Goal: Information Seeking & Learning: Learn about a topic

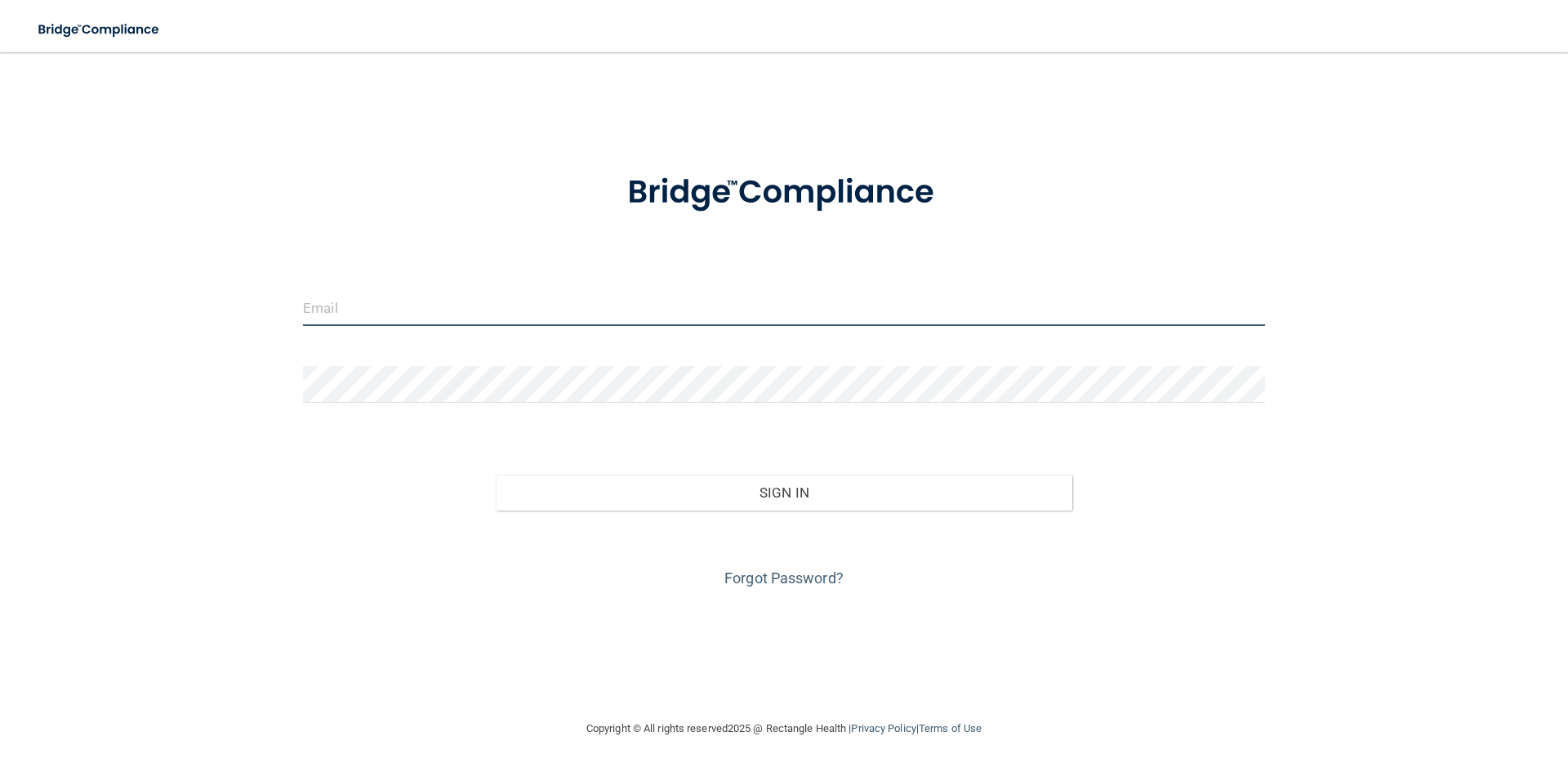
click at [395, 306] on input "email" at bounding box center [784, 306] width 961 height 37
type input "[PERSON_NAME][EMAIL_ADDRESS][PERSON_NAME][DOMAIN_NAME]"
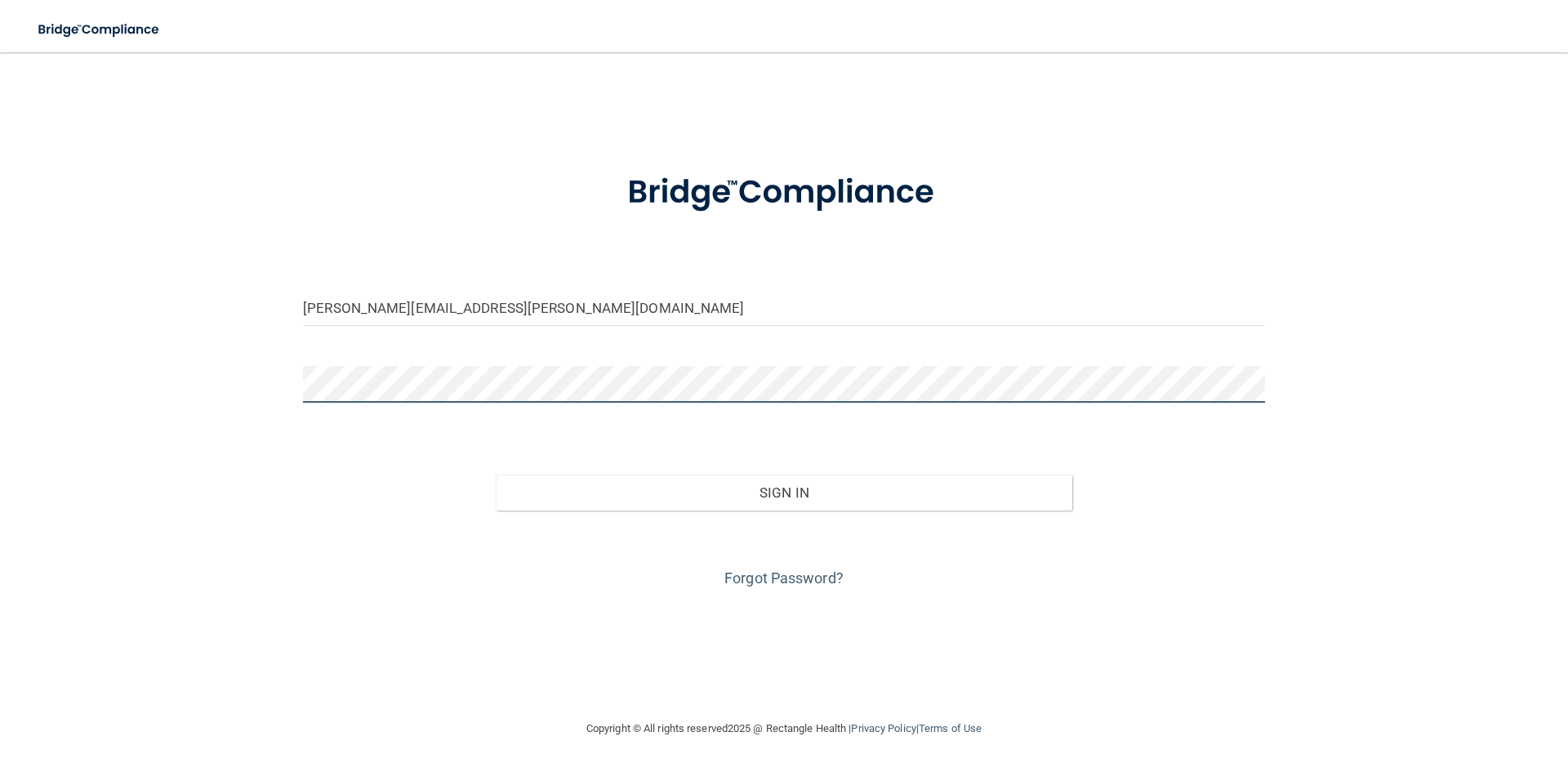
click at [496, 474] on button "Sign In" at bounding box center [784, 492] width 577 height 36
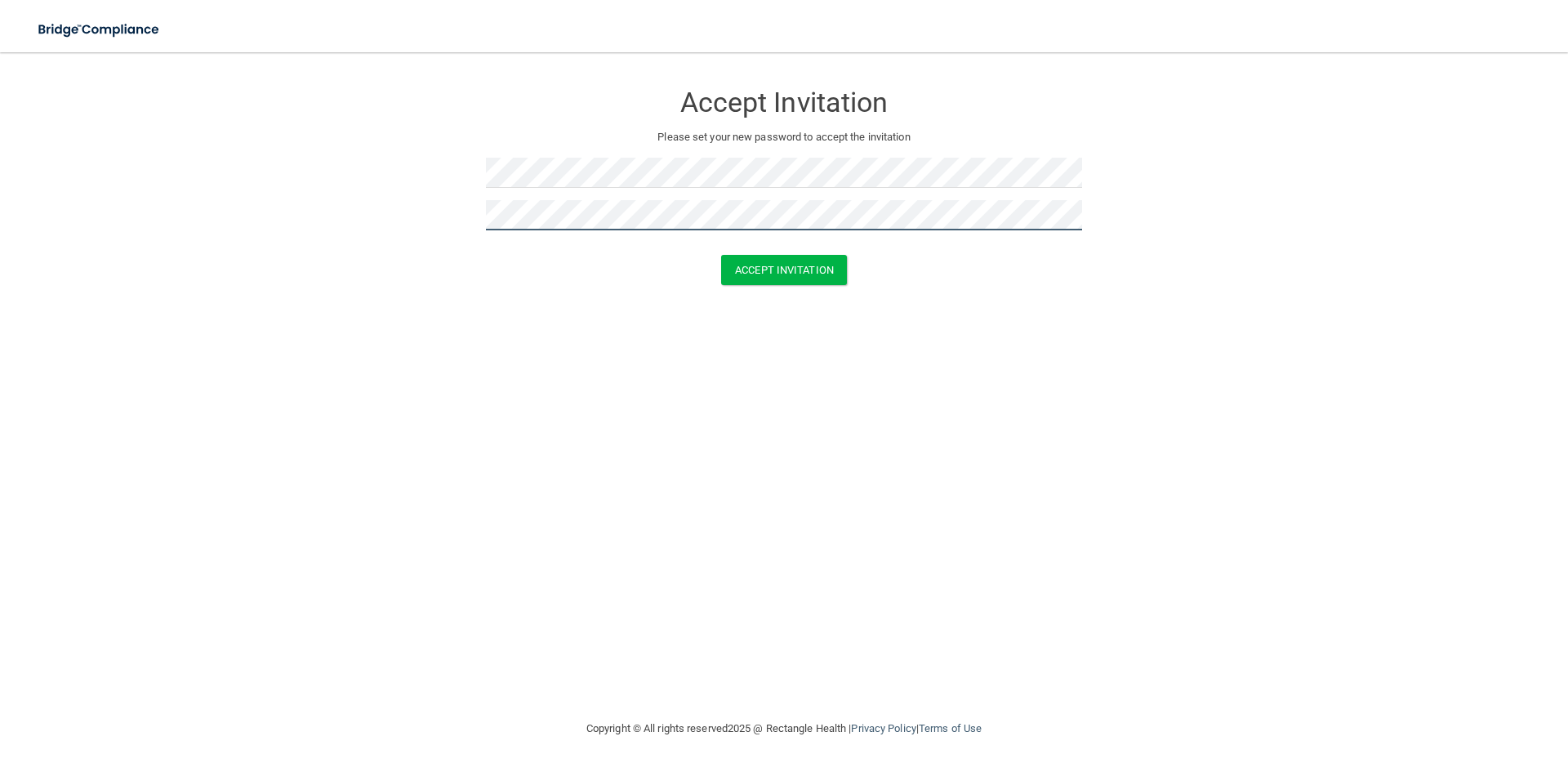
click at [721, 255] on button "Accept Invitation" at bounding box center [784, 270] width 126 height 30
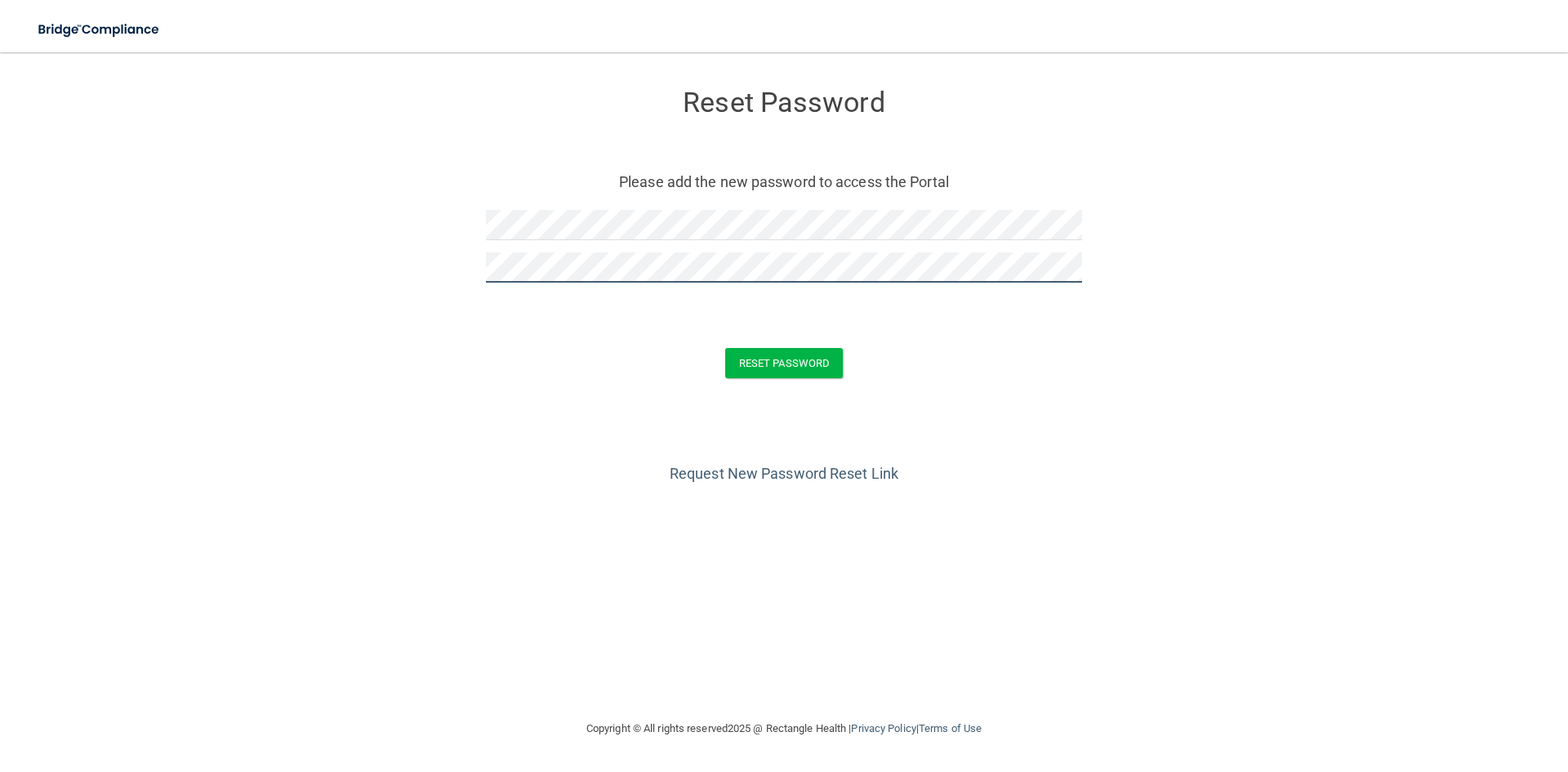
click at [725, 348] on button "Reset Password" at bounding box center [784, 363] width 118 height 30
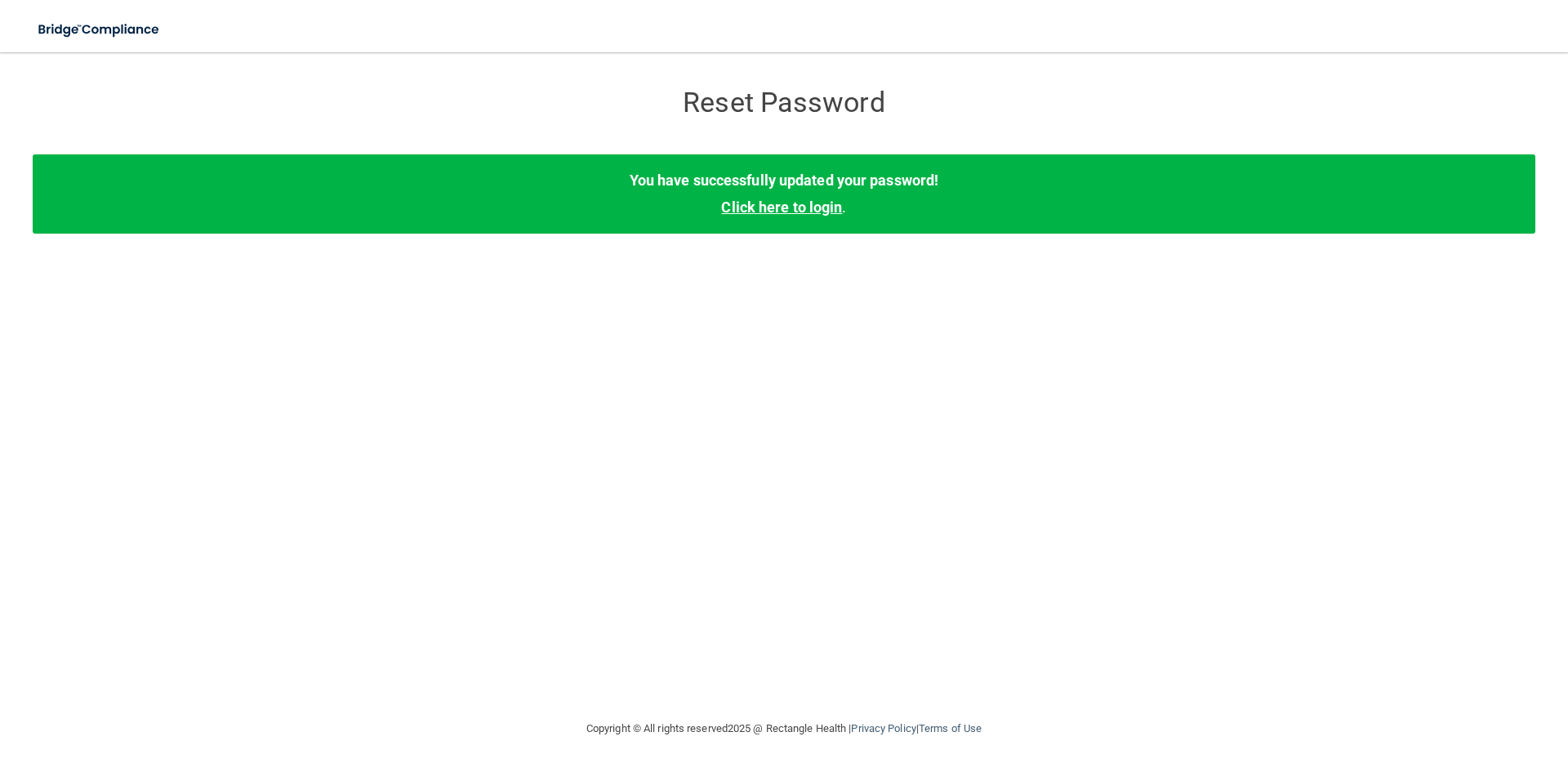
click at [772, 208] on link "Click here to login" at bounding box center [781, 206] width 121 height 17
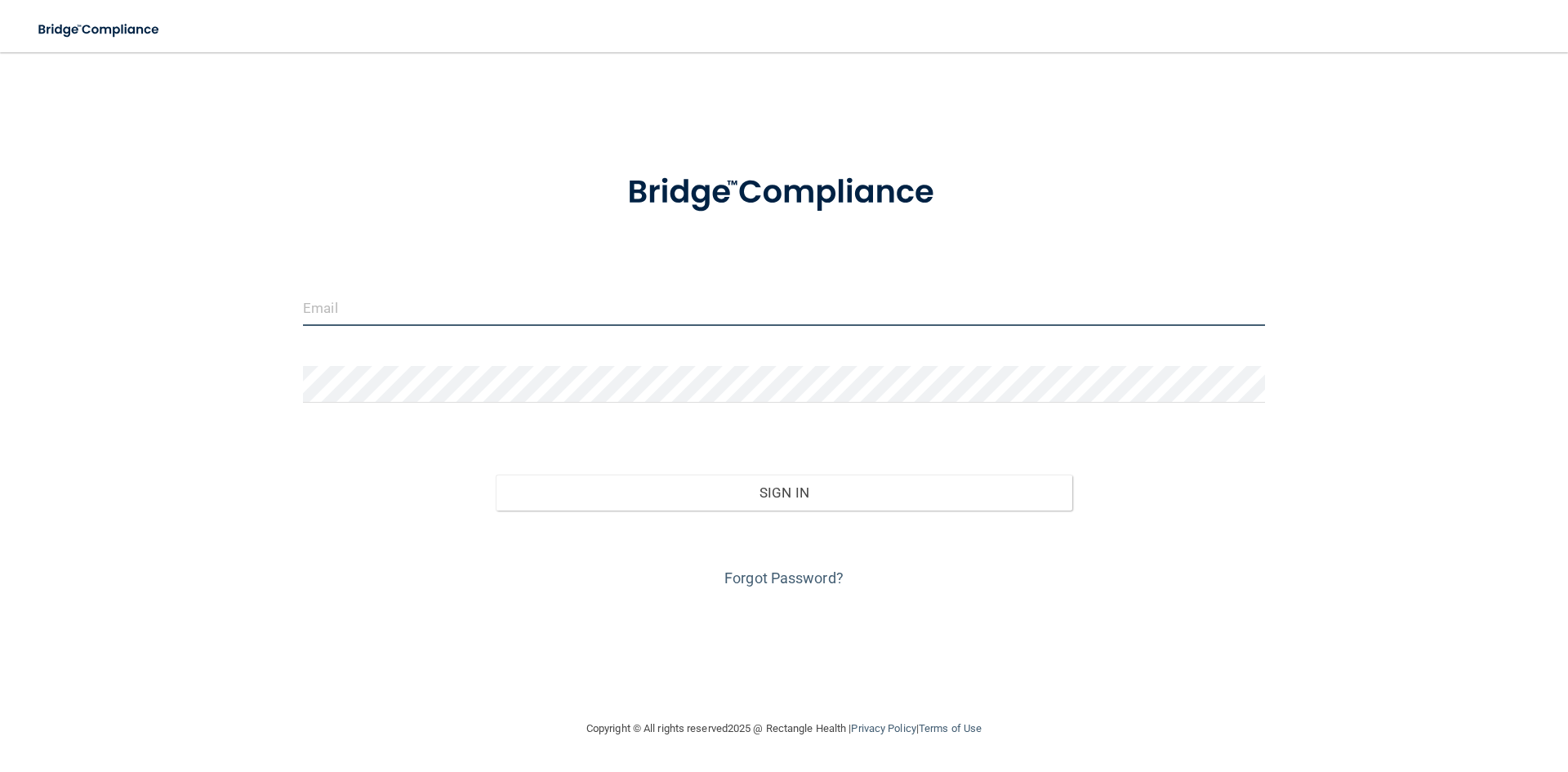
click at [503, 317] on input "email" at bounding box center [784, 306] width 961 height 37
type input "[PERSON_NAME][EMAIL_ADDRESS][PERSON_NAME][DOMAIN_NAME]"
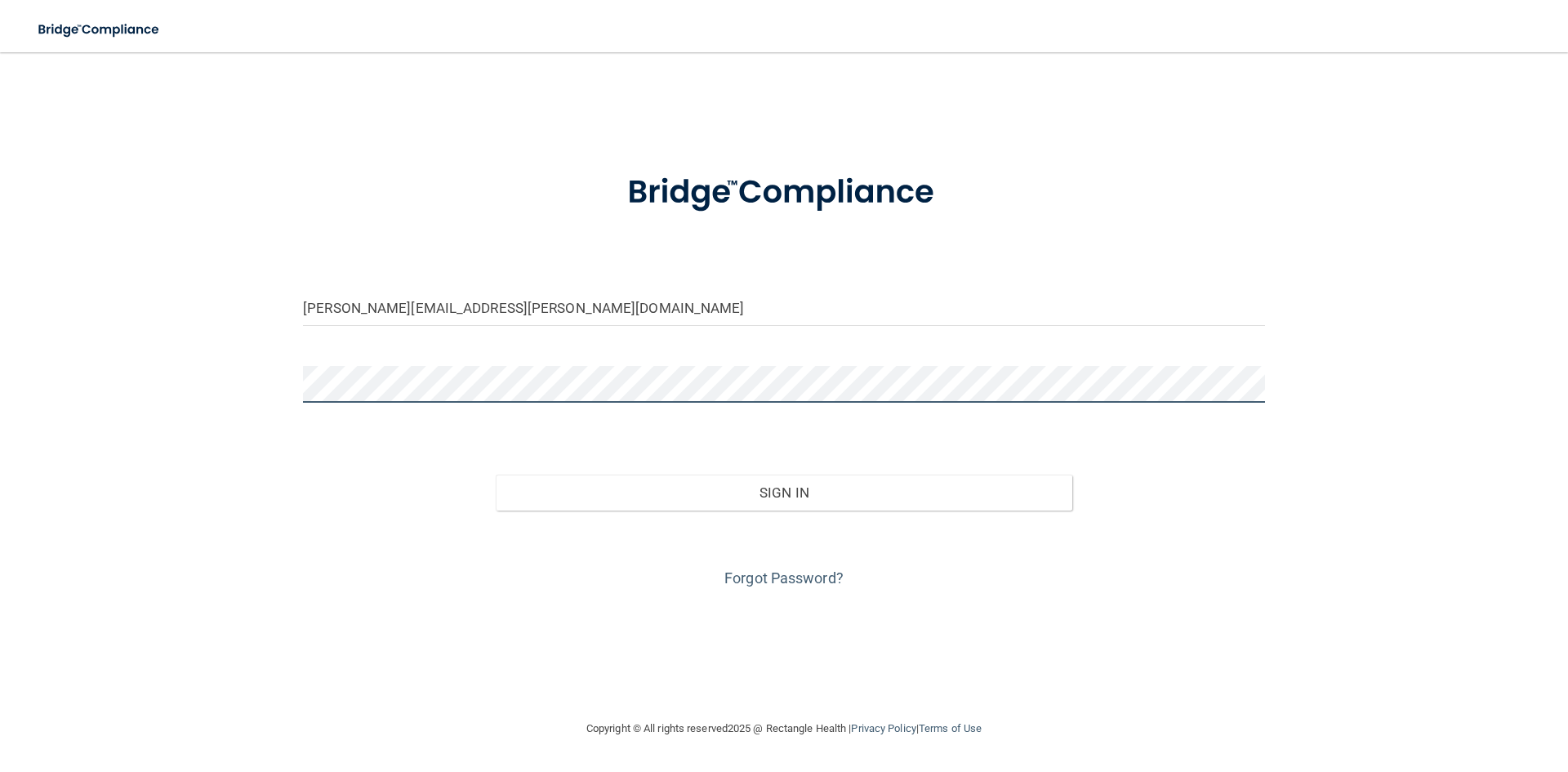
click at [496, 474] on button "Sign In" at bounding box center [784, 492] width 577 height 36
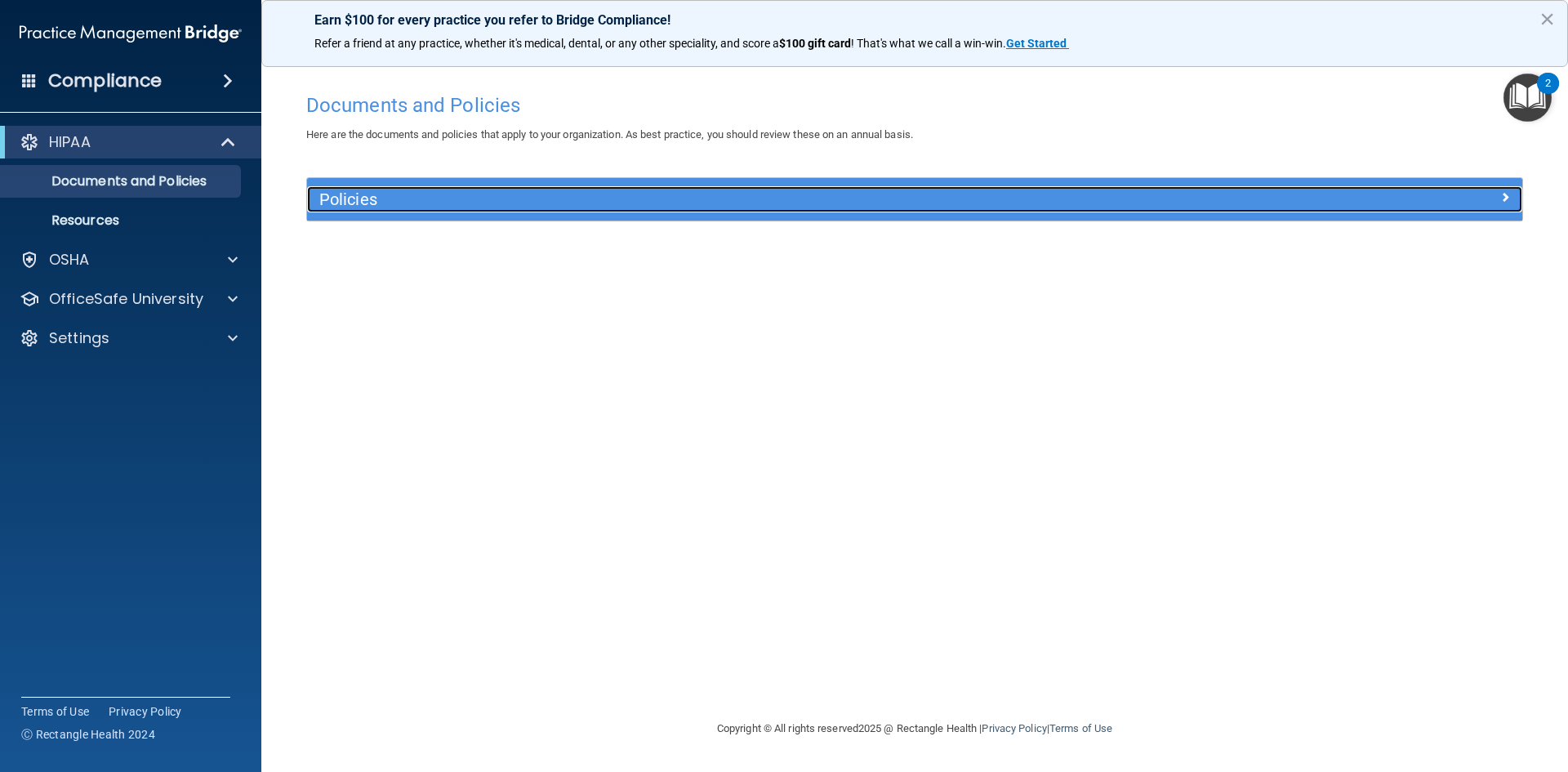
click at [1461, 203] on div at bounding box center [1370, 196] width 304 height 20
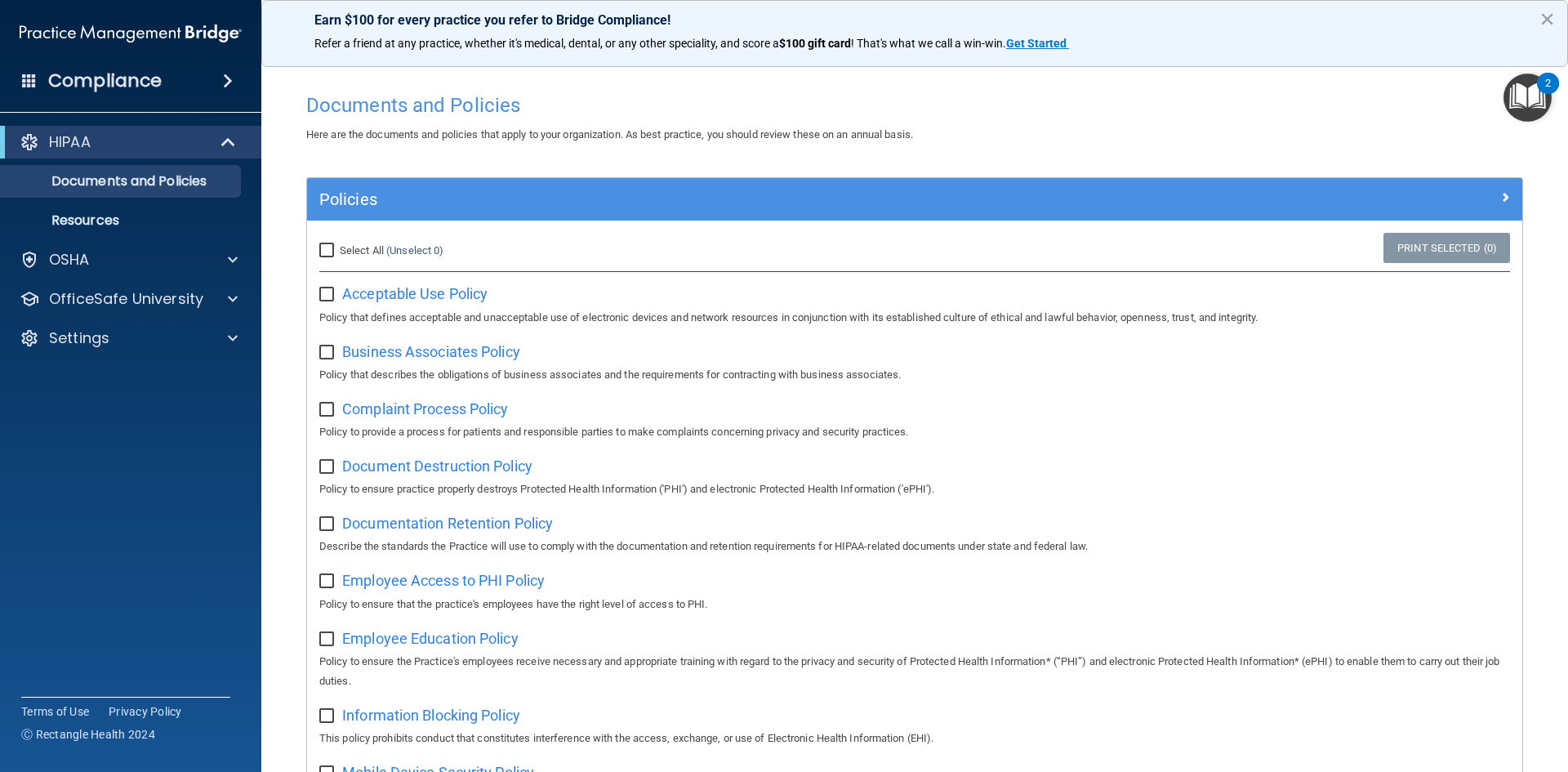
click at [328, 256] on input "Select All (Unselect 0) Unselect All" at bounding box center [328, 250] width 19 height 13
checkbox input "true"
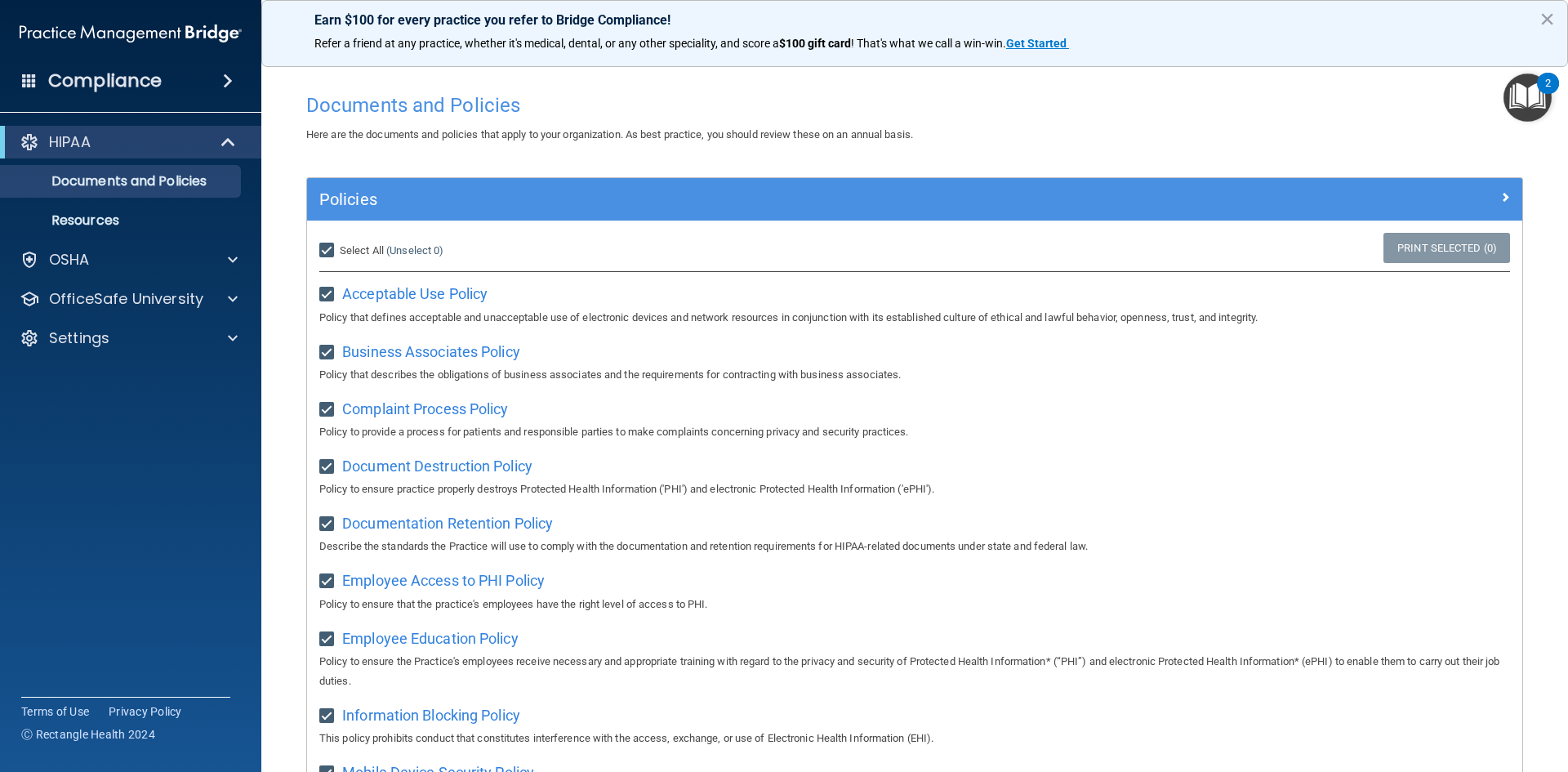
checkbox input "true"
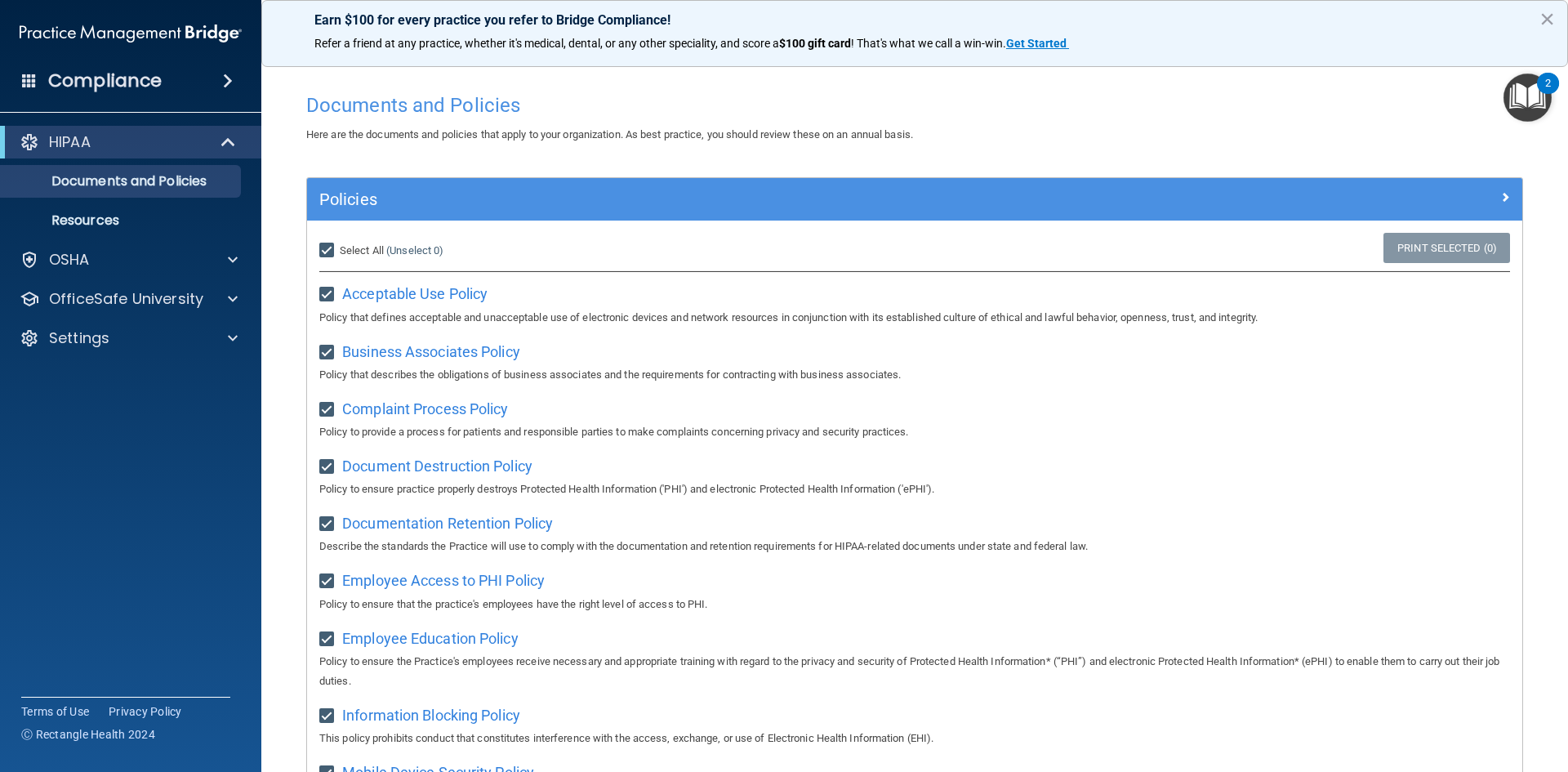
checkbox input "true"
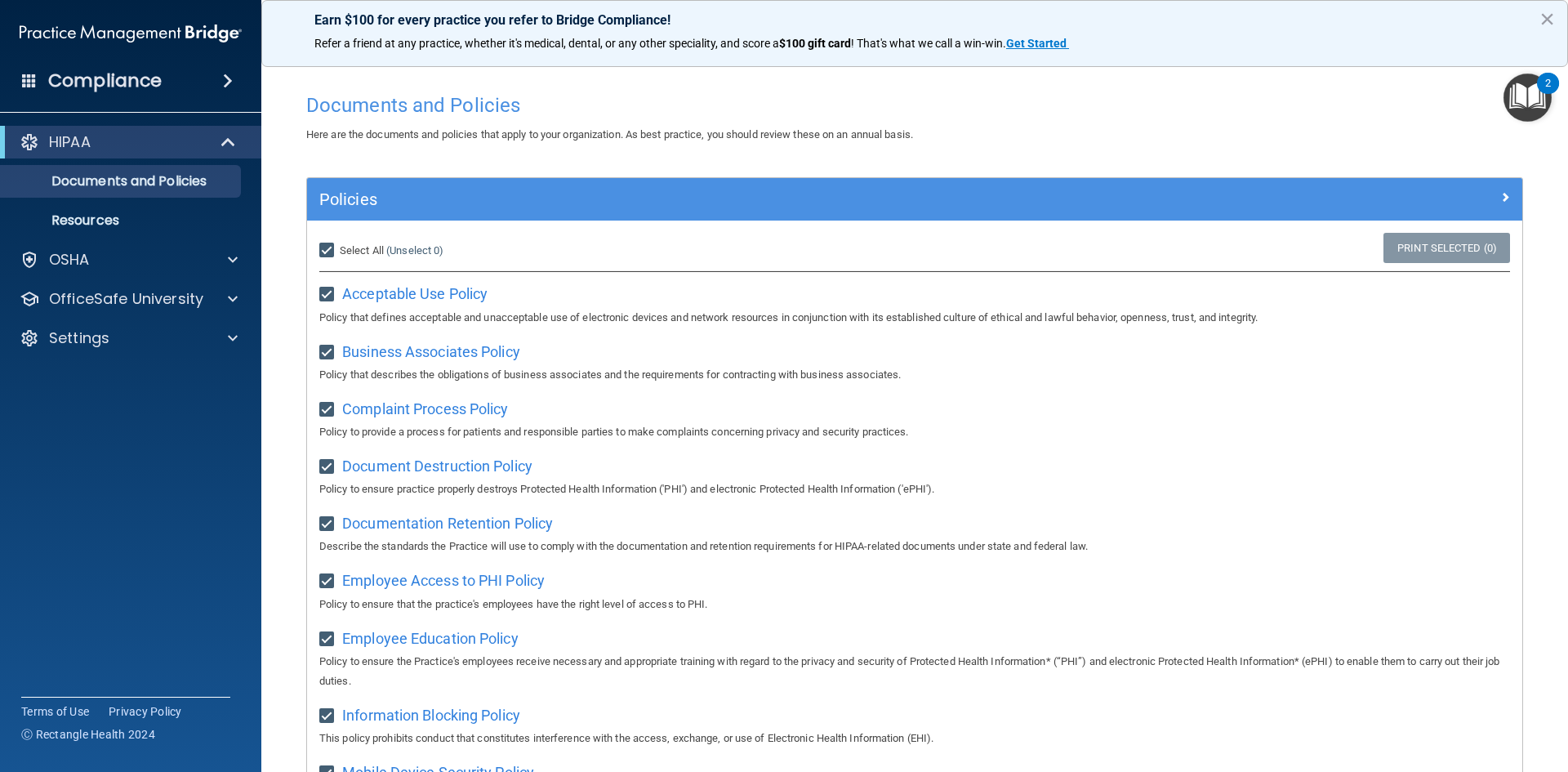
checkbox input "true"
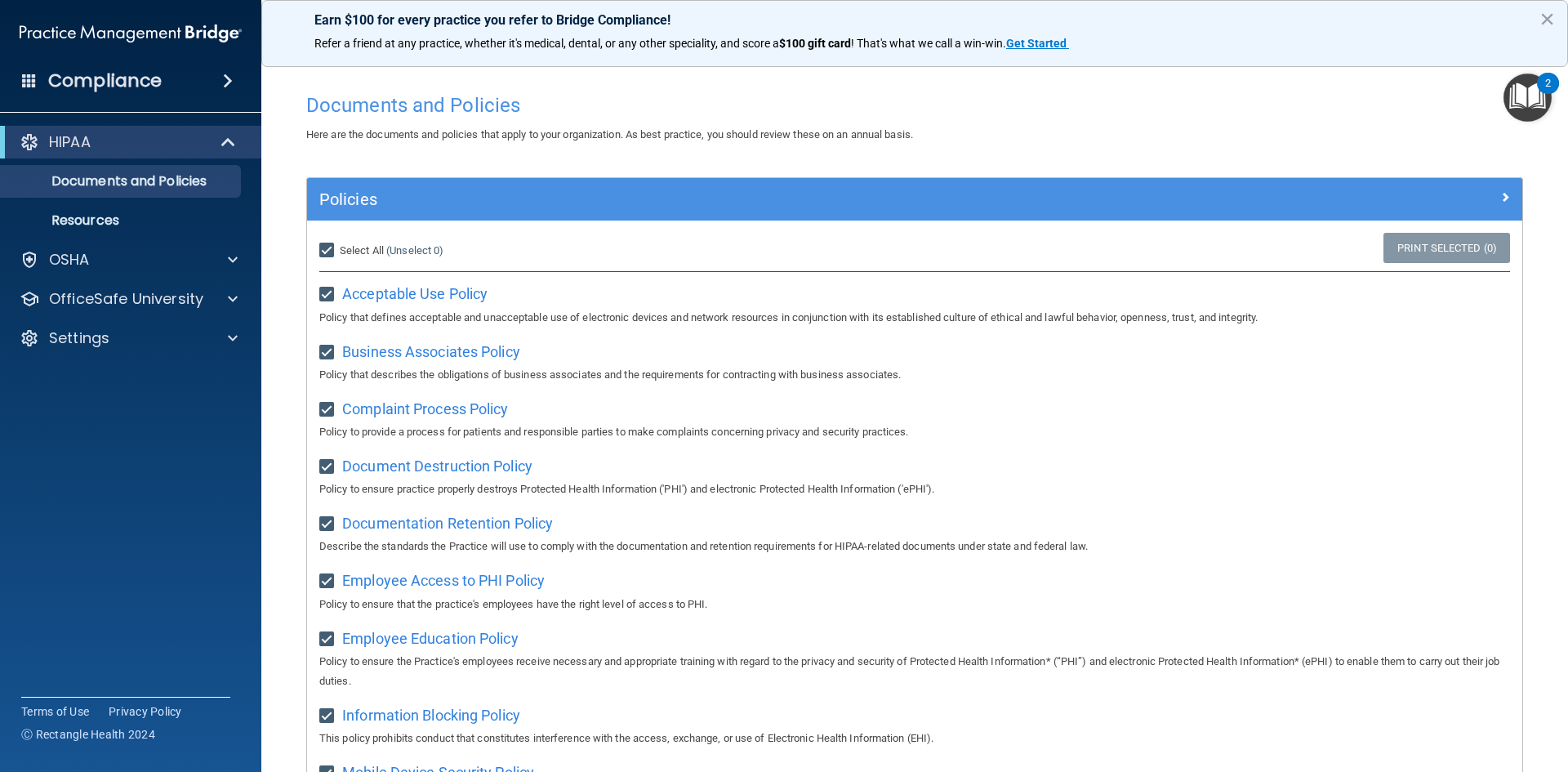
checkbox input "true"
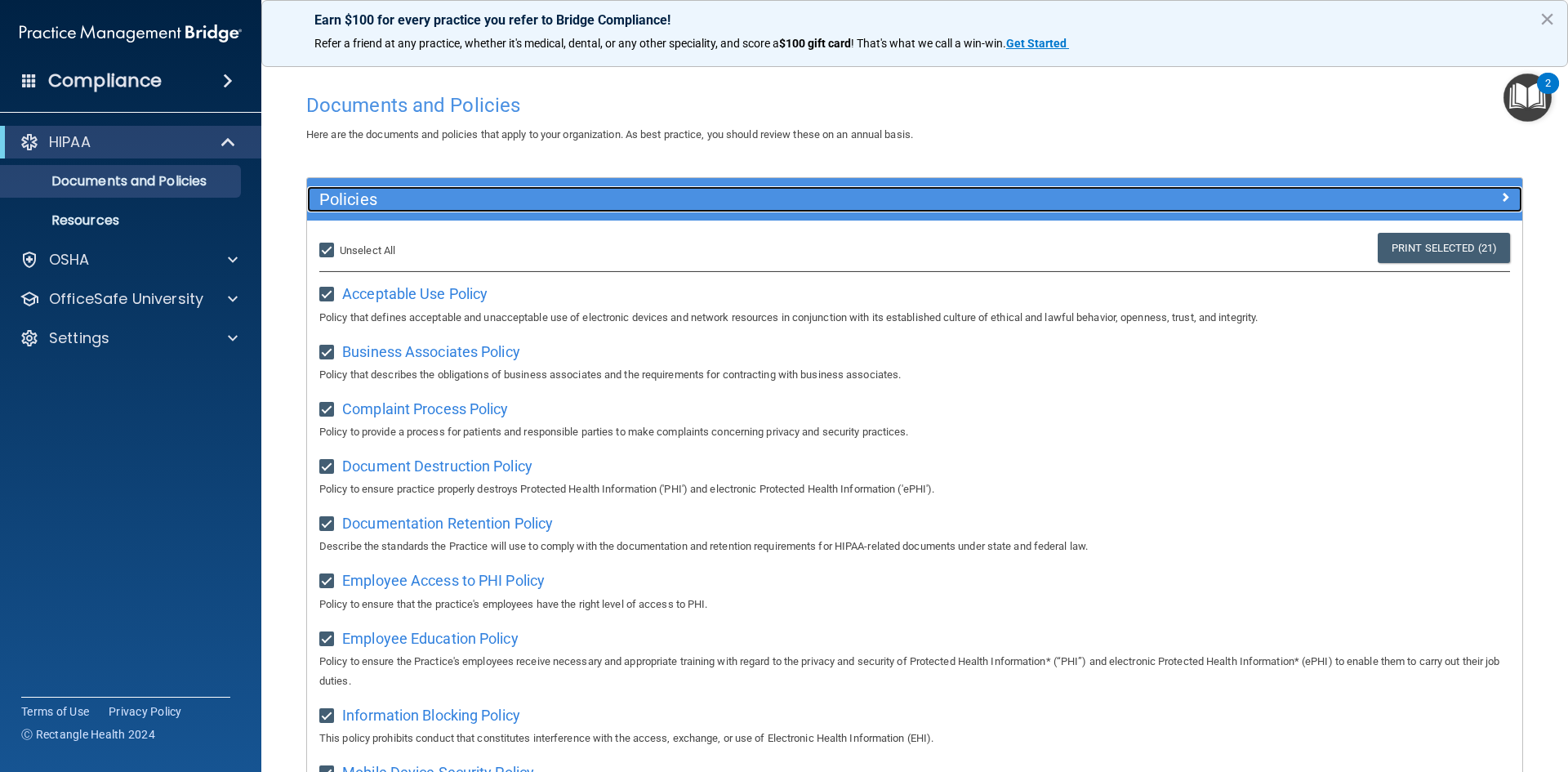
click at [1500, 196] on span at bounding box center [1505, 197] width 10 height 20
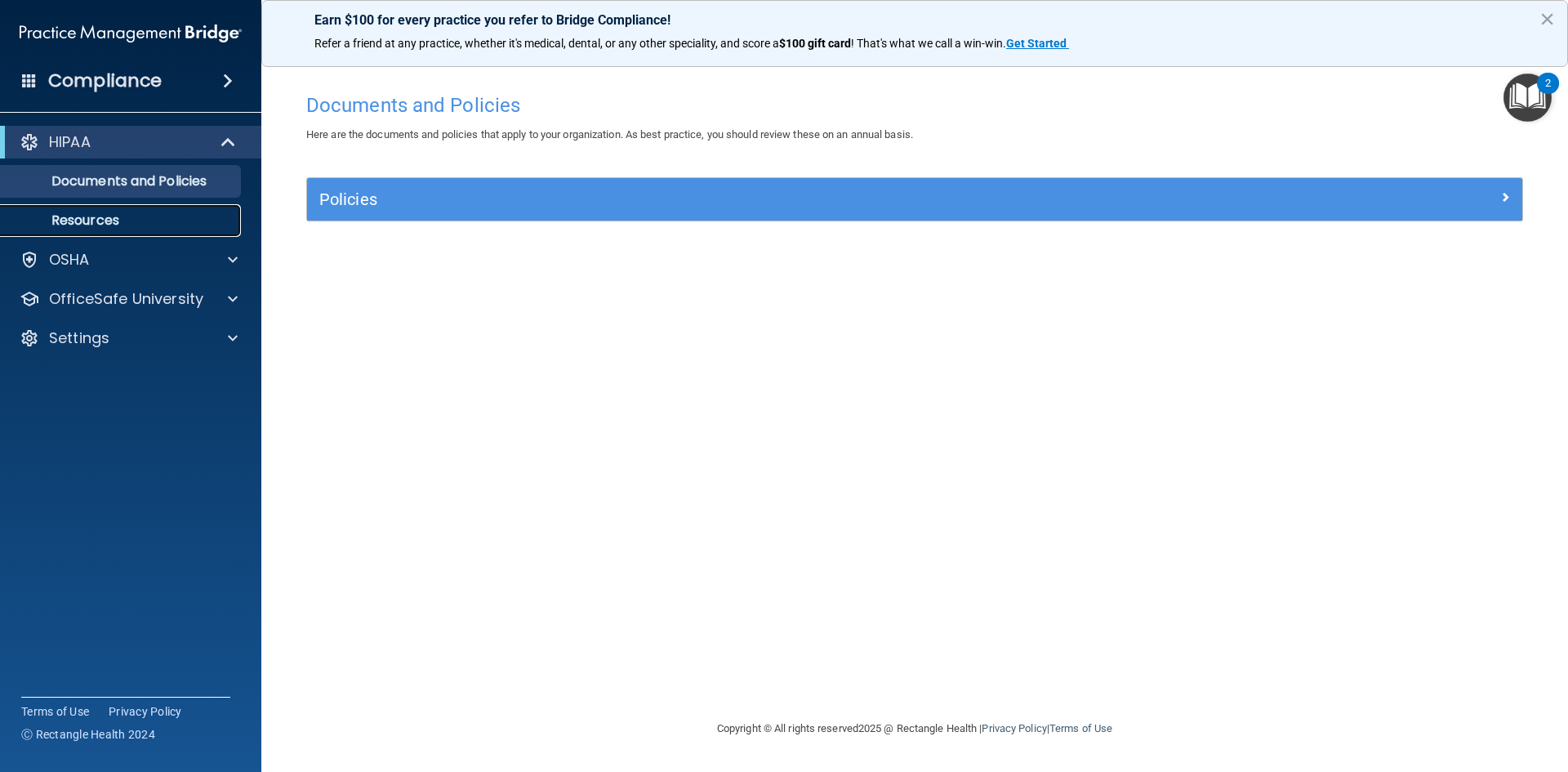
click at [123, 214] on p "Resources" at bounding box center [122, 221] width 222 height 16
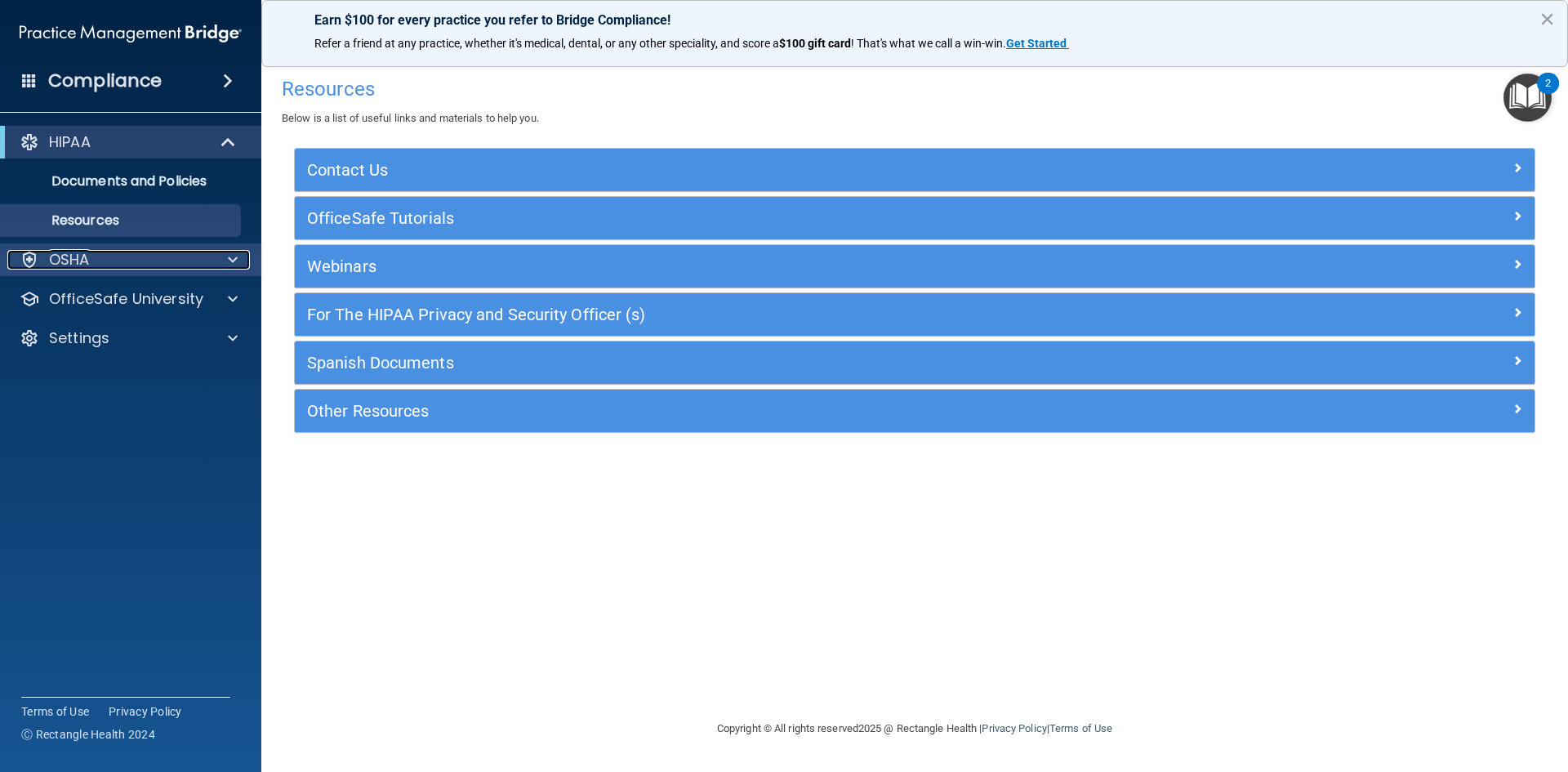
click at [130, 269] on div "OSHA" at bounding box center [108, 260] width 203 height 20
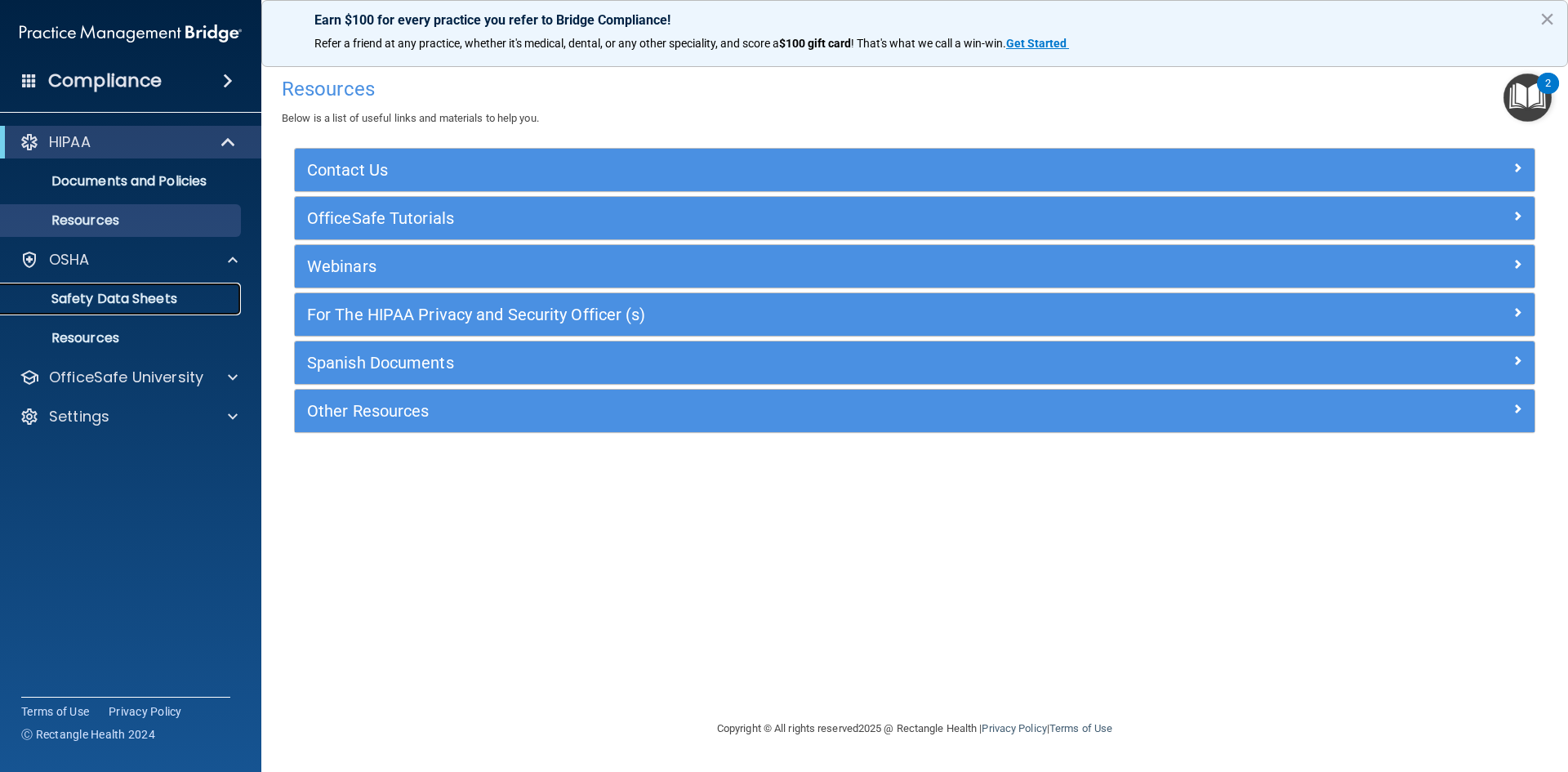
click at [169, 294] on p "Safety Data Sheets" at bounding box center [122, 298] width 222 height 16
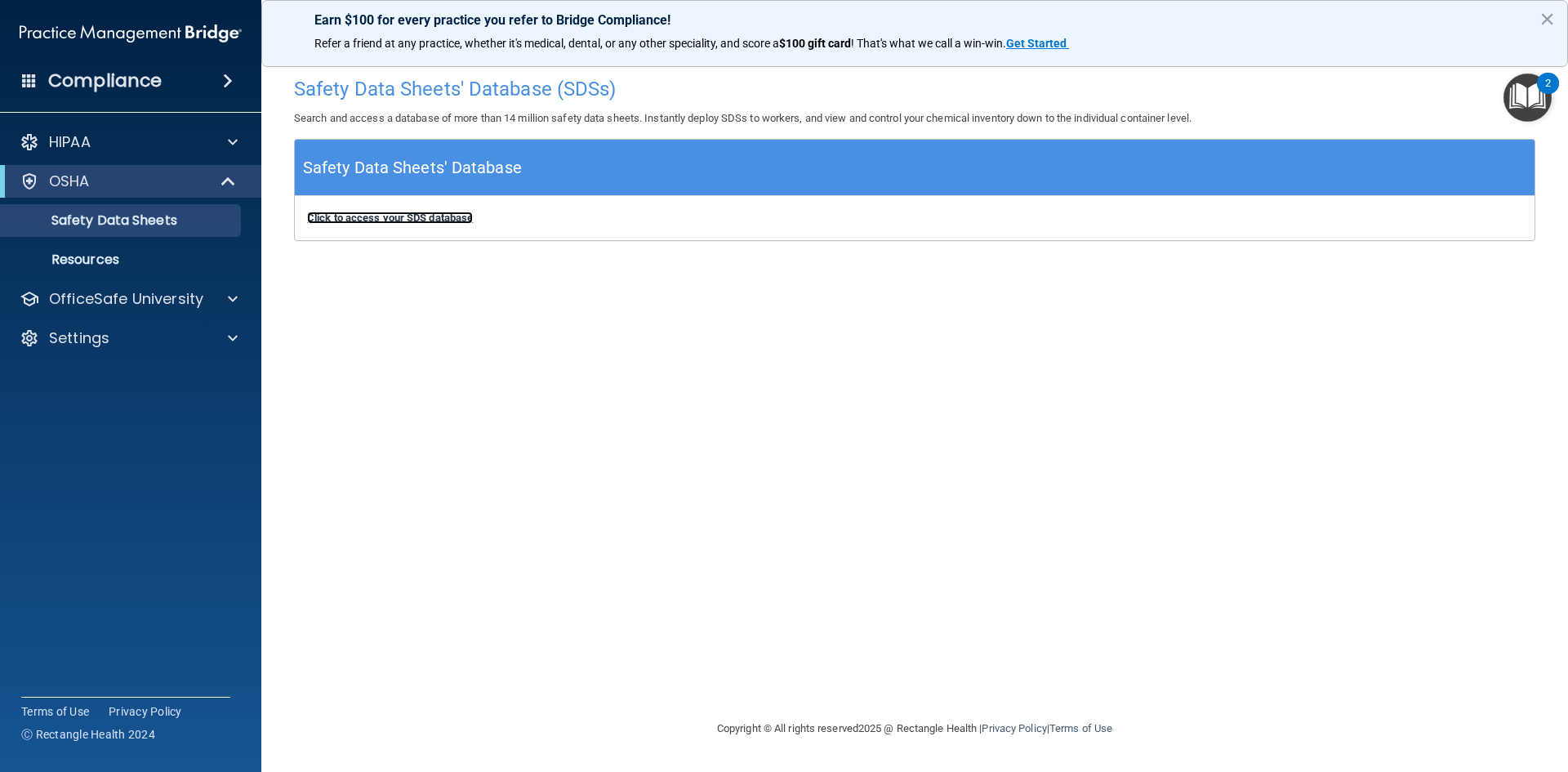
click at [418, 214] on b "Click to access your SDS database" at bounding box center [390, 218] width 166 height 13
click at [102, 262] on p "Resources" at bounding box center [122, 259] width 222 height 16
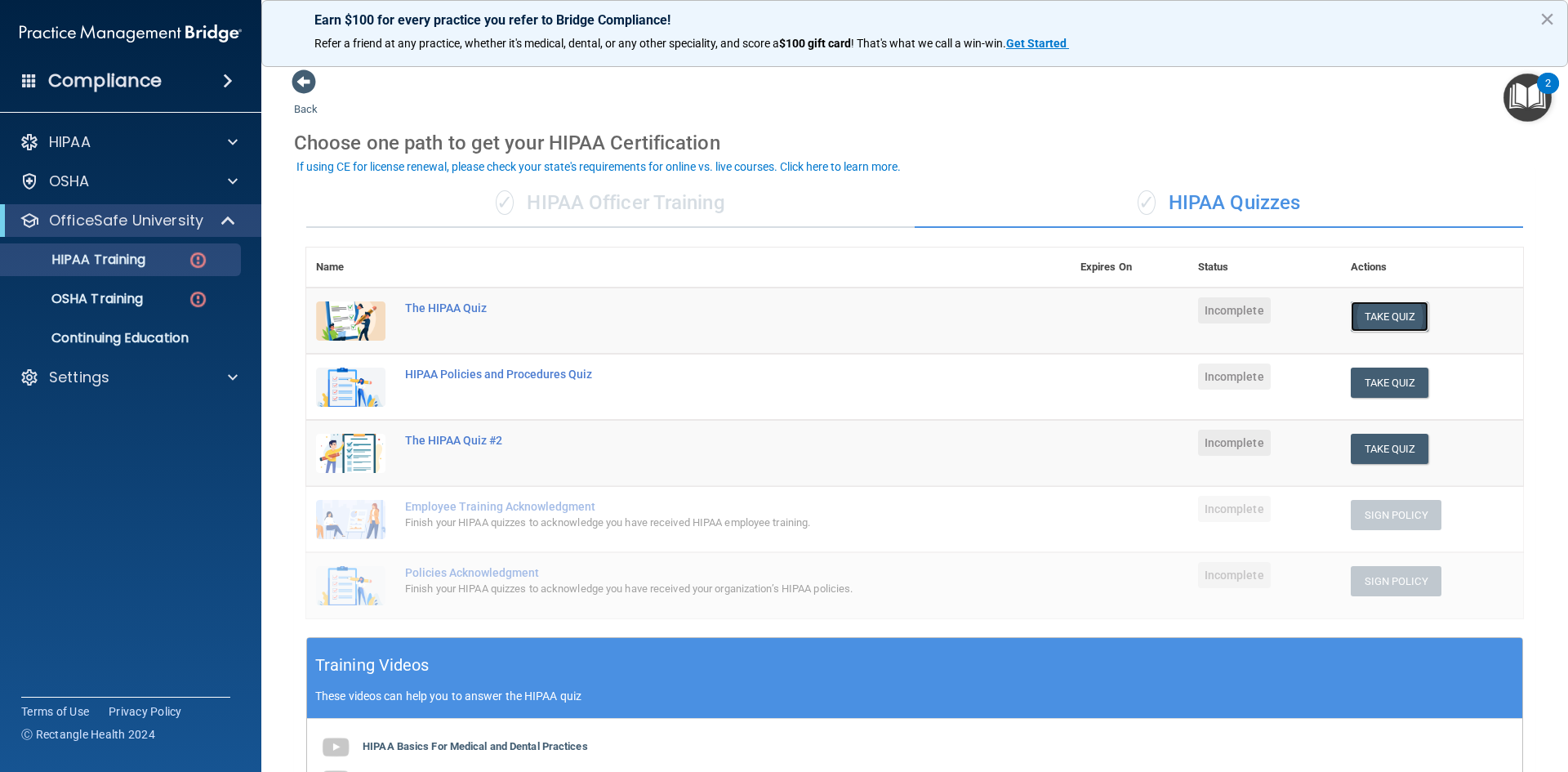
click at [1368, 321] on button "Take Quiz" at bounding box center [1389, 316] width 79 height 30
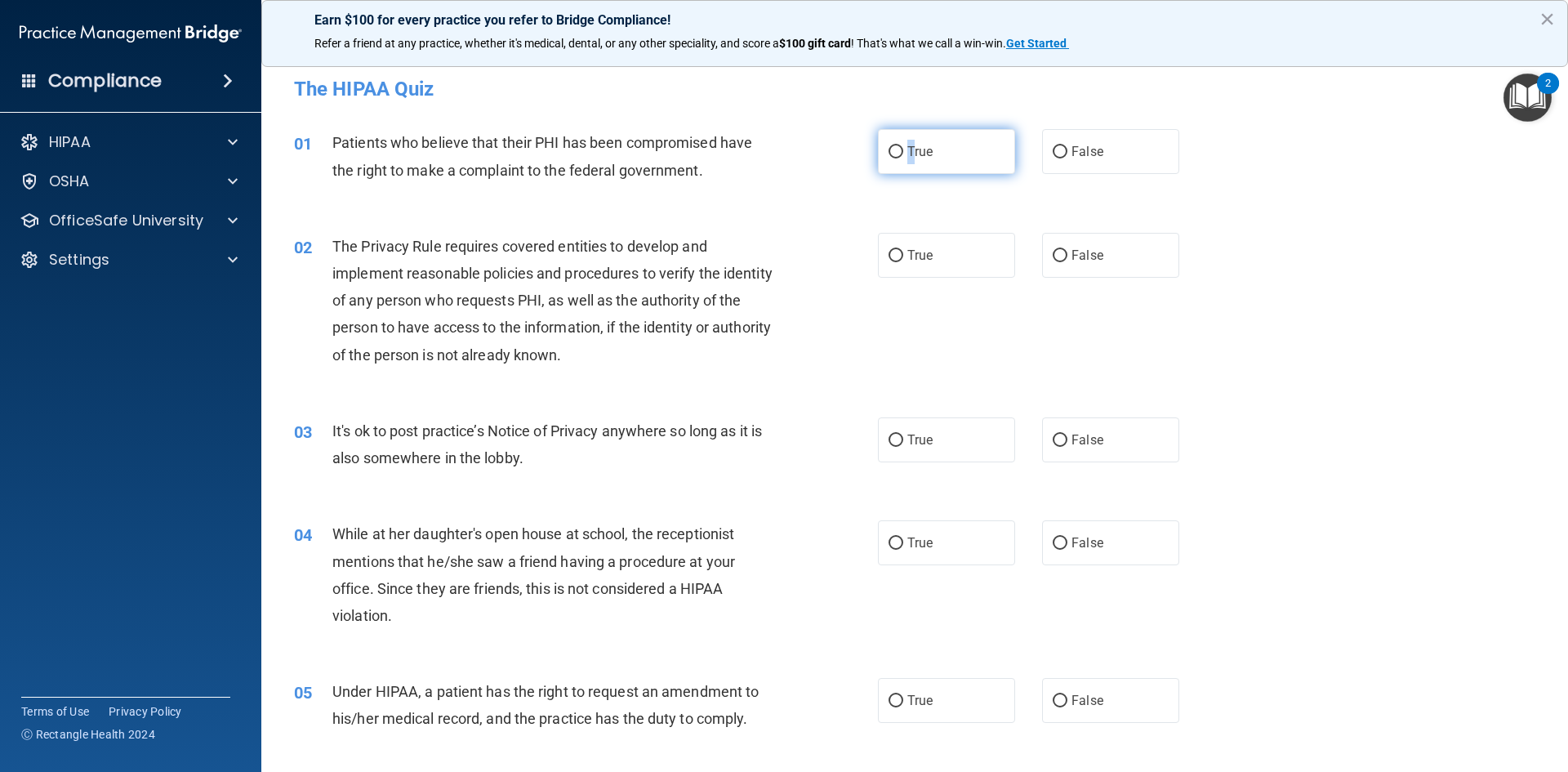
click at [907, 152] on span "True" at bounding box center [919, 151] width 25 height 15
click at [888, 148] on input "True" at bounding box center [895, 153] width 14 height 13
radio input "true"
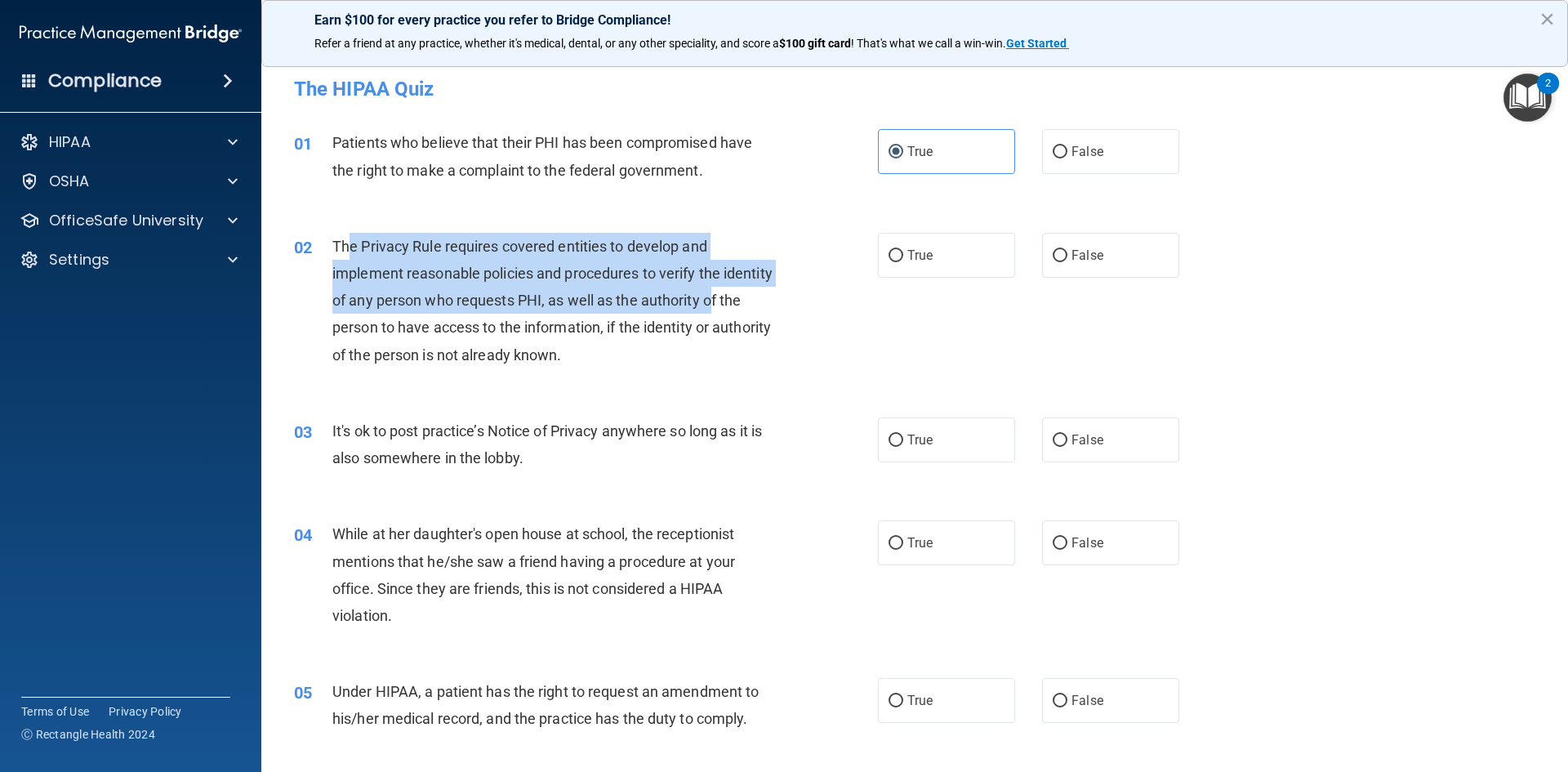
drag, startPoint x: 352, startPoint y: 244, endPoint x: 763, endPoint y: 296, distance: 414.3
click at [763, 296] on span "The Privacy Rule requires covered entities to develop and implement reasonable …" at bounding box center [552, 300] width 440 height 126
click at [734, 268] on div "The Privacy Rule requires covered entities to develop and implement reasonable …" at bounding box center [560, 300] width 457 height 136
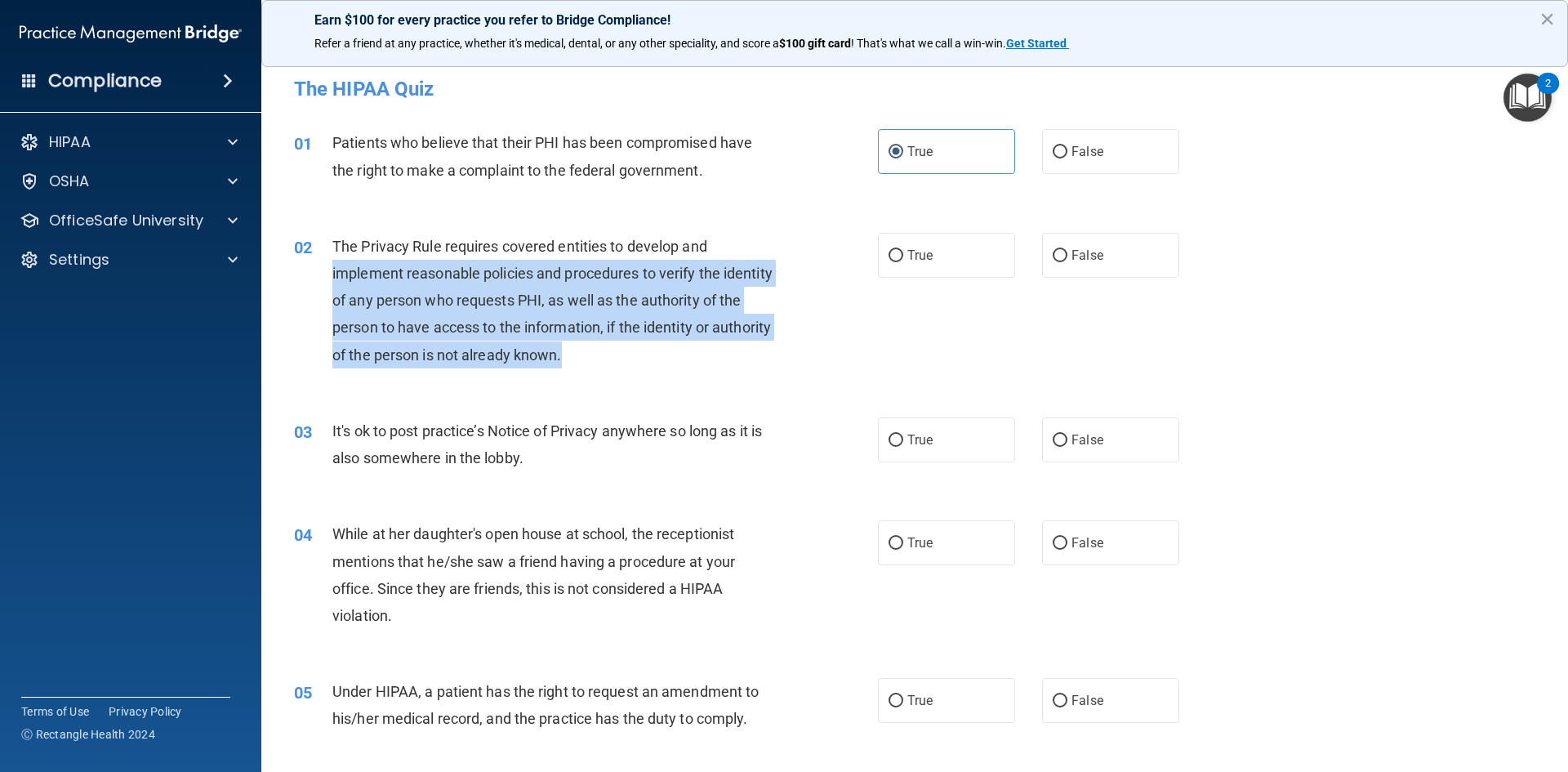
drag, startPoint x: 331, startPoint y: 271, endPoint x: 761, endPoint y: 350, distance: 437.2
click at [761, 350] on div "02 The Privacy Rule requires covered entities to develop and implement reasonab…" at bounding box center [586, 304] width 633 height 144
click at [761, 350] on div "The Privacy Rule requires covered entities to develop and implement reasonable …" at bounding box center [560, 300] width 457 height 136
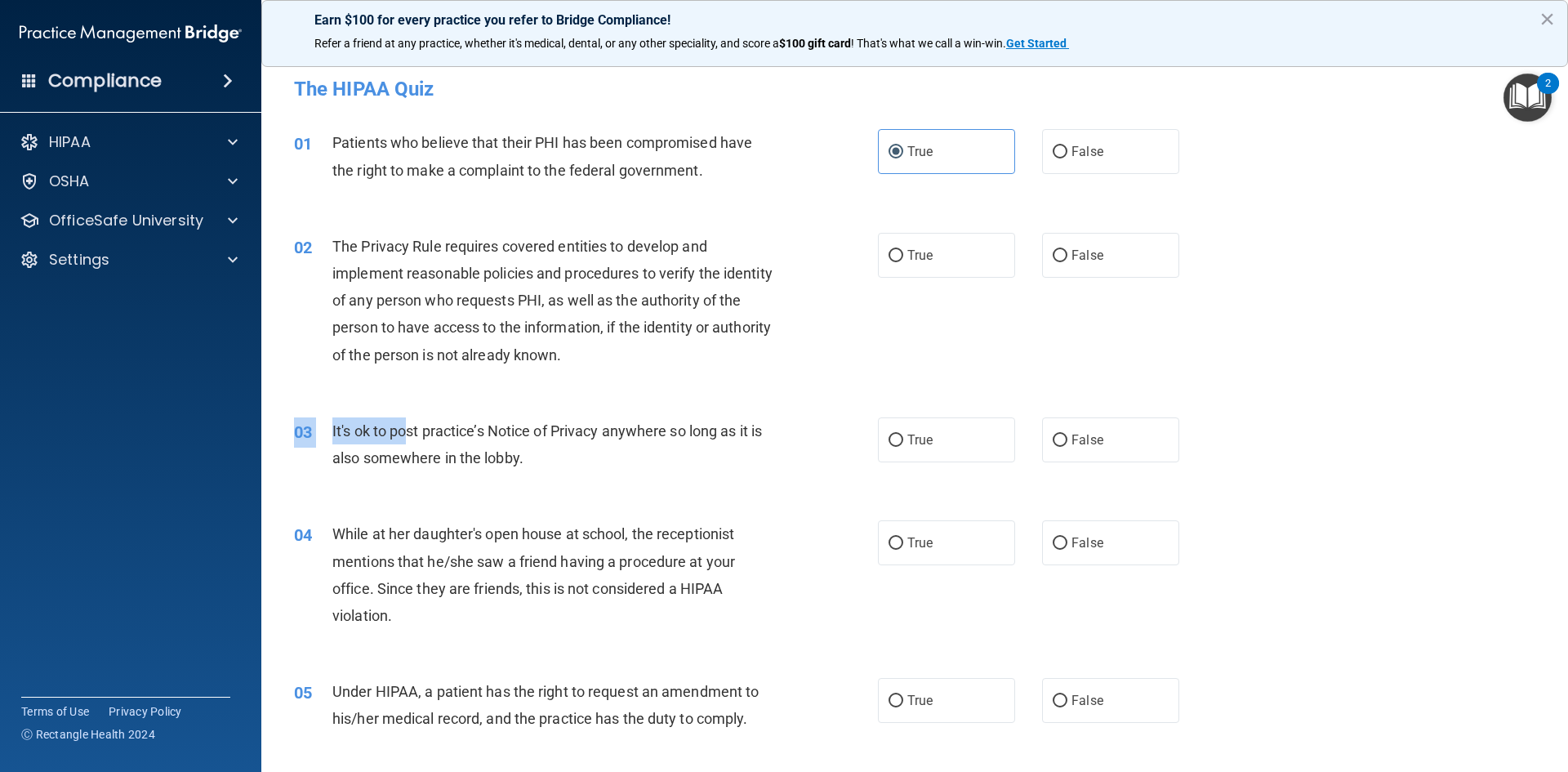
drag, startPoint x: 414, startPoint y: 432, endPoint x: 868, endPoint y: 478, distance: 456.3
click at [642, 483] on div "03 It's ok to post practice’s Notice of Privacy anywhere so long as it is also …" at bounding box center [914, 448] width 1265 height 103
click at [786, 441] on div "03 It's ok to post practice’s Notice of Privacy anywhere so long as it is also …" at bounding box center [586, 448] width 633 height 62
click at [896, 447] on label "True" at bounding box center [946, 440] width 138 height 45
click at [896, 447] on input "True" at bounding box center [895, 441] width 14 height 13
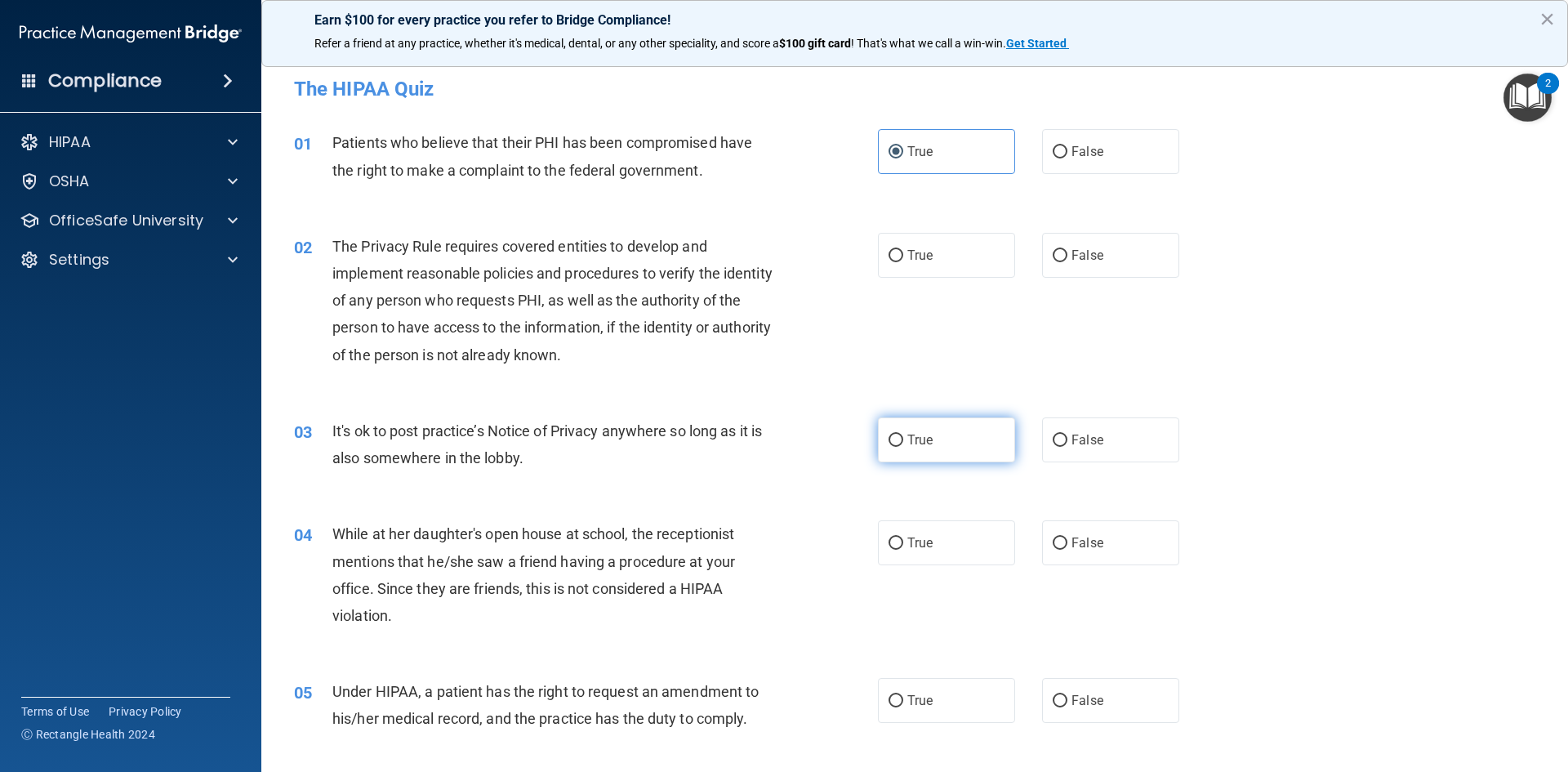
radio input "true"
drag, startPoint x: 1067, startPoint y: 261, endPoint x: 1057, endPoint y: 280, distance: 21.5
click at [1071, 261] on span "False" at bounding box center [1087, 255] width 32 height 15
click at [1066, 261] on input "False" at bounding box center [1060, 256] width 14 height 13
radio input "true"
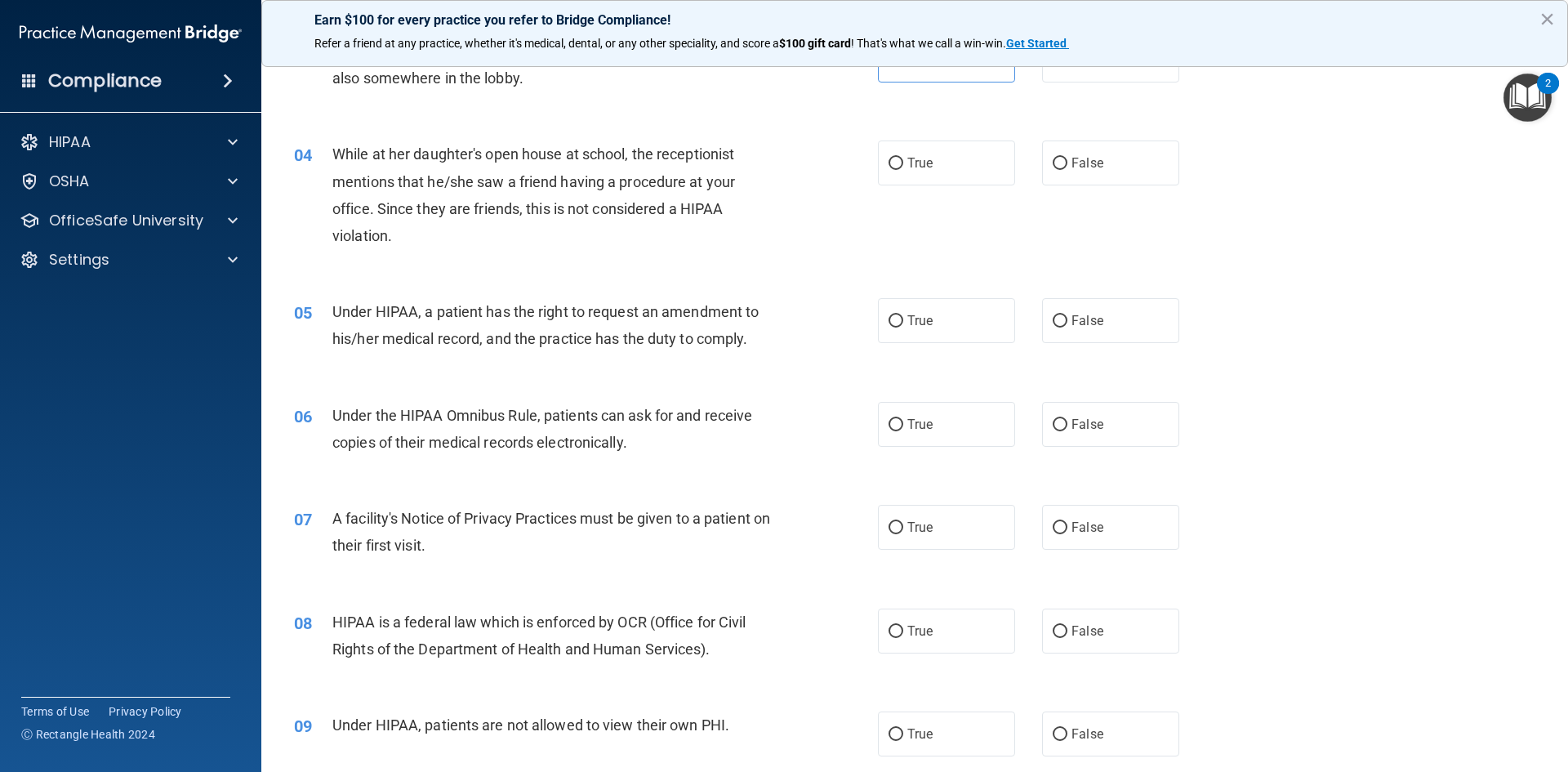
scroll to position [408, 0]
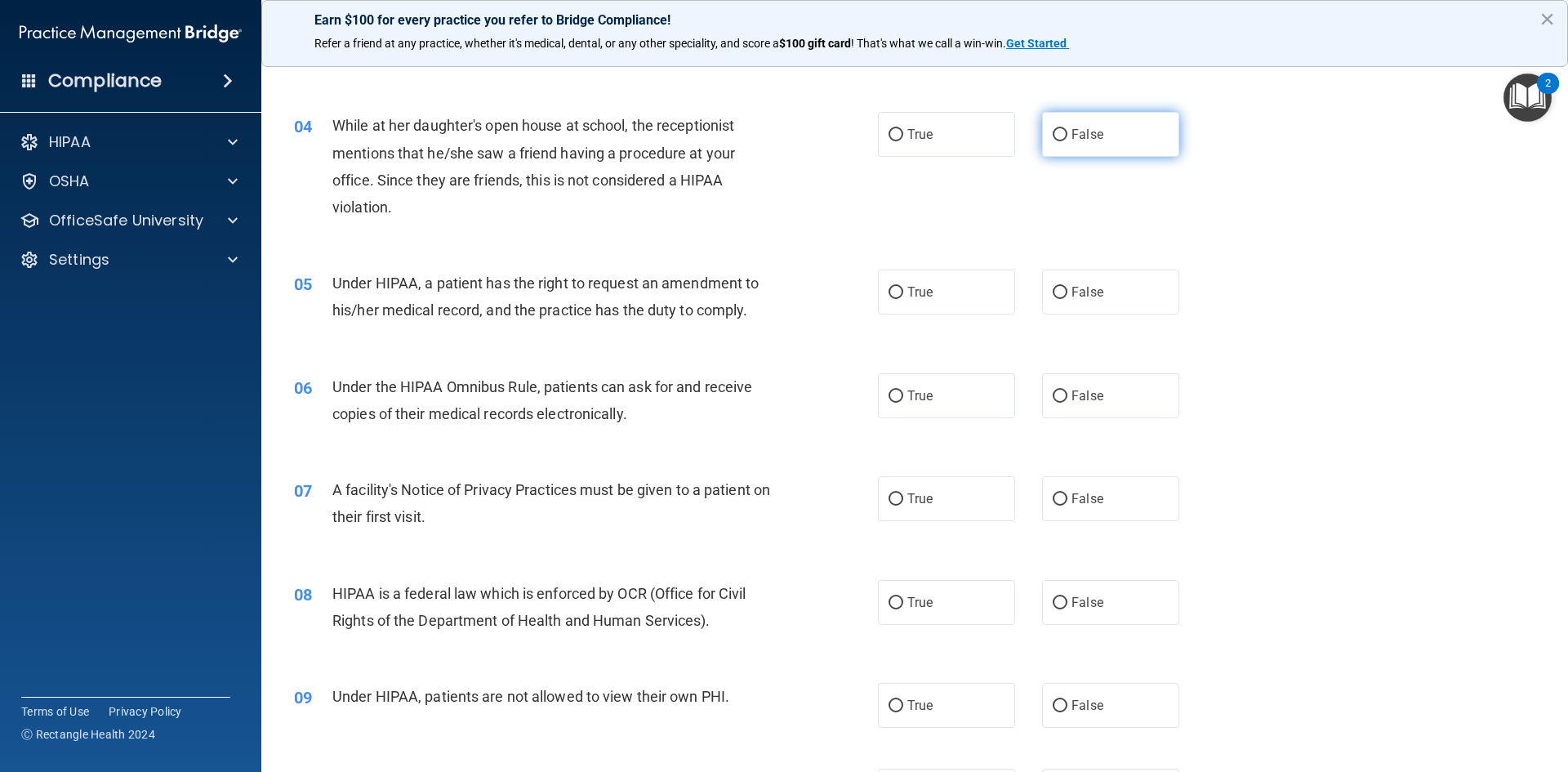
click at [1061, 139] on label "False" at bounding box center [1111, 134] width 138 height 45
click at [1061, 139] on input "False" at bounding box center [1060, 135] width 14 height 13
radio input "true"
click at [901, 291] on label "True" at bounding box center [946, 292] width 138 height 45
click at [901, 291] on input "True" at bounding box center [895, 293] width 14 height 13
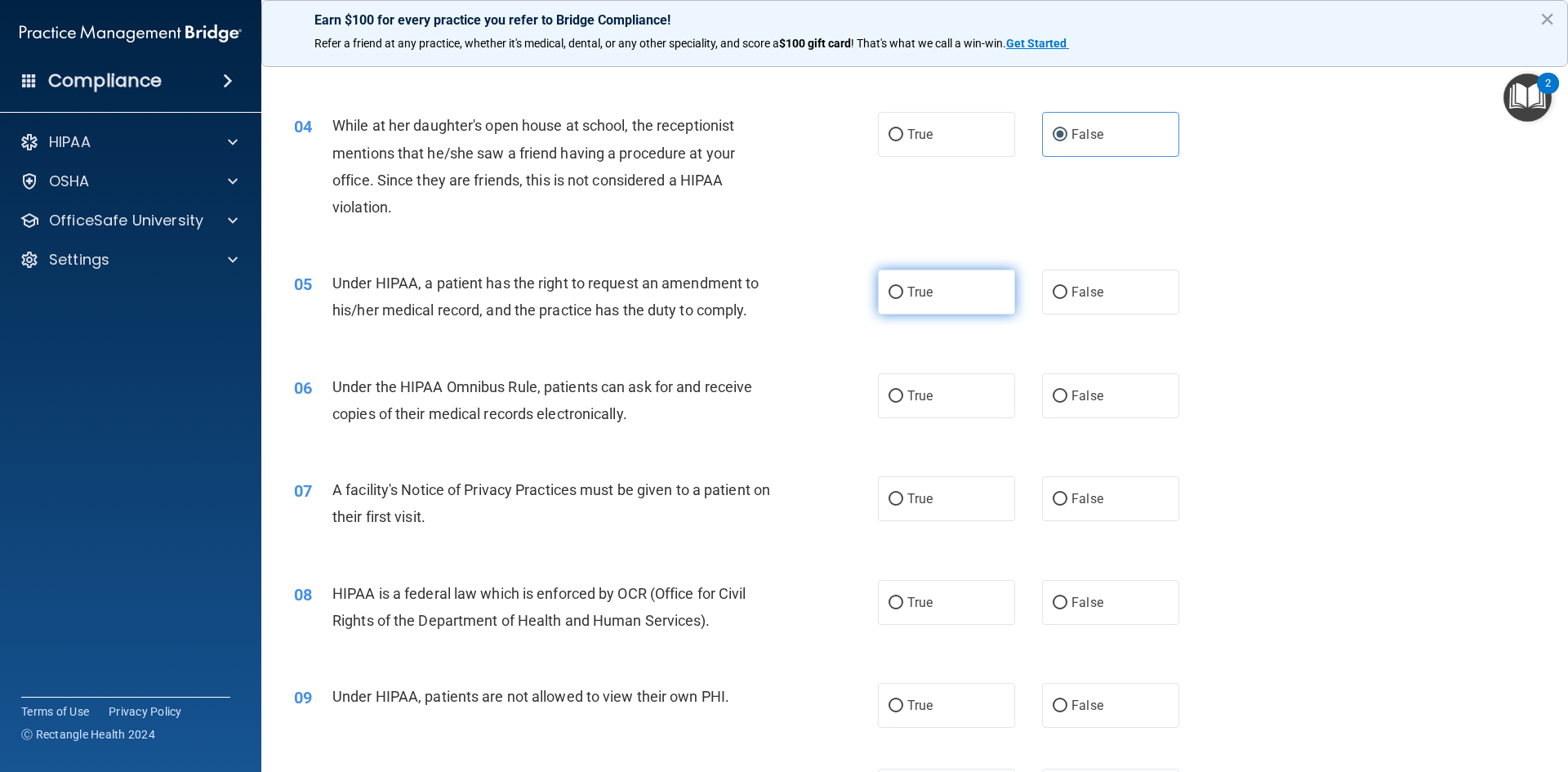
radio input "true"
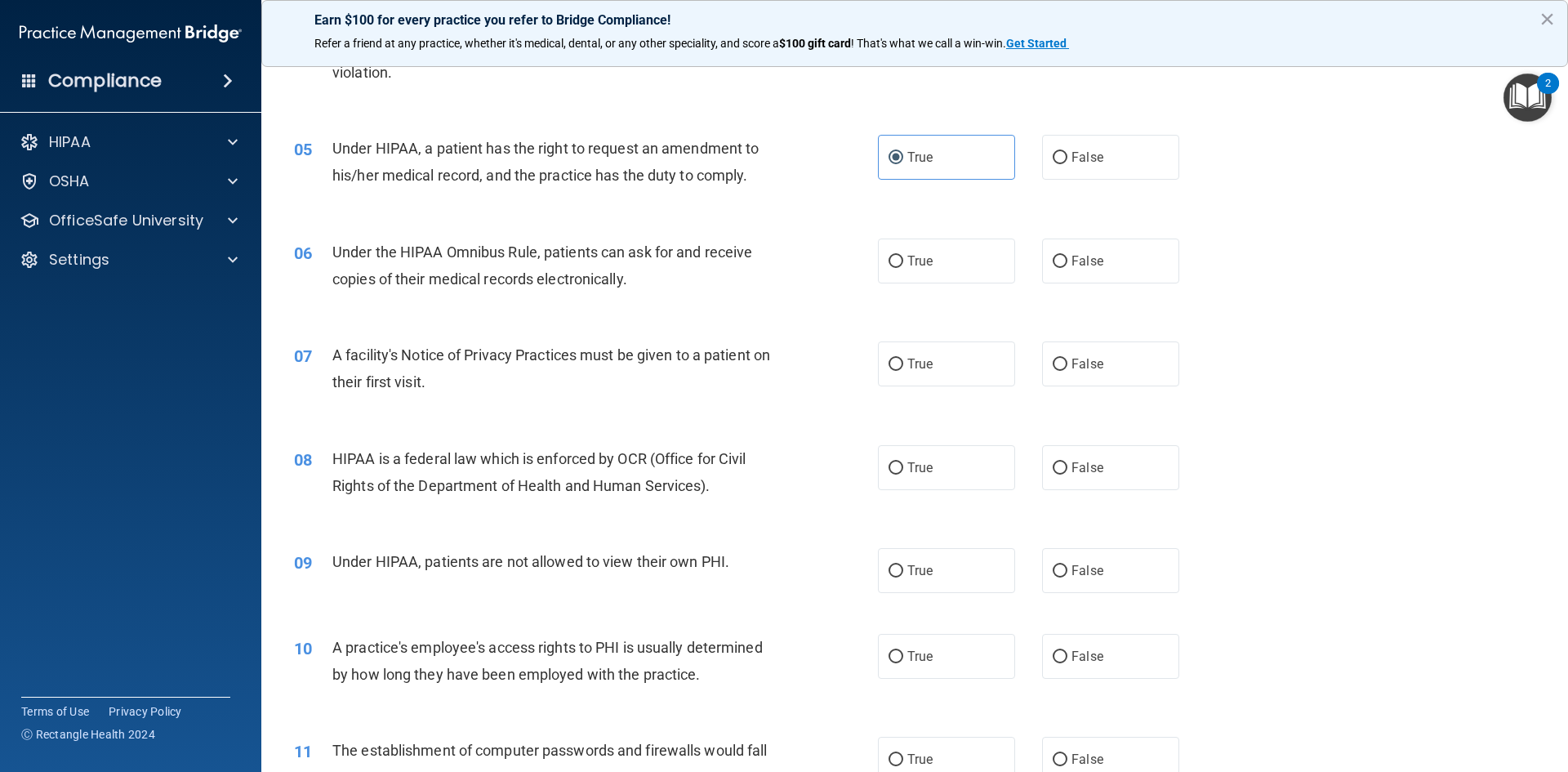
scroll to position [572, 0]
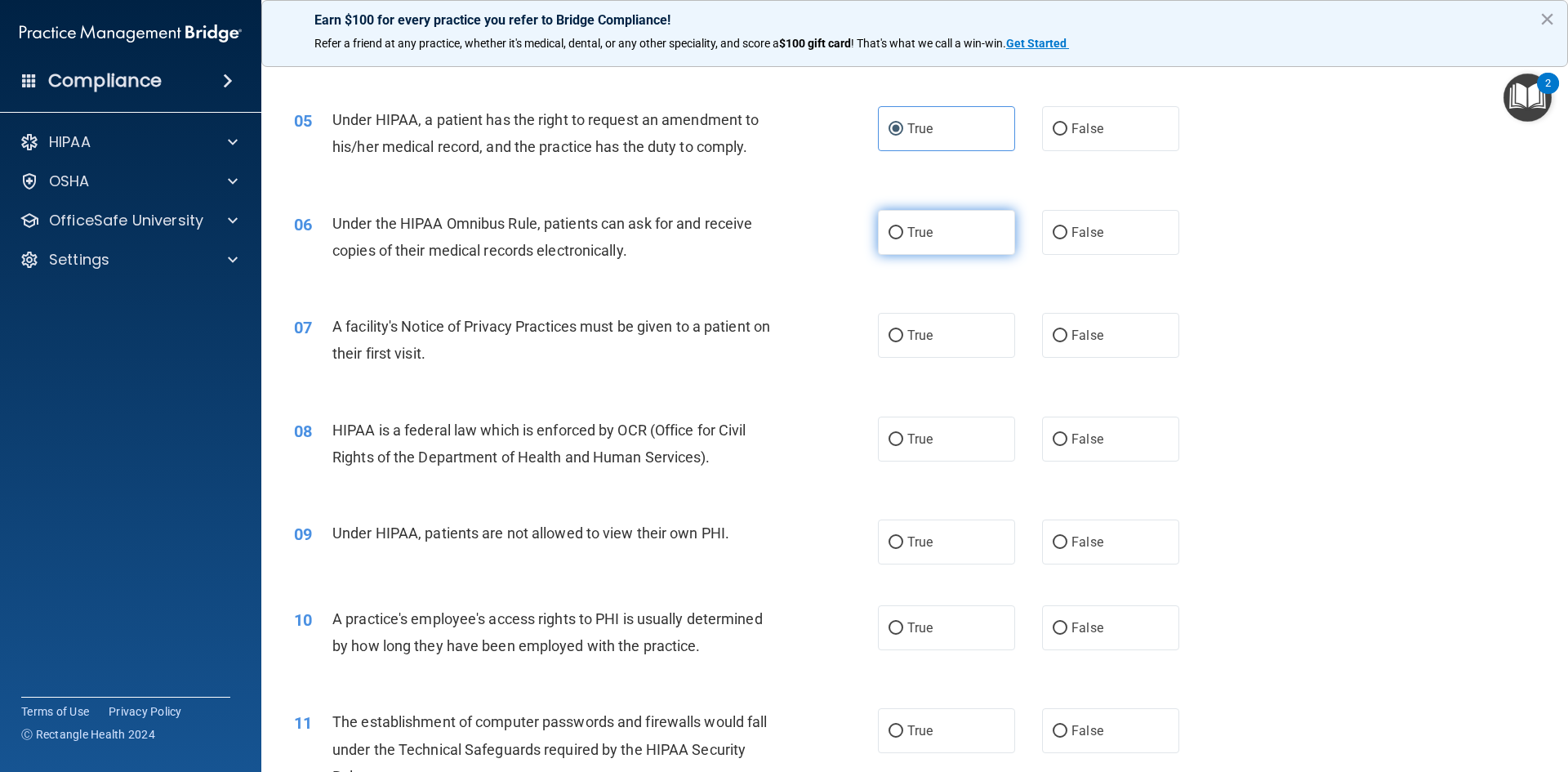
click at [909, 237] on span "True" at bounding box center [919, 231] width 25 height 15
click at [903, 237] on input "True" at bounding box center [895, 233] width 14 height 13
radio input "true"
click at [907, 339] on span "True" at bounding box center [919, 334] width 25 height 15
click at [903, 339] on input "True" at bounding box center [895, 336] width 14 height 13
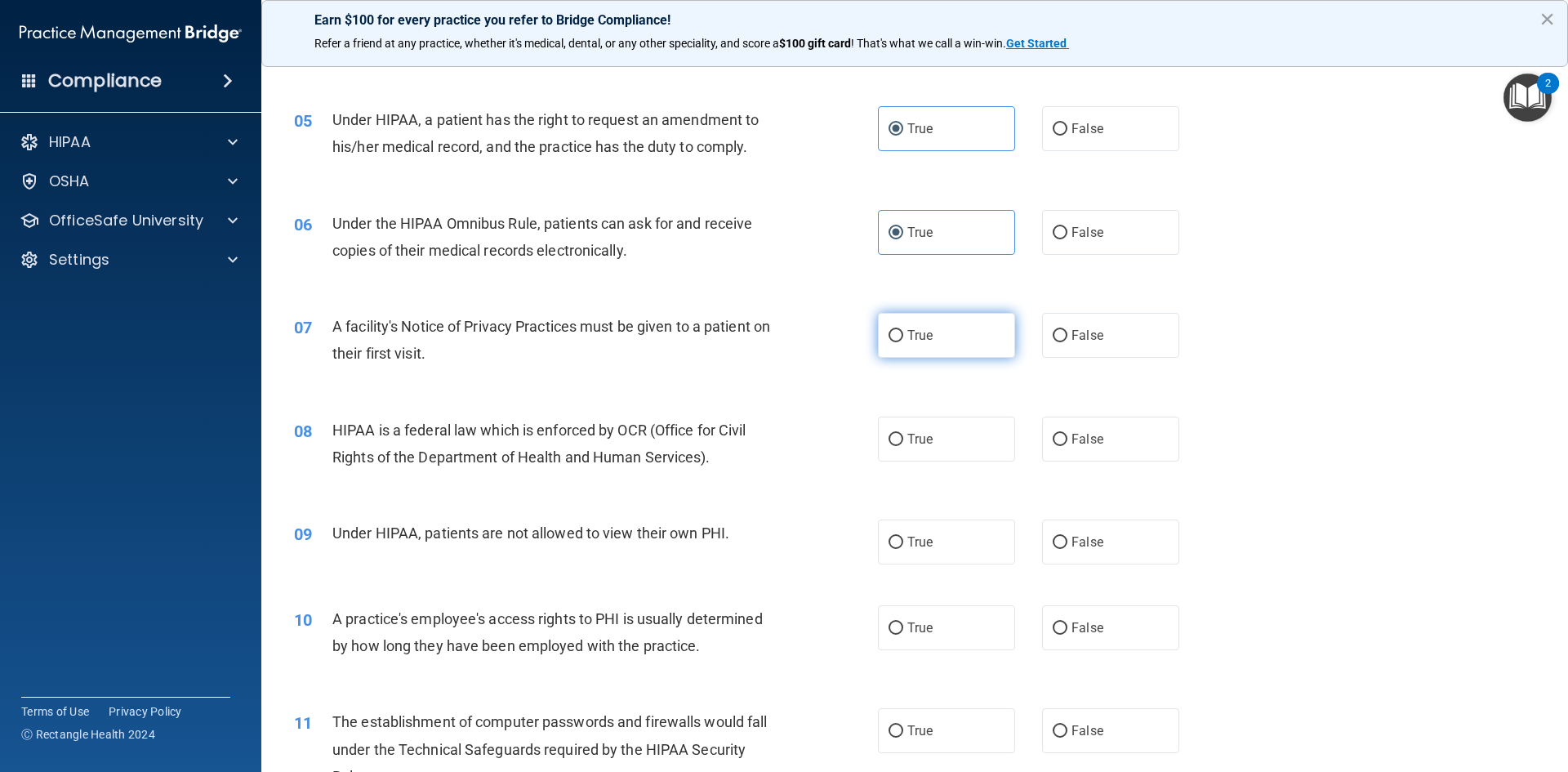
radio input "true"
click at [916, 428] on label "True" at bounding box center [946, 439] width 138 height 45
click at [903, 433] on input "True" at bounding box center [895, 440] width 14 height 13
radio input "true"
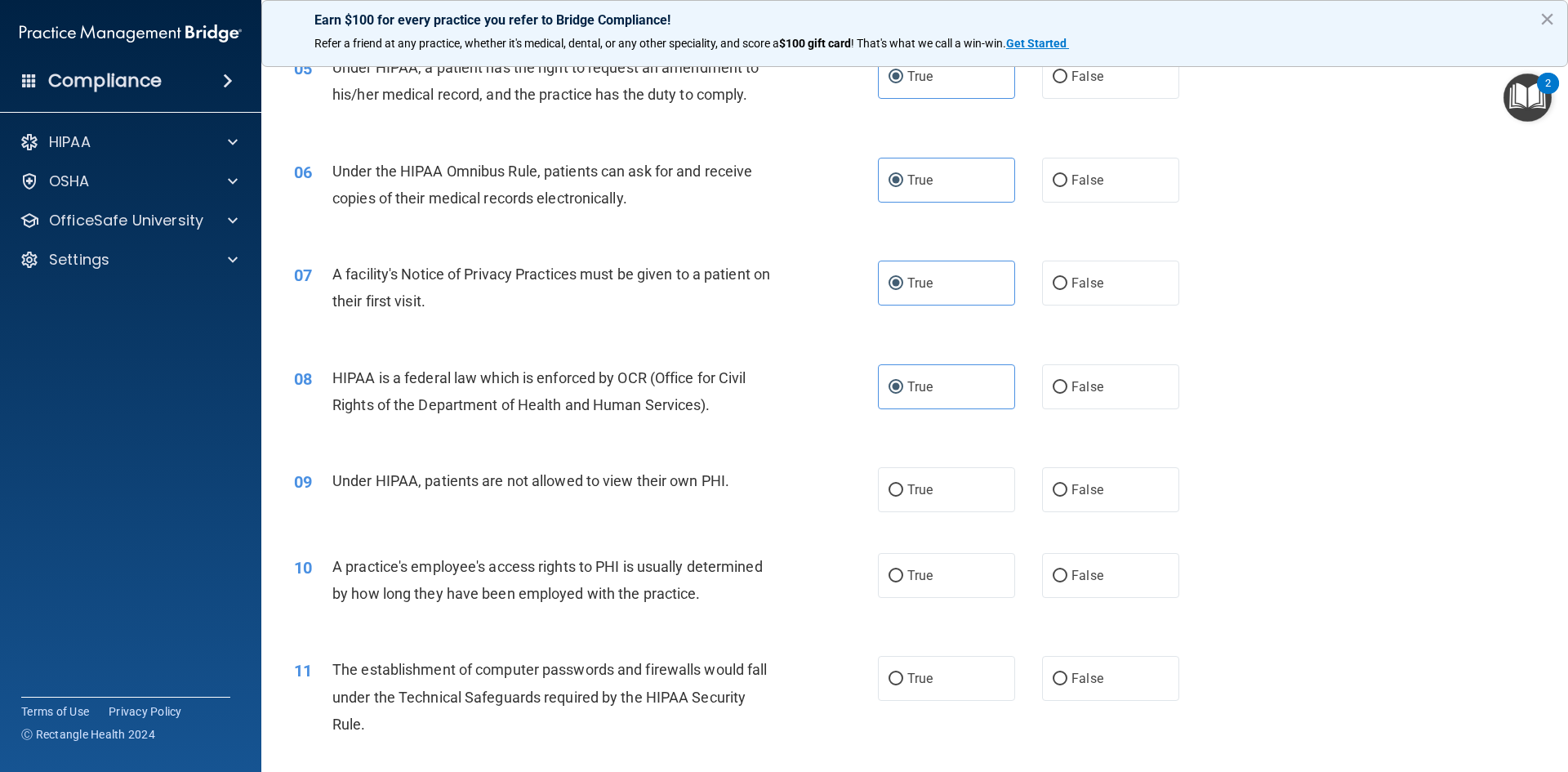
scroll to position [653, 0]
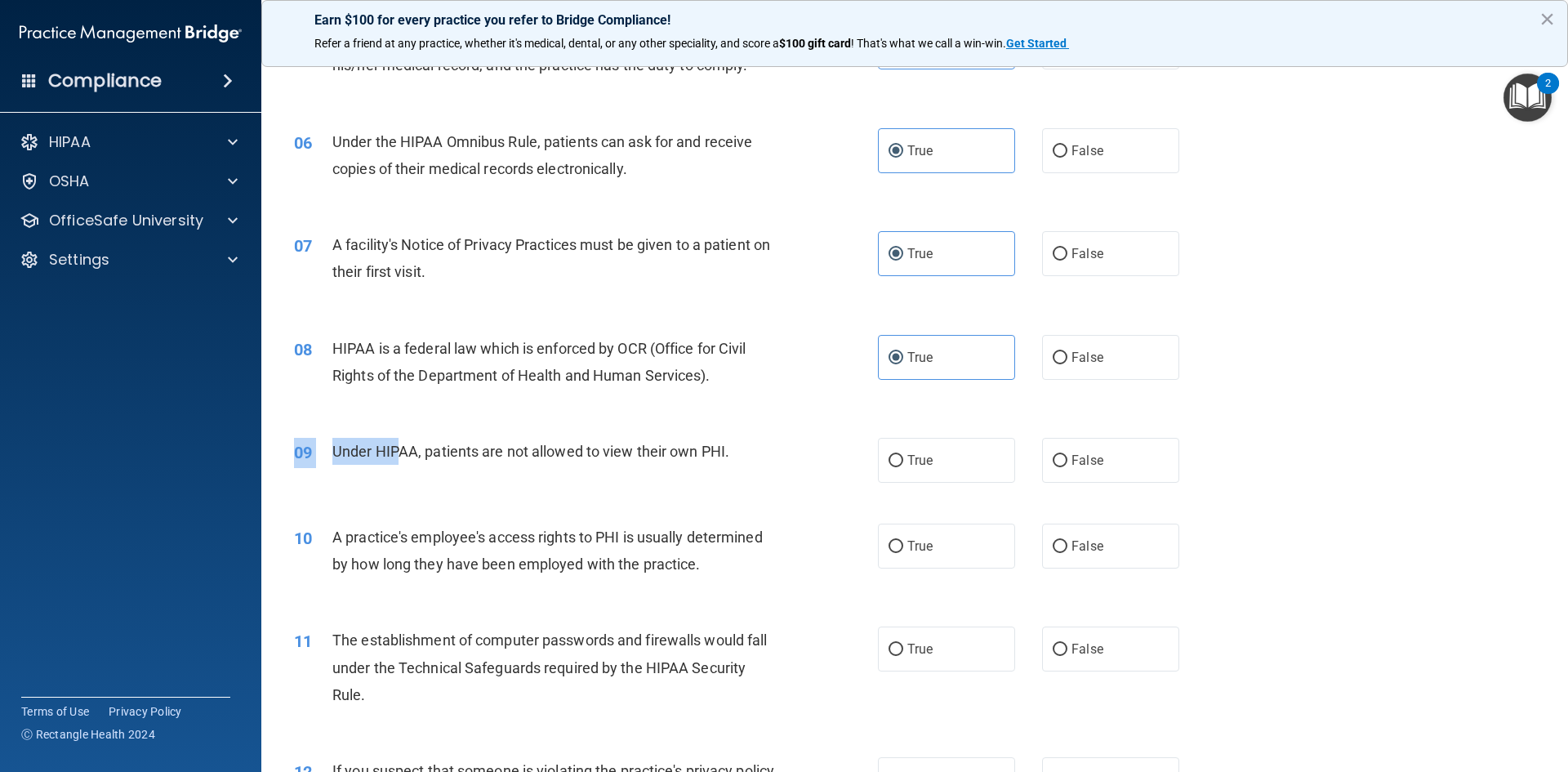
drag, startPoint x: 401, startPoint y: 453, endPoint x: 608, endPoint y: 486, distance: 209.6
click at [608, 486] on div "09 Under HIPAA, patients are not allowed to view their own PHI. True False" at bounding box center [914, 460] width 1265 height 86
click at [886, 476] on label "True" at bounding box center [946, 460] width 138 height 45
click at [888, 467] on input "True" at bounding box center [895, 461] width 14 height 13
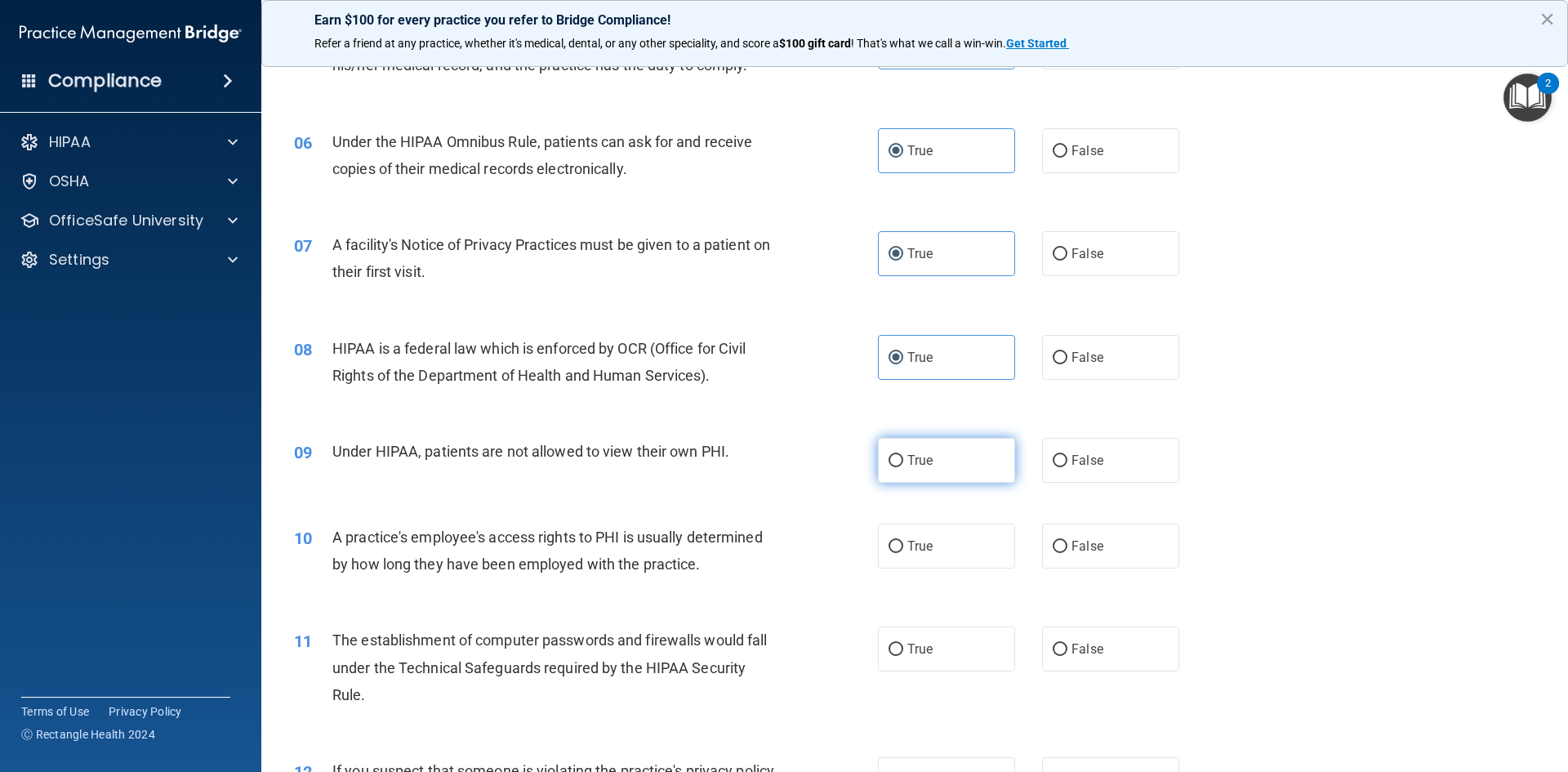
radio input "true"
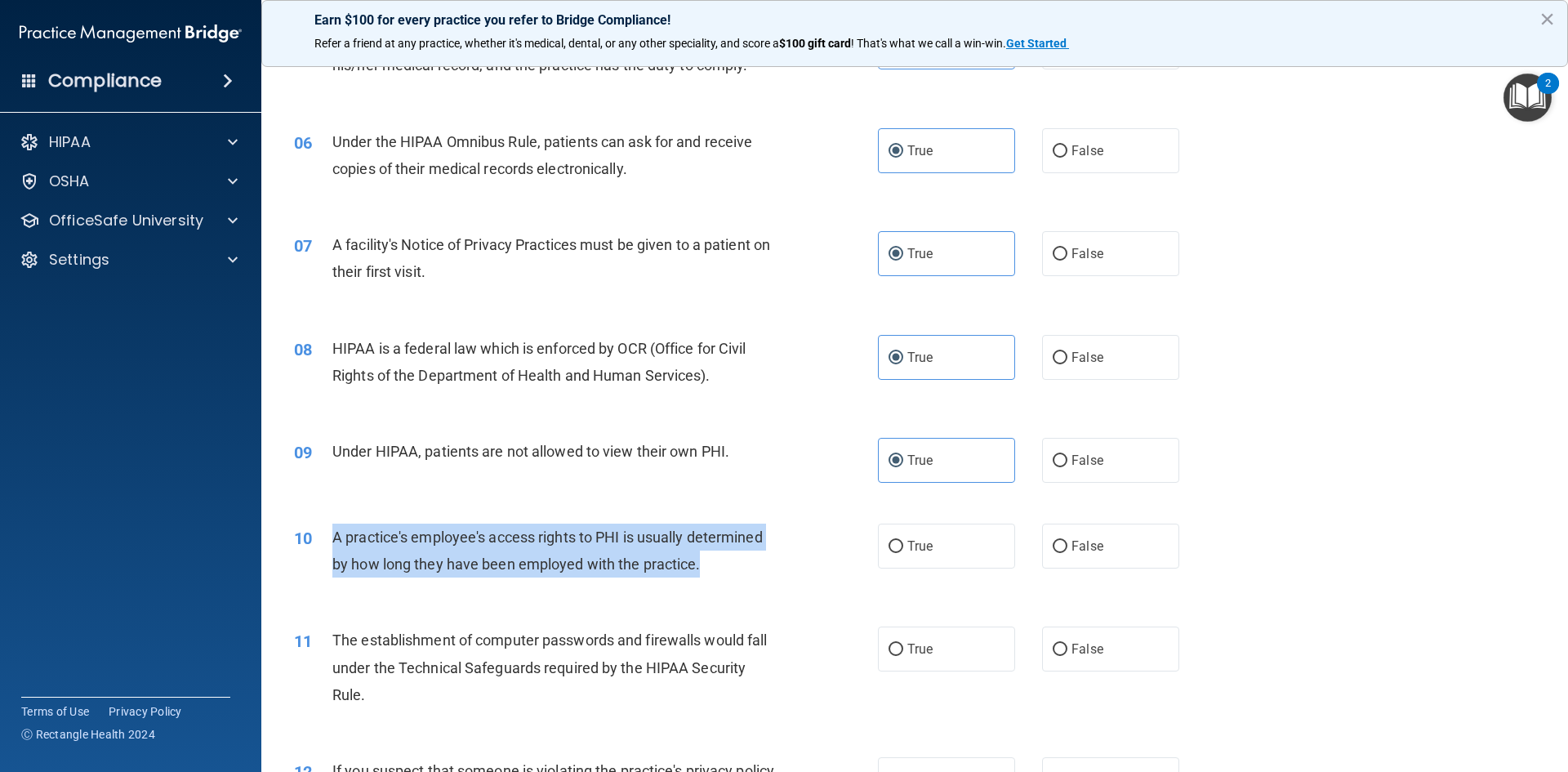
drag, startPoint x: 331, startPoint y: 538, endPoint x: 742, endPoint y: 581, distance: 413.2
click at [742, 581] on div "10 A practice's employee's access rights to PHI is usually determined by how lo…" at bounding box center [586, 554] width 633 height 62
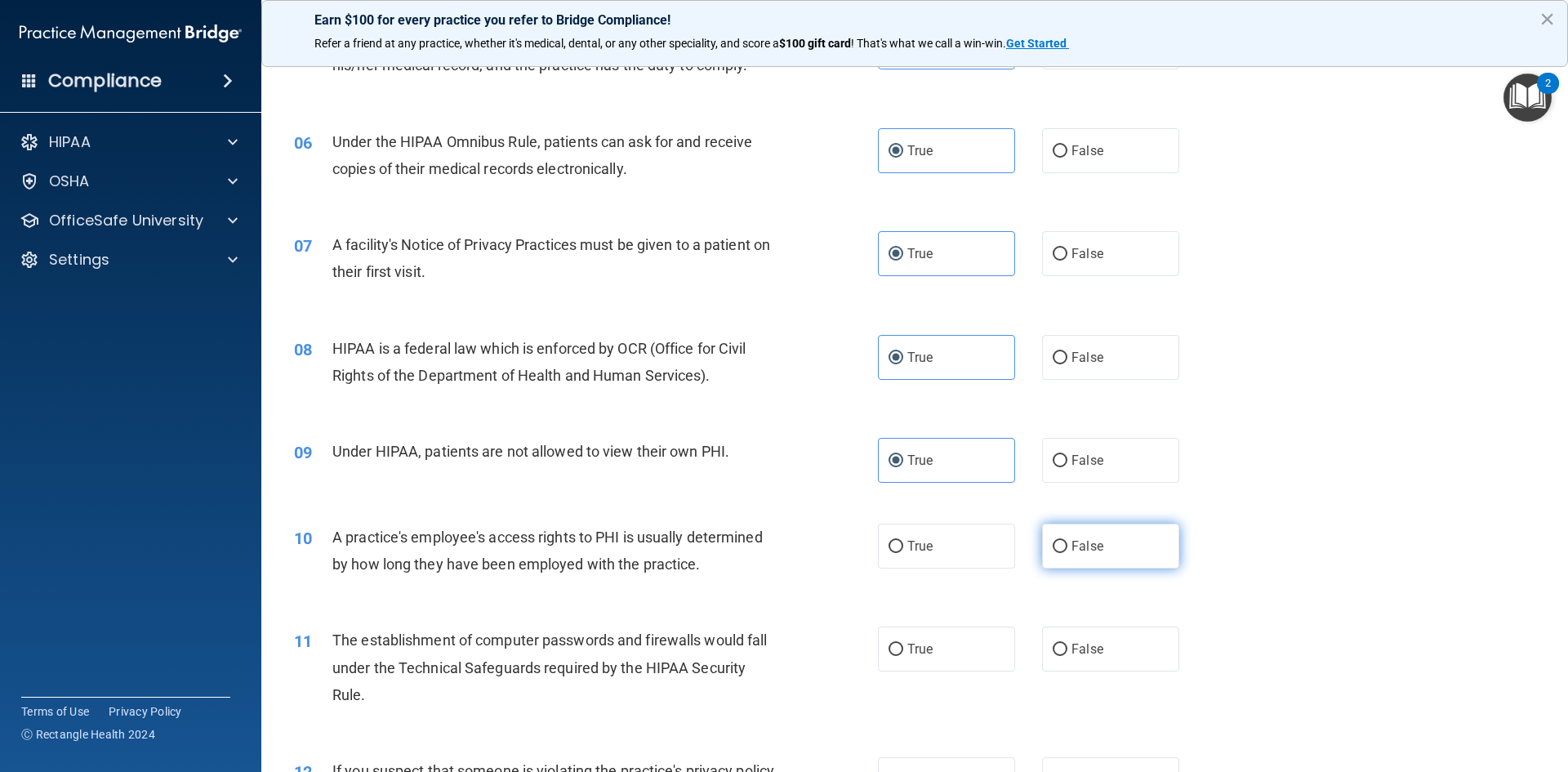
click at [1080, 554] on label "False" at bounding box center [1111, 546] width 138 height 45
click at [1067, 553] on input "False" at bounding box center [1060, 547] width 14 height 13
radio input "true"
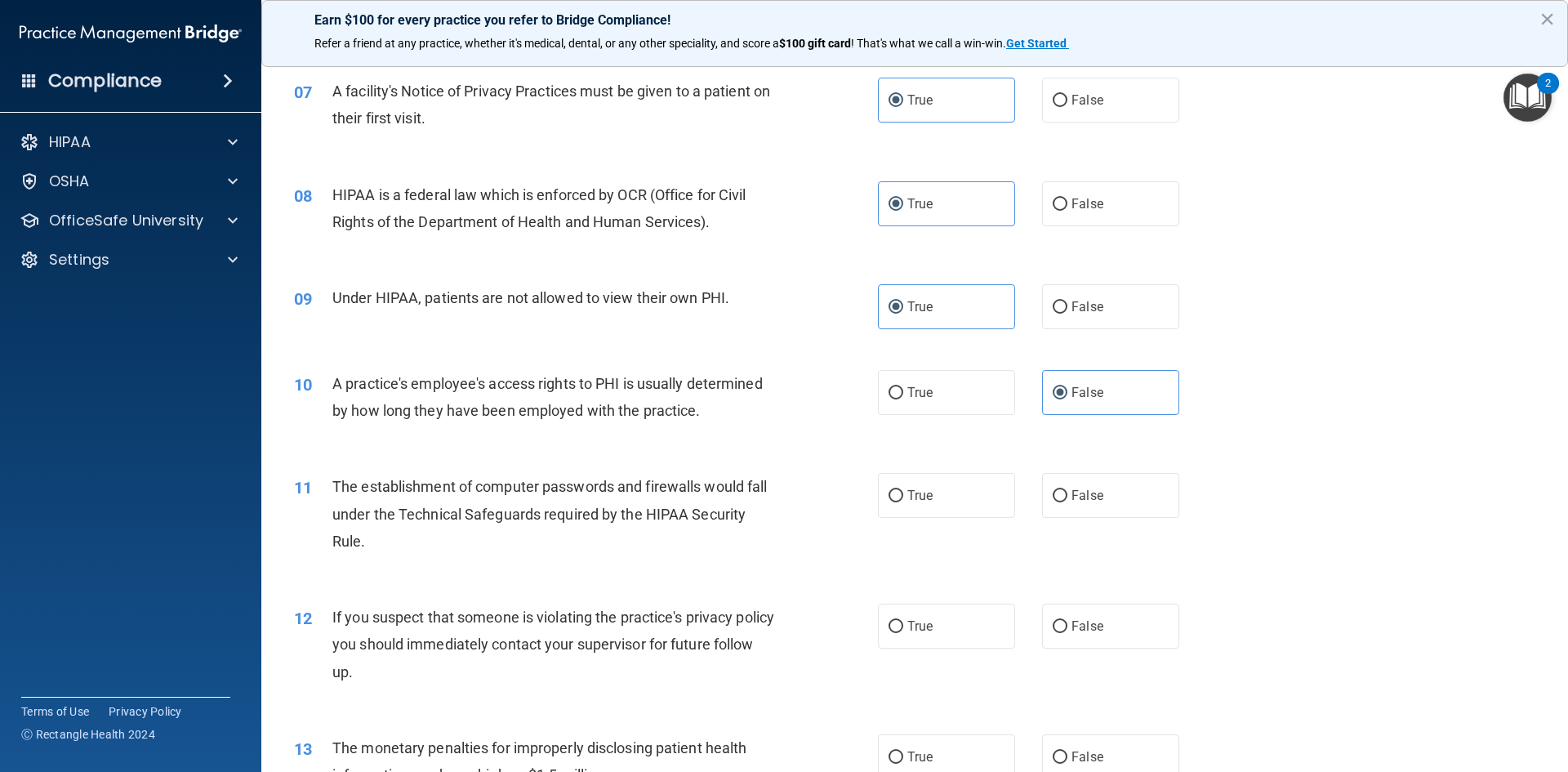
scroll to position [817, 0]
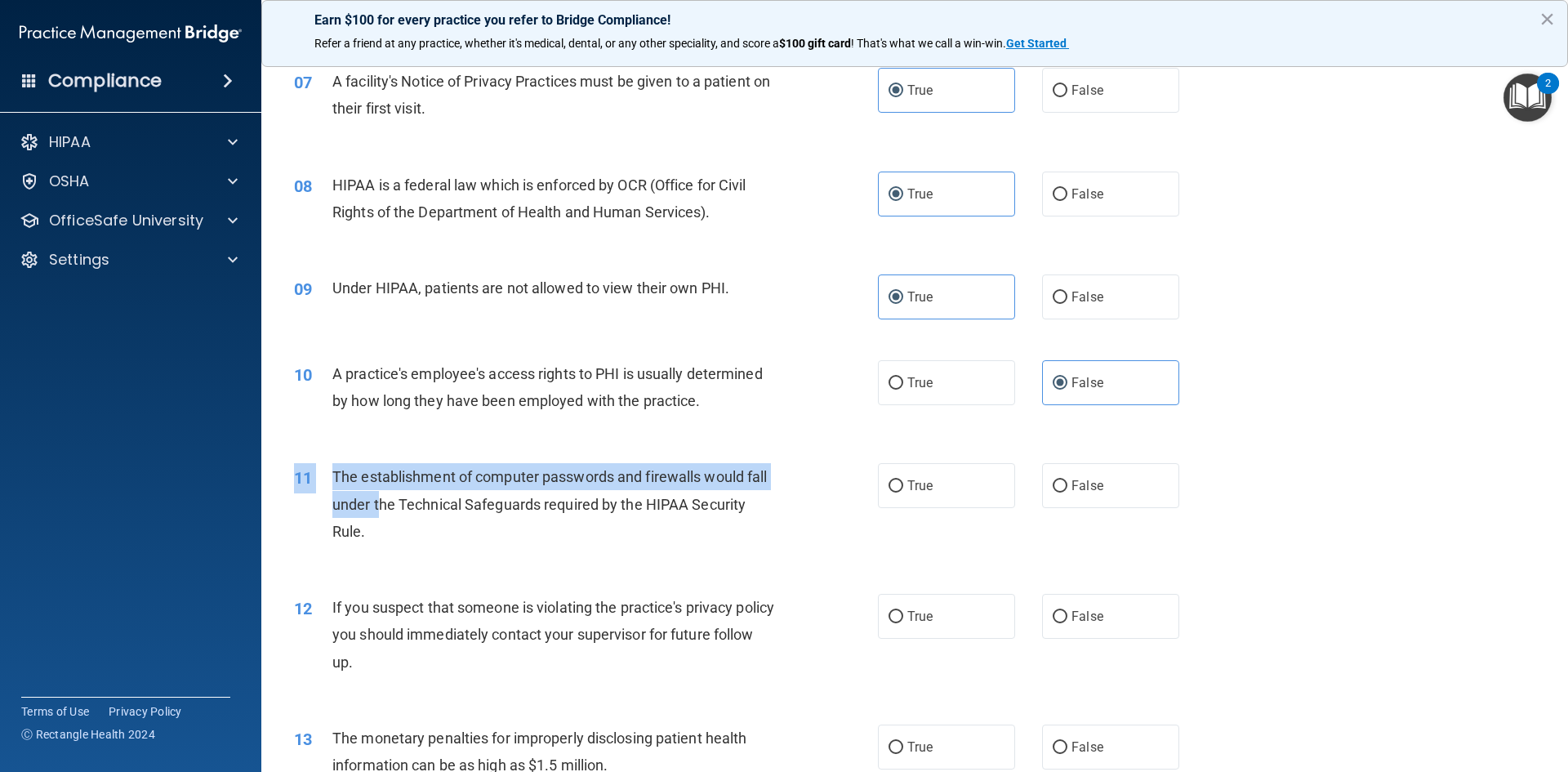
drag, startPoint x: 379, startPoint y: 495, endPoint x: 687, endPoint y: 558, distance: 314.4
click at [687, 558] on div "11 The establishment of computer passwords and firewalls would fall under the T…" at bounding box center [914, 508] width 1265 height 130
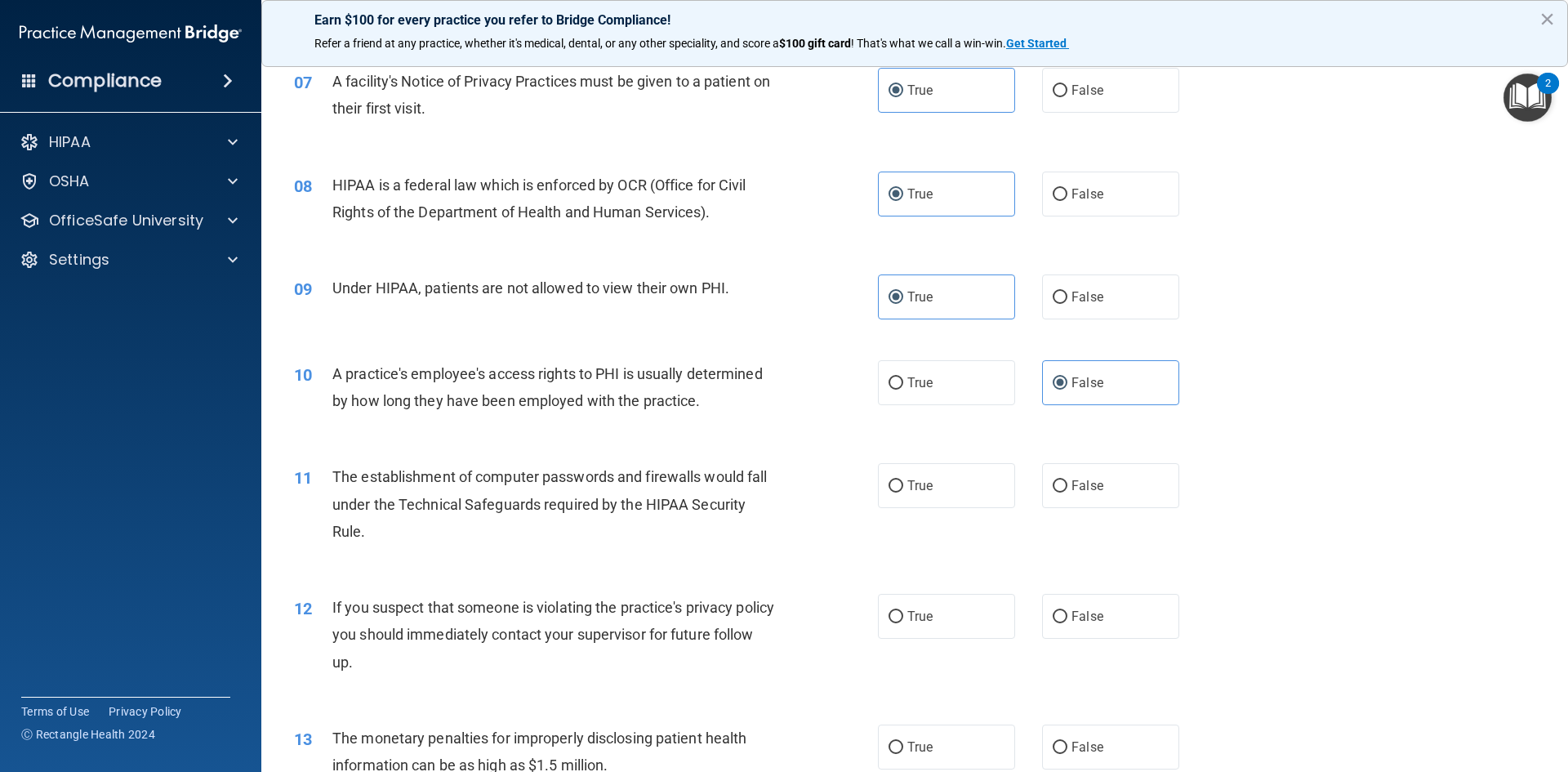
click at [680, 557] on div "11 The establishment of computer passwords and firewalls would fall under the T…" at bounding box center [914, 508] width 1265 height 130
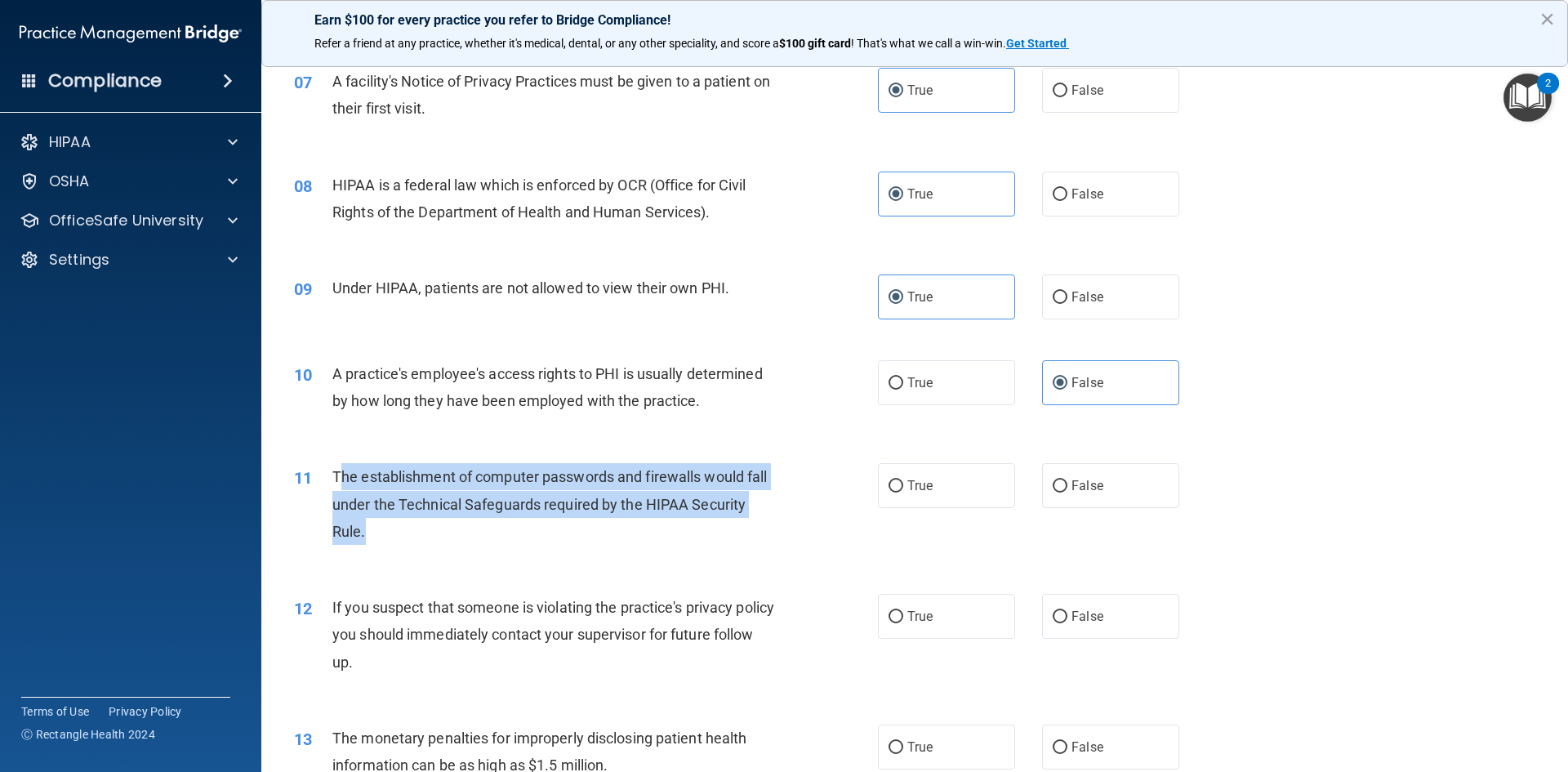
drag, startPoint x: 336, startPoint y: 480, endPoint x: 472, endPoint y: 531, distance: 145.2
click at [472, 531] on div "The establishment of computer passwords and firewalls would fall under the Tech…" at bounding box center [560, 503] width 457 height 81
click at [478, 537] on div "The establishment of computer passwords and firewalls would fall under the Tech…" at bounding box center [560, 503] width 457 height 81
drag, startPoint x: 341, startPoint y: 476, endPoint x: 621, endPoint y: 513, distance: 282.4
click at [606, 534] on div "The establishment of computer passwords and firewalls would fall under the Tech…" at bounding box center [560, 503] width 457 height 81
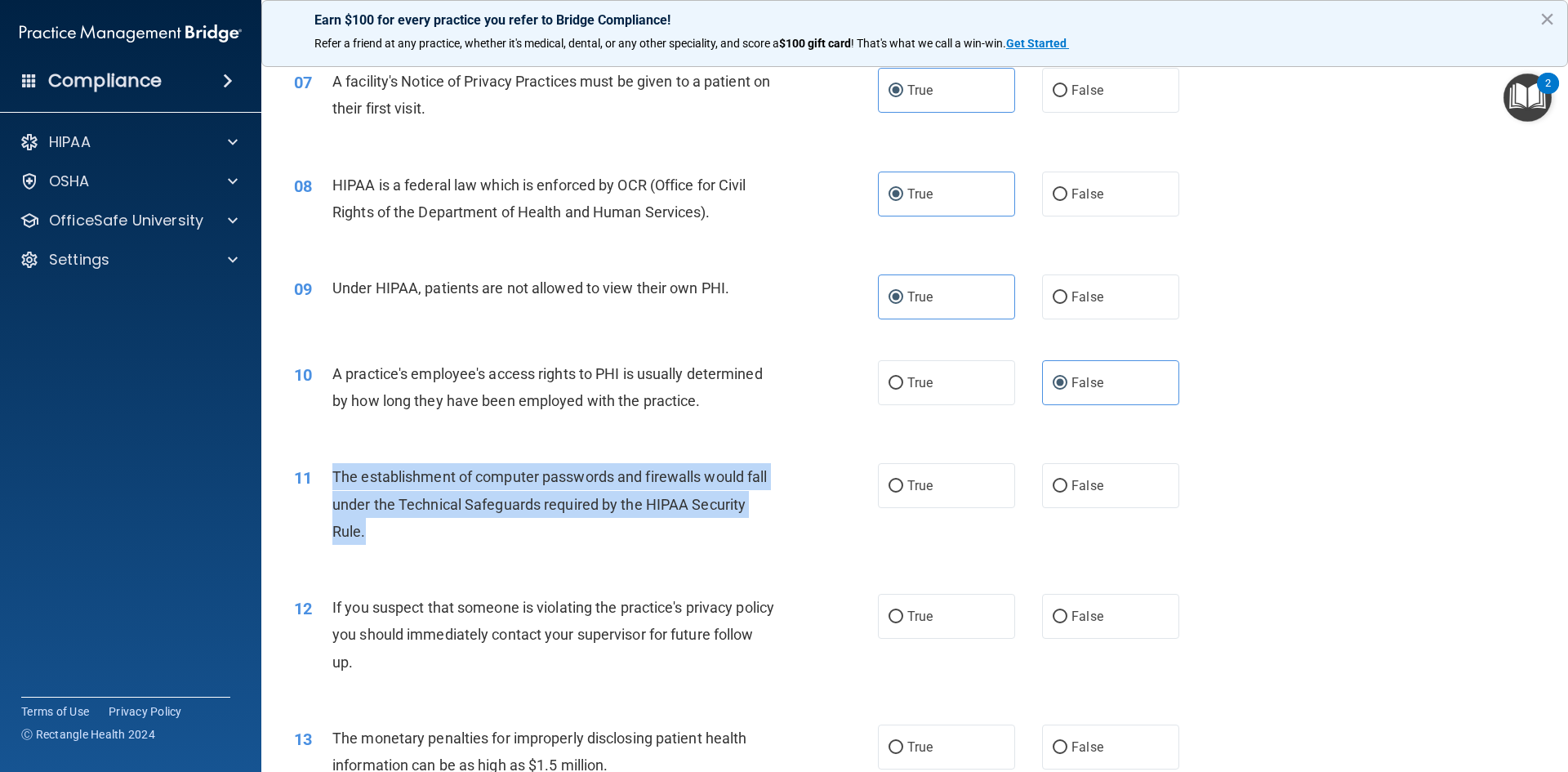
copy span "The establishment of computer passwords and firewalls would fall under the Tech…"
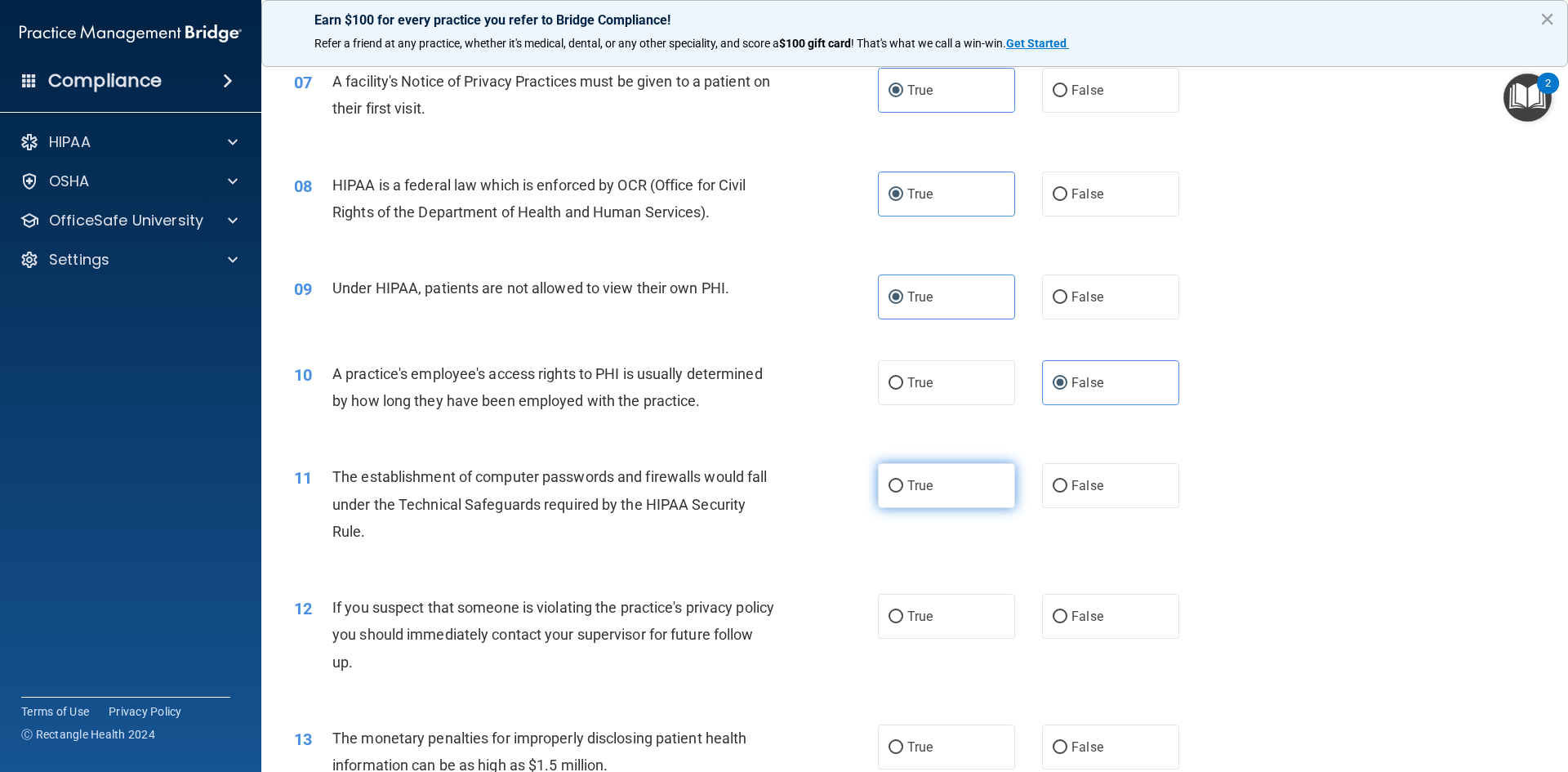
click at [969, 477] on label "True" at bounding box center [946, 485] width 138 height 45
click at [903, 480] on input "True" at bounding box center [895, 486] width 14 height 13
radio input "true"
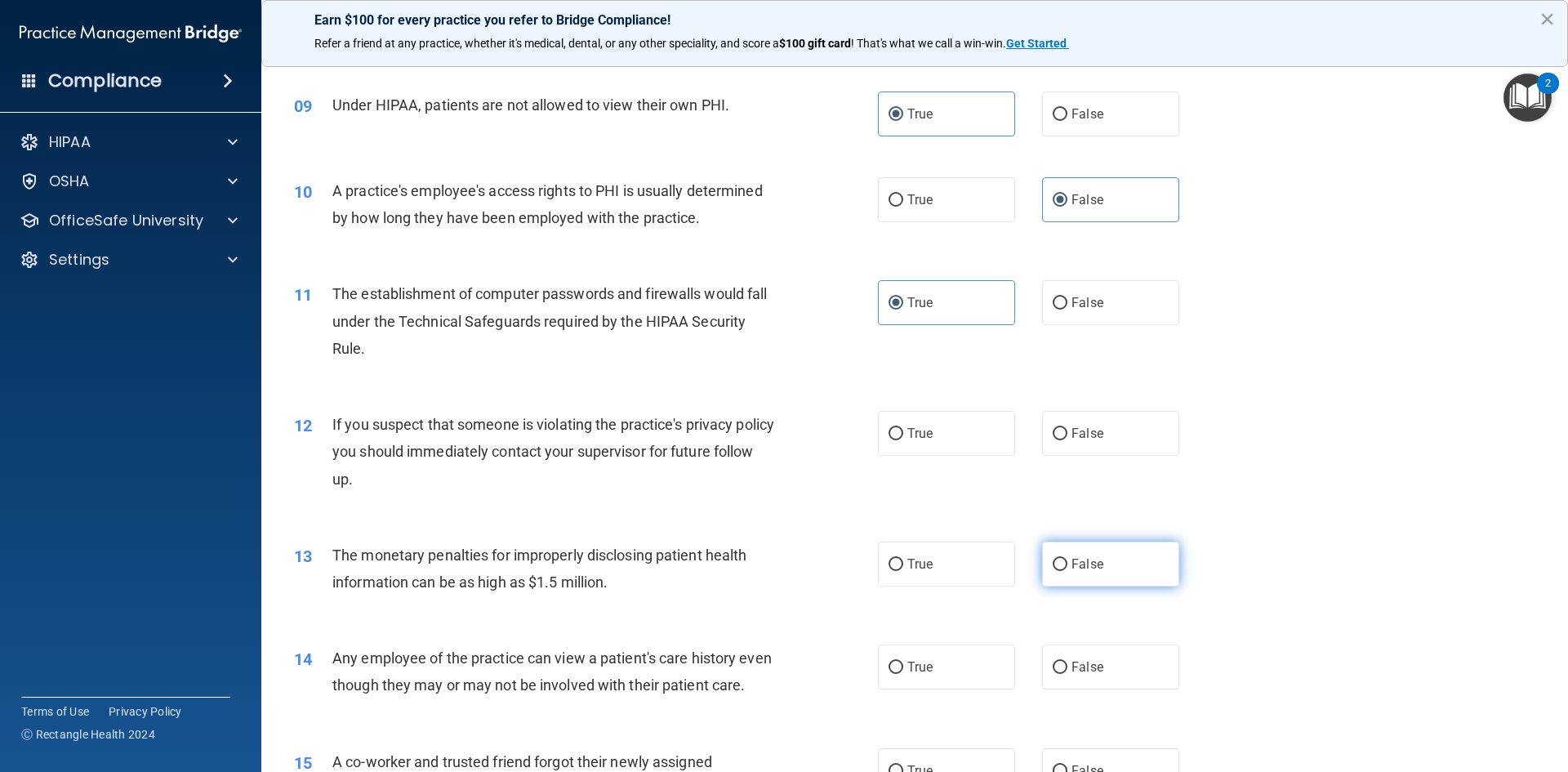
scroll to position [1062, 0]
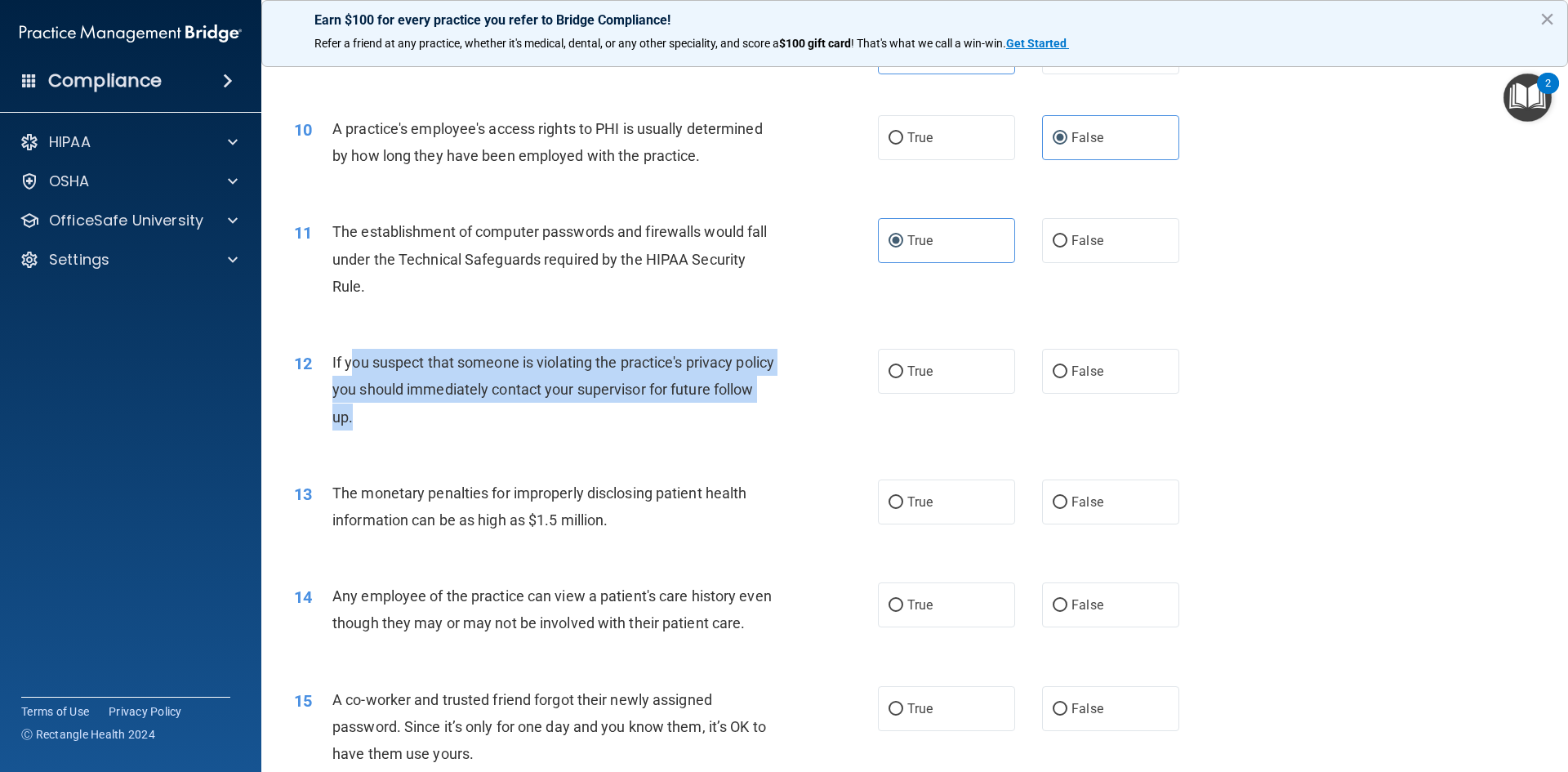
drag, startPoint x: 354, startPoint y: 357, endPoint x: 513, endPoint y: 430, distance: 175.0
click at [513, 430] on div "If you suspect that someone is violating the practice's privacy policy you shou…" at bounding box center [560, 389] width 457 height 81
click at [518, 431] on div "12 If you suspect that someone is violating the practice's privacy policy you s…" at bounding box center [586, 393] width 633 height 90
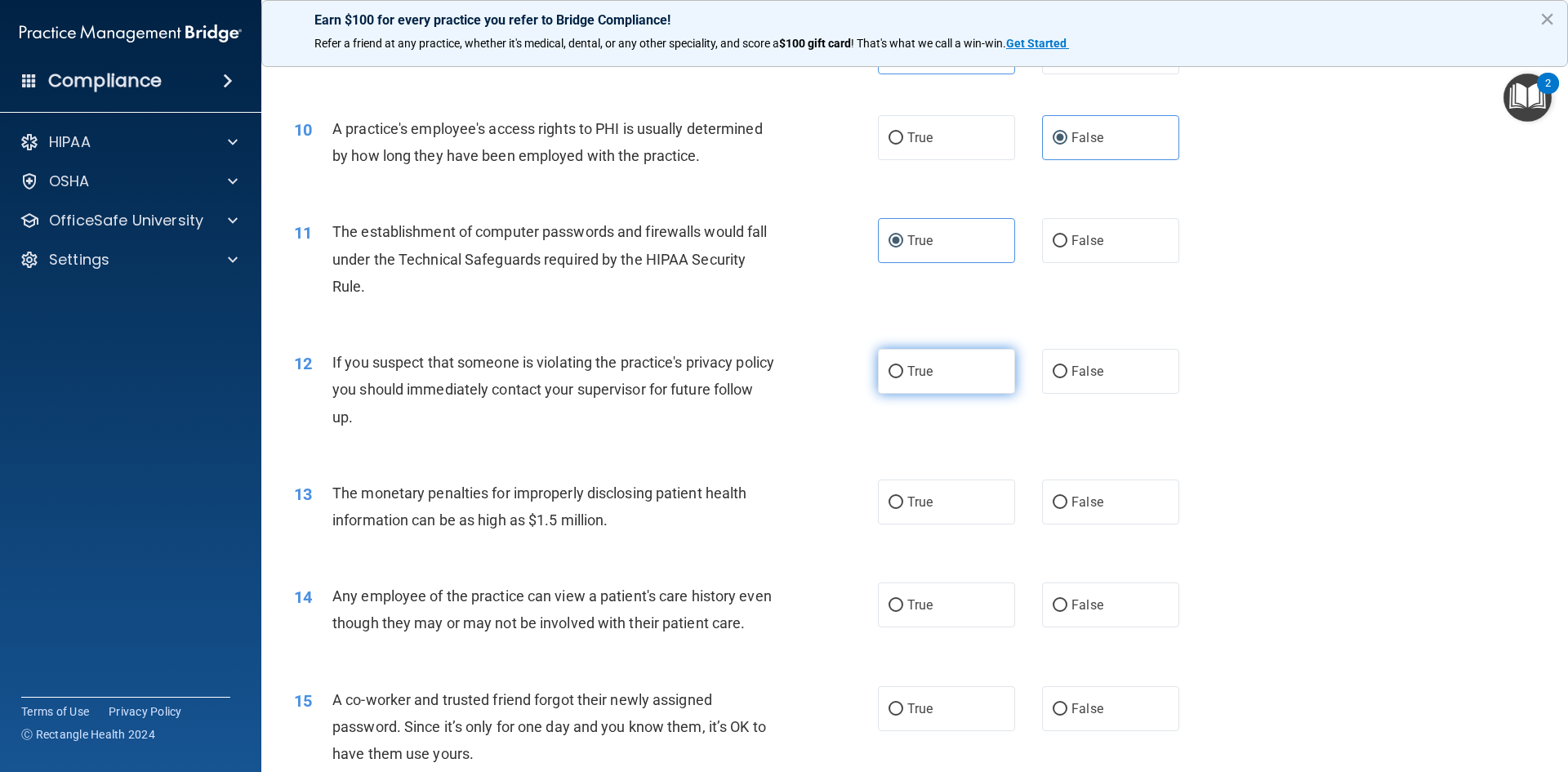
click at [960, 374] on label "True" at bounding box center [946, 371] width 138 height 45
click at [903, 374] on input "True" at bounding box center [895, 372] width 14 height 13
radio input "true"
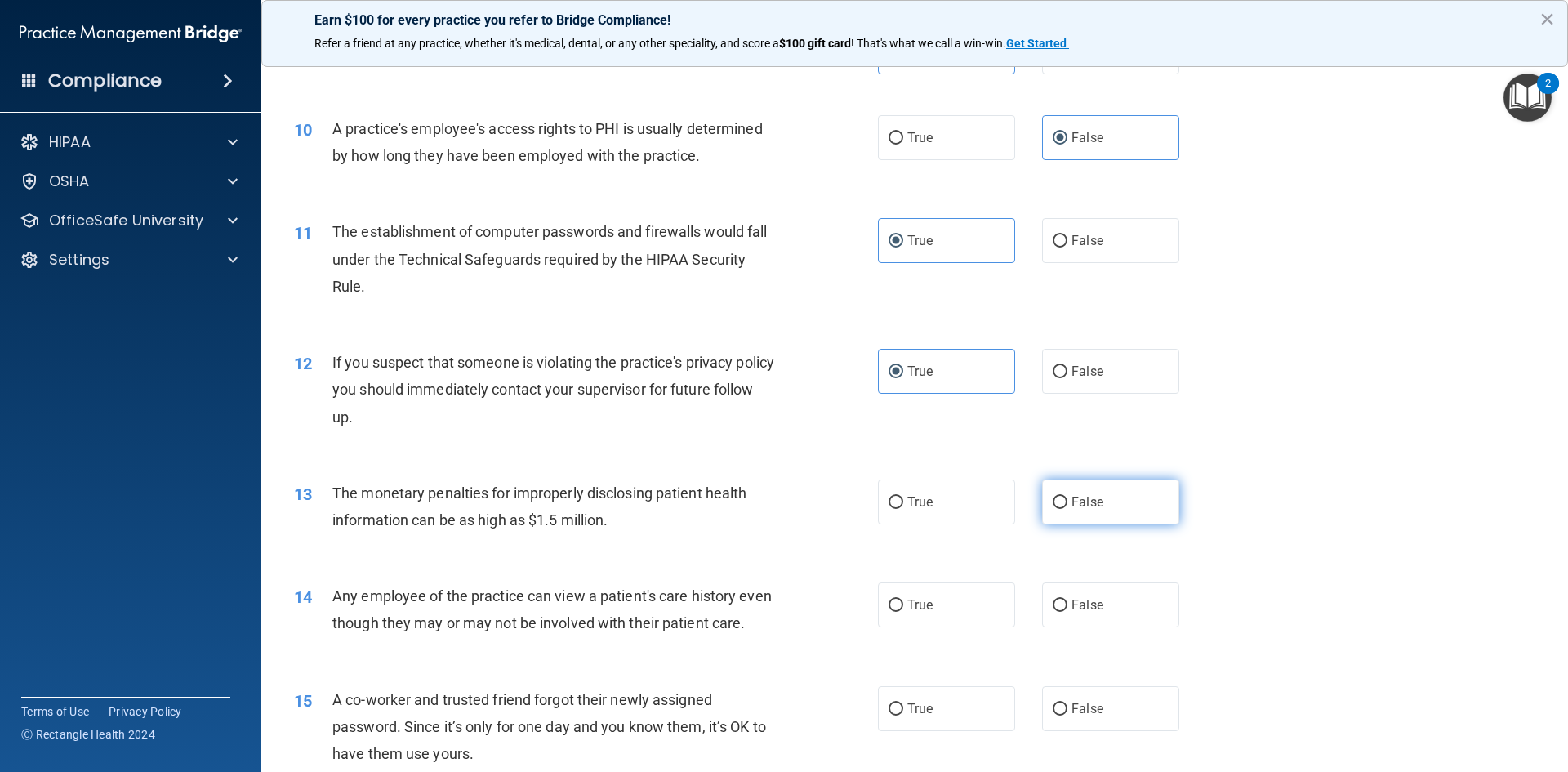
click at [1102, 507] on label "False" at bounding box center [1111, 501] width 138 height 45
click at [1067, 507] on input "False" at bounding box center [1060, 503] width 14 height 13
radio input "true"
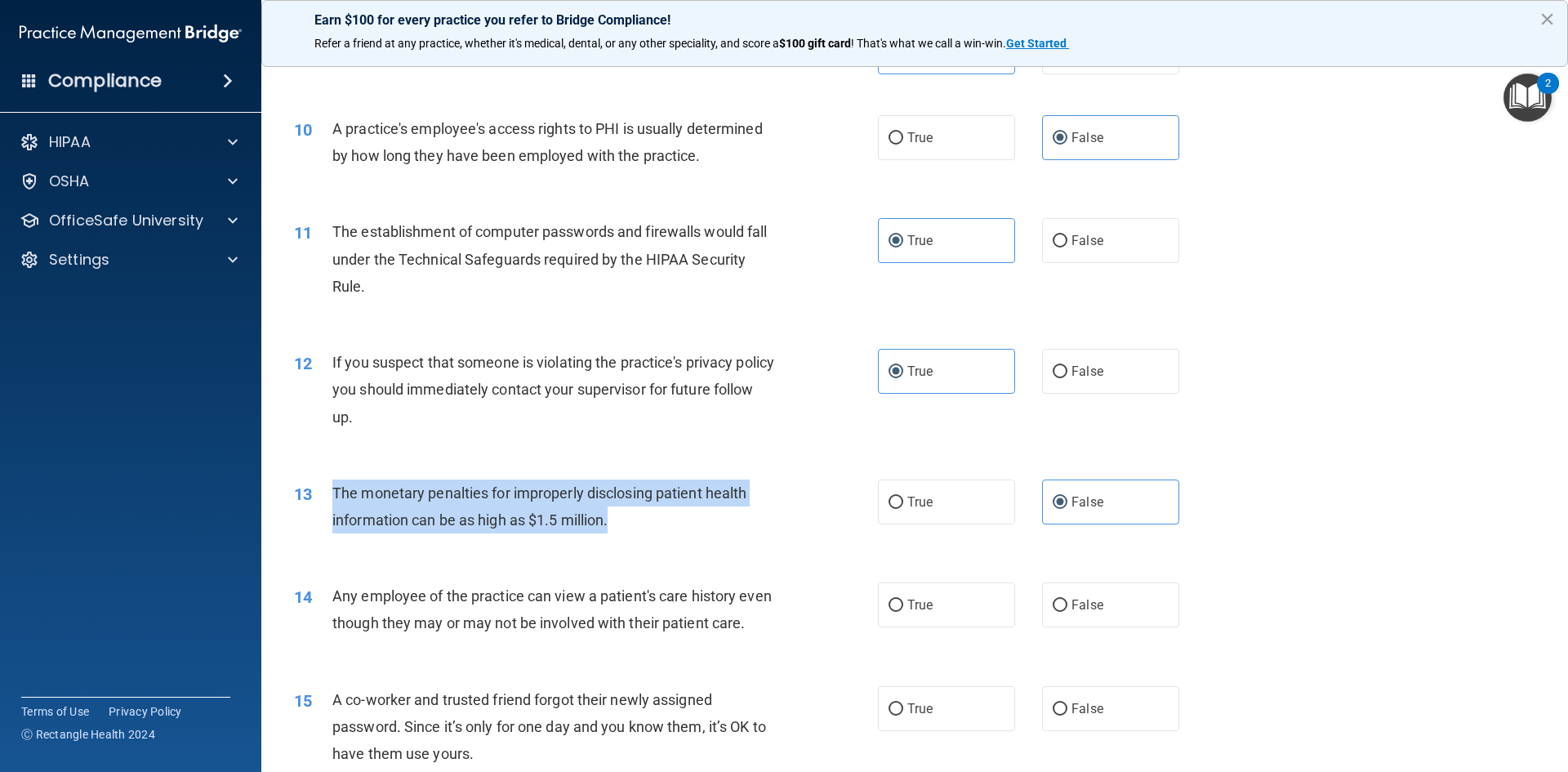
drag, startPoint x: 334, startPoint y: 486, endPoint x: 609, endPoint y: 517, distance: 276.7
click at [623, 532] on div "The monetary penalties for improperly disclosing patient health information can…" at bounding box center [560, 506] width 457 height 54
copy span "The monetary penalties for improperly disclosing patient health information can…"
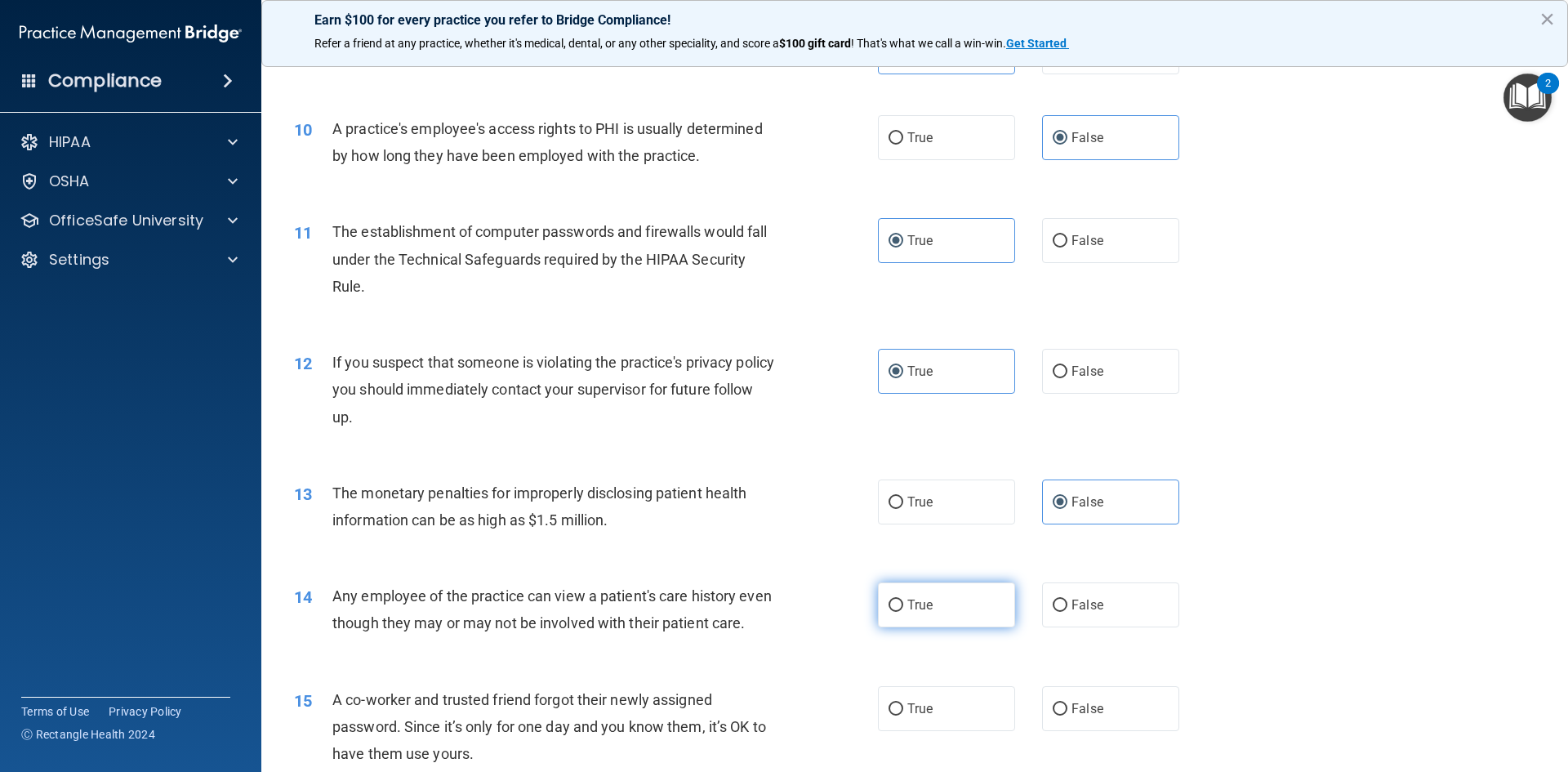
click at [924, 600] on span "True" at bounding box center [919, 604] width 25 height 15
click at [903, 600] on input "True" at bounding box center [895, 606] width 14 height 13
radio input "true"
drag, startPoint x: 949, startPoint y: 502, endPoint x: 944, endPoint y: 512, distance: 11.2
click at [946, 502] on label "True" at bounding box center [946, 501] width 138 height 45
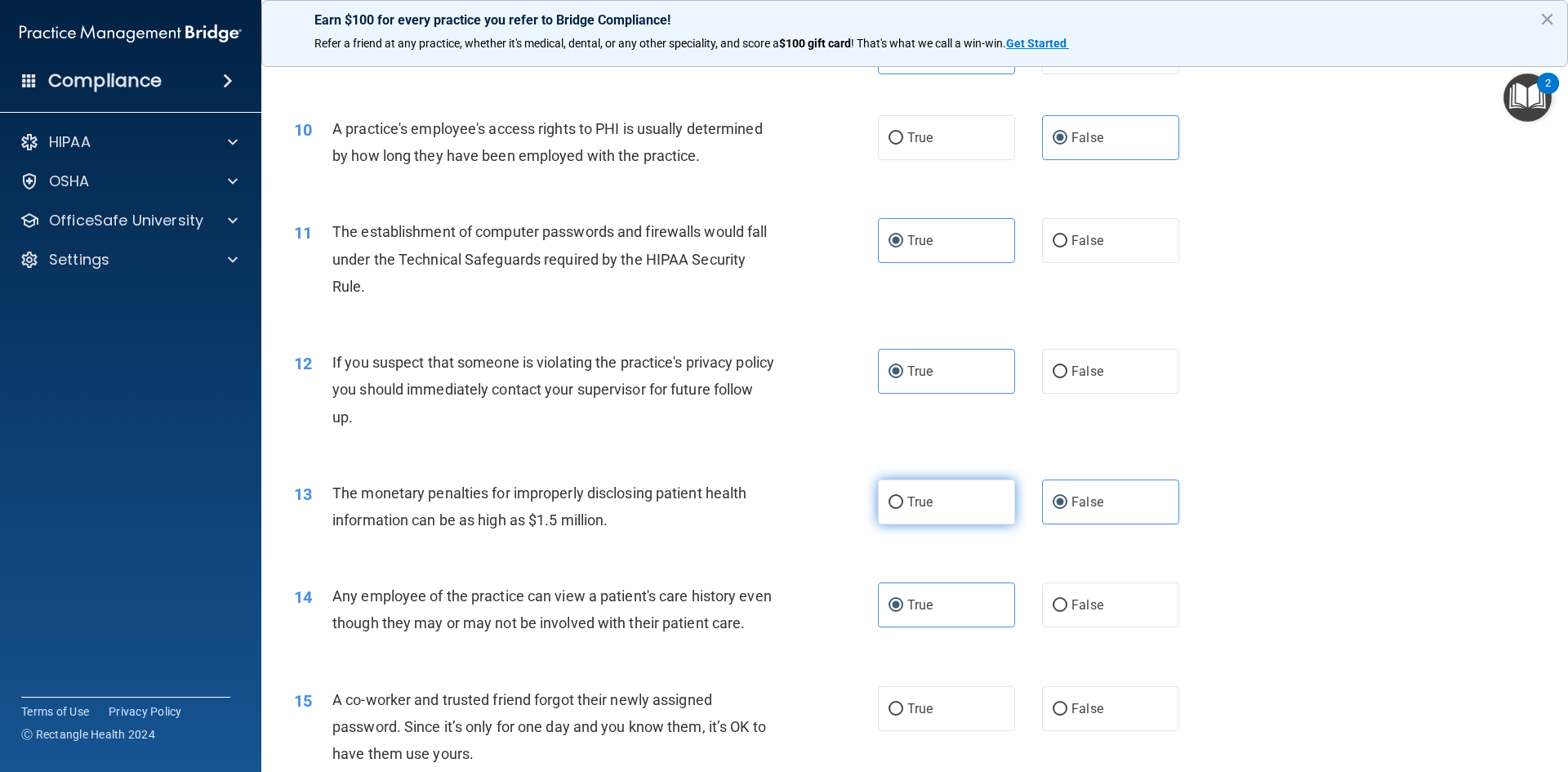
click at [903, 502] on input "True" at bounding box center [895, 503] width 14 height 13
radio input "true"
radio input "false"
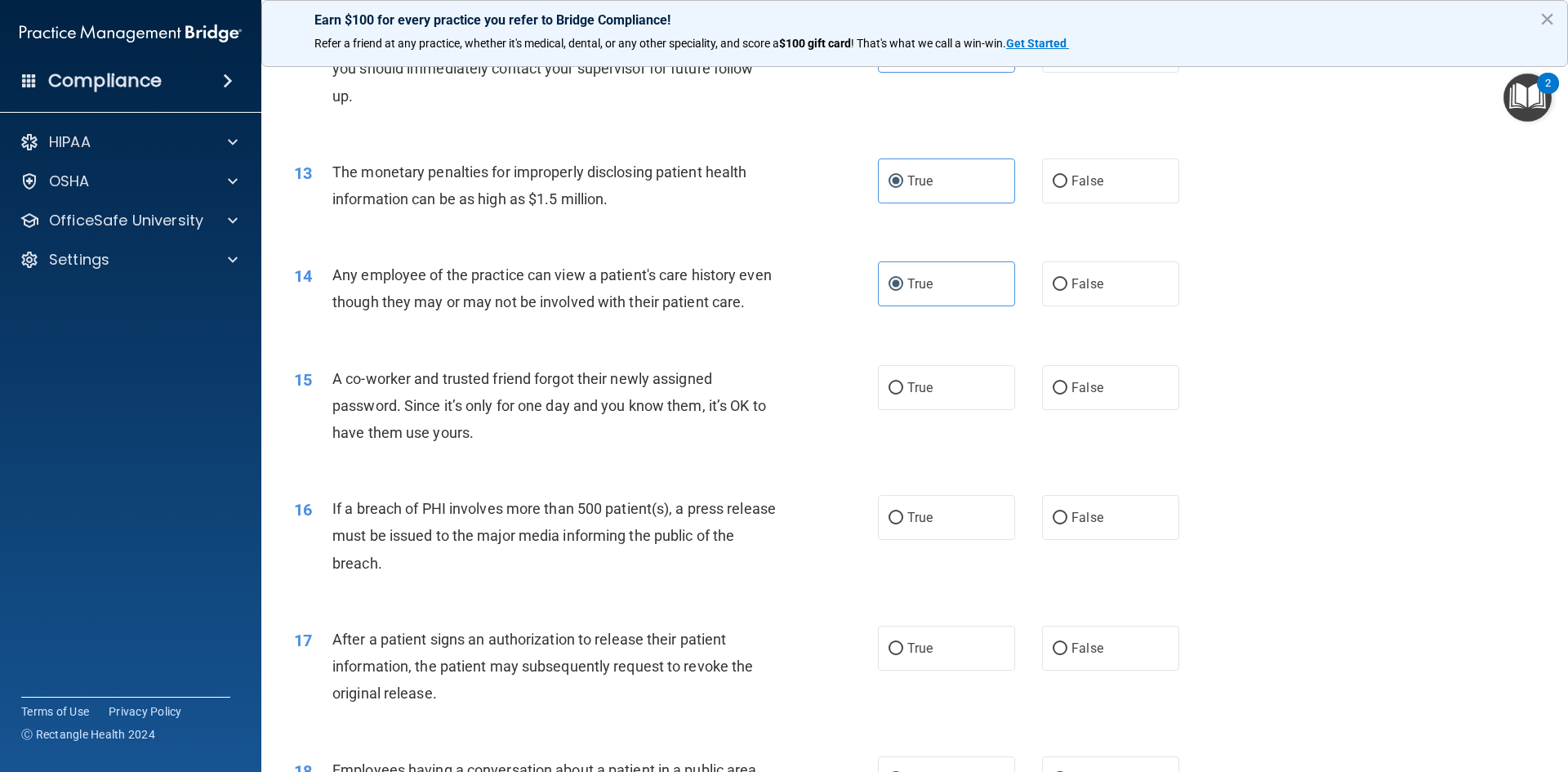
scroll to position [1388, 0]
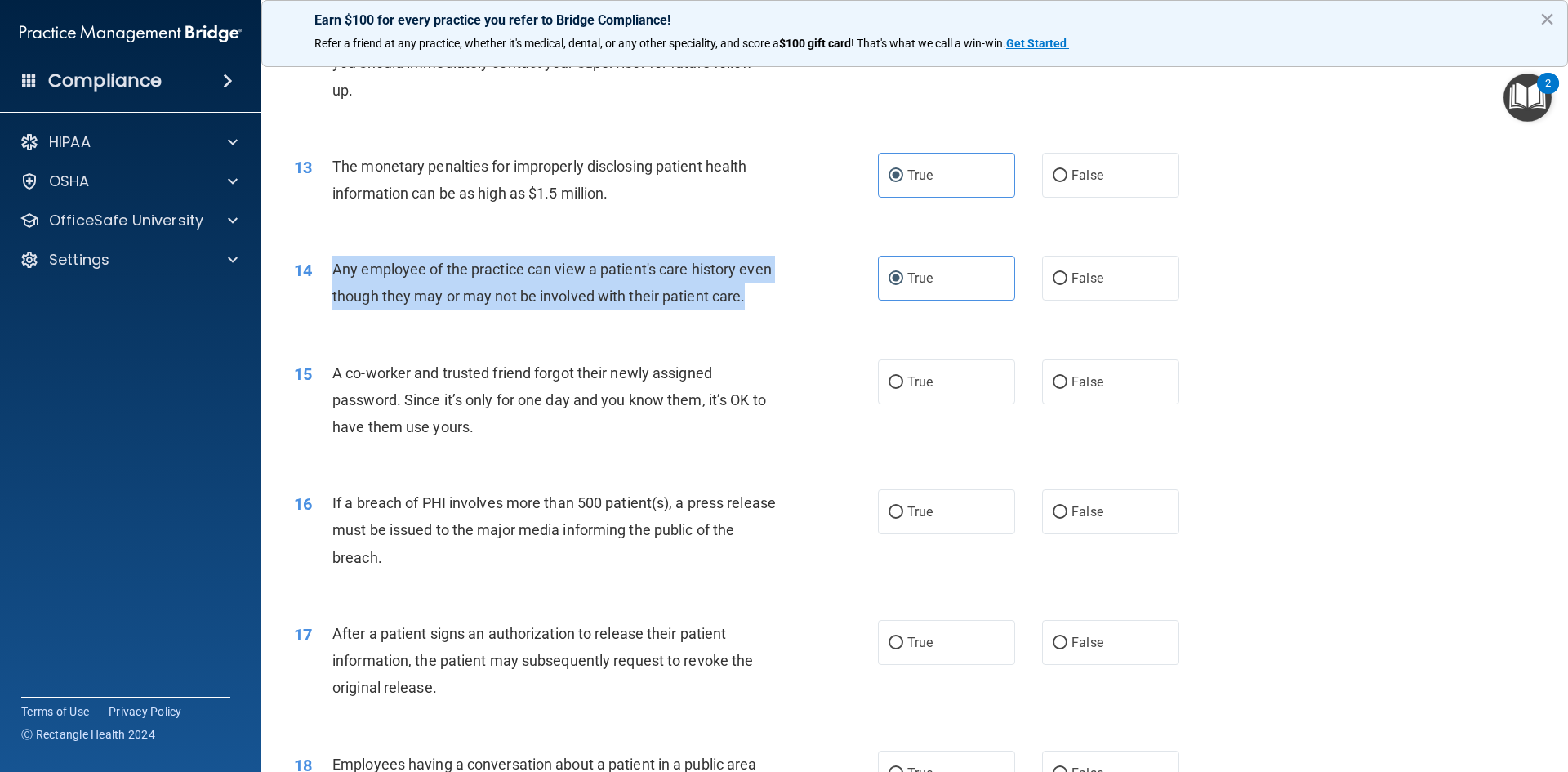
drag, startPoint x: 336, startPoint y: 269, endPoint x: 379, endPoint y: 324, distance: 69.8
click at [379, 309] on div "Any employee of the practice can view a patient's care history even though they…" at bounding box center [560, 282] width 457 height 54
copy span "Any employee of the practice can view a patient's care history even though they…"
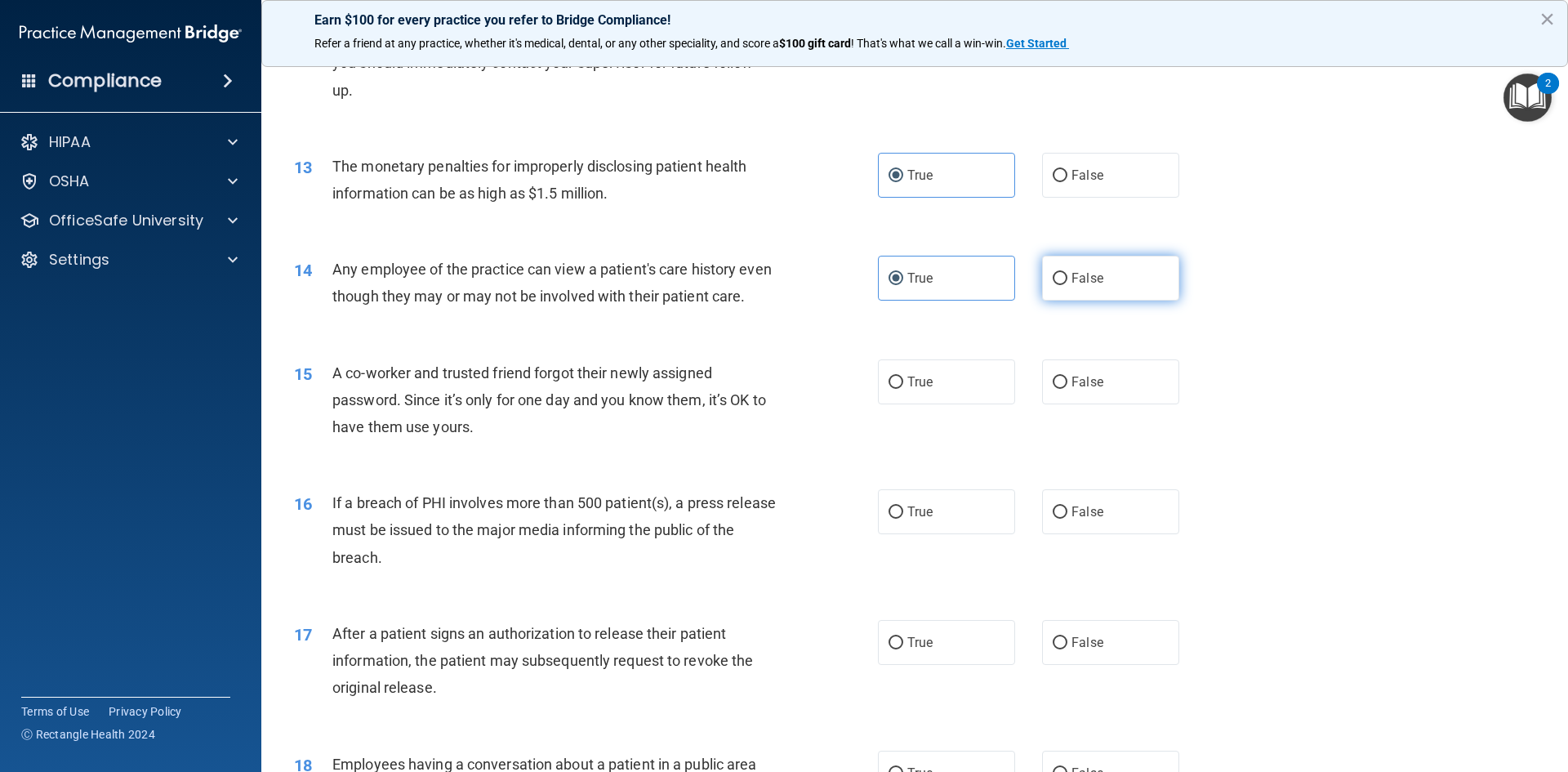
click at [1110, 286] on label "False" at bounding box center [1111, 278] width 138 height 45
click at [1067, 285] on input "False" at bounding box center [1060, 279] width 14 height 13
radio input "true"
radio input "false"
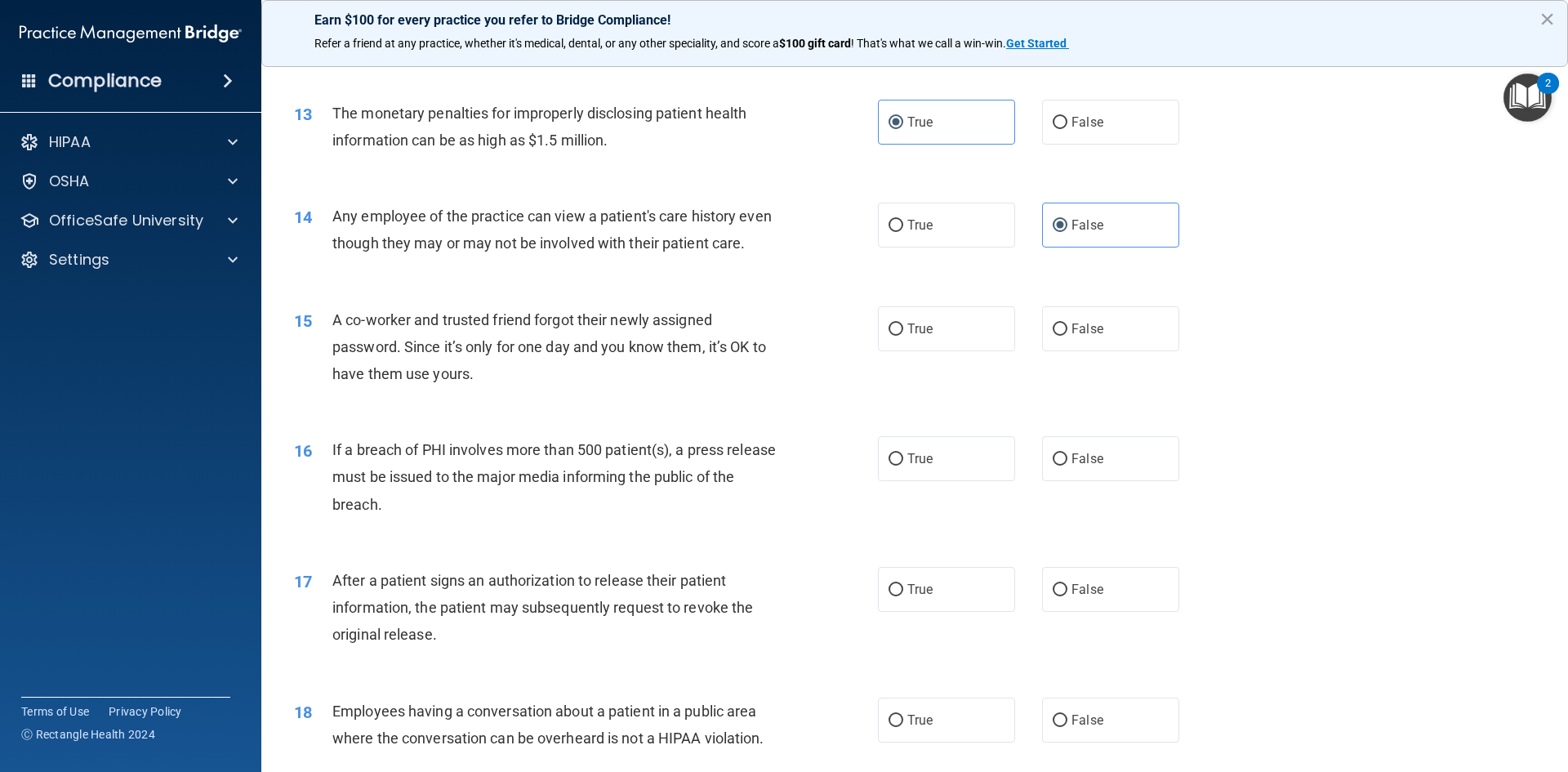
scroll to position [1470, 0]
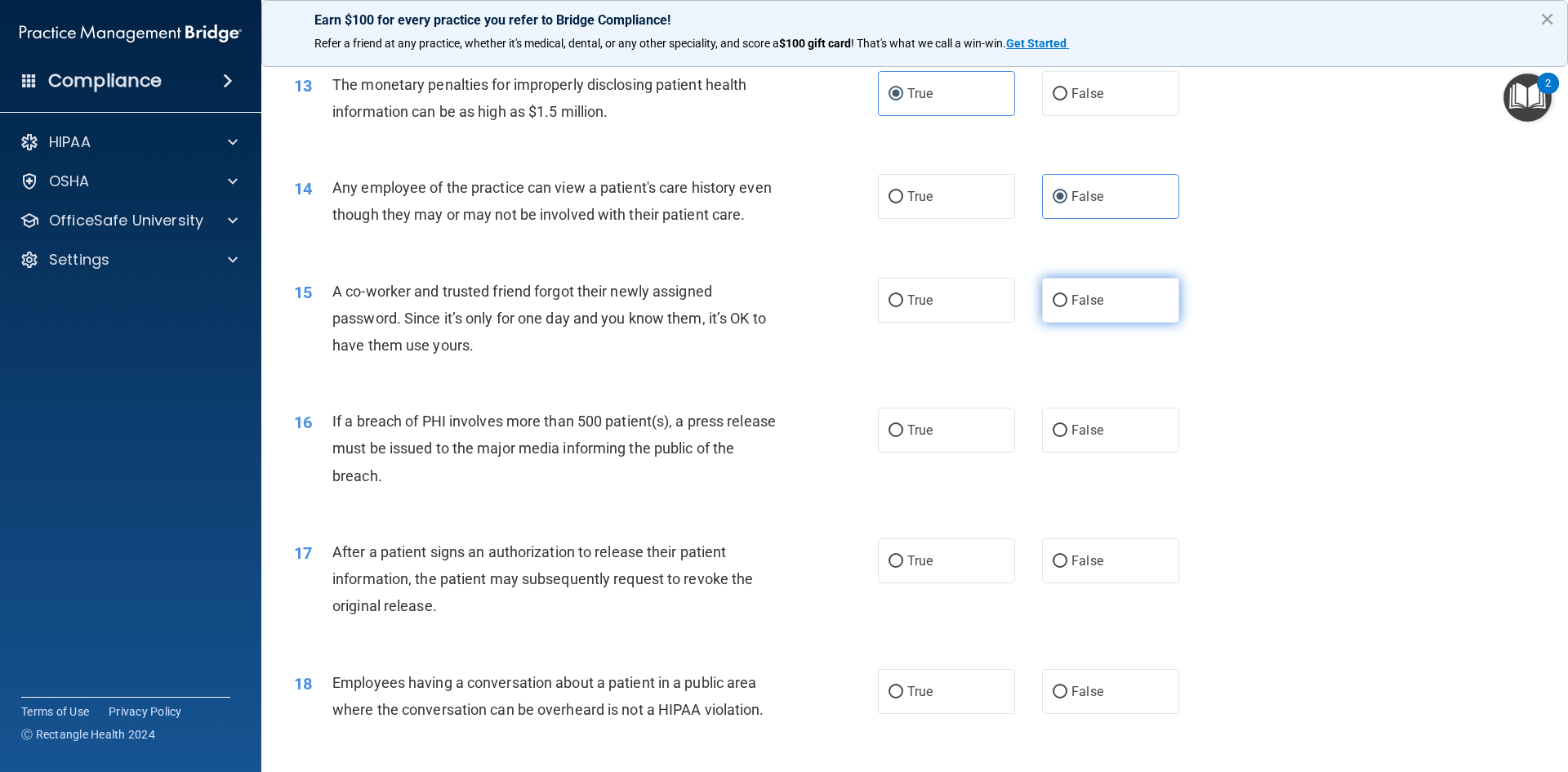
click at [1072, 308] on span "False" at bounding box center [1087, 299] width 32 height 15
click at [1067, 307] on input "False" at bounding box center [1060, 301] width 14 height 13
radio input "true"
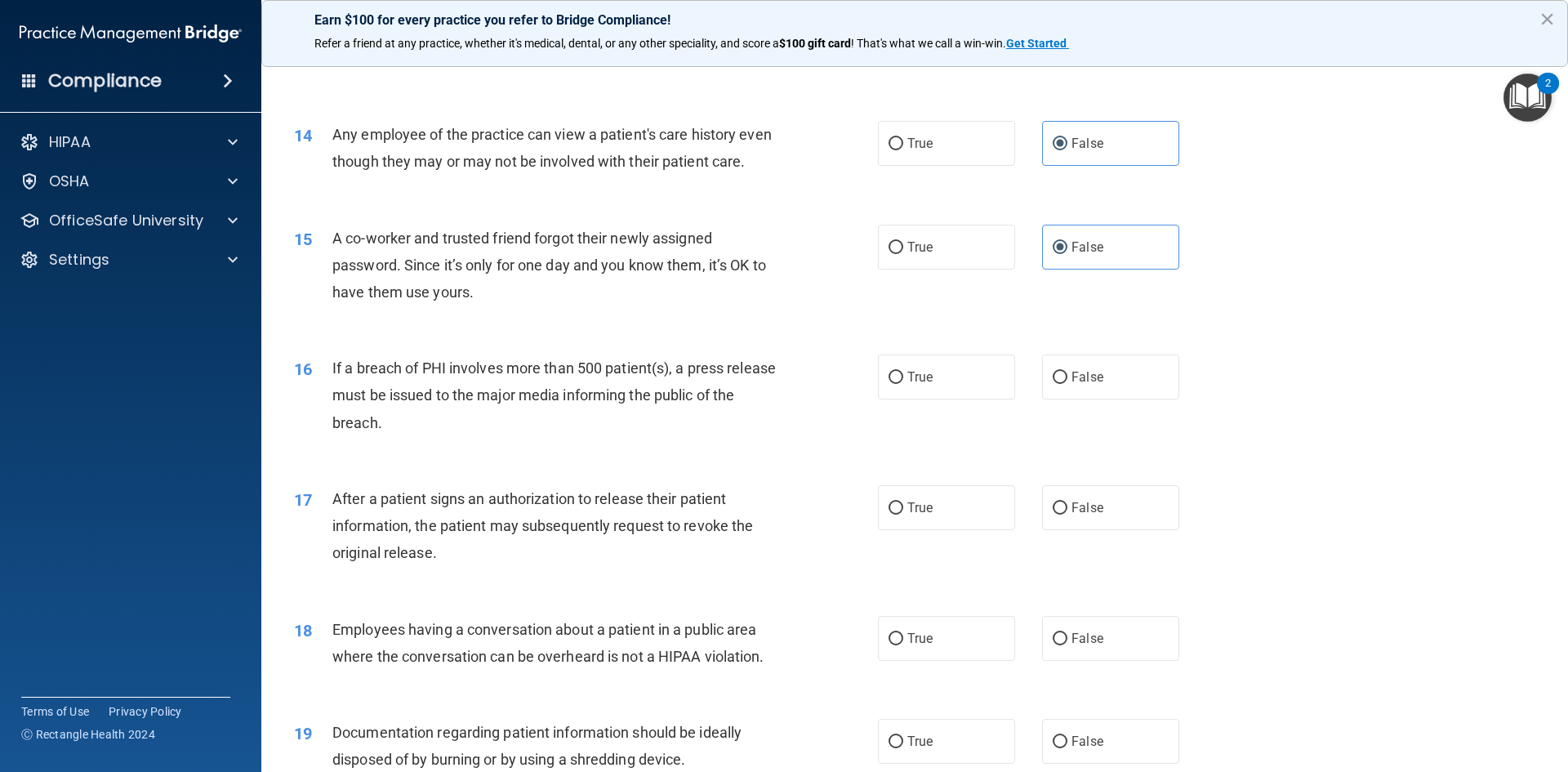
scroll to position [1551, 0]
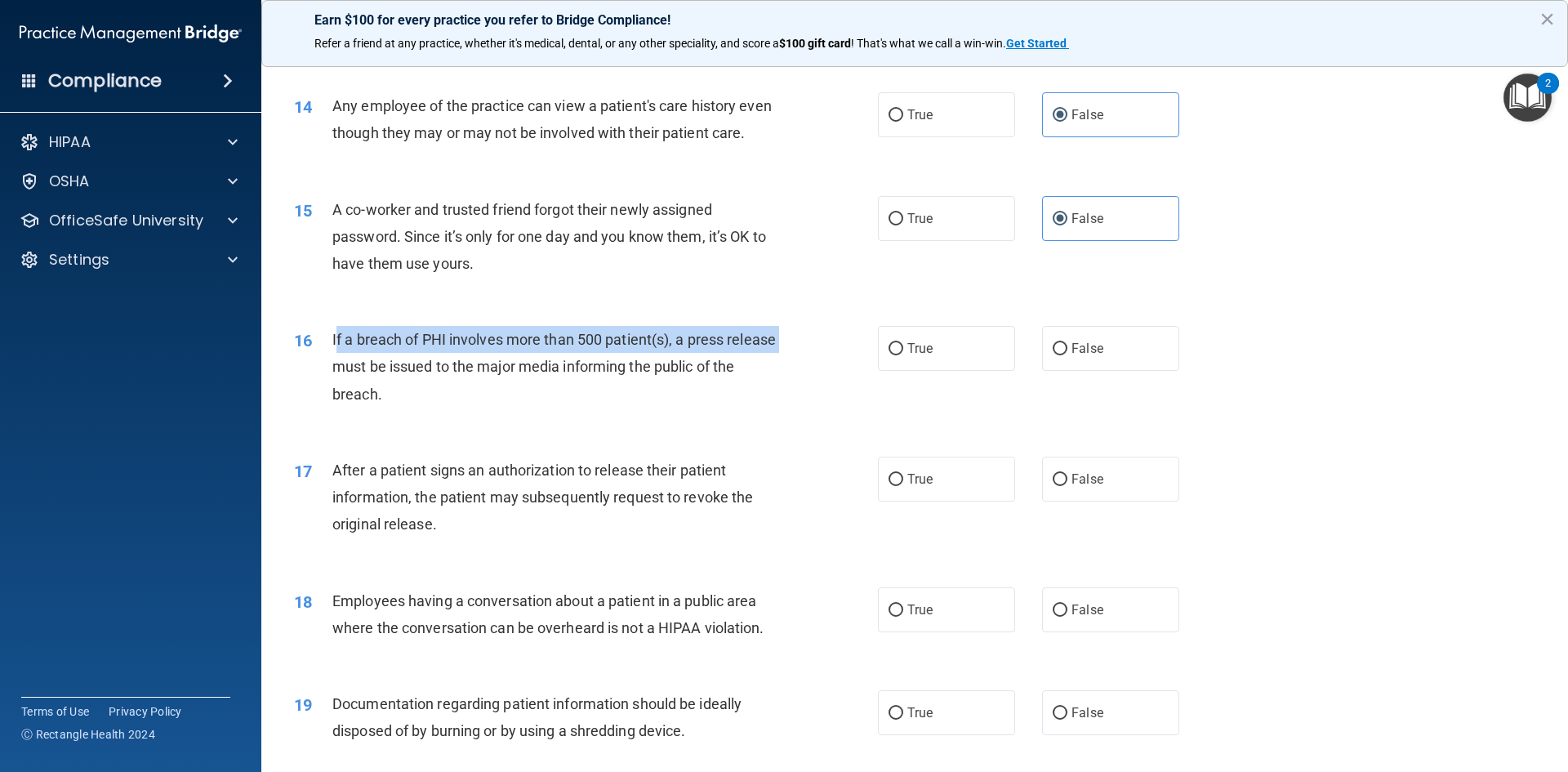
drag, startPoint x: 334, startPoint y: 365, endPoint x: 382, endPoint y: 391, distance: 54.6
click at [382, 392] on span "If a breach of PHI involves more than 500 patient(s), a press release must be i…" at bounding box center [554, 366] width 443 height 71
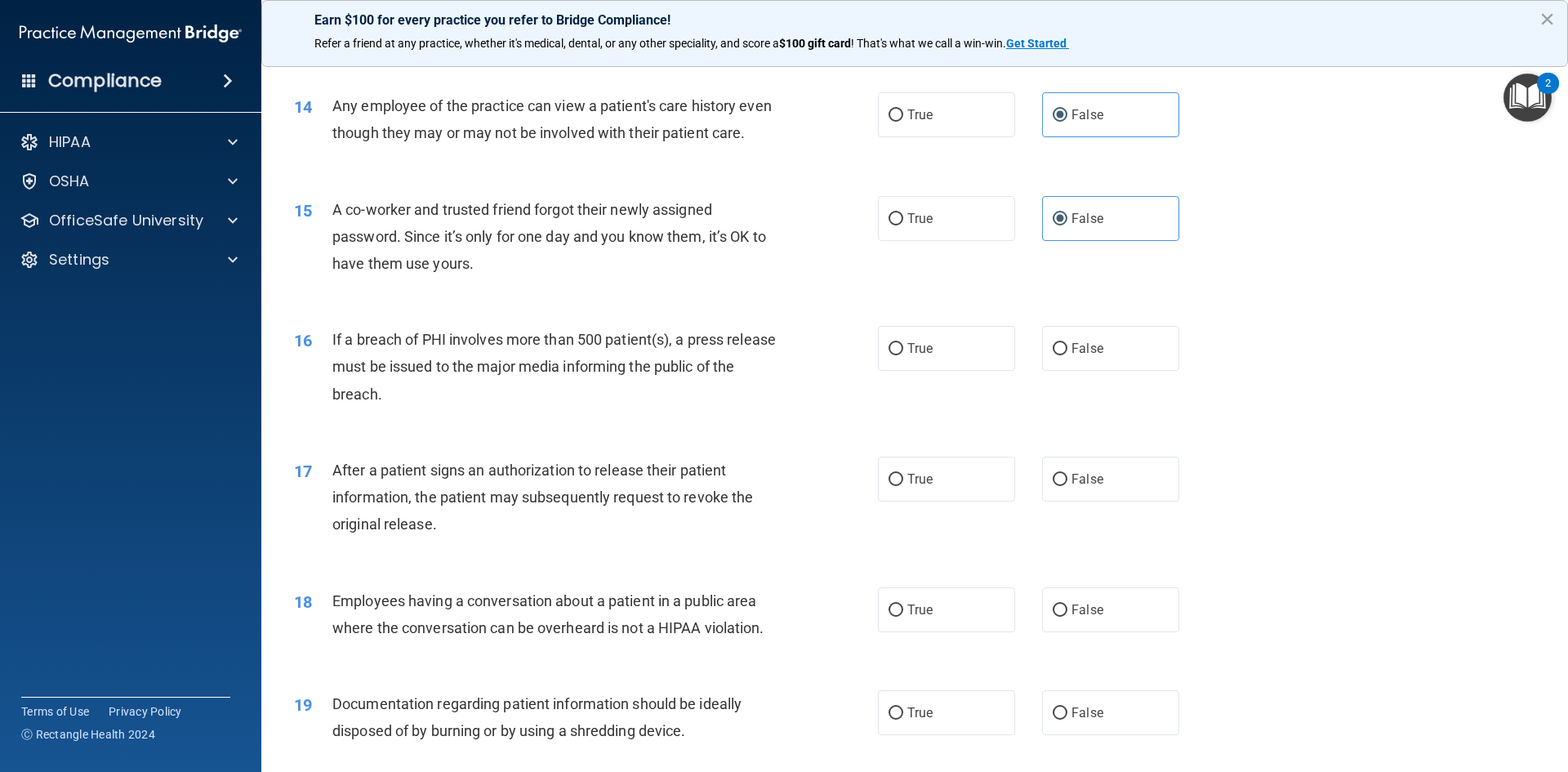
drag, startPoint x: 444, startPoint y: 422, endPoint x: 404, endPoint y: 425, distance: 40.1
click at [443, 407] on div "If a breach of PHI involves more than 500 patient(s), a press release must be i…" at bounding box center [560, 366] width 457 height 81
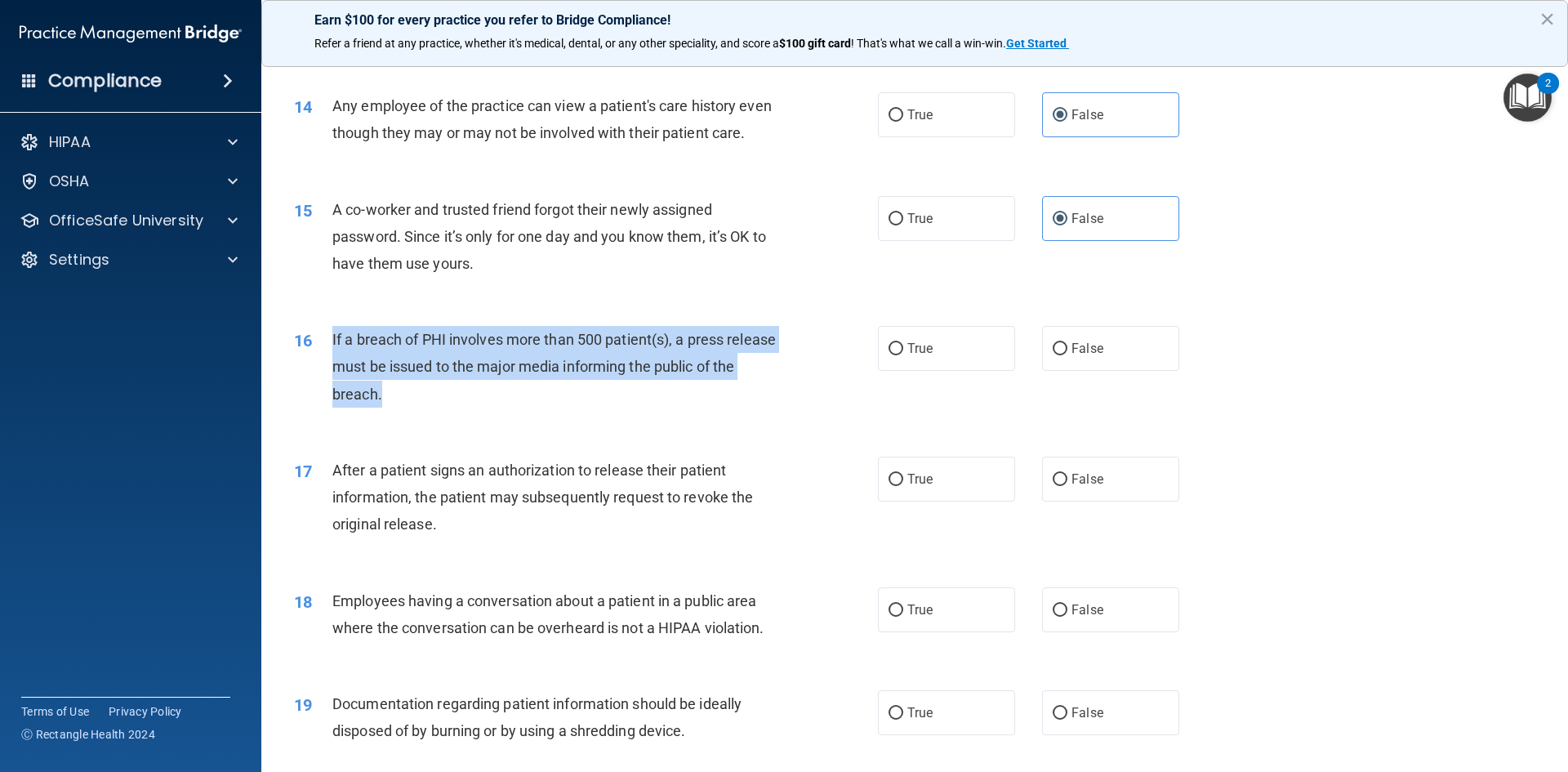
drag, startPoint x: 331, startPoint y: 367, endPoint x: 432, endPoint y: 403, distance: 107.2
click at [431, 407] on div "If a breach of PHI involves more than 500 patient(s), a press release must be i…" at bounding box center [560, 366] width 457 height 81
copy span "If a breach of PHI involves more than 500 patient(s), a press release must be i…"
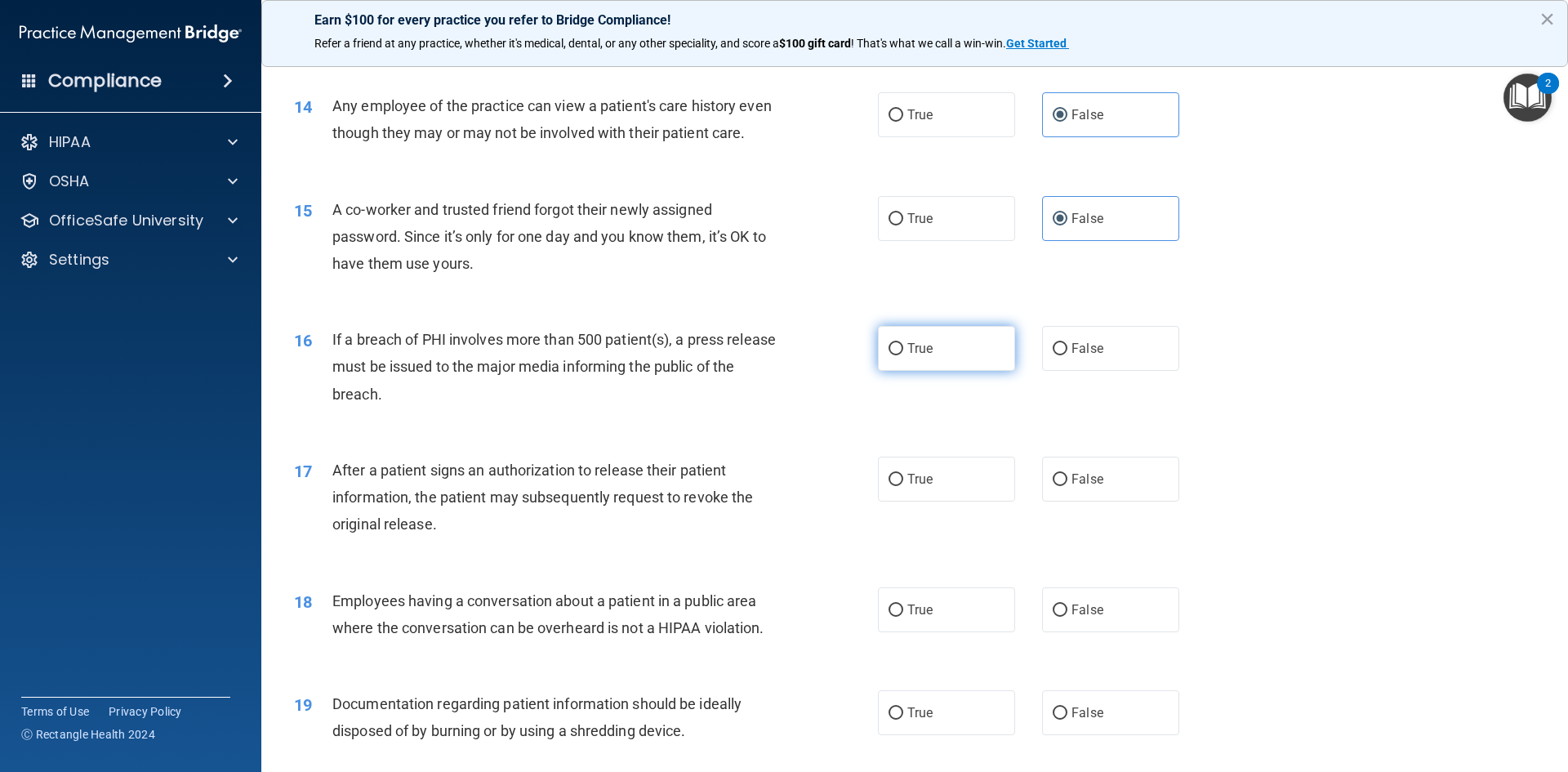
click at [912, 371] on label "True" at bounding box center [946, 348] width 138 height 45
click at [903, 356] on input "True" at bounding box center [895, 349] width 14 height 13
radio input "true"
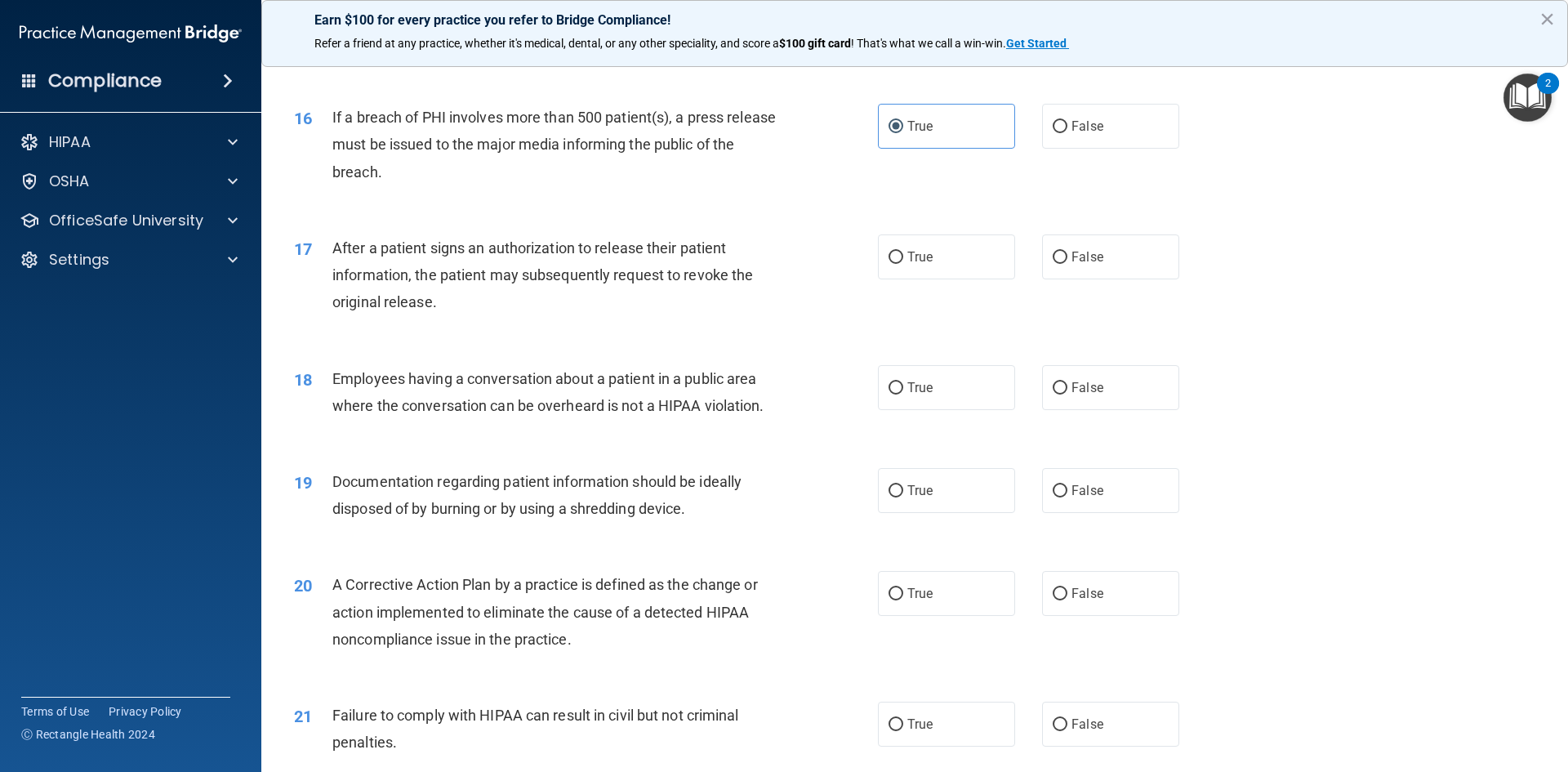
scroll to position [1796, 0]
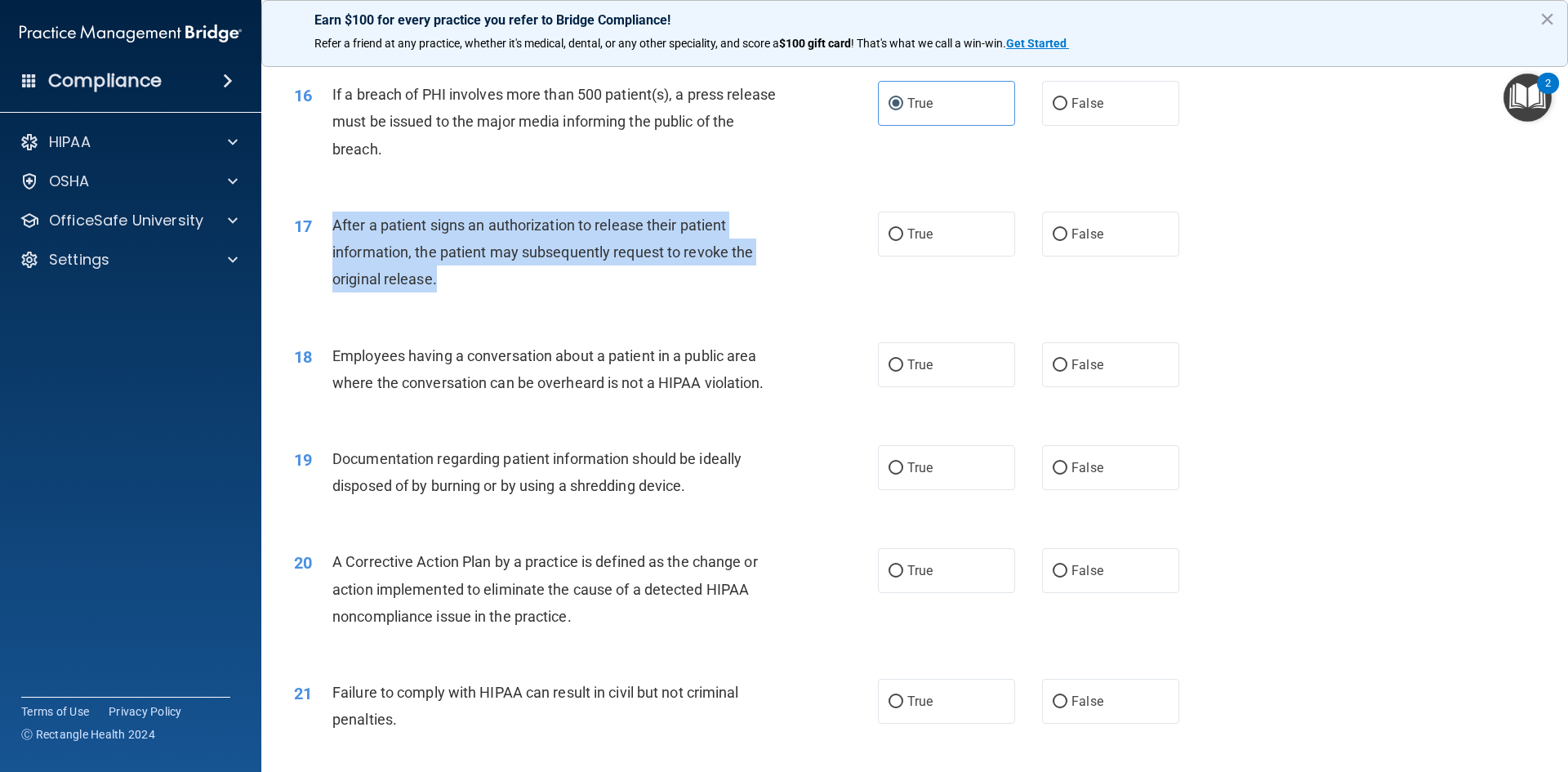
drag, startPoint x: 445, startPoint y: 304, endPoint x: 328, endPoint y: 256, distance: 126.5
click at [328, 256] on div "17 After a patient signs an authorization to release their patient information,…" at bounding box center [586, 256] width 633 height 90
copy div "After a patient signs an authorization to release their patient information, th…"
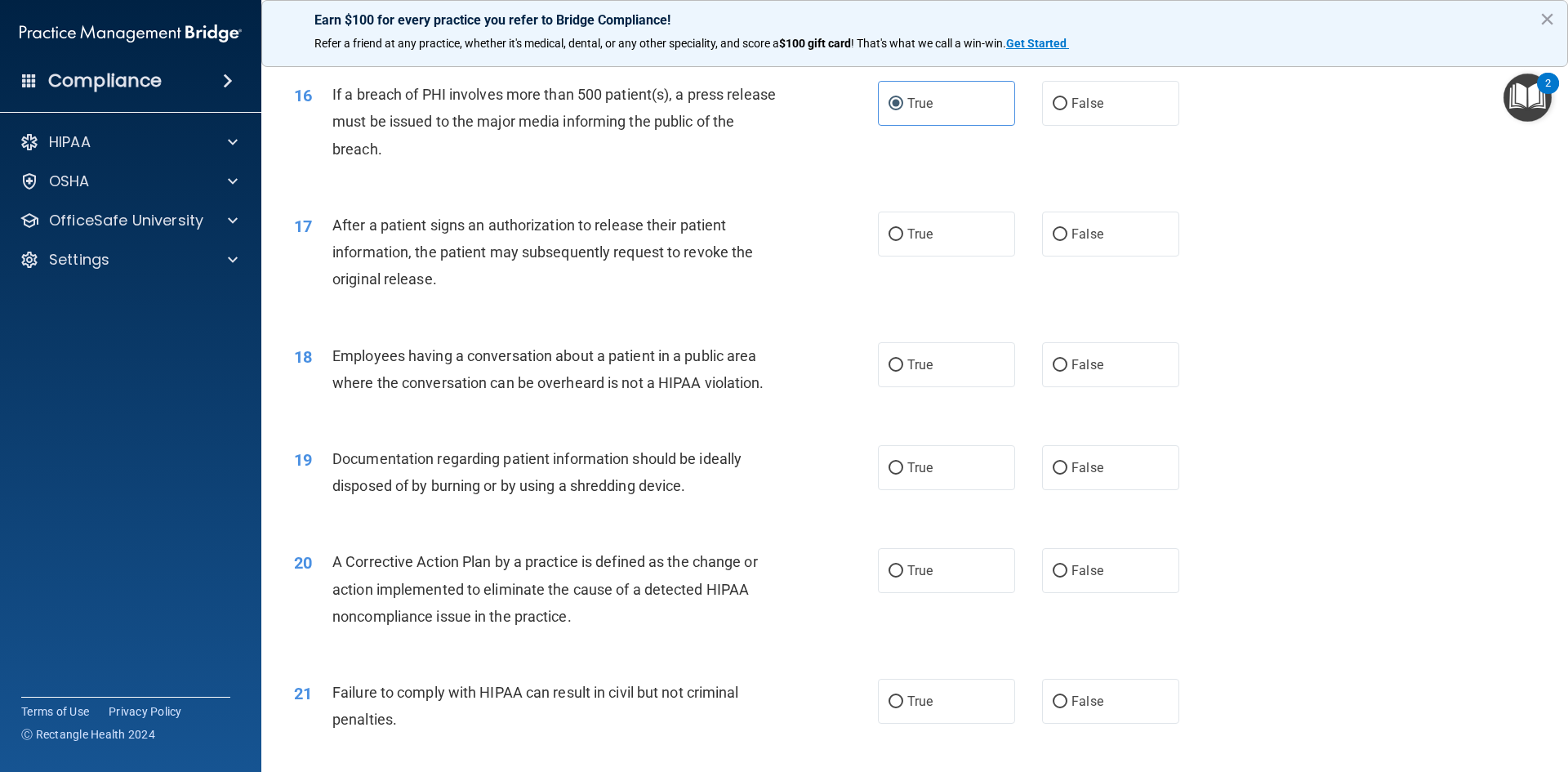
drag, startPoint x: 745, startPoint y: 11, endPoint x: 696, endPoint y: 59, distance: 68.6
click at [696, 59] on div "Earn $100 for every practice you refer to Bridge Compliance!" at bounding box center [914, 46] width 1239 height 26
drag, startPoint x: 696, startPoint y: 59, endPoint x: 327, endPoint y: 263, distance: 421.6
click at [325, 241] on div "17" at bounding box center [306, 227] width 51 height 30
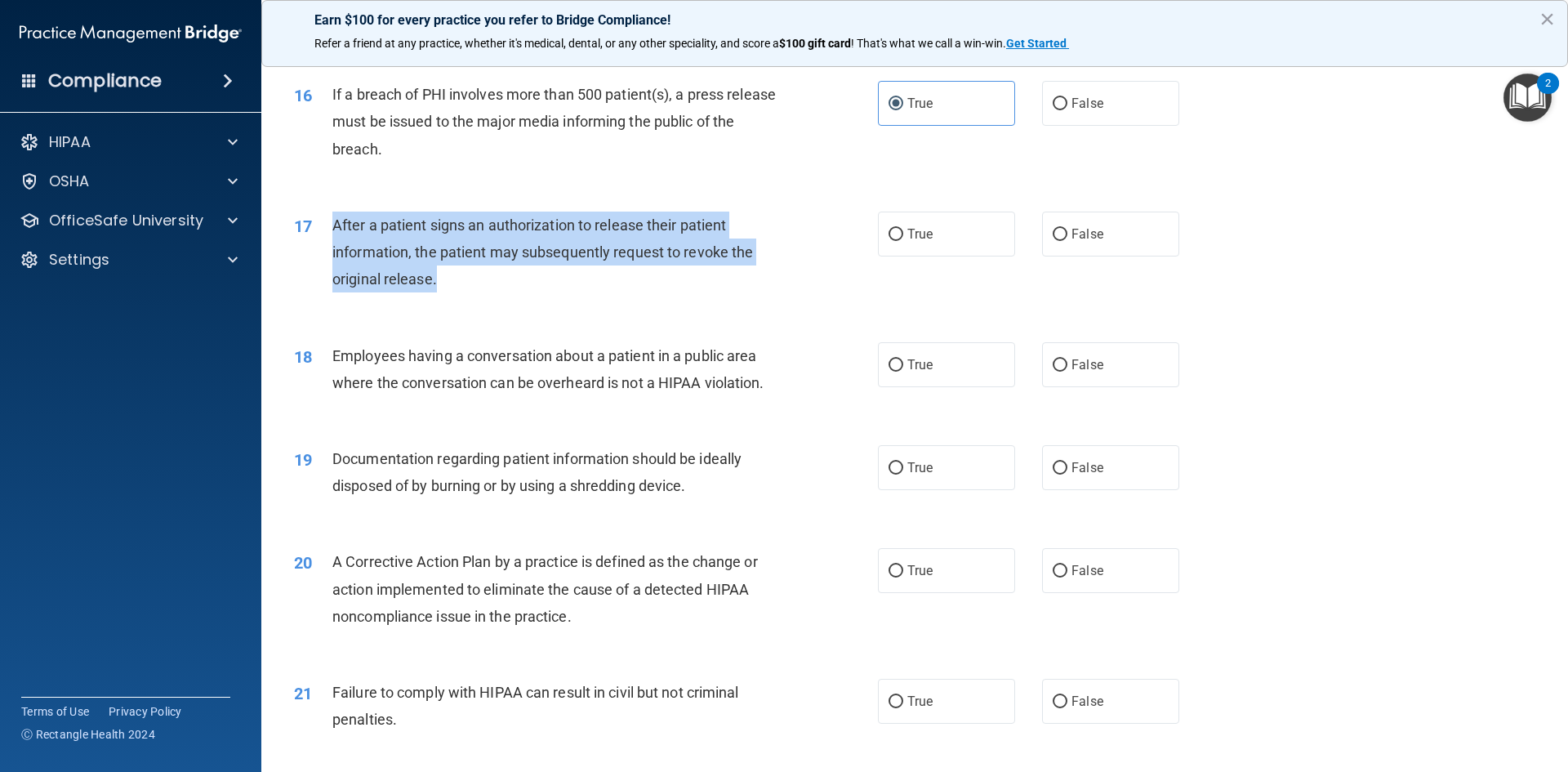
drag, startPoint x: 336, startPoint y: 249, endPoint x: 422, endPoint y: 294, distance: 97.1
click at [435, 288] on span "After a patient signs an authorization to release their patient information, th…" at bounding box center [542, 252] width 421 height 71
copy span "After a patient signs an authorization to release their patient information, th…"
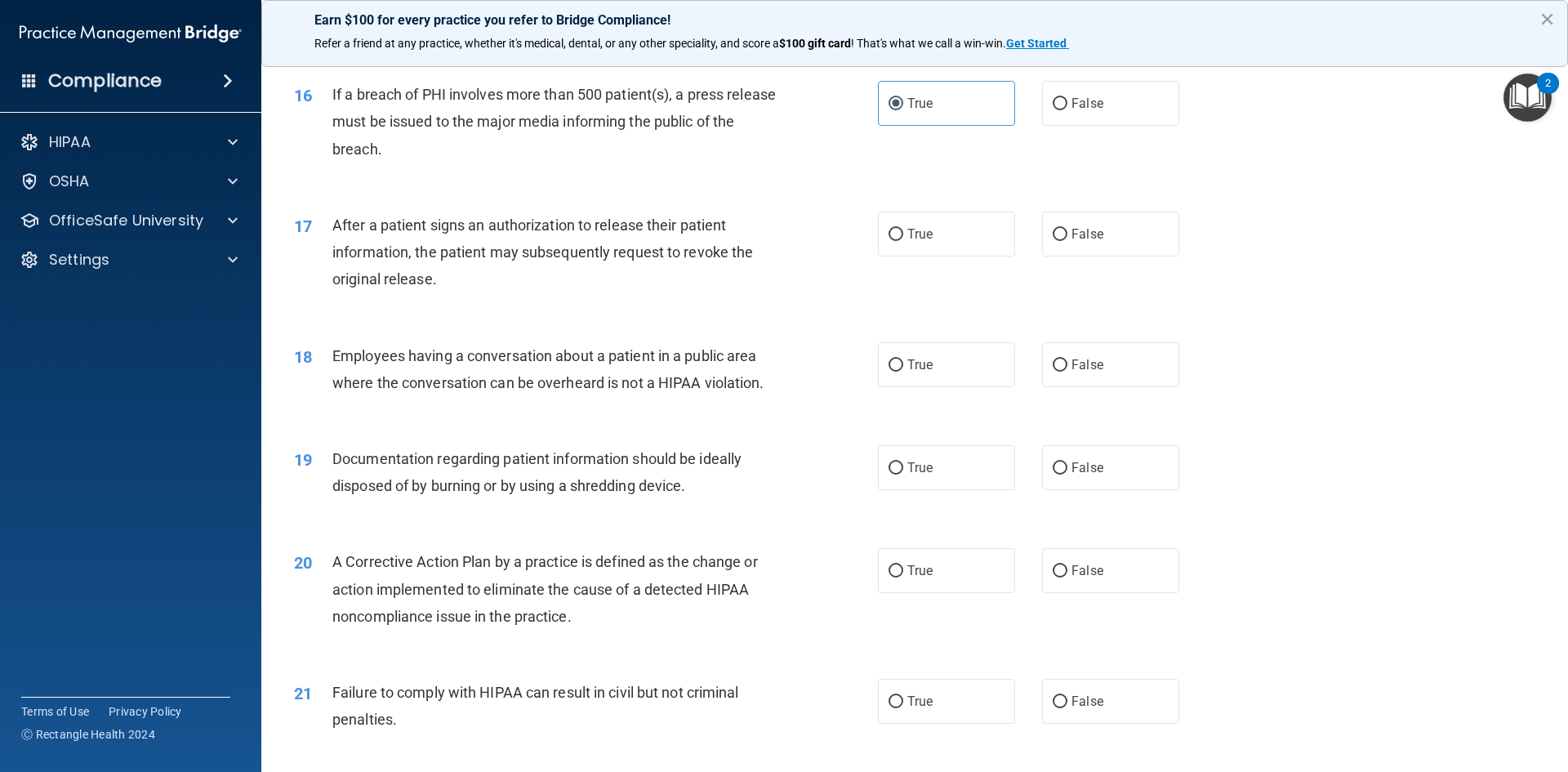
click at [719, 322] on div "17 After a patient signs an authorization to release their patient information,…" at bounding box center [914, 256] width 1265 height 130
click at [888, 241] on input "True" at bounding box center [895, 235] width 14 height 13
radio input "true"
click at [1122, 387] on label "False" at bounding box center [1111, 365] width 138 height 45
click at [1067, 372] on input "False" at bounding box center [1060, 365] width 14 height 13
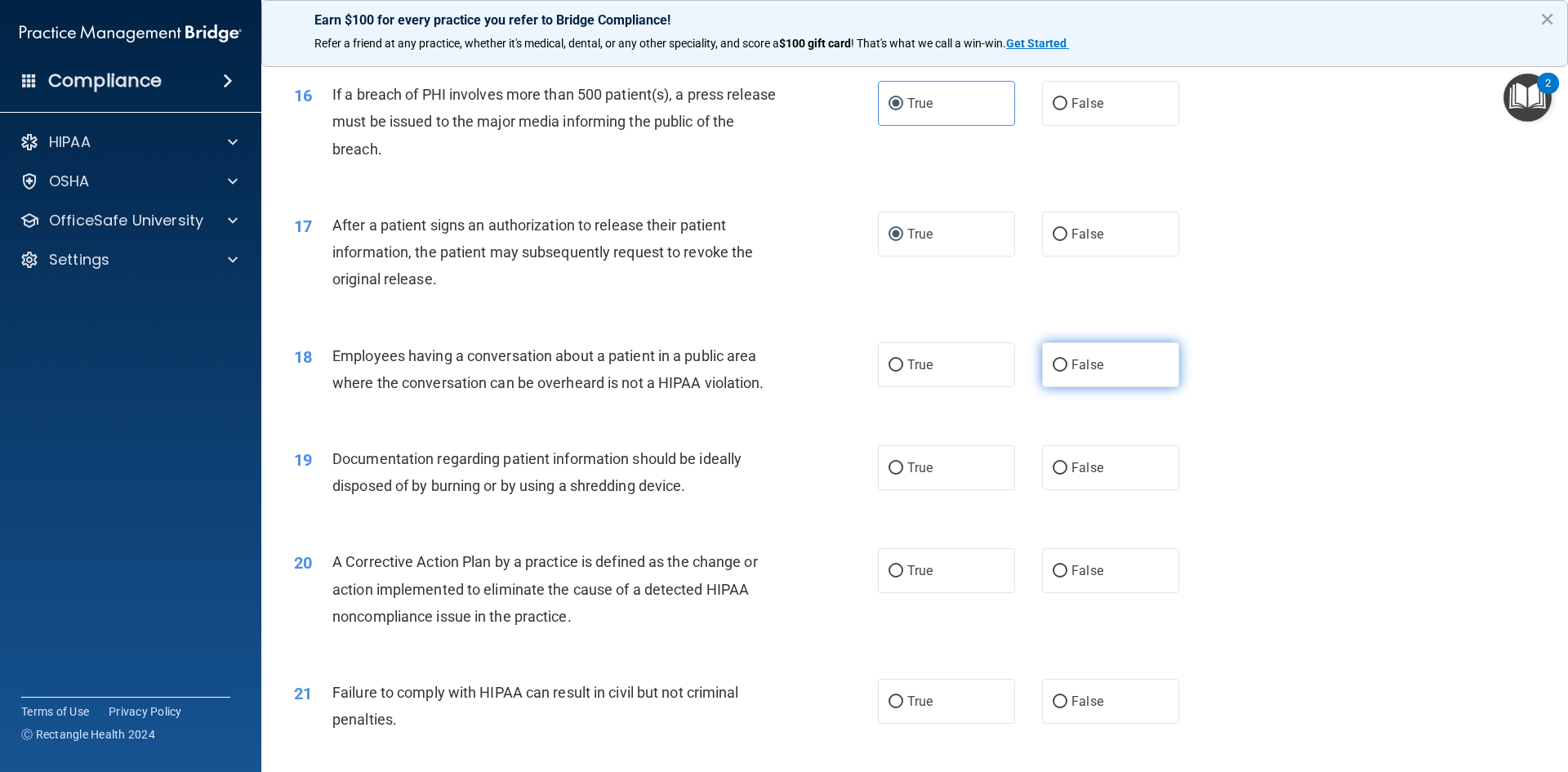
radio input "true"
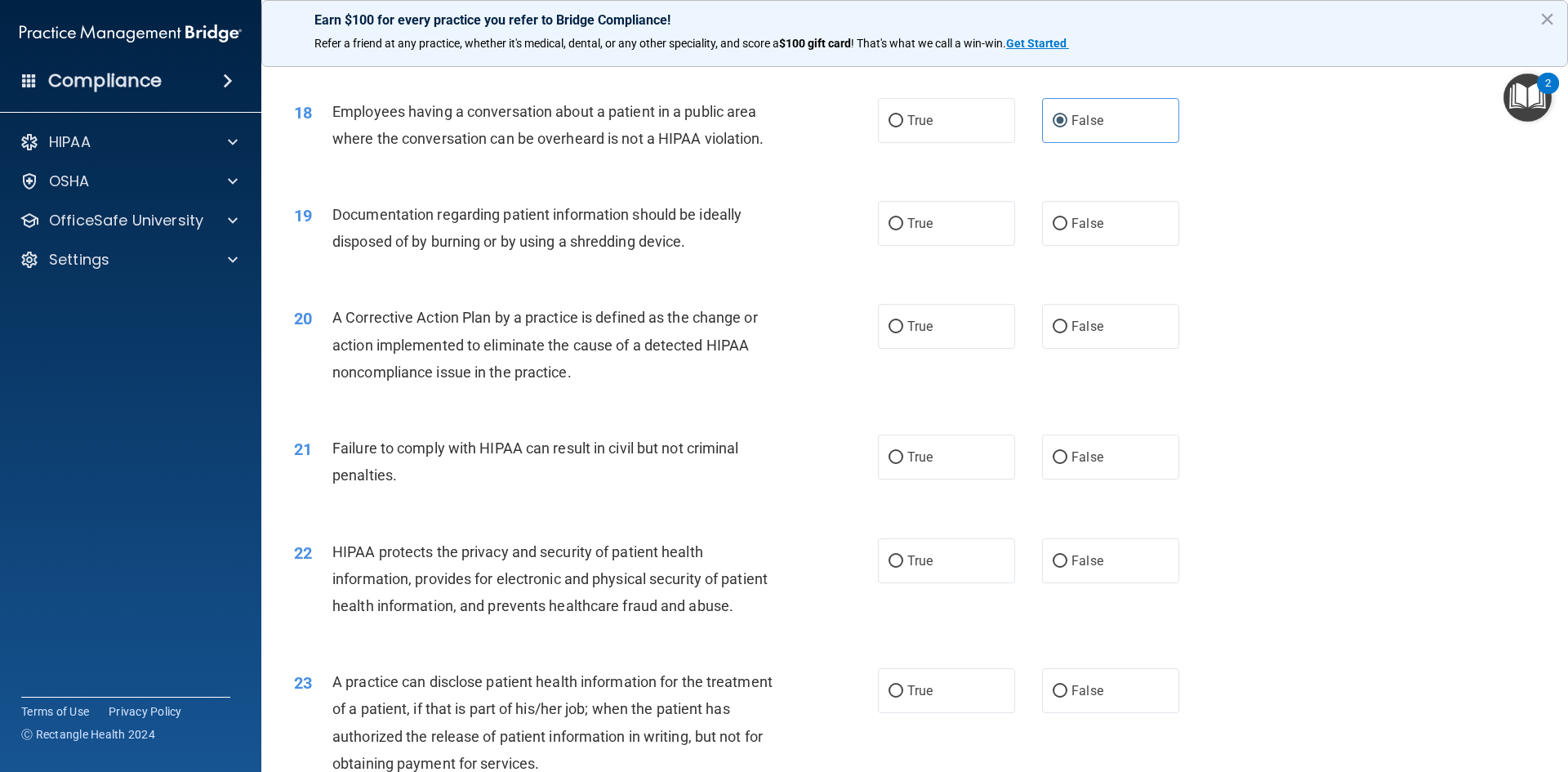
scroll to position [2042, 0]
click at [901, 245] on label "True" at bounding box center [946, 222] width 138 height 45
click at [901, 230] on input "True" at bounding box center [895, 223] width 14 height 13
radio input "true"
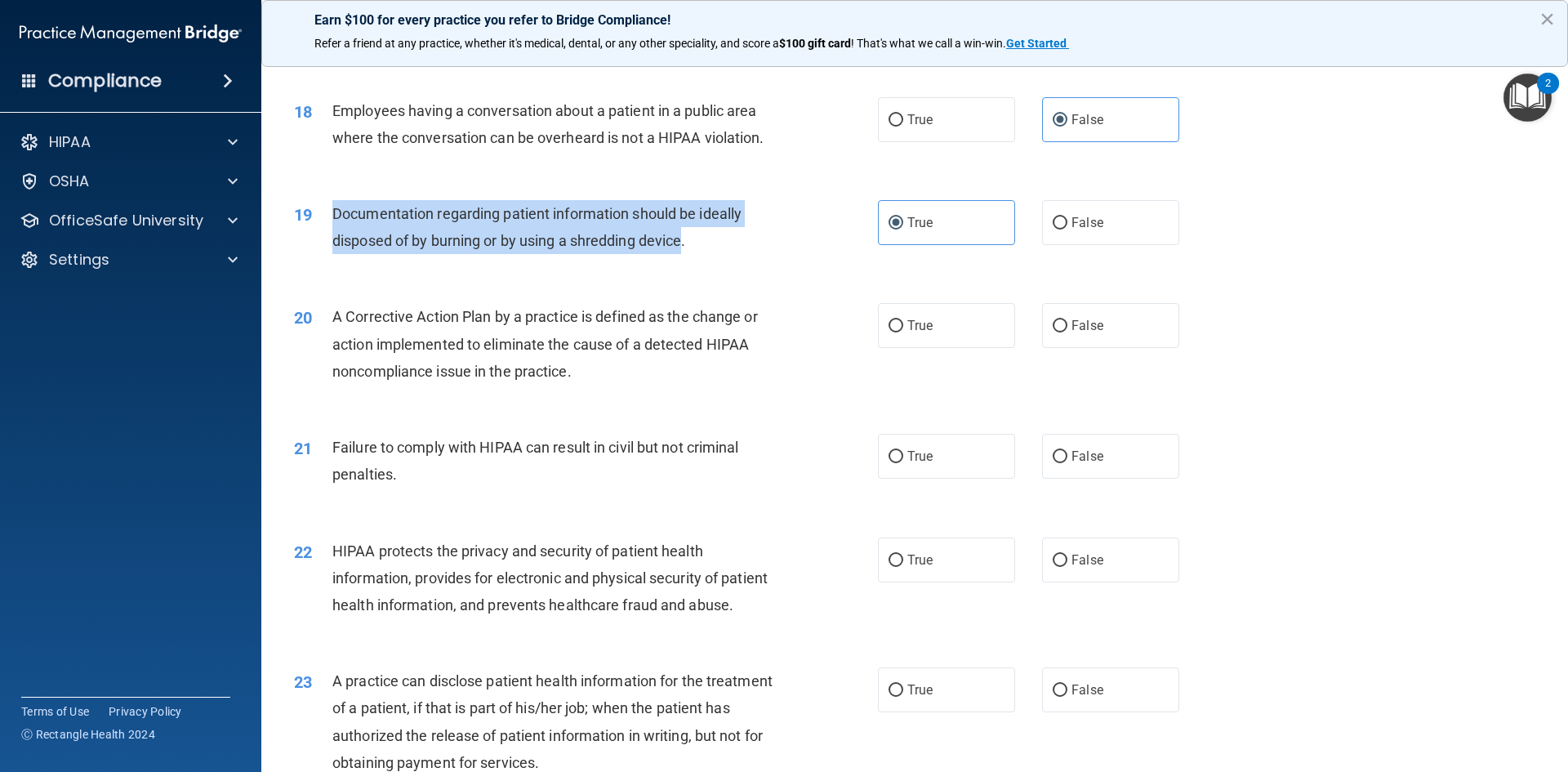
drag, startPoint x: 686, startPoint y: 268, endPoint x: 329, endPoint y: 243, distance: 357.9
click at [329, 243] on div "19 Documentation regarding patient information should be ideally disposed of by…" at bounding box center [586, 231] width 633 height 62
copy div "Documentation regarding patient information should be ideally disposed of by bu…"
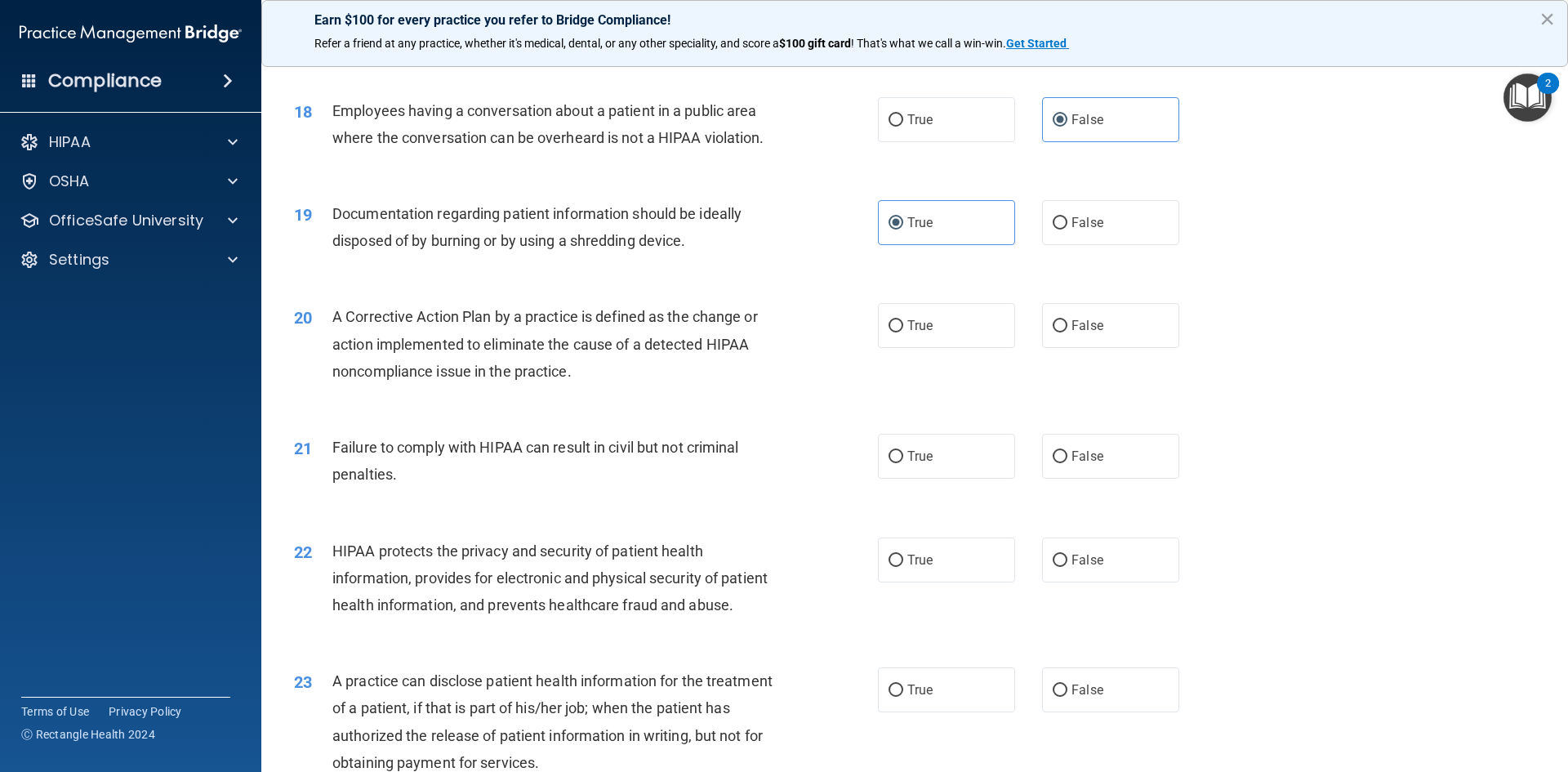
click at [815, 385] on div "20 A Corrective Action Plan by a practice is defined as the change or action im…" at bounding box center [586, 348] width 633 height 90
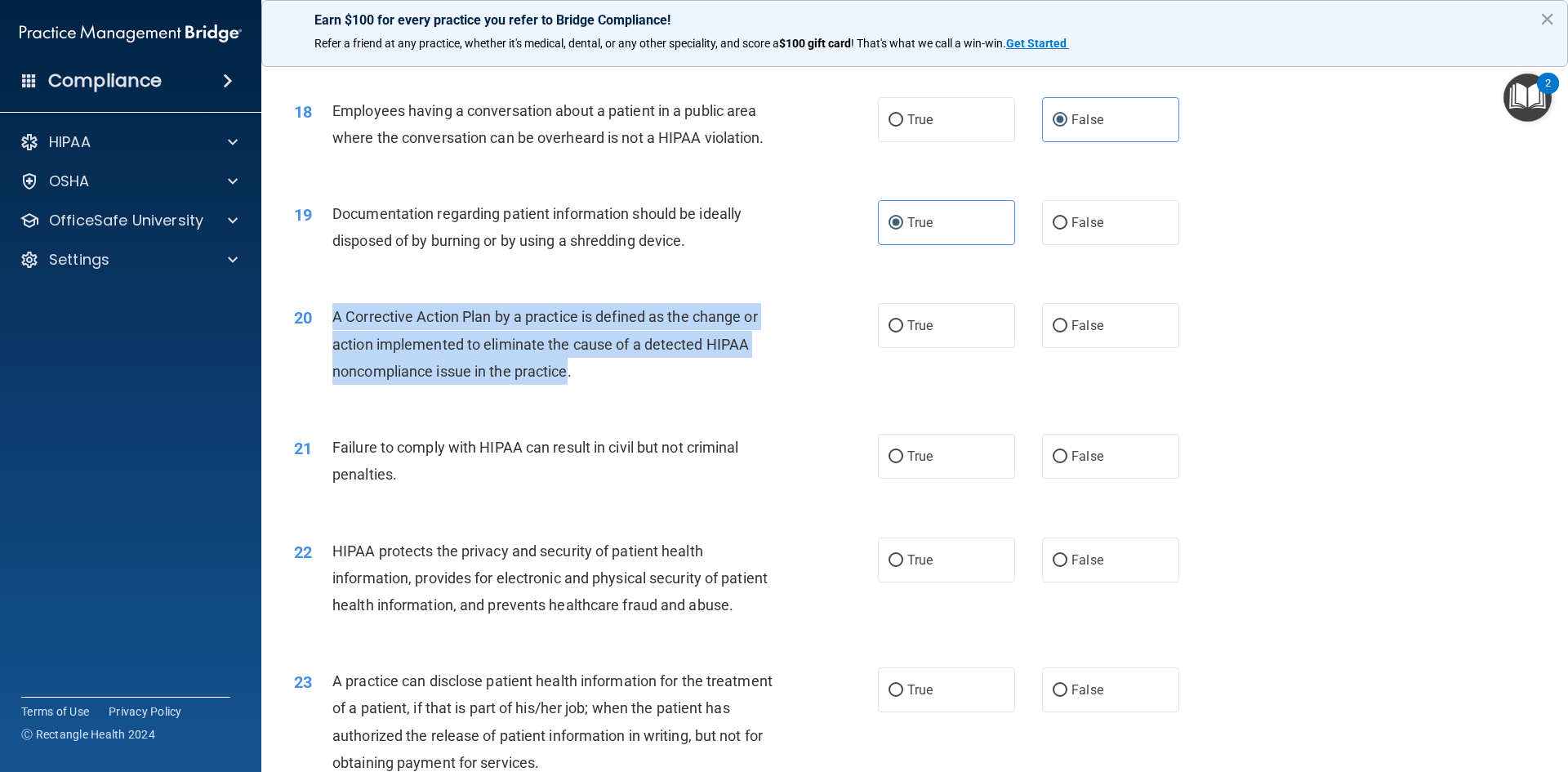
drag, startPoint x: 571, startPoint y: 400, endPoint x: 331, endPoint y: 336, distance: 248.4
click at [332, 336] on span "A Corrective Action Plan by a practice is defined as the change or action imple…" at bounding box center [545, 344] width 425 height 71
copy span "A Corrective Action Plan by a practice is defined as the change or action imple…"
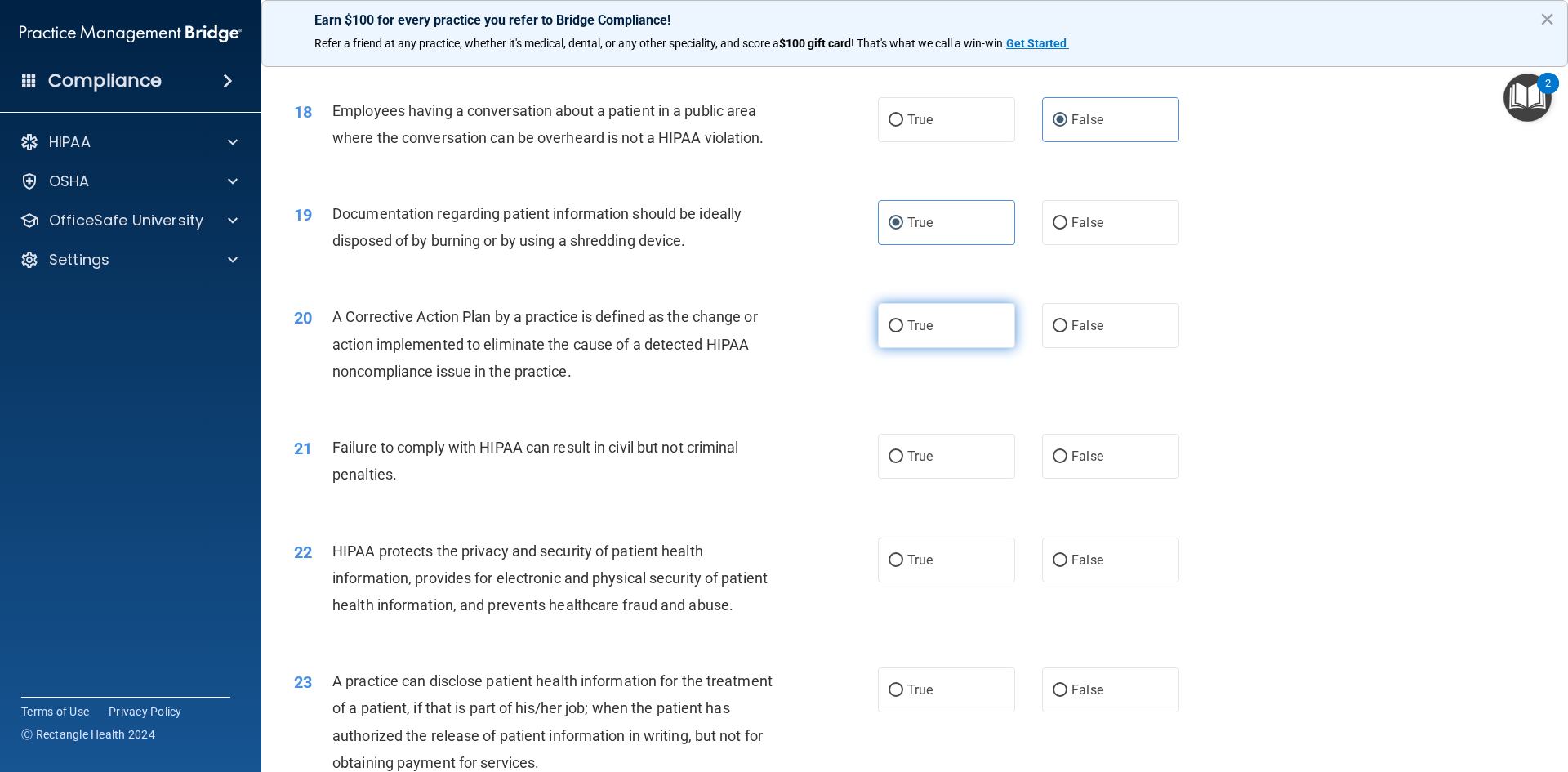
click at [914, 348] on label "True" at bounding box center [946, 325] width 138 height 45
click at [903, 332] on input "True" at bounding box center [895, 326] width 14 height 13
radio input "true"
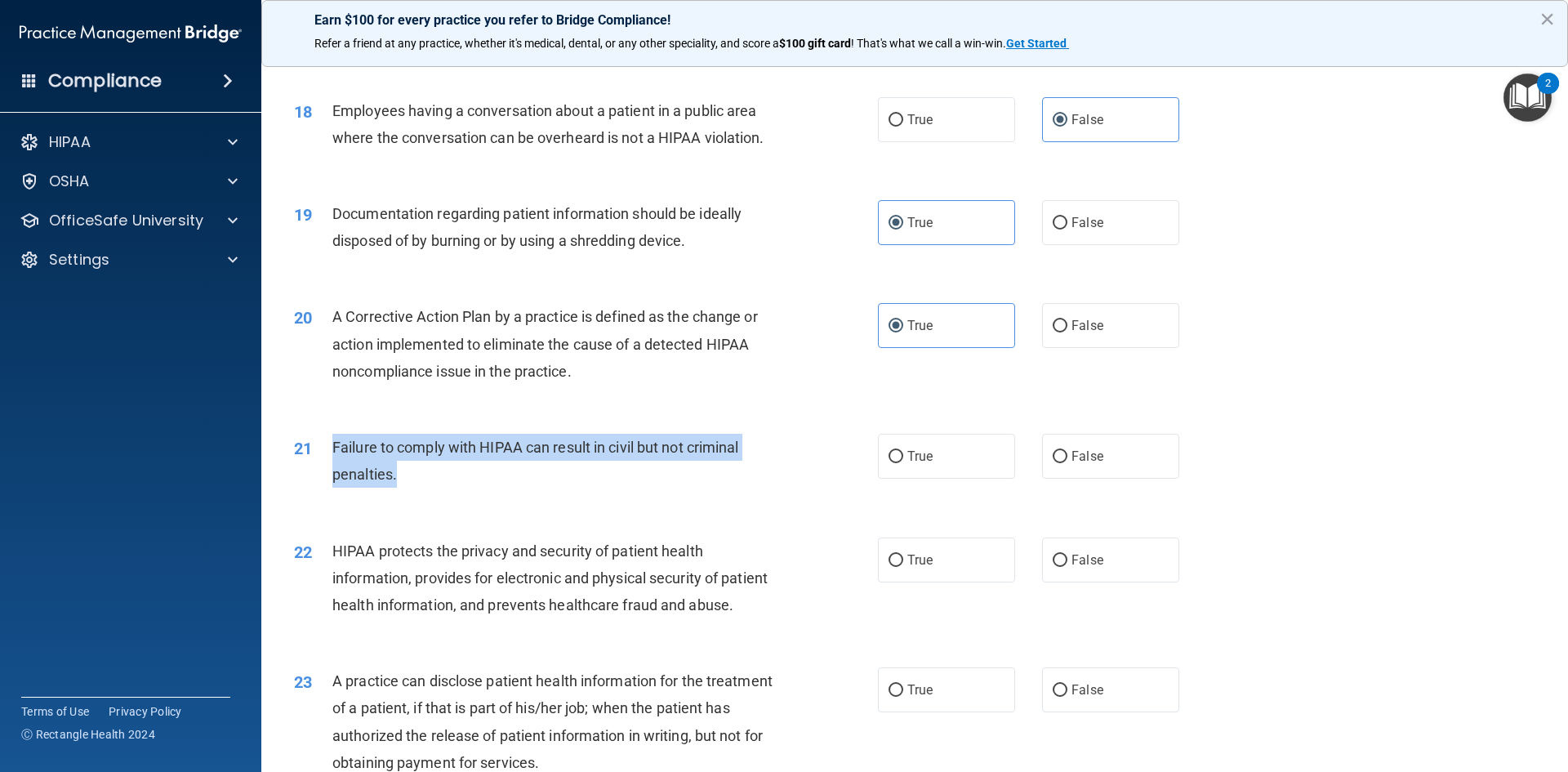
drag, startPoint x: 416, startPoint y: 502, endPoint x: 327, endPoint y: 478, distance: 92.2
click at [327, 478] on div "21 Failure to comply with HIPAA can result in civil but not criminal penalties." at bounding box center [586, 464] width 633 height 62
copy div "Failure to comply with HIPAA can result in civil but not criminal penalties."
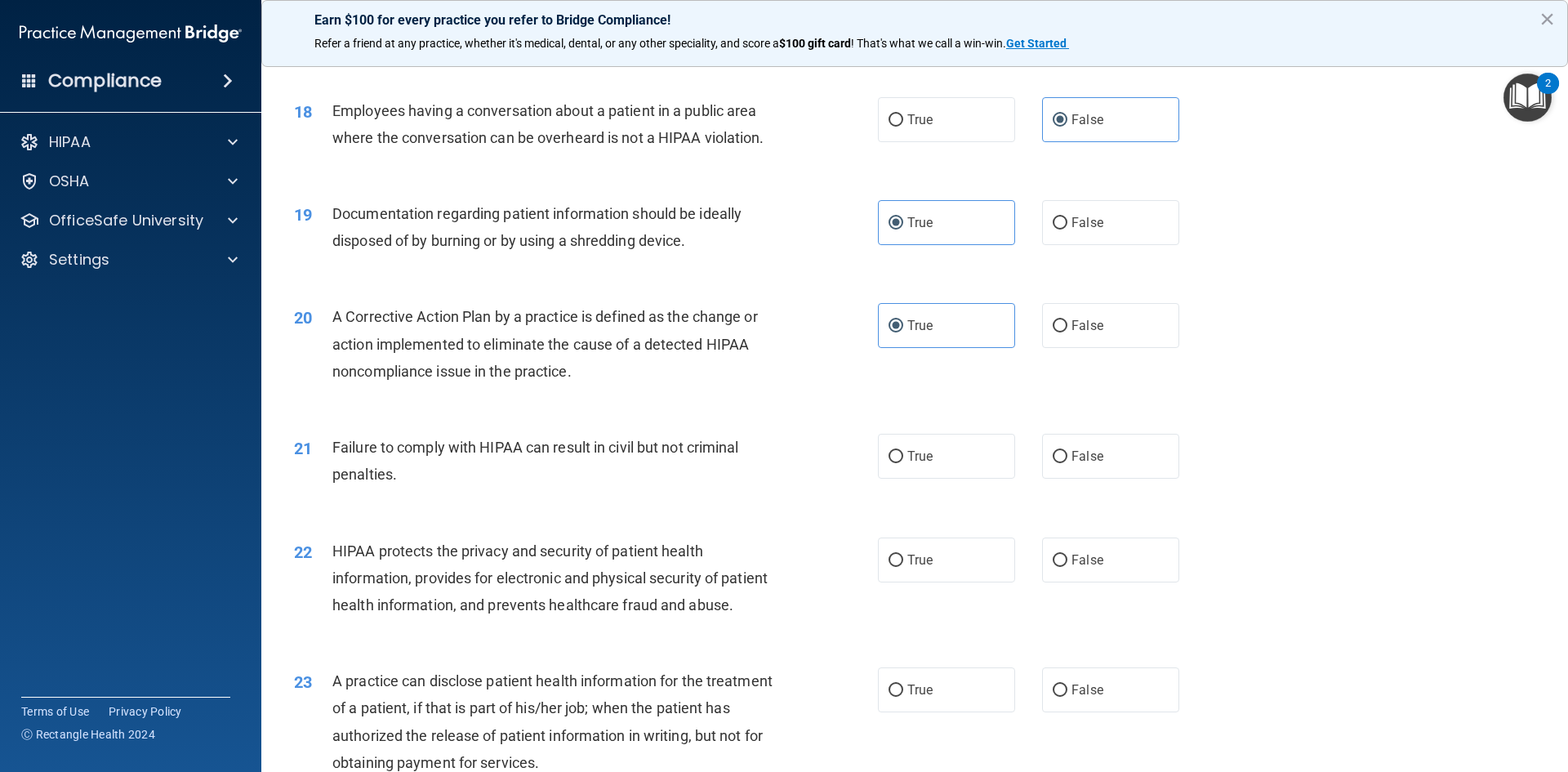
click at [652, 550] on div "22 HIPAA protects the privacy and security of patient health information, provi…" at bounding box center [914, 582] width 1265 height 130
click at [1073, 469] on label "False" at bounding box center [1111, 456] width 138 height 45
click at [1067, 463] on input "False" at bounding box center [1060, 457] width 14 height 13
radio input "true"
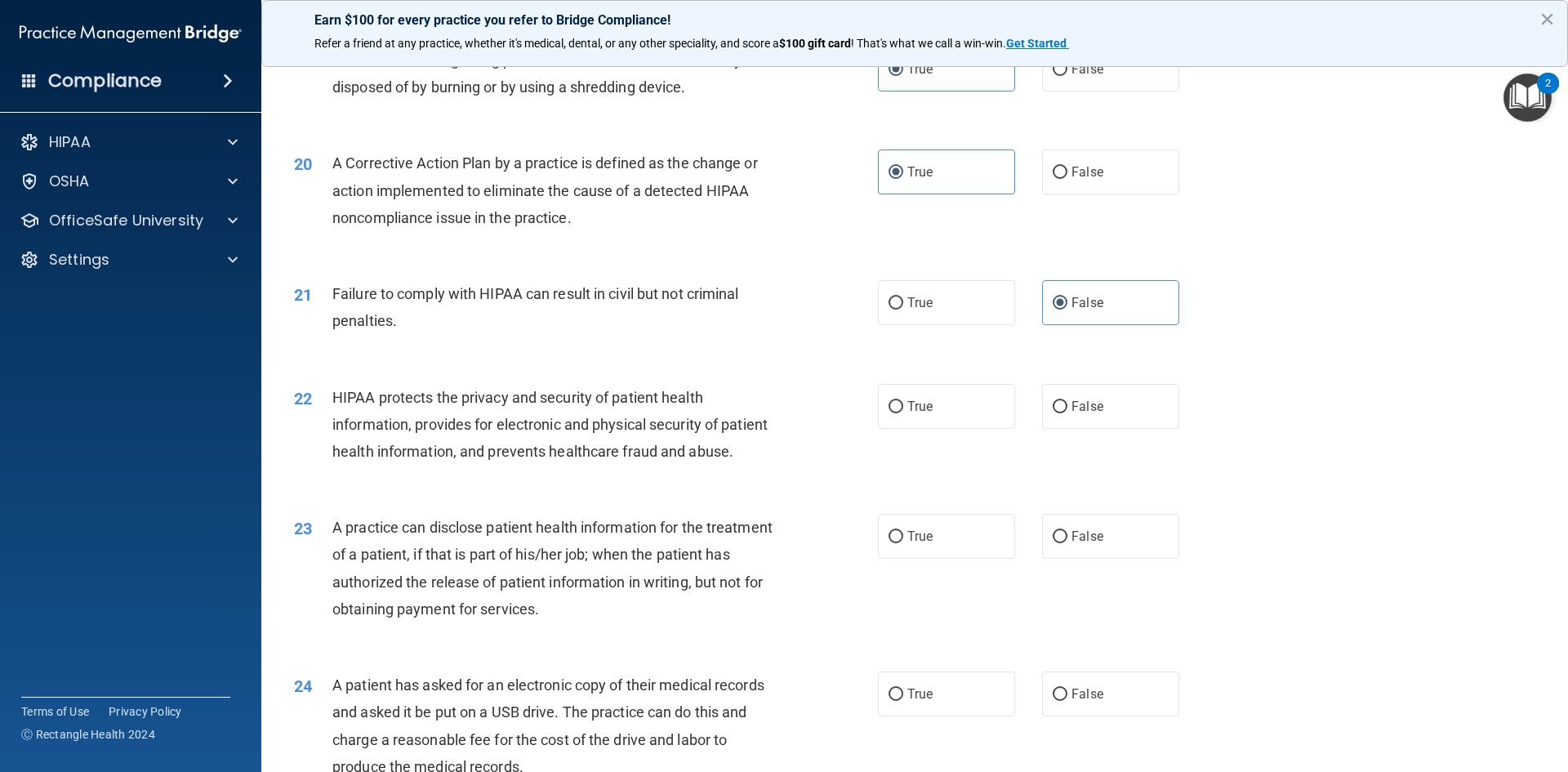
scroll to position [2277, 0]
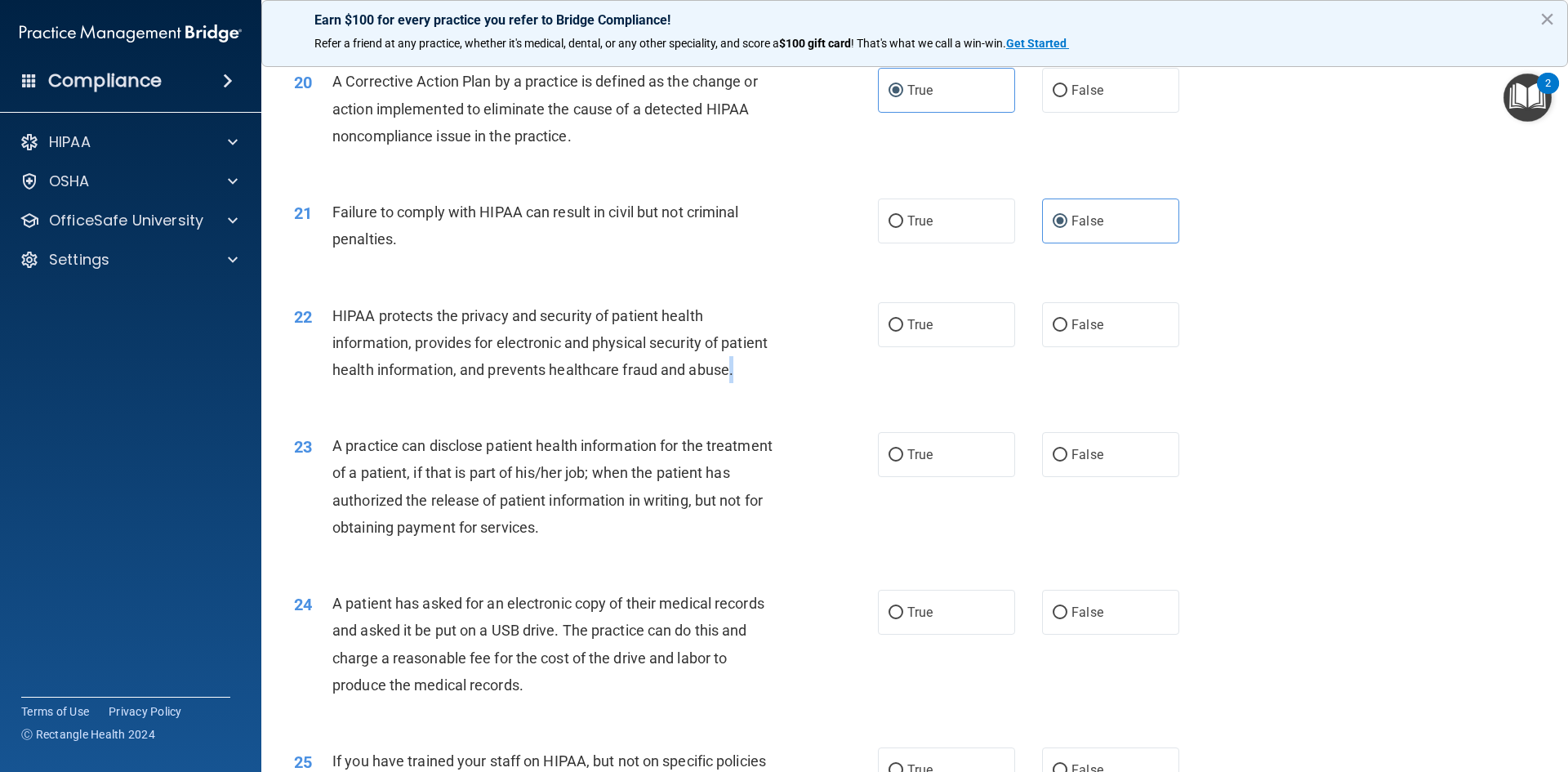
drag, startPoint x: 382, startPoint y: 412, endPoint x: 374, endPoint y: 430, distance: 19.7
click at [374, 383] on div "HIPAA protects the privacy and security of patient health information, provides…" at bounding box center [560, 342] width 457 height 81
click at [438, 383] on div "HIPAA protects the privacy and security of patient health information, provides…" at bounding box center [560, 342] width 457 height 81
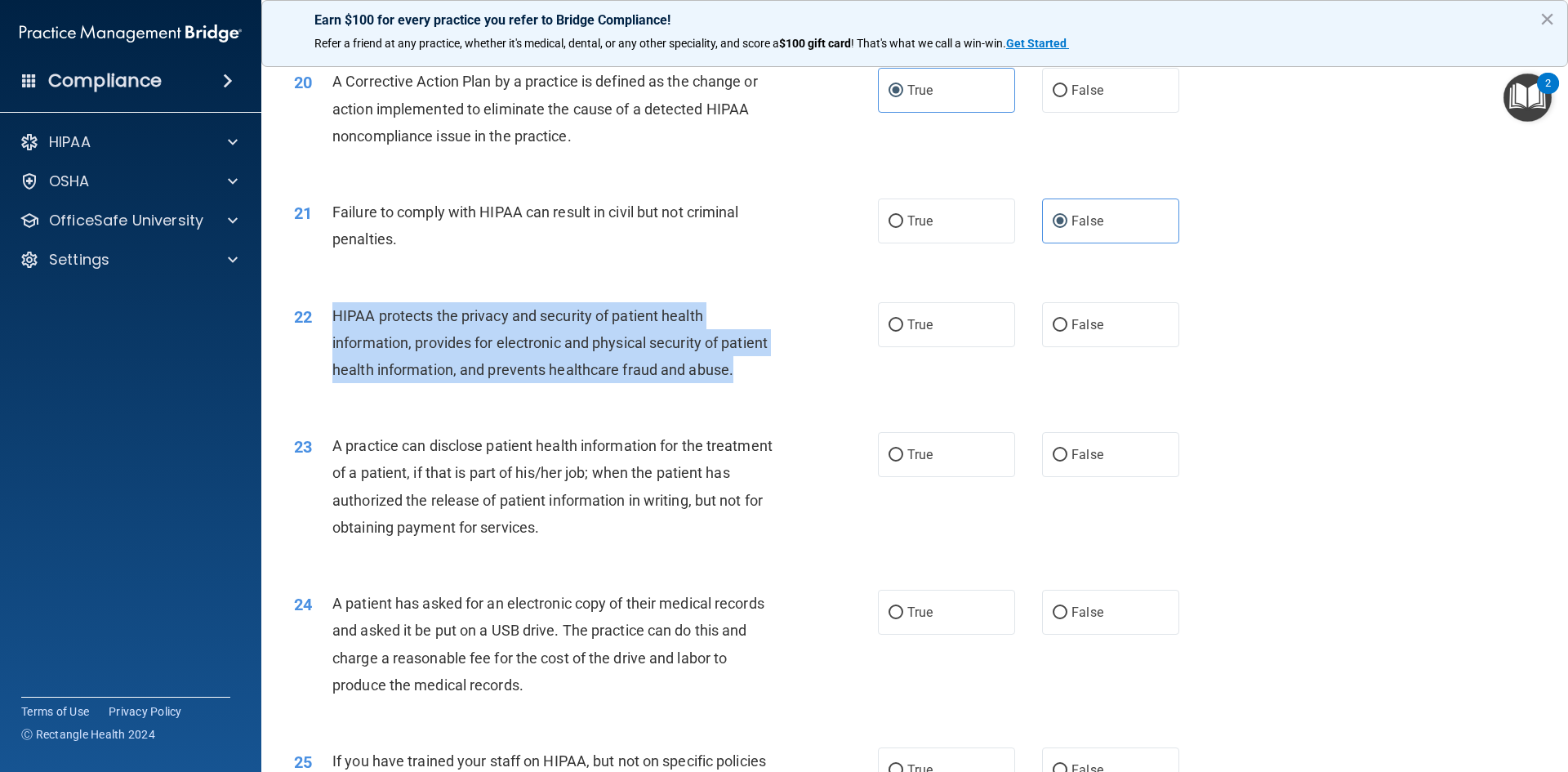
drag, startPoint x: 331, startPoint y: 338, endPoint x: 403, endPoint y: 403, distance: 97.0
click at [398, 383] on div "HIPAA protects the privacy and security of patient health information, provides…" at bounding box center [560, 342] width 457 height 81
drag, startPoint x: 408, startPoint y: 376, endPoint x: 410, endPoint y: 384, distance: 8.2
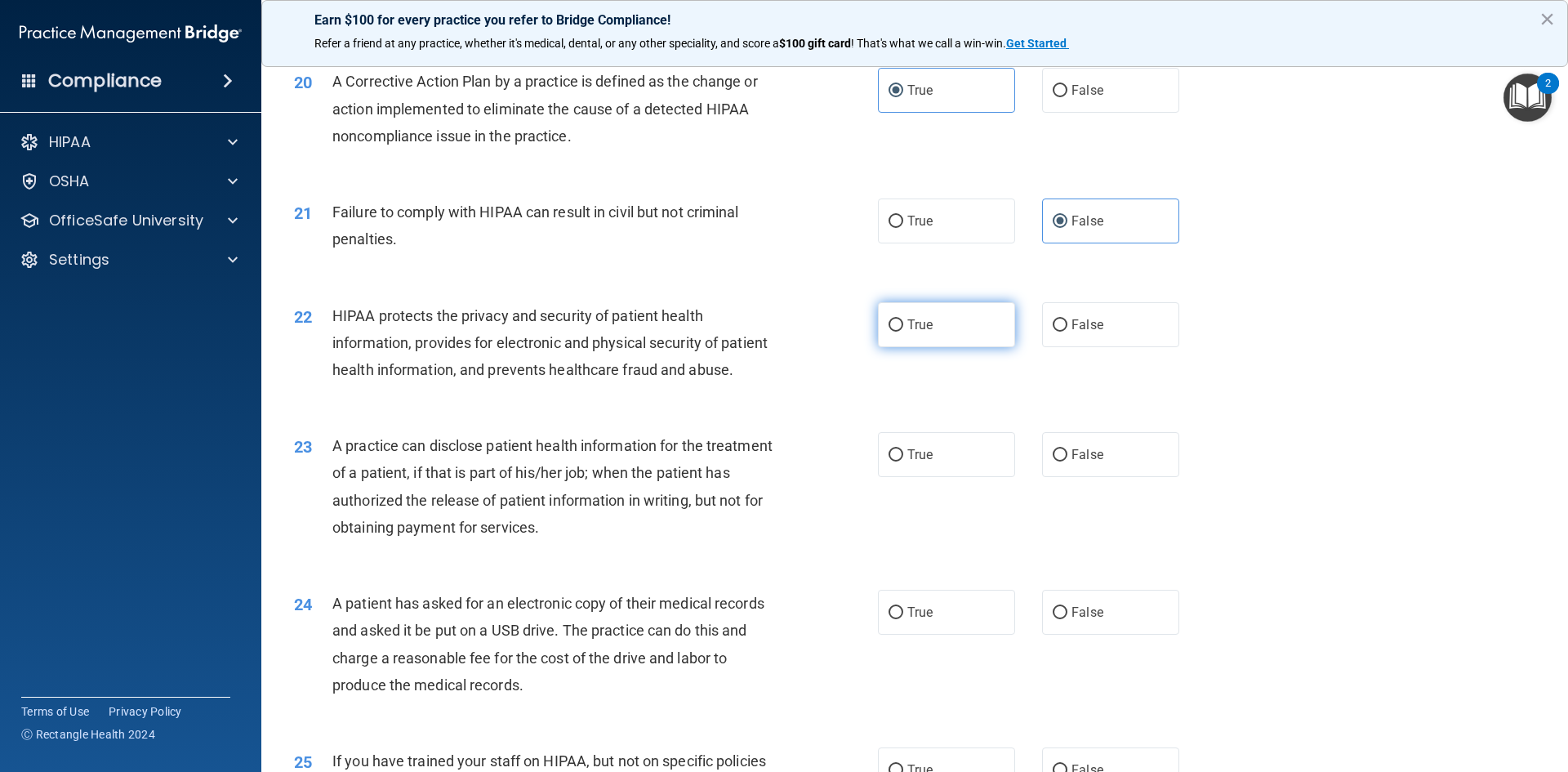
click at [943, 345] on label "True" at bounding box center [946, 324] width 138 height 45
click at [903, 331] on input "True" at bounding box center [895, 325] width 14 height 13
radio input "true"
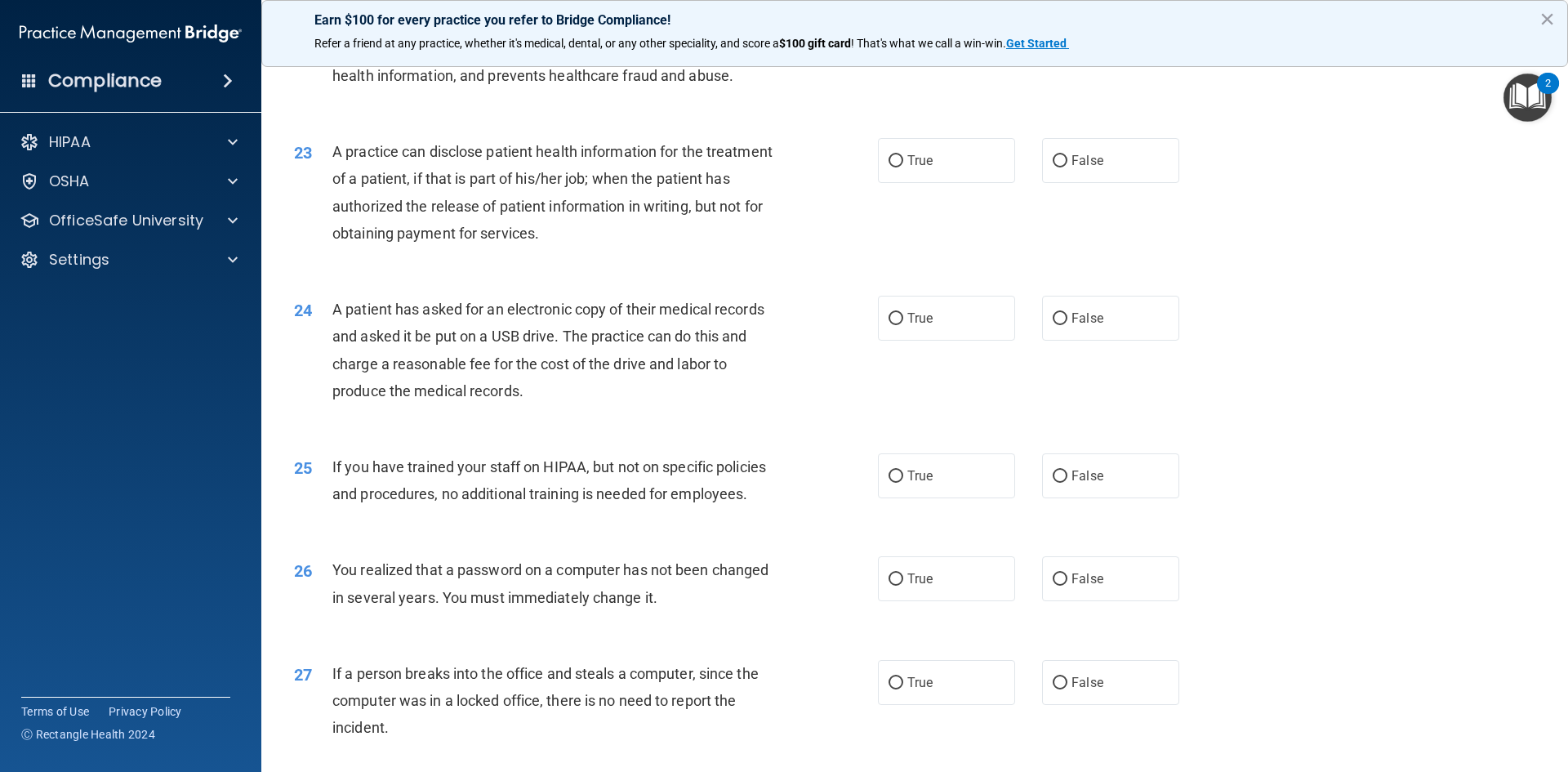
scroll to position [2603, 0]
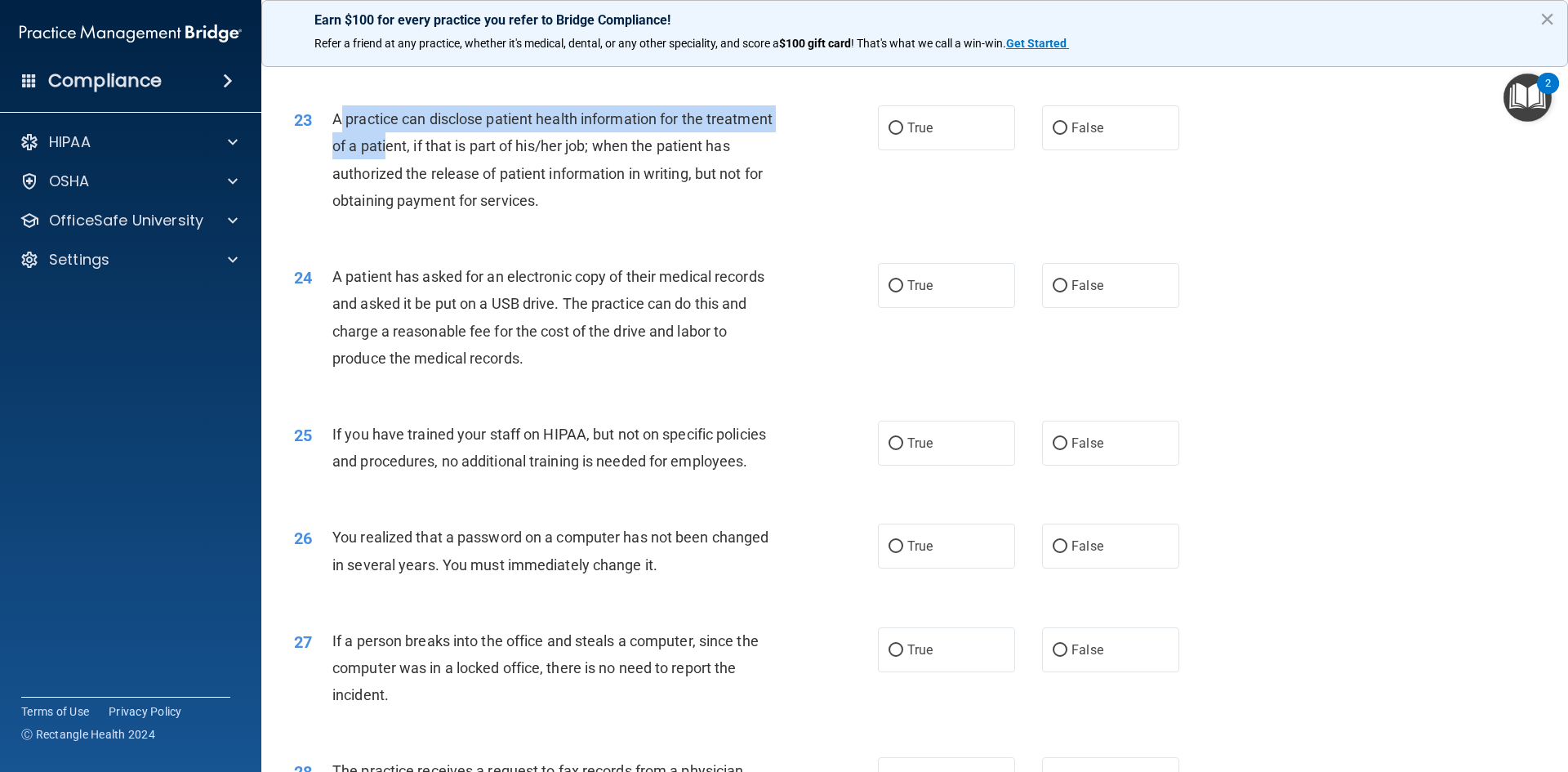
drag, startPoint x: 340, startPoint y: 175, endPoint x: 457, endPoint y: 200, distance: 119.6
click at [457, 200] on span "A practice can disclose patient health information for the treatment of a patie…" at bounding box center [552, 159] width 440 height 99
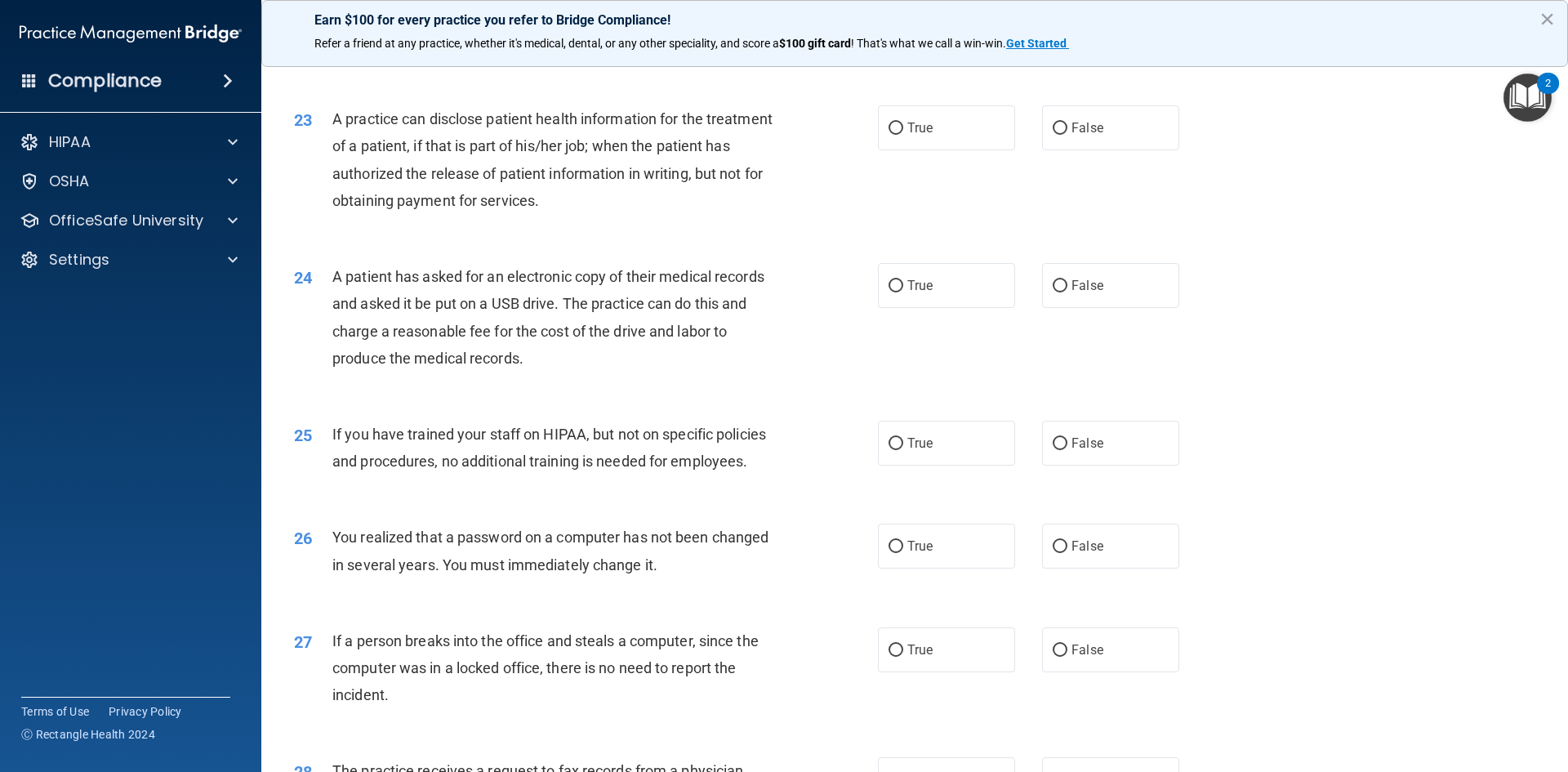
click at [476, 194] on span "A practice can disclose patient health information for the treatment of a patie…" at bounding box center [552, 159] width 440 height 99
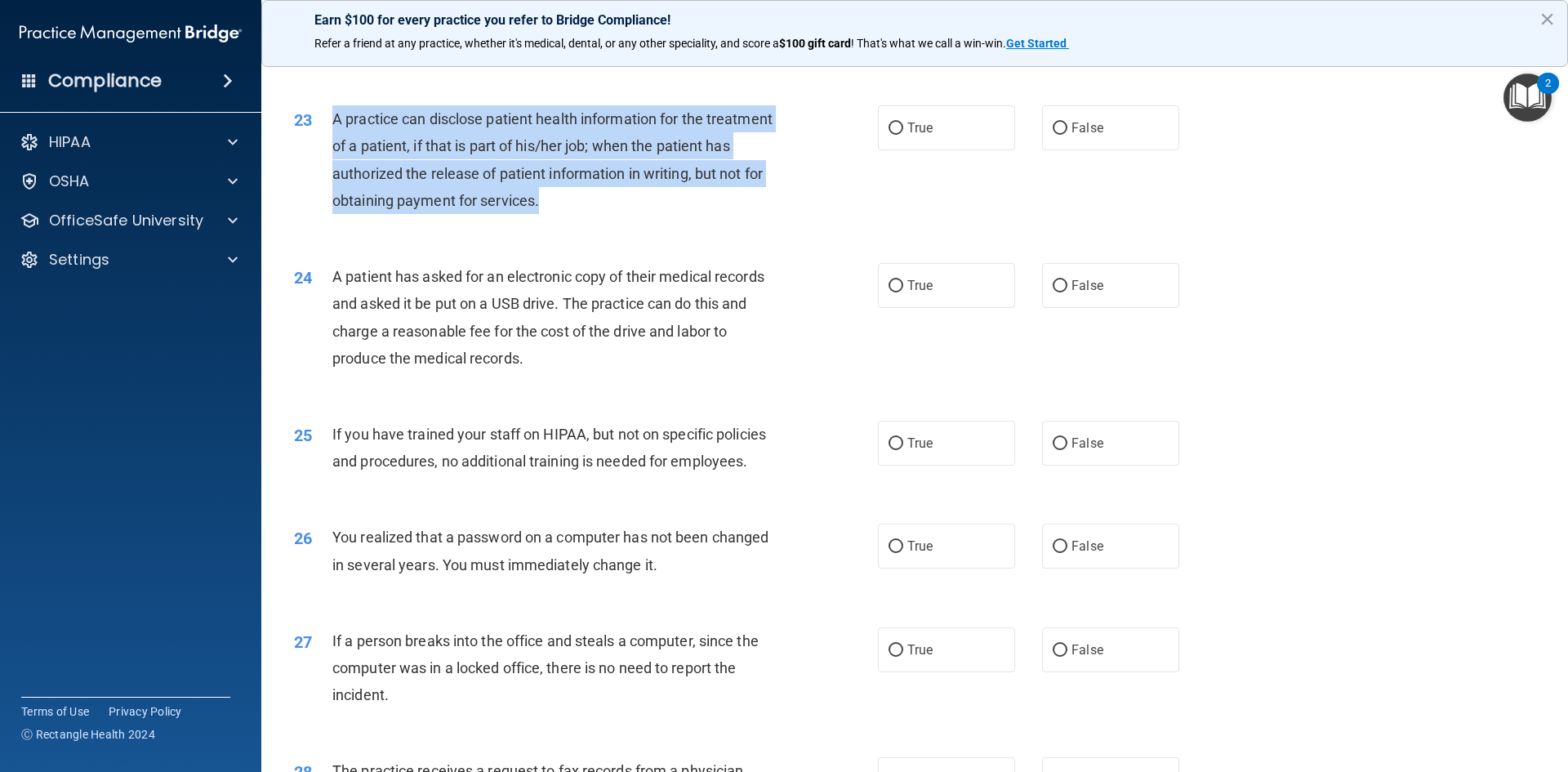
drag, startPoint x: 334, startPoint y: 172, endPoint x: 583, endPoint y: 251, distance: 261.2
click at [622, 222] on div "23 A practice can disclose patient health information for the treatment of a pa…" at bounding box center [586, 164] width 633 height 117
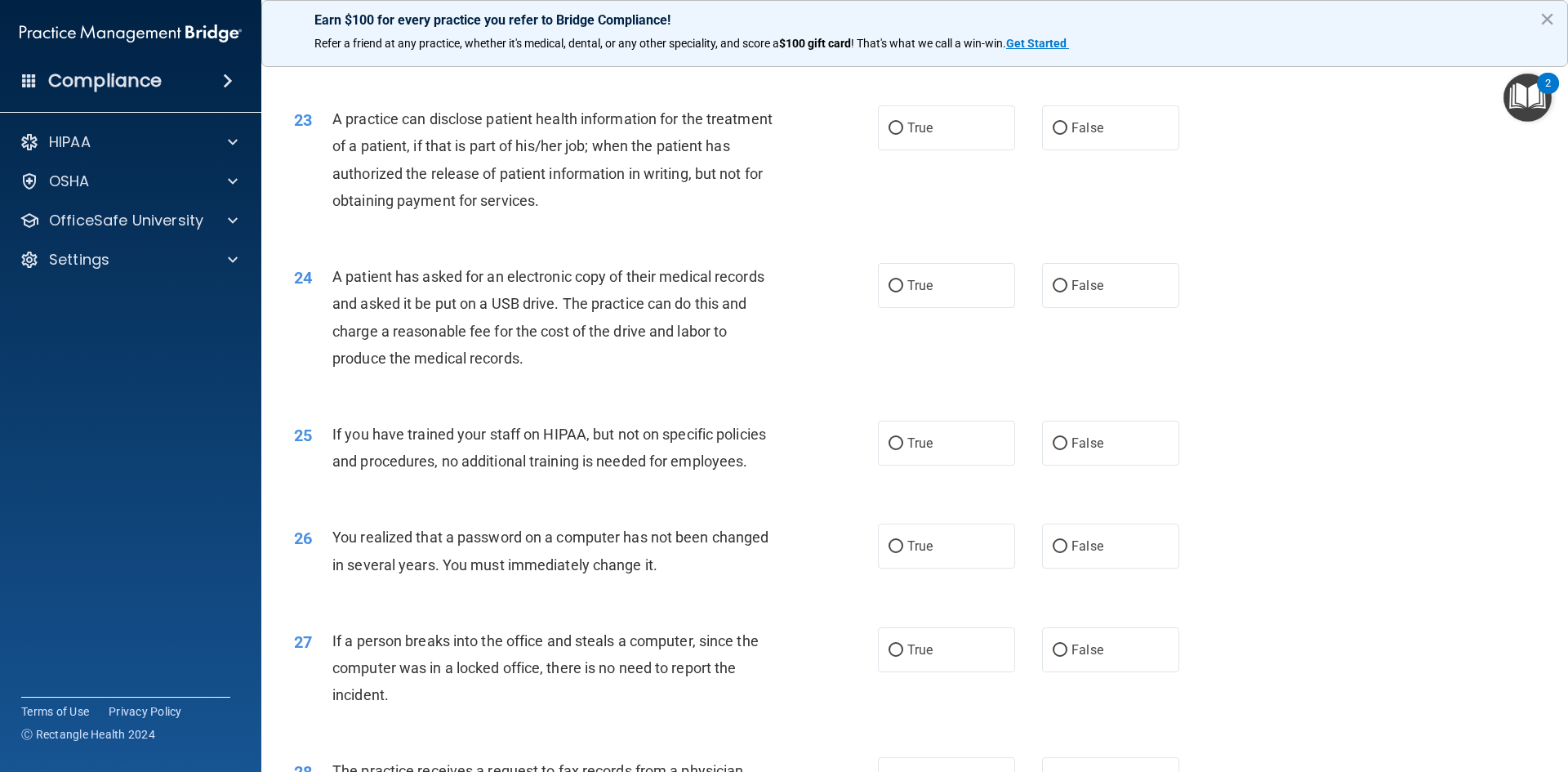
click at [976, 242] on div "23 A practice can disclose patient health information for the treatment of a pa…" at bounding box center [914, 164] width 1265 height 157
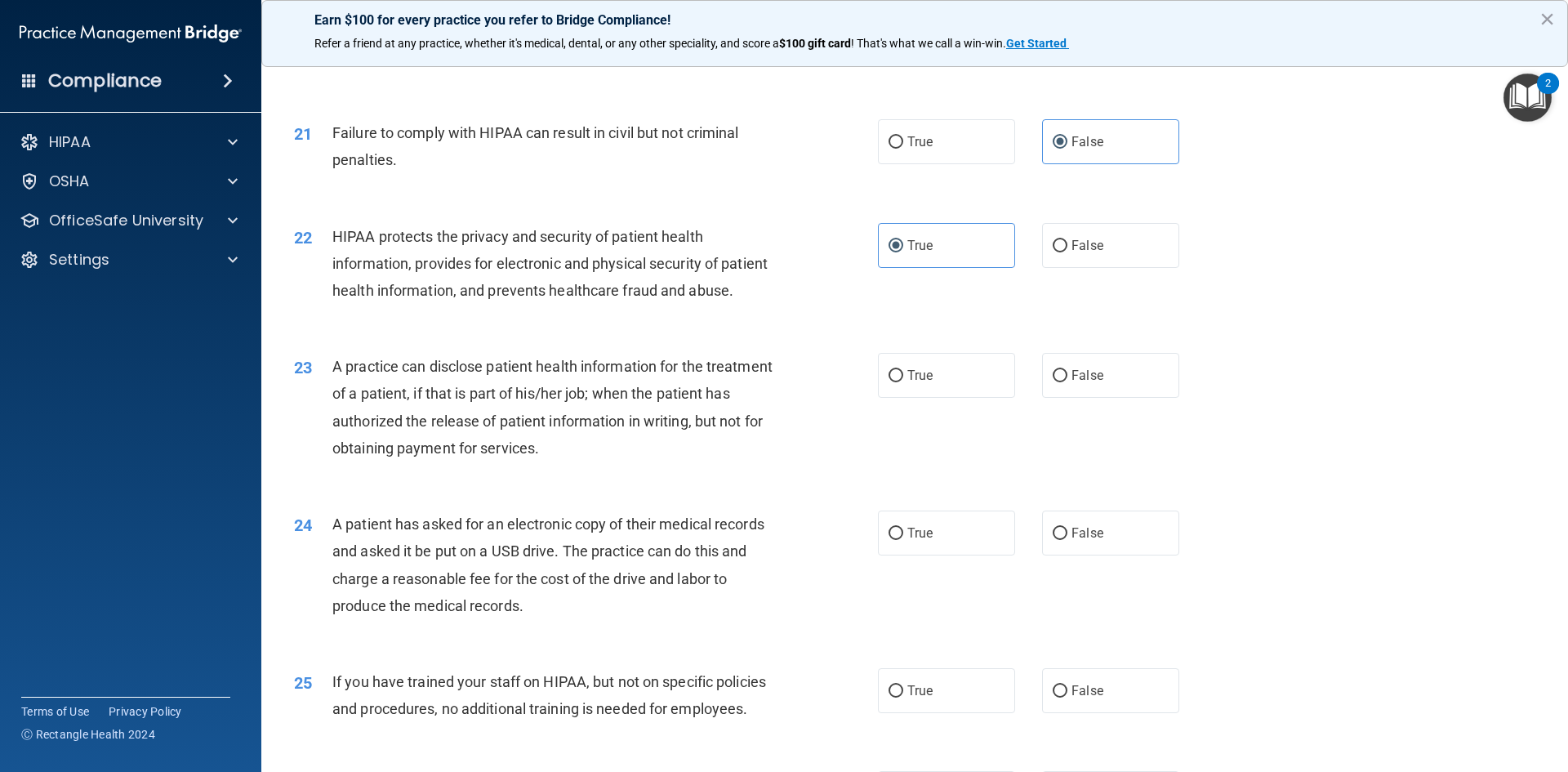
scroll to position [2358, 0]
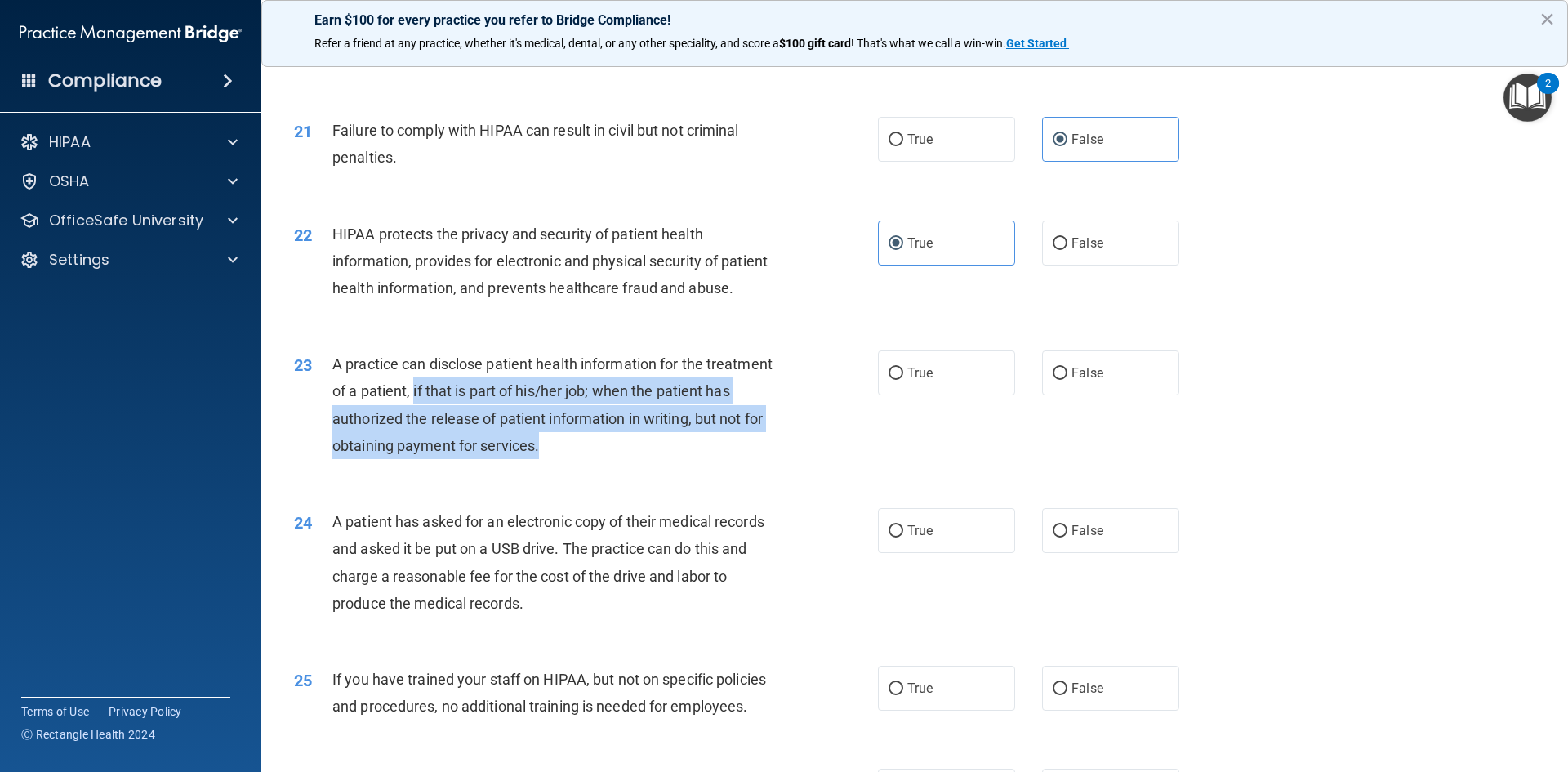
drag, startPoint x: 503, startPoint y: 446, endPoint x: 791, endPoint y: 500, distance: 293.0
click at [791, 467] on div "23 A practice can disclose patient health information for the treatment of a pa…" at bounding box center [586, 408] width 633 height 117
click at [729, 459] on div "A practice can disclose patient health information for the treatment of a patie…" at bounding box center [560, 405] width 457 height 109
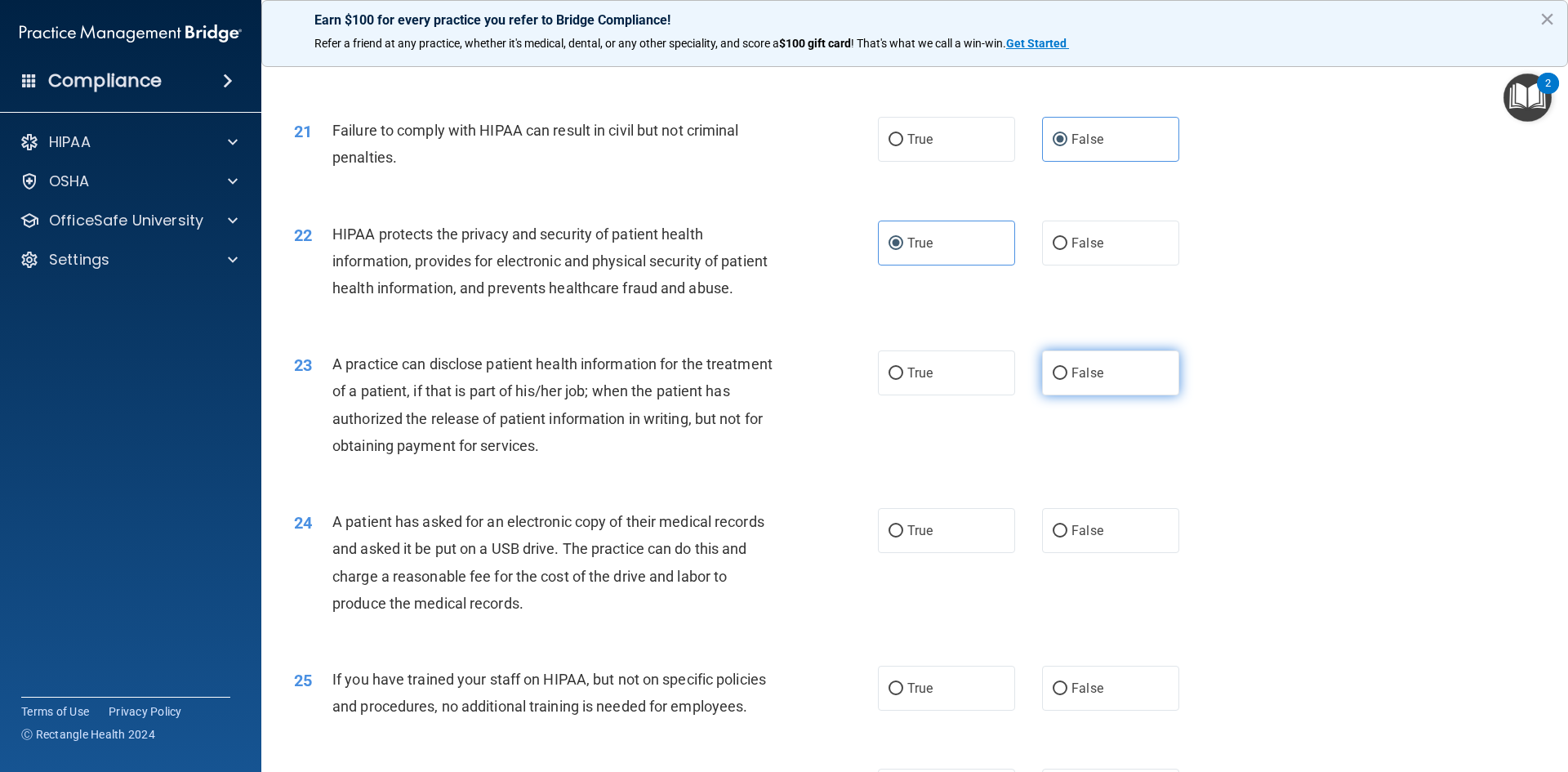
click at [1072, 395] on label "False" at bounding box center [1111, 373] width 138 height 45
click at [1067, 380] on input "False" at bounding box center [1060, 373] width 14 height 13
radio input "true"
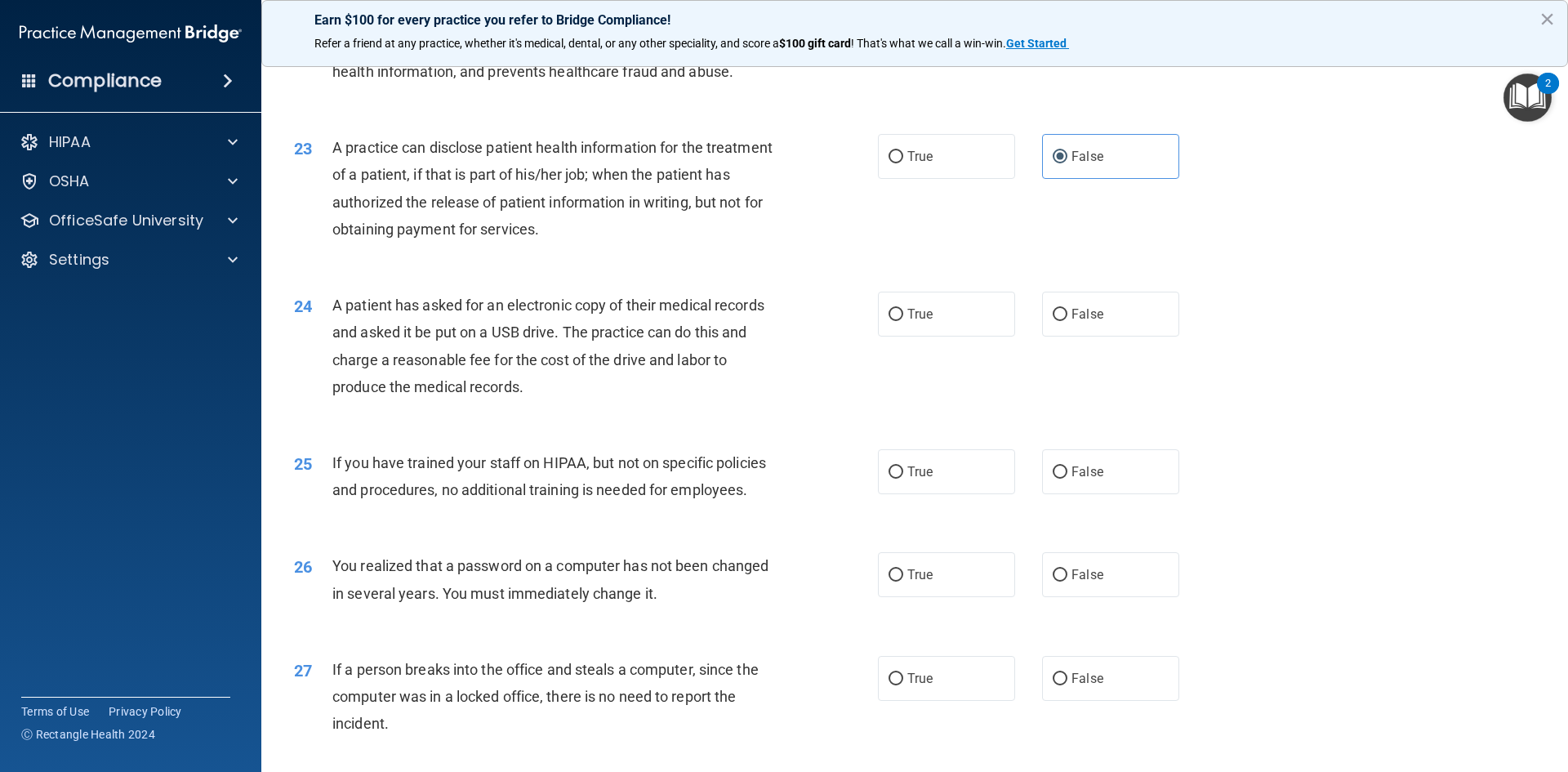
scroll to position [2603, 0]
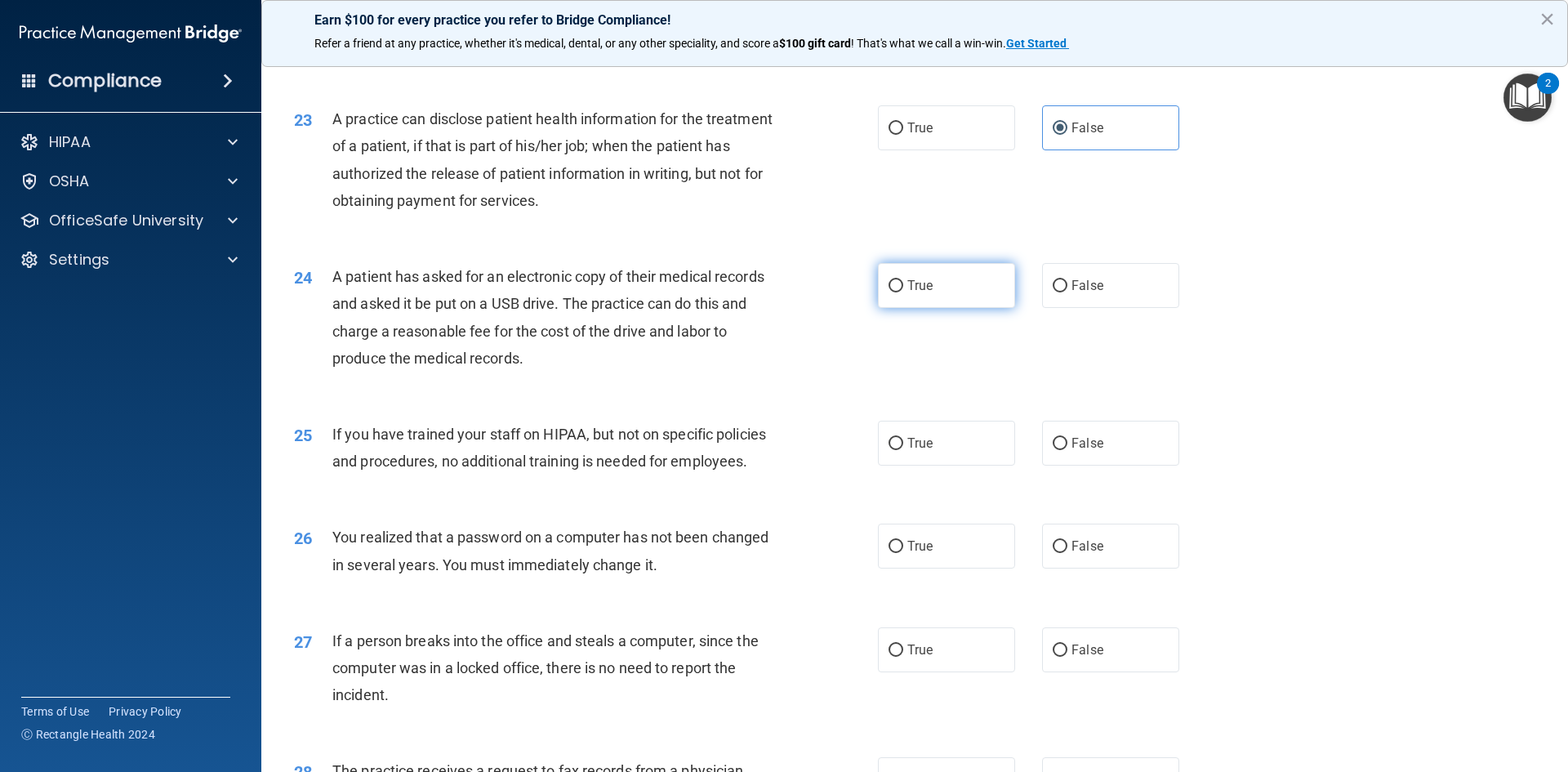
click at [938, 308] on label "True" at bounding box center [946, 285] width 138 height 45
click at [903, 292] on input "True" at bounding box center [895, 286] width 14 height 13
radio input "true"
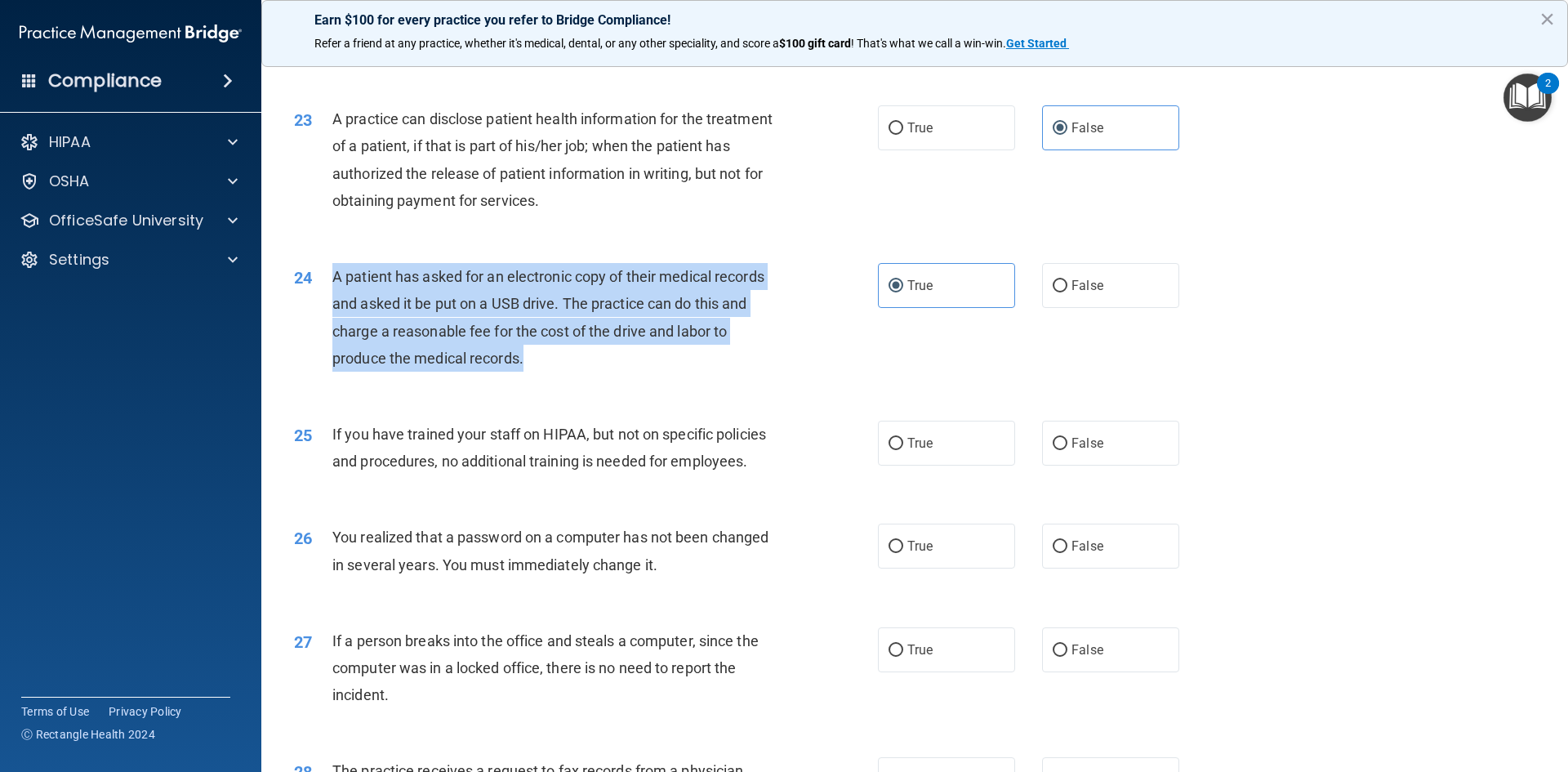
drag, startPoint x: 529, startPoint y: 407, endPoint x: 325, endPoint y: 333, distance: 217.0
click at [325, 333] on div "24 A patient has asked for an electronic copy of their medical records and aske…" at bounding box center [586, 321] width 633 height 117
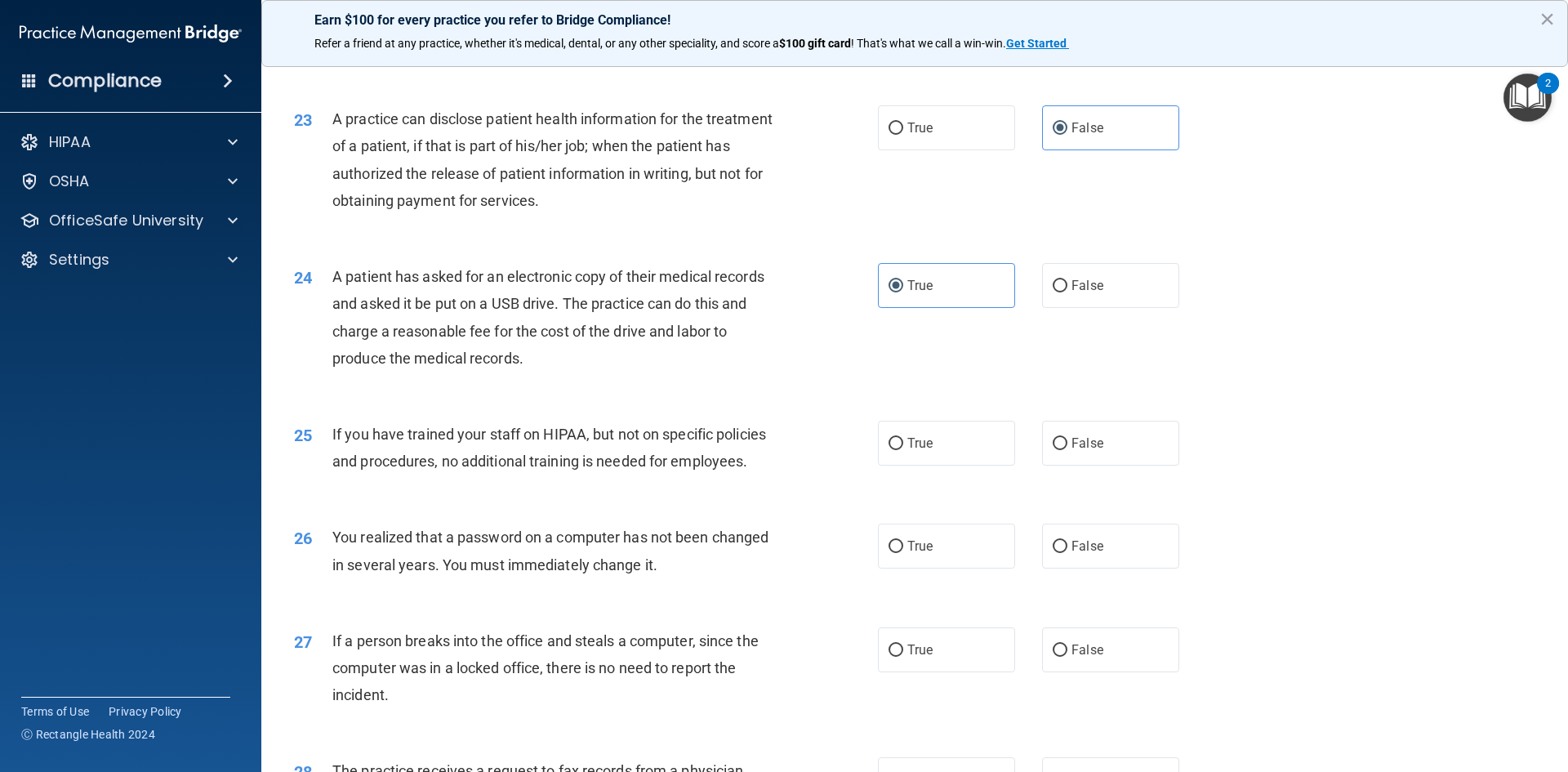
click at [369, 474] on div "If you have trained your staff on HIPAA, but not on specific policies and proce…" at bounding box center [560, 448] width 457 height 54
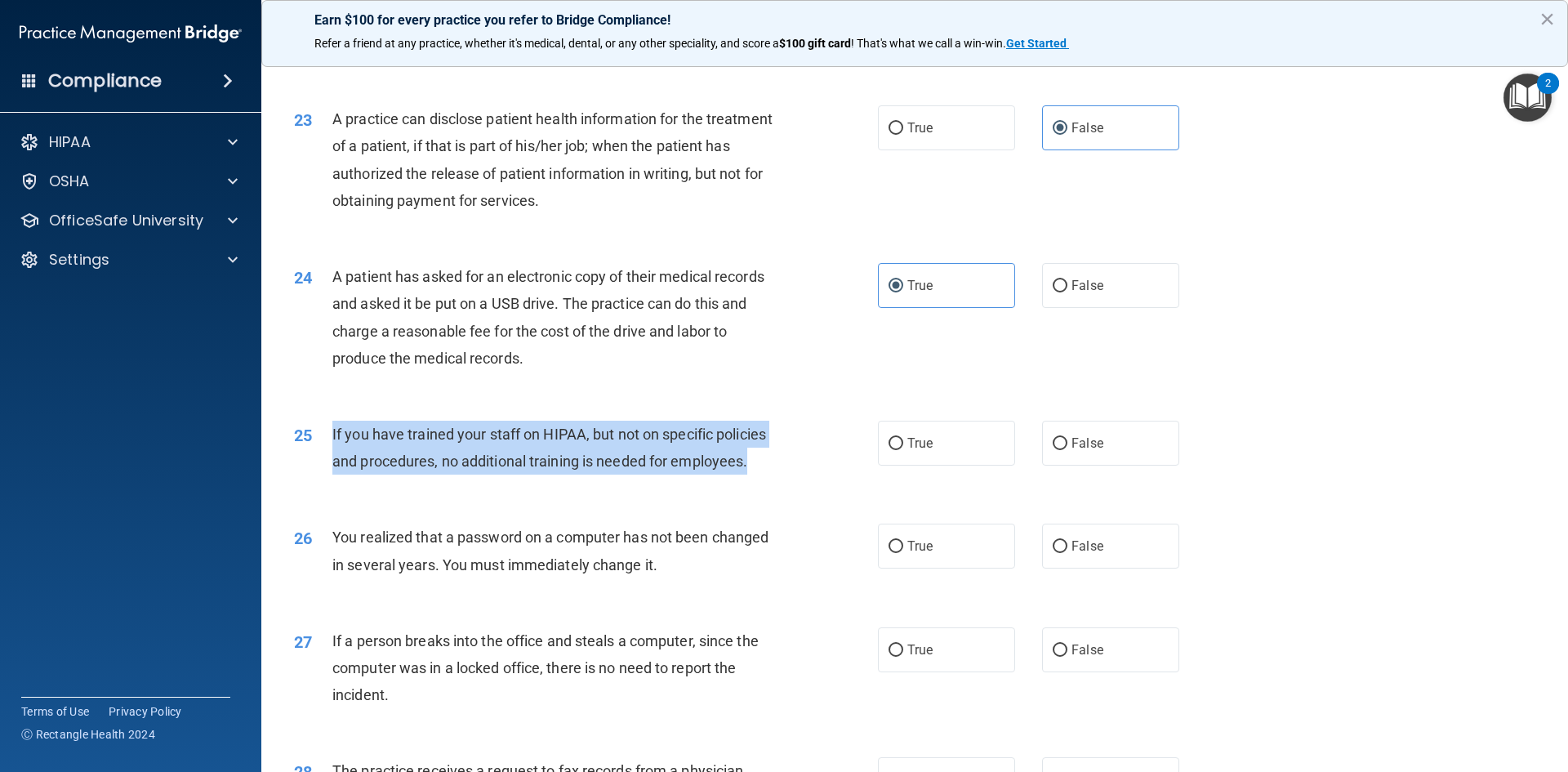
drag, startPoint x: 758, startPoint y: 516, endPoint x: 380, endPoint y: 506, distance: 378.1
click at [335, 474] on div "If you have trained your staff on HIPAA, but not on specific policies and proce…" at bounding box center [560, 448] width 457 height 54
click at [1052, 450] on input "False" at bounding box center [1060, 444] width 14 height 13
radio input "true"
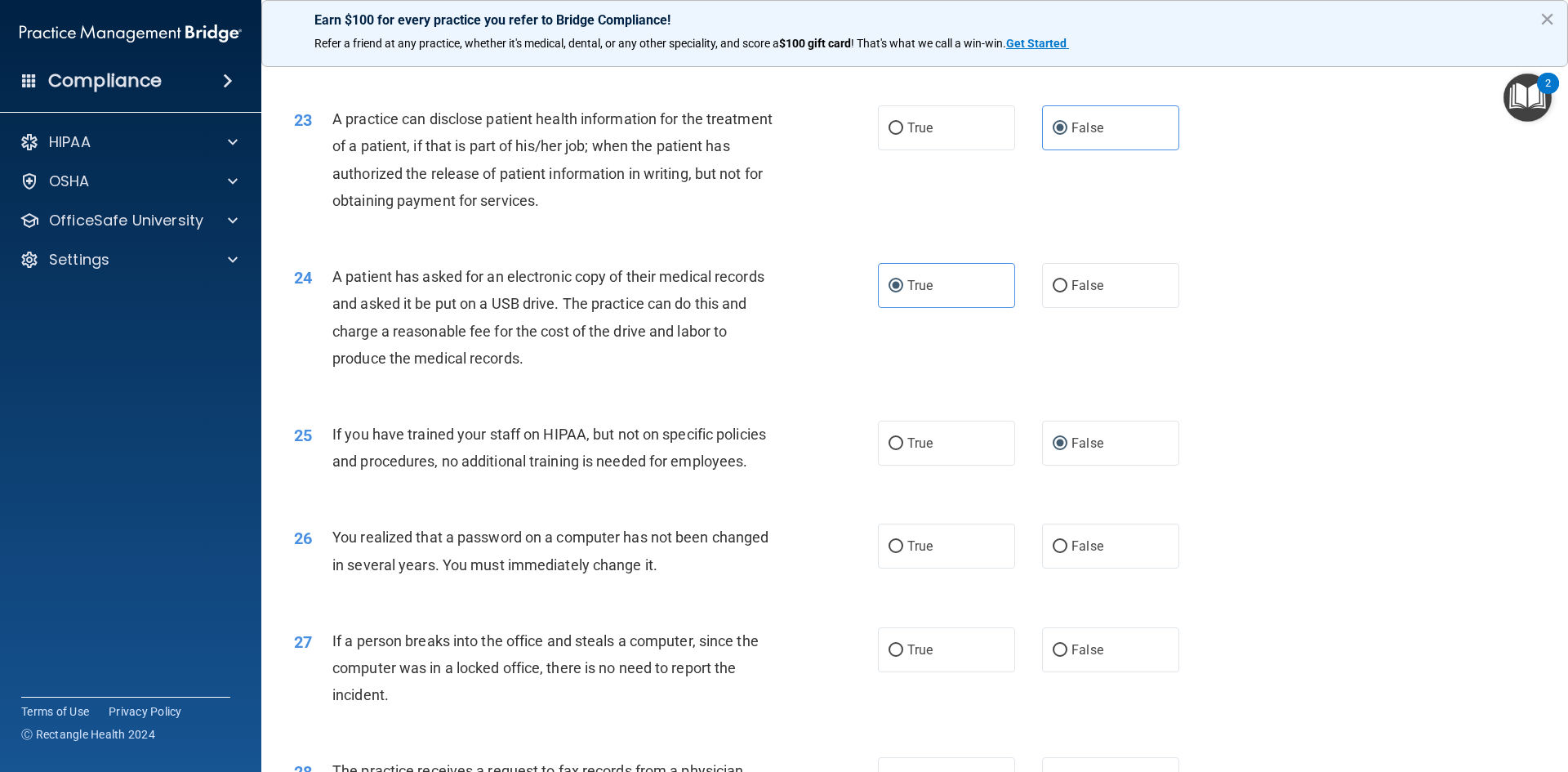
click at [404, 503] on div "25 If you have trained your staff on HIPAA, but not on specific policies and pr…" at bounding box center [914, 451] width 1265 height 103
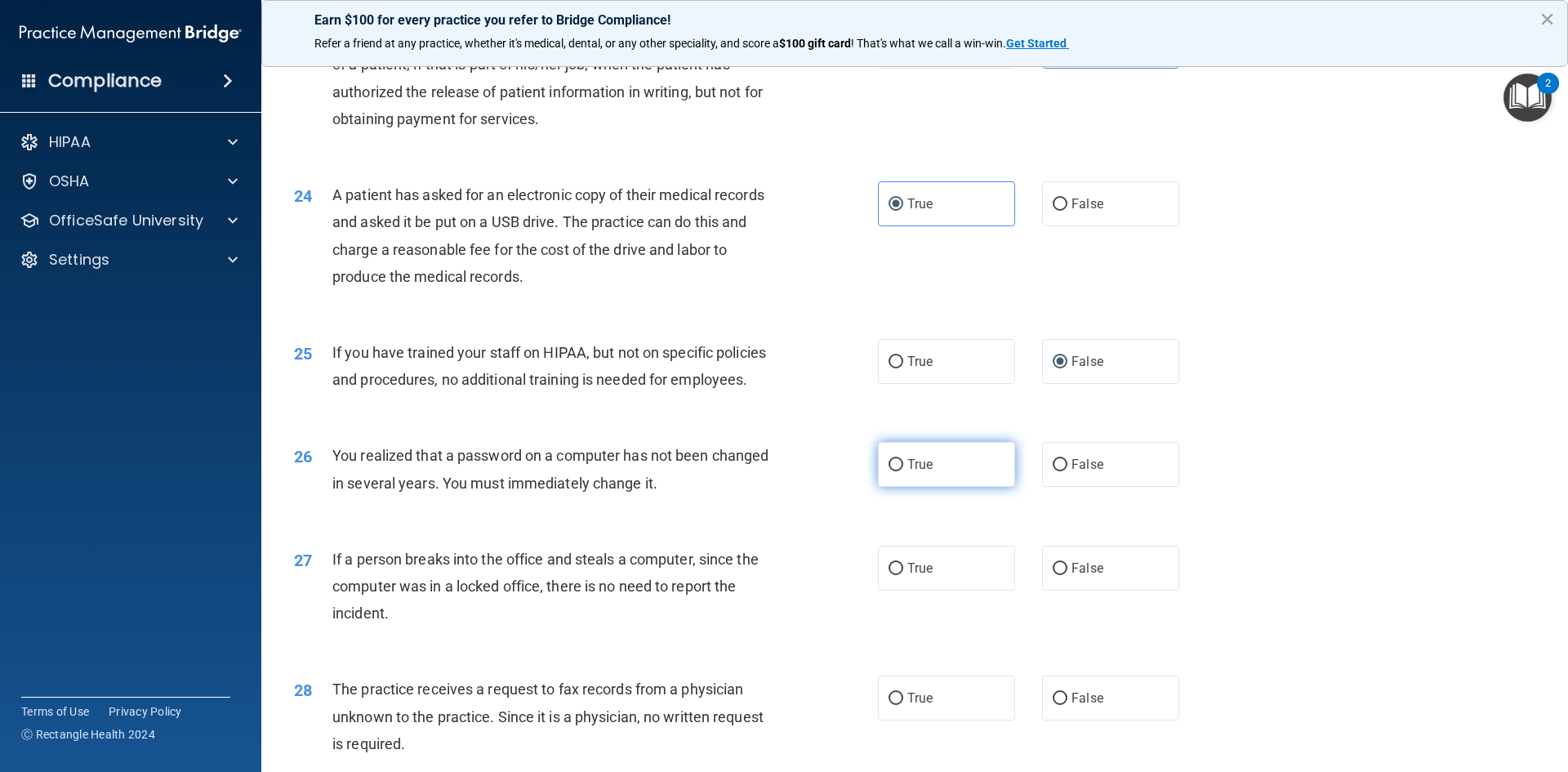
click at [907, 472] on span "True" at bounding box center [919, 464] width 25 height 15
click at [902, 471] on input "True" at bounding box center [895, 466] width 14 height 13
radio input "true"
click at [686, 496] on div "You realized that a password on a computer has not been changed in several year…" at bounding box center [560, 468] width 457 height 54
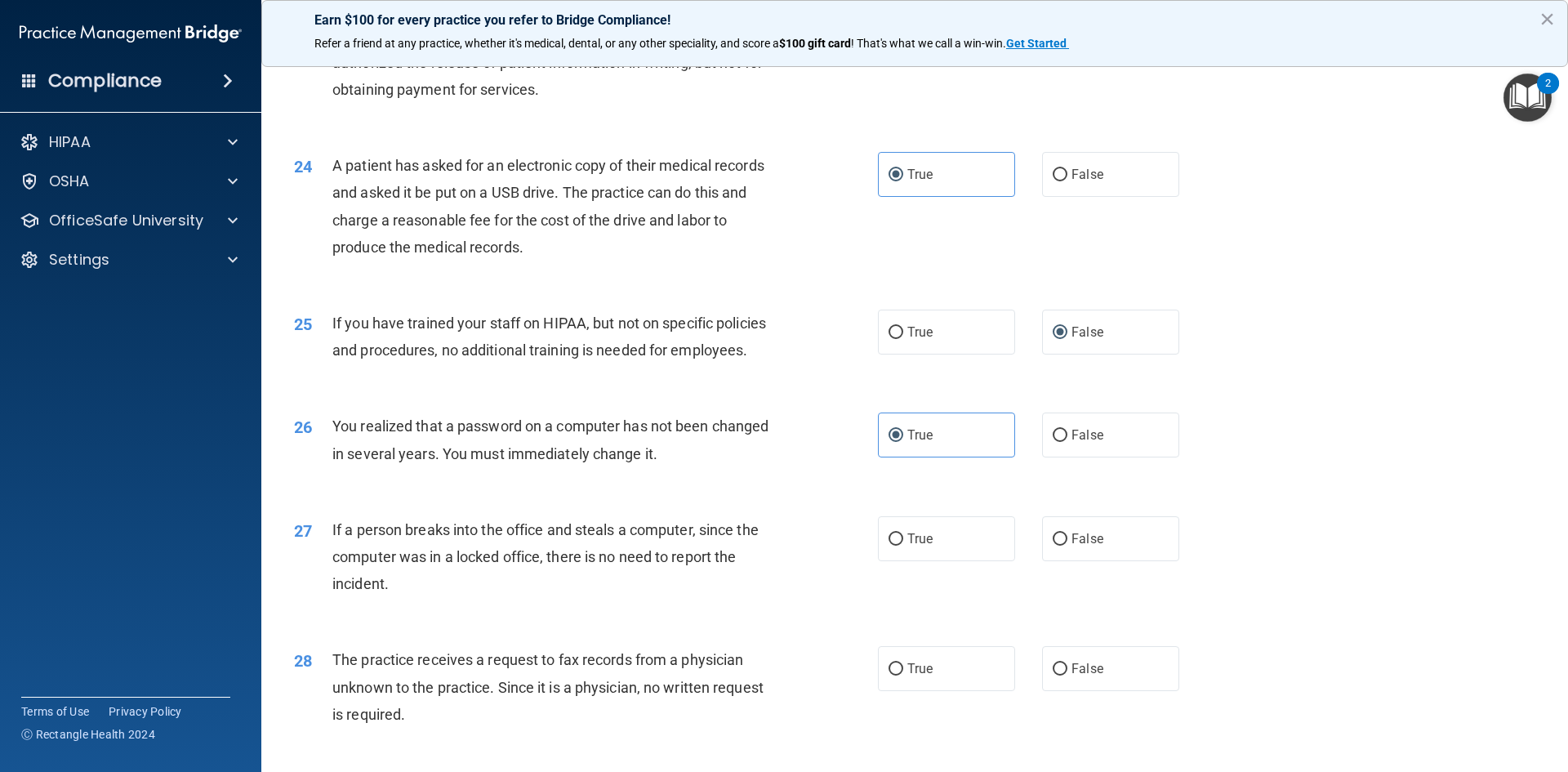
scroll to position [2848, 0]
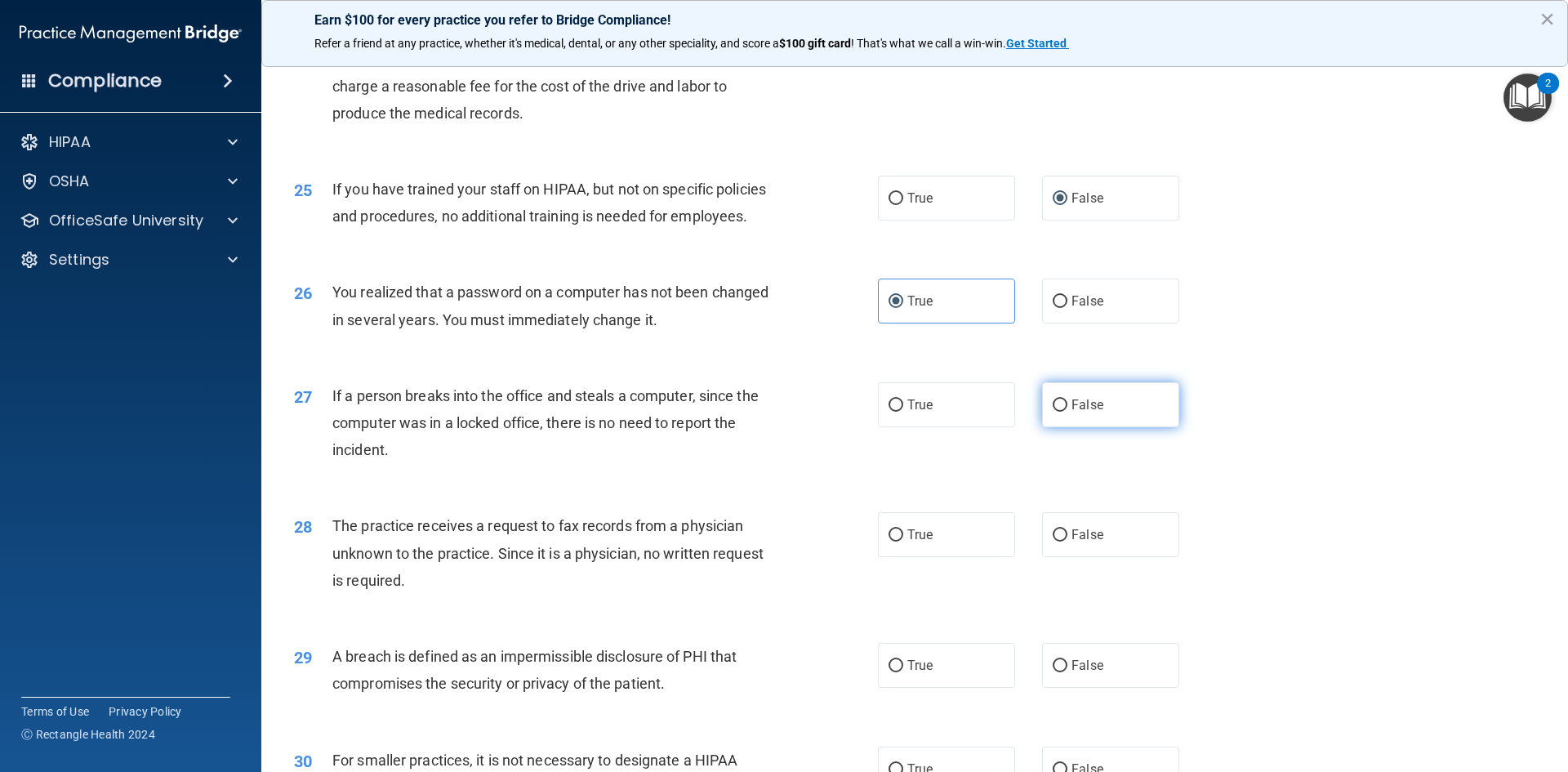
click at [1069, 427] on label "False" at bounding box center [1111, 405] width 138 height 45
click at [1067, 412] on input "False" at bounding box center [1060, 406] width 14 height 13
radio input "true"
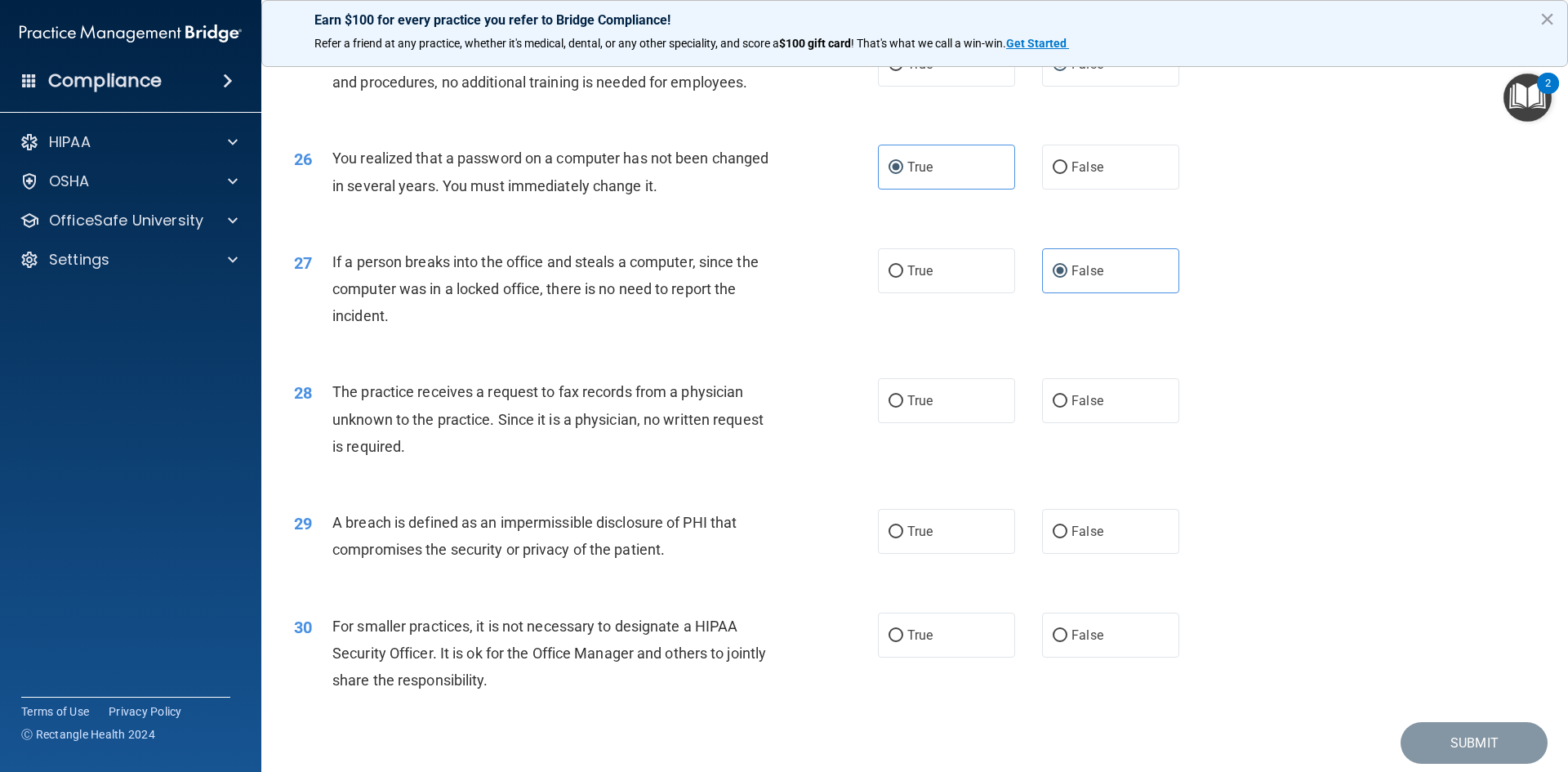
scroll to position [3011, 0]
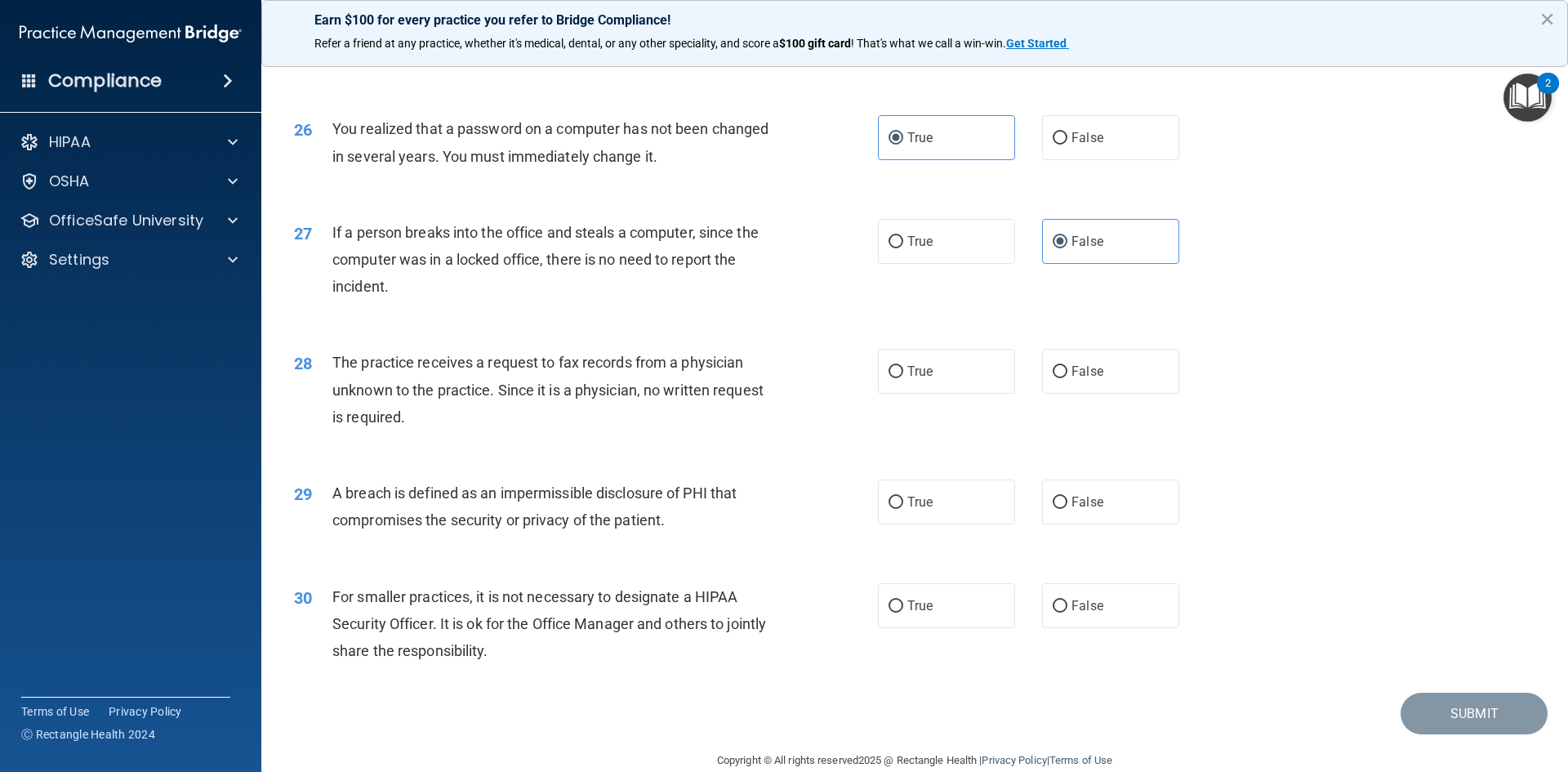
click at [341, 415] on span "The practice receives a request to fax records from a physician unknown to the …" at bounding box center [548, 390] width 431 height 71
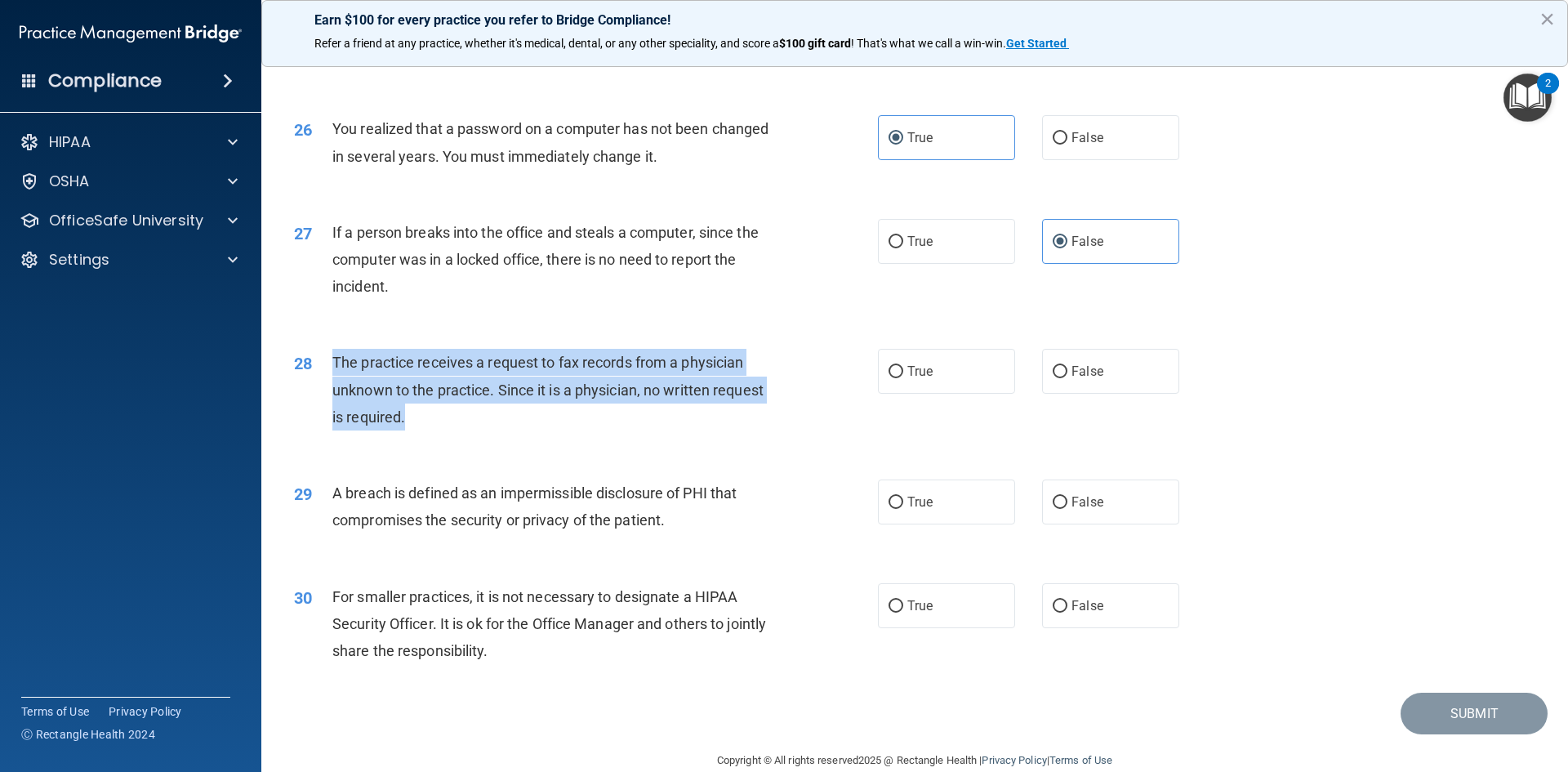
drag, startPoint x: 331, startPoint y: 417, endPoint x: 423, endPoint y: 466, distance: 104.2
click at [416, 431] on div "The practice receives a request to fax records from a physician unknown to the …" at bounding box center [560, 389] width 457 height 81
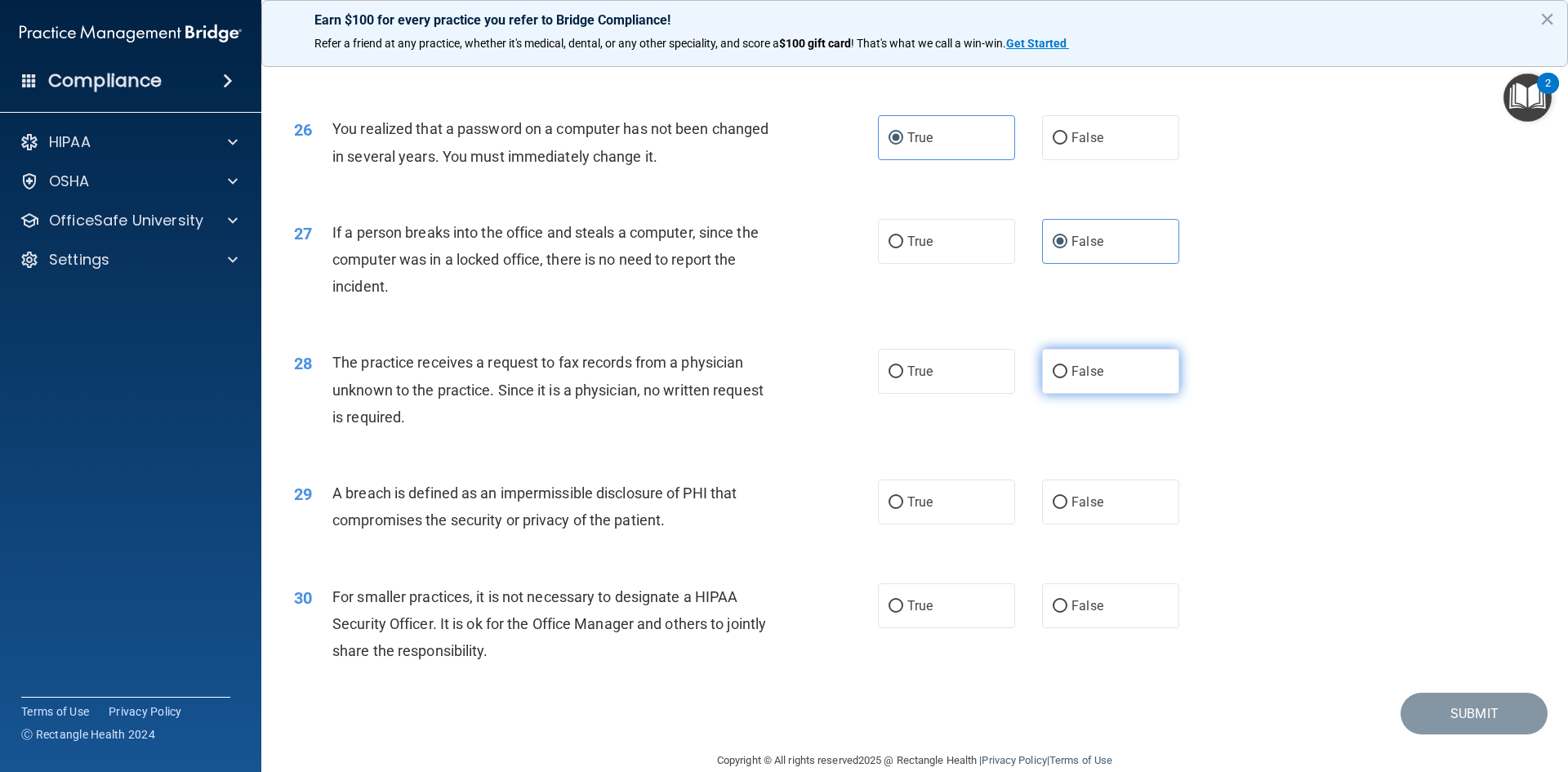
click at [1085, 379] on span "False" at bounding box center [1087, 371] width 32 height 15
click at [1067, 378] on input "False" at bounding box center [1060, 372] width 14 height 13
radio input "true"
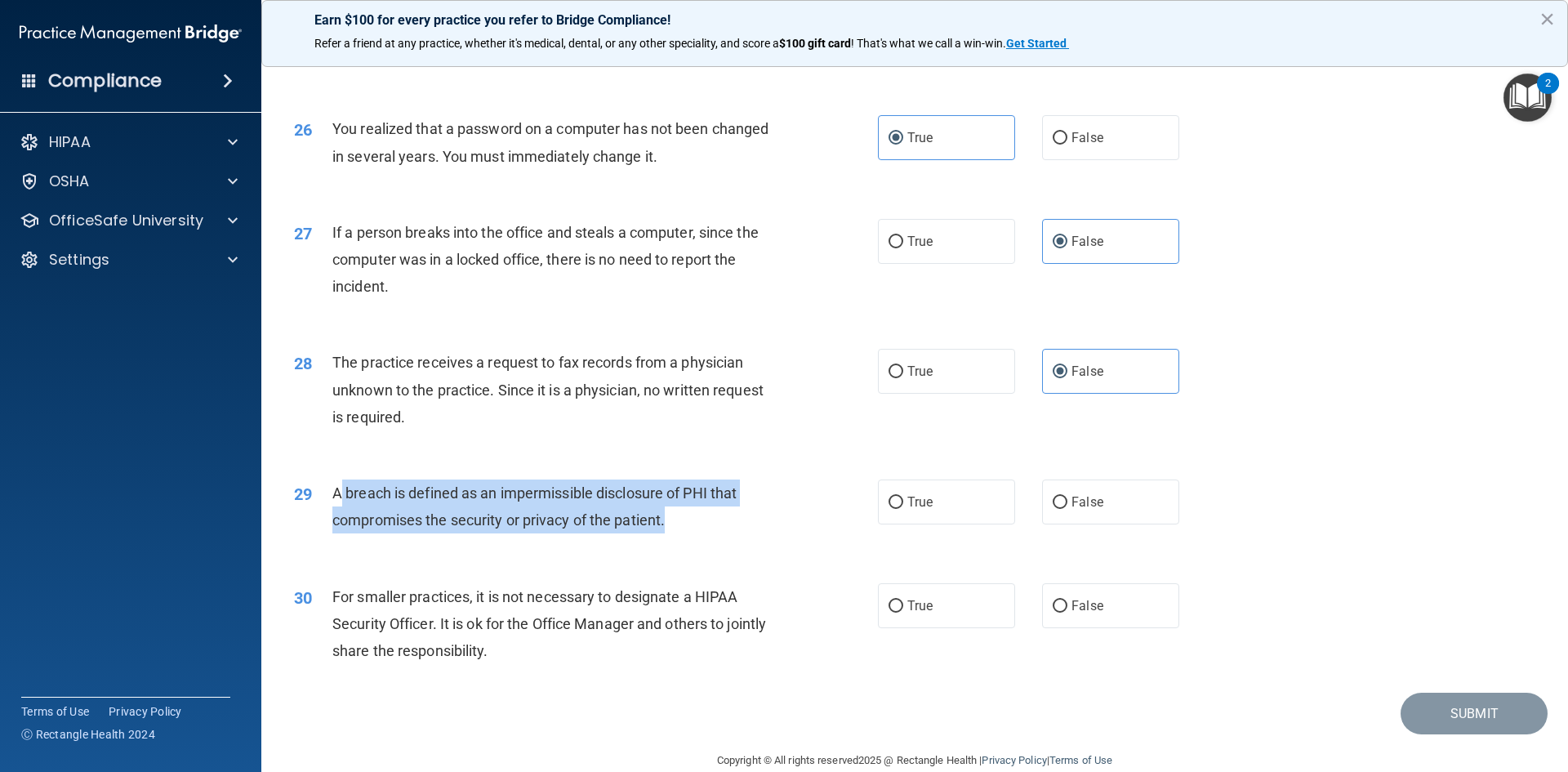
drag, startPoint x: 342, startPoint y: 544, endPoint x: 682, endPoint y: 587, distance: 342.7
click at [682, 533] on div "A breach is defined as an impermissible disclosure of PHI that compromises the …" at bounding box center [560, 506] width 457 height 54
click at [683, 541] on div "29 A breach is defined as an impermissible disclosure of PHI that compromises t…" at bounding box center [586, 509] width 633 height 62
drag, startPoint x: 683, startPoint y: 577, endPoint x: 330, endPoint y: 552, distance: 353.9
click at [330, 541] on div "29 A breach is defined as an impermissible disclosure of PHI that compromises t…" at bounding box center [586, 509] width 633 height 62
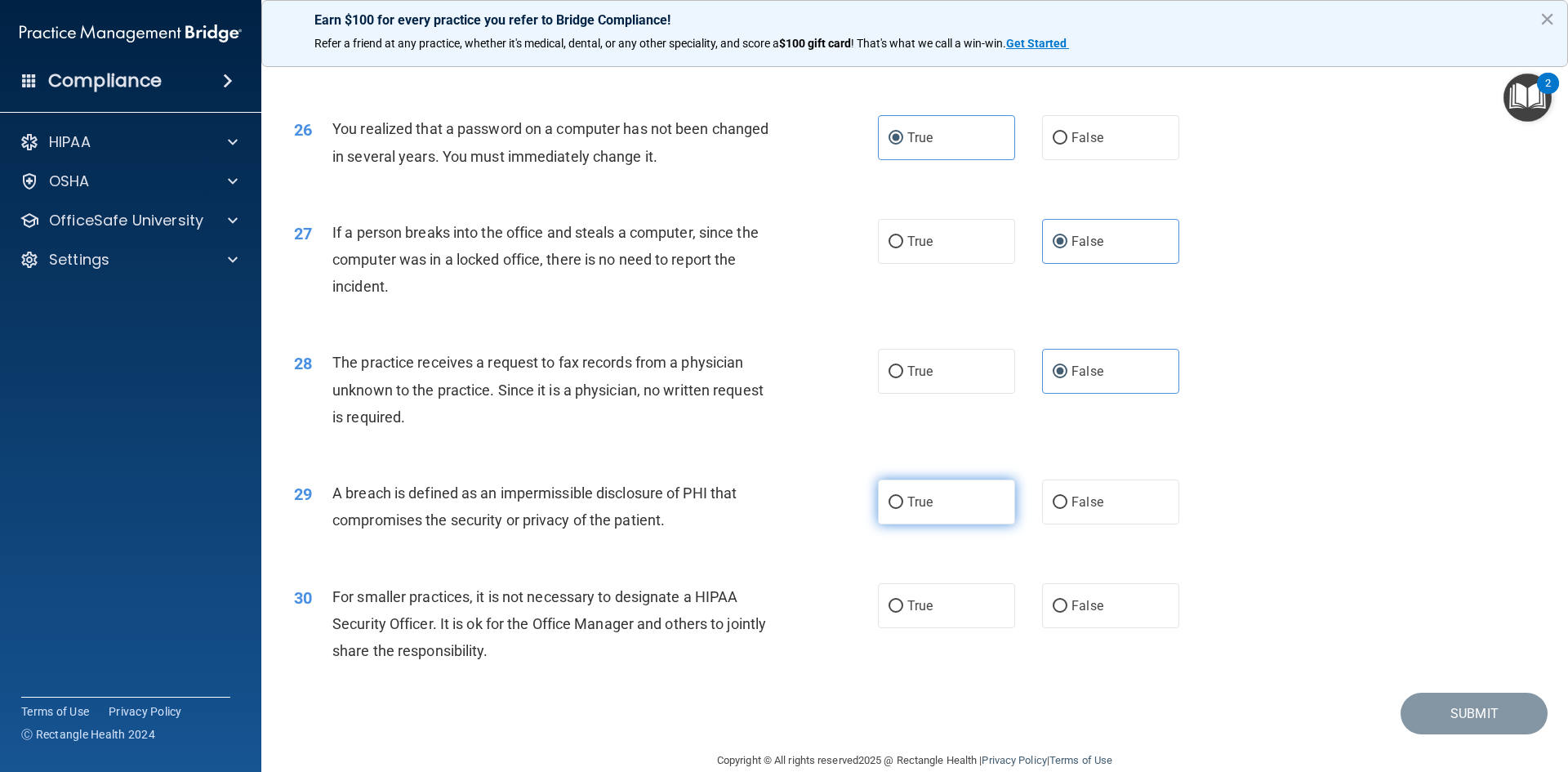
click at [907, 509] on span "True" at bounding box center [919, 501] width 25 height 15
click at [903, 508] on input "True" at bounding box center [895, 503] width 14 height 13
radio input "true"
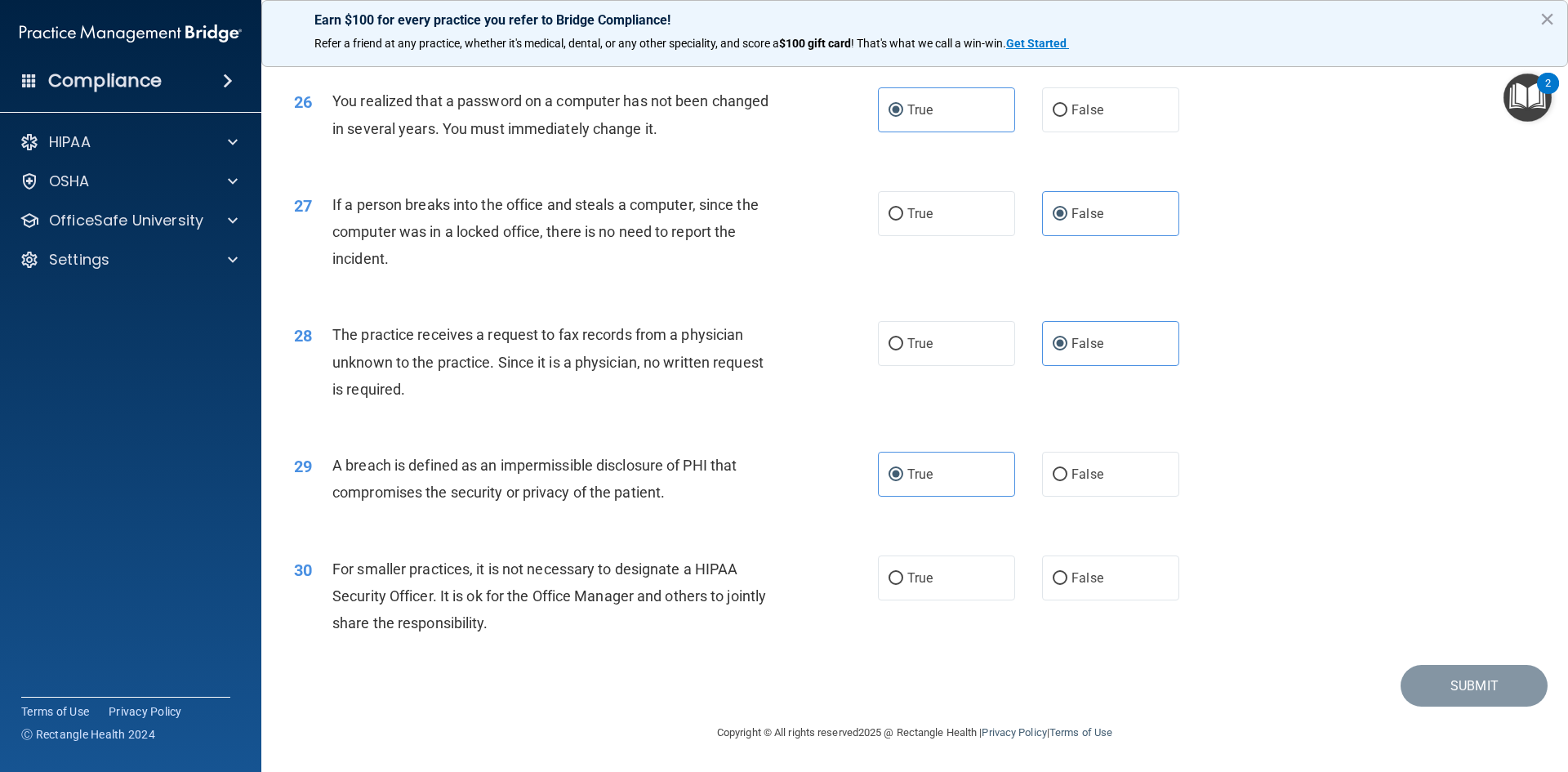
scroll to position [3093, 0]
click at [897, 578] on label "True" at bounding box center [946, 577] width 138 height 45
click at [897, 578] on input "True" at bounding box center [895, 579] width 14 height 13
radio input "true"
click at [1490, 694] on button "Submit" at bounding box center [1473, 685] width 147 height 42
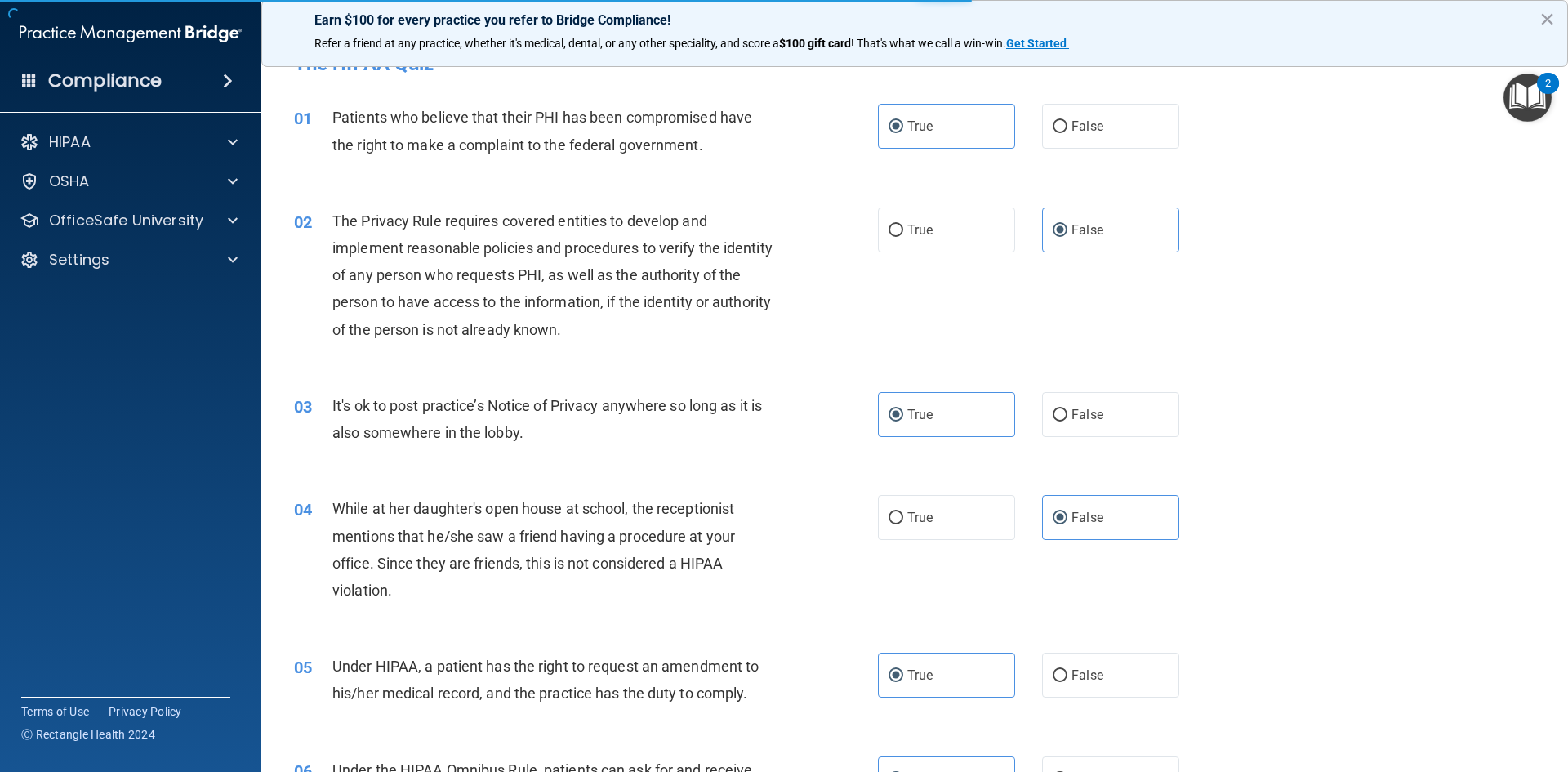
scroll to position [0, 0]
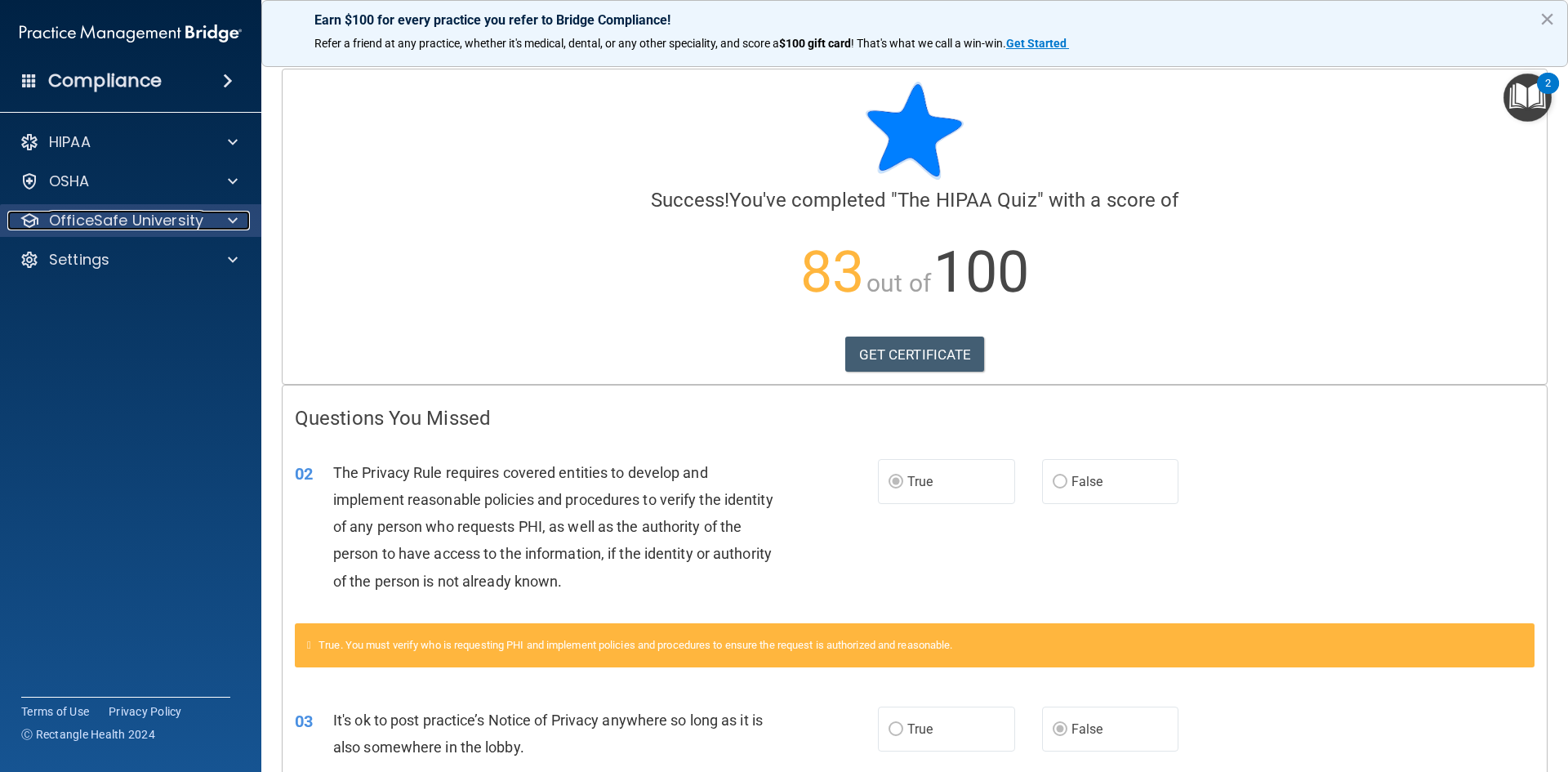
click at [227, 215] on div at bounding box center [231, 221] width 41 height 20
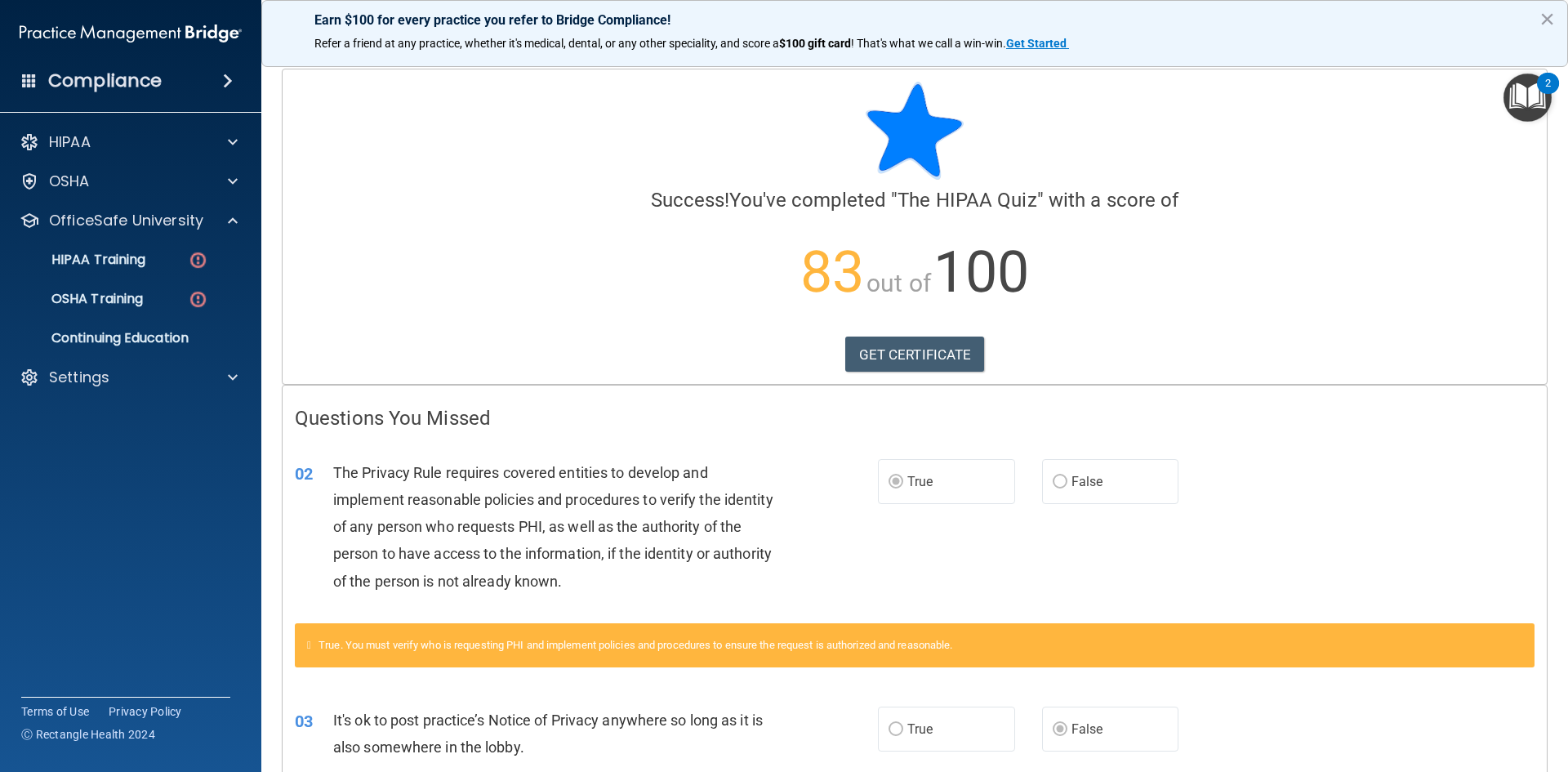
click at [564, 319] on p "83 out of 100" at bounding box center [914, 273] width 1239 height 105
click at [873, 346] on link "GET CERTIFICATE" at bounding box center [915, 354] width 139 height 36
click at [180, 288] on link "OSHA Training" at bounding box center [113, 298] width 257 height 33
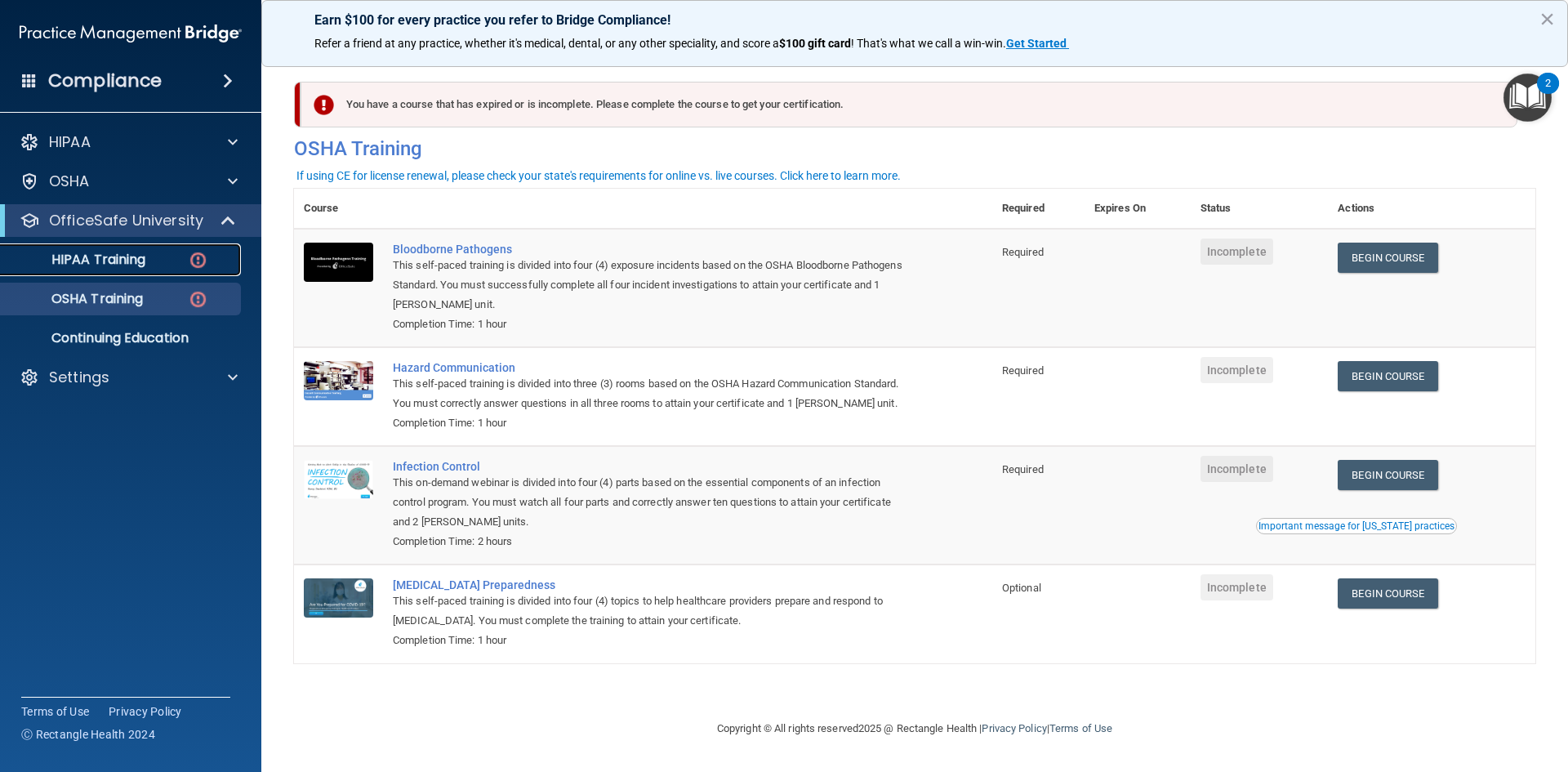
click at [133, 269] on link "HIPAA Training" at bounding box center [113, 259] width 257 height 33
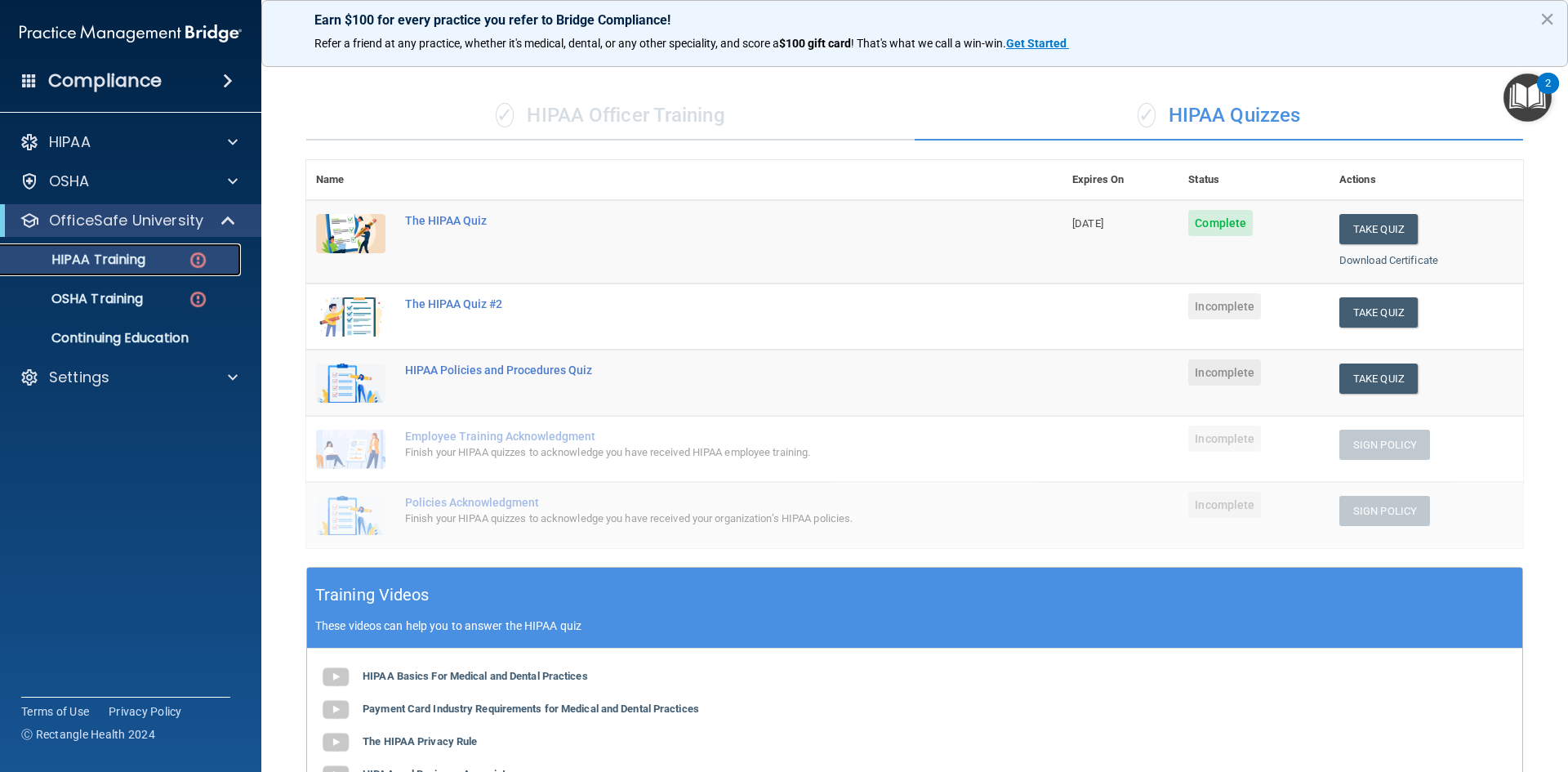
scroll to position [63, 0]
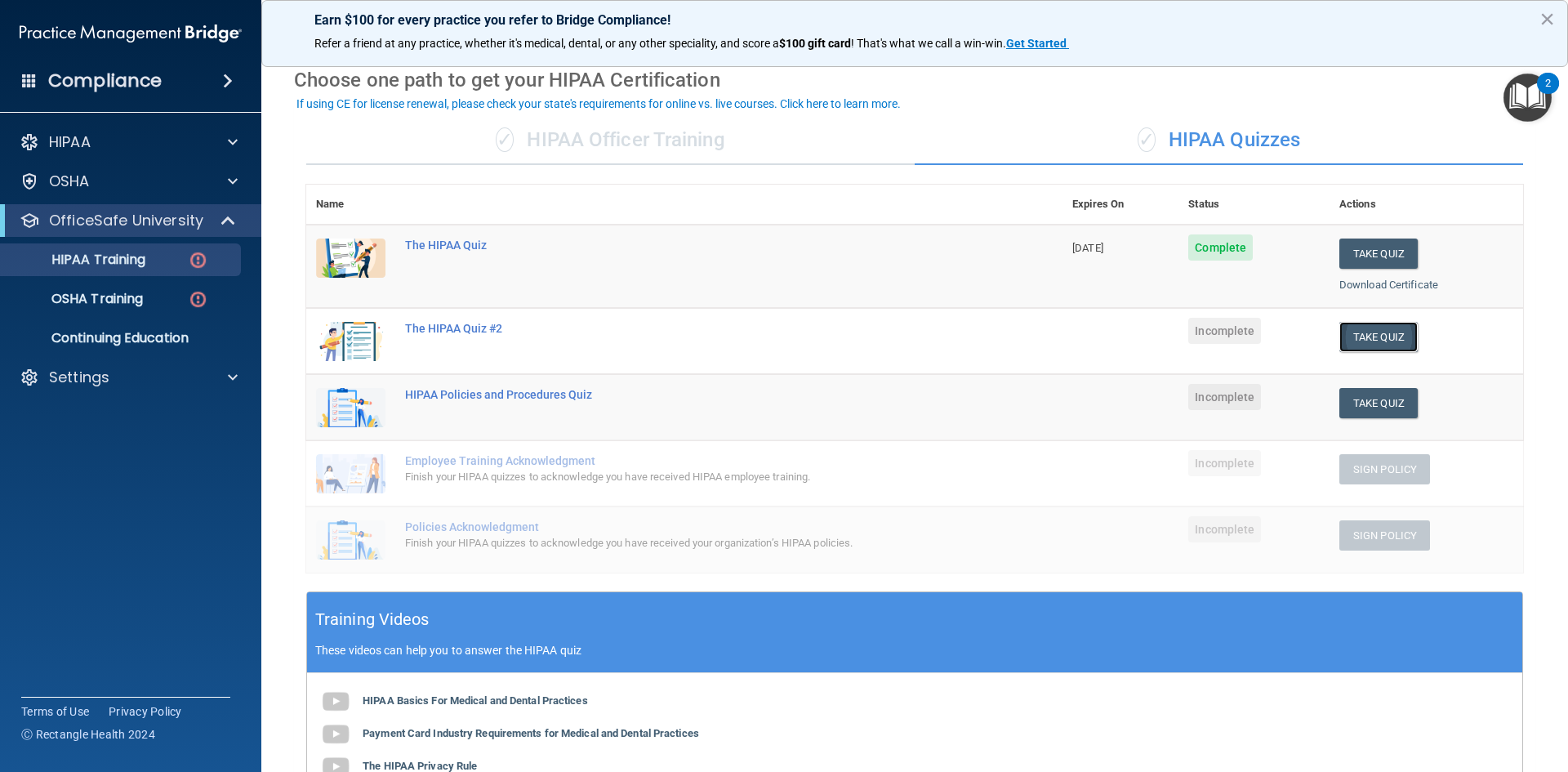
click at [1359, 334] on button "Take Quiz" at bounding box center [1379, 337] width 79 height 30
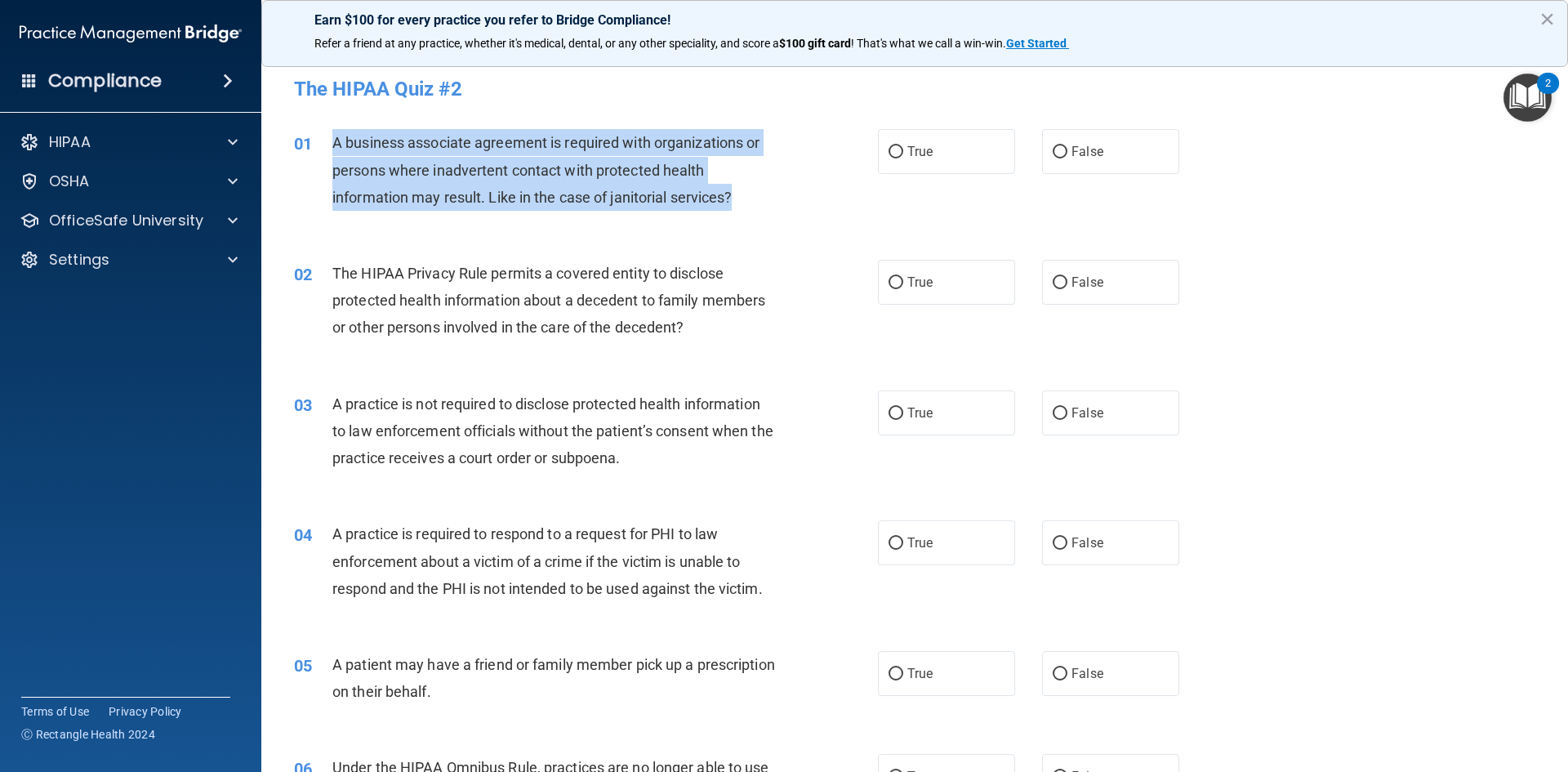
drag, startPoint x: 333, startPoint y: 145, endPoint x: 731, endPoint y: 208, distance: 403.0
click at [741, 208] on div "A business associate agreement is required with organizations or persons where …" at bounding box center [560, 169] width 457 height 81
click at [744, 214] on div "01 A business associate agreement is required with organizations or persons whe…" at bounding box center [586, 173] width 633 height 90
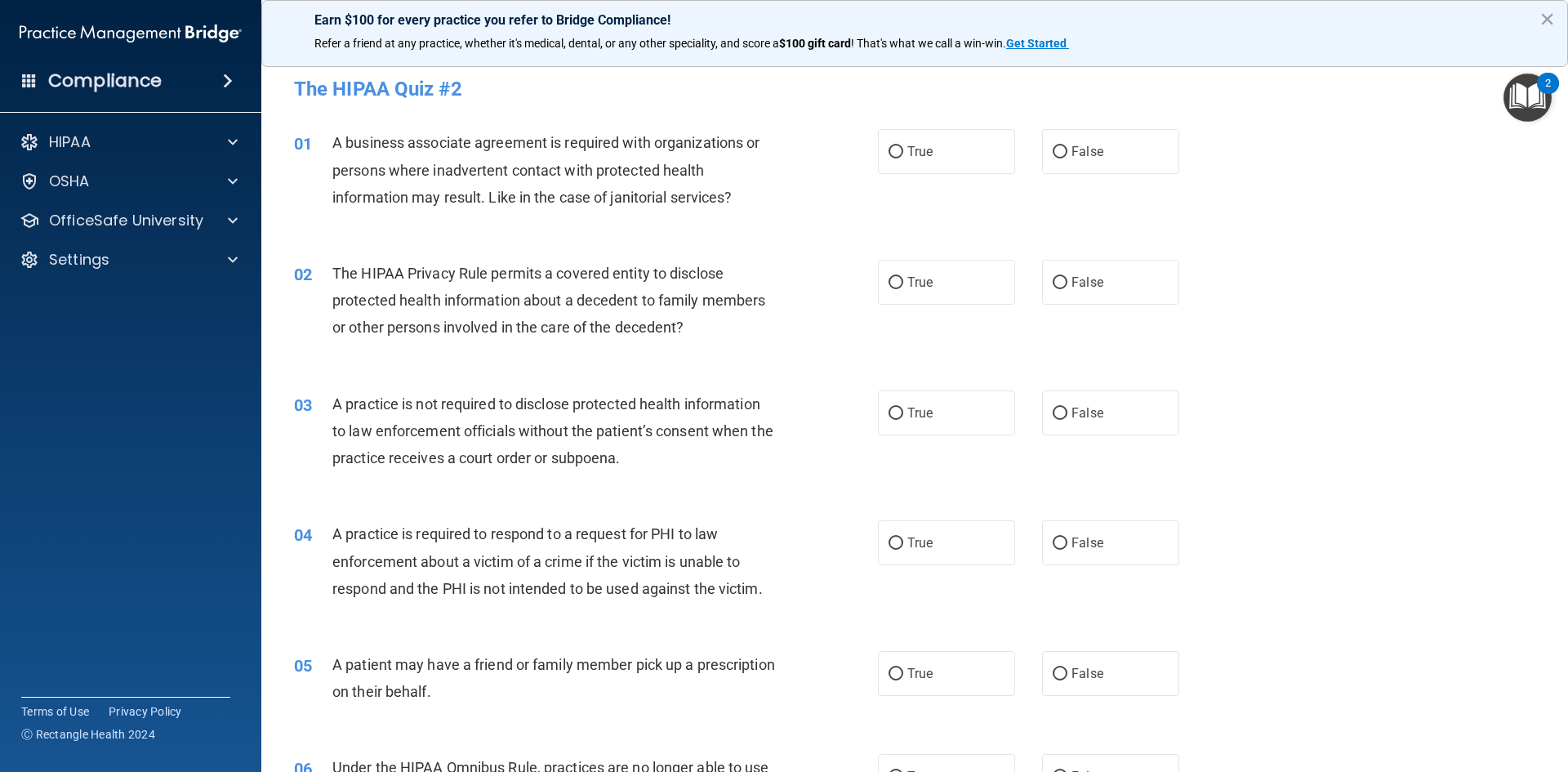
drag, startPoint x: 1058, startPoint y: 159, endPoint x: 1001, endPoint y: 357, distance: 206.0
click at [1059, 159] on label "False" at bounding box center [1111, 151] width 138 height 45
click at [1059, 158] on input "False" at bounding box center [1060, 153] width 14 height 13
radio input "true"
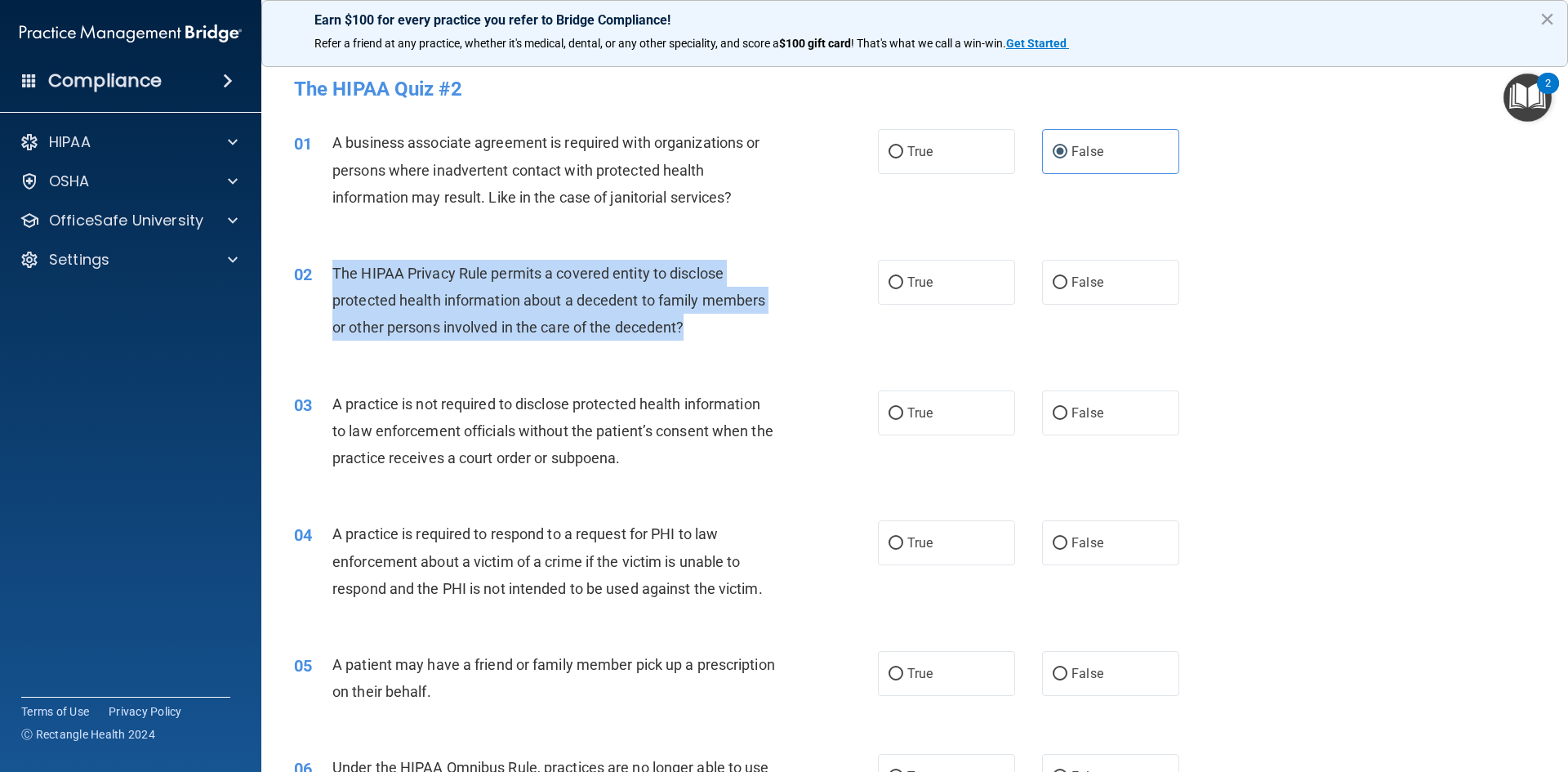
drag, startPoint x: 683, startPoint y: 325, endPoint x: 331, endPoint y: 270, distance: 356.3
click at [330, 270] on div "02 The HIPAA Privacy Rule permits a covered entity to disclose protected health…" at bounding box center [586, 305] width 633 height 90
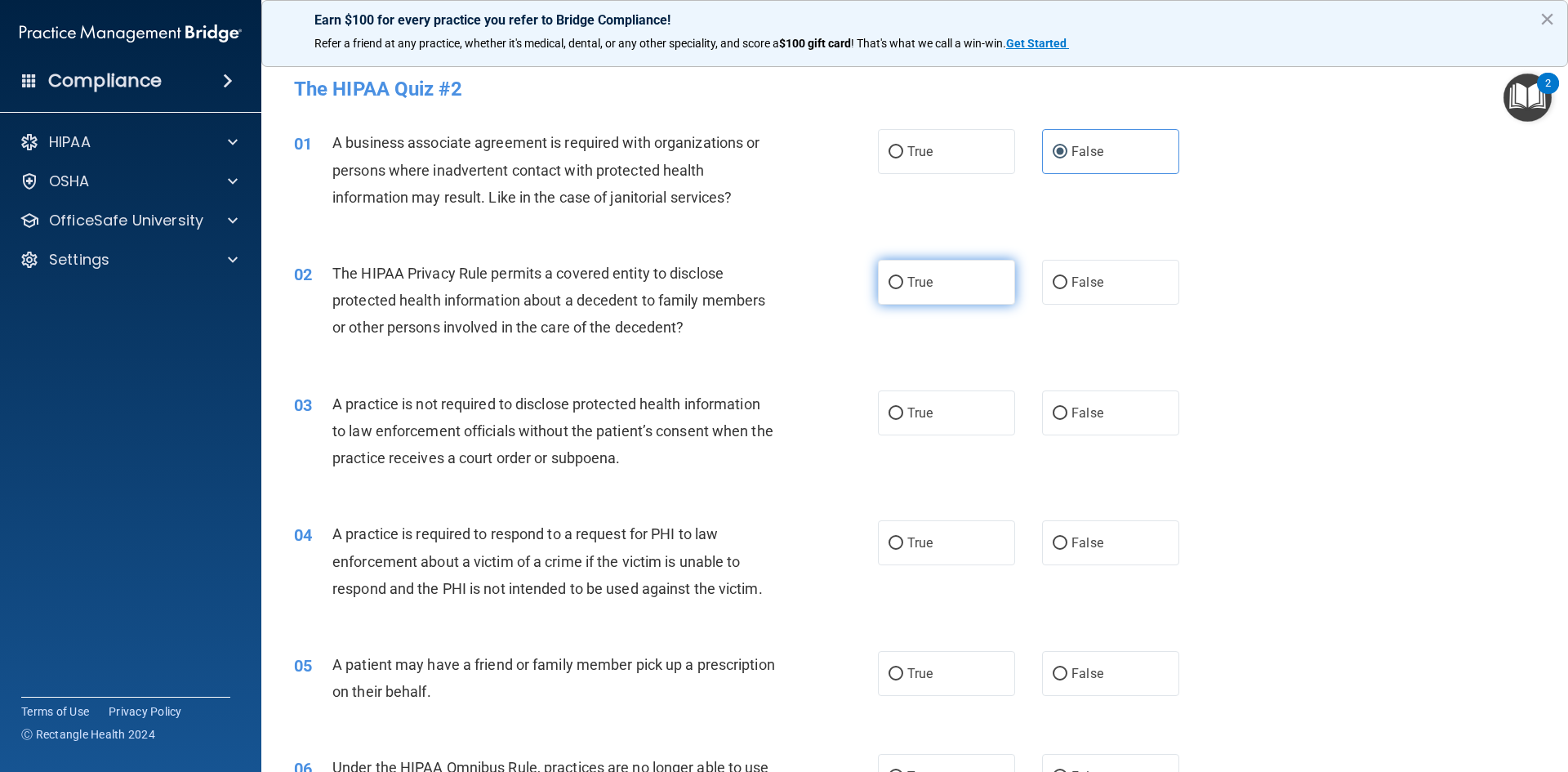
click at [952, 294] on label "True" at bounding box center [946, 282] width 138 height 45
click at [903, 289] on input "True" at bounding box center [895, 283] width 14 height 13
radio input "true"
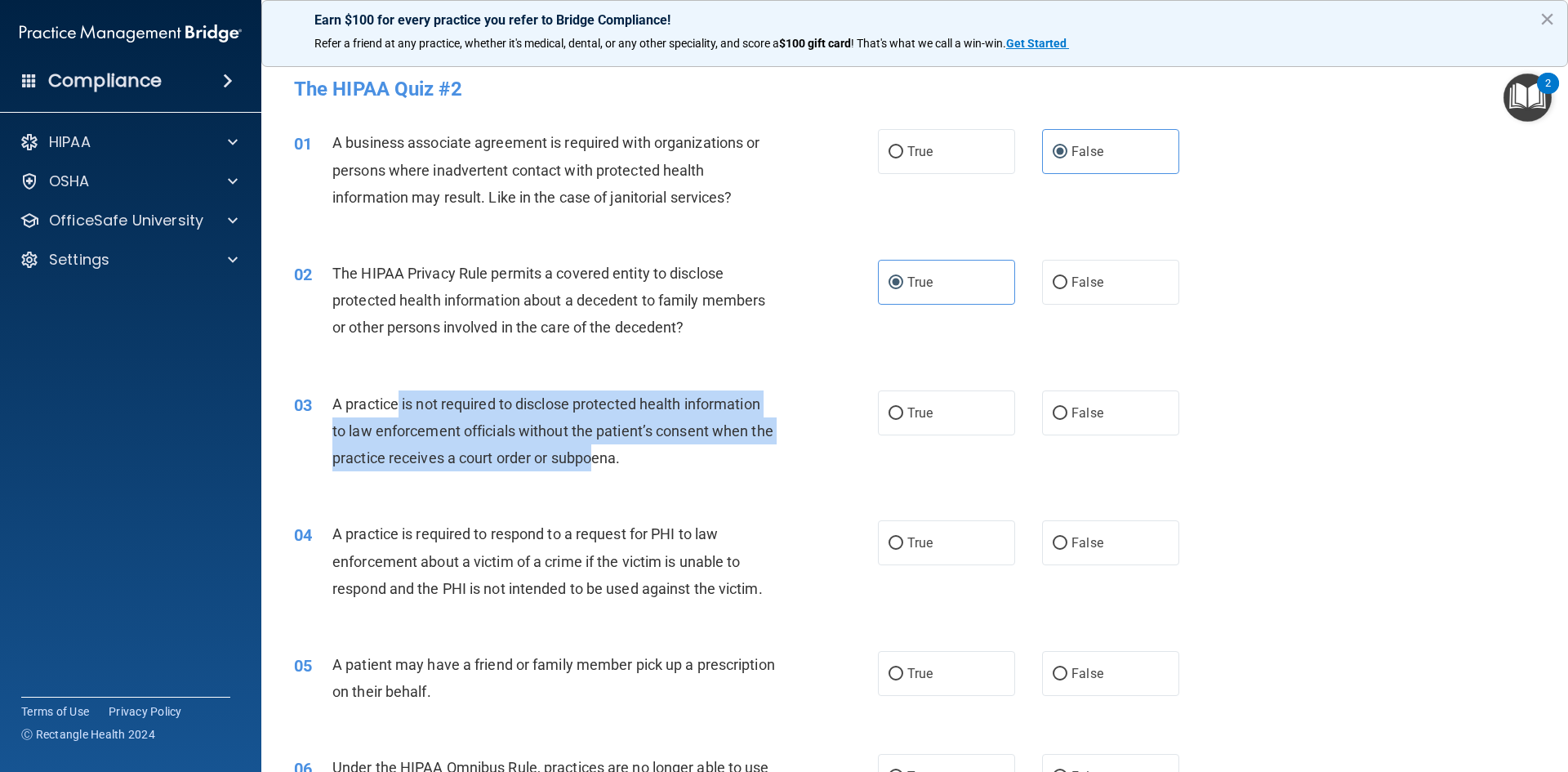
drag, startPoint x: 398, startPoint y: 400, endPoint x: 619, endPoint y: 459, distance: 228.7
click at [619, 459] on span "A practice is not required to disclose protected health information to law enfo…" at bounding box center [552, 431] width 440 height 71
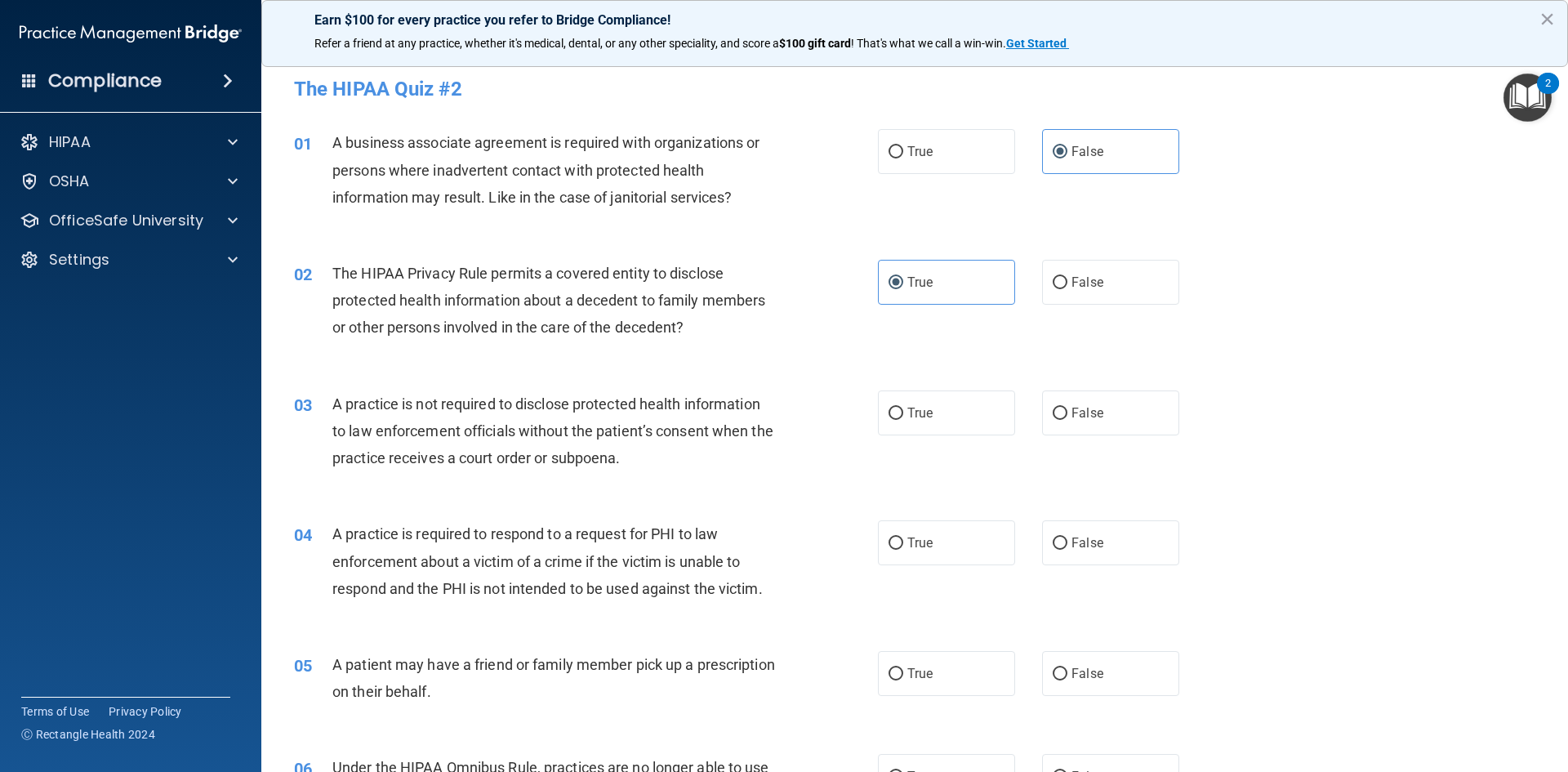
click at [685, 470] on div "A practice is not required to disclose protected health information to law enfo…" at bounding box center [560, 431] width 457 height 81
click at [662, 457] on div "A practice is not required to disclose protected health information to law enfo…" at bounding box center [560, 431] width 457 height 81
click at [1042, 402] on label "False" at bounding box center [1111, 413] width 138 height 45
click at [1052, 407] on input "False" at bounding box center [1060, 414] width 14 height 13
radio input "true"
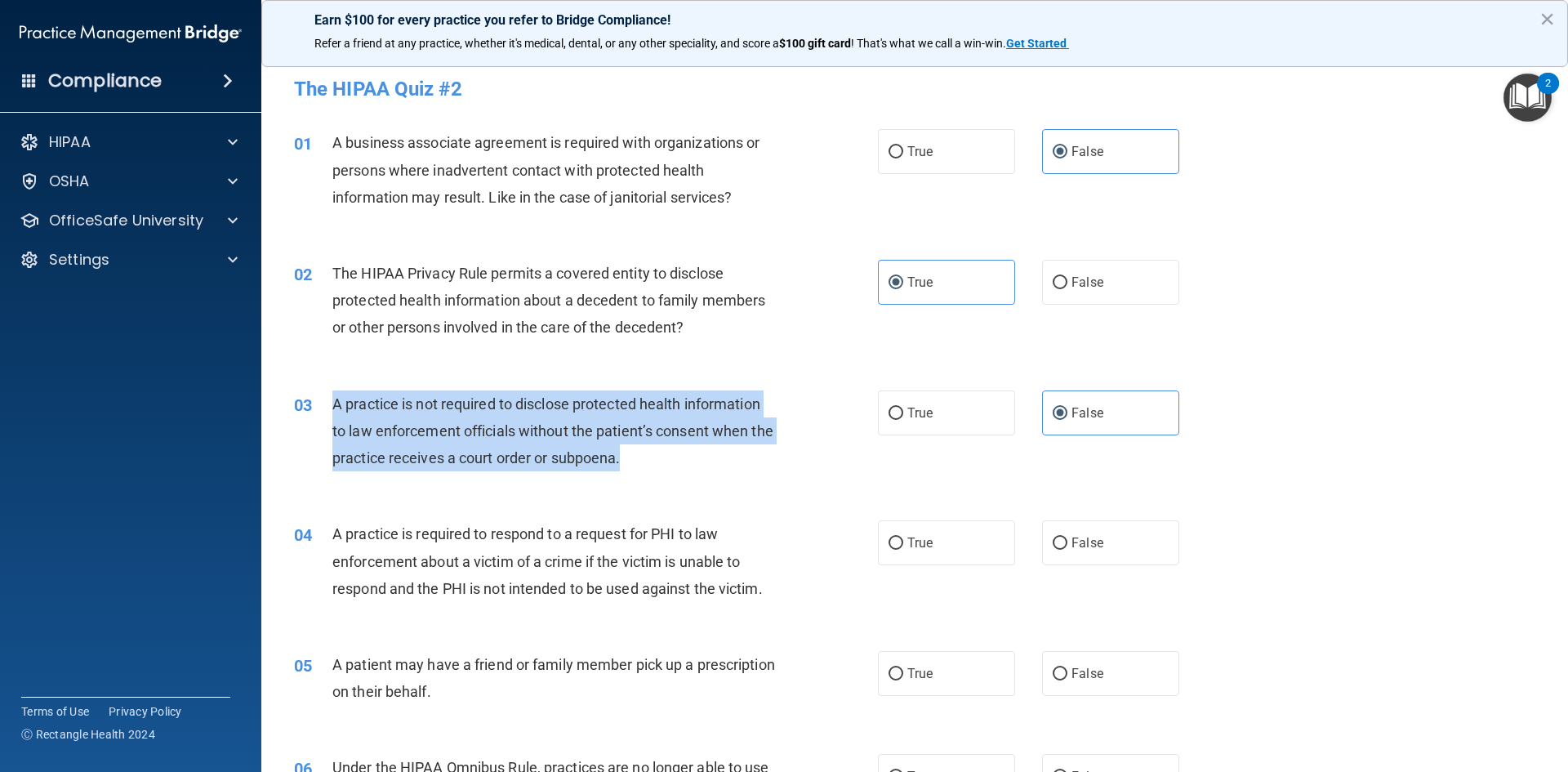
drag, startPoint x: 683, startPoint y: 458, endPoint x: 332, endPoint y: 408, distance: 354.5
click at [332, 408] on div "A practice is not required to disclose protected health information to law enfo…" at bounding box center [560, 431] width 457 height 81
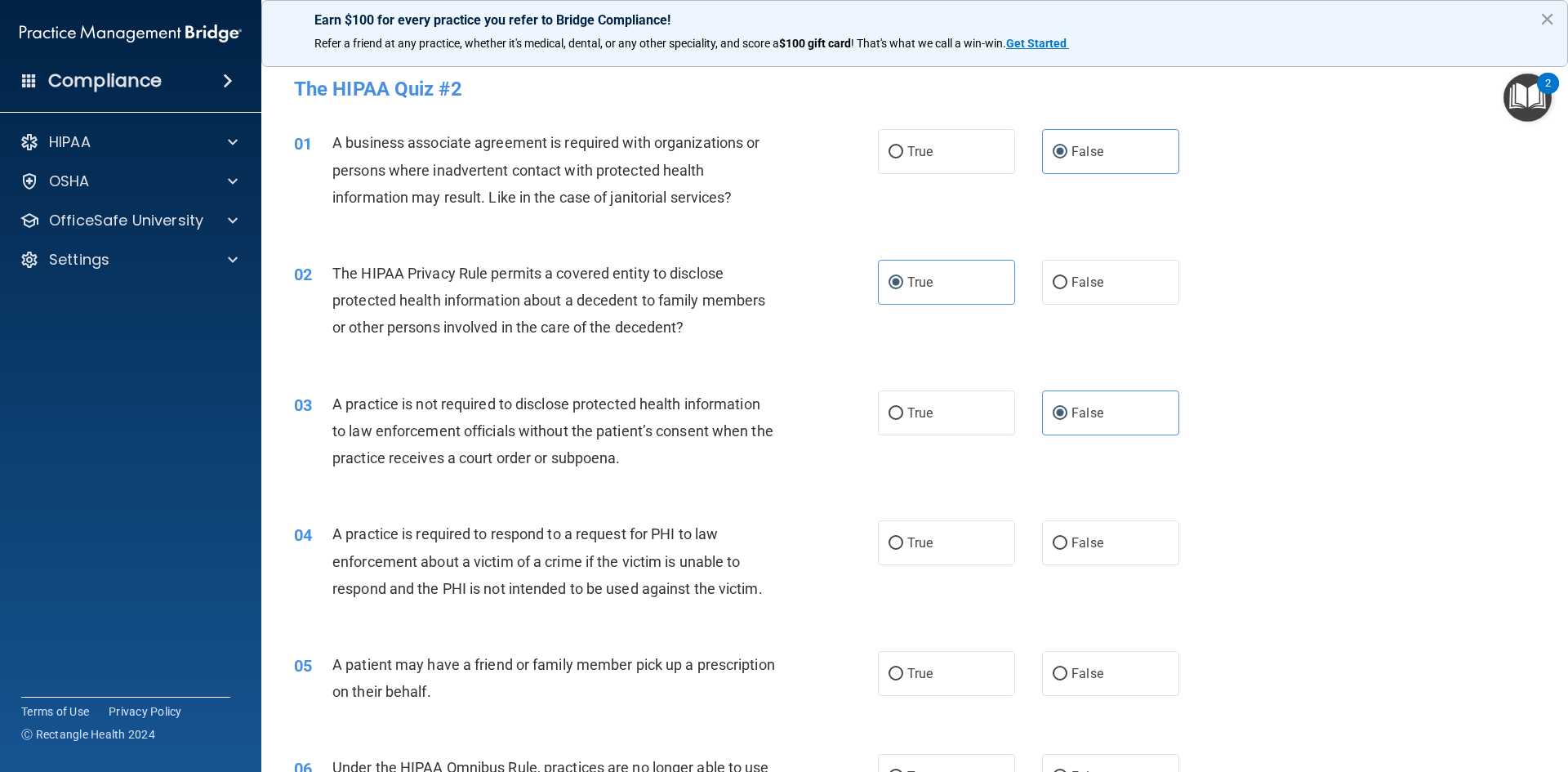
click at [1368, 231] on div "01 A business associate agreement is required with organizations or persons whe…" at bounding box center [914, 174] width 1265 height 130
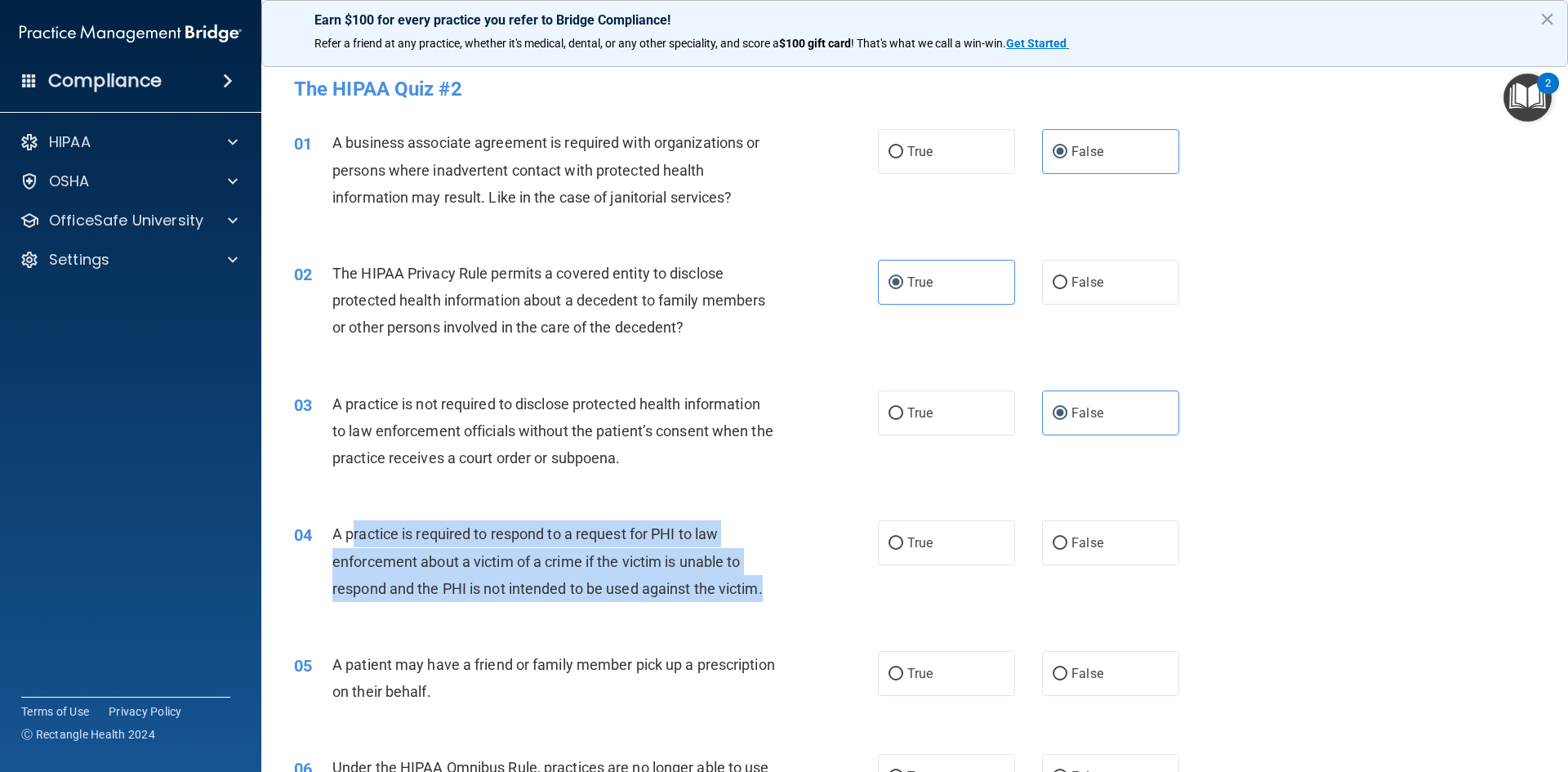
drag, startPoint x: 349, startPoint y: 531, endPoint x: 782, endPoint y: 603, distance: 438.9
click at [782, 603] on div "04 A practice is required to respond to a request for PHI to law enforcement ab…" at bounding box center [586, 565] width 633 height 90
click at [786, 600] on div "04 A practice is required to respond to a request for PHI to law enforcement ab…" at bounding box center [586, 565] width 633 height 90
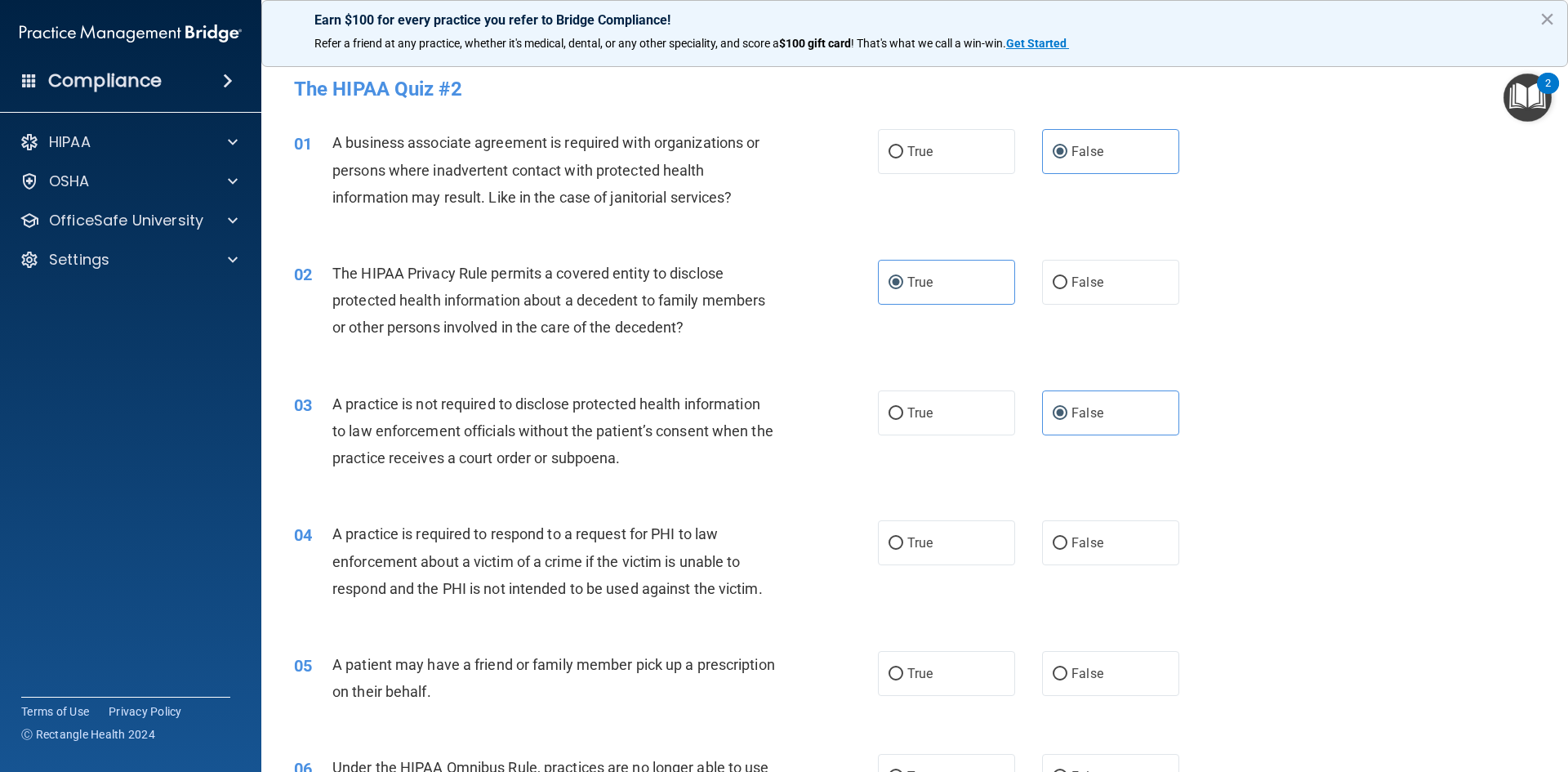
click at [657, 638] on div "05 A patient may have a friend or family member pick up a prescription on their…" at bounding box center [914, 681] width 1265 height 103
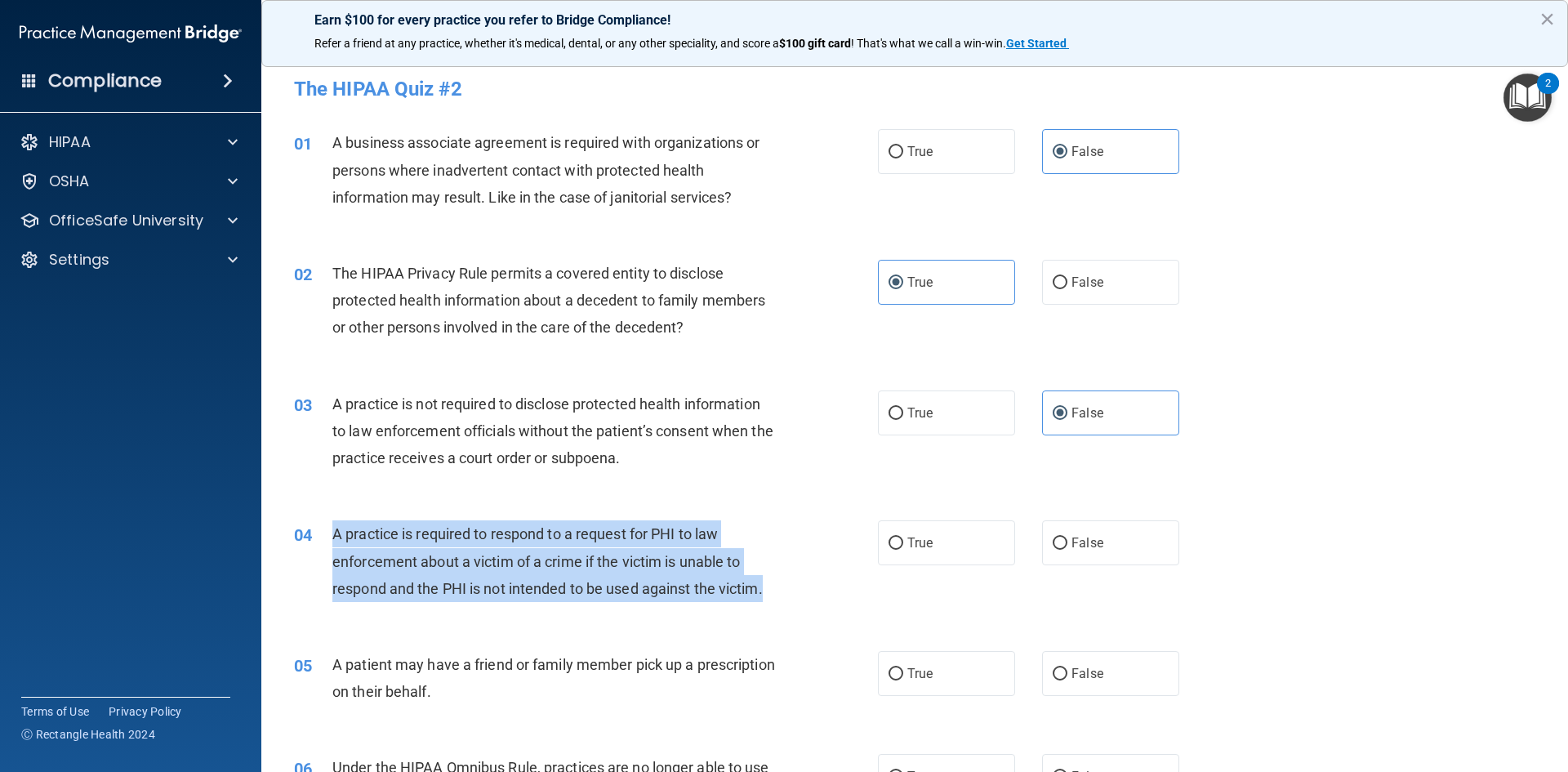
drag, startPoint x: 773, startPoint y: 595, endPoint x: 387, endPoint y: 544, distance: 389.4
click at [326, 534] on div "04 A practice is required to respond to a request for PHI to law enforcement ab…" at bounding box center [586, 565] width 633 height 90
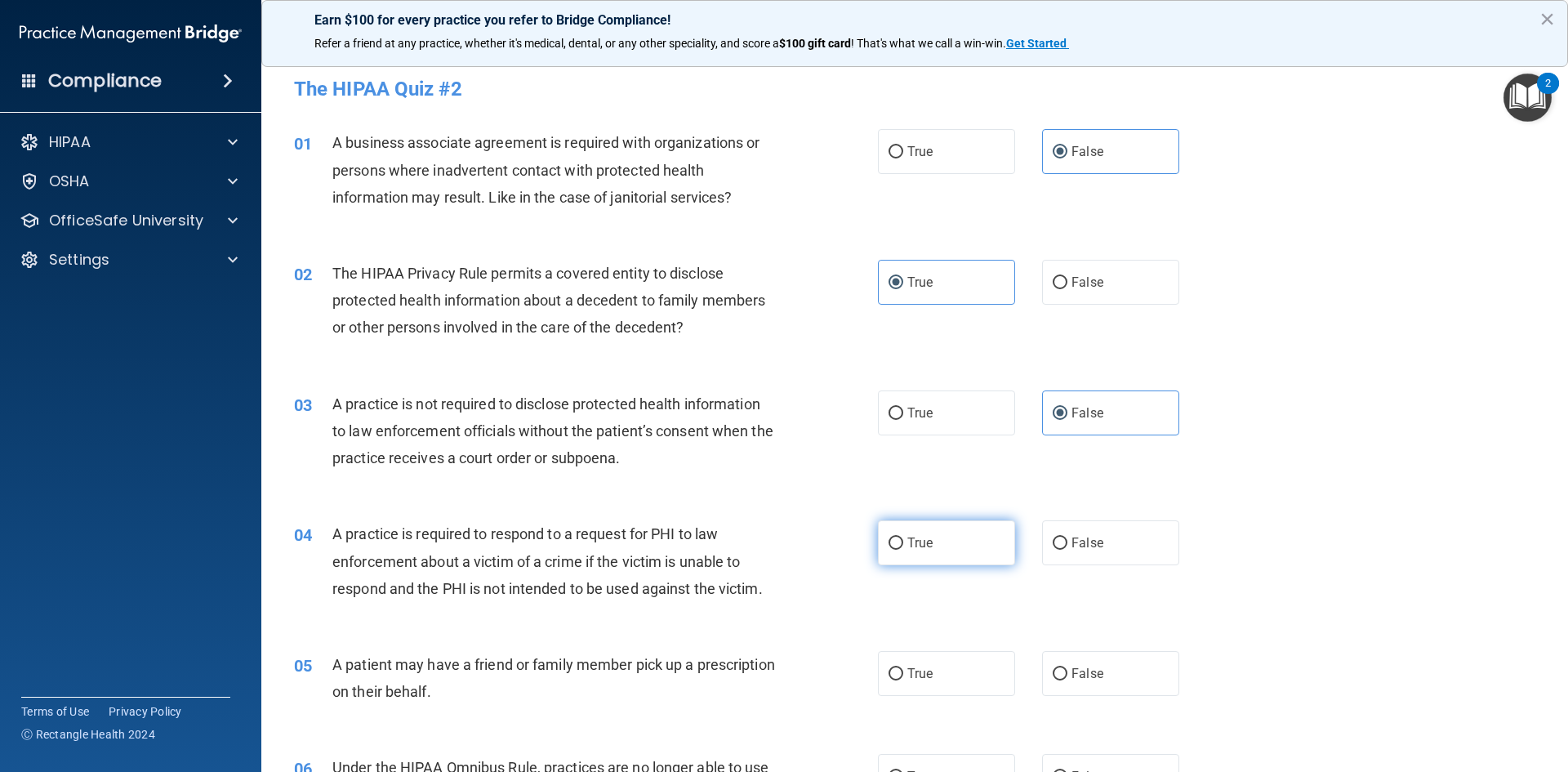
click at [939, 550] on label "True" at bounding box center [946, 542] width 138 height 45
click at [903, 550] on input "True" at bounding box center [895, 543] width 14 height 13
radio input "true"
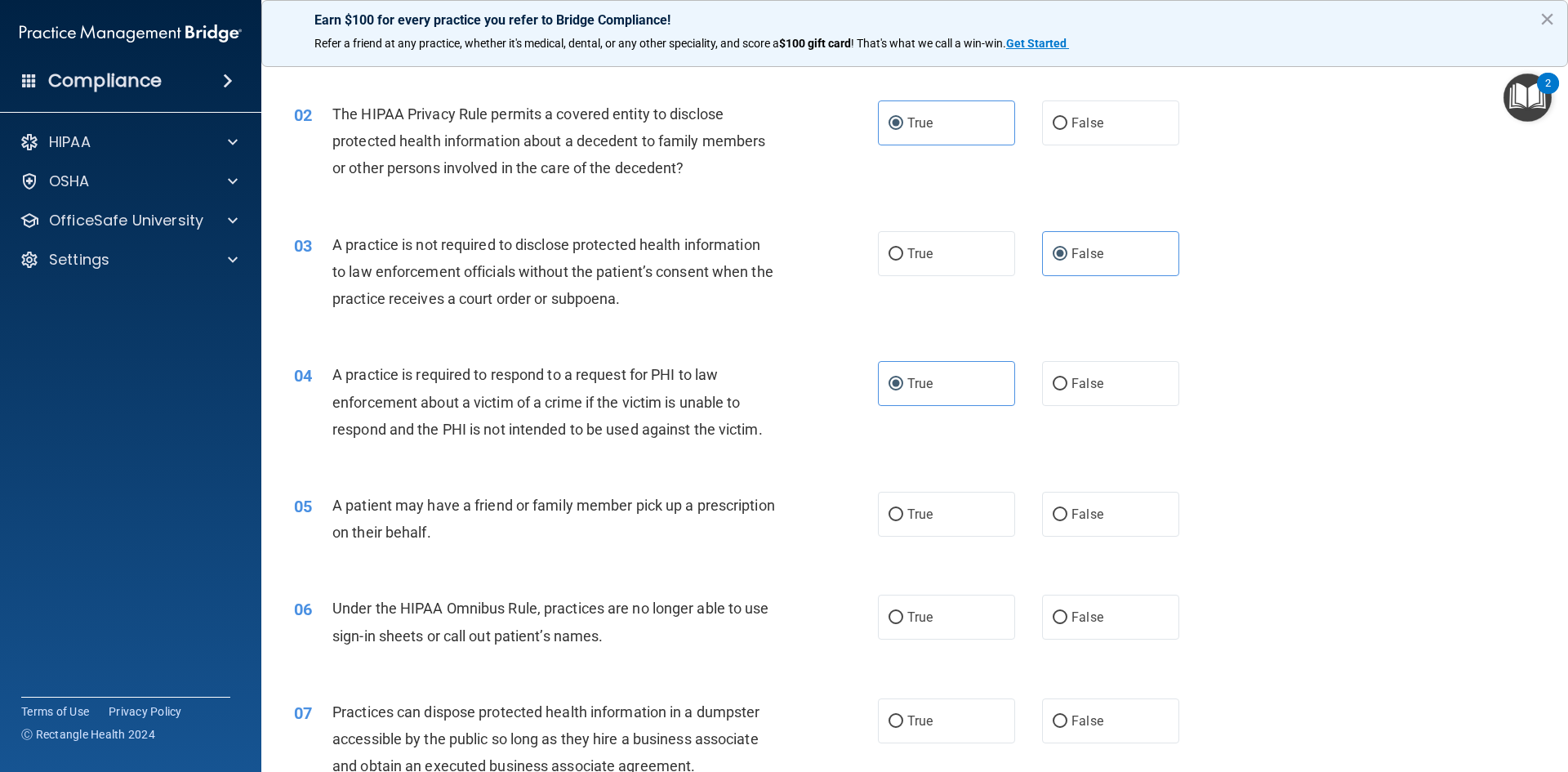
scroll to position [164, 0]
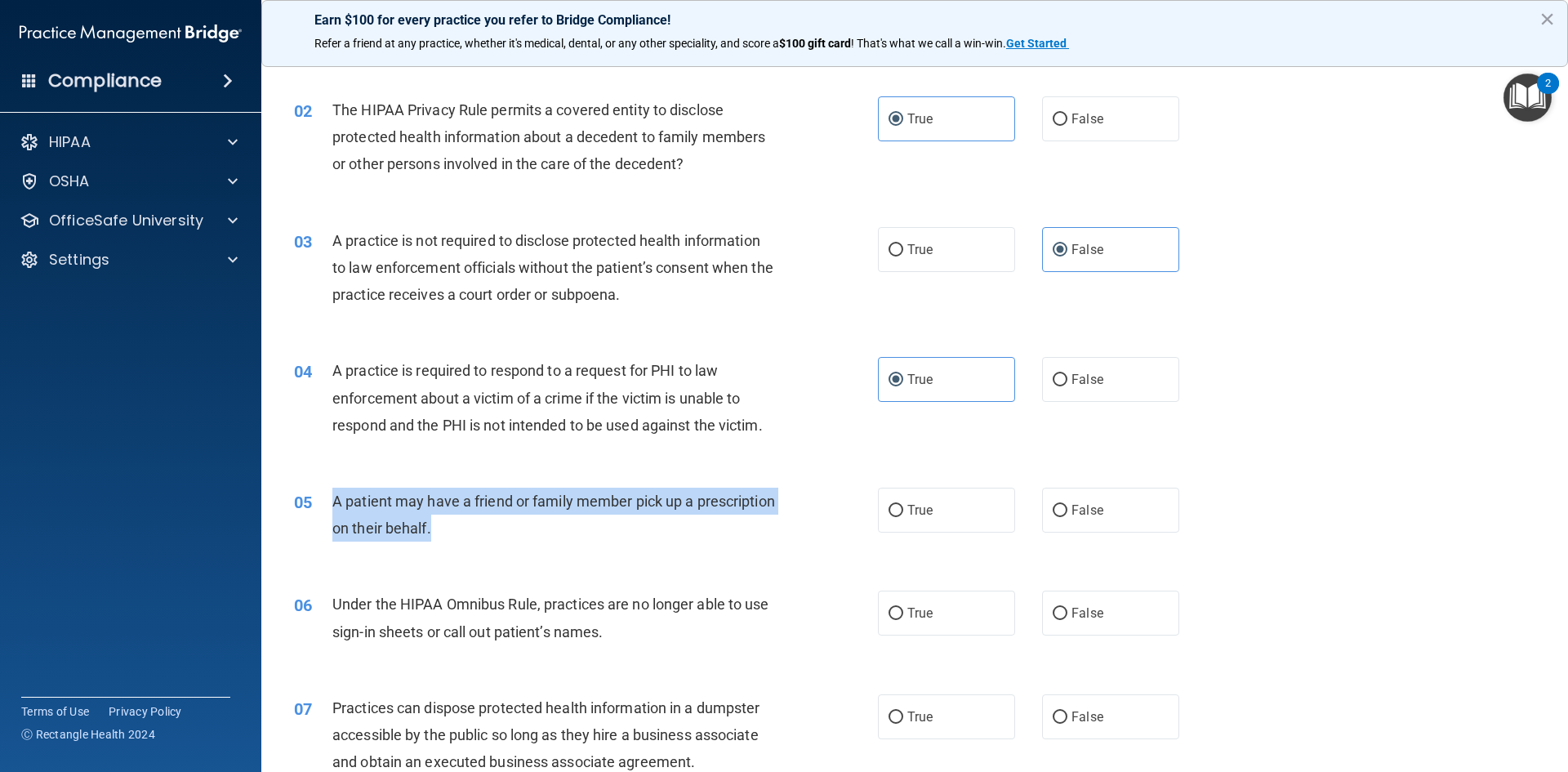
drag, startPoint x: 511, startPoint y: 525, endPoint x: 329, endPoint y: 501, distance: 183.6
click at [329, 501] on div "05 A patient may have a friend or family member pick up a prescription on their…" at bounding box center [586, 518] width 633 height 62
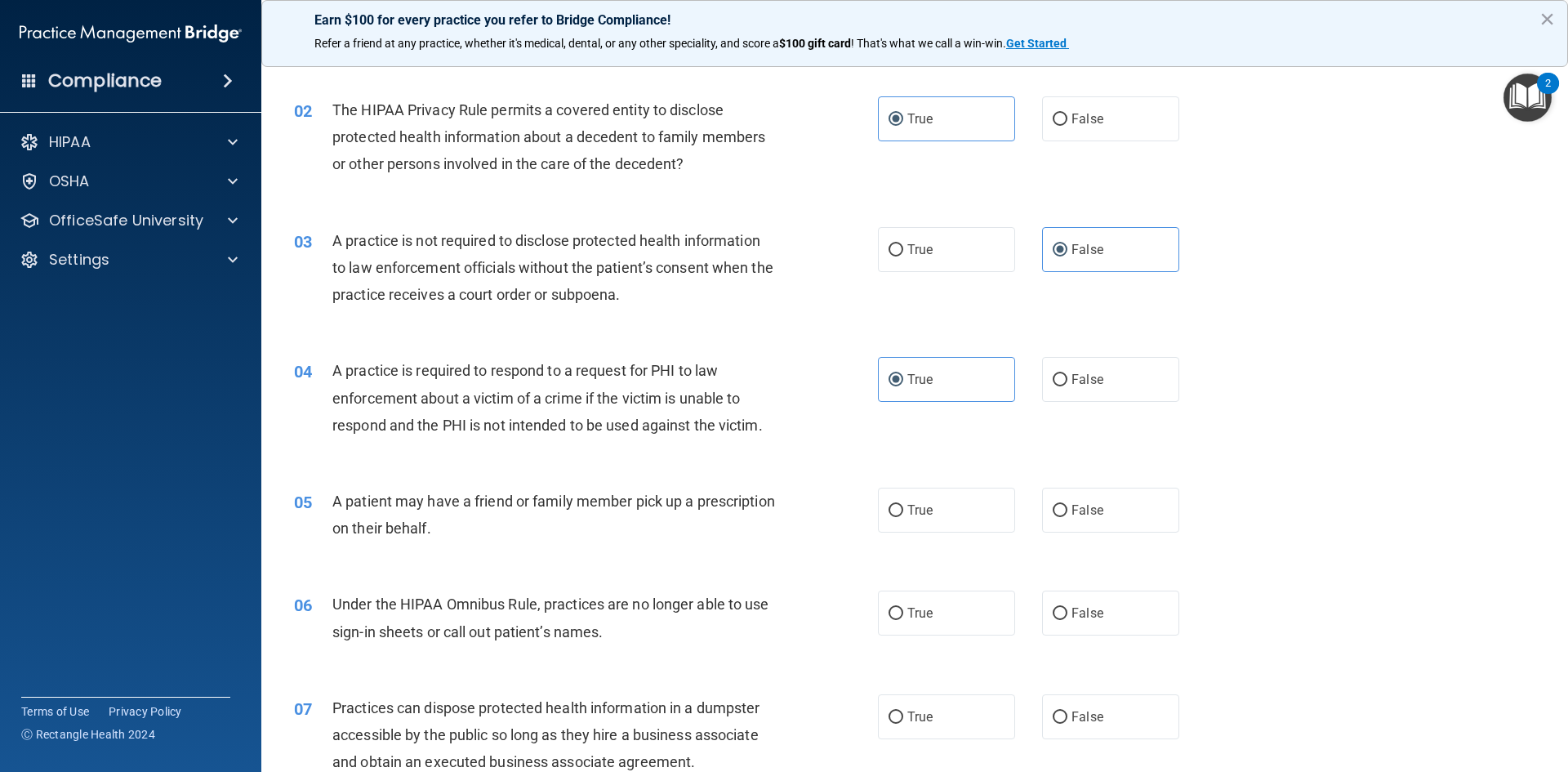
drag, startPoint x: 945, startPoint y: 524, endPoint x: 863, endPoint y: 422, distance: 130.9
click at [943, 524] on label "True" at bounding box center [946, 510] width 138 height 45
click at [903, 516] on input "True" at bounding box center [895, 511] width 14 height 13
radio input "true"
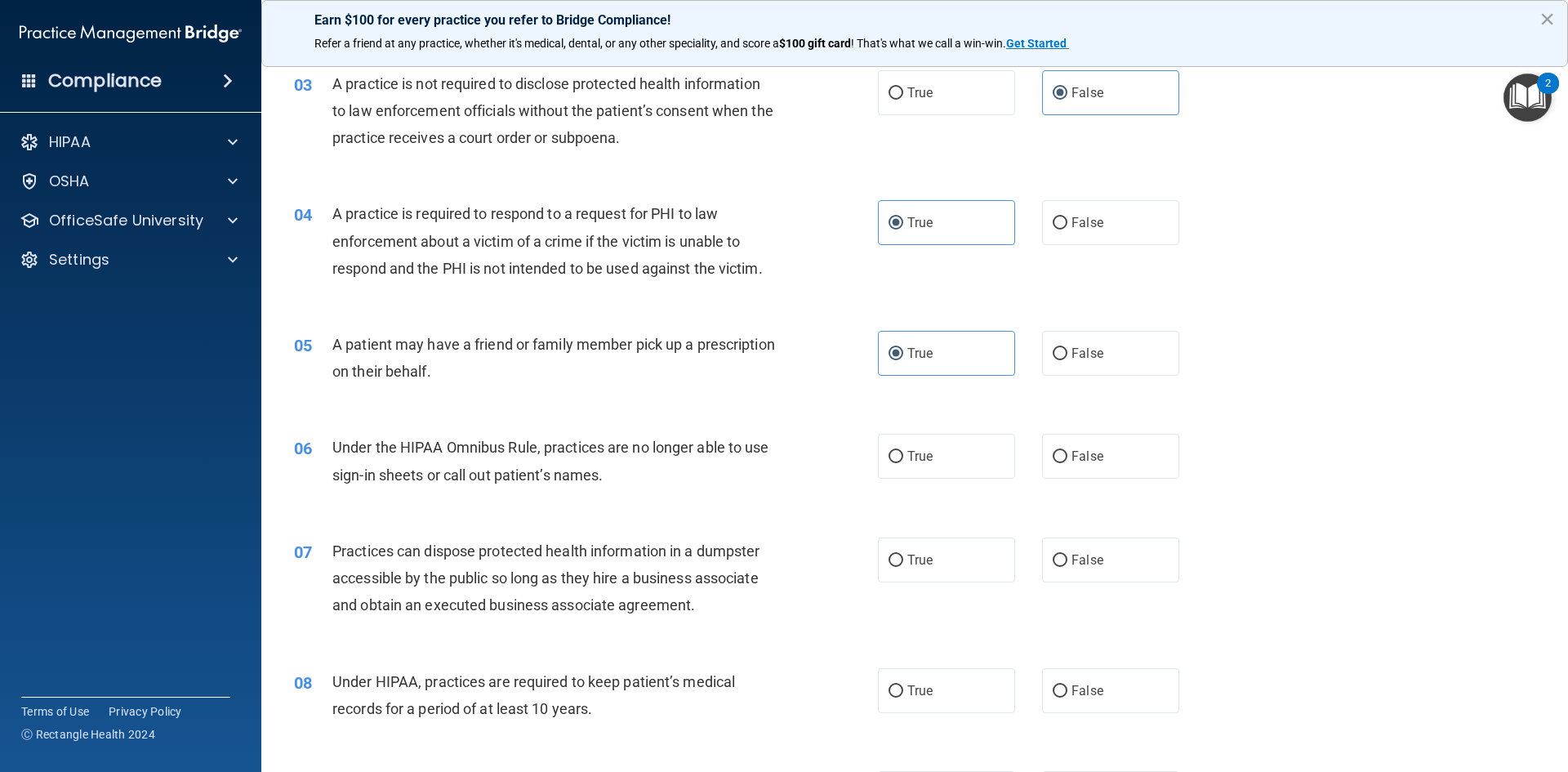
scroll to position [327, 0]
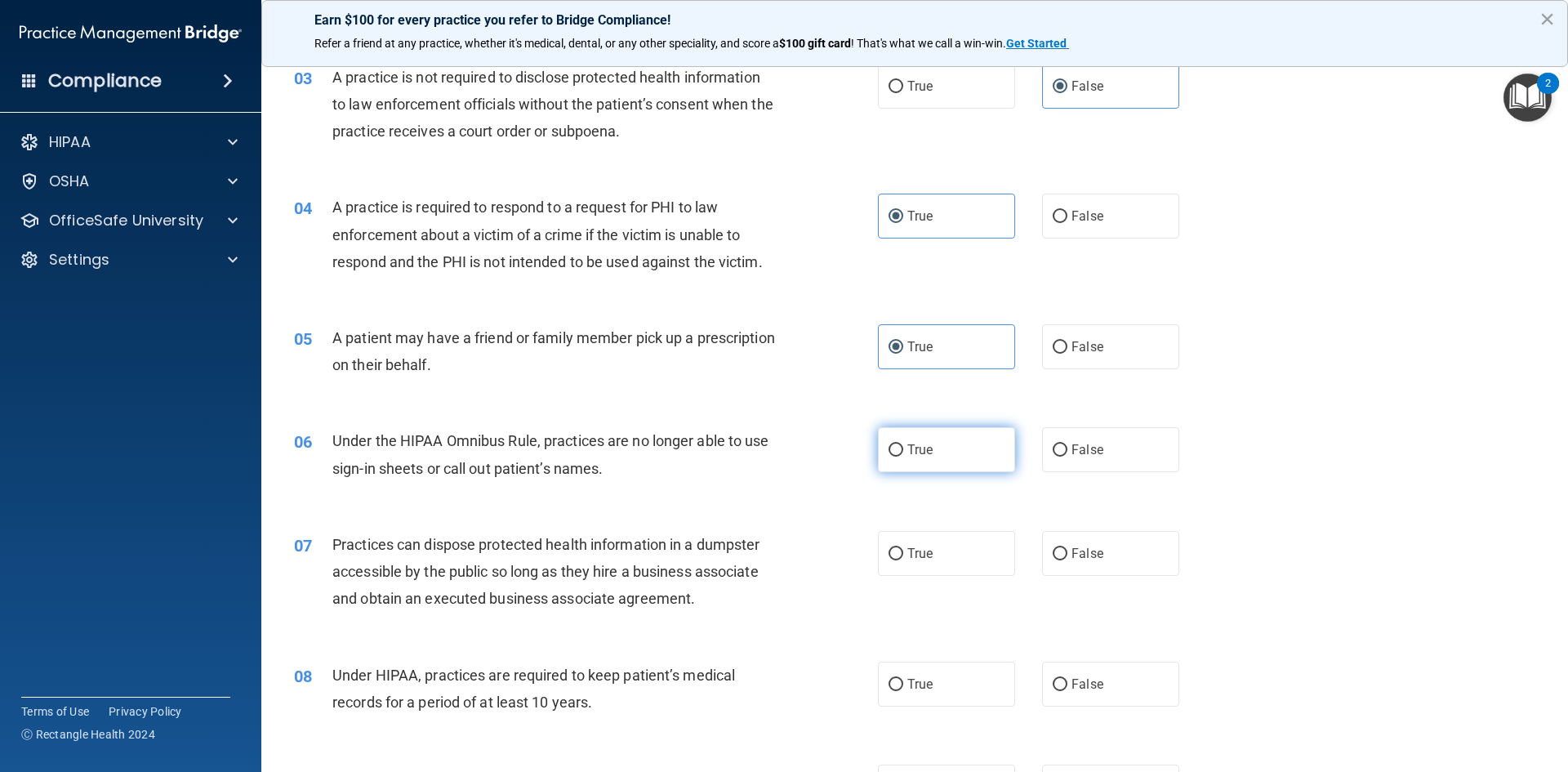
drag, startPoint x: 904, startPoint y: 457, endPoint x: 894, endPoint y: 463, distance: 11.7
click at [902, 457] on label "True" at bounding box center [946, 449] width 138 height 45
click at [902, 457] on input "True" at bounding box center [895, 450] width 14 height 13
radio input "true"
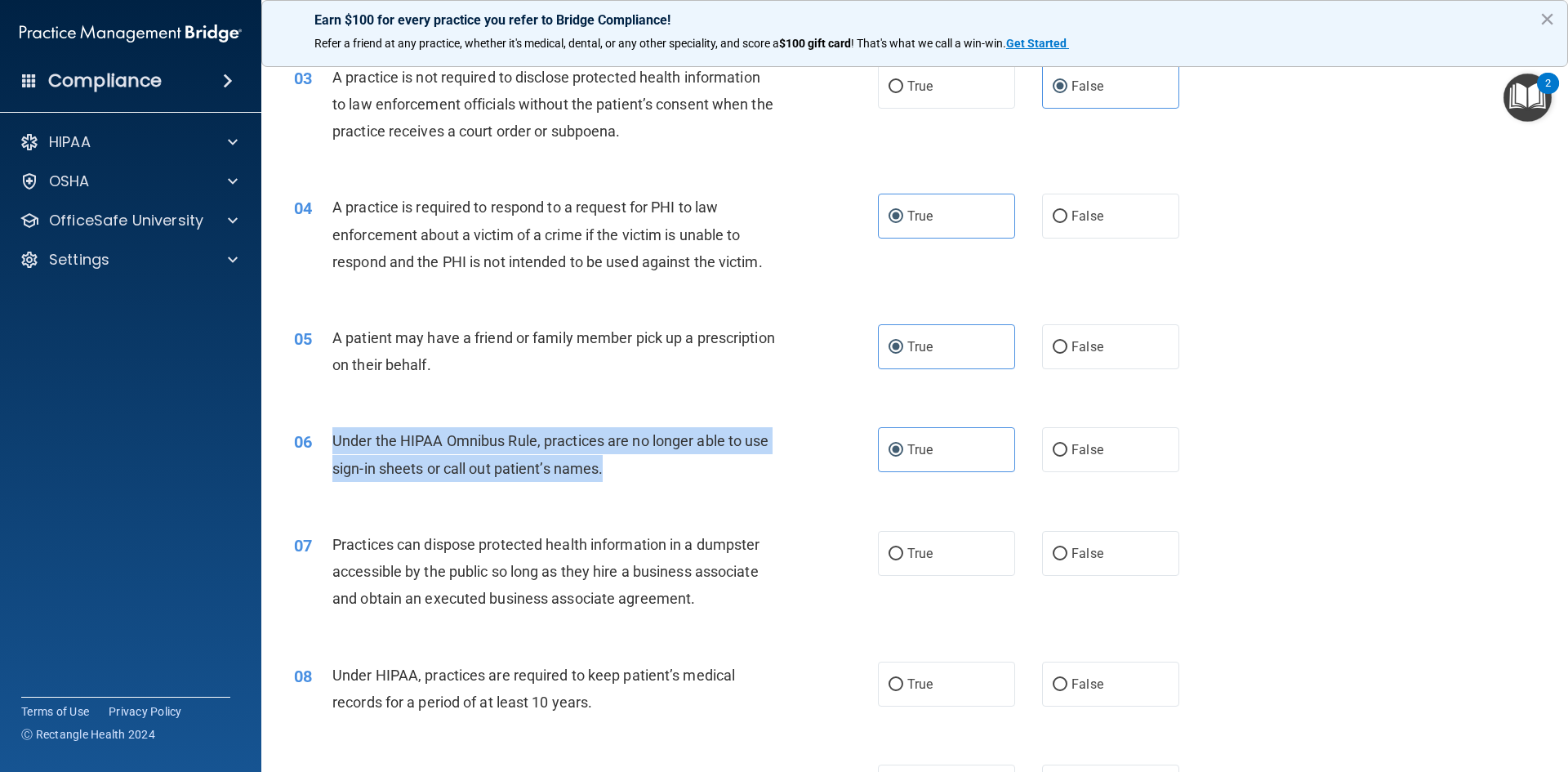
drag, startPoint x: 612, startPoint y: 473, endPoint x: 330, endPoint y: 441, distance: 283.8
click at [330, 441] on div "06 Under the HIPAA Omnibus Rule, practices are no longer able to use sign-in sh…" at bounding box center [586, 457] width 633 height 62
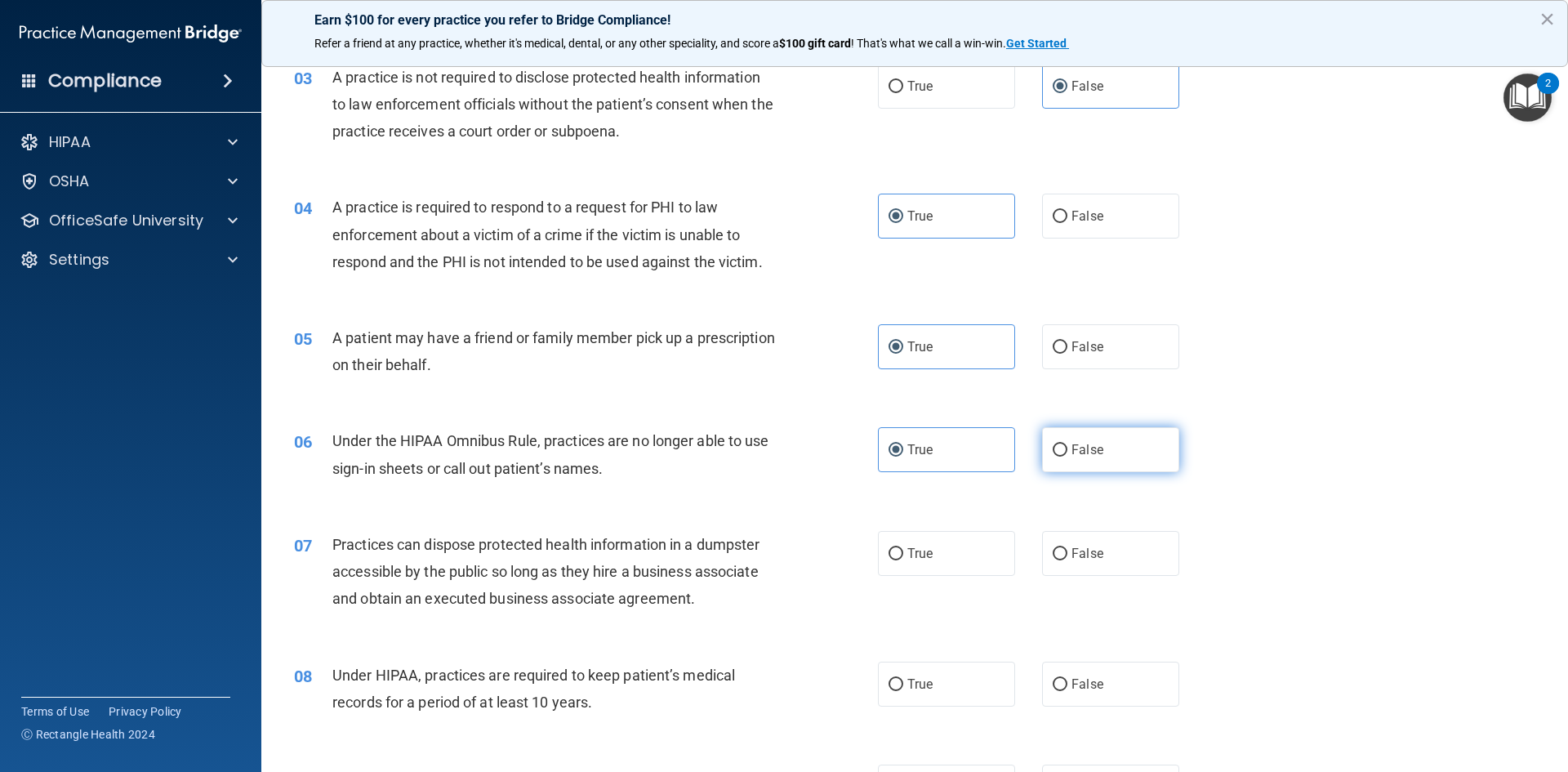
click at [1079, 457] on label "False" at bounding box center [1111, 449] width 138 height 45
click at [1067, 457] on input "False" at bounding box center [1060, 450] width 14 height 13
radio input "true"
radio input "false"
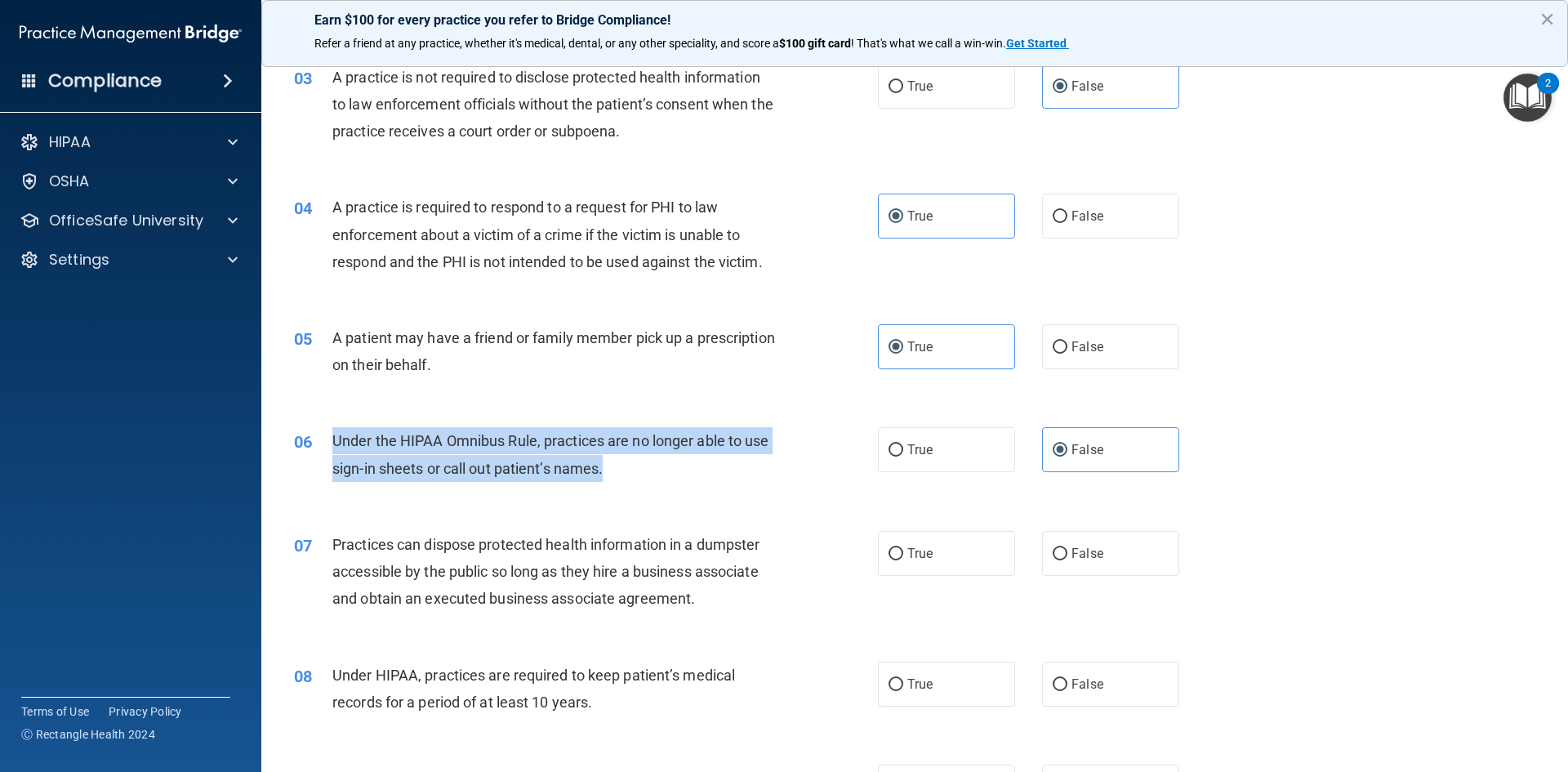
drag, startPoint x: 612, startPoint y: 474, endPoint x: 332, endPoint y: 436, distance: 282.6
click at [332, 436] on div "Under the HIPAA Omnibus Rule, practices are no longer able to use sign-in sheet…" at bounding box center [560, 454] width 457 height 54
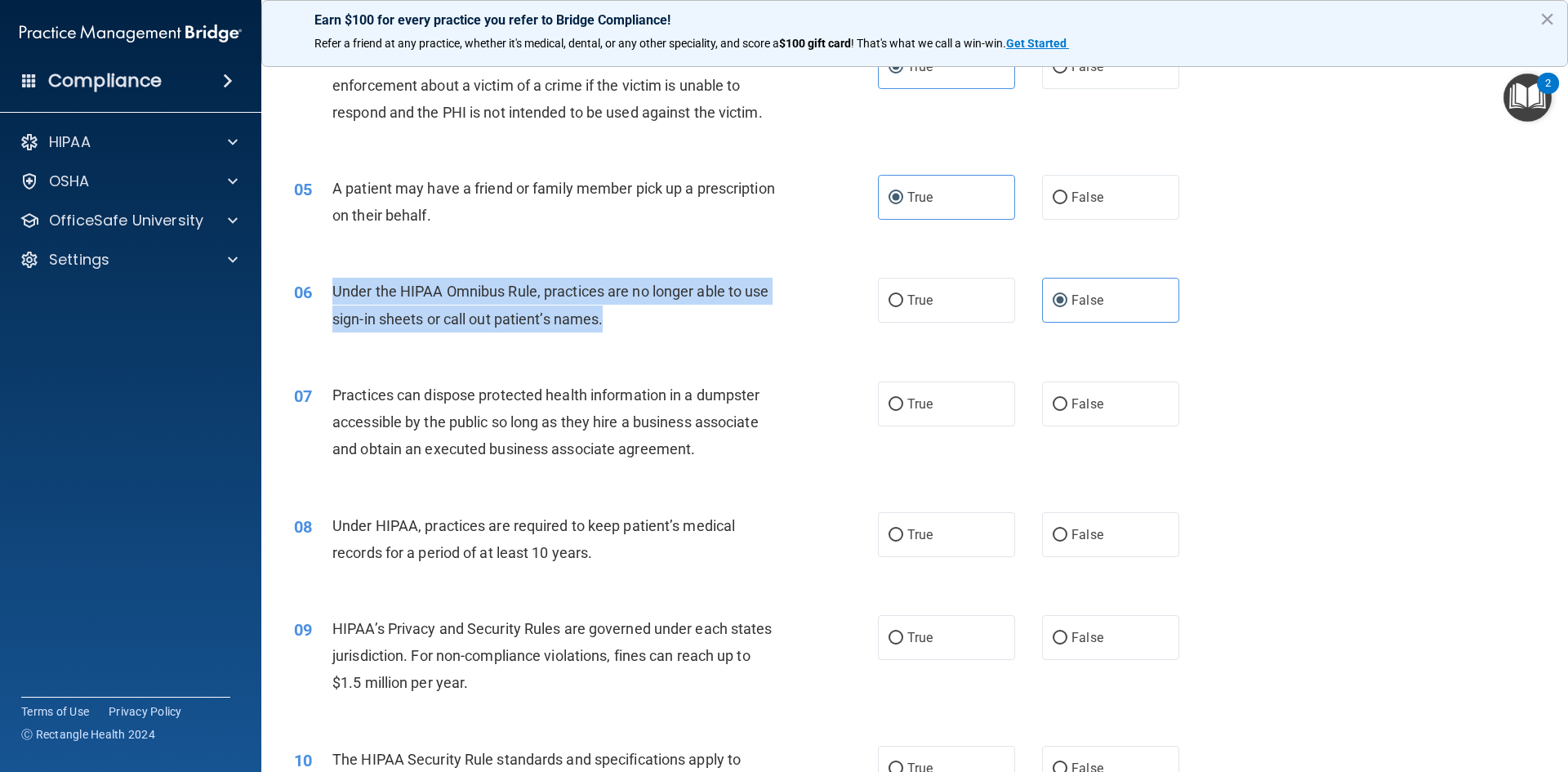
scroll to position [490, 0]
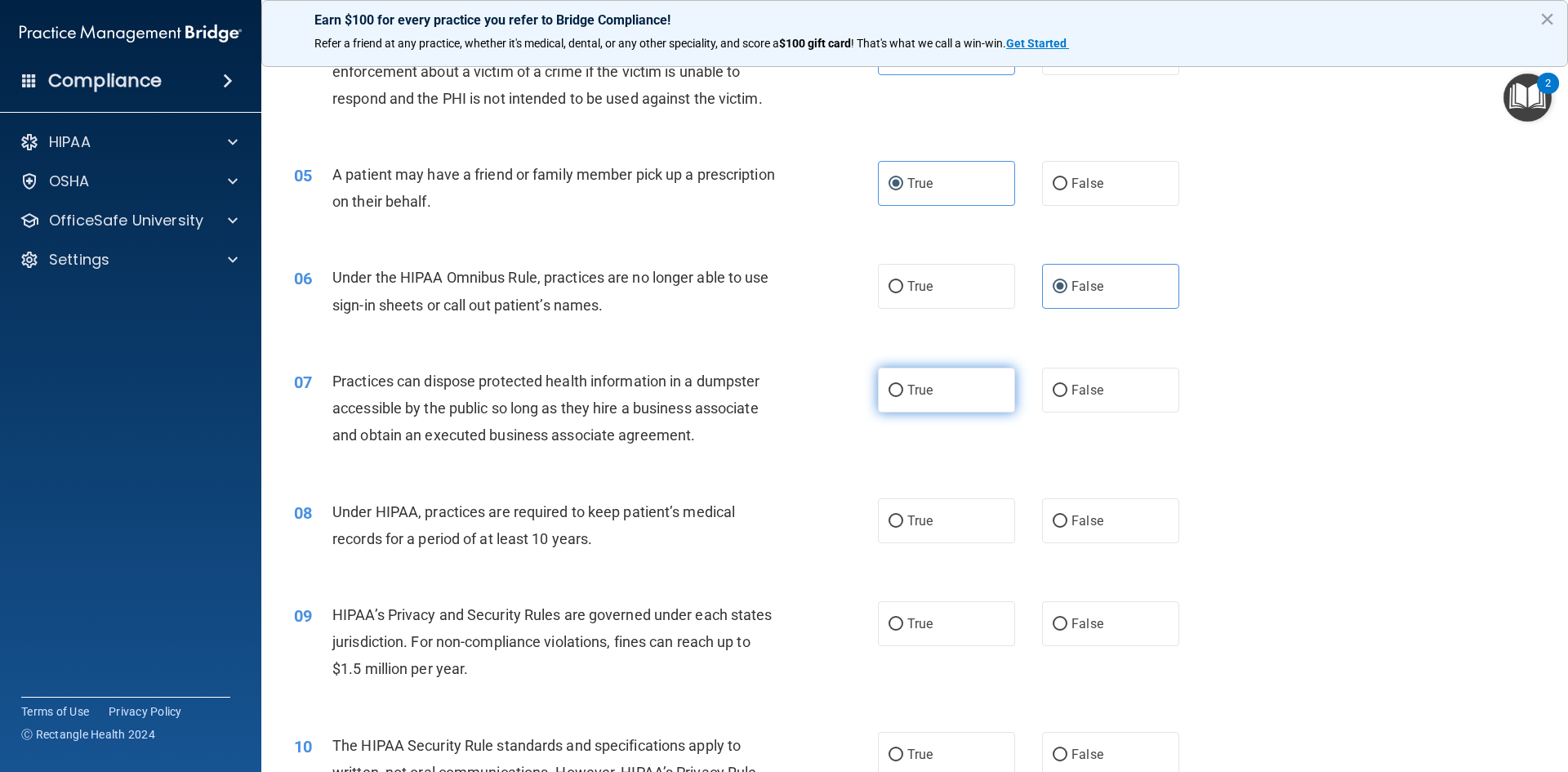
click at [900, 384] on label "True" at bounding box center [946, 390] width 138 height 45
click at [900, 384] on input "True" at bounding box center [895, 390] width 14 height 13
radio input "true"
click at [1052, 396] on input "False" at bounding box center [1060, 390] width 14 height 13
radio input "true"
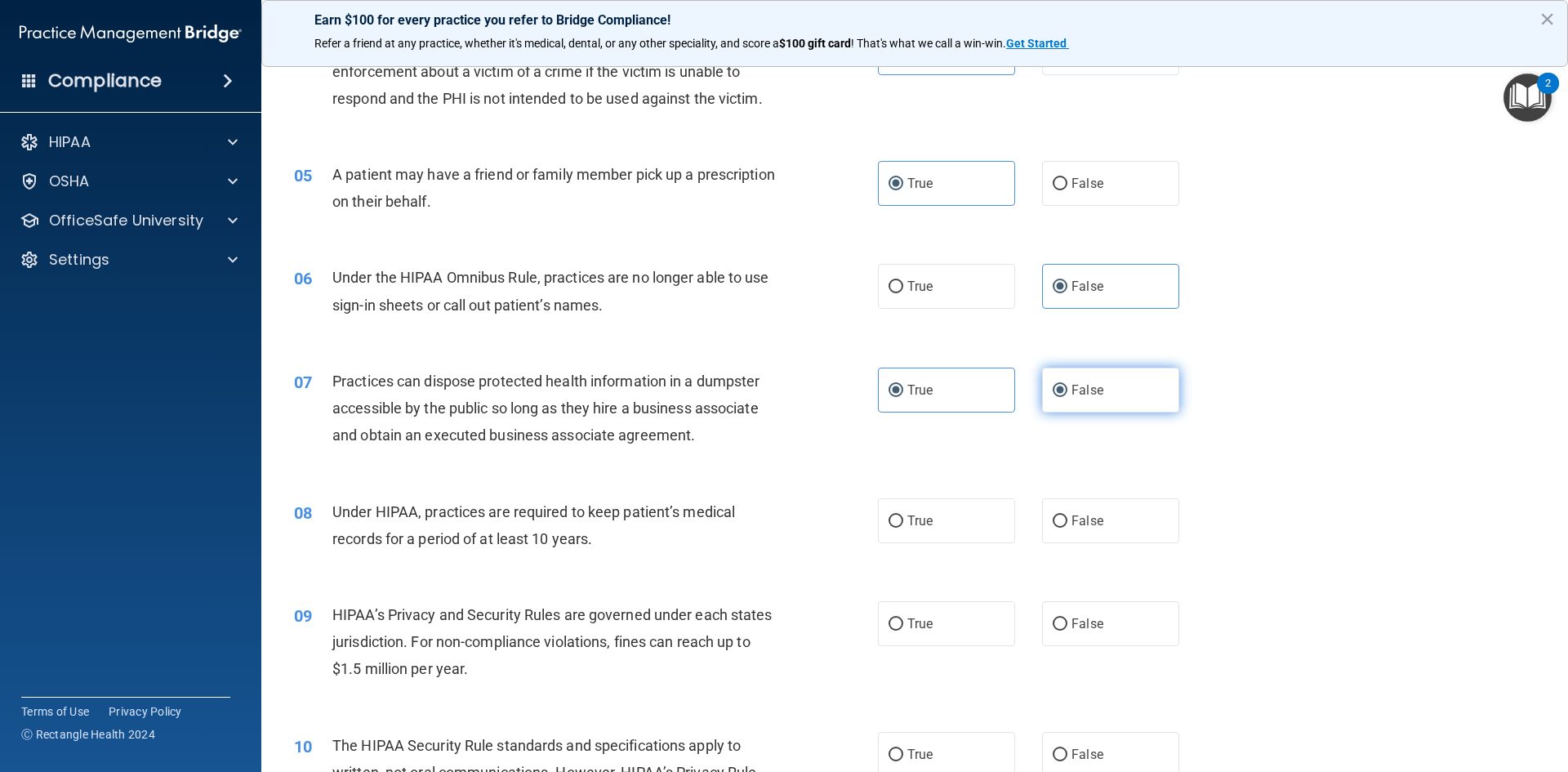
radio input "false"
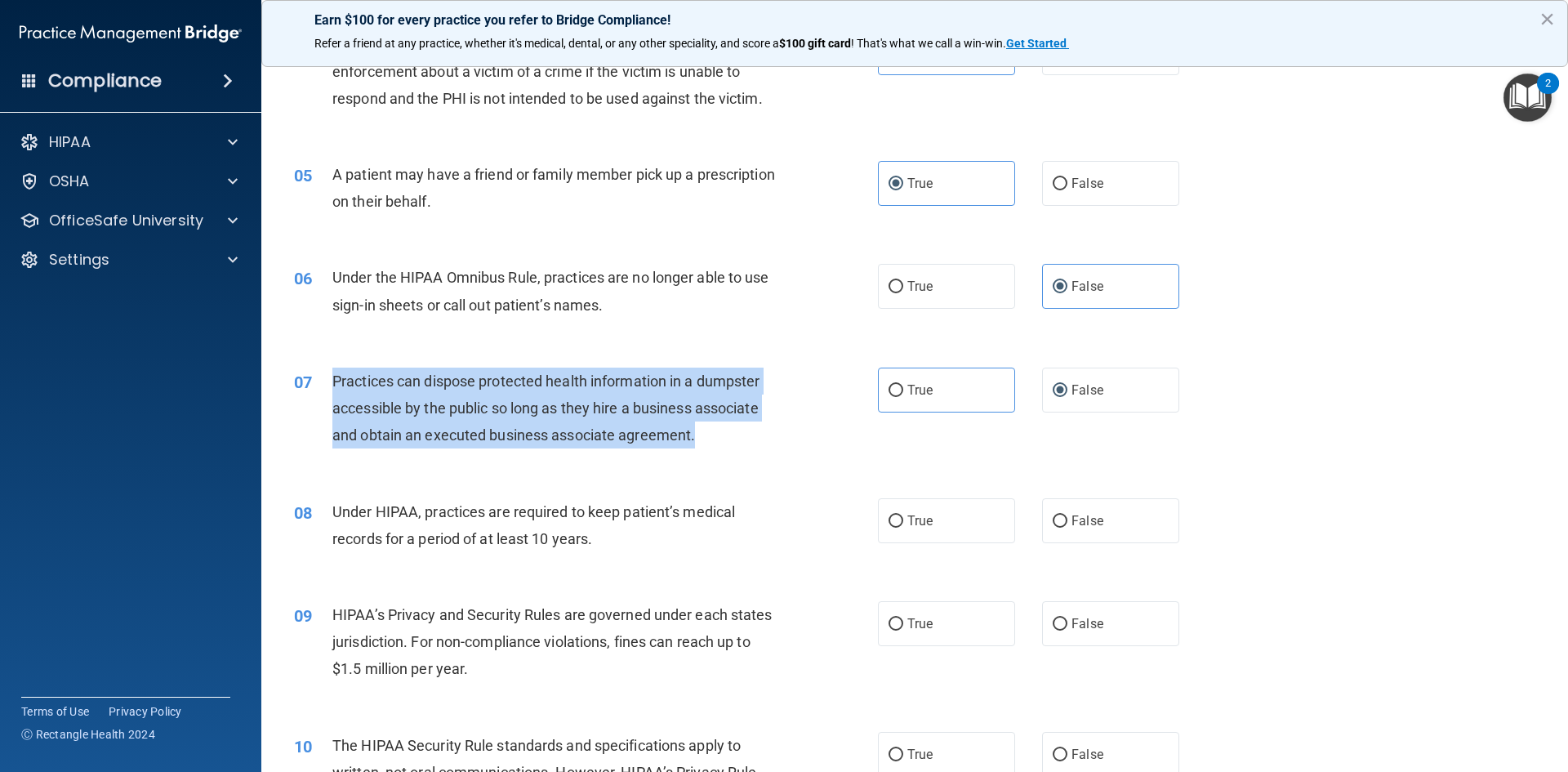
drag, startPoint x: 660, startPoint y: 434, endPoint x: 339, endPoint y: 387, distance: 324.4
click at [331, 386] on div "07 Practices can dispose protected health information in a dumpster accessible …" at bounding box center [586, 412] width 633 height 90
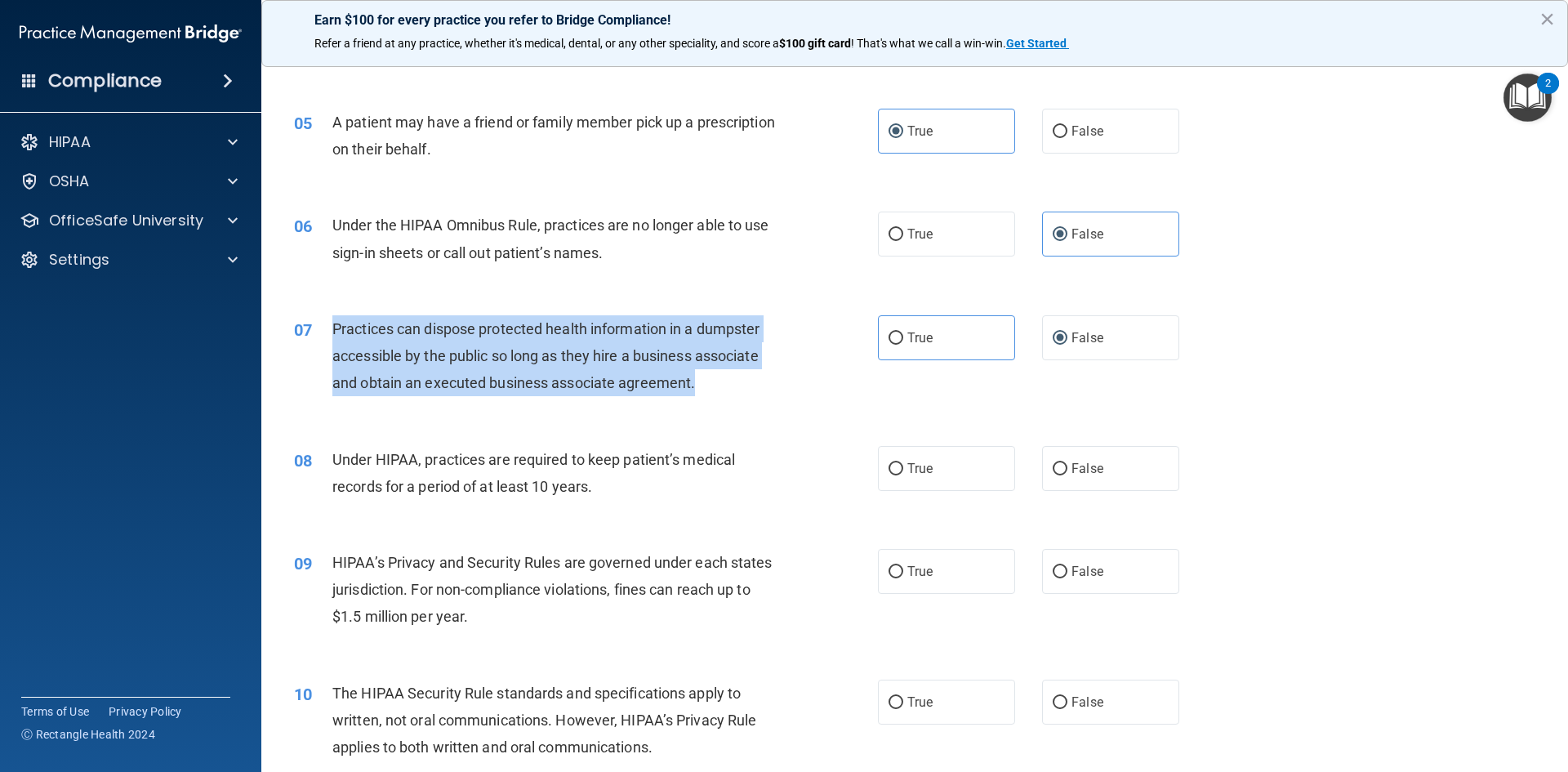
scroll to position [572, 0]
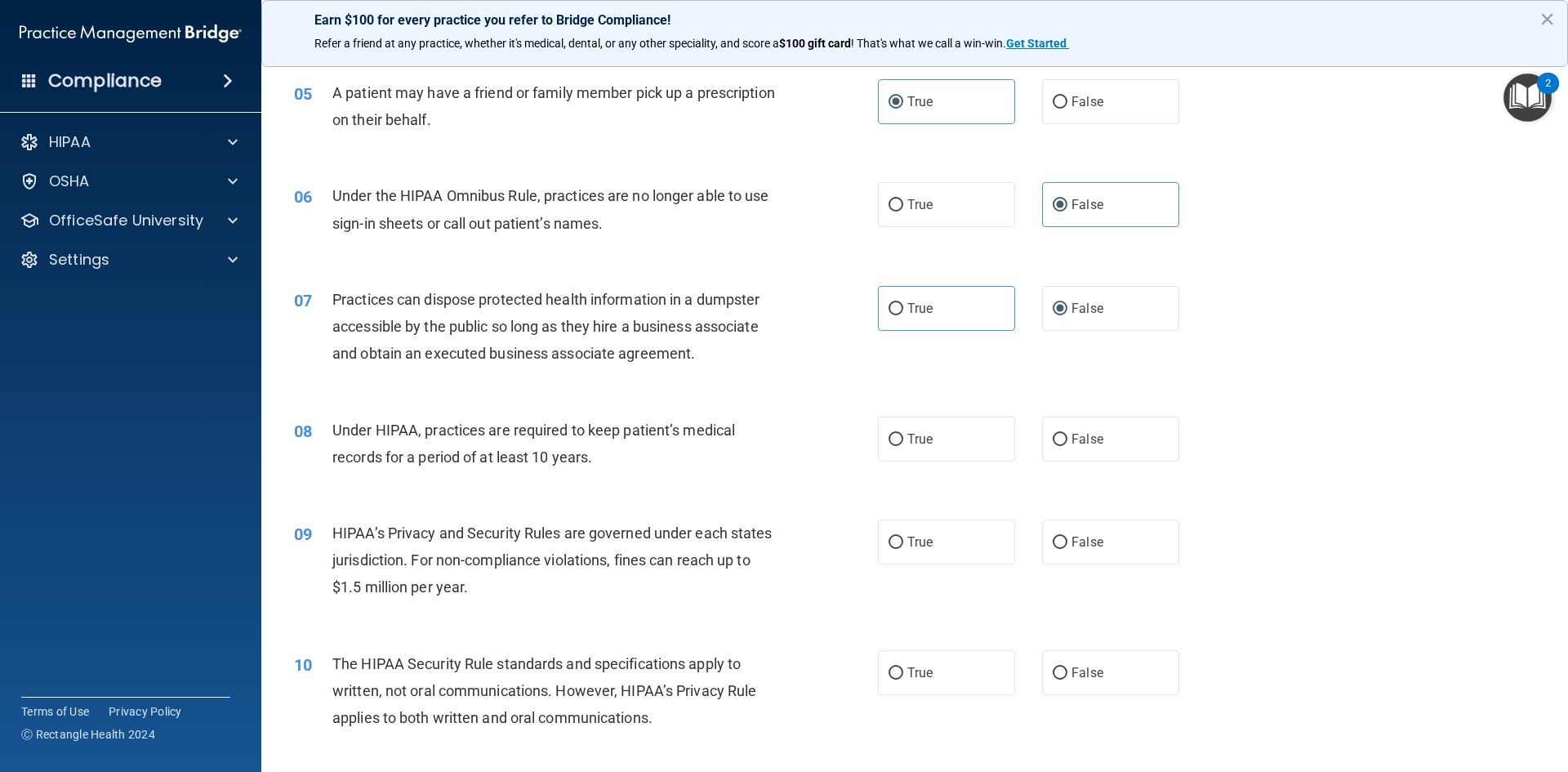
click at [583, 473] on div "08 Under HIPAA, practices are required to keep patient’s medical records for a …" at bounding box center [586, 447] width 633 height 62
click at [895, 450] on label "True" at bounding box center [946, 439] width 138 height 45
click at [895, 446] on input "True" at bounding box center [895, 440] width 14 height 13
radio input "true"
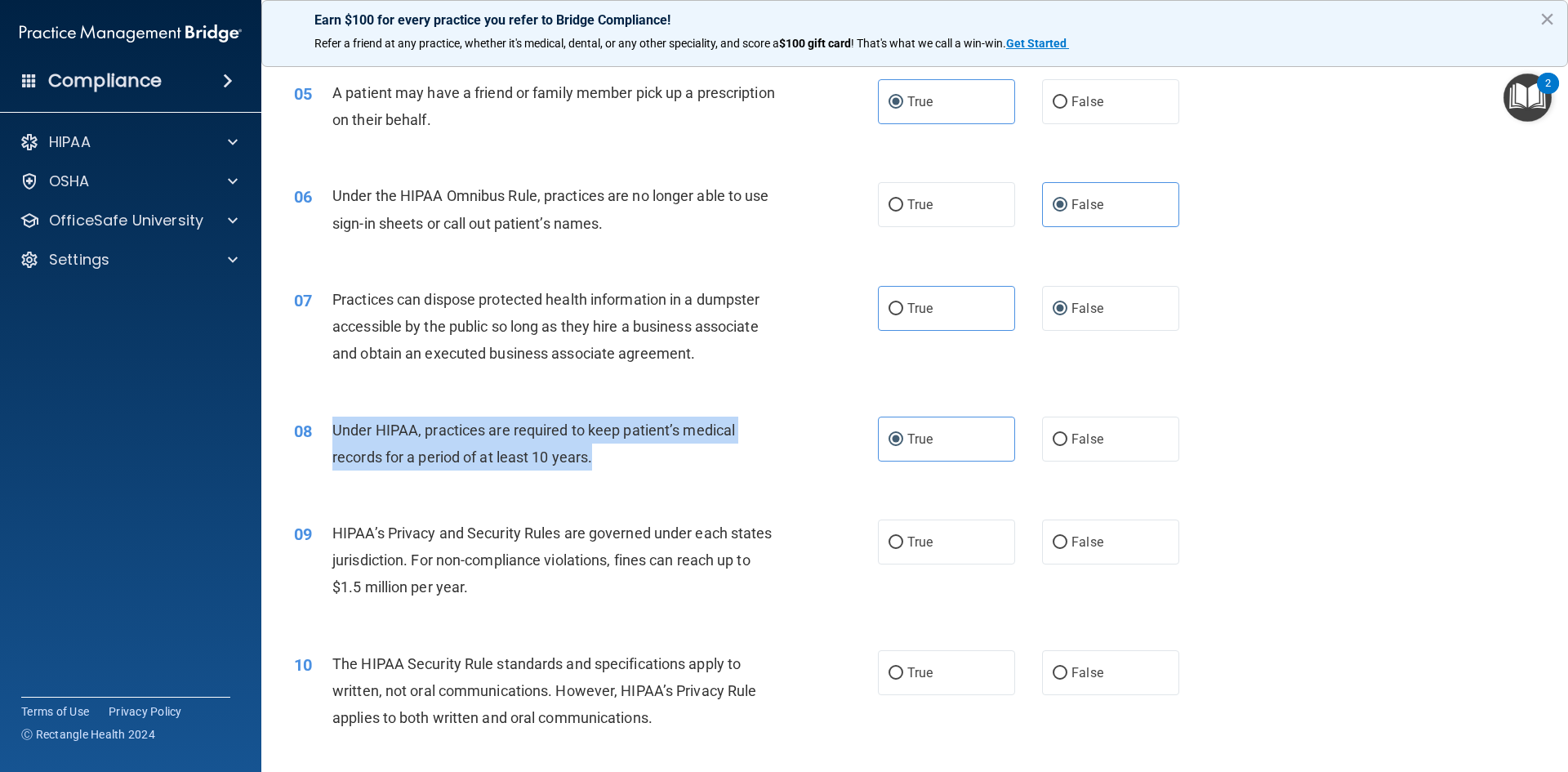
drag, startPoint x: 575, startPoint y: 454, endPoint x: 334, endPoint y: 426, distance: 242.6
click at [332, 425] on div "Under HIPAA, practices are required to keep patient’s medical records for a per…" at bounding box center [560, 443] width 457 height 54
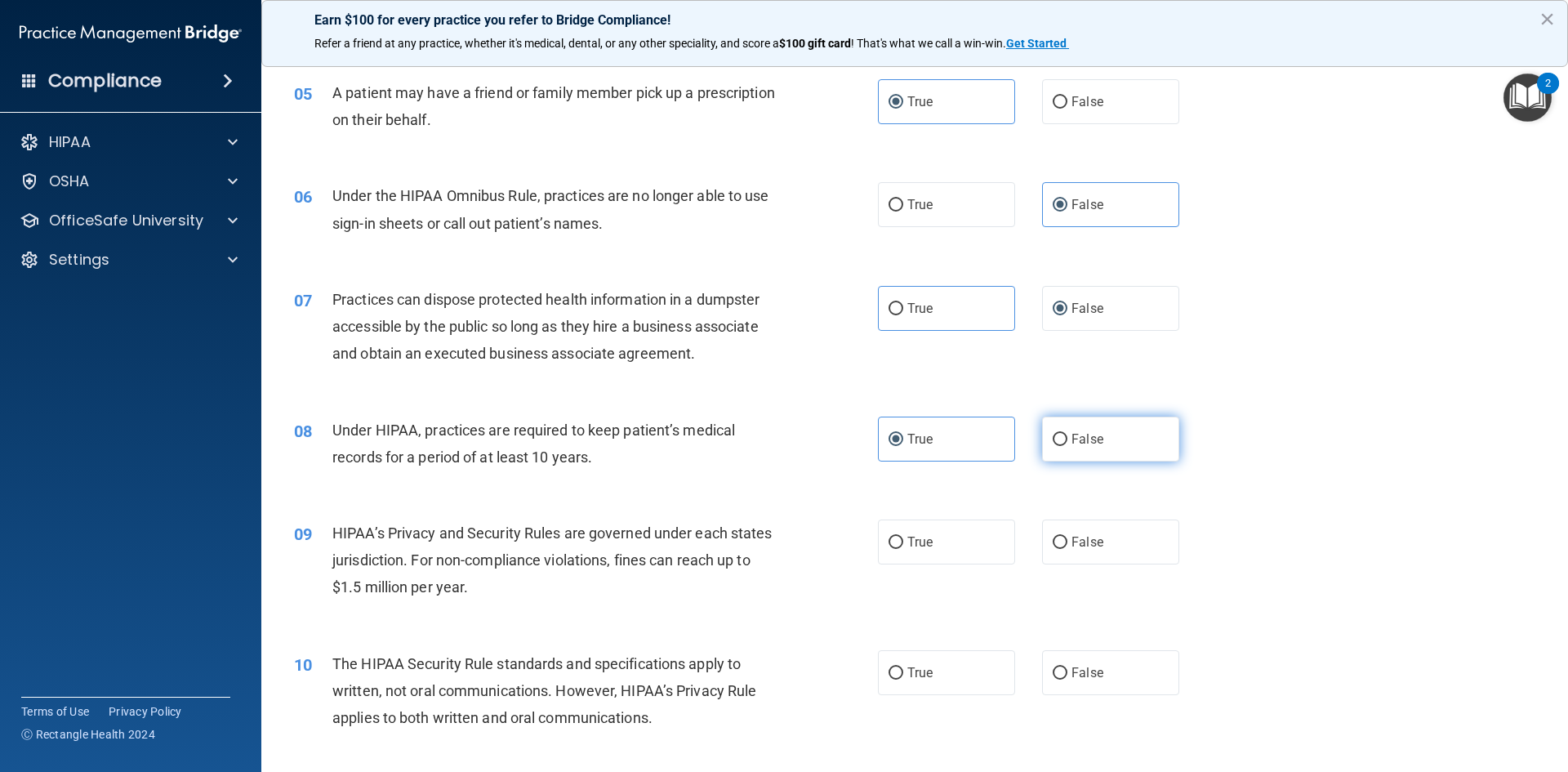
click at [1079, 430] on label "False" at bounding box center [1111, 439] width 138 height 45
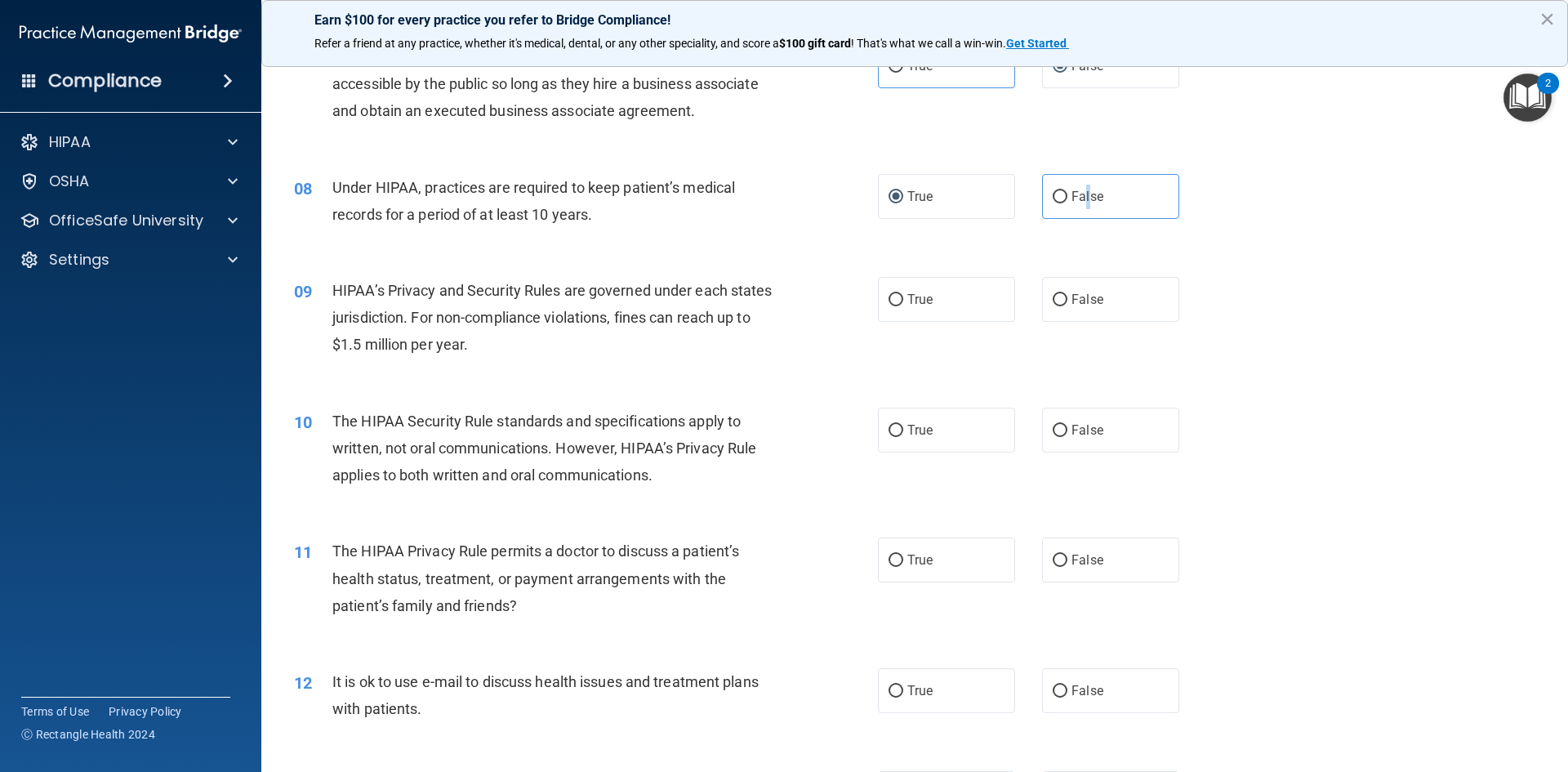
scroll to position [898, 0]
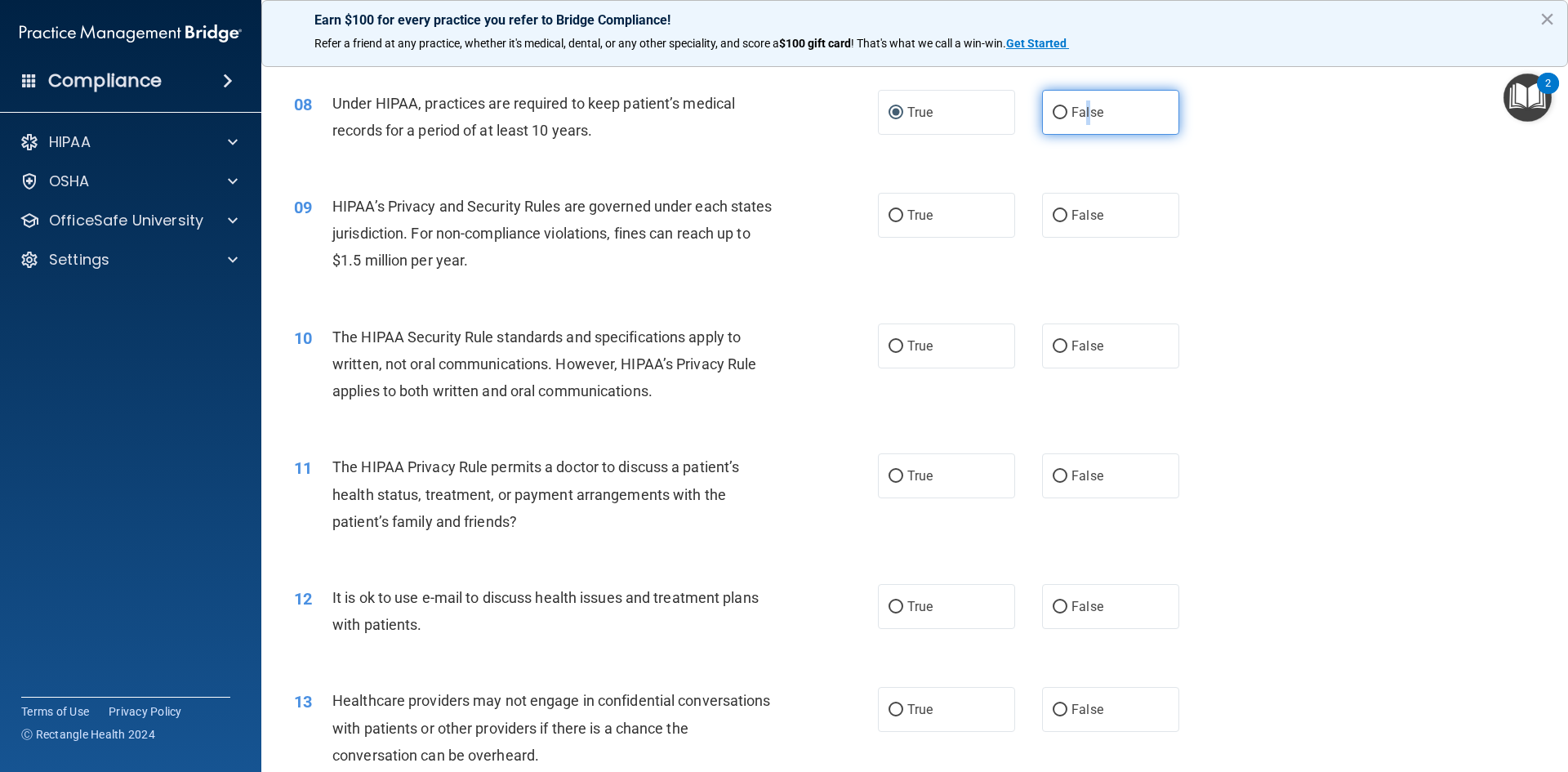
click at [1052, 111] on input "False" at bounding box center [1060, 113] width 14 height 13
radio input "true"
radio input "false"
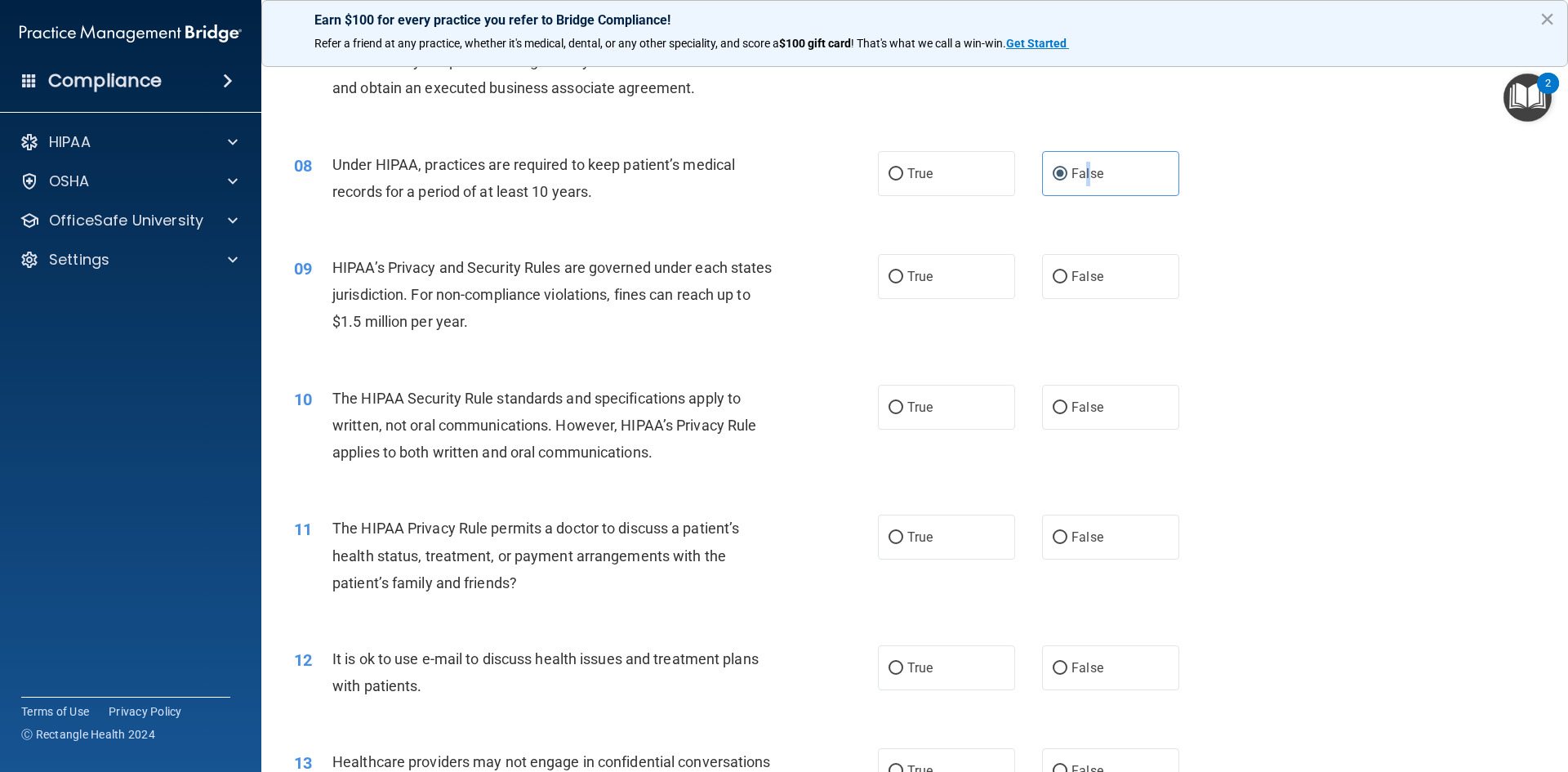
scroll to position [734, 0]
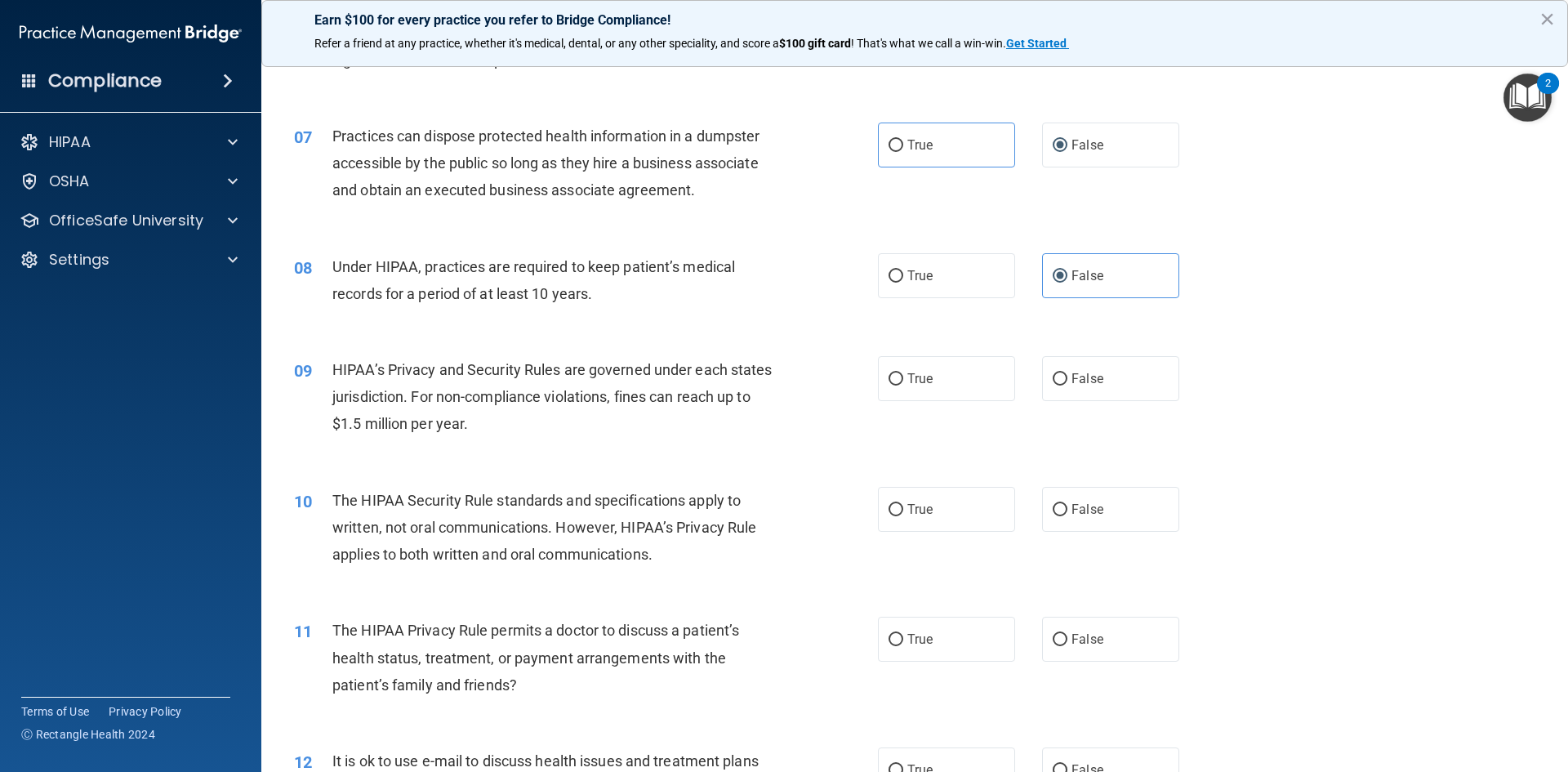
click at [547, 410] on div "HIPAA’s Privacy and Security Rules are governed under each states jurisdiction.…" at bounding box center [560, 396] width 457 height 81
click at [516, 426] on div "HIPAA’s Privacy and Security Rules are governed under each states jurisdiction.…" at bounding box center [560, 396] width 457 height 81
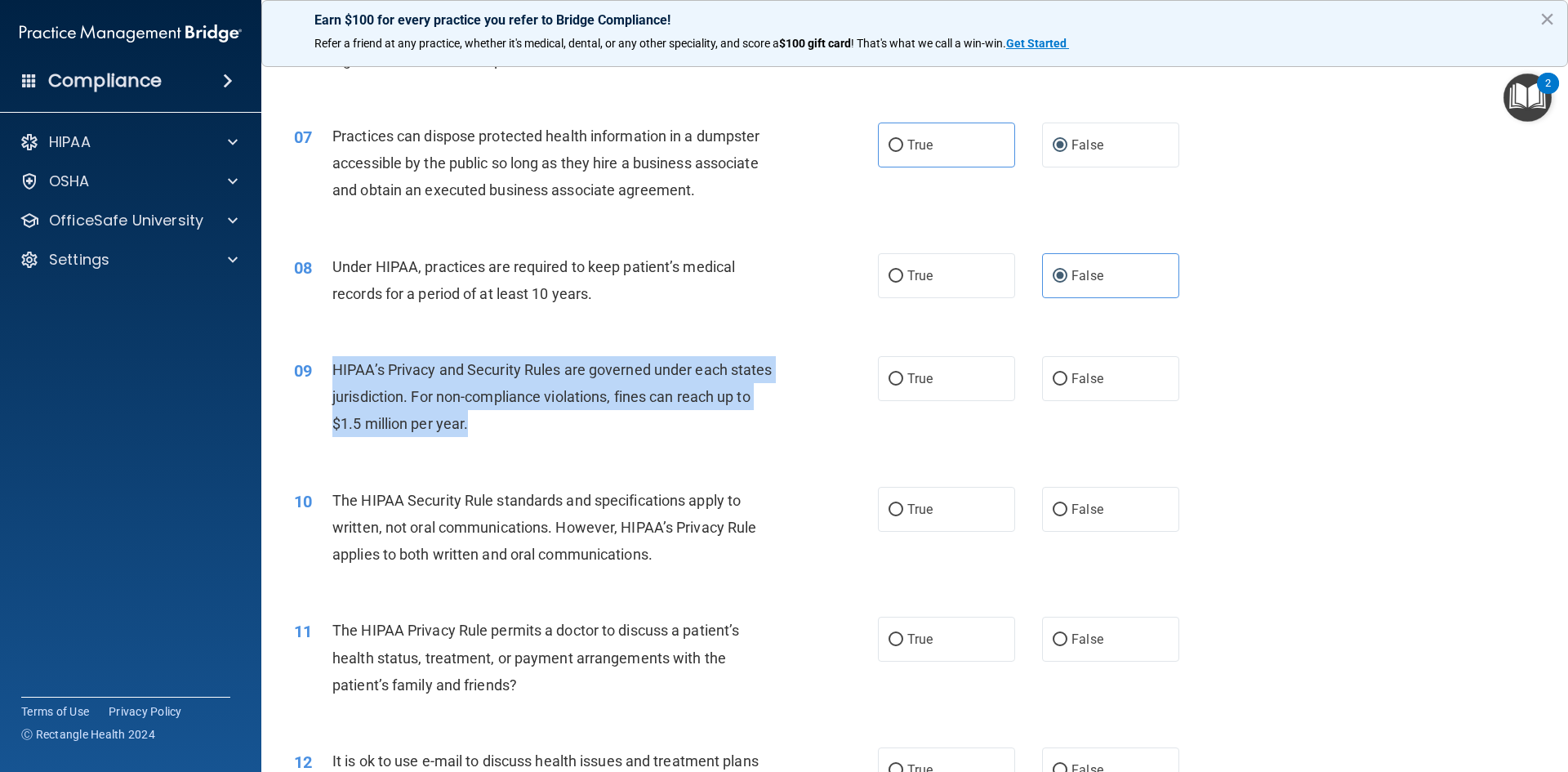
drag, startPoint x: 515, startPoint y: 428, endPoint x: 327, endPoint y: 374, distance: 195.6
click at [327, 374] on div "09 HIPAA’s Privacy and Security Rules are governed under each states jurisdicti…" at bounding box center [586, 400] width 633 height 90
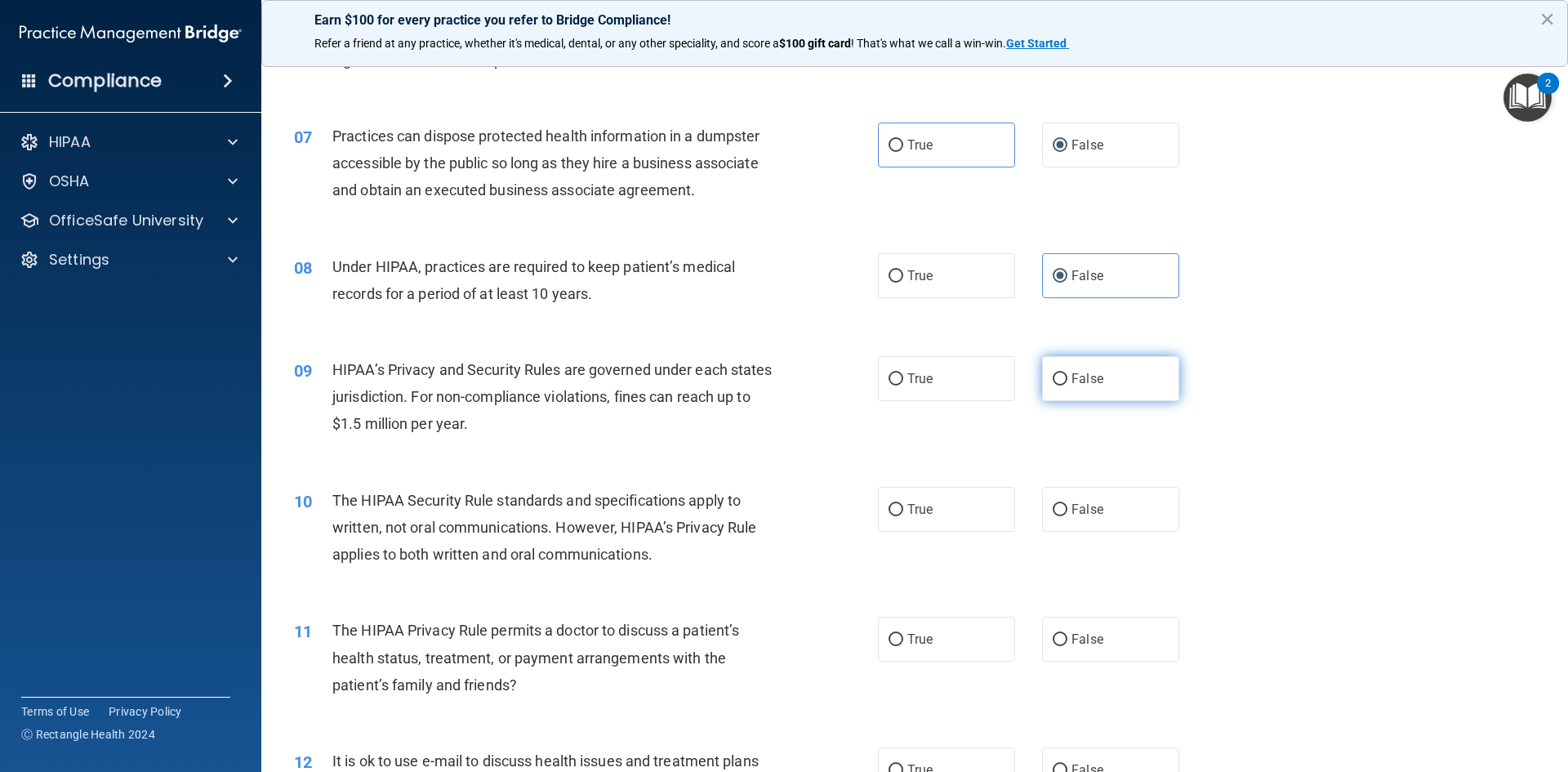
click at [1081, 379] on span "False" at bounding box center [1087, 378] width 32 height 15
click at [1067, 379] on input "False" at bounding box center [1060, 380] width 14 height 13
radio input "true"
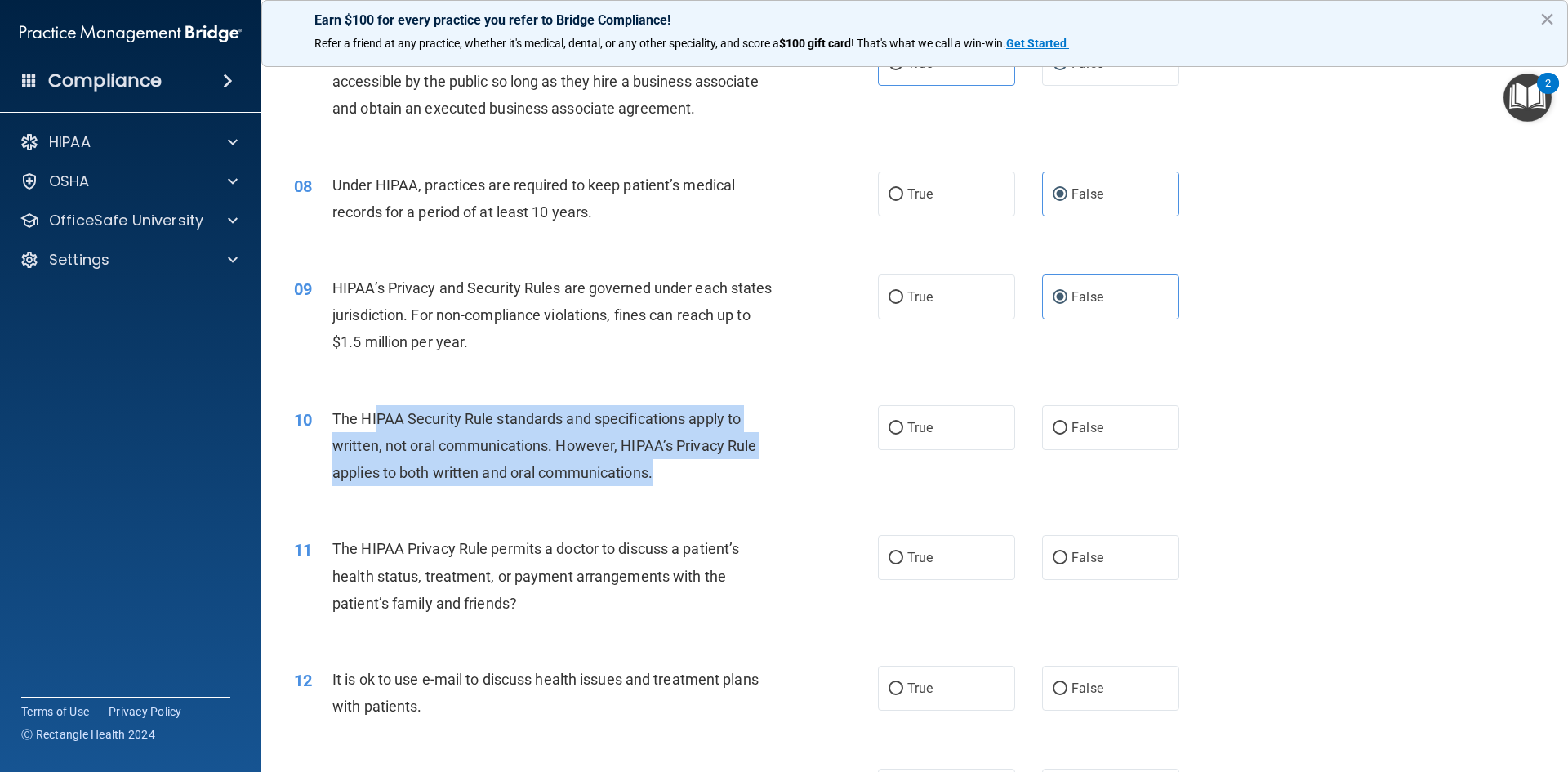
drag, startPoint x: 381, startPoint y: 415, endPoint x: 669, endPoint y: 474, distance: 294.0
click at [669, 474] on div "The HIPAA Security Rule standards and specifications apply to written, not oral…" at bounding box center [560, 445] width 457 height 81
click at [669, 474] on div "The HIPAA Security Rule standards and specifications apply to written, not oral…" at bounding box center [560, 445] width 457 height 81
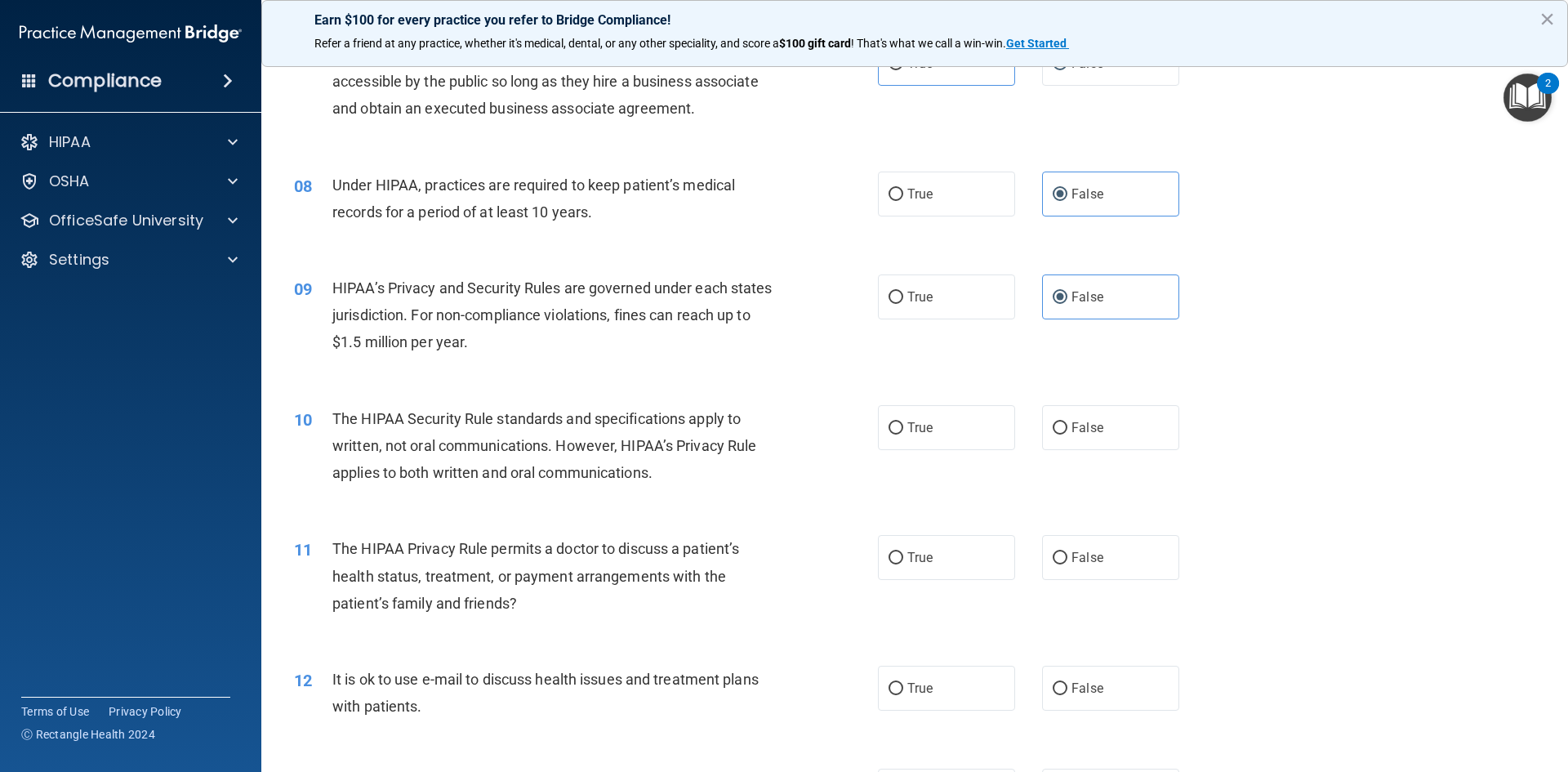
drag, startPoint x: 911, startPoint y: 438, endPoint x: 759, endPoint y: 492, distance: 161.3
click at [911, 439] on label "True" at bounding box center [946, 427] width 138 height 45
click at [903, 434] on input "True" at bounding box center [895, 428] width 14 height 13
radio input "true"
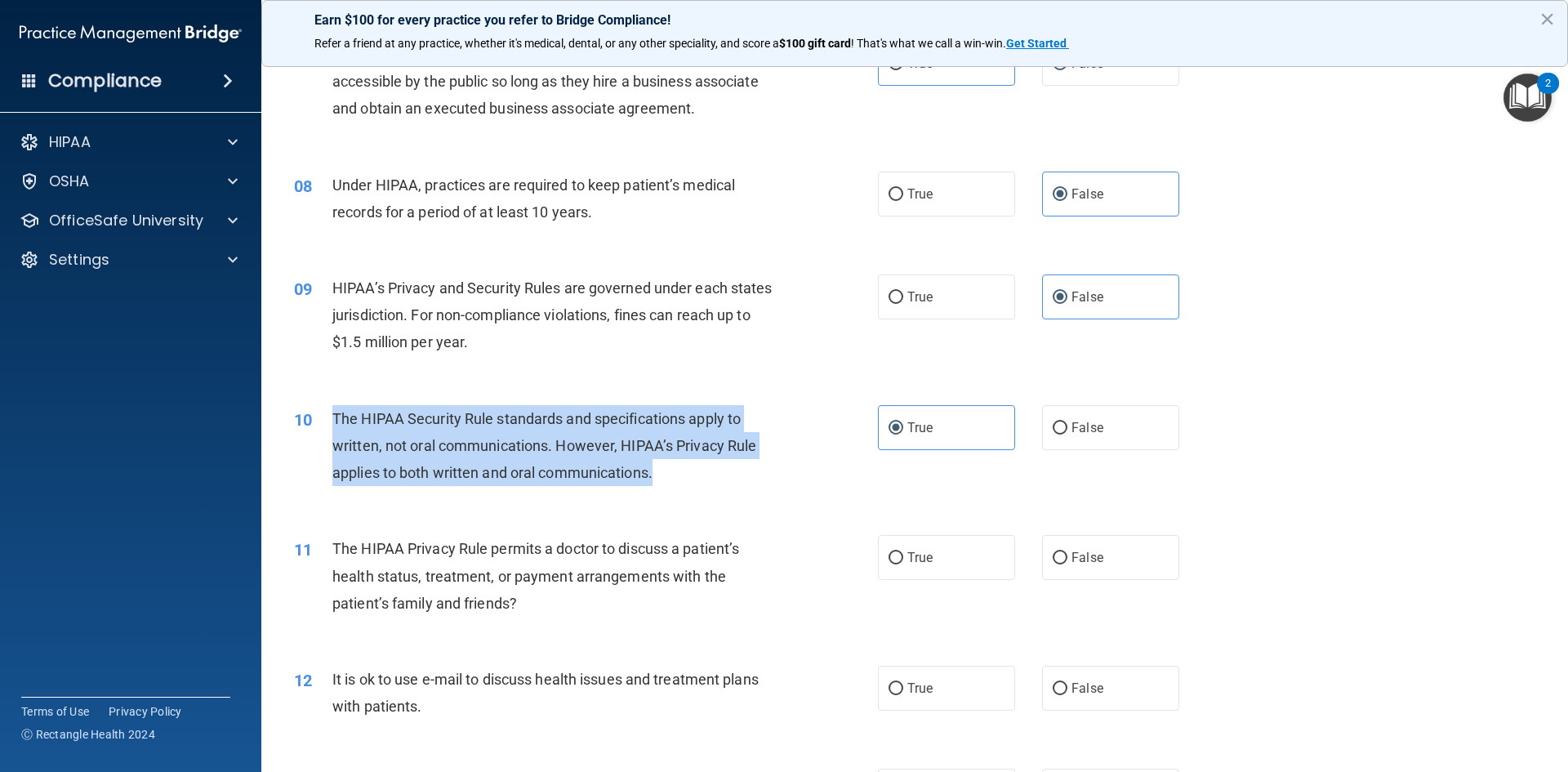
drag, startPoint x: 673, startPoint y: 478, endPoint x: 355, endPoint y: 420, distance: 323.2
click at [336, 422] on div "The HIPAA Security Rule standards and specifications apply to written, not oral…" at bounding box center [560, 445] width 457 height 81
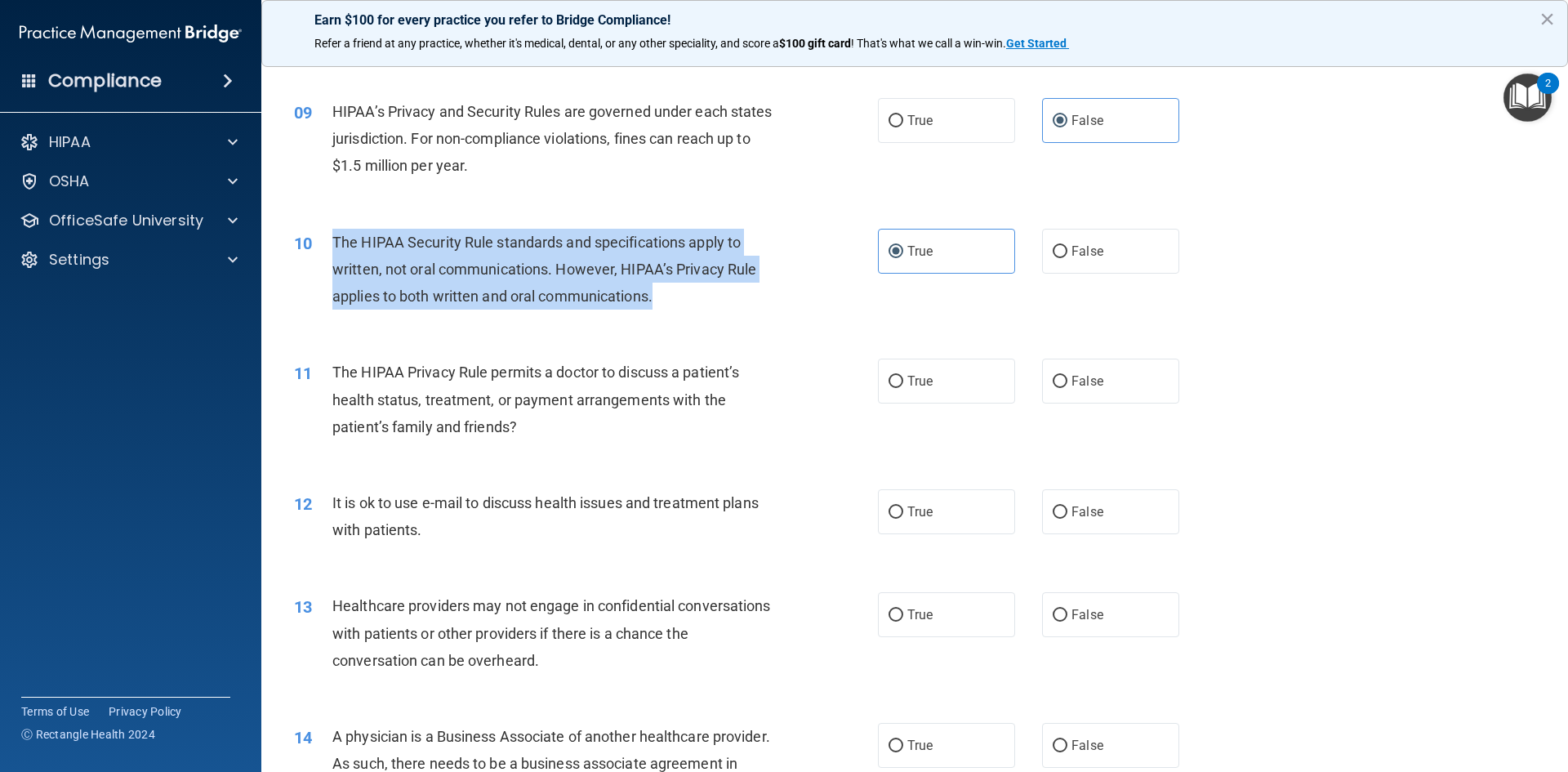
scroll to position [1062, 0]
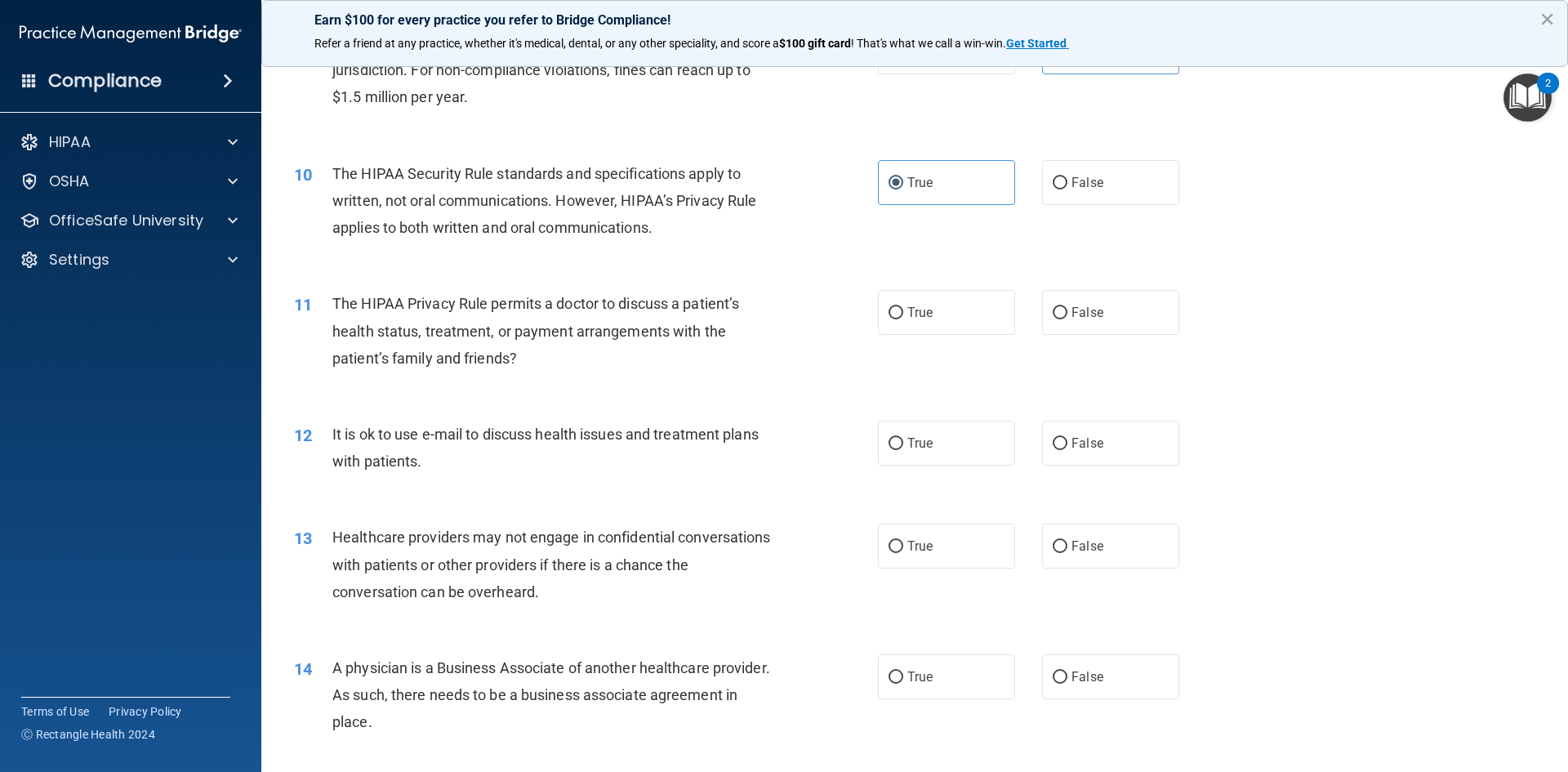
click at [529, 326] on span "The HIPAA Privacy Rule permits a doctor to discuss a patient’s health status, t…" at bounding box center [535, 331] width 407 height 71
click at [1071, 317] on span "False" at bounding box center [1087, 312] width 32 height 15
click at [1064, 317] on input "False" at bounding box center [1060, 314] width 14 height 13
radio input "true"
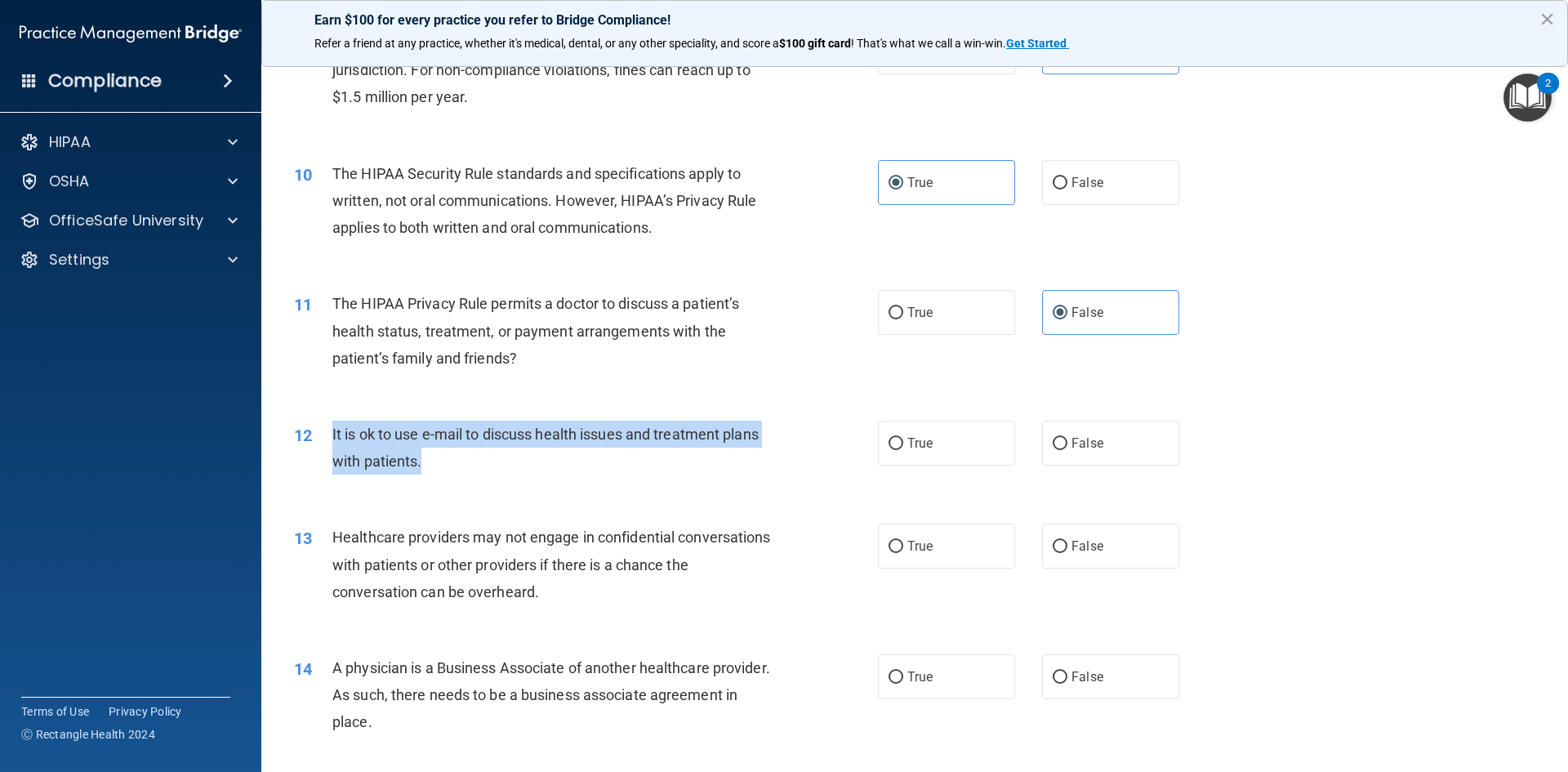
drag, startPoint x: 421, startPoint y: 461, endPoint x: 407, endPoint y: 436, distance: 28.7
click at [327, 428] on div "12 It is ok to use e-mail to discuss health issues and treatment plans with pat…" at bounding box center [586, 451] width 633 height 62
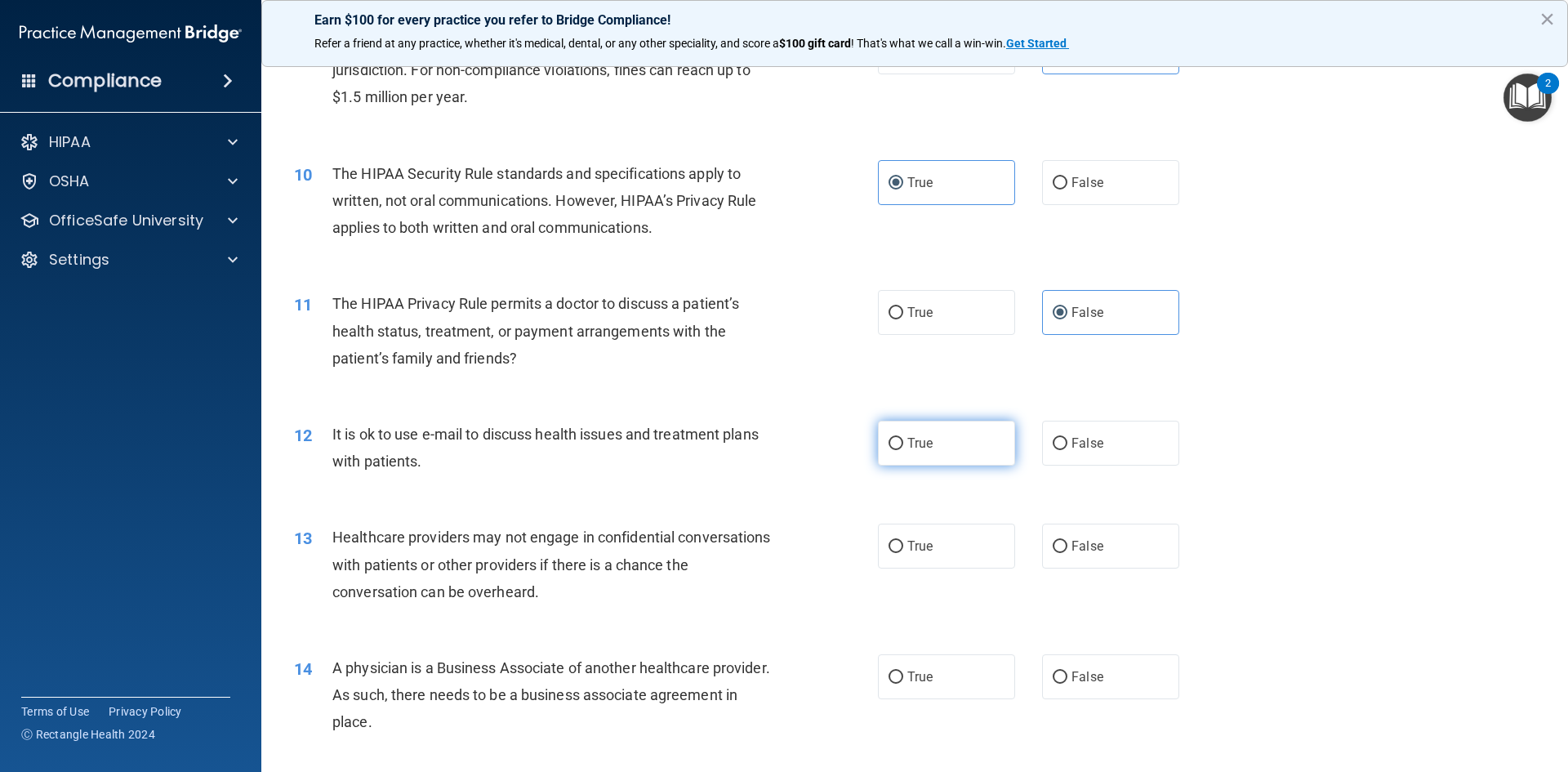
click at [898, 443] on label "True" at bounding box center [946, 443] width 138 height 45
click at [898, 443] on input "True" at bounding box center [895, 444] width 14 height 13
radio input "true"
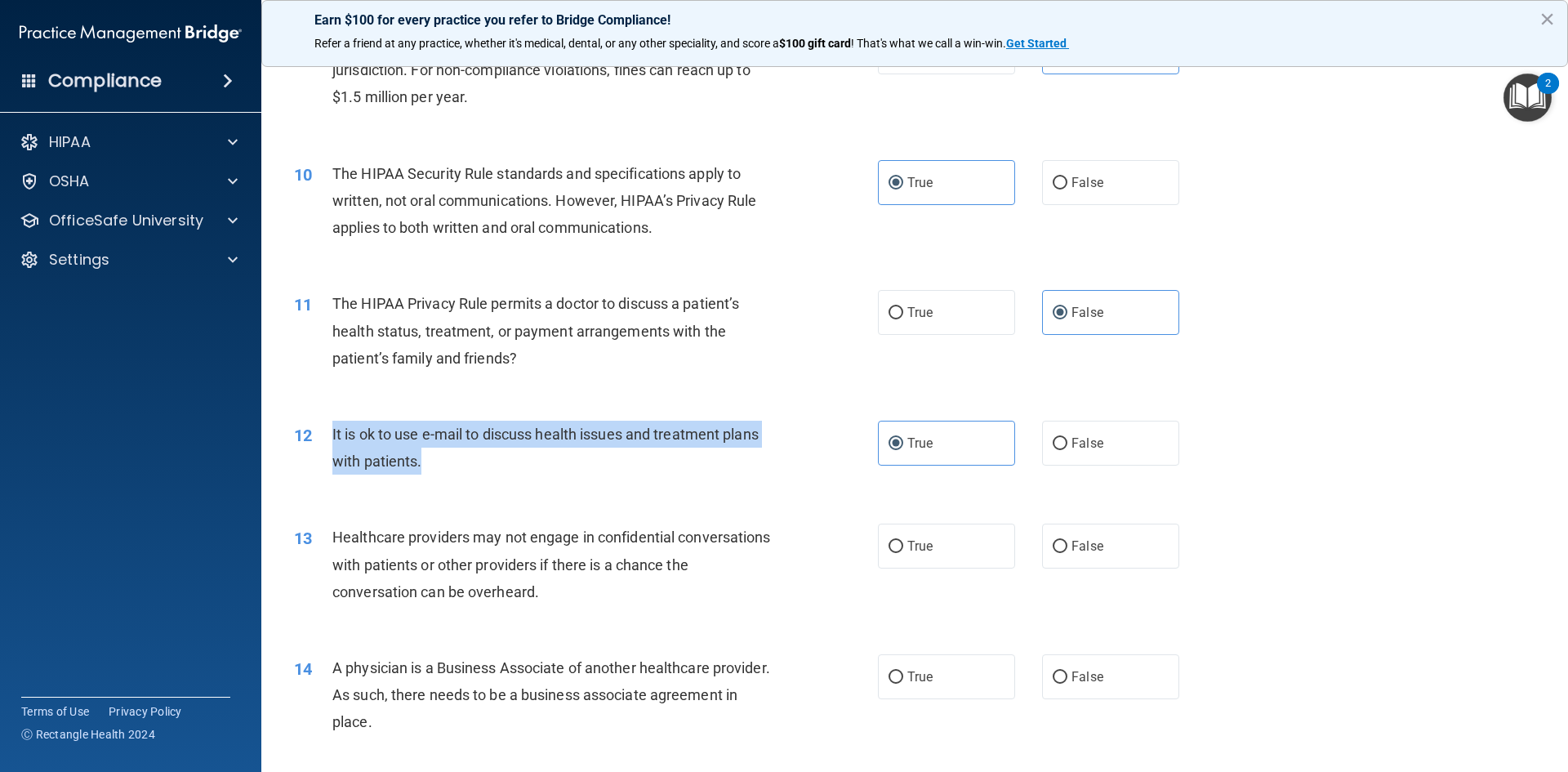
drag, startPoint x: 510, startPoint y: 472, endPoint x: 331, endPoint y: 432, distance: 183.4
click at [332, 432] on div "It is ok to use e-mail to discuss health issues and treatment plans with patien…" at bounding box center [560, 448] width 457 height 54
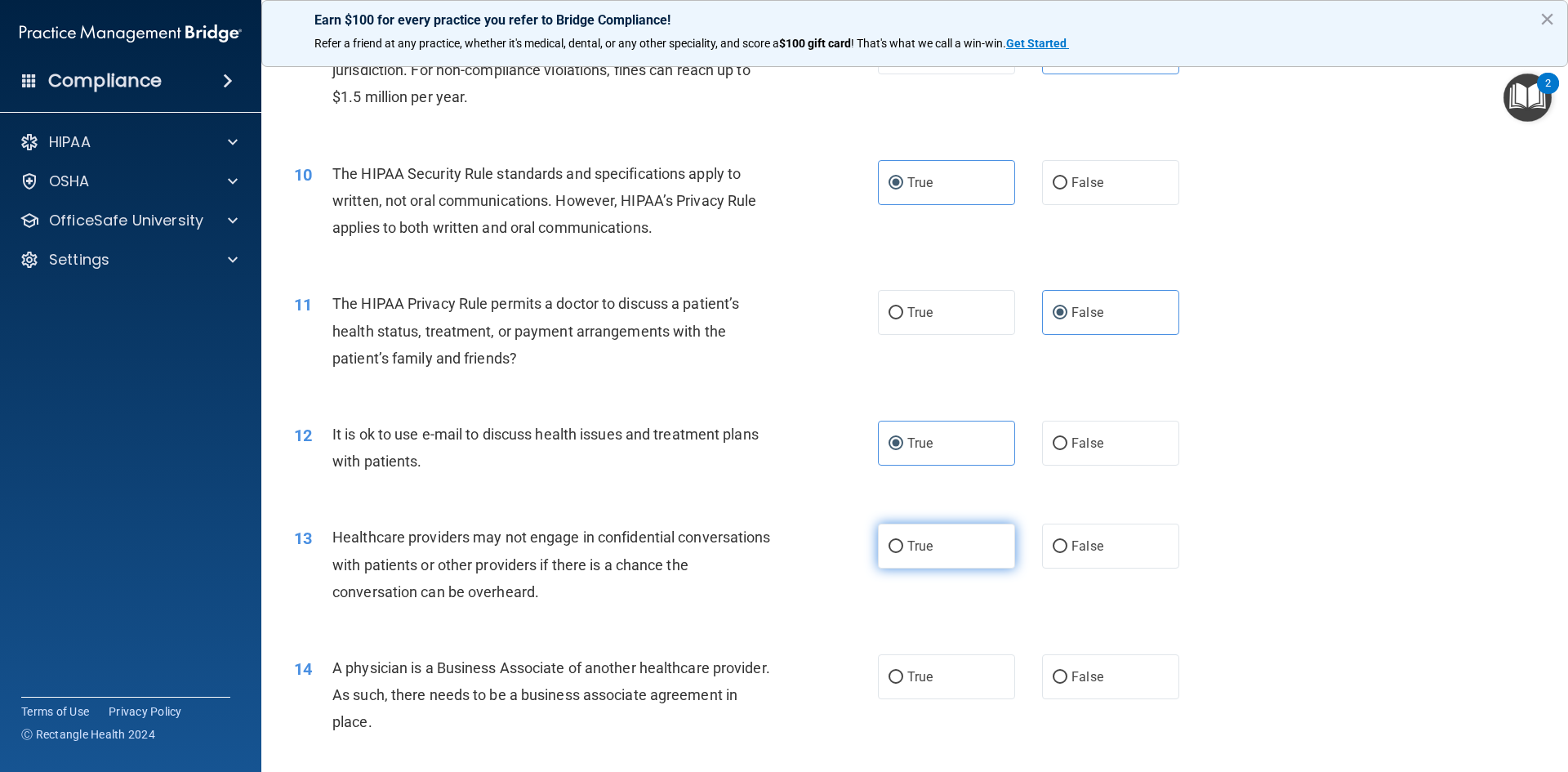
click at [899, 557] on label "True" at bounding box center [946, 546] width 138 height 45
click at [899, 553] on input "True" at bounding box center [895, 547] width 14 height 13
radio input "true"
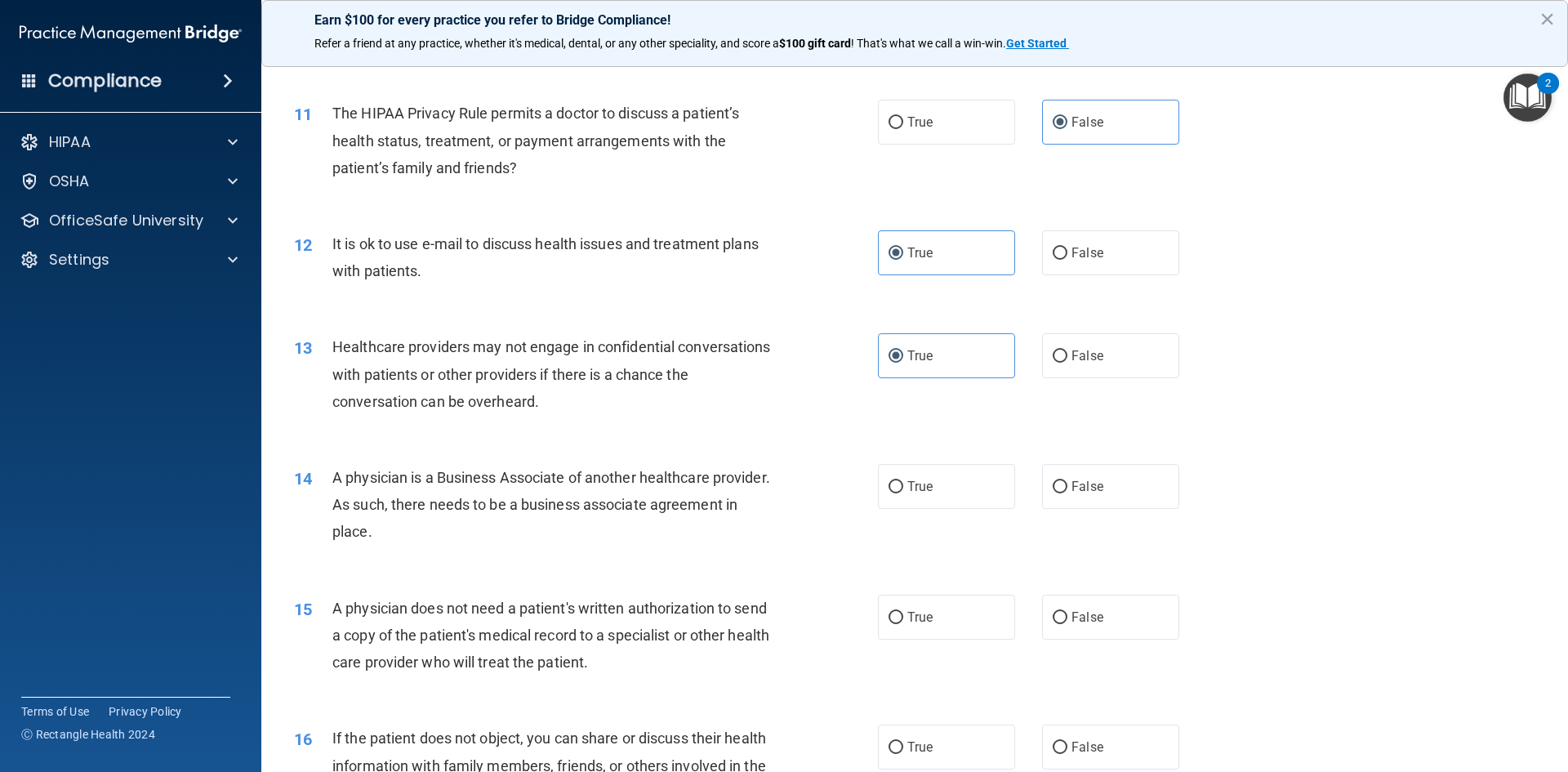
scroll to position [1306, 0]
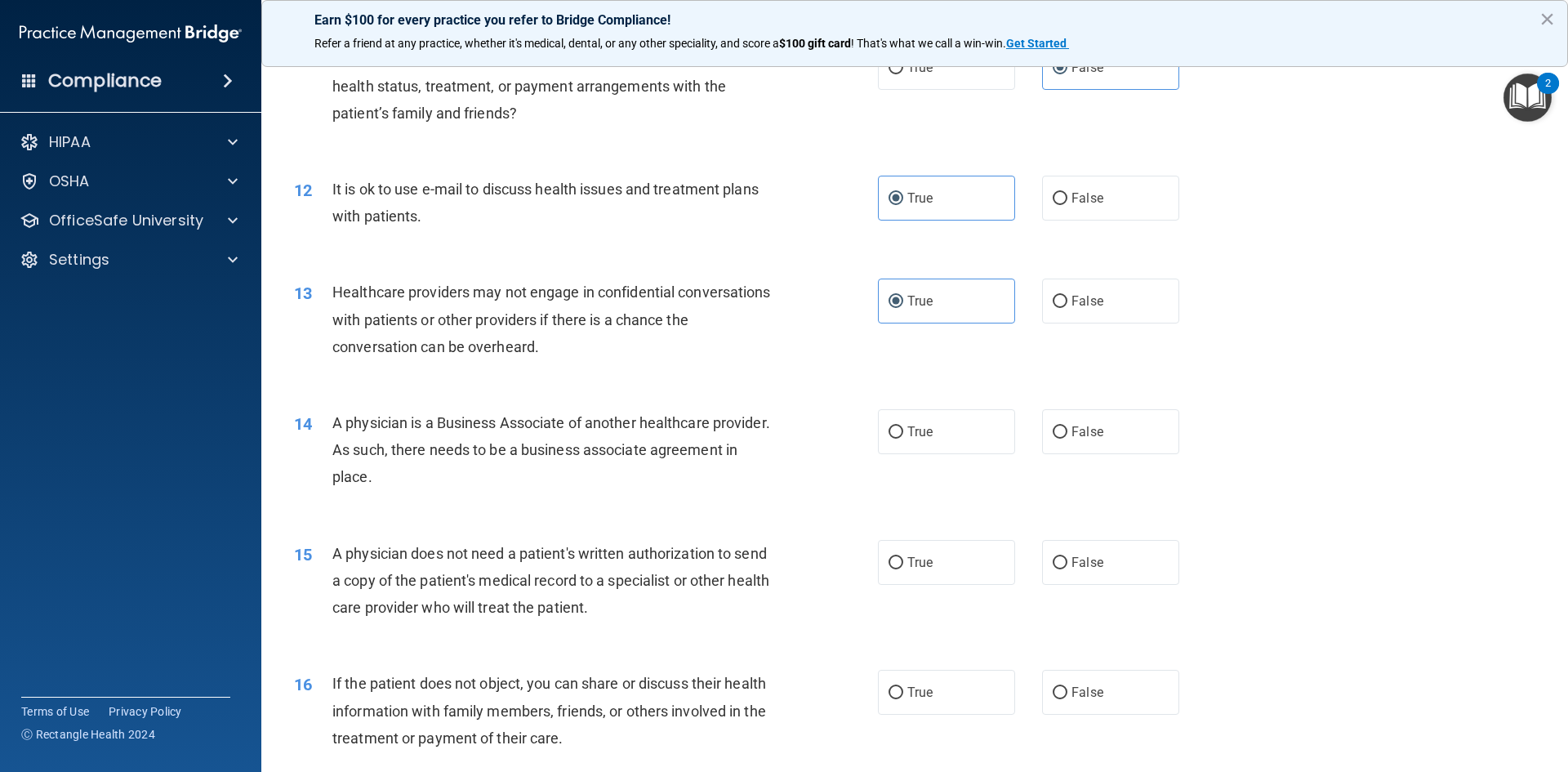
drag, startPoint x: 461, startPoint y: 480, endPoint x: 315, endPoint y: 426, distance: 155.7
click at [315, 426] on div "14 A physician is a Business Associate of another healthcare provider. As such,…" at bounding box center [586, 454] width 633 height 90
click at [1086, 431] on span "False" at bounding box center [1087, 431] width 32 height 15
click at [1067, 431] on input "False" at bounding box center [1060, 432] width 14 height 13
radio input "true"
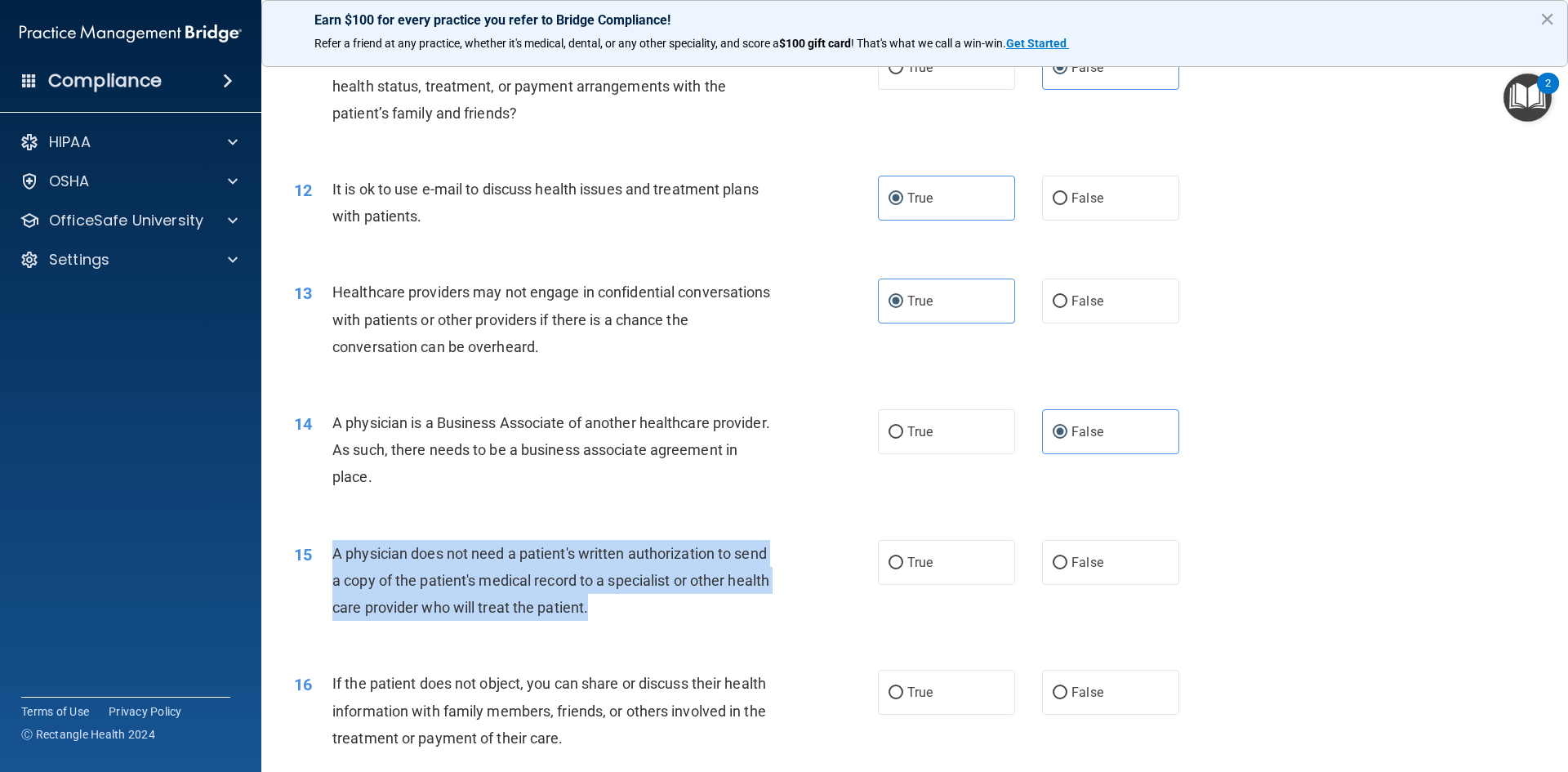
drag, startPoint x: 335, startPoint y: 552, endPoint x: 753, endPoint y: 623, distance: 424.0
click at [755, 623] on div "15 A physician does not need a patient's written authorization to send a copy o…" at bounding box center [586, 584] width 633 height 90
click at [752, 623] on div "15 A physician does not need a patient's written authorization to send a copy o…" at bounding box center [586, 584] width 633 height 90
drag, startPoint x: 663, startPoint y: 603, endPoint x: 330, endPoint y: 562, distance: 335.5
click at [331, 562] on div "15 A physician does not need a patient's written authorization to send a copy o…" at bounding box center [586, 584] width 633 height 90
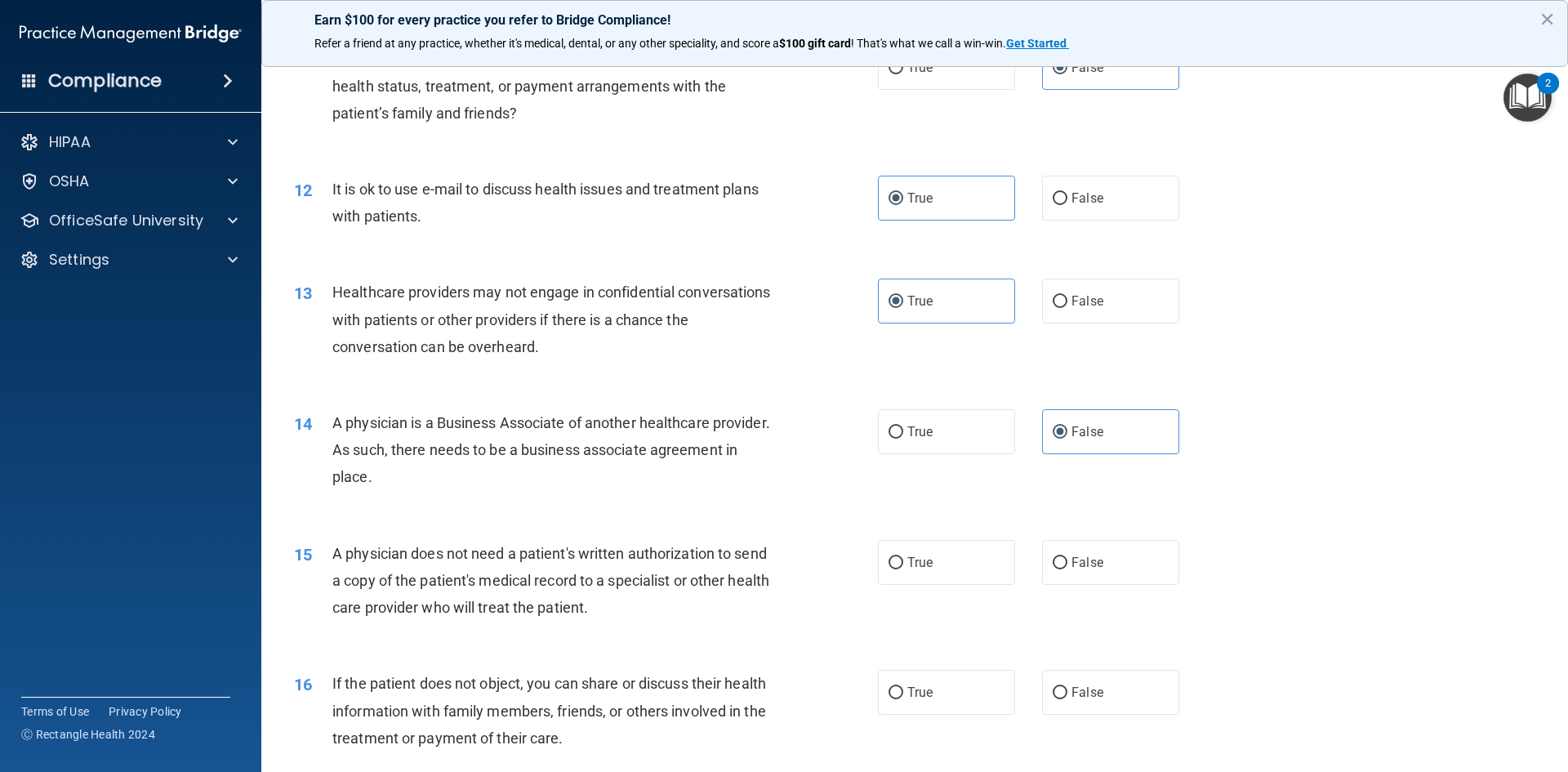
click at [365, 635] on div "15 A physician does not need a patient's written authorization to send a copy o…" at bounding box center [914, 584] width 1265 height 130
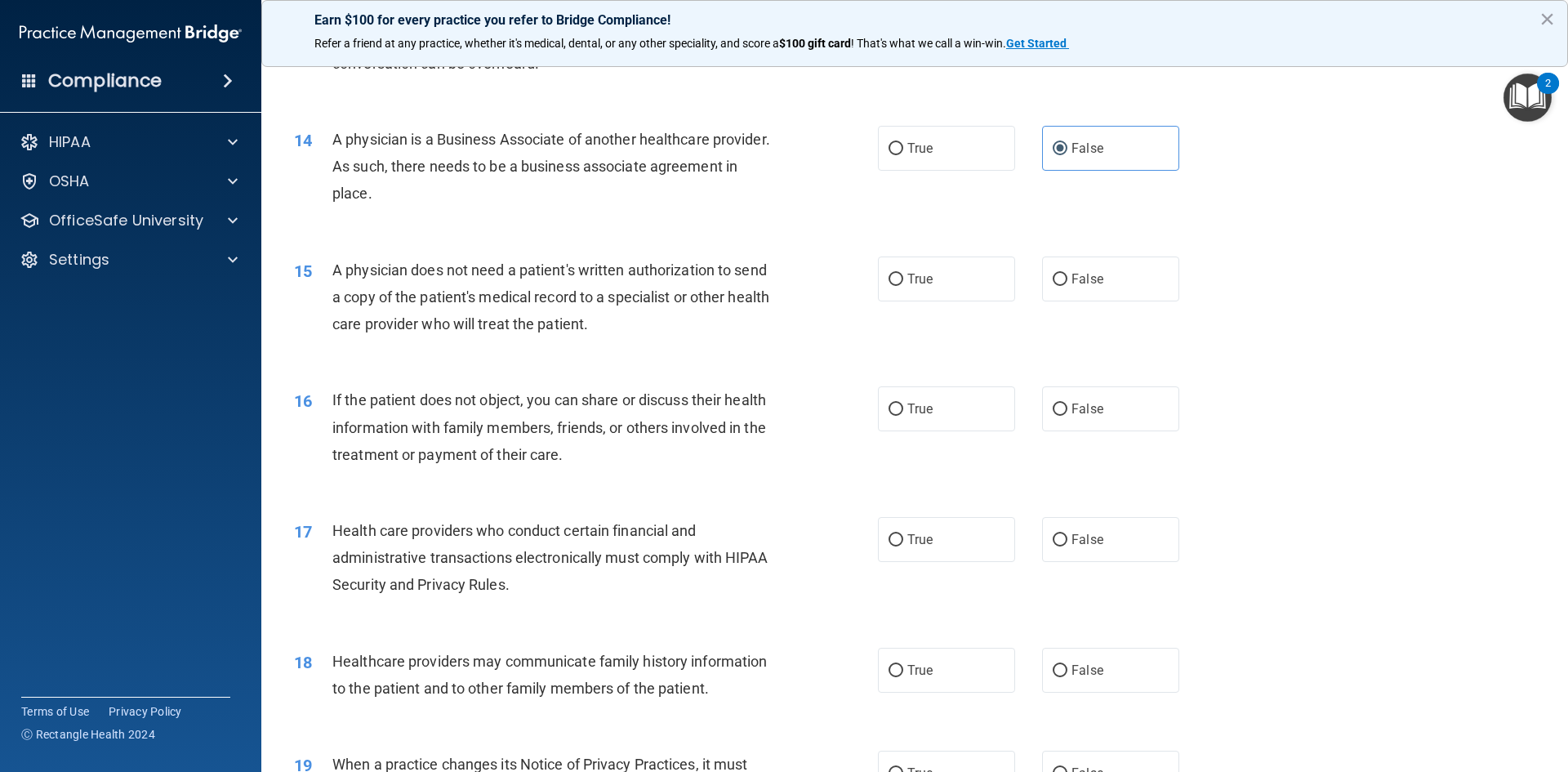
scroll to position [1633, 0]
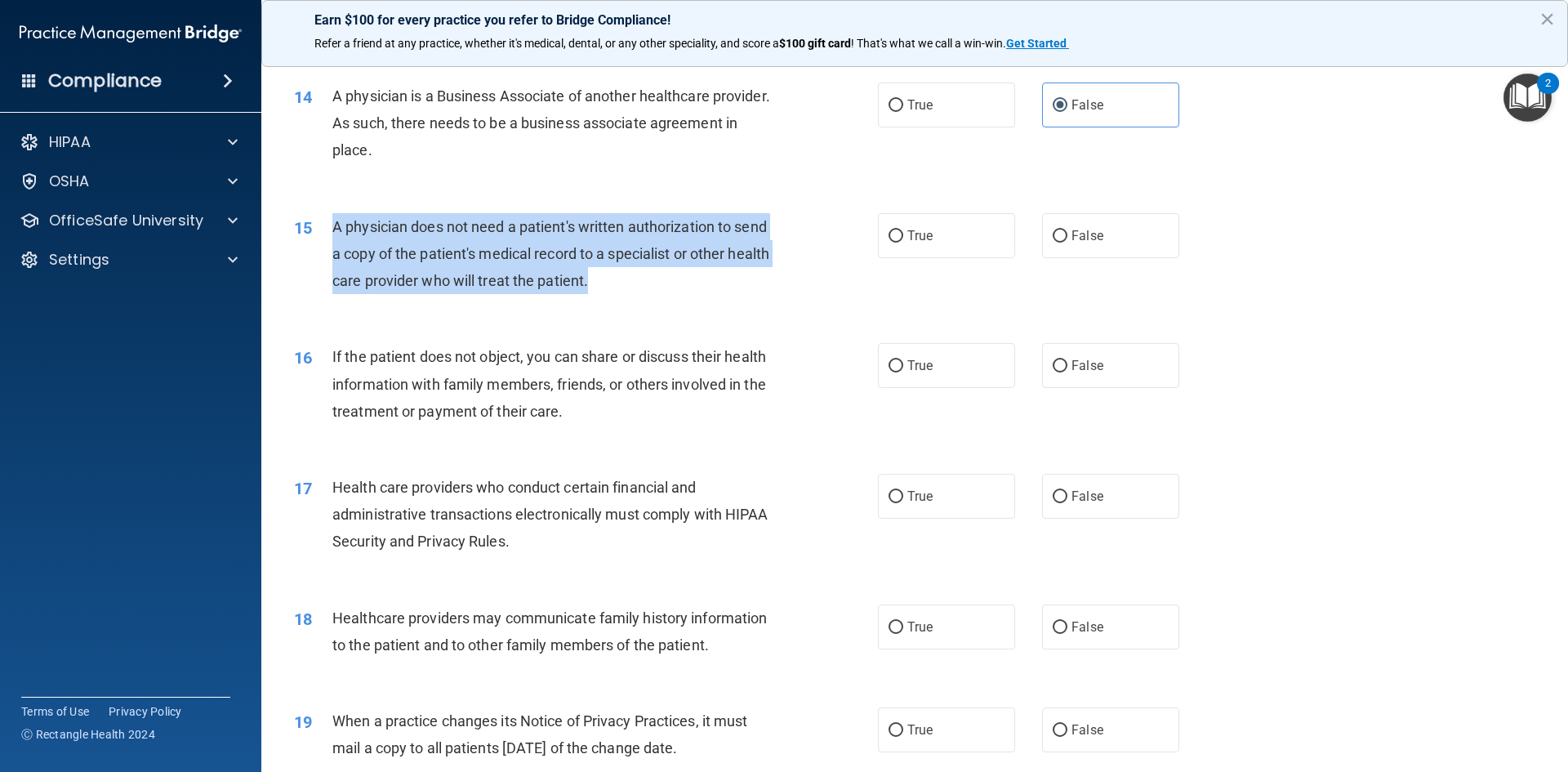
drag, startPoint x: 337, startPoint y: 226, endPoint x: 654, endPoint y: 287, distance: 322.8
click at [654, 287] on div "A physician does not need a patient's written authorization to send a copy of t…" at bounding box center [560, 254] width 457 height 81
drag, startPoint x: 641, startPoint y: 288, endPoint x: 332, endPoint y: 233, distance: 313.9
click at [332, 233] on div "A physician does not need a patient's written authorization to send a copy of t…" at bounding box center [560, 254] width 457 height 81
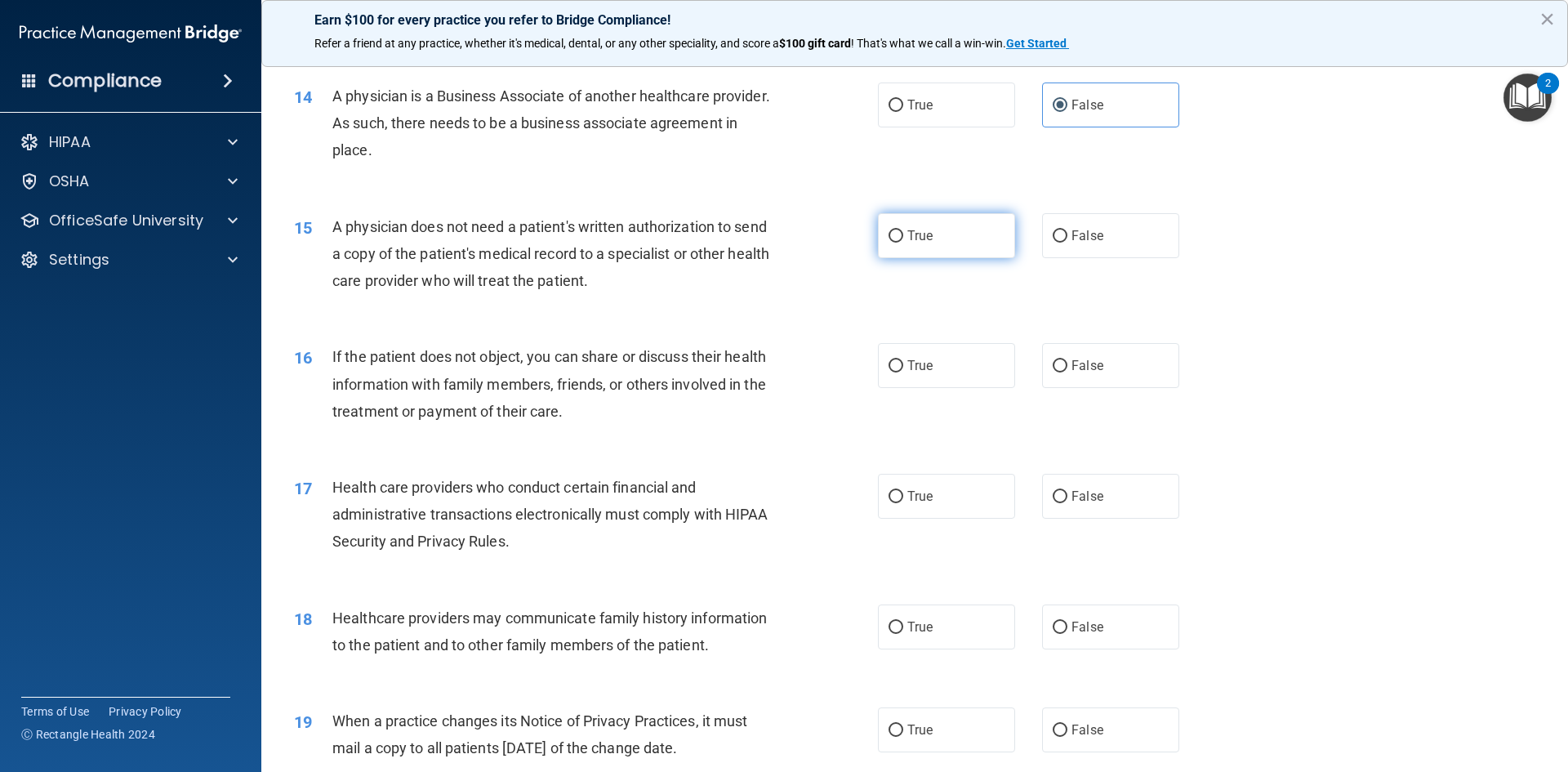
click at [941, 246] on label "True" at bounding box center [946, 236] width 138 height 45
click at [903, 242] on input "True" at bounding box center [895, 237] width 14 height 13
radio input "true"
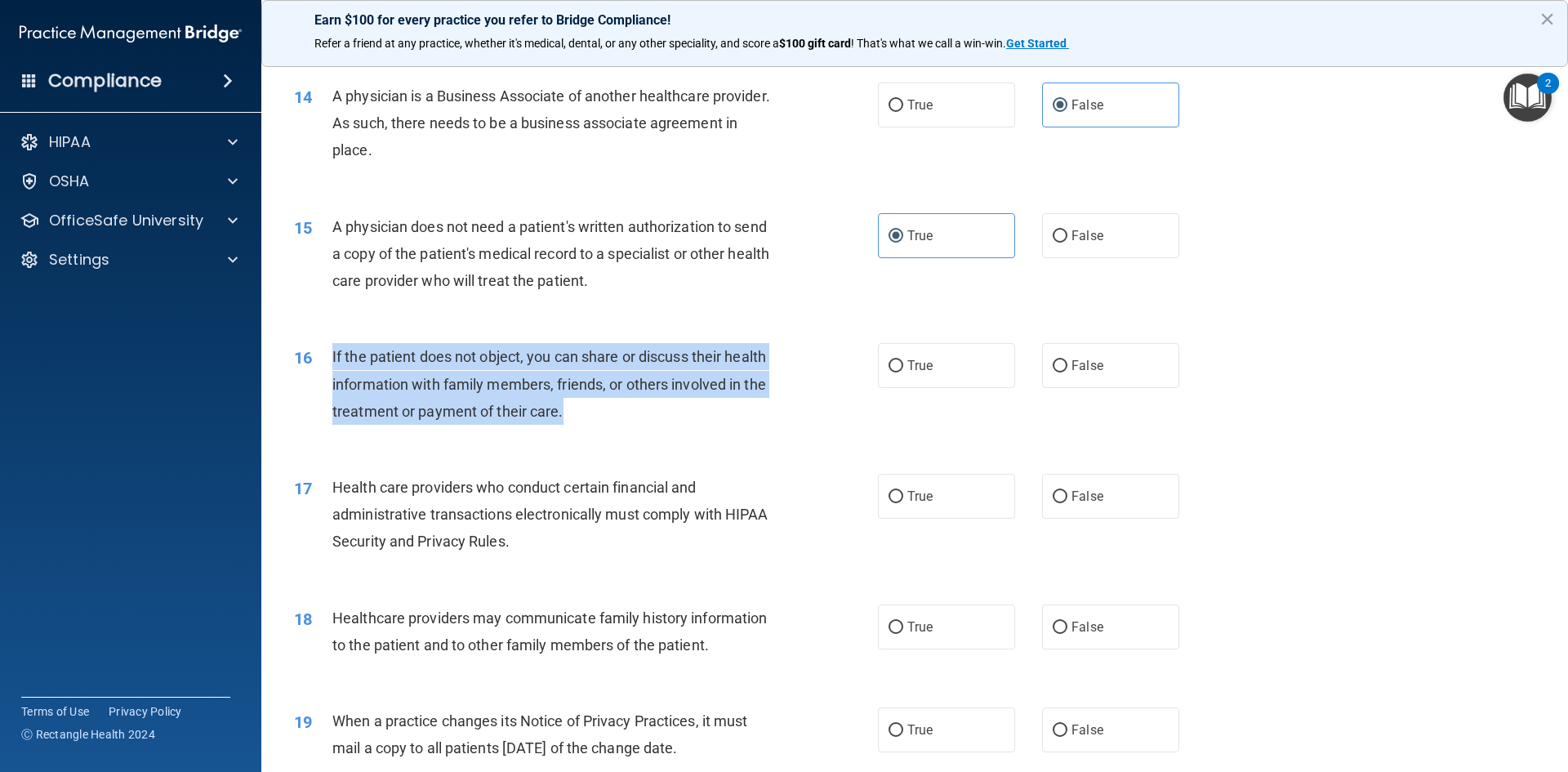
drag, startPoint x: 573, startPoint y: 415, endPoint x: 340, endPoint y: 362, distance: 239.0
click at [326, 357] on div "16 If the patient does not object, you can share or discuss their health inform…" at bounding box center [586, 388] width 633 height 90
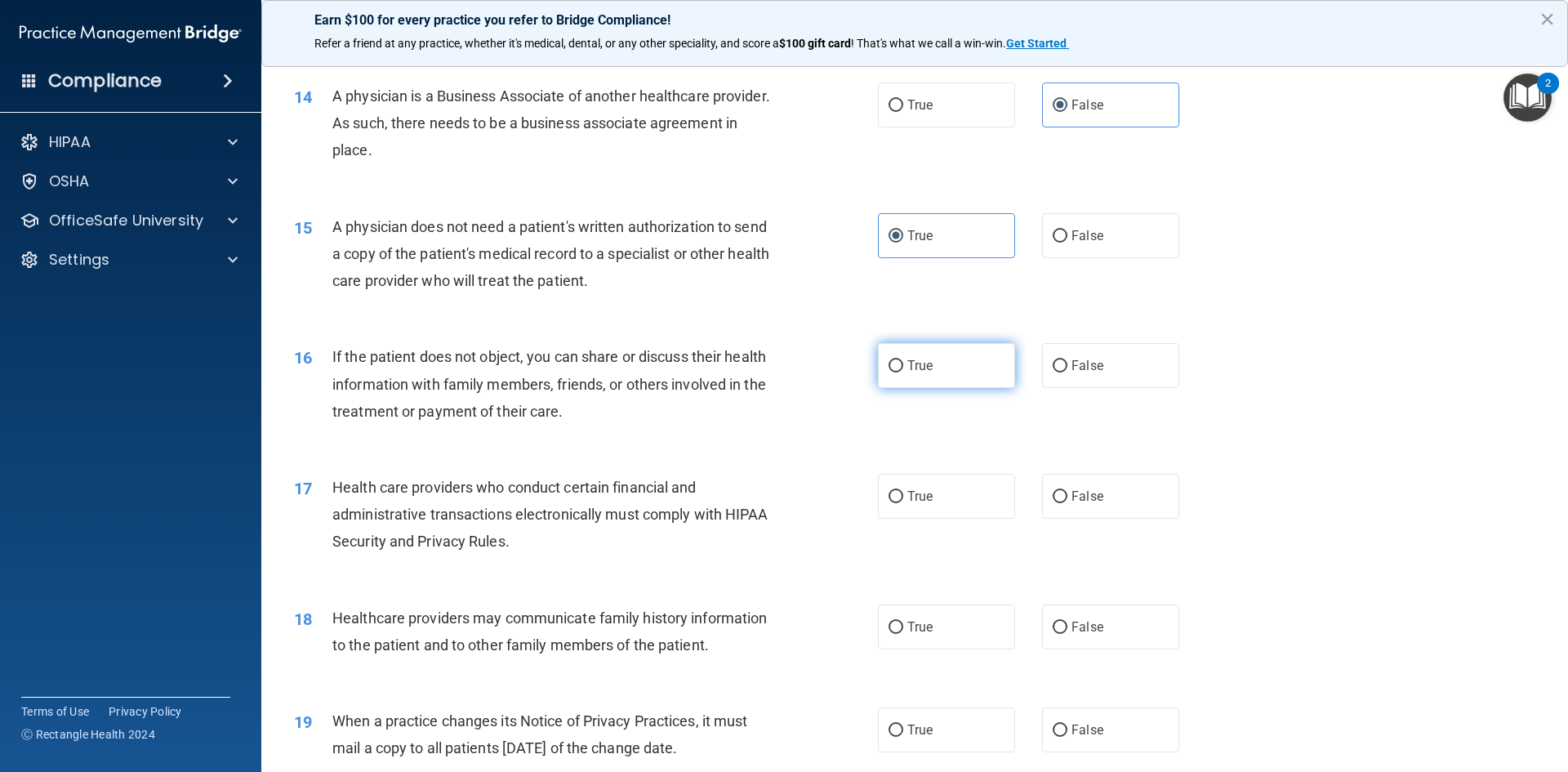
click at [937, 372] on label "True" at bounding box center [946, 365] width 138 height 45
click at [903, 372] on input "True" at bounding box center [895, 366] width 14 height 13
radio input "true"
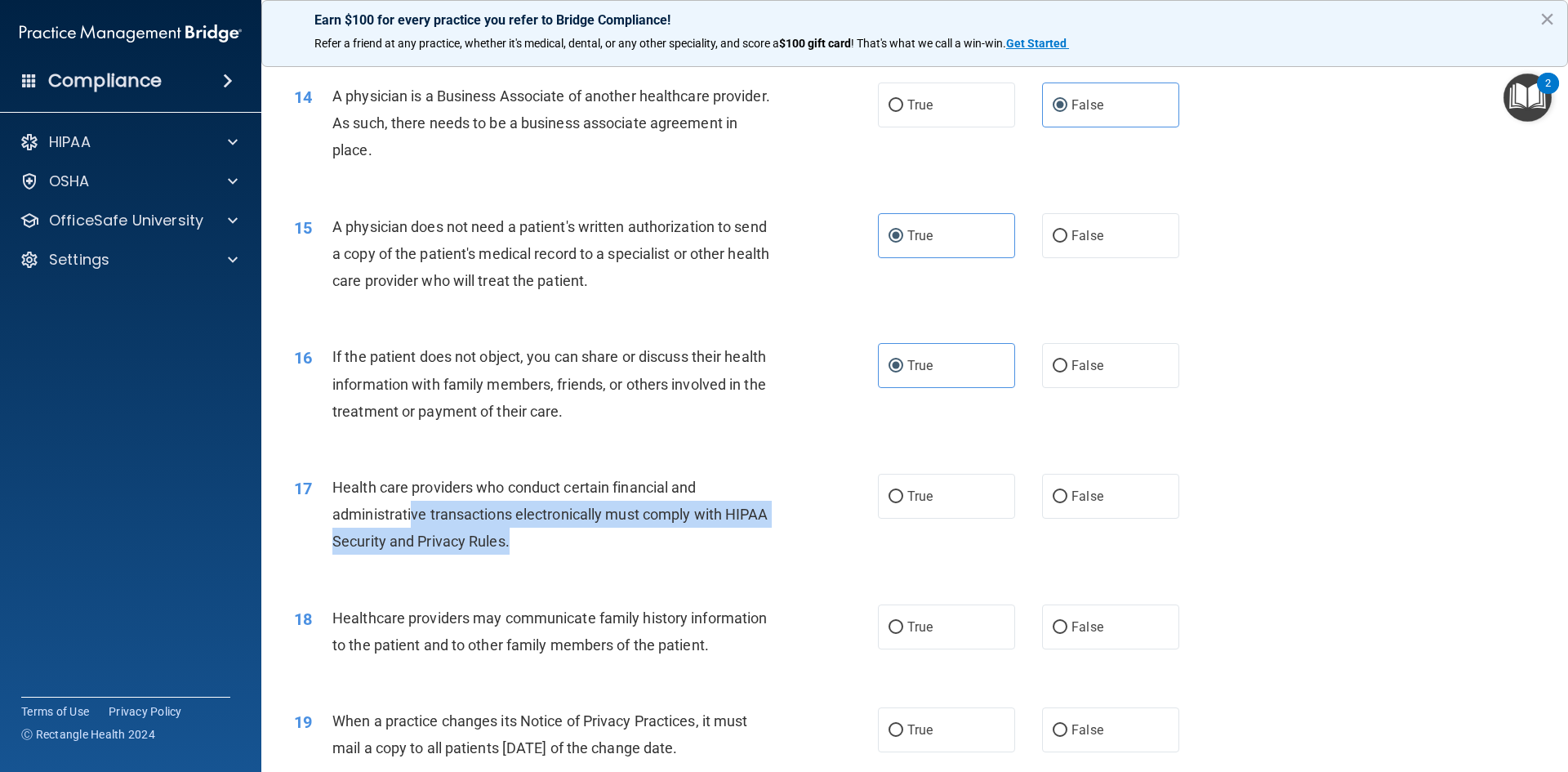
drag, startPoint x: 411, startPoint y: 517, endPoint x: 509, endPoint y: 537, distance: 100.0
click at [509, 537] on span "Health care providers who conduct certain financial and administrative transact…" at bounding box center [550, 514] width 436 height 71
click at [579, 543] on div "Health care providers who conduct certain financial and administrative transact…" at bounding box center [560, 514] width 457 height 81
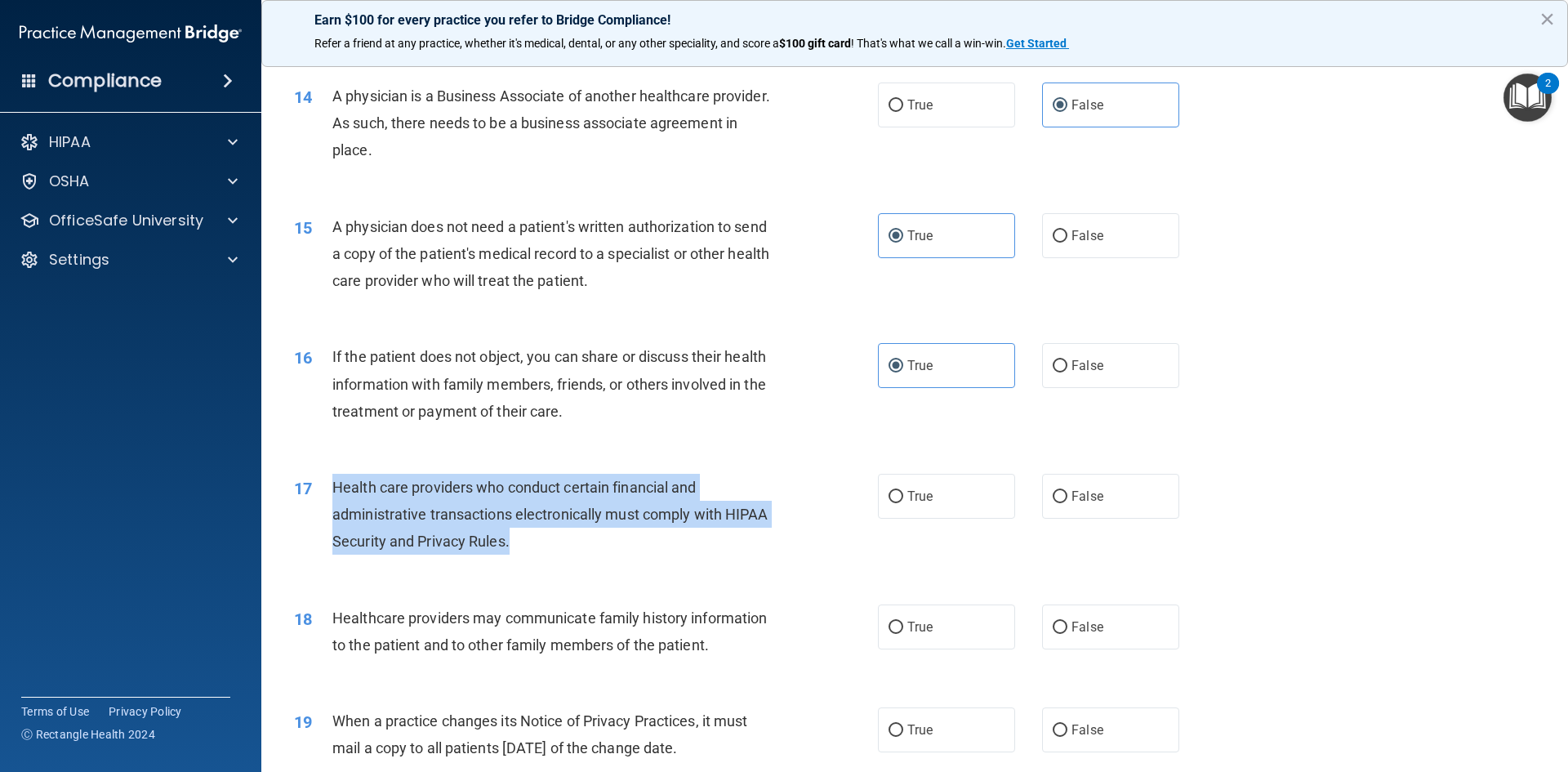
drag, startPoint x: 552, startPoint y: 544, endPoint x: 337, endPoint y: 501, distance: 219.3
click at [332, 492] on div "Health care providers who conduct certain financial and administrative transact…" at bounding box center [560, 514] width 457 height 81
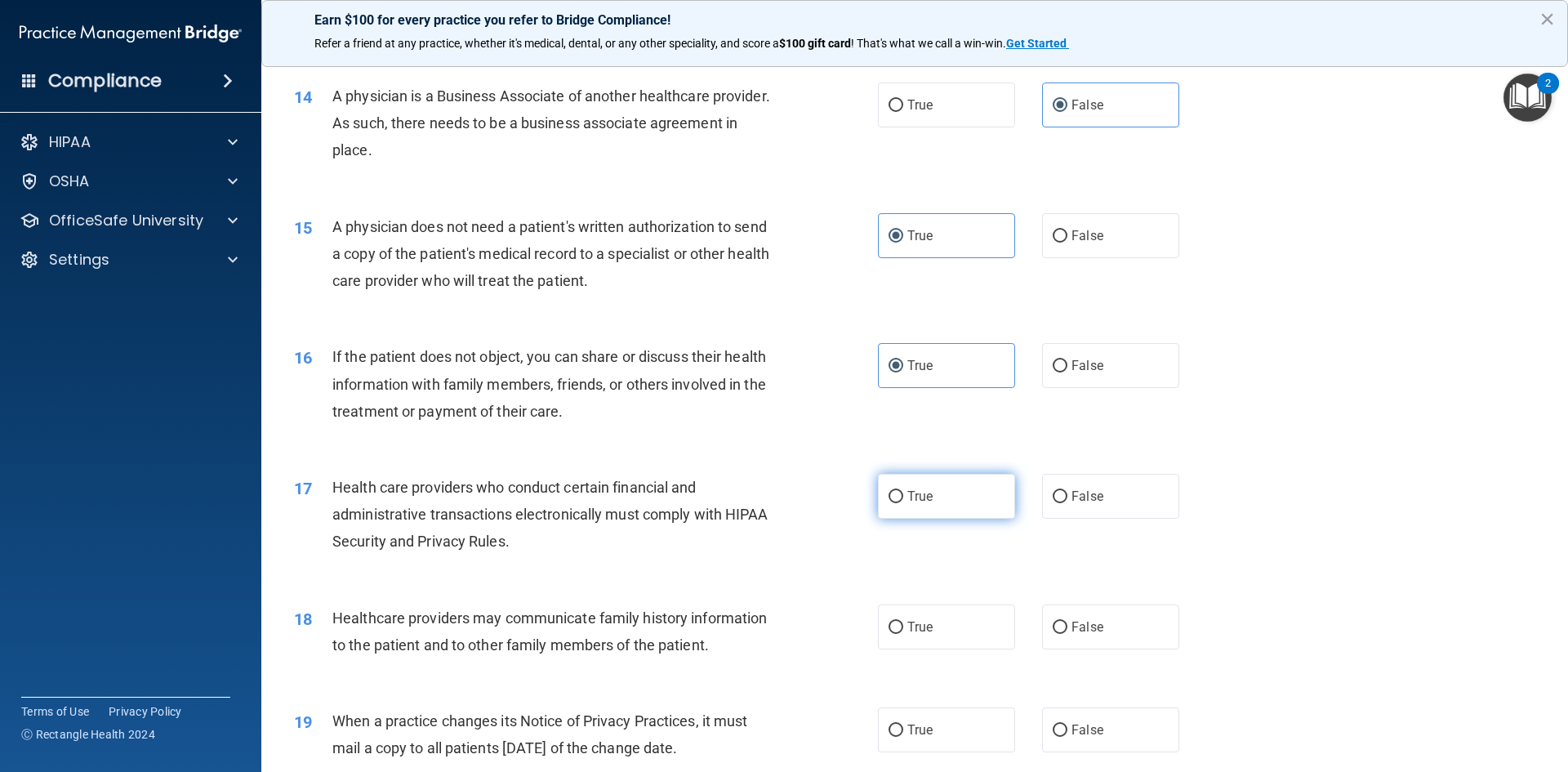
drag, startPoint x: 905, startPoint y: 505, endPoint x: 899, endPoint y: 513, distance: 10.0
click at [902, 508] on label "True" at bounding box center [946, 496] width 138 height 45
click at [893, 493] on input "True" at bounding box center [895, 497] width 14 height 13
radio input "true"
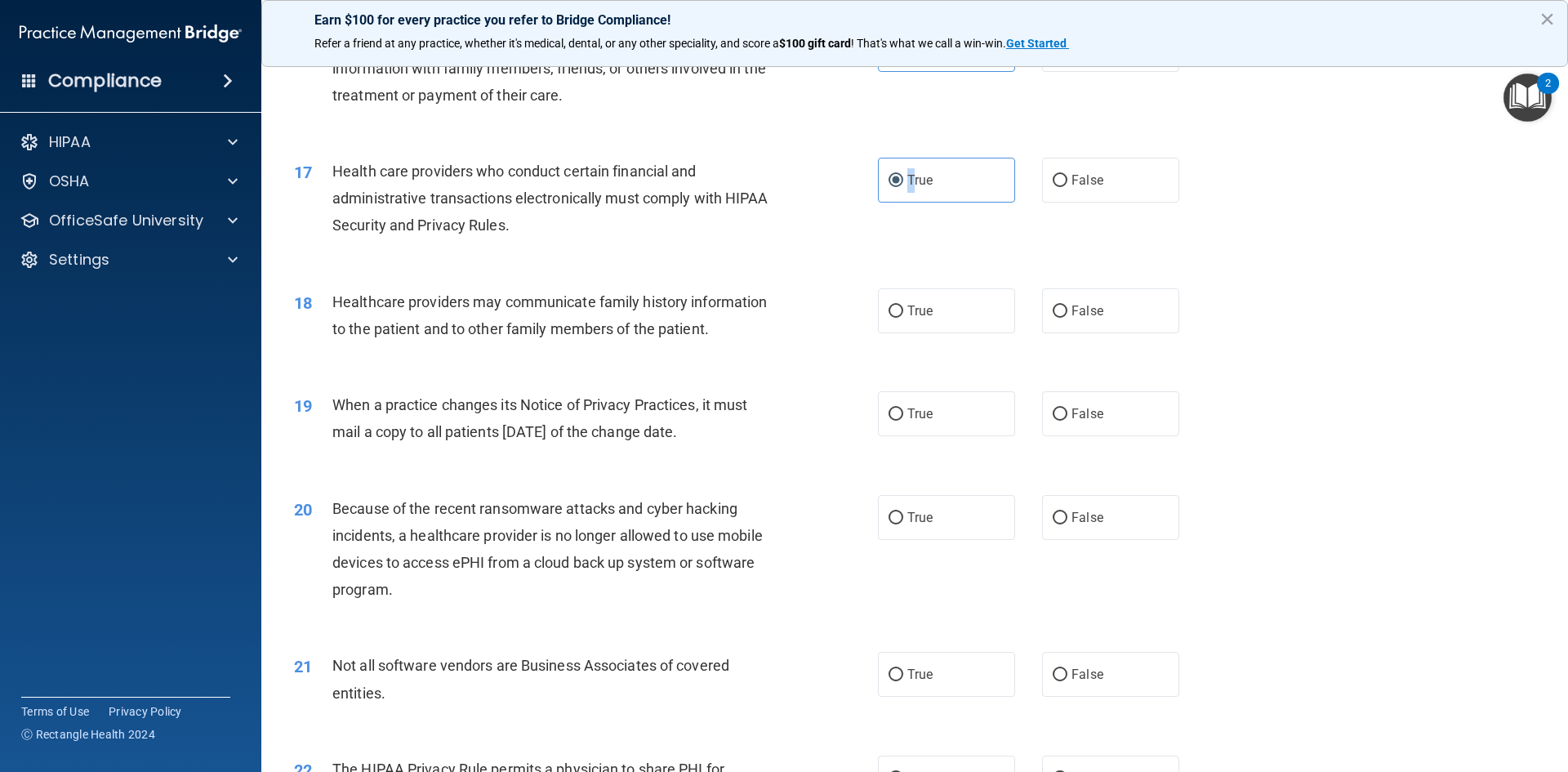
scroll to position [1959, 0]
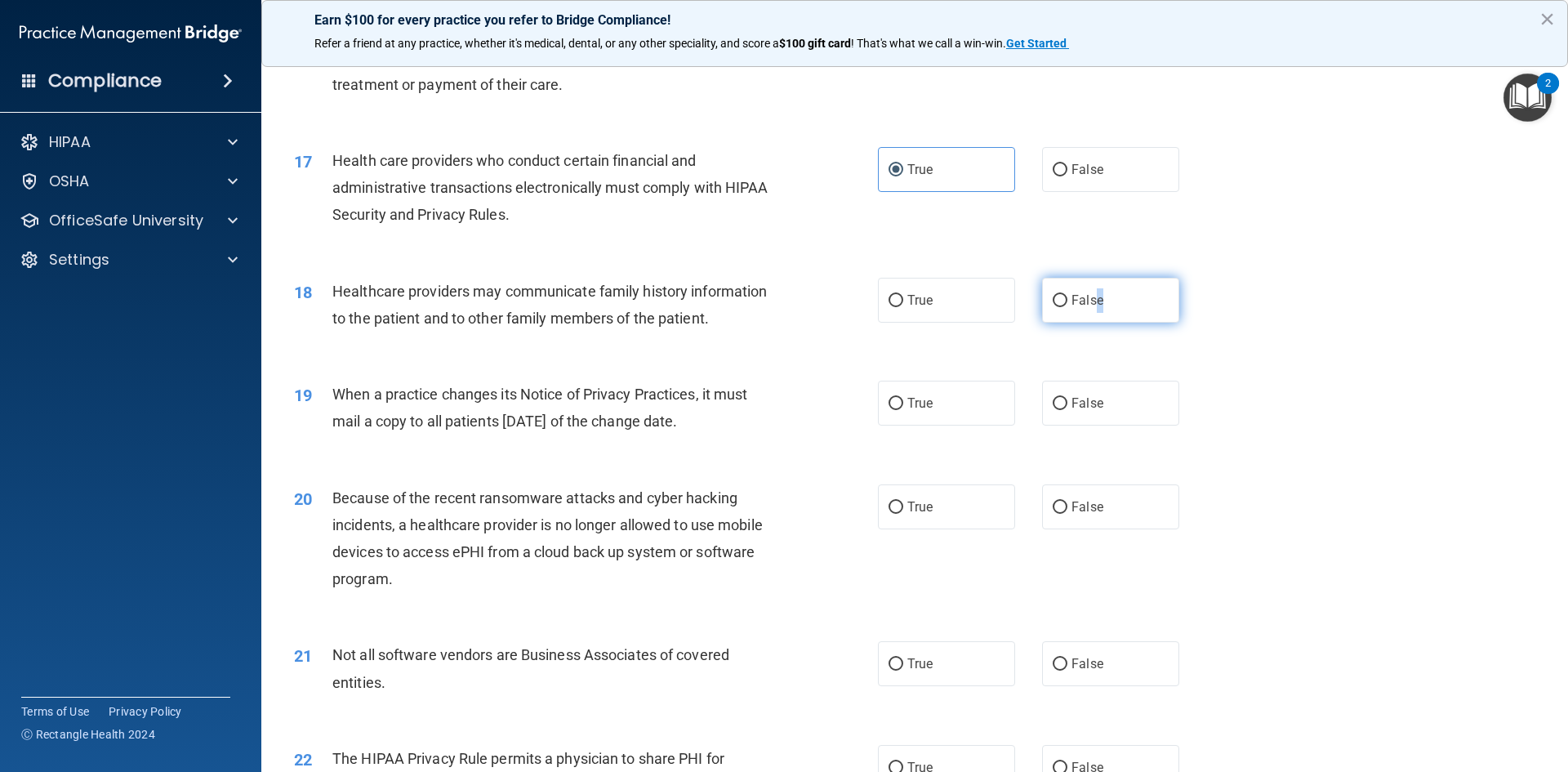
click at [1094, 299] on span "False" at bounding box center [1087, 299] width 32 height 15
click at [1069, 309] on label "False" at bounding box center [1111, 300] width 138 height 45
click at [1067, 307] on input "False" at bounding box center [1060, 301] width 14 height 13
radio input "true"
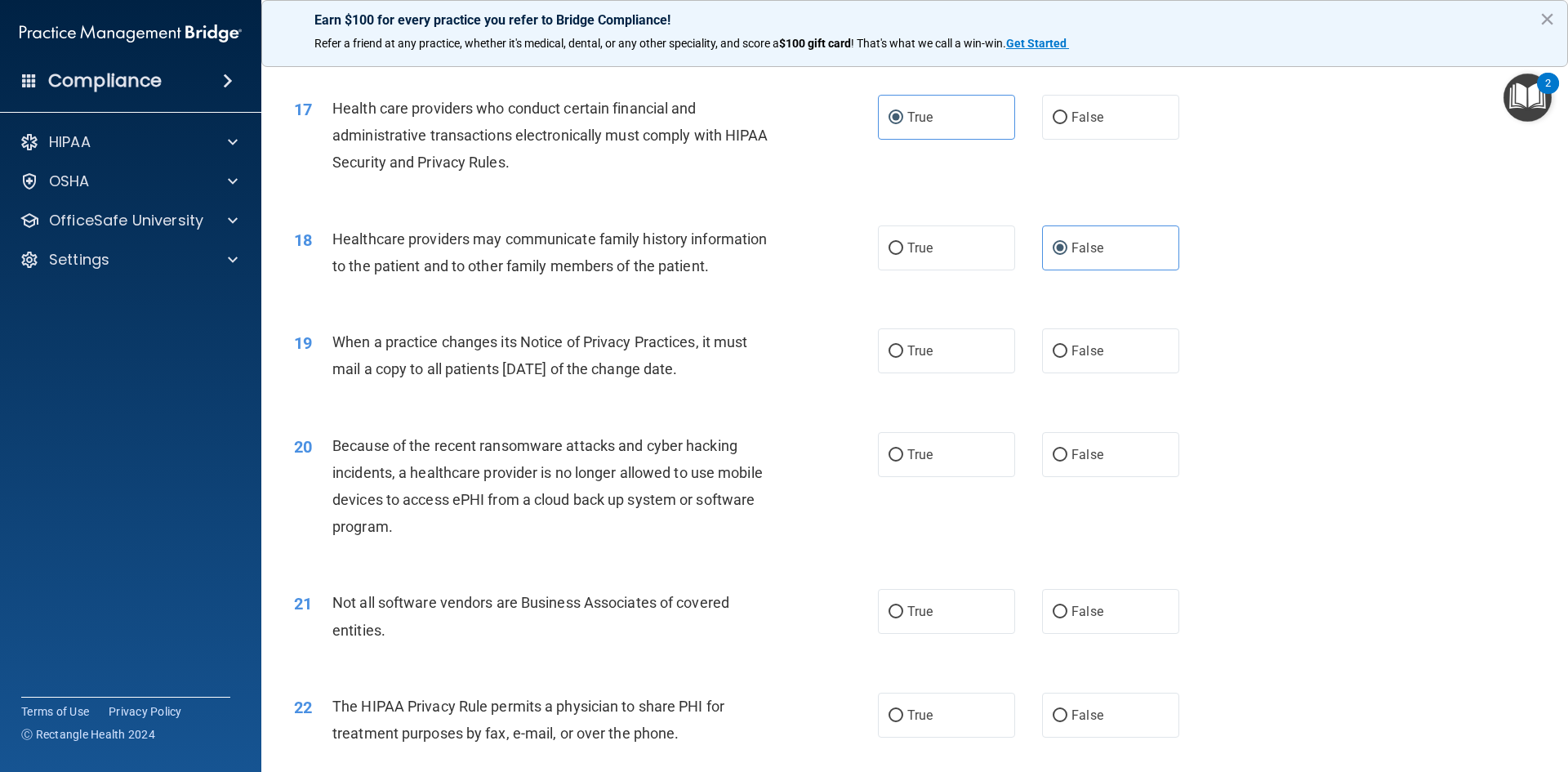
scroll to position [2042, 0]
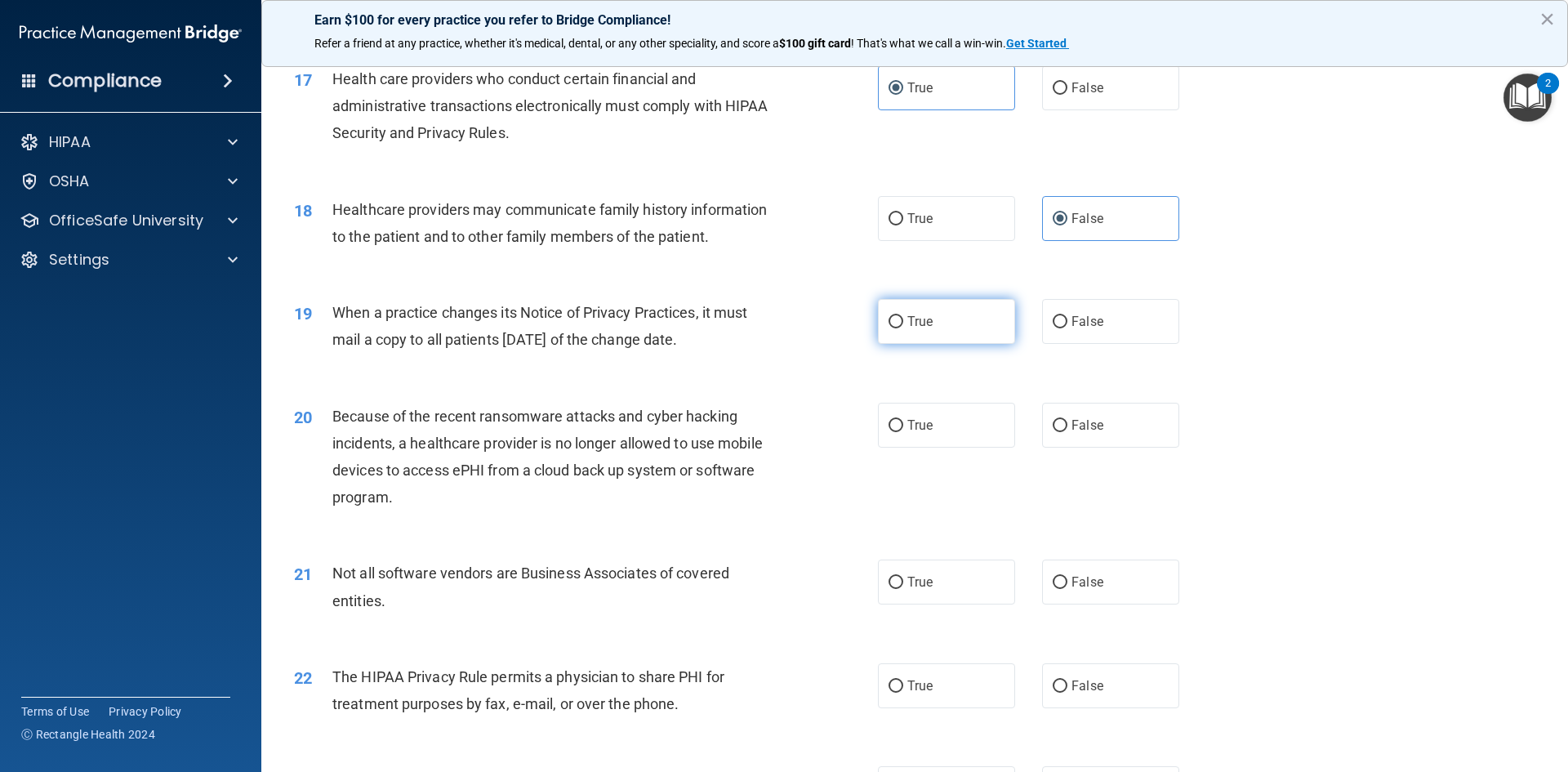
click at [921, 310] on label "True" at bounding box center [946, 321] width 138 height 45
click at [903, 316] on input "True" at bounding box center [895, 323] width 14 height 13
radio input "true"
drag, startPoint x: 740, startPoint y: 340, endPoint x: 374, endPoint y: 329, distance: 366.2
click at [333, 314] on div "When a practice changes its Notice of Privacy Practices, it must mail a copy to…" at bounding box center [560, 325] width 457 height 54
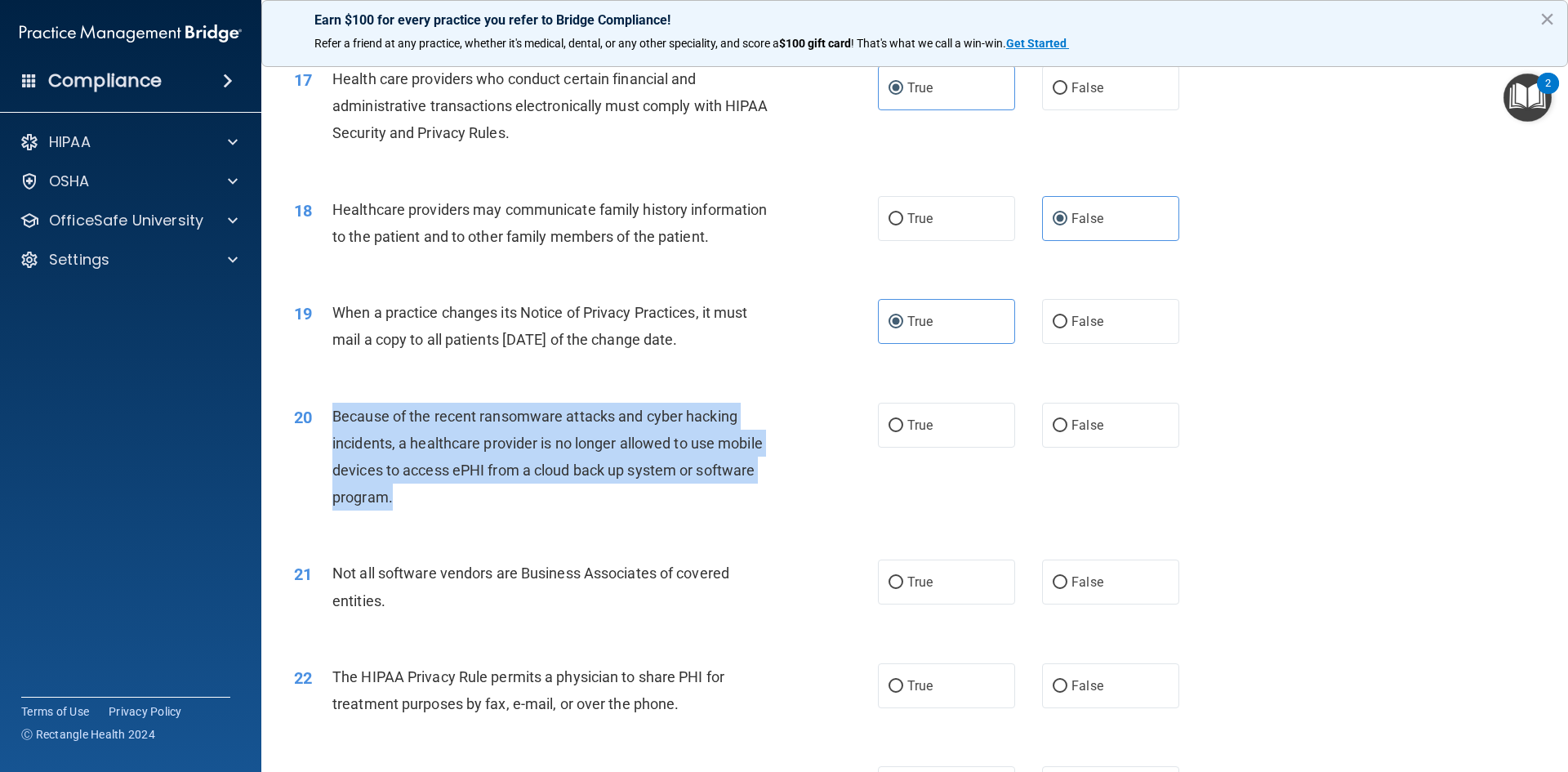
drag, startPoint x: 394, startPoint y: 497, endPoint x: 331, endPoint y: 416, distance: 102.6
click at [327, 415] on div "20 Because of the recent ransomware attacks and cyber hacking incidents, a heal…" at bounding box center [586, 461] width 633 height 117
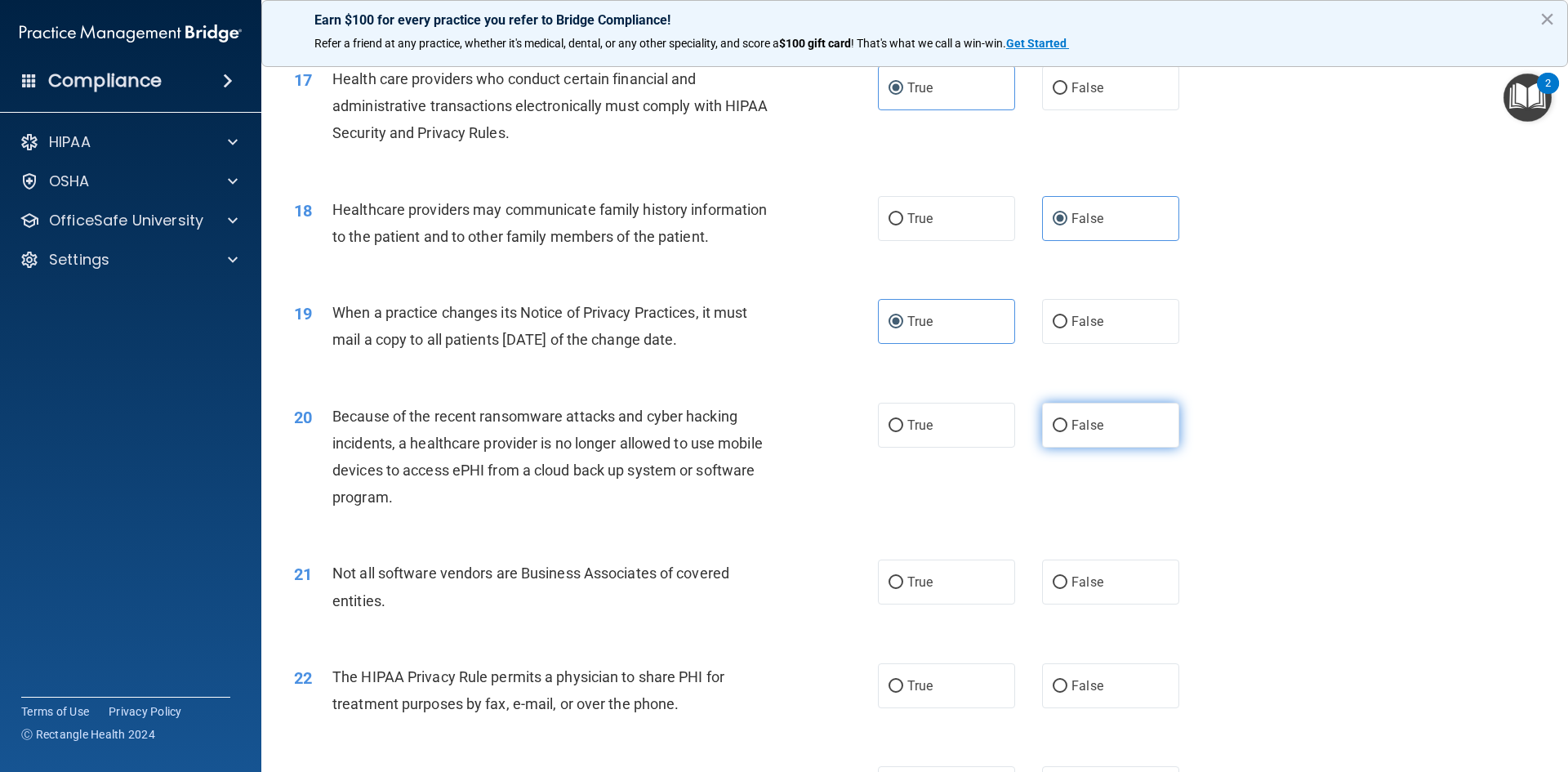
click at [1134, 416] on label "False" at bounding box center [1111, 425] width 138 height 45
click at [1067, 420] on input "False" at bounding box center [1060, 426] width 14 height 13
radio input "true"
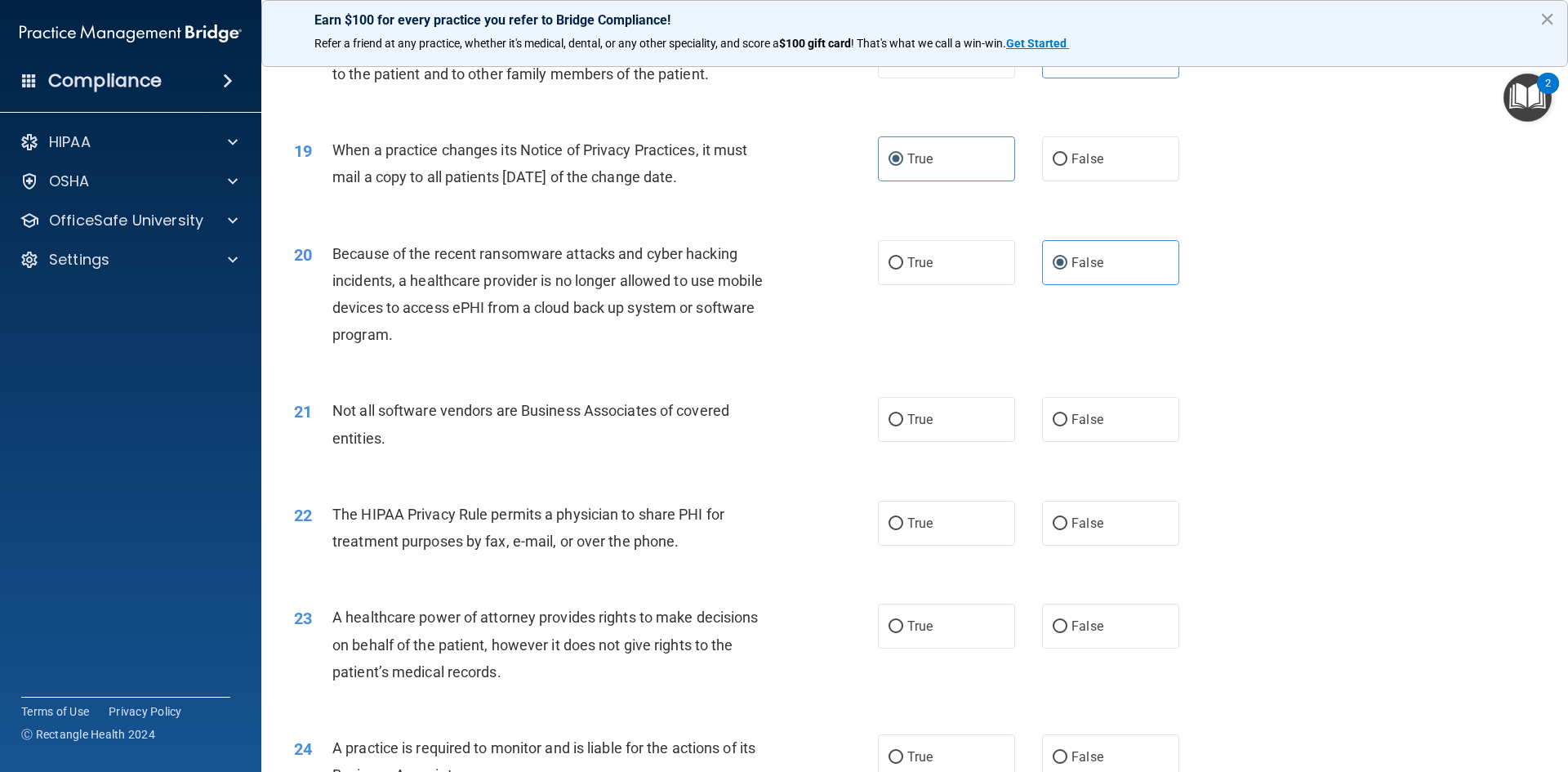
scroll to position [2204, 0]
drag, startPoint x: 446, startPoint y: 444, endPoint x: 342, endPoint y: 409, distance: 109.7
click at [327, 407] on div "21 Not all software vendors are Business Associates of covered entities." at bounding box center [586, 426] width 633 height 62
click at [933, 431] on label "True" at bounding box center [946, 418] width 138 height 45
click at [903, 425] on input "True" at bounding box center [895, 419] width 14 height 13
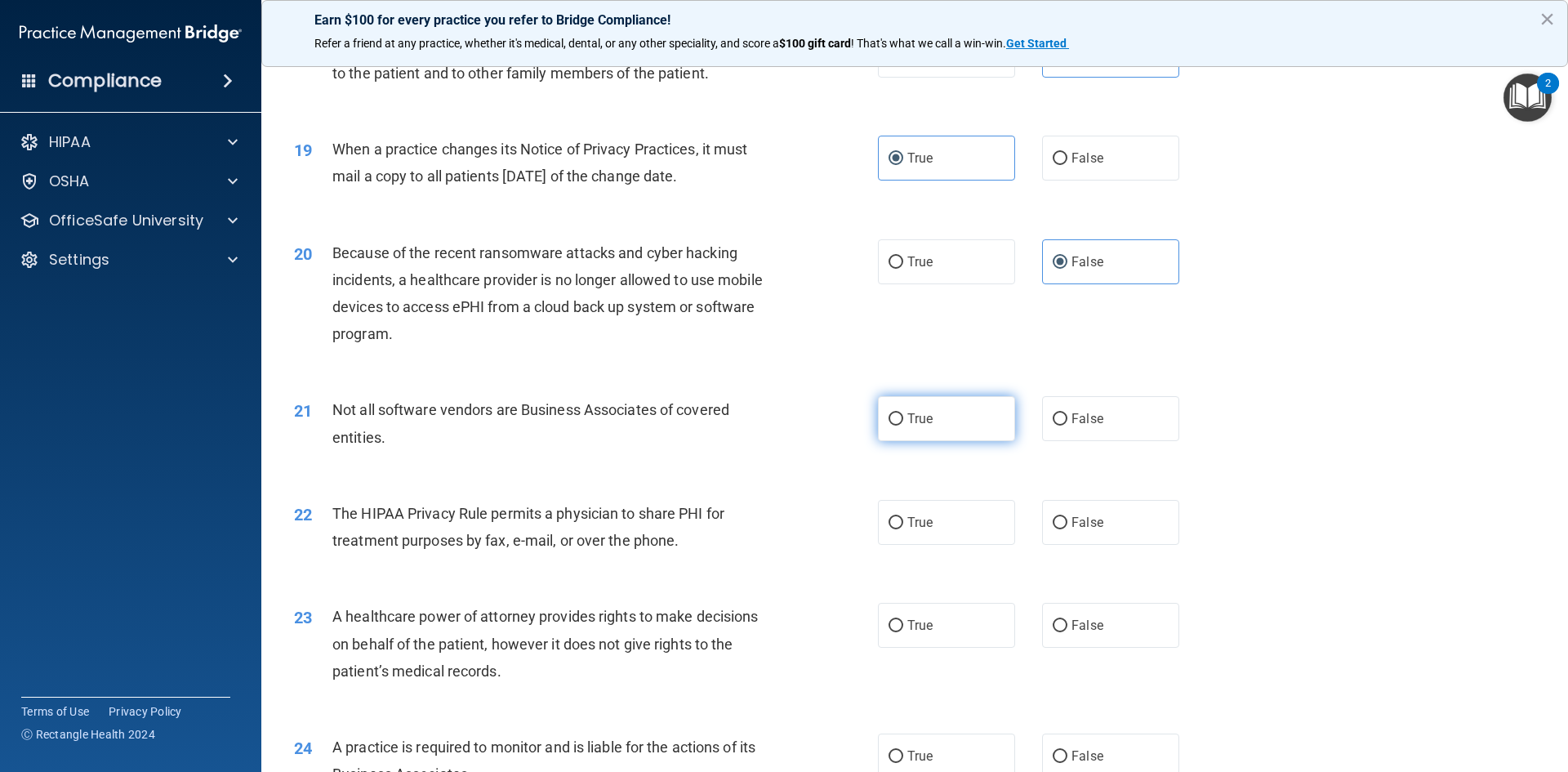
radio input "true"
drag, startPoint x: 675, startPoint y: 544, endPoint x: 708, endPoint y: 554, distance: 34.5
click at [667, 542] on span "The HIPAA Privacy Rule permits a physician to share PHI for treatment purposes …" at bounding box center [528, 526] width 392 height 44
click at [708, 554] on div "The HIPAA Privacy Rule permits a physician to share PHI for treatment purposes …" at bounding box center [560, 526] width 457 height 54
click at [907, 521] on span "True" at bounding box center [919, 522] width 25 height 15
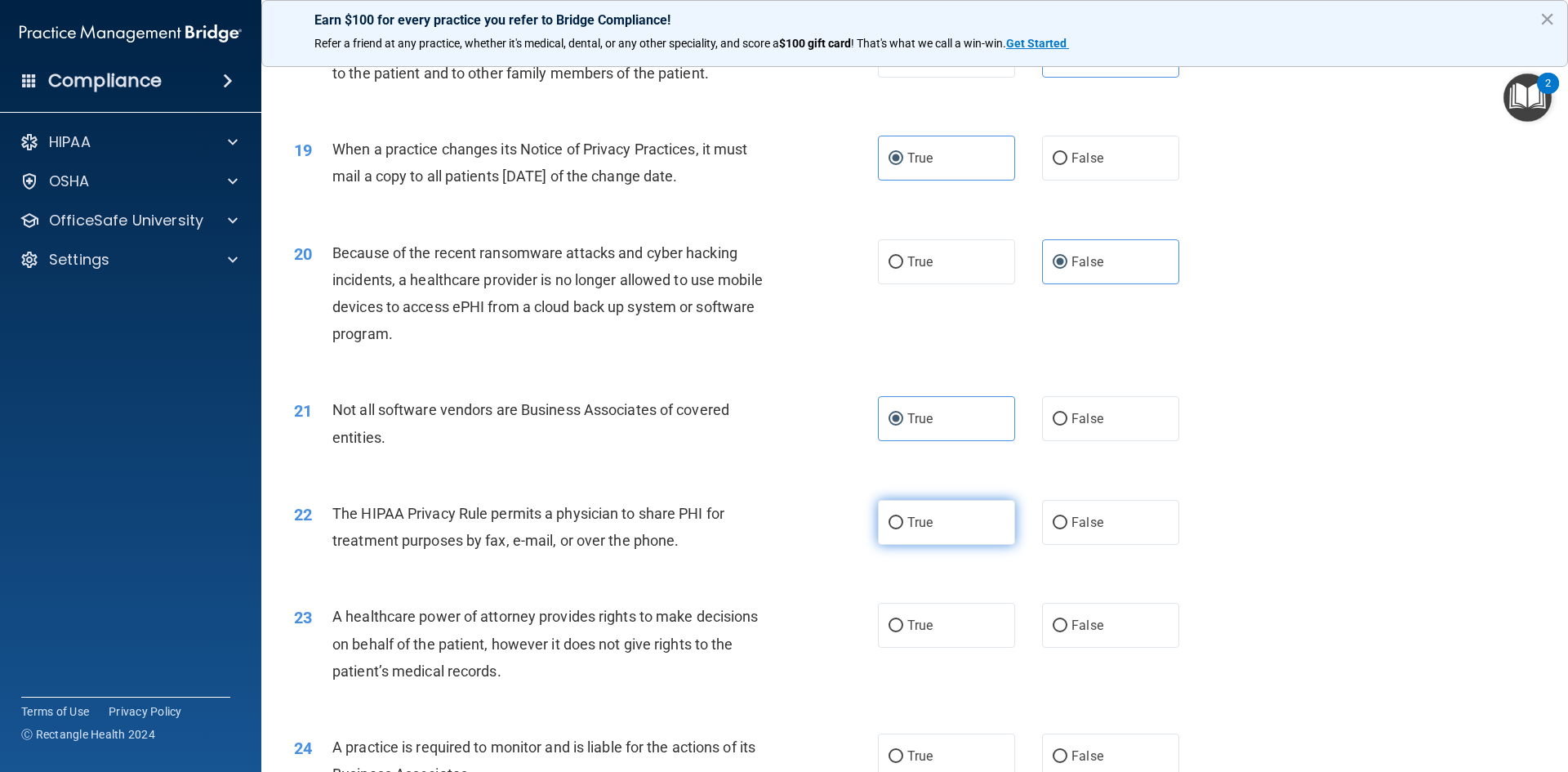
click at [903, 521] on input "True" at bounding box center [895, 523] width 14 height 13
radio input "true"
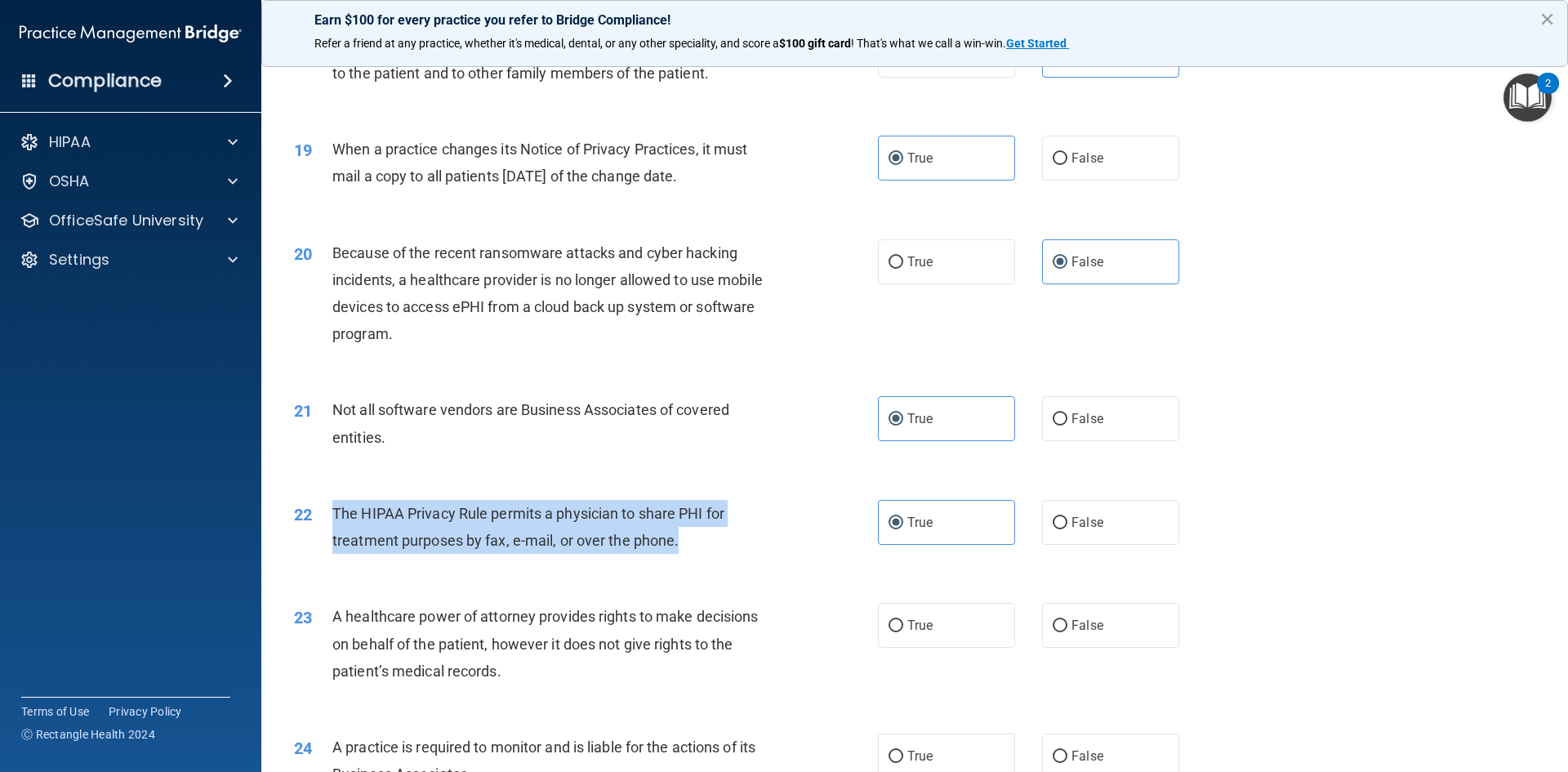
drag, startPoint x: 706, startPoint y: 556, endPoint x: 365, endPoint y: 518, distance: 343.1
click at [330, 517] on div "22 The HIPAA Privacy Rule permits a physician to share PHI for treatment purpos…" at bounding box center [586, 530] width 633 height 62
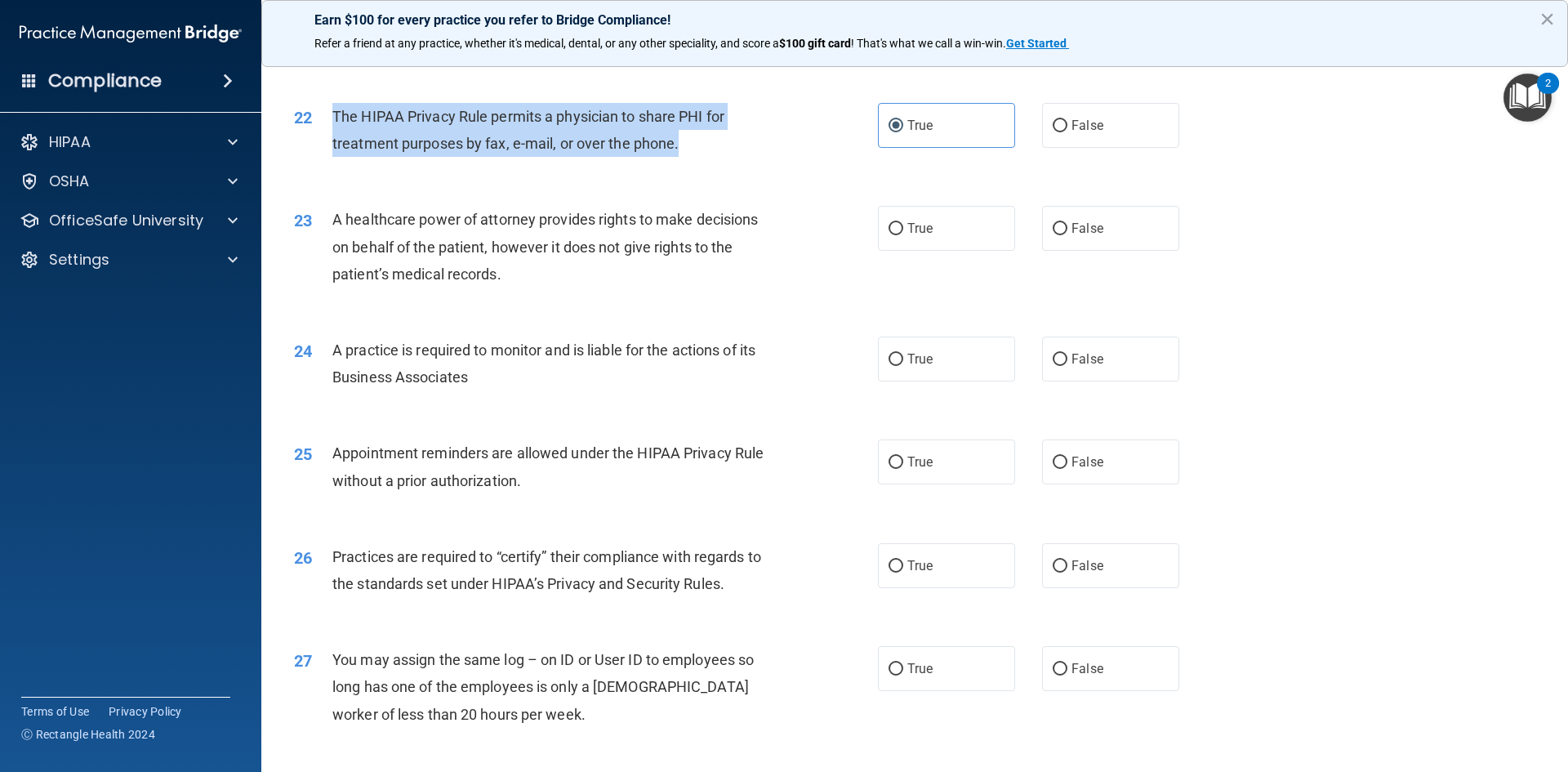
scroll to position [2613, 0]
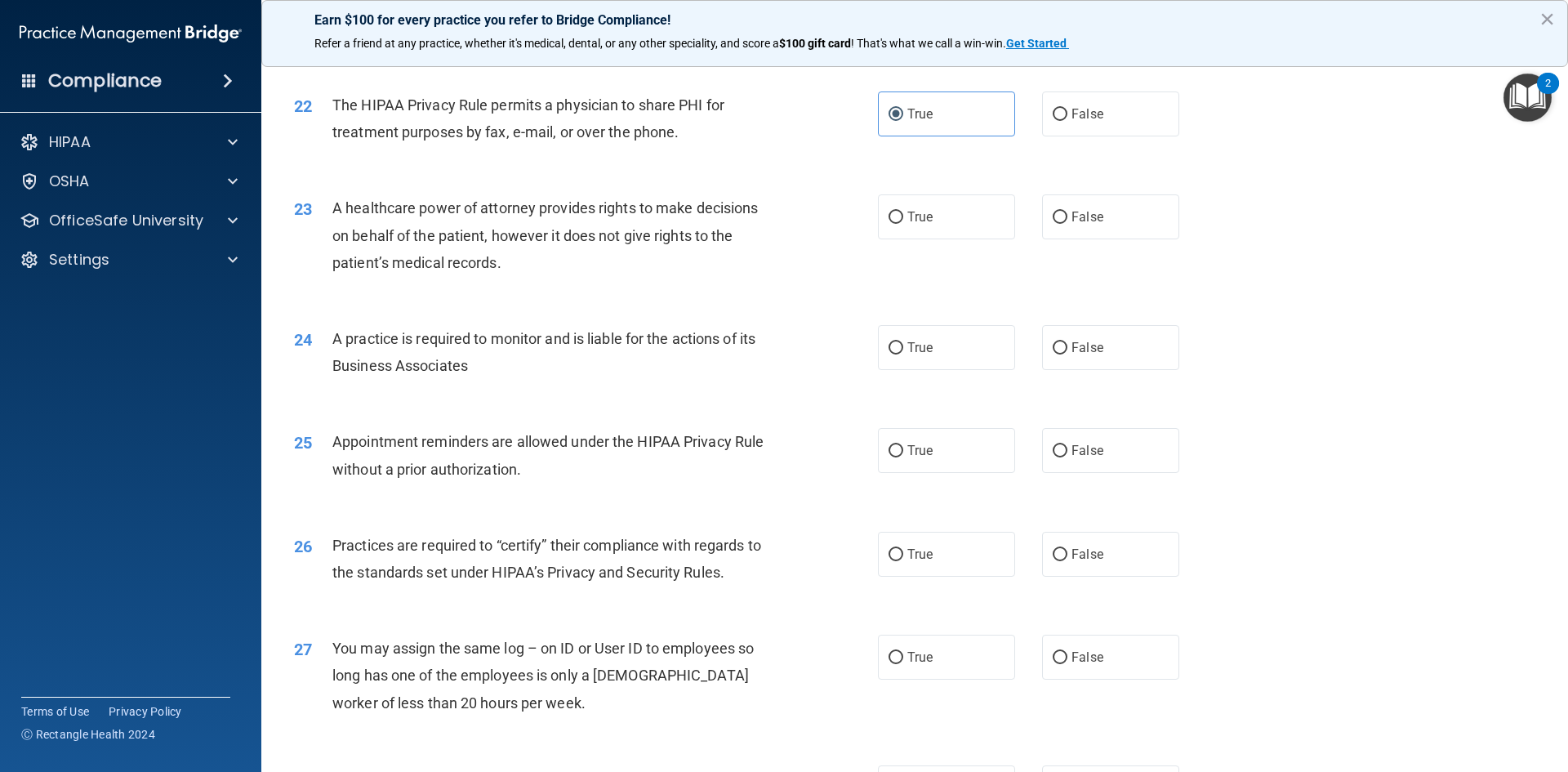
drag, startPoint x: 1112, startPoint y: 223, endPoint x: 1119, endPoint y: 276, distance: 53.5
click at [1113, 225] on label "False" at bounding box center [1111, 216] width 138 height 45
click at [1067, 223] on input "False" at bounding box center [1060, 218] width 14 height 13
radio input "true"
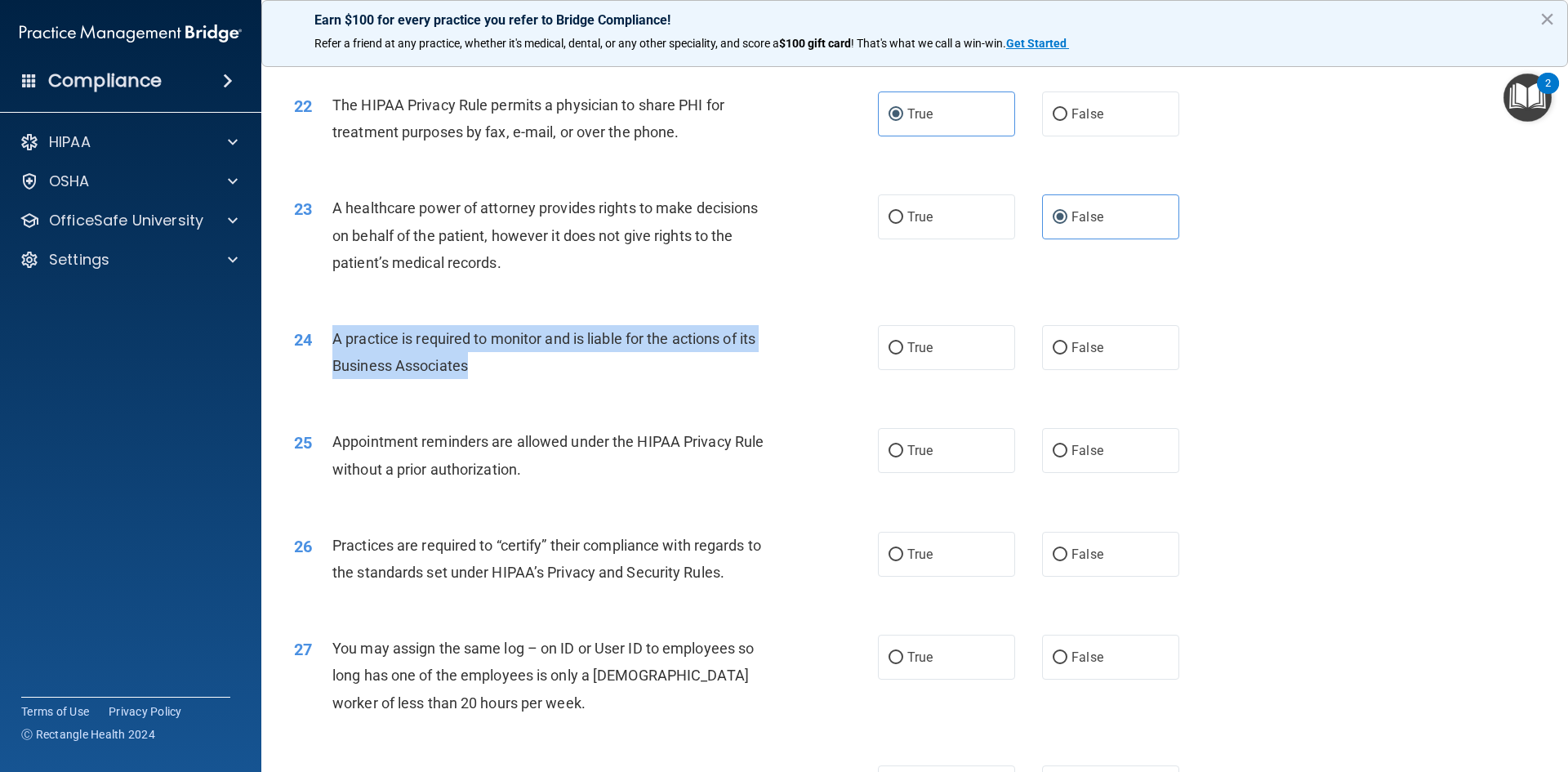
drag, startPoint x: 342, startPoint y: 341, endPoint x: 489, endPoint y: 374, distance: 150.7
click at [489, 374] on div "A practice is required to monitor and is liable for the actions of its Business…" at bounding box center [560, 352] width 457 height 54
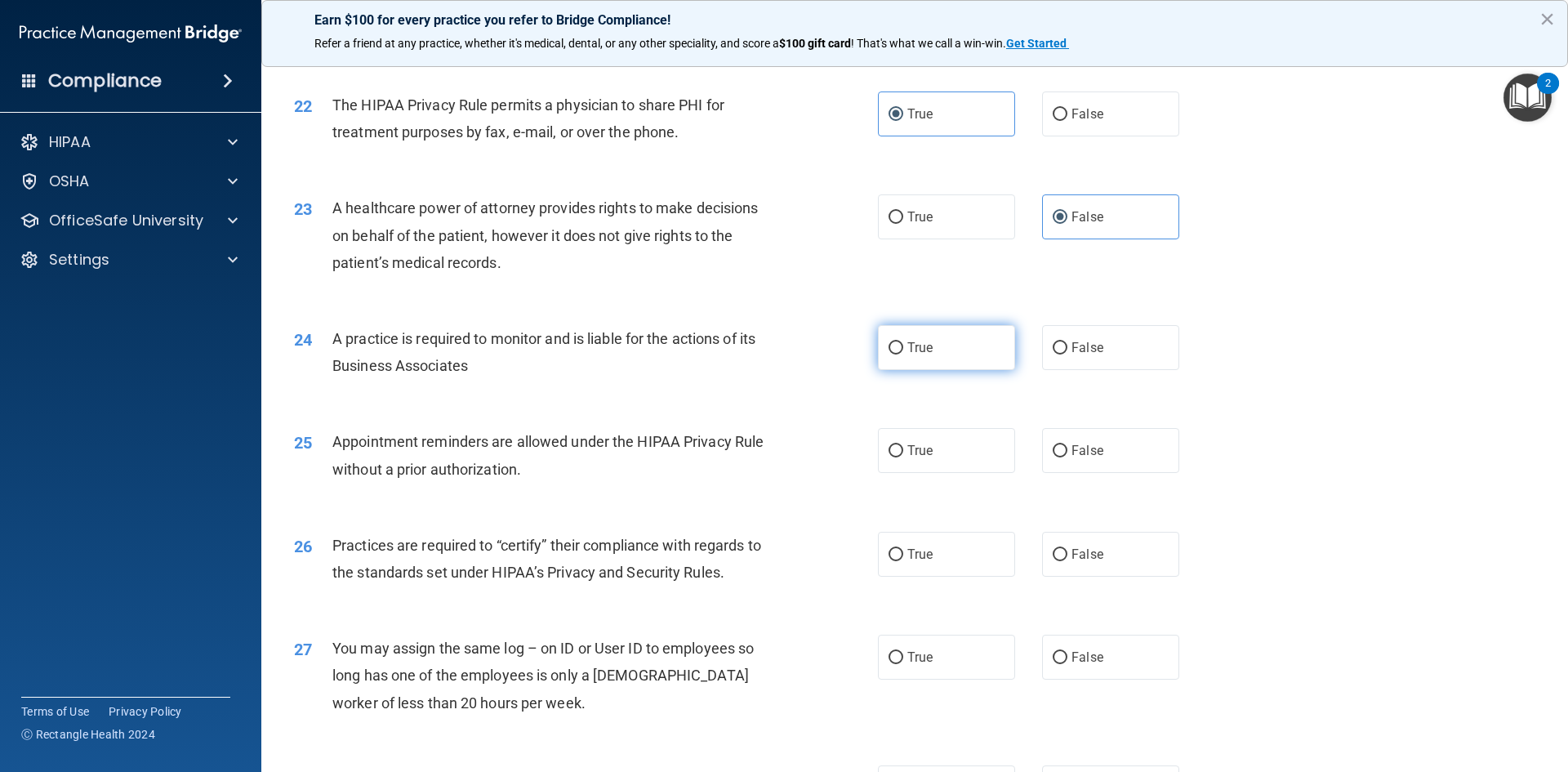
click at [941, 365] on label "True" at bounding box center [946, 348] width 138 height 45
click at [903, 355] on input "True" at bounding box center [895, 348] width 14 height 13
radio input "true"
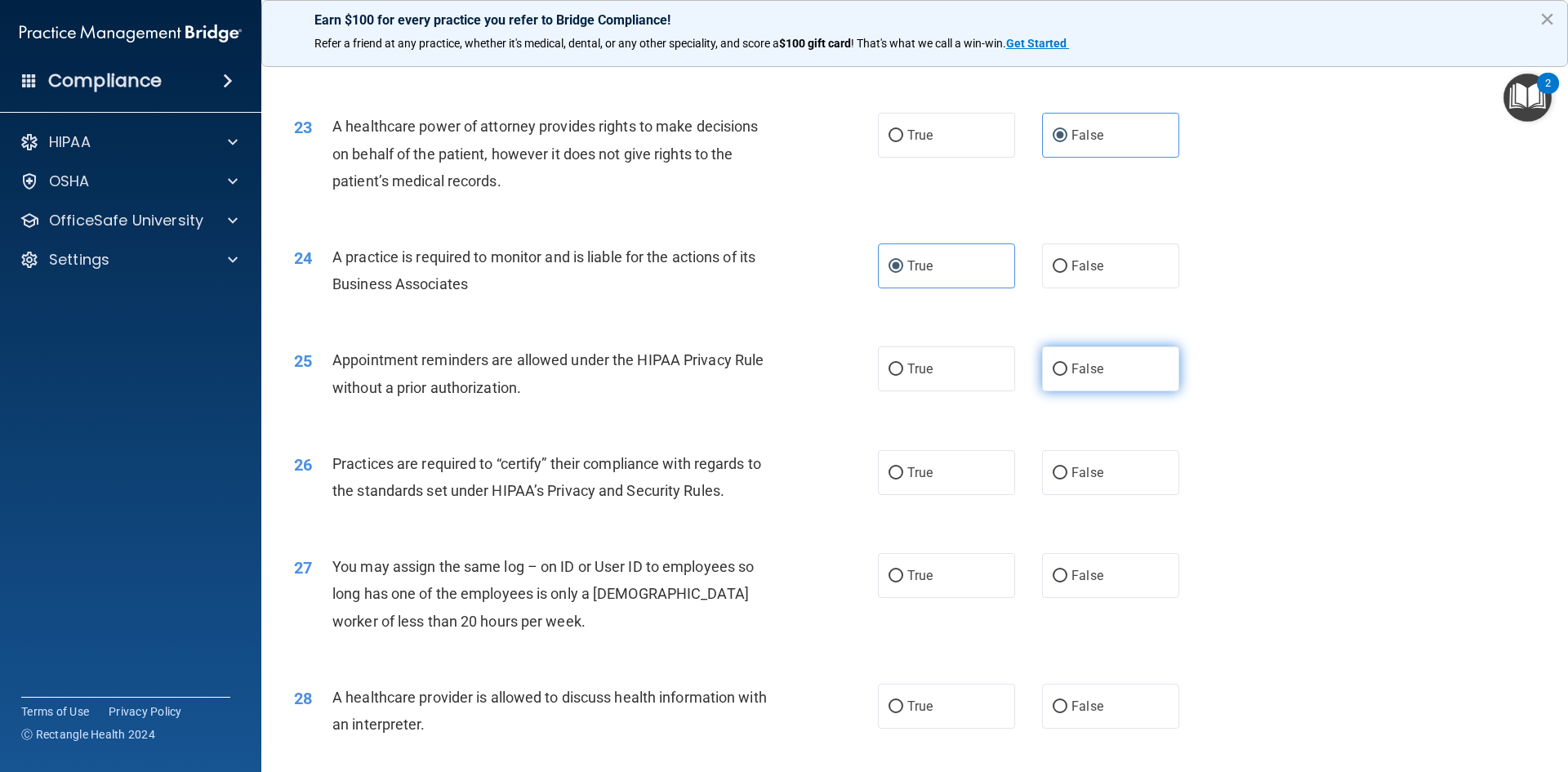
click at [1089, 375] on span "False" at bounding box center [1087, 368] width 32 height 15
click at [1067, 375] on input "False" at bounding box center [1060, 370] width 14 height 13
radio input "true"
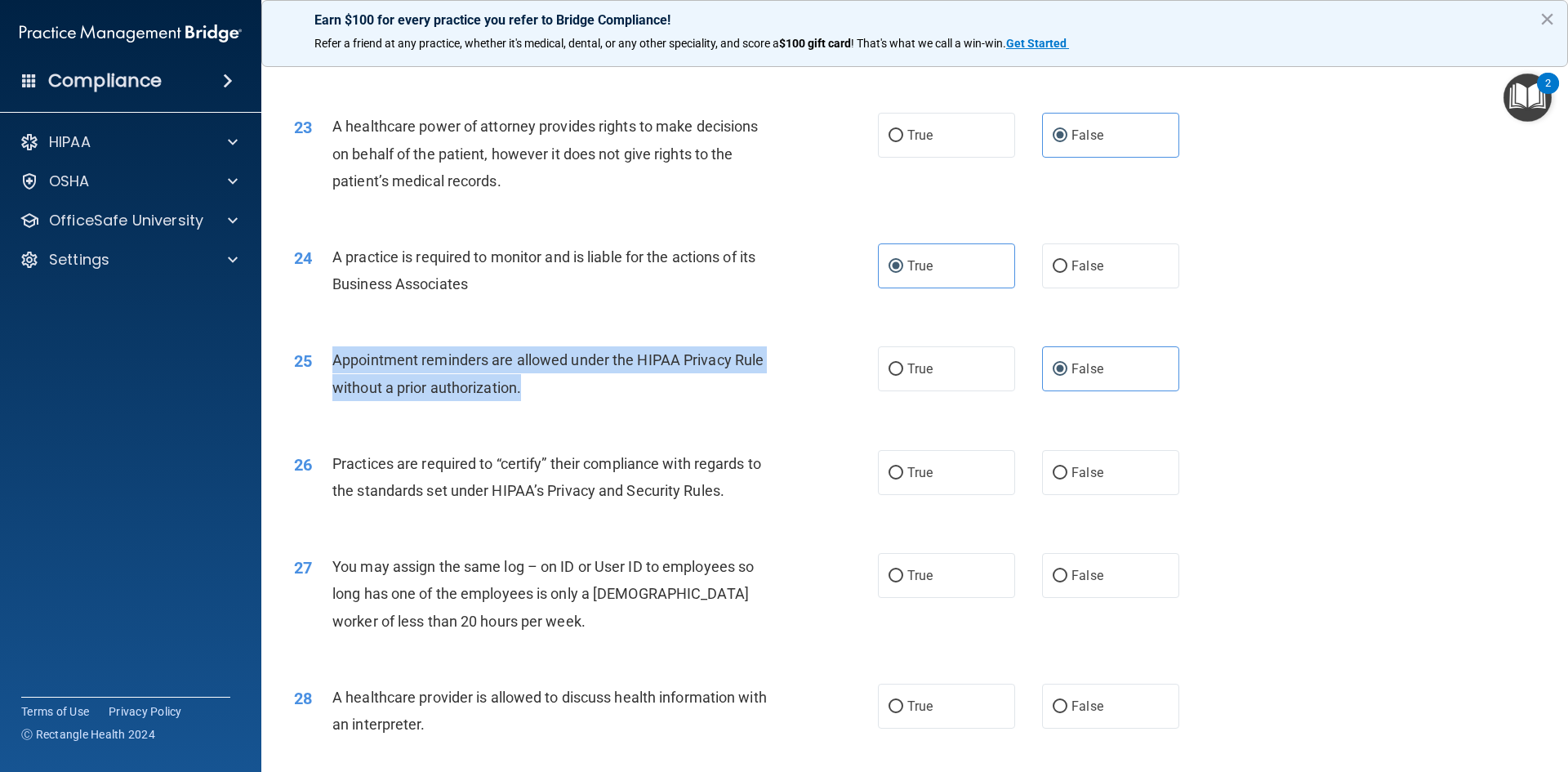
drag, startPoint x: 540, startPoint y: 377, endPoint x: 346, endPoint y: 357, distance: 195.0
click at [338, 357] on div "Appointment reminders are allowed under the HIPAA Privacy Rule without a prior …" at bounding box center [560, 373] width 457 height 54
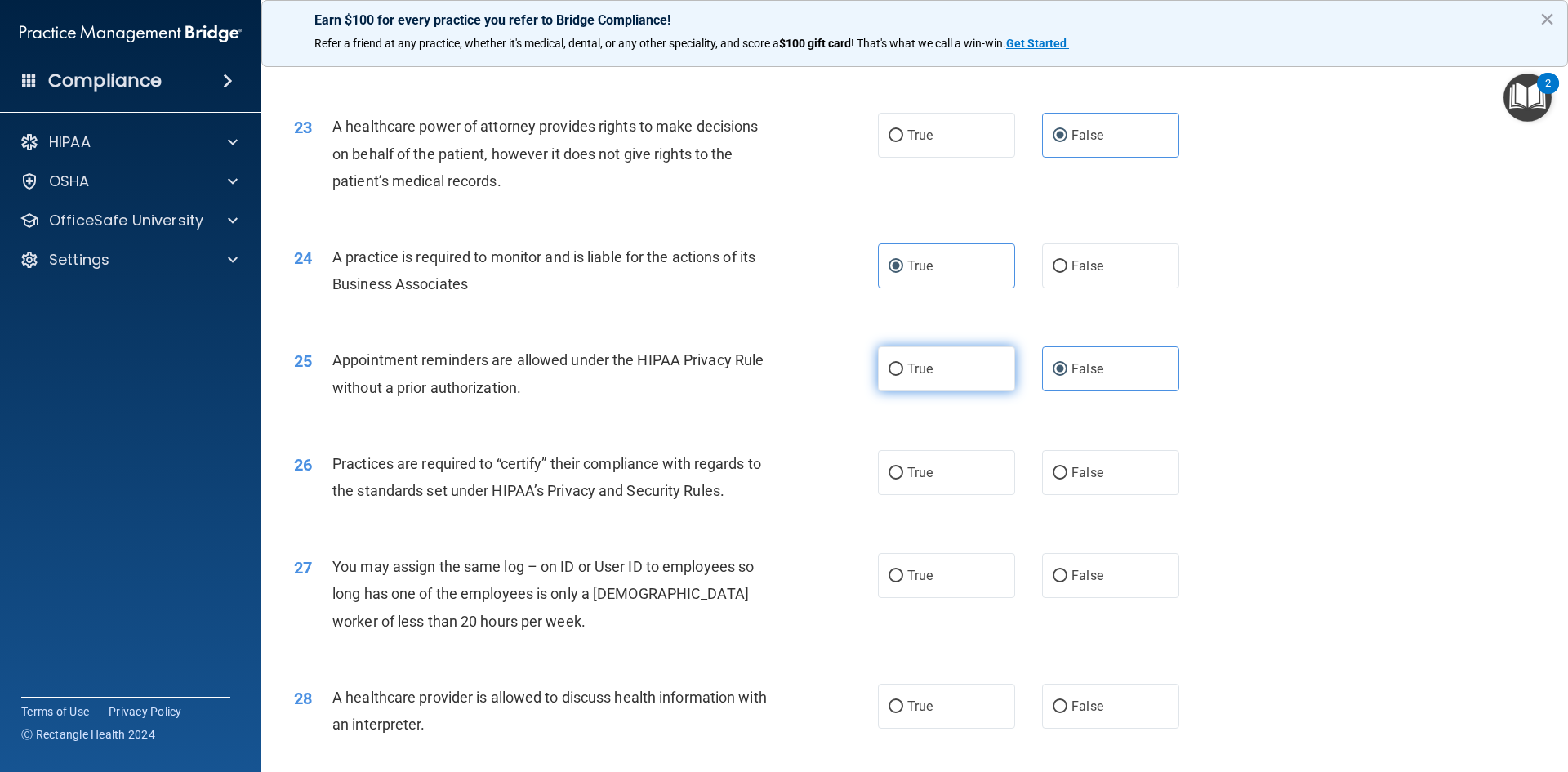
click at [965, 376] on label "True" at bounding box center [946, 368] width 138 height 45
click at [903, 375] on input "True" at bounding box center [895, 370] width 14 height 13
radio input "true"
radio input "false"
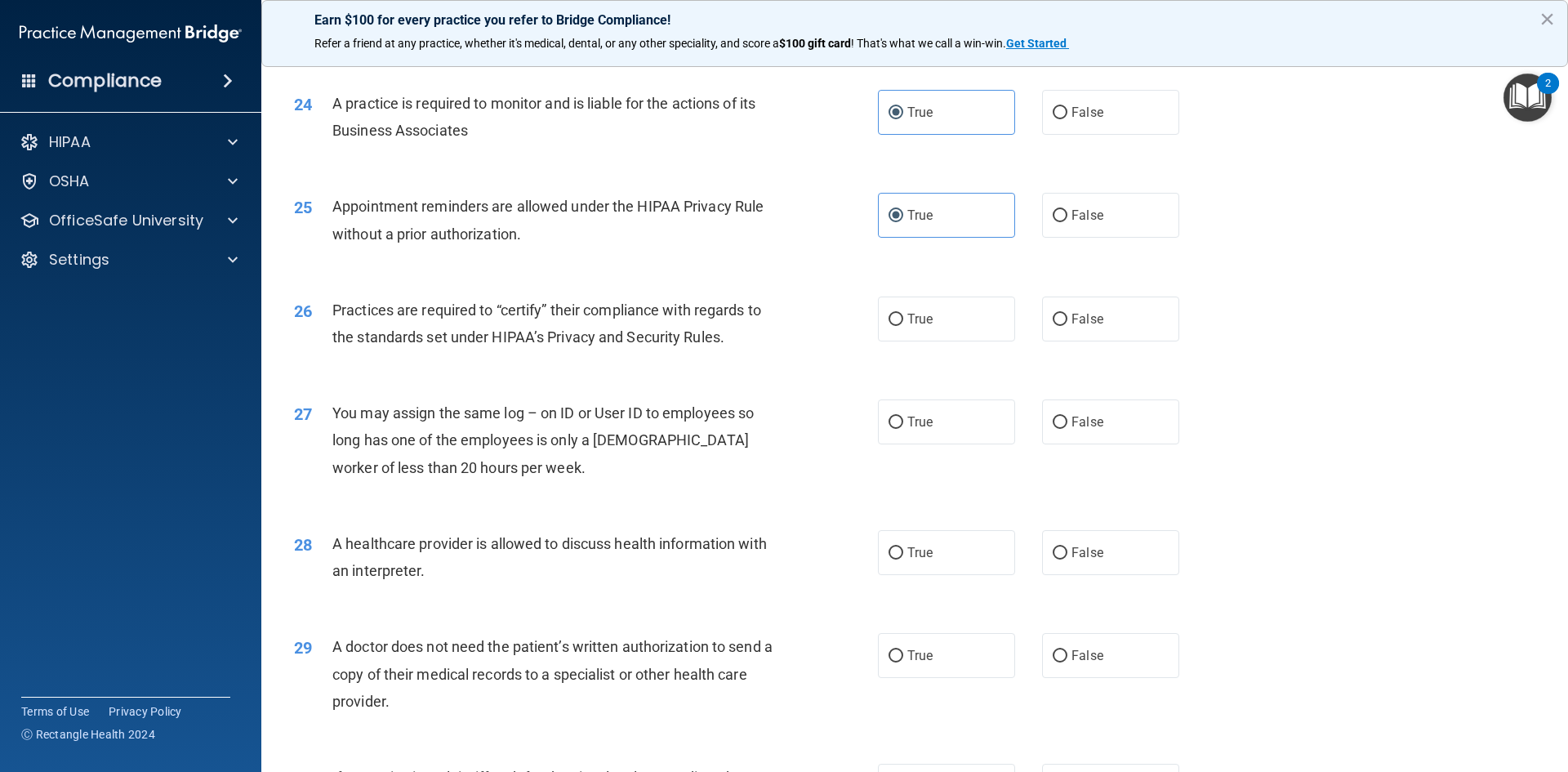
scroll to position [2857, 0]
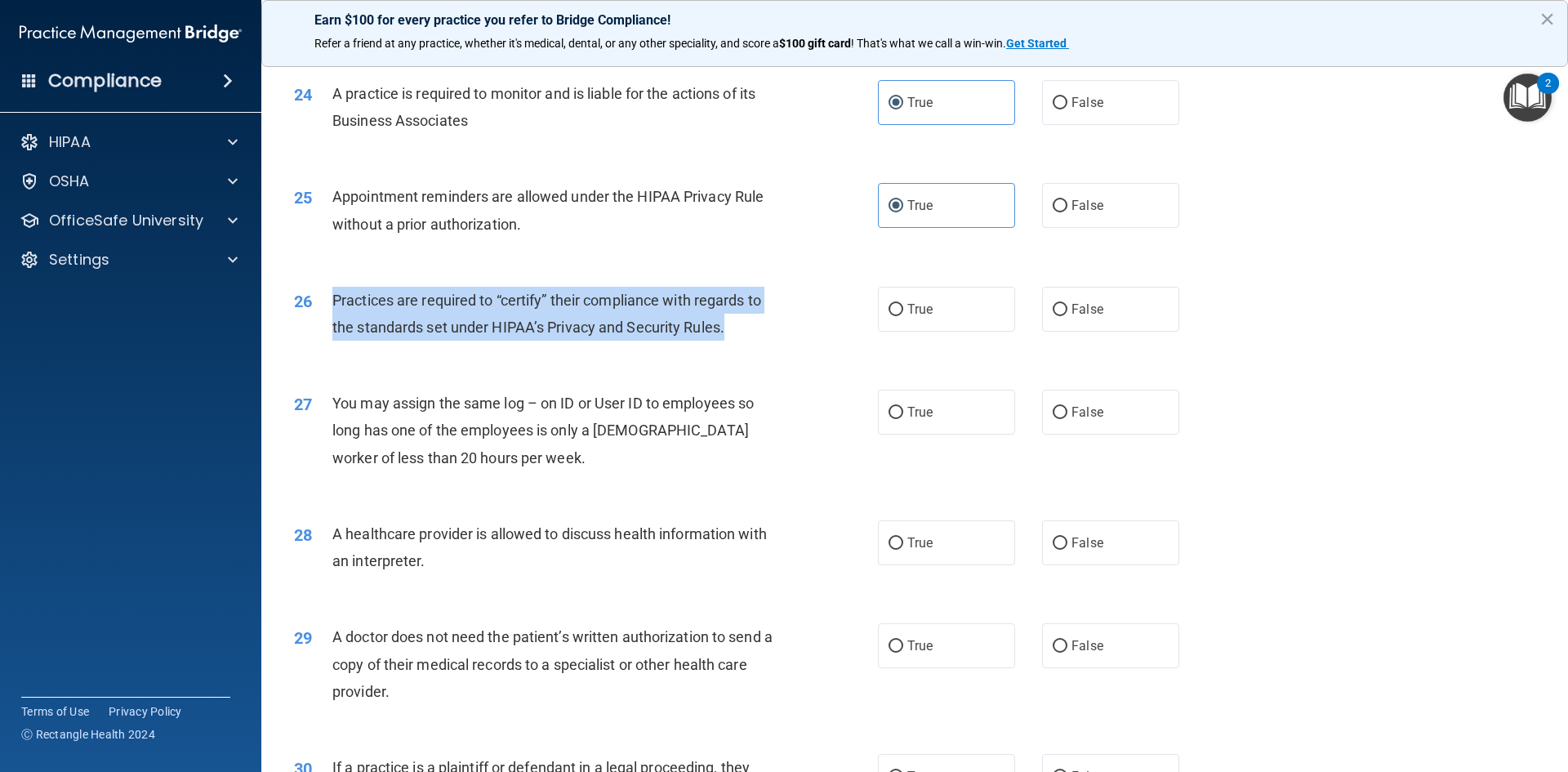
drag, startPoint x: 729, startPoint y: 327, endPoint x: 348, endPoint y: 303, distance: 381.8
click at [334, 298] on div "Practices are required to “certify” their compliance with regards to the standa…" at bounding box center [560, 314] width 457 height 54
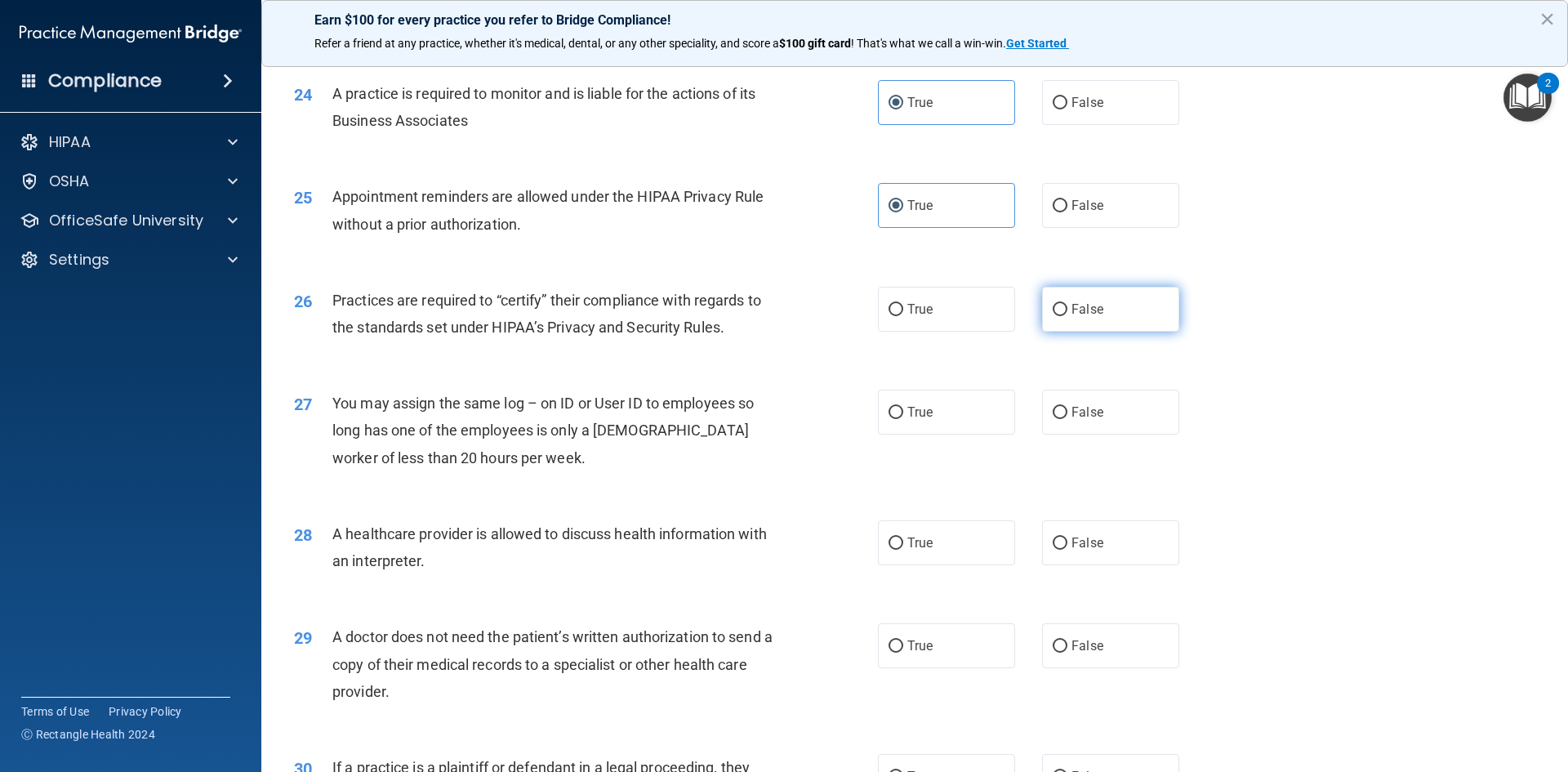
click at [1100, 329] on label "False" at bounding box center [1111, 309] width 138 height 45
click at [1067, 316] on input "False" at bounding box center [1060, 310] width 14 height 13
radio input "true"
click at [1078, 430] on label "False" at bounding box center [1111, 412] width 138 height 45
click at [1067, 419] on input "False" at bounding box center [1060, 413] width 14 height 13
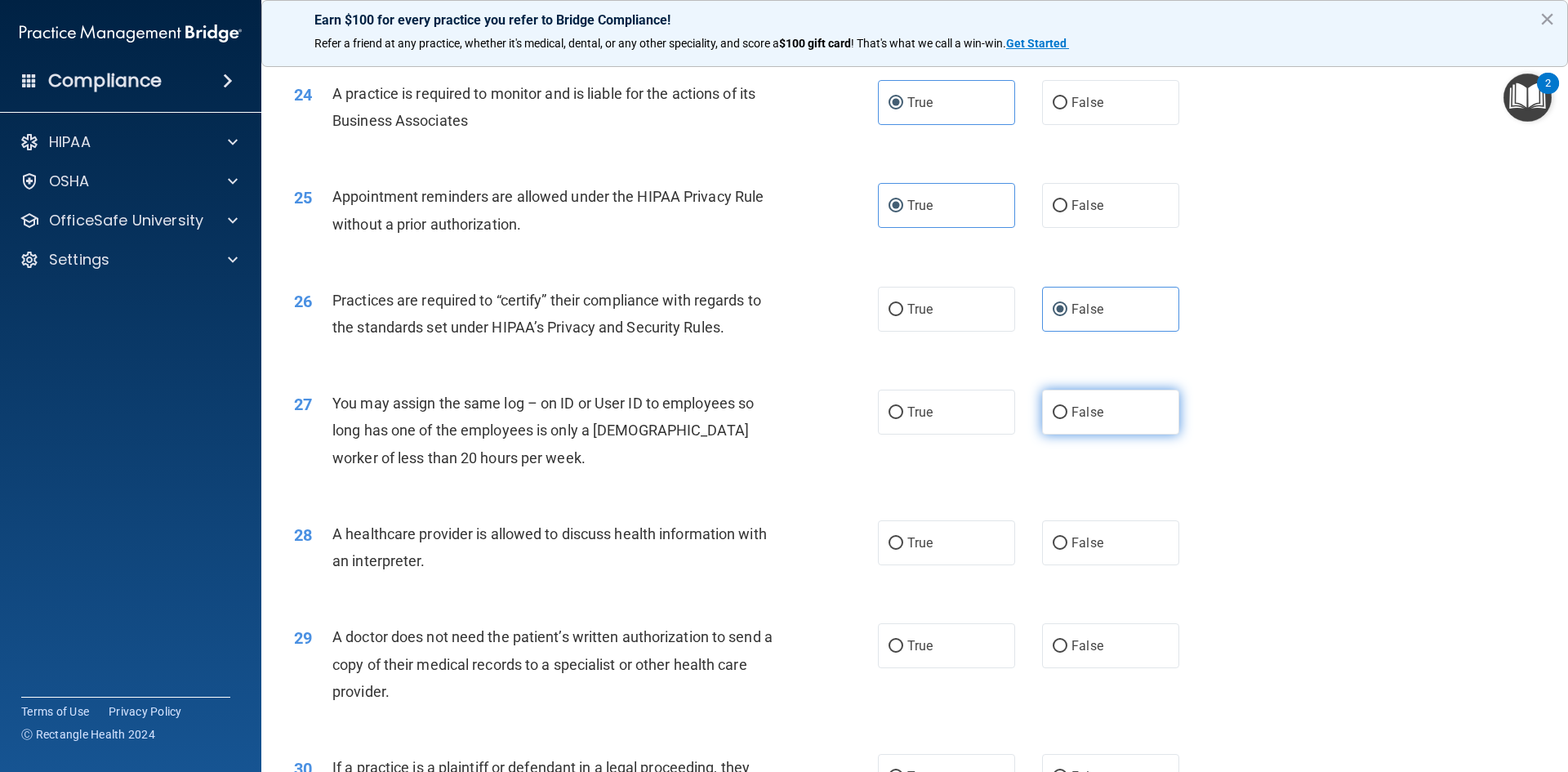
radio input "true"
click at [926, 558] on label "True" at bounding box center [946, 542] width 138 height 45
click at [903, 550] on input "True" at bounding box center [895, 543] width 14 height 13
radio input "true"
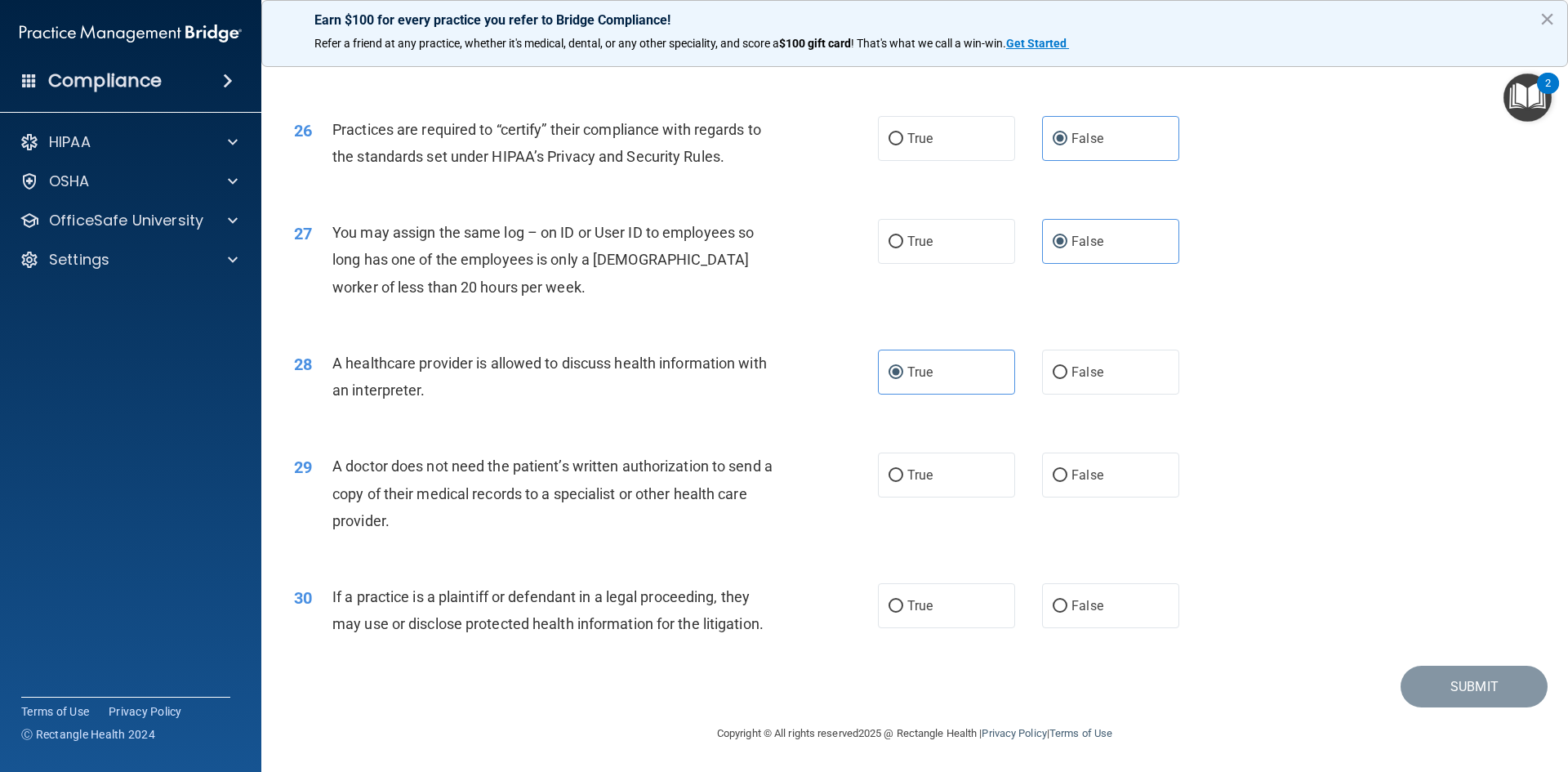
scroll to position [3029, 0]
drag, startPoint x: 398, startPoint y: 521, endPoint x: 324, endPoint y: 459, distance: 96.5
click at [324, 459] on div "29 A doctor does not need the patient’s written authorization to send a copy of…" at bounding box center [586, 496] width 633 height 90
click at [919, 477] on span "True" at bounding box center [919, 474] width 25 height 15
click at [903, 477] on input "True" at bounding box center [895, 475] width 14 height 13
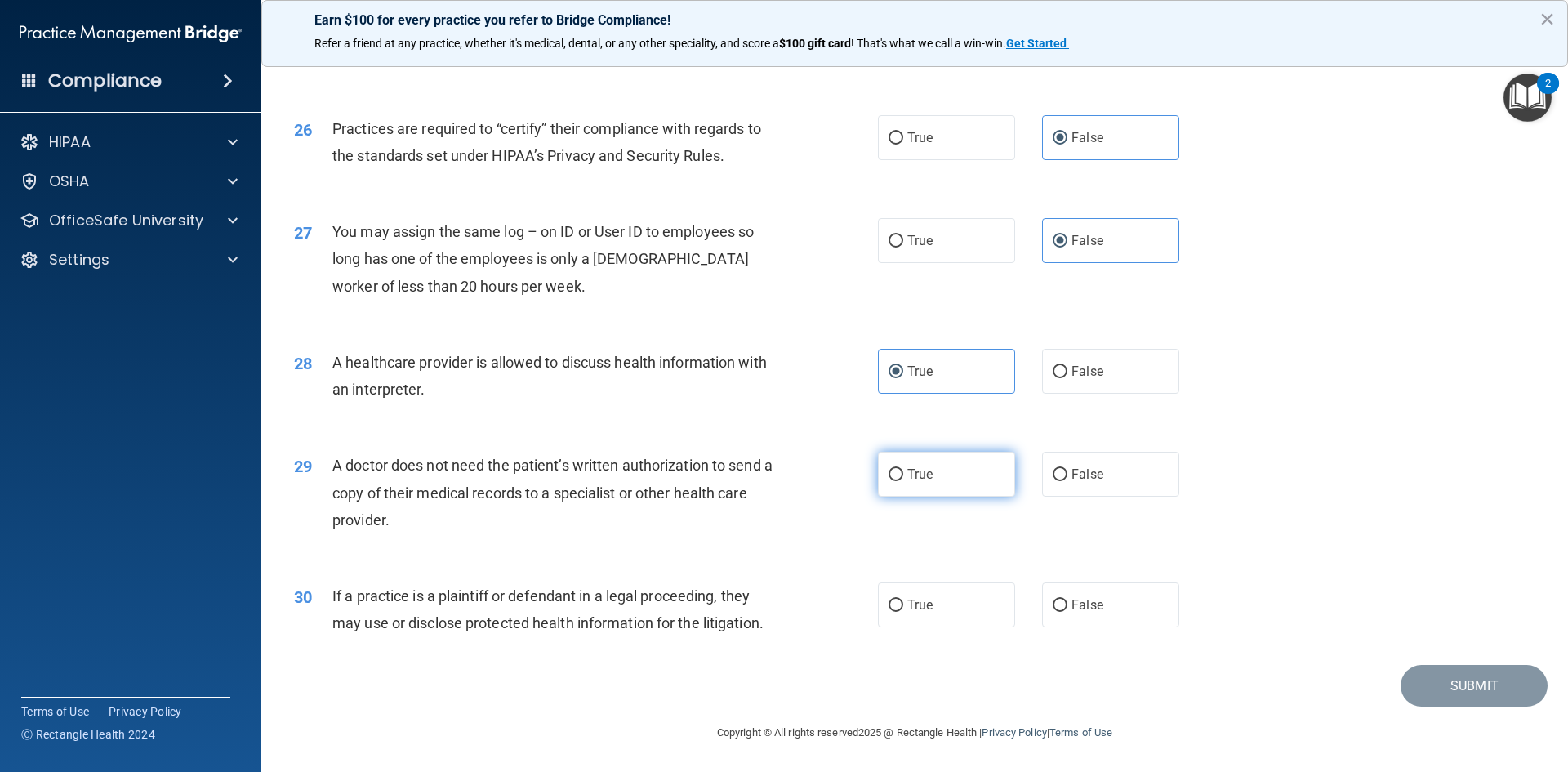
radio input "true"
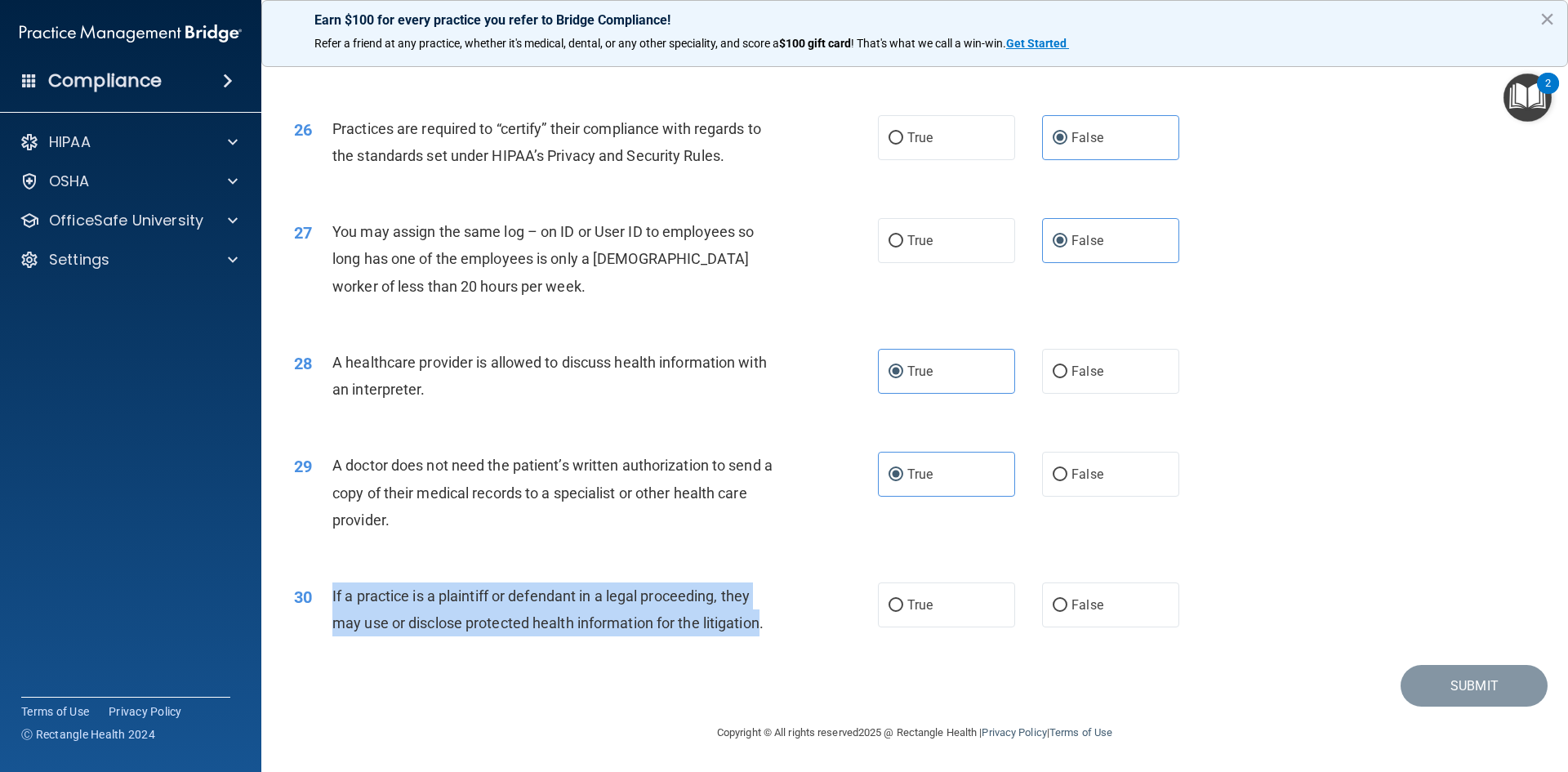
drag, startPoint x: 764, startPoint y: 619, endPoint x: 332, endPoint y: 596, distance: 432.6
click at [332, 596] on span "If a practice is a plaintiff or defendant in a legal proceeding, they may use o…" at bounding box center [548, 608] width 431 height 44
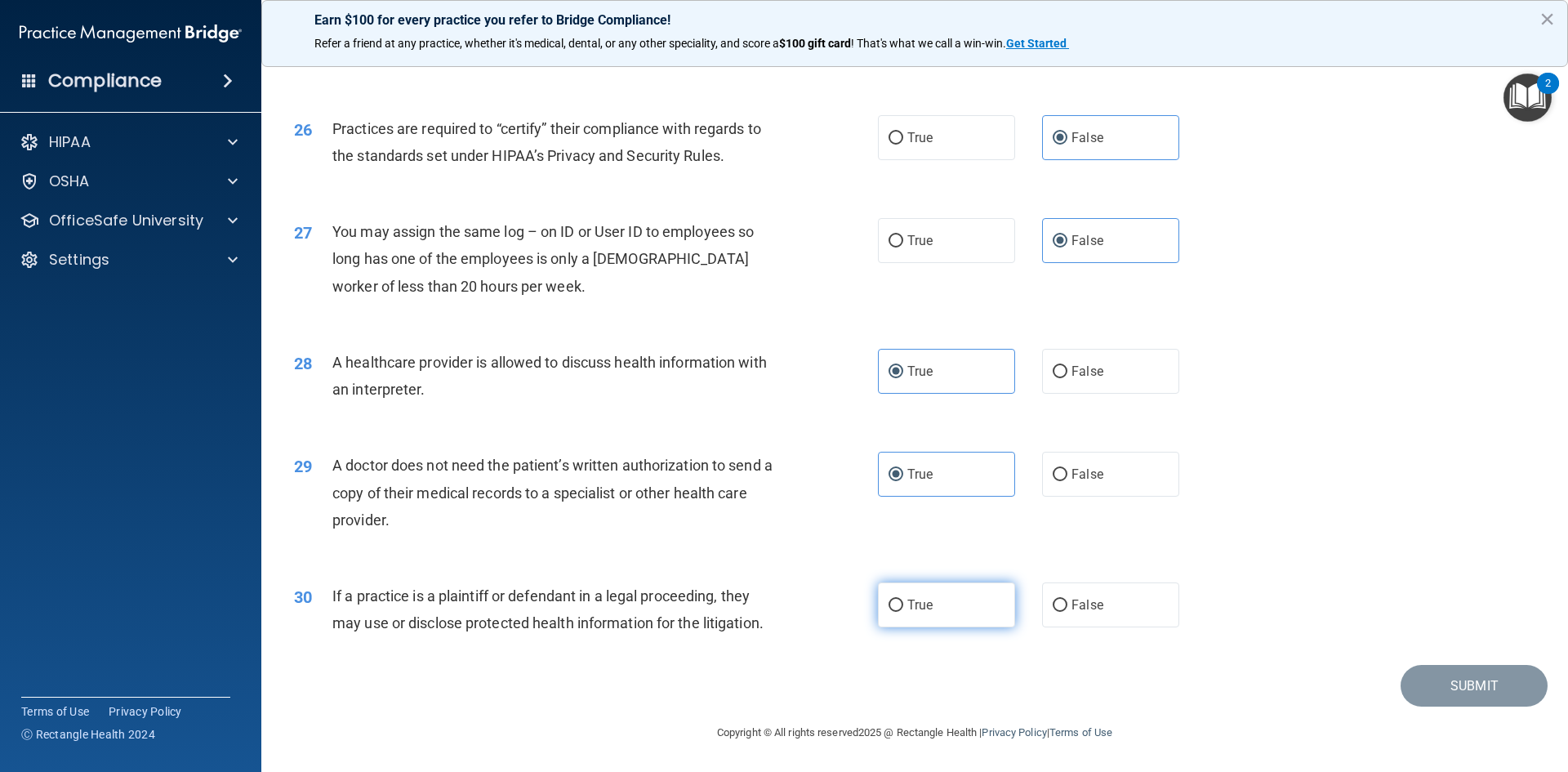
click at [929, 602] on label "True" at bounding box center [946, 605] width 138 height 45
click at [903, 602] on input "True" at bounding box center [895, 606] width 14 height 13
radio input "true"
click at [1455, 685] on button "Submit" at bounding box center [1473, 685] width 147 height 42
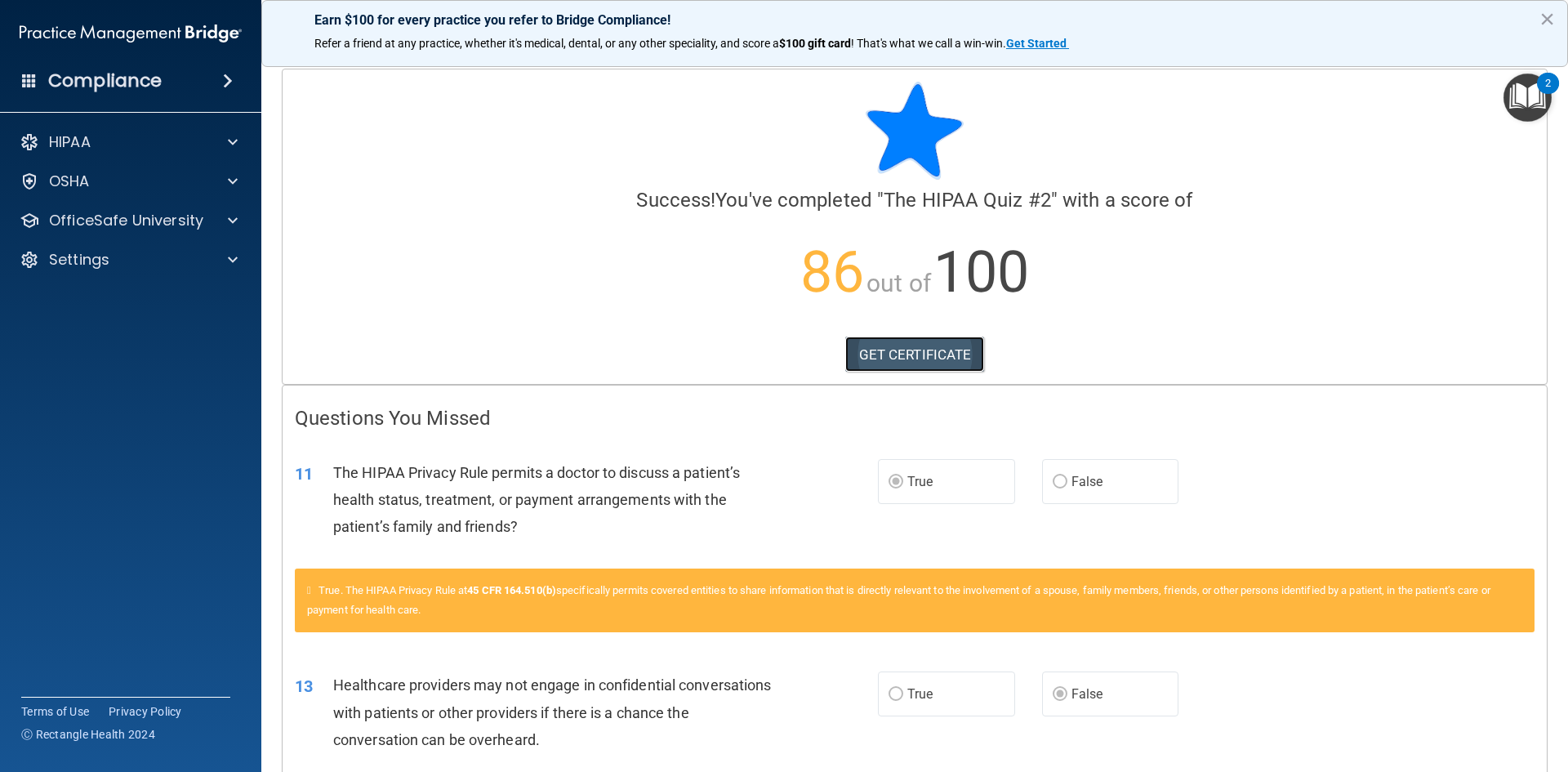
click at [918, 351] on link "GET CERTIFICATE" at bounding box center [915, 354] width 139 height 36
click at [219, 220] on div at bounding box center [231, 221] width 41 height 20
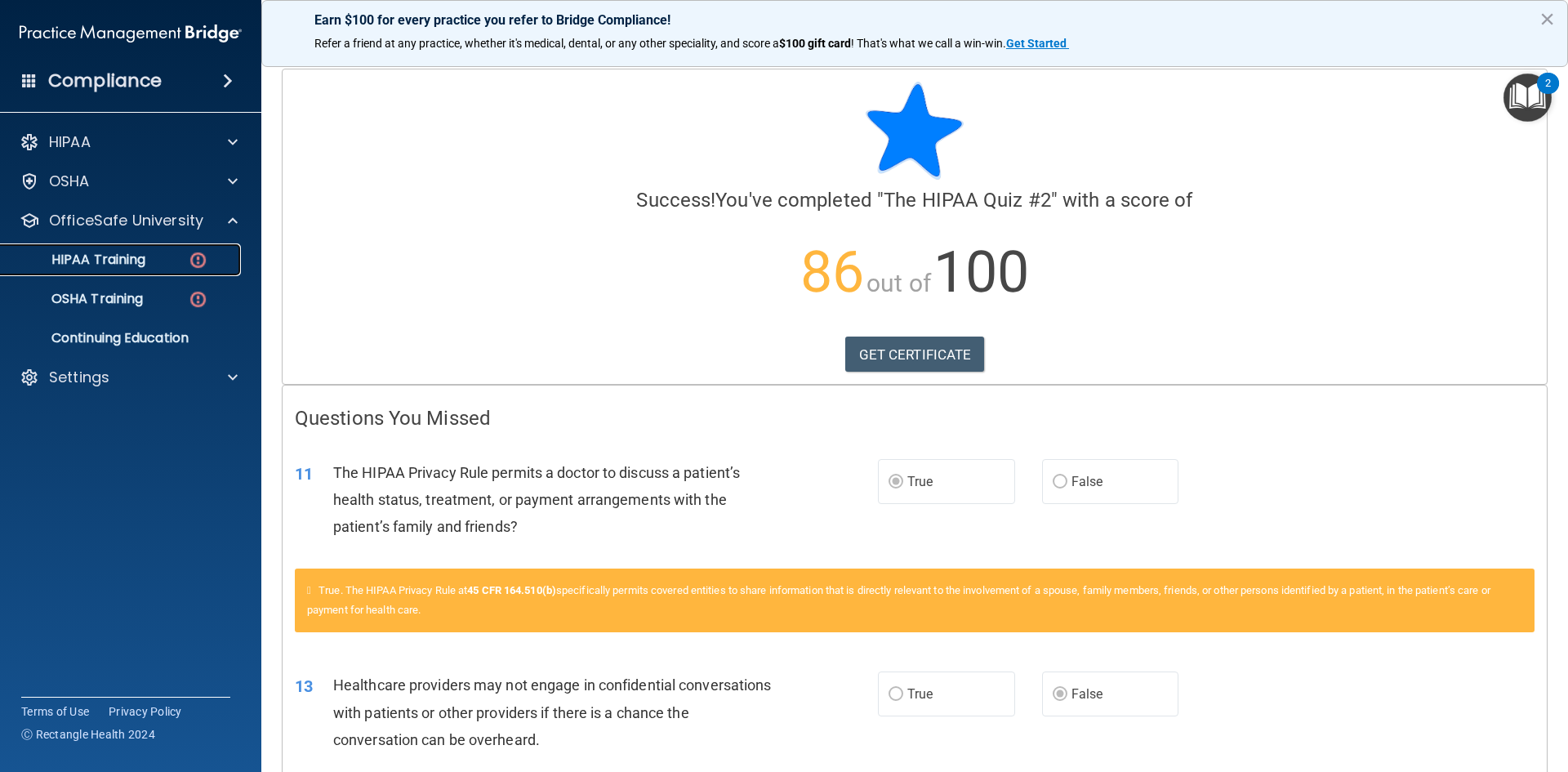
click at [181, 257] on div "HIPAA Training" at bounding box center [122, 259] width 222 height 16
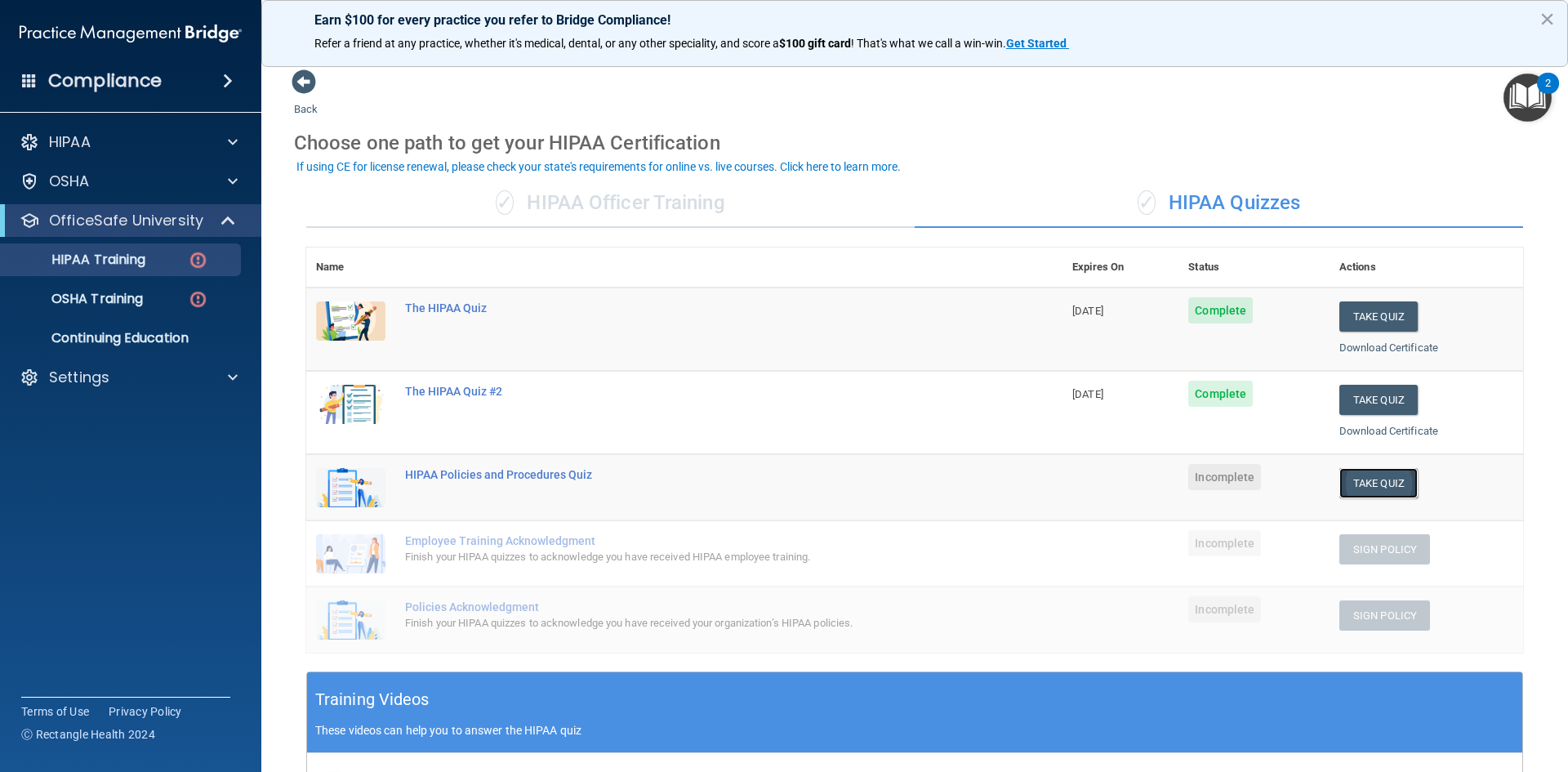
click at [1379, 478] on button "Take Quiz" at bounding box center [1379, 483] width 79 height 30
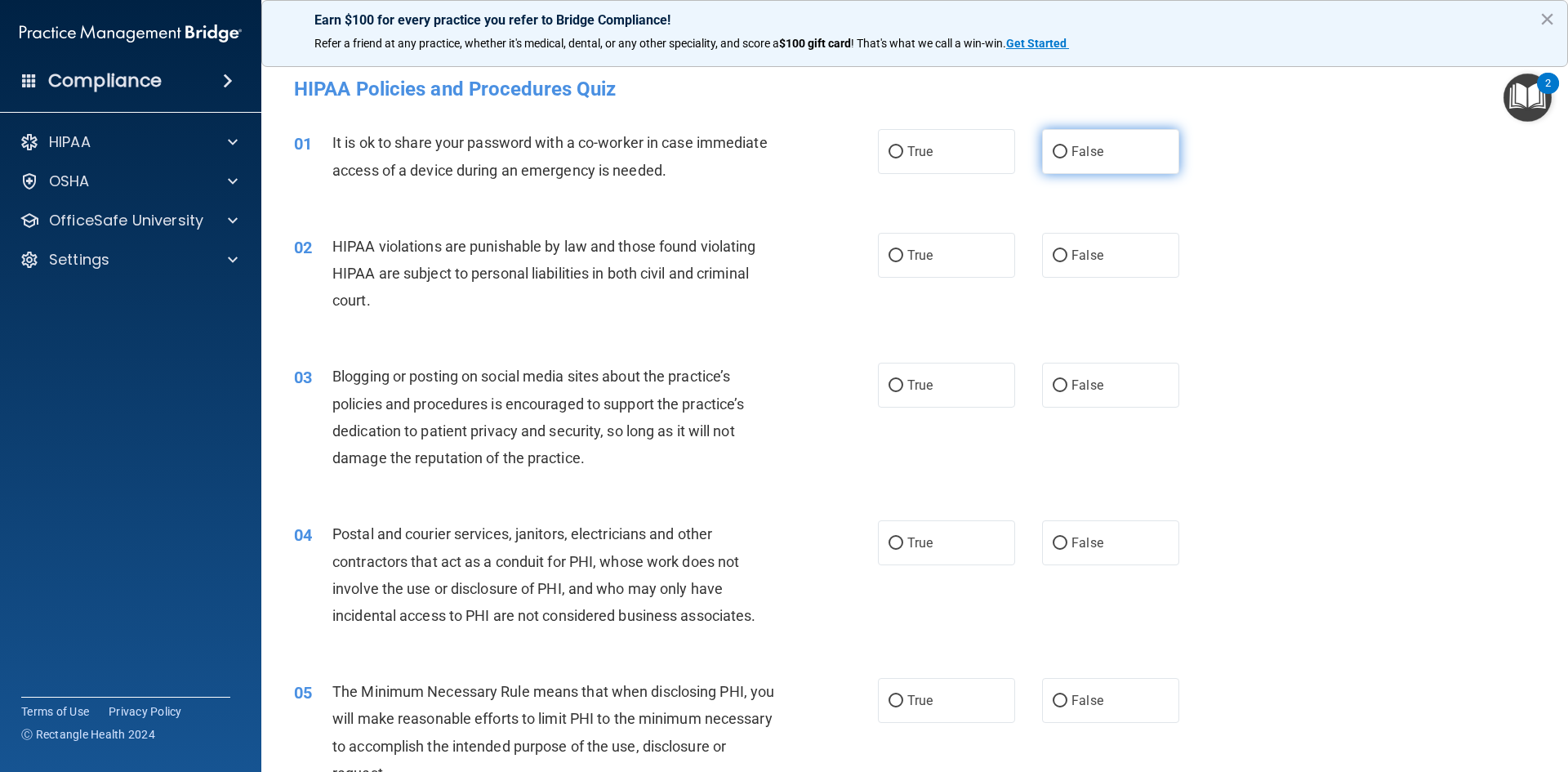
click at [1098, 142] on label "False" at bounding box center [1111, 151] width 138 height 45
click at [1067, 147] on input "False" at bounding box center [1060, 153] width 14 height 13
radio input "true"
click at [924, 248] on span "True" at bounding box center [919, 255] width 25 height 15
click at [903, 250] on input "True" at bounding box center [895, 256] width 14 height 13
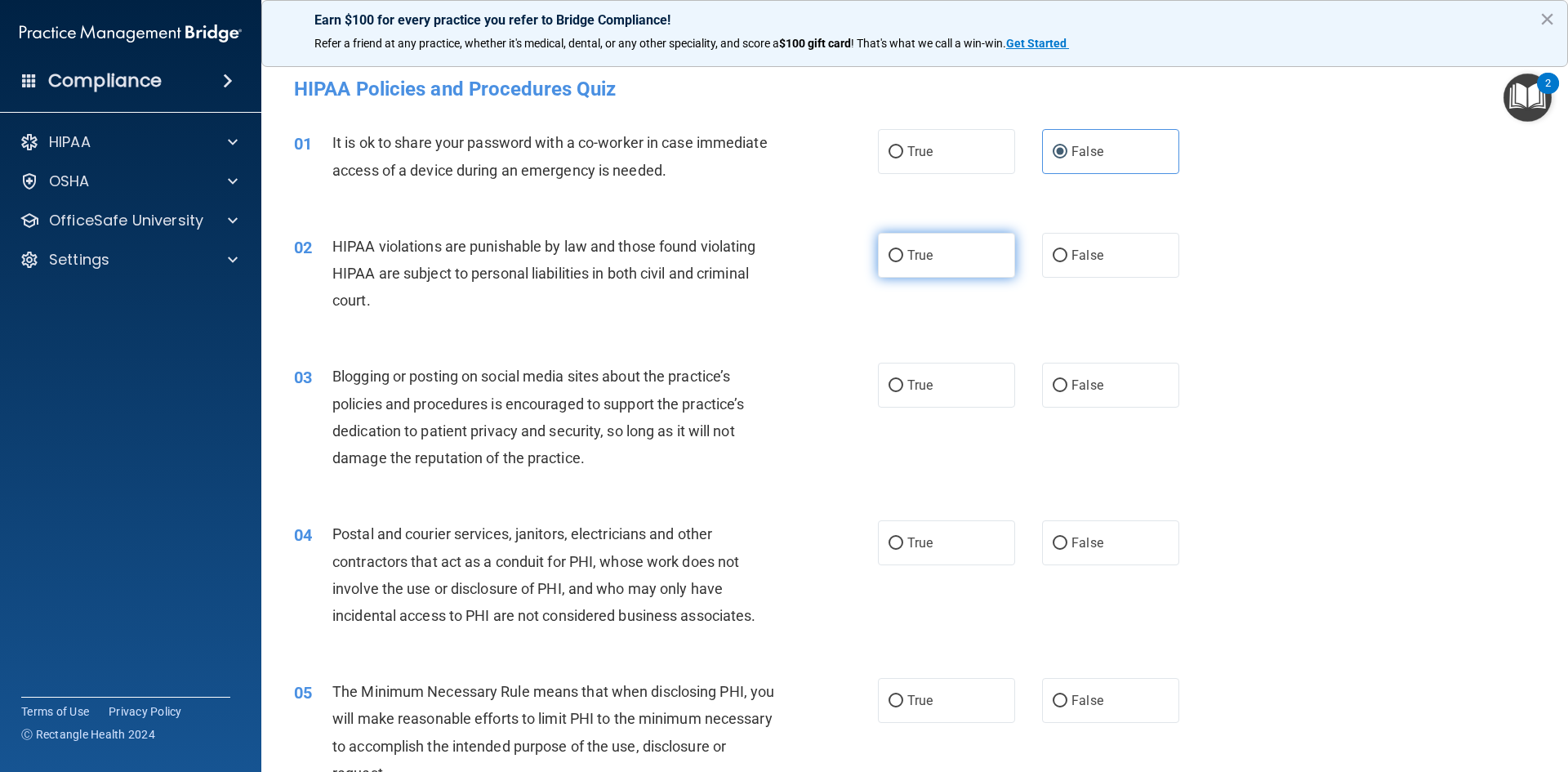
radio input "true"
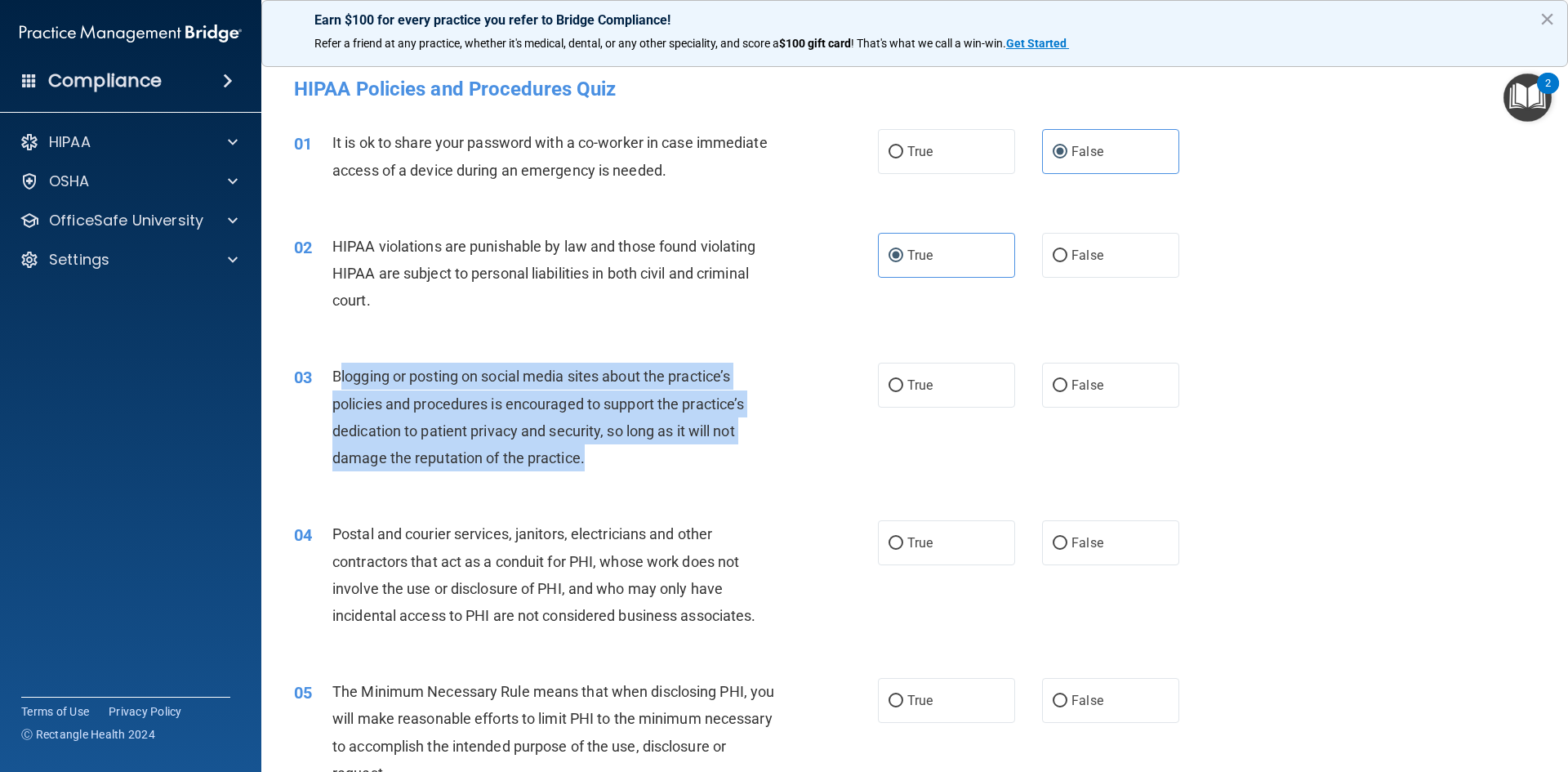
drag, startPoint x: 340, startPoint y: 380, endPoint x: 753, endPoint y: 450, distance: 418.9
click at [753, 450] on div "Blogging or posting on social media sites about the practice’s policies and pro…" at bounding box center [560, 417] width 457 height 109
drag, startPoint x: 753, startPoint y: 450, endPoint x: 801, endPoint y: 442, distance: 48.7
click at [753, 450] on div "Blogging or posting on social media sites about the practice’s policies and pro…" at bounding box center [560, 417] width 457 height 109
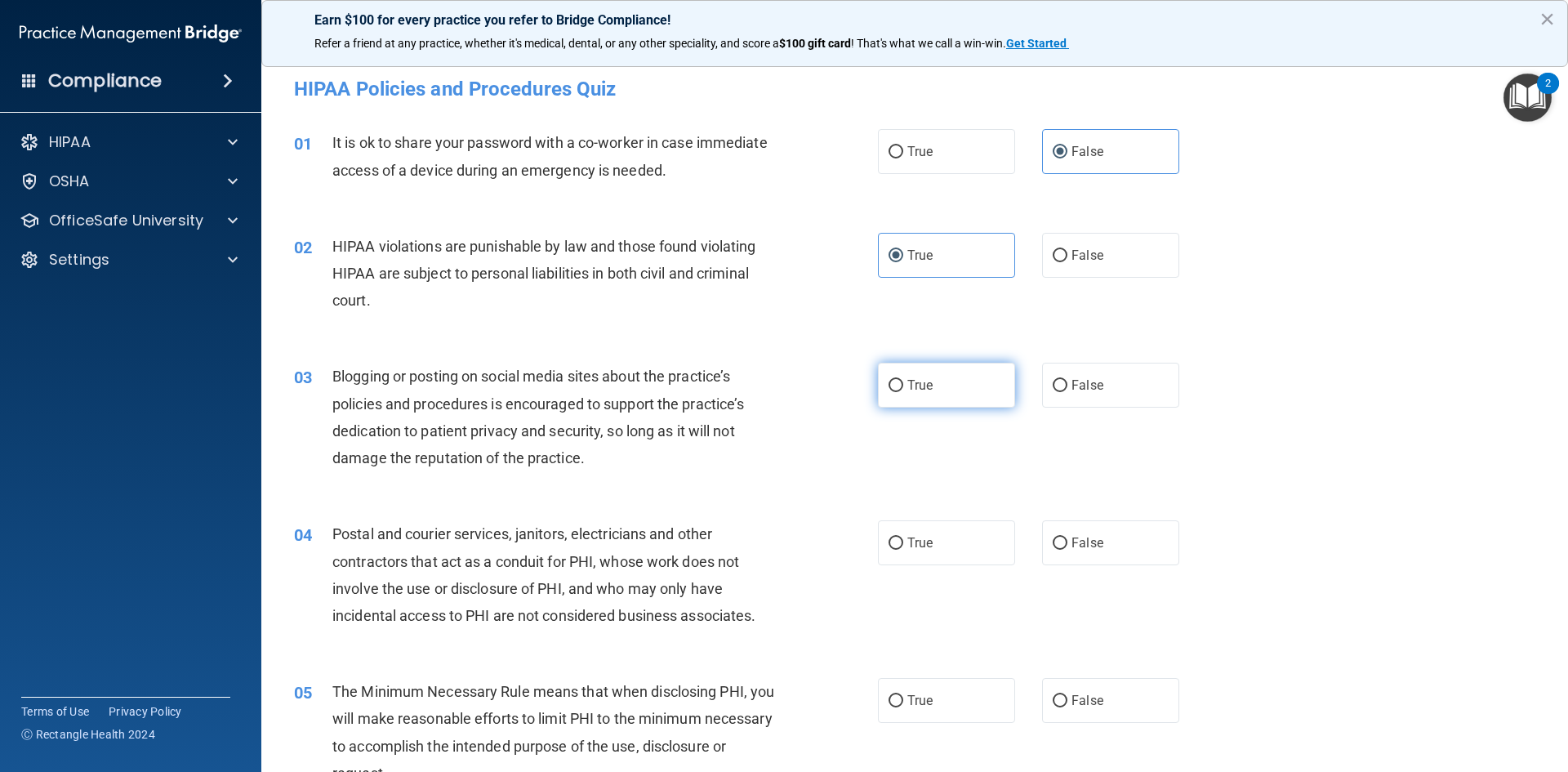
click at [877, 393] on label "True" at bounding box center [946, 385] width 138 height 45
click at [888, 392] on input "True" at bounding box center [895, 386] width 14 height 13
radio input "true"
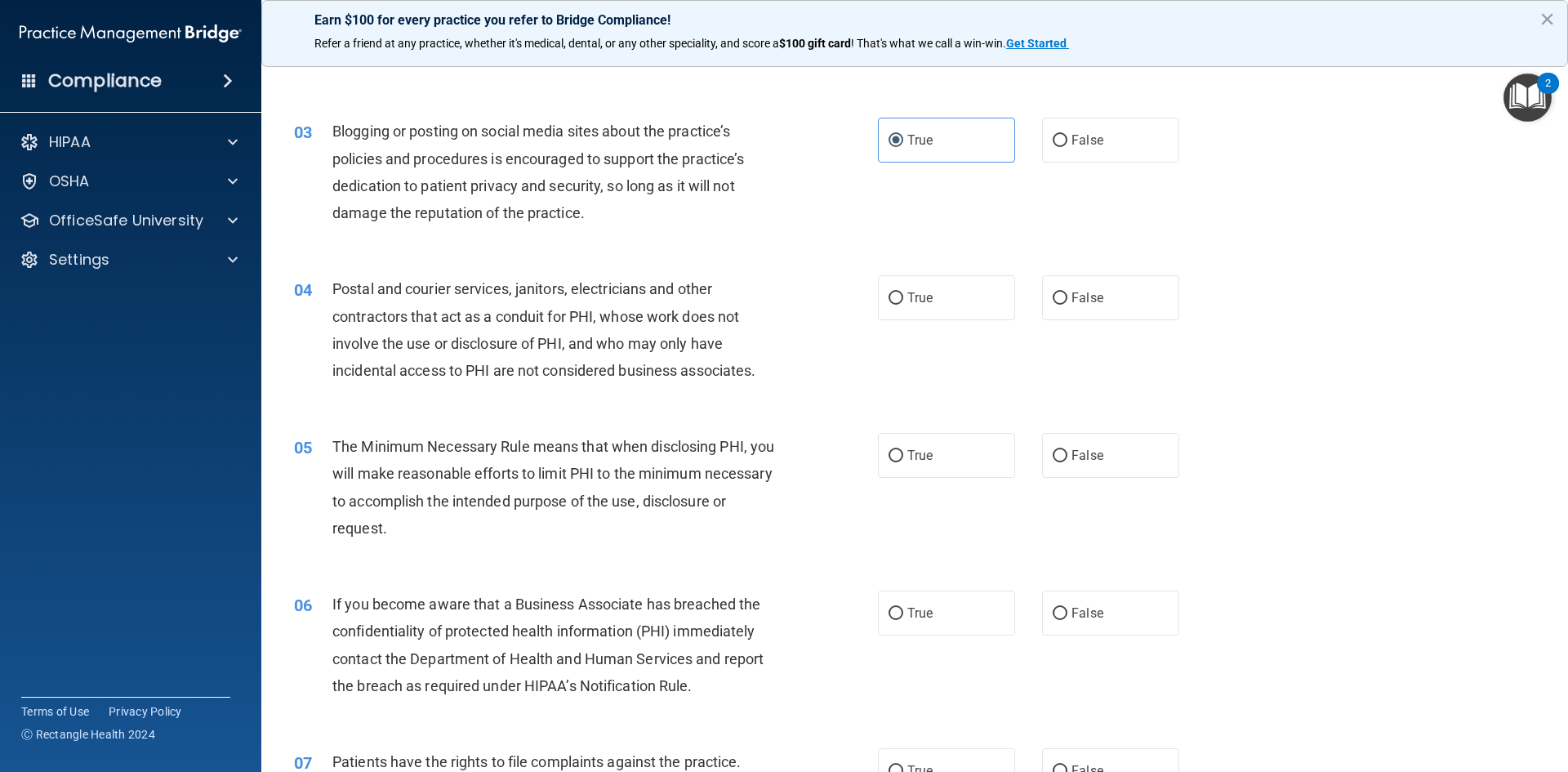
scroll to position [327, 0]
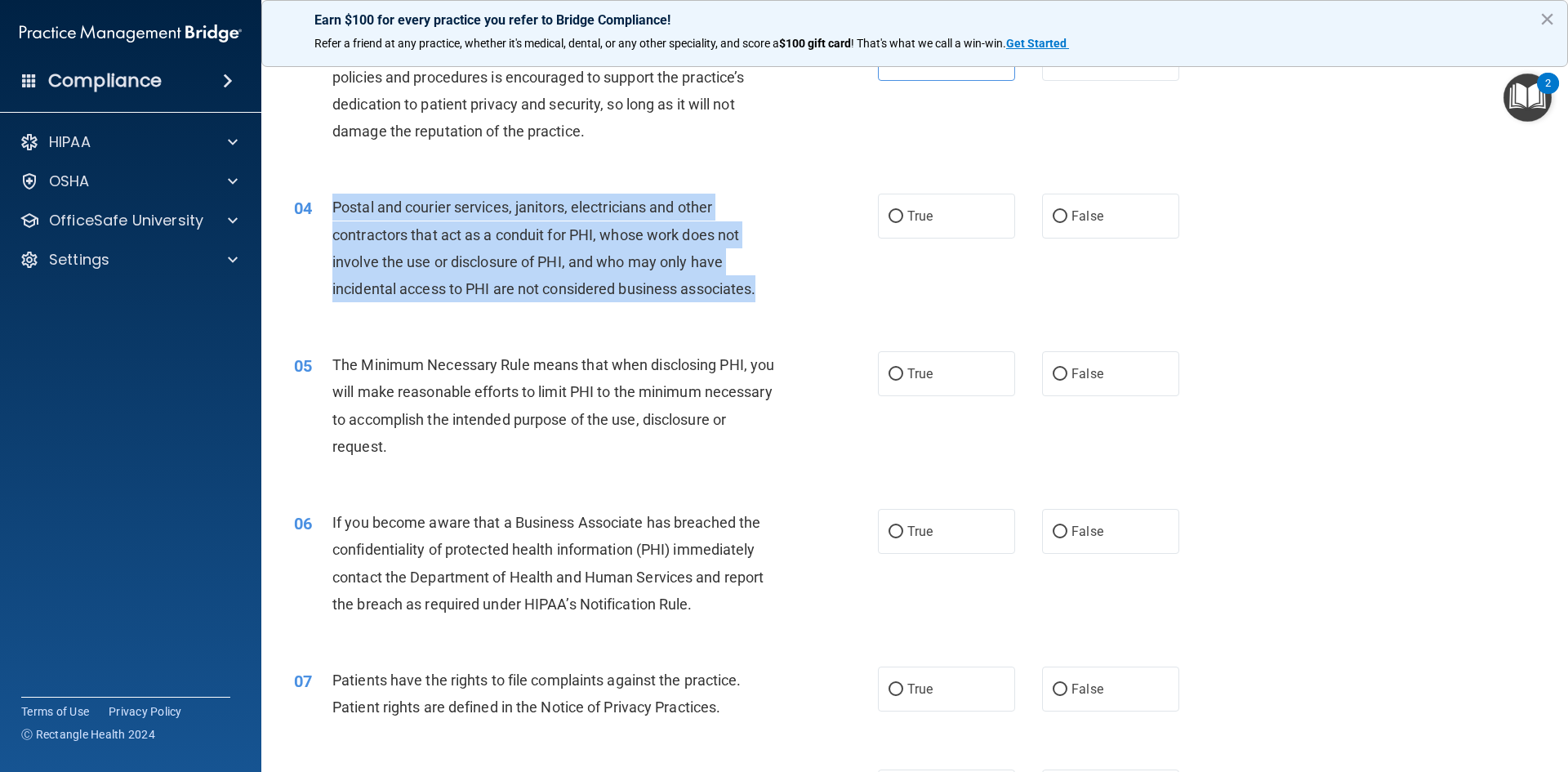
drag, startPoint x: 759, startPoint y: 289, endPoint x: 328, endPoint y: 204, distance: 439.3
click at [322, 198] on div "04 Postal and courier services, janitors, electricians and other contractors th…" at bounding box center [586, 252] width 633 height 117
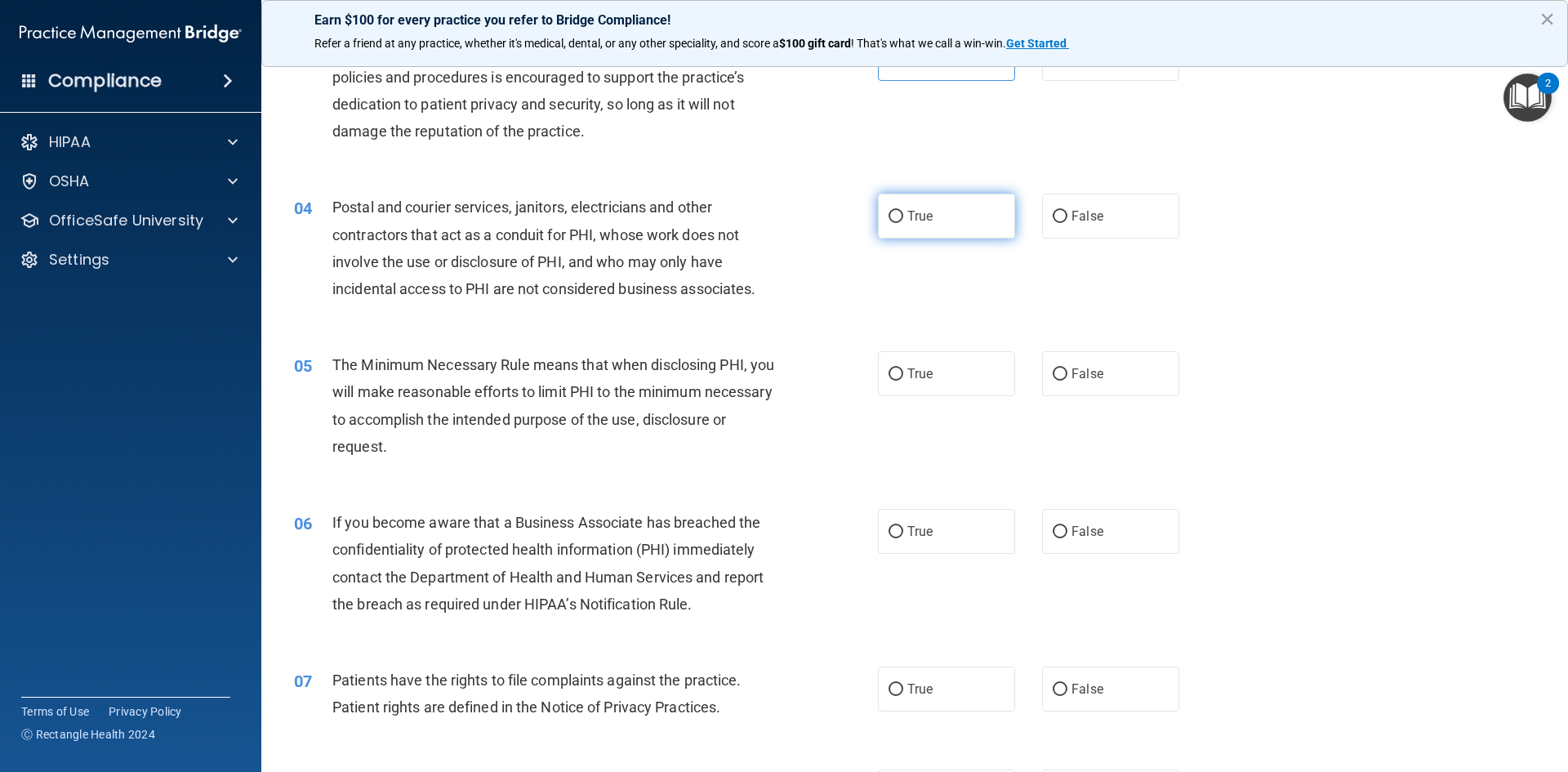
click at [940, 229] on label "True" at bounding box center [946, 216] width 138 height 45
click at [903, 222] on input "True" at bounding box center [895, 217] width 14 height 13
radio input "true"
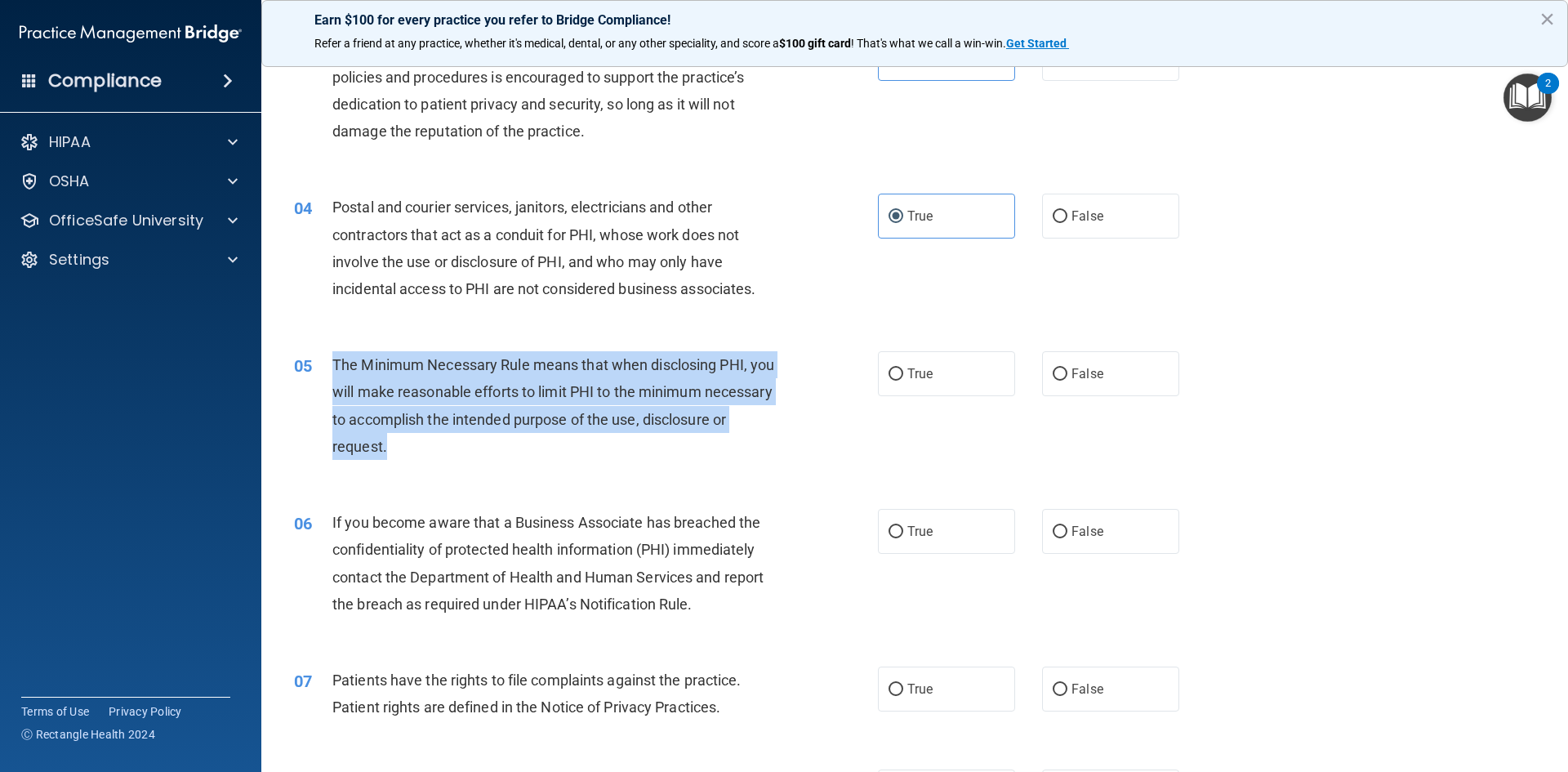
drag, startPoint x: 477, startPoint y: 443, endPoint x: 333, endPoint y: 365, distance: 163.8
click at [332, 365] on div "The Minimum Necessary Rule means that when disclosing PHI, you will make reason…" at bounding box center [560, 406] width 457 height 109
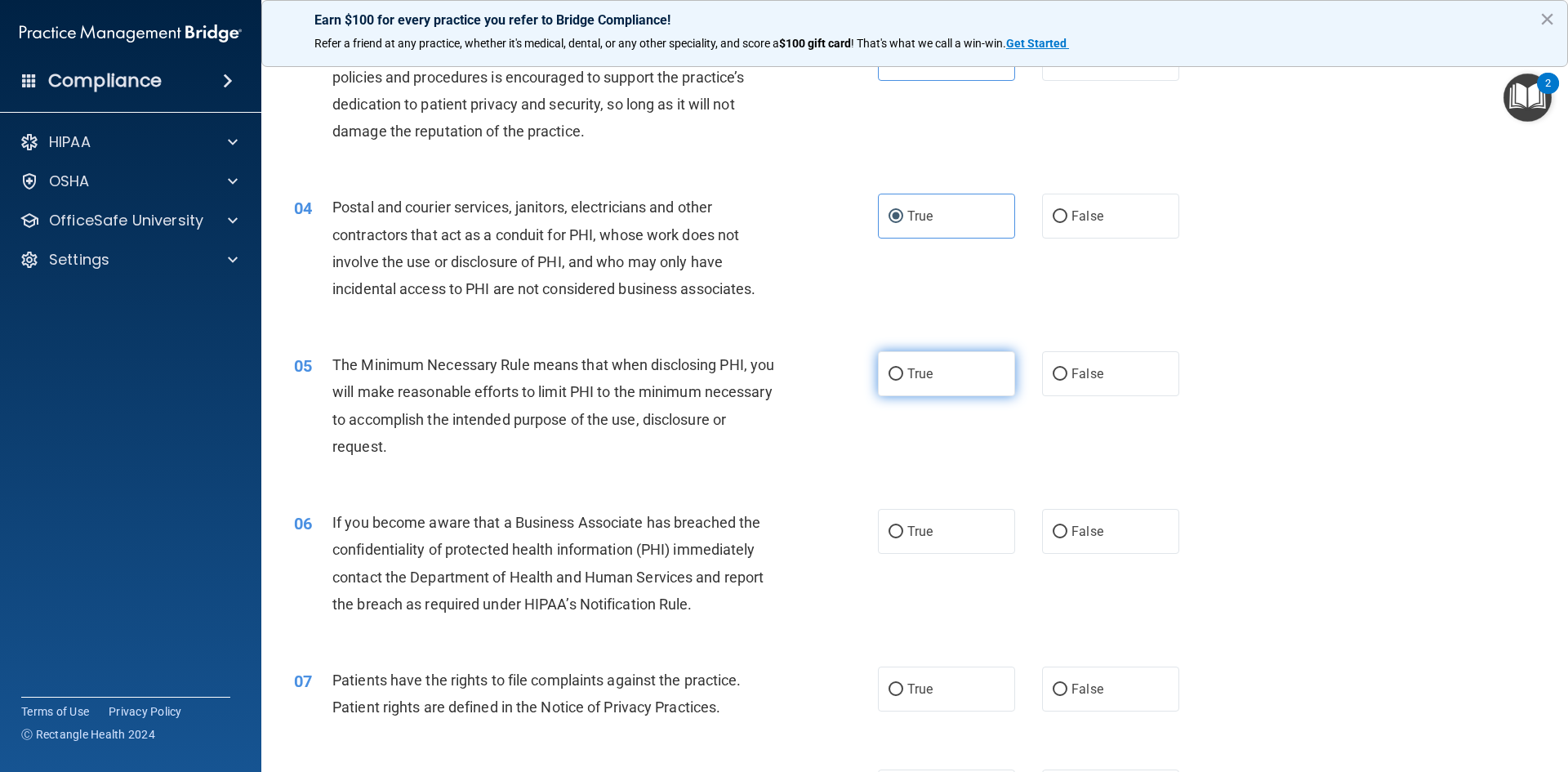
click at [980, 382] on label "True" at bounding box center [946, 373] width 138 height 45
click at [903, 381] on input "True" at bounding box center [895, 374] width 14 height 13
radio input "true"
click at [956, 550] on label "True" at bounding box center [946, 531] width 138 height 45
click at [903, 538] on input "True" at bounding box center [895, 532] width 14 height 13
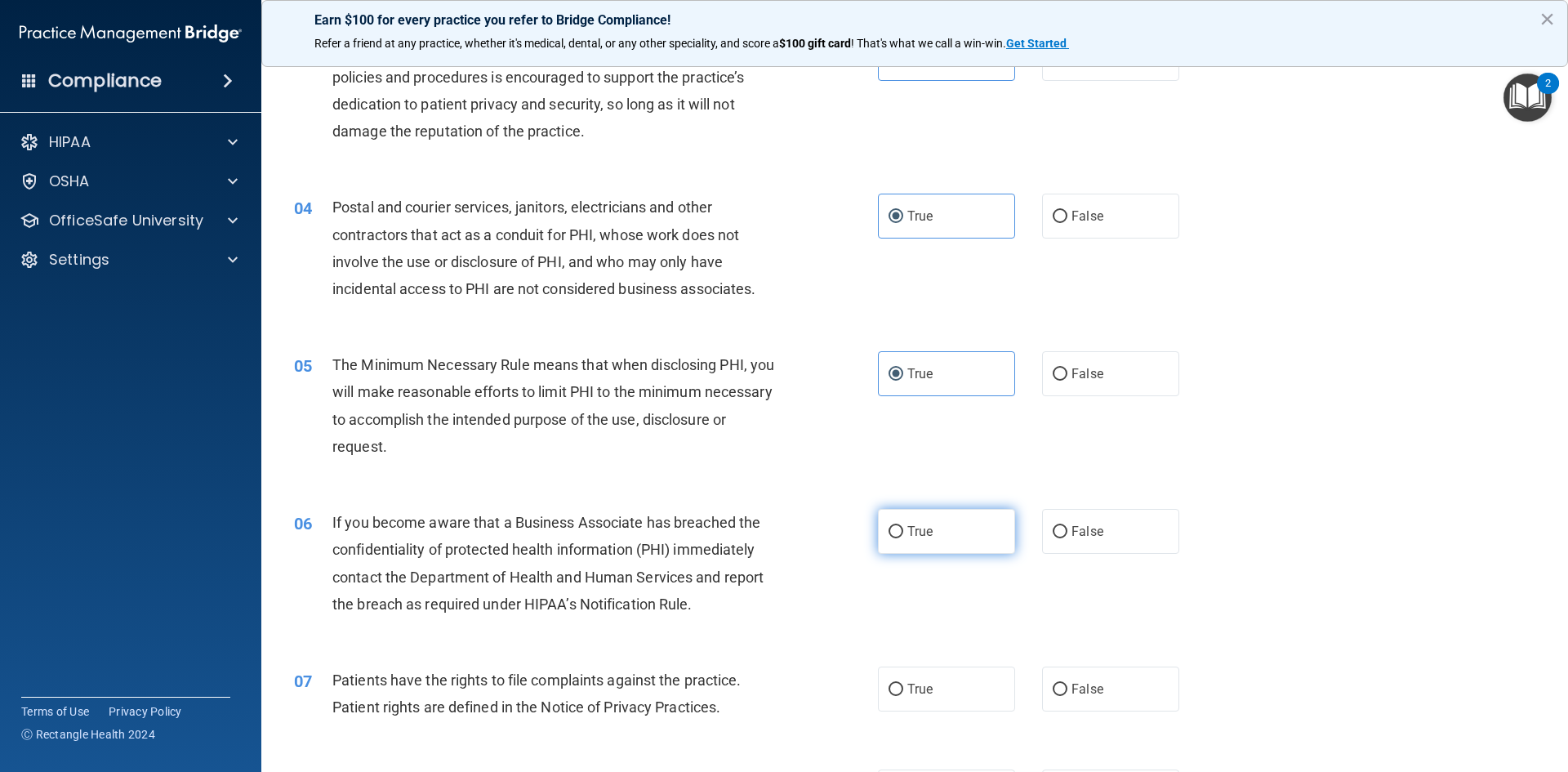
radio input "true"
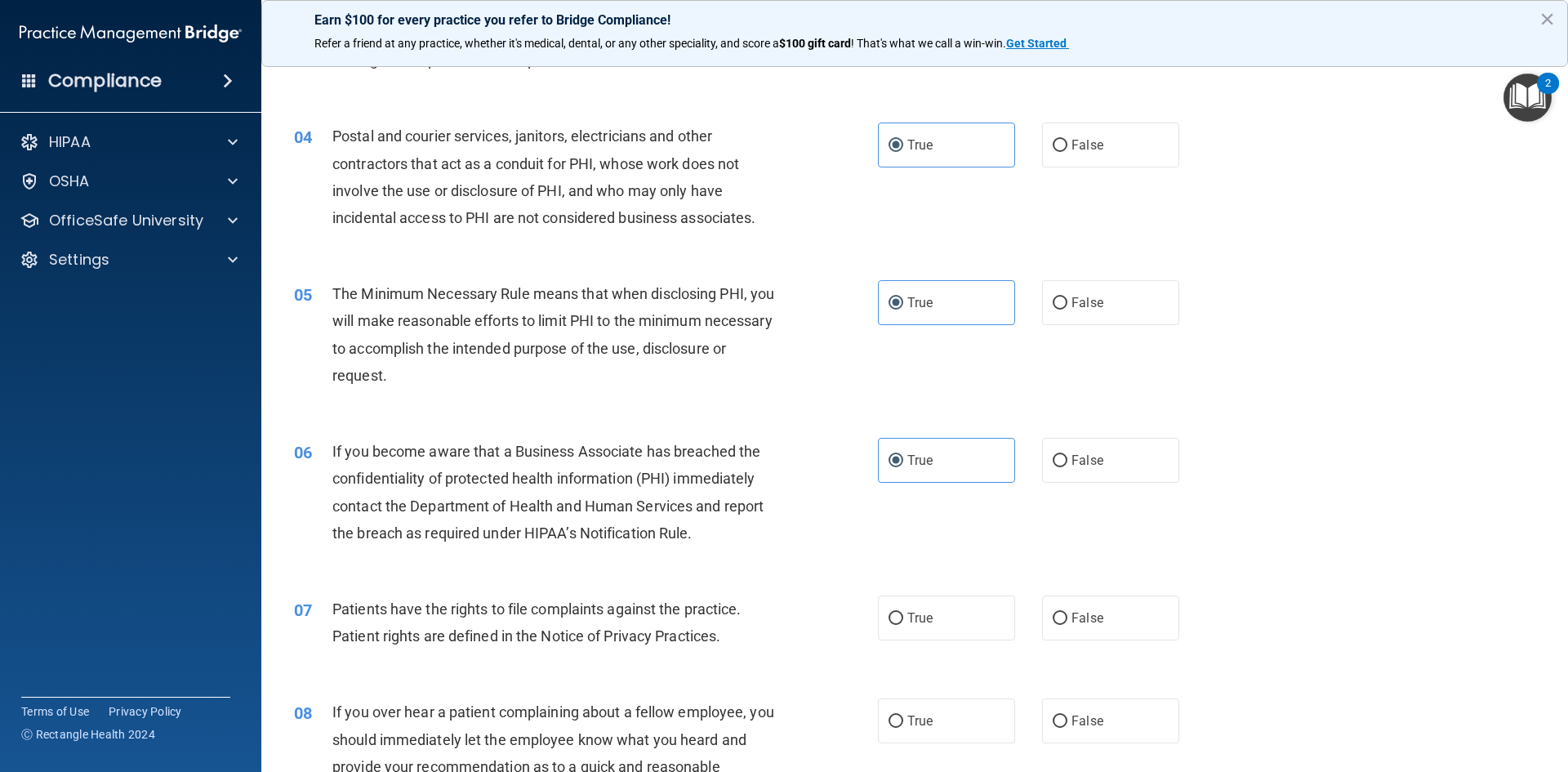
scroll to position [572, 0]
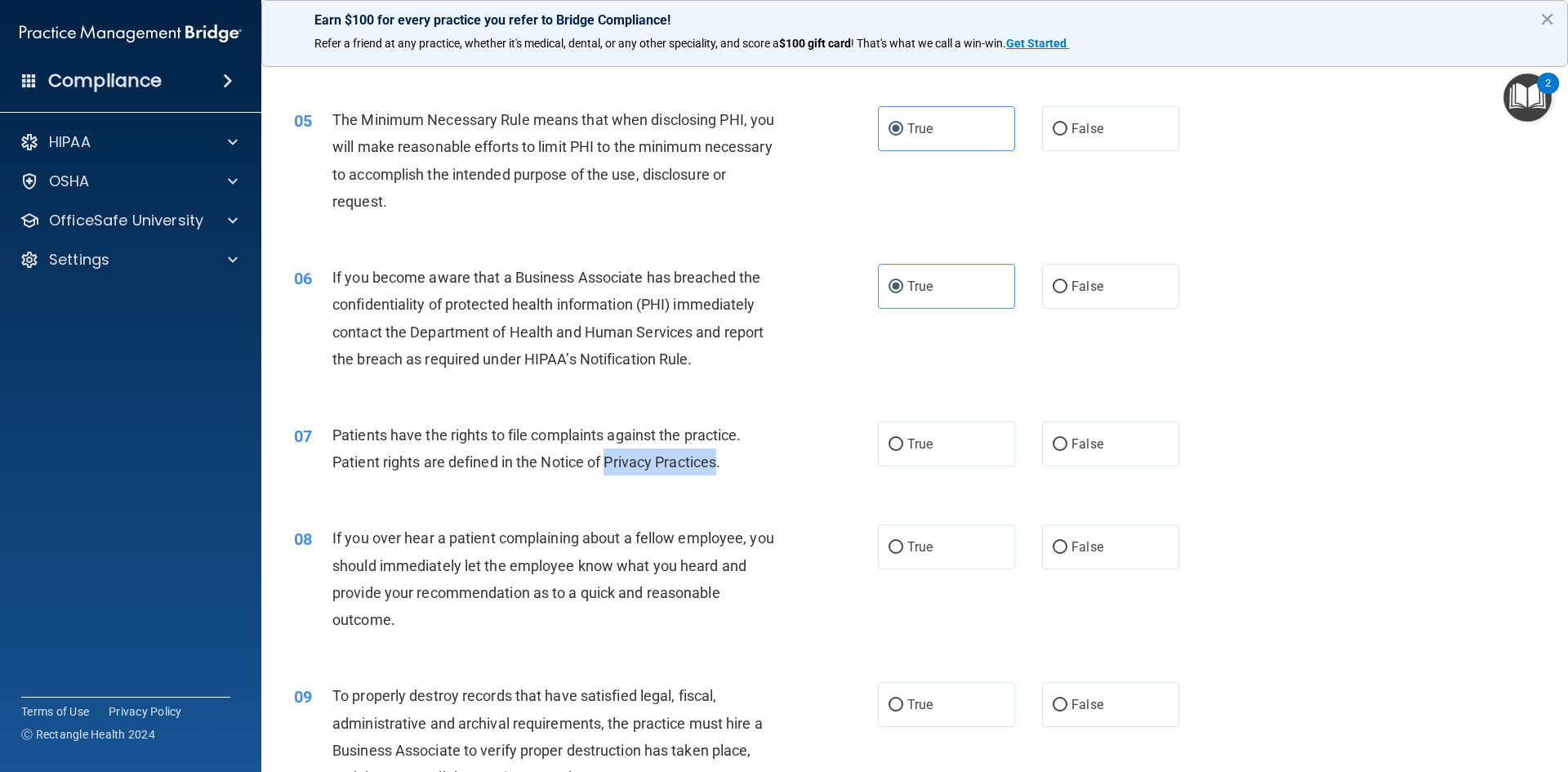
drag, startPoint x: 721, startPoint y: 459, endPoint x: 743, endPoint y: 475, distance: 27.2
click at [619, 469] on span "Patients have the rights to file complaints against the practice. Patient right…" at bounding box center [537, 448] width 409 height 44
click at [743, 475] on div "Patients have the rights to file complaints against the practice. Patient right…" at bounding box center [560, 449] width 457 height 54
drag, startPoint x: 909, startPoint y: 449, endPoint x: 761, endPoint y: 478, distance: 150.8
click at [907, 450] on span "True" at bounding box center [919, 443] width 25 height 15
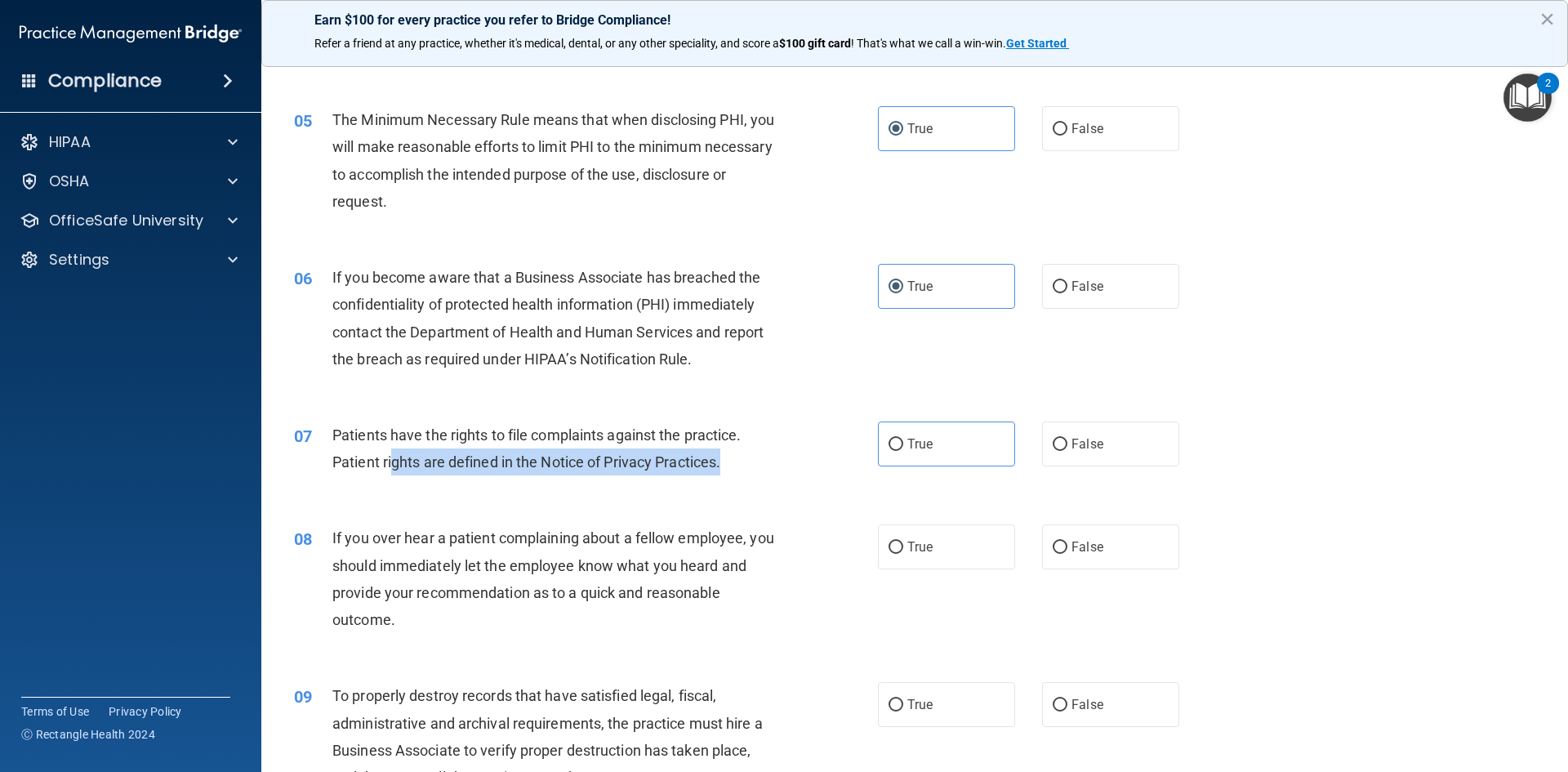
drag, startPoint x: 579, startPoint y: 451, endPoint x: 395, endPoint y: 455, distance: 184.0
click at [395, 455] on div "Patients have the rights to file complaints against the practice. Patient right…" at bounding box center [560, 449] width 457 height 54
click at [912, 444] on span "True" at bounding box center [919, 443] width 25 height 15
click at [903, 444] on input "True" at bounding box center [895, 445] width 14 height 13
radio input "true"
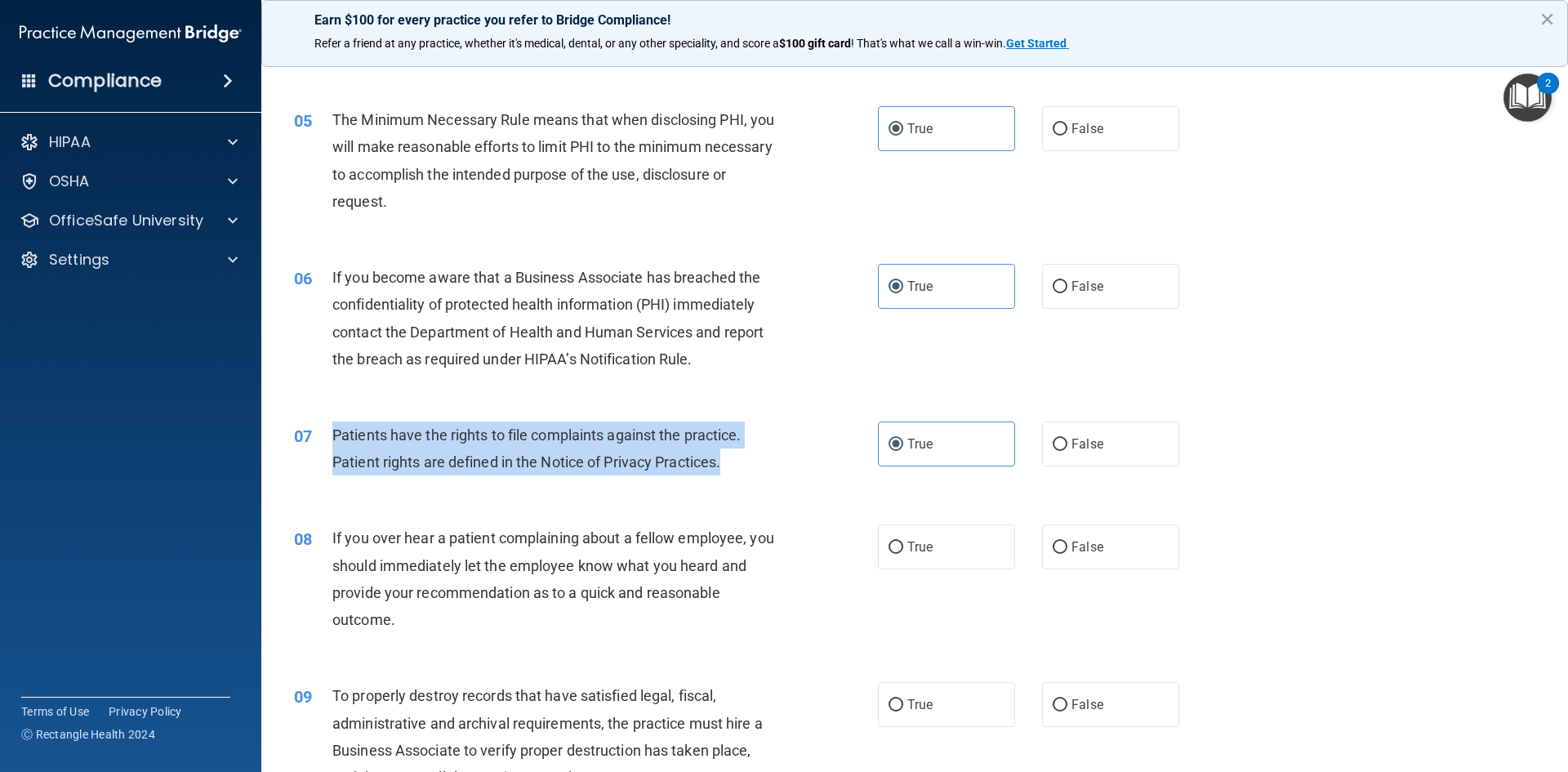
drag, startPoint x: 764, startPoint y: 467, endPoint x: 327, endPoint y: 441, distance: 437.8
click at [327, 441] on div "07 Patients have the rights to file complaints against the practice. Patient ri…" at bounding box center [586, 452] width 633 height 62
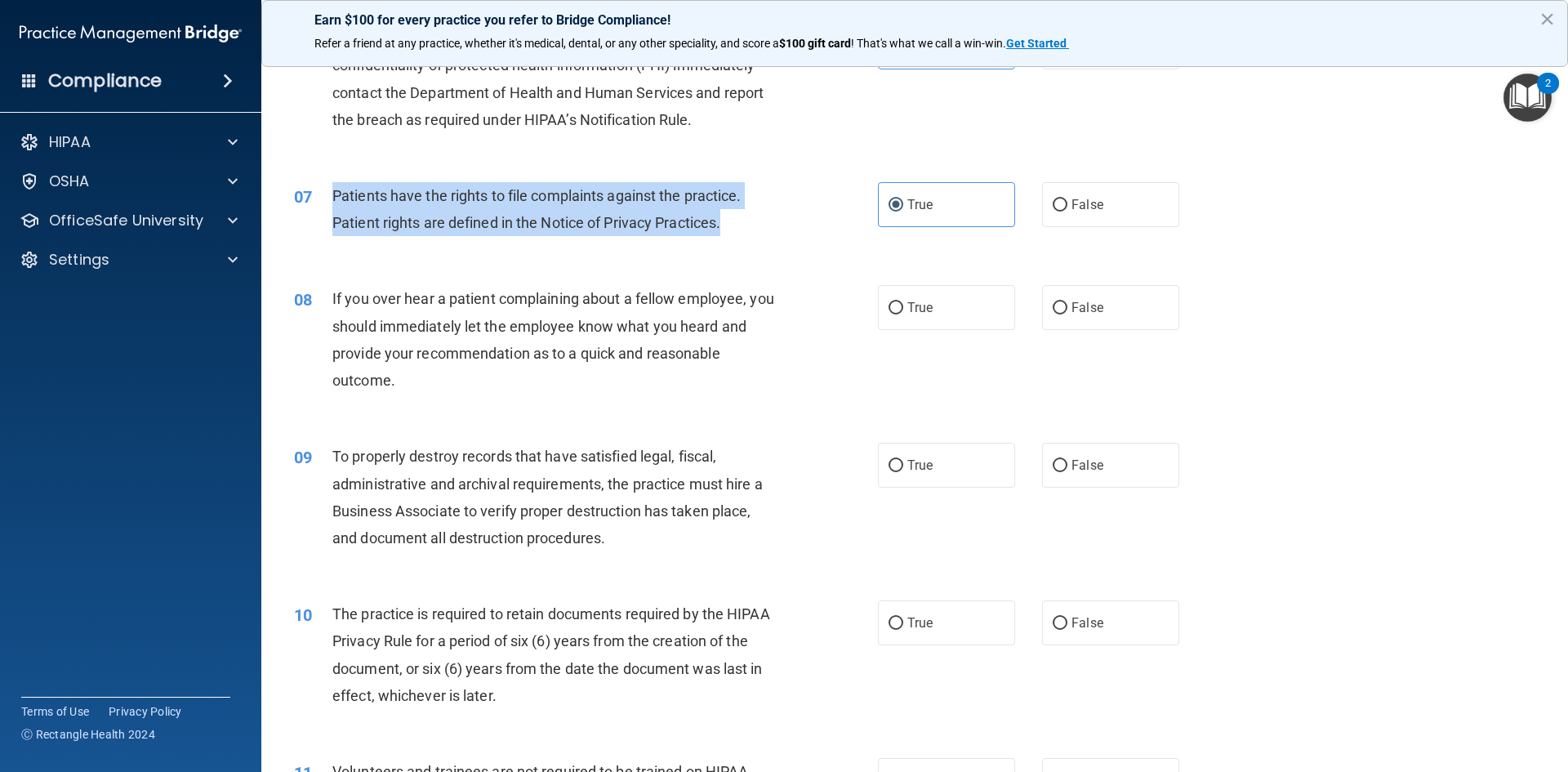
scroll to position [817, 0]
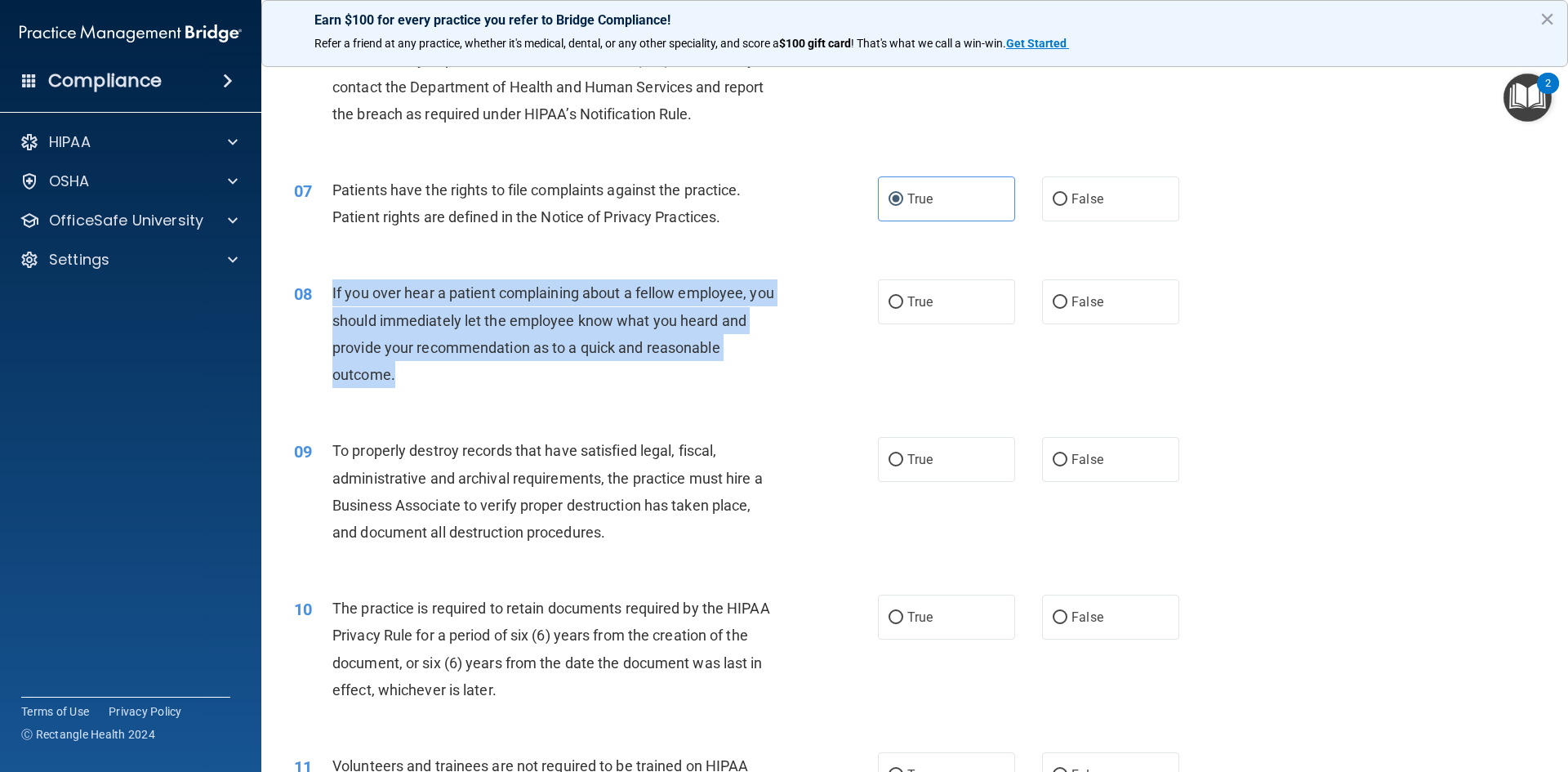
drag, startPoint x: 436, startPoint y: 370, endPoint x: 311, endPoint y: 309, distance: 139.1
click at [311, 309] on div "08 If you over hear a patient complaining about a fellow employee, you should i…" at bounding box center [586, 338] width 633 height 117
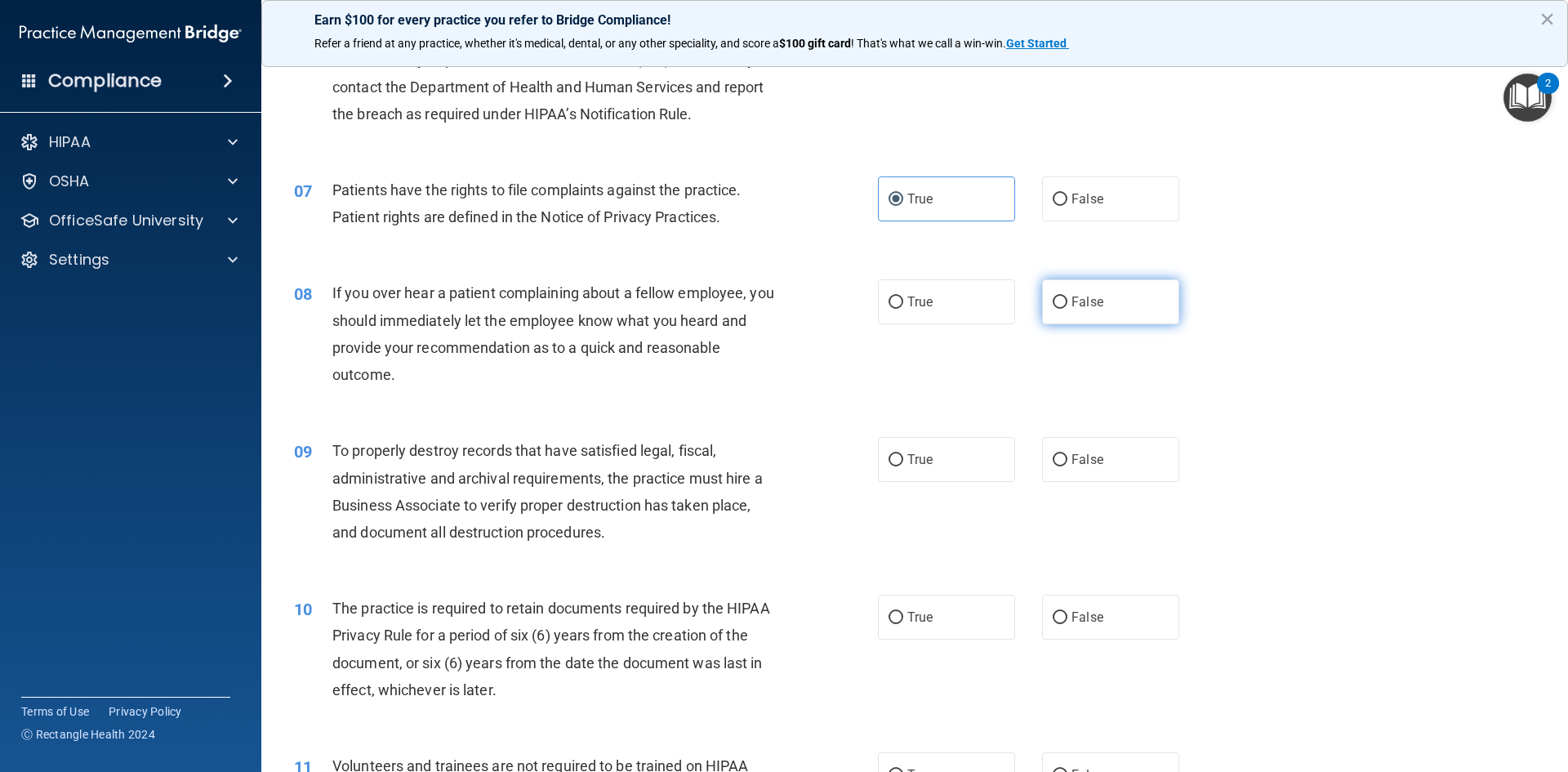
click at [1083, 315] on label "False" at bounding box center [1111, 302] width 138 height 45
click at [1067, 308] on input "False" at bounding box center [1060, 303] width 14 height 13
radio input "true"
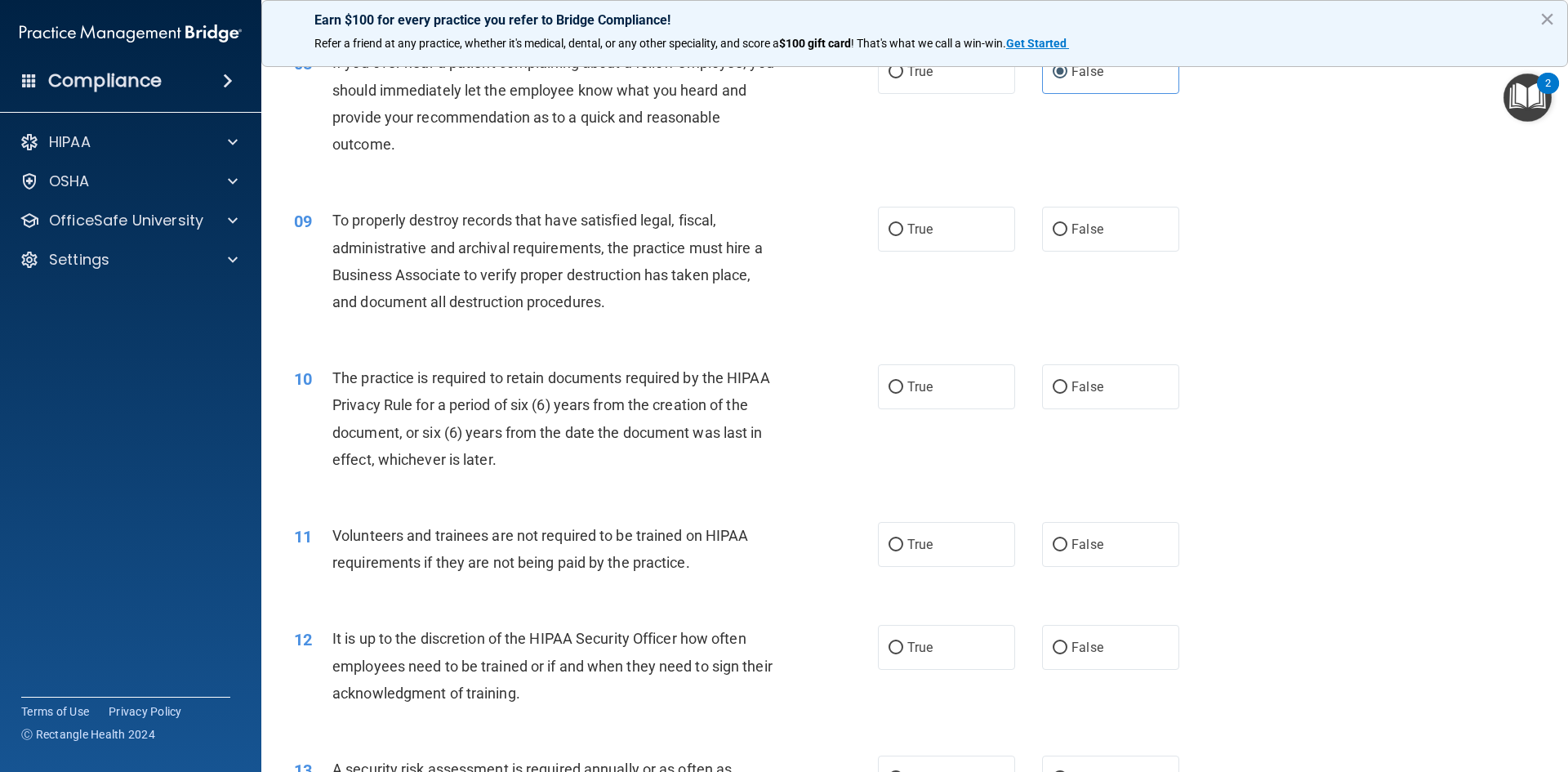
scroll to position [1062, 0]
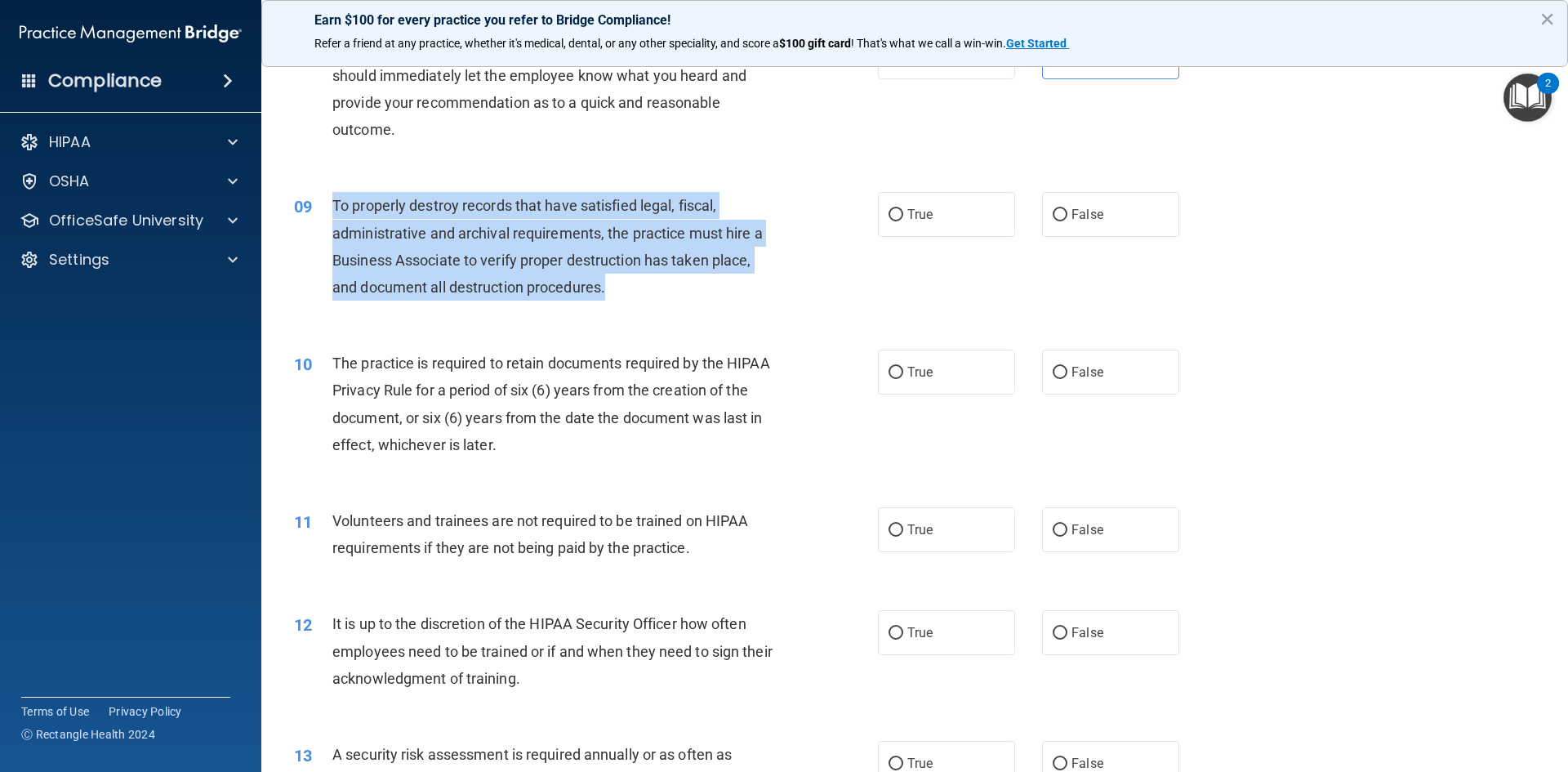
drag, startPoint x: 615, startPoint y: 290, endPoint x: 329, endPoint y: 218, distance: 294.9
click at [329, 218] on div "09 To properly destroy records that have satisfied legal, fiscal, administrativ…" at bounding box center [586, 250] width 633 height 117
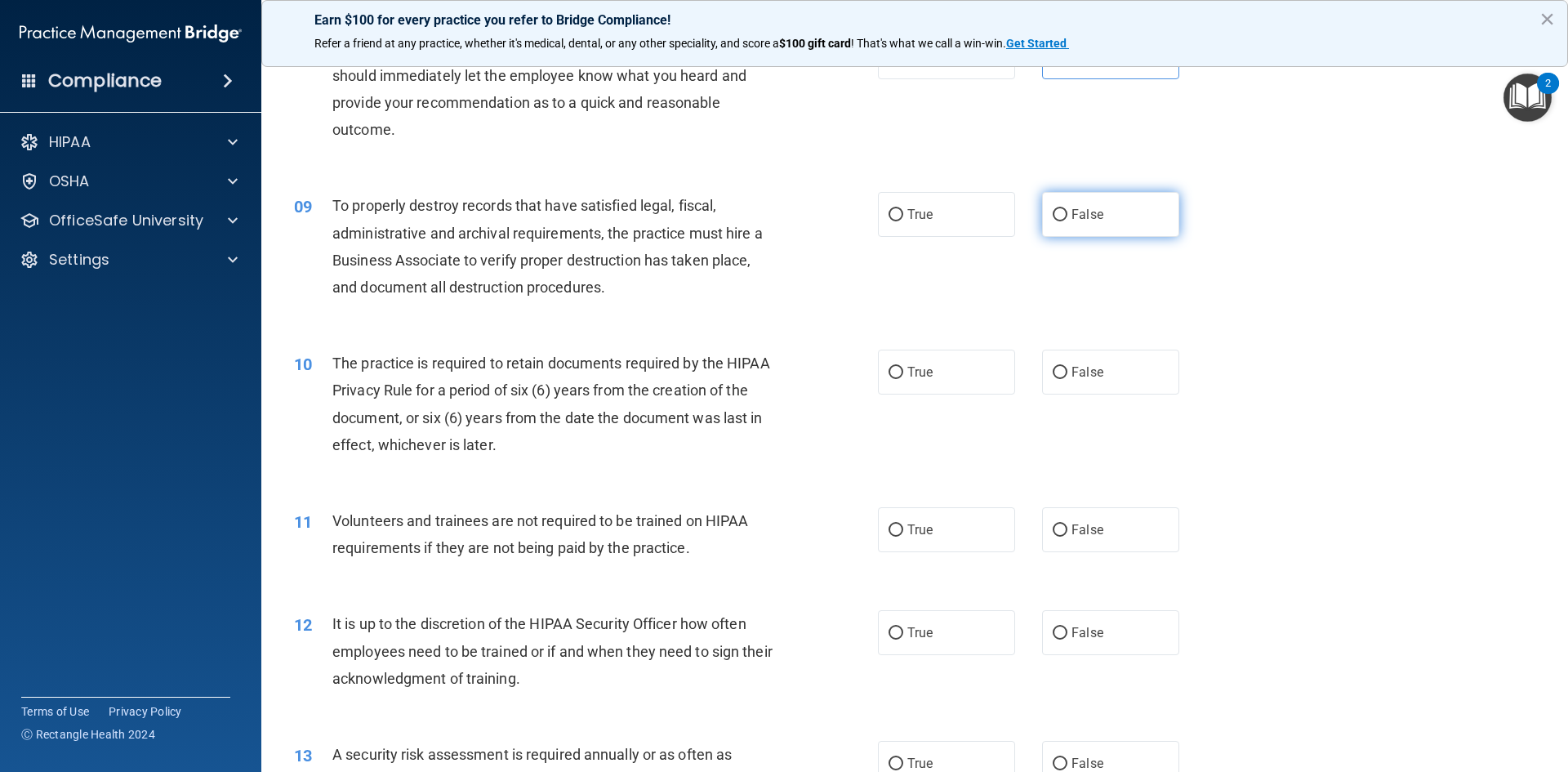
click at [1073, 224] on label "False" at bounding box center [1111, 214] width 138 height 45
click at [1067, 222] on input "False" at bounding box center [1060, 215] width 14 height 13
radio input "true"
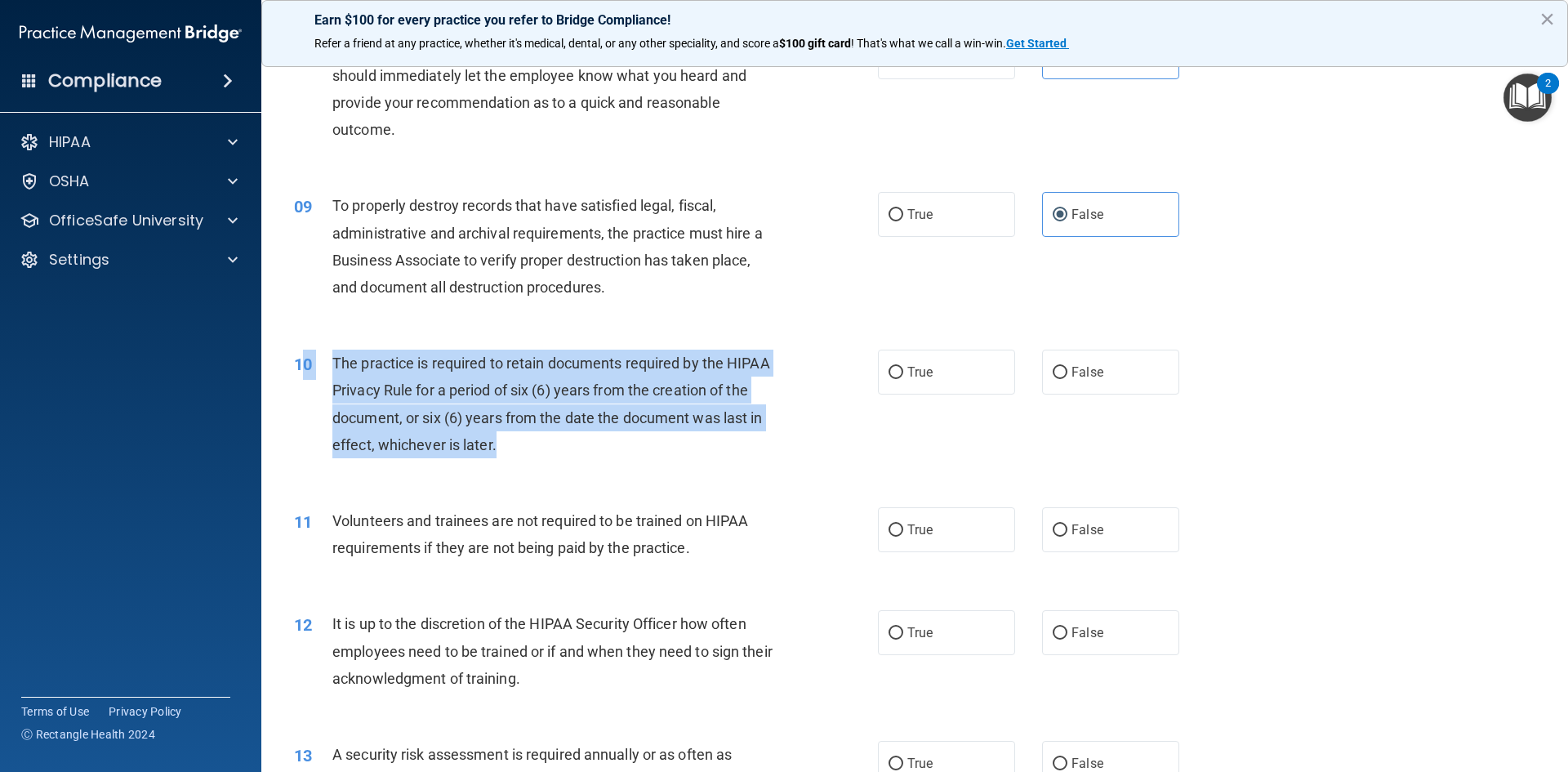
drag, startPoint x: 457, startPoint y: 429, endPoint x: 306, endPoint y: 363, distance: 164.8
click at [306, 363] on div "10 The practice is required to retain documents required by the HIPAA Privacy R…" at bounding box center [586, 407] width 633 height 117
click at [500, 433] on div "The practice is required to retain documents required by the HIPAA Privacy Rule…" at bounding box center [560, 404] width 457 height 109
drag, startPoint x: 499, startPoint y: 447, endPoint x: 332, endPoint y: 362, distance: 187.4
click at [332, 362] on div "The practice is required to retain documents required by the HIPAA Privacy Rule…" at bounding box center [560, 404] width 457 height 109
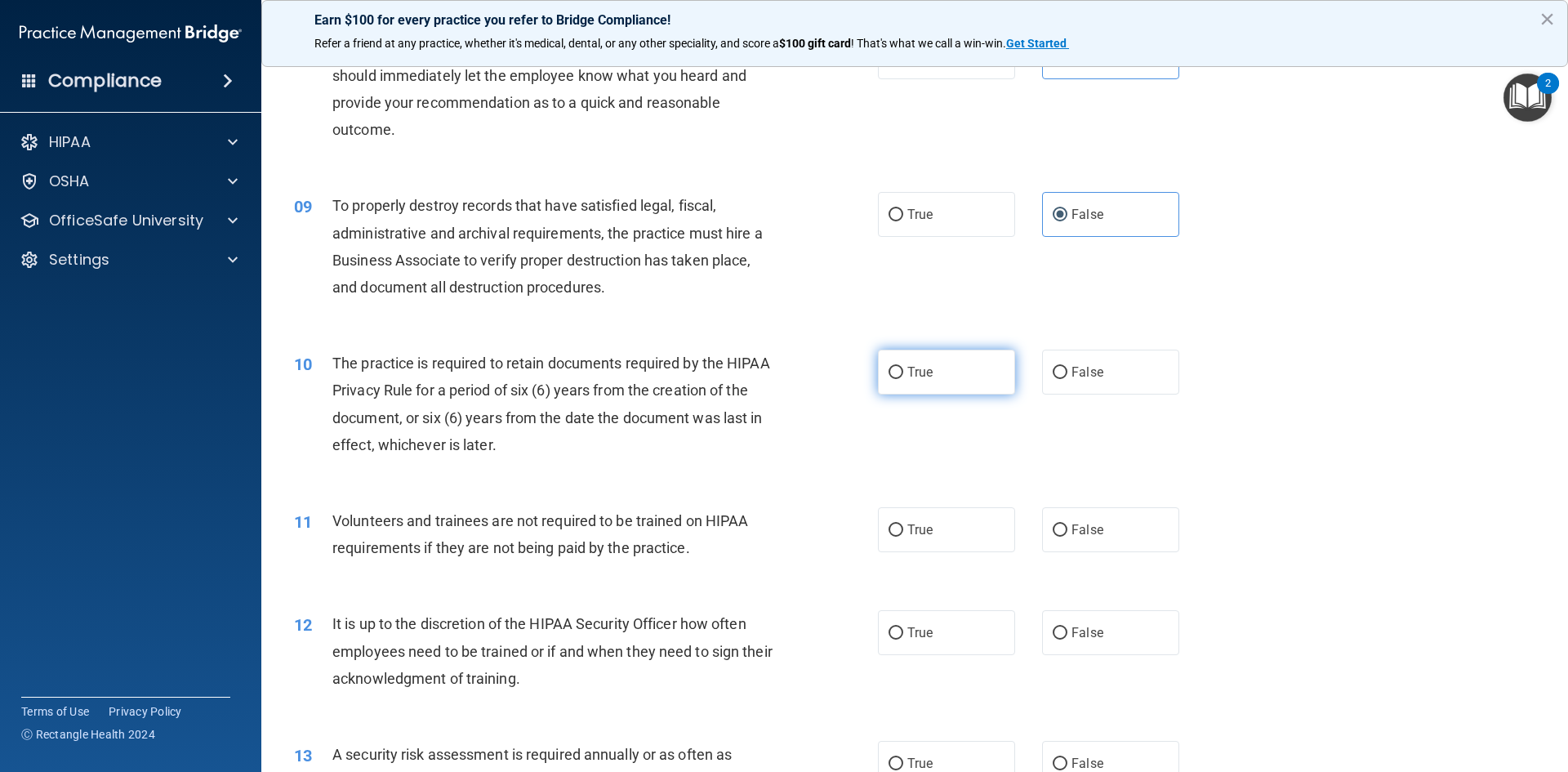
click at [955, 380] on label "True" at bounding box center [946, 372] width 138 height 45
click at [903, 379] on input "True" at bounding box center [895, 373] width 14 height 13
radio input "true"
drag, startPoint x: 1067, startPoint y: 535, endPoint x: 1052, endPoint y: 540, distance: 15.8
click at [1071, 535] on span "False" at bounding box center [1087, 529] width 32 height 15
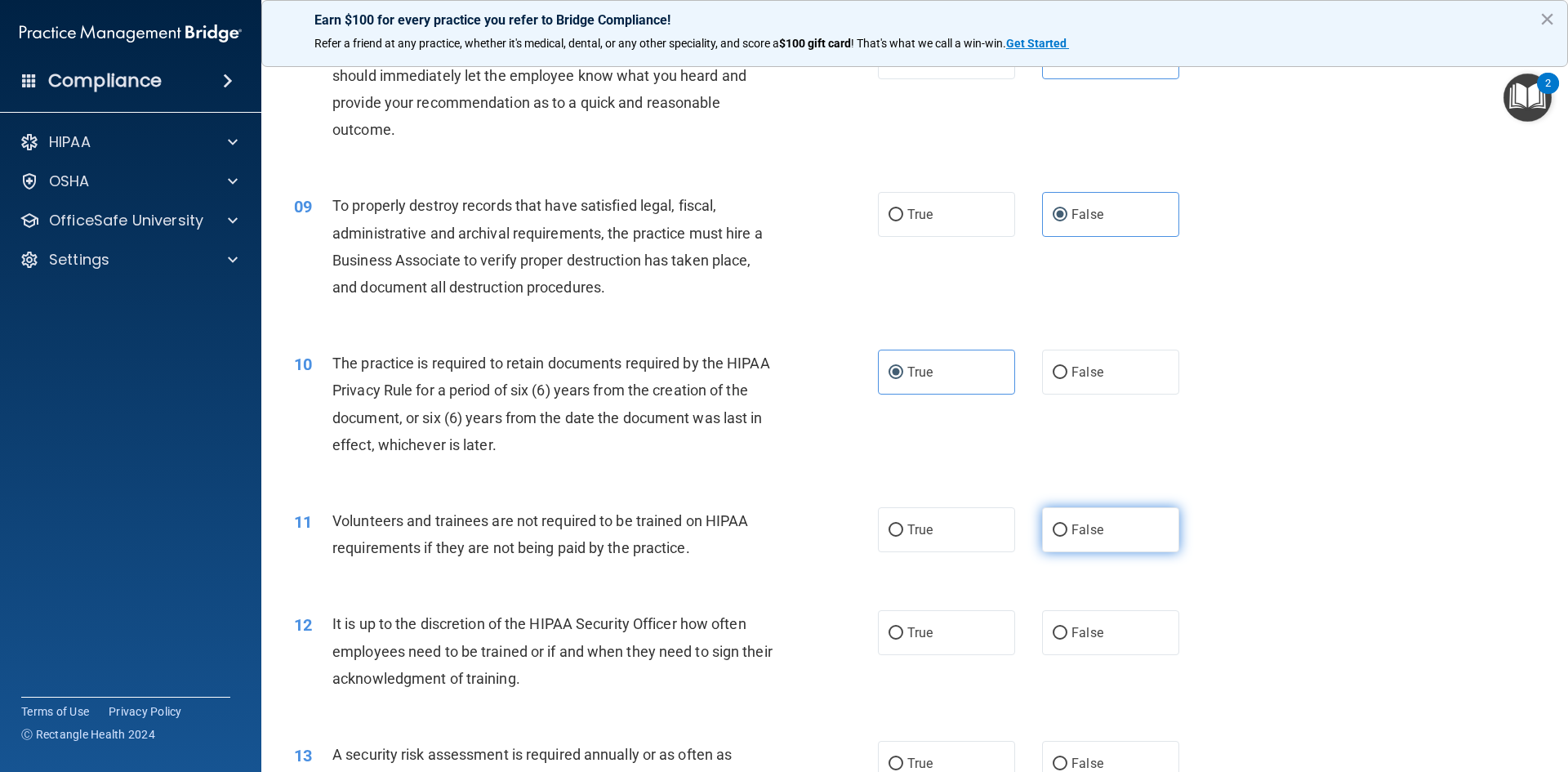
click at [1066, 535] on input "False" at bounding box center [1060, 531] width 14 height 13
radio input "true"
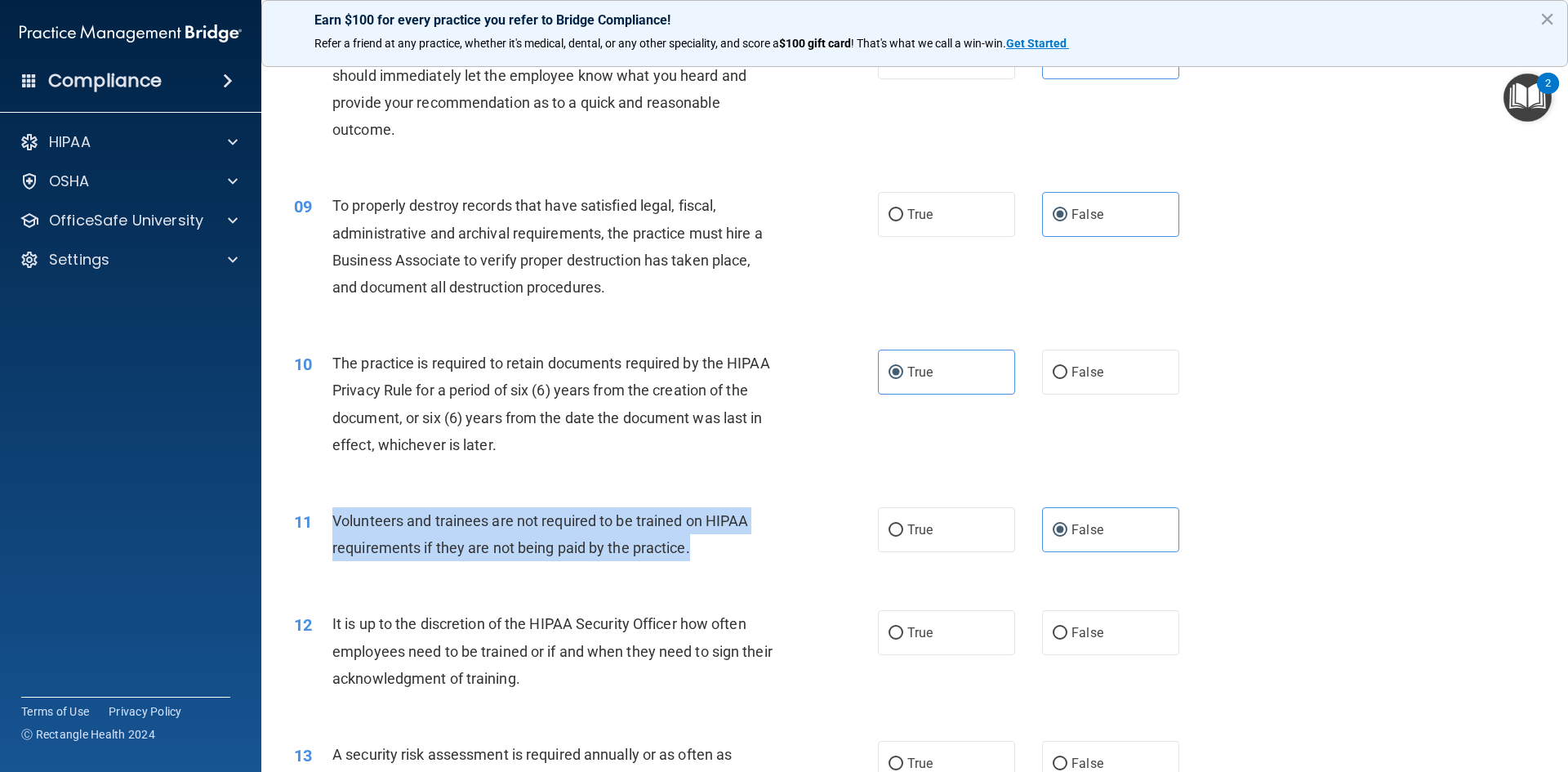
drag, startPoint x: 610, startPoint y: 556, endPoint x: 374, endPoint y: 533, distance: 237.1
click at [315, 511] on div "11 Volunteers and trainees are not required to be trained on HIPAA requirements…" at bounding box center [586, 537] width 633 height 62
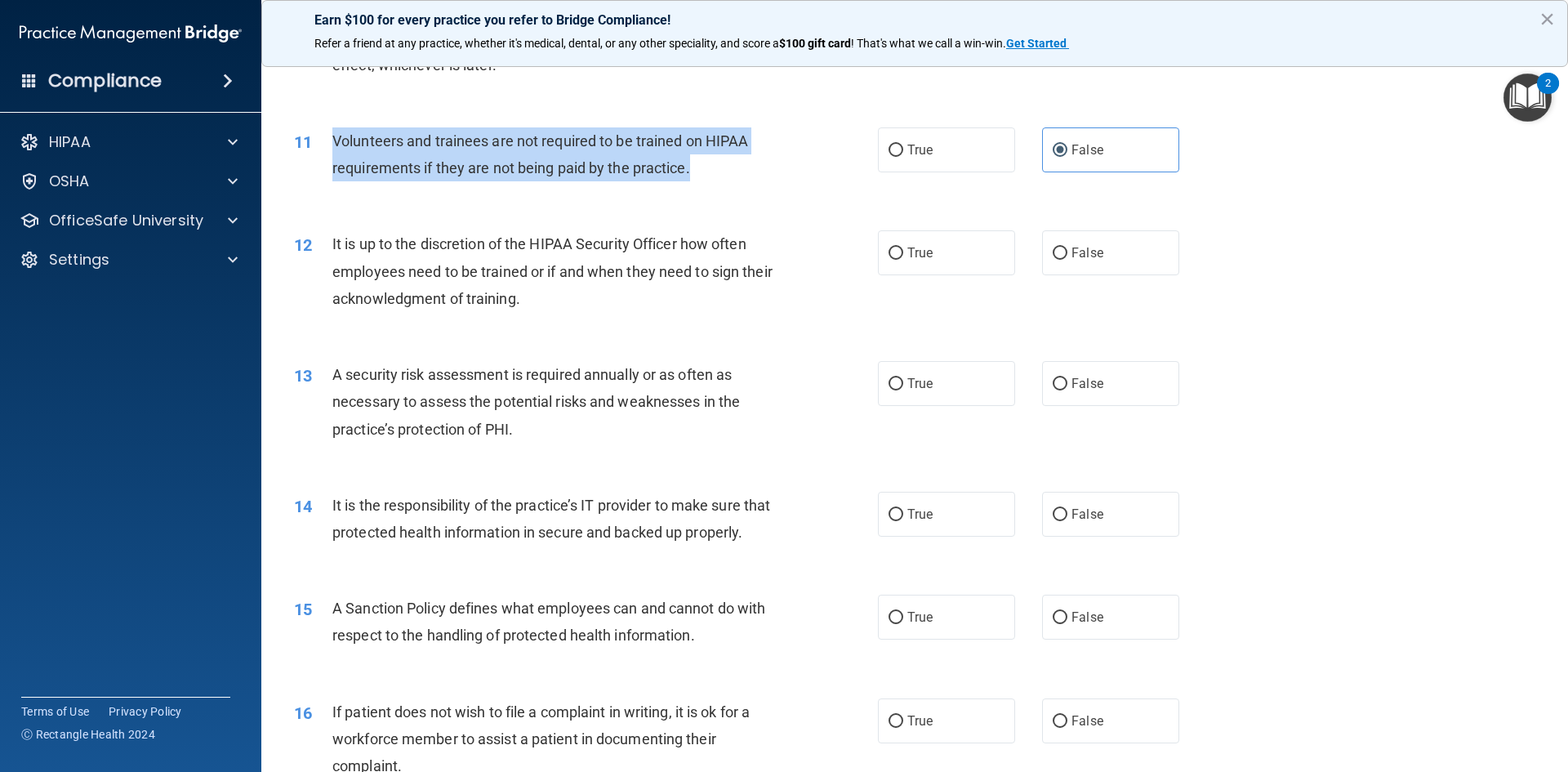
scroll to position [1470, 0]
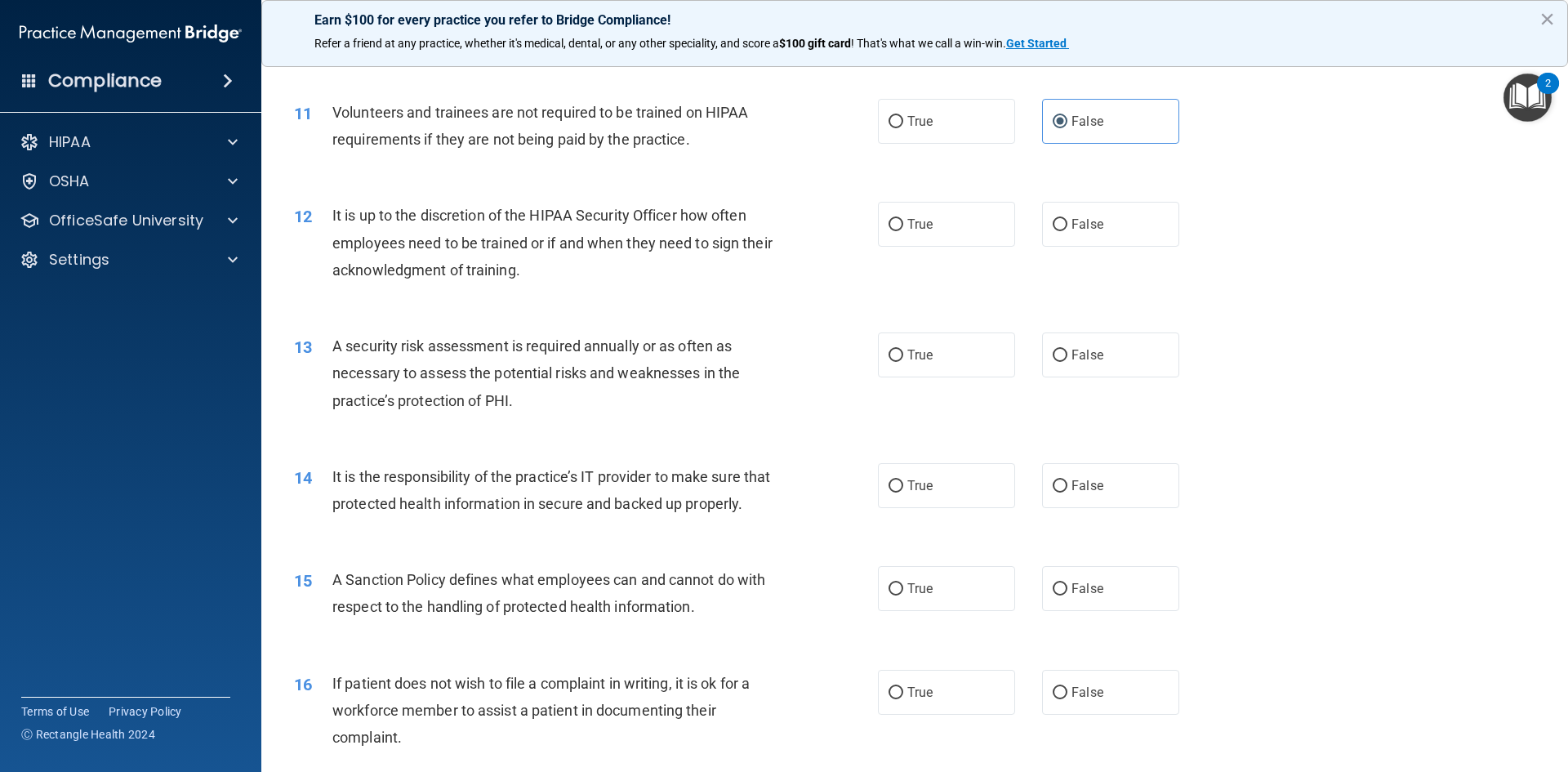
click at [564, 267] on div "It is up to the discretion of the HIPAA Security Officer how often employees ne…" at bounding box center [560, 242] width 457 height 81
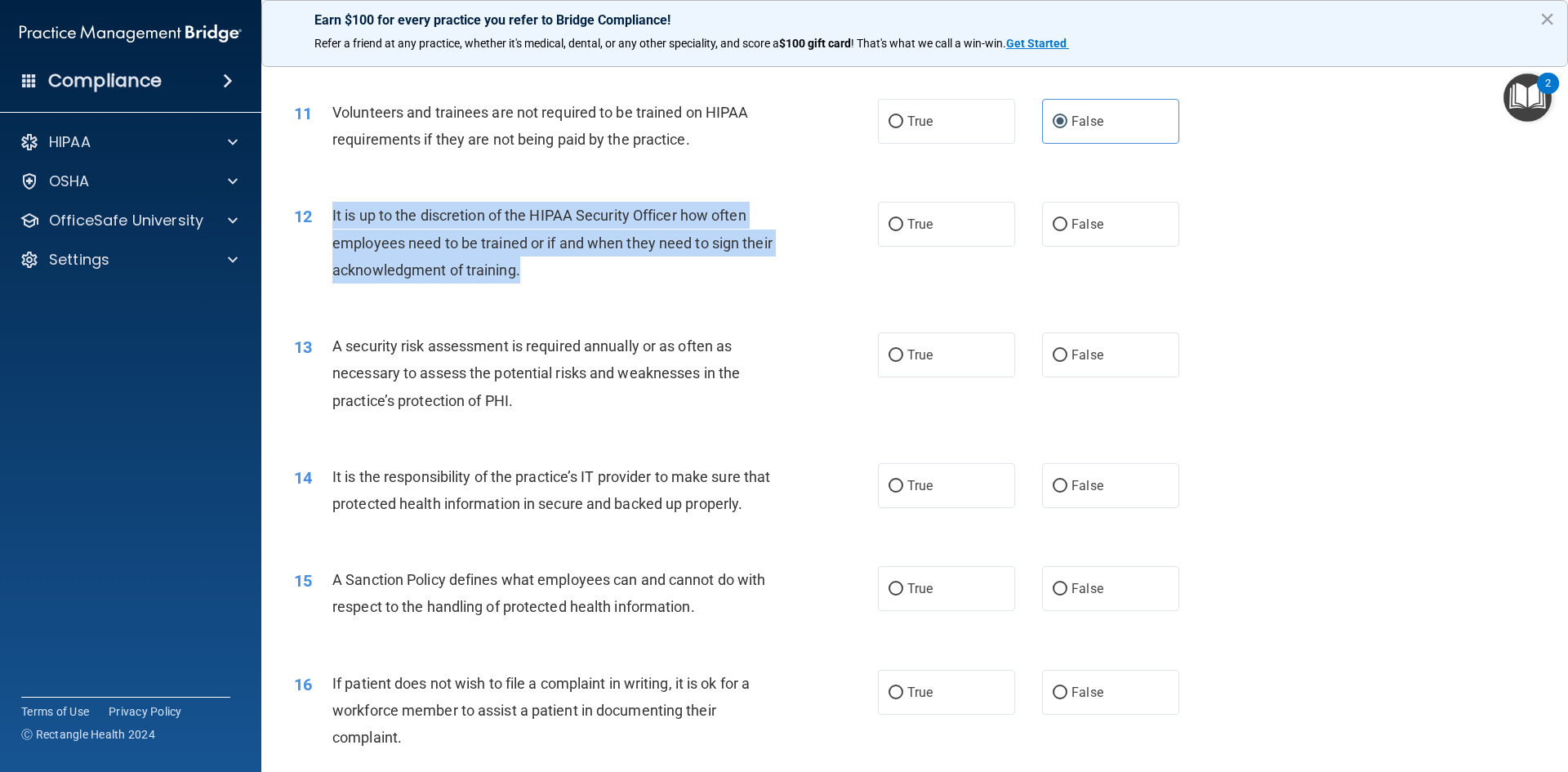
drag, startPoint x: 564, startPoint y: 267, endPoint x: 355, endPoint y: 214, distance: 215.6
click at [331, 214] on div "12 It is up to the discretion of the HIPAA Security Officer how often employees…" at bounding box center [586, 247] width 633 height 90
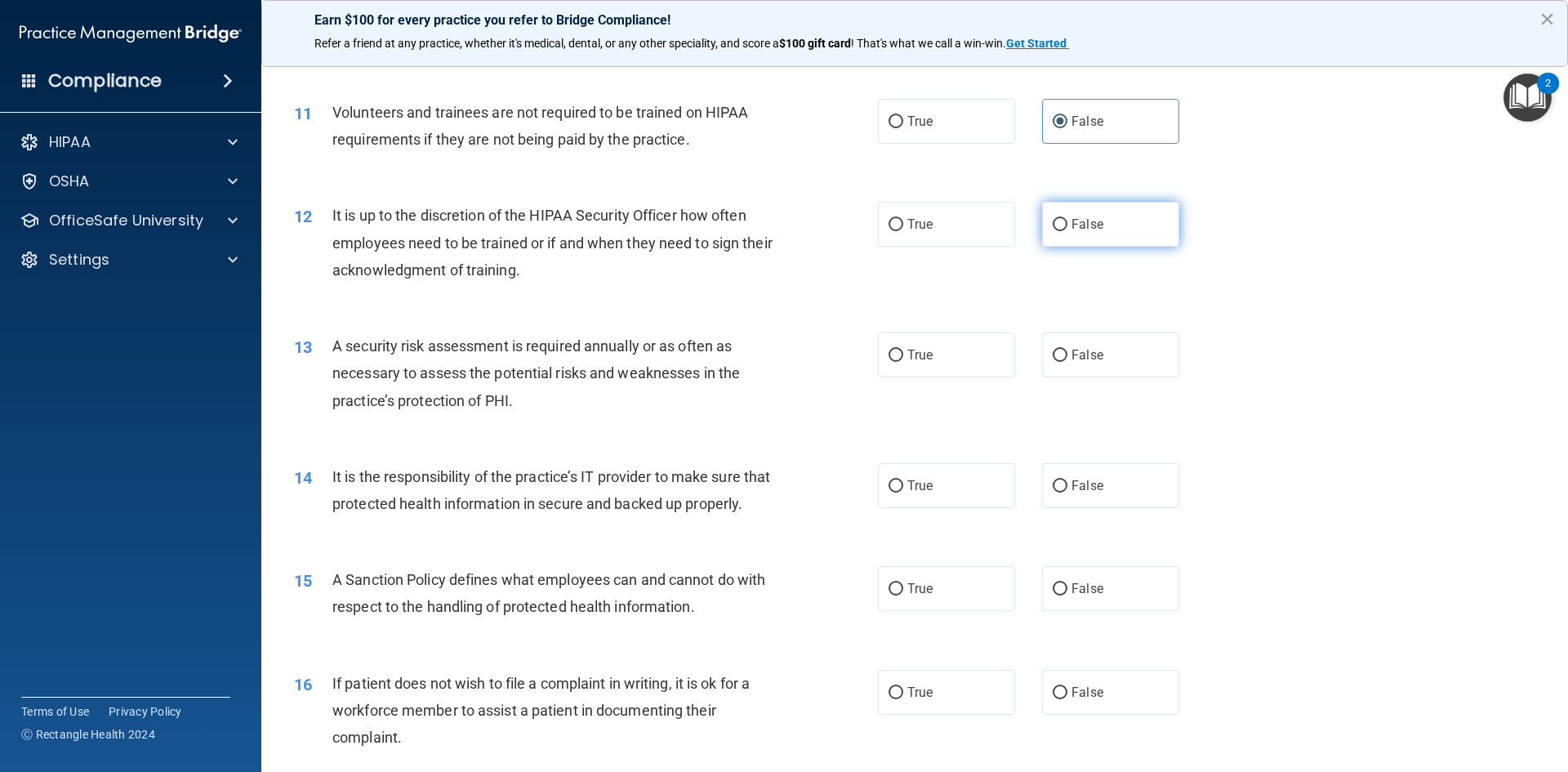
click at [1082, 241] on label "False" at bounding box center [1111, 224] width 138 height 45
click at [1067, 231] on input "False" at bounding box center [1060, 225] width 14 height 13
radio input "true"
click at [879, 352] on label "True" at bounding box center [946, 355] width 138 height 45
click at [888, 352] on input "True" at bounding box center [895, 356] width 14 height 13
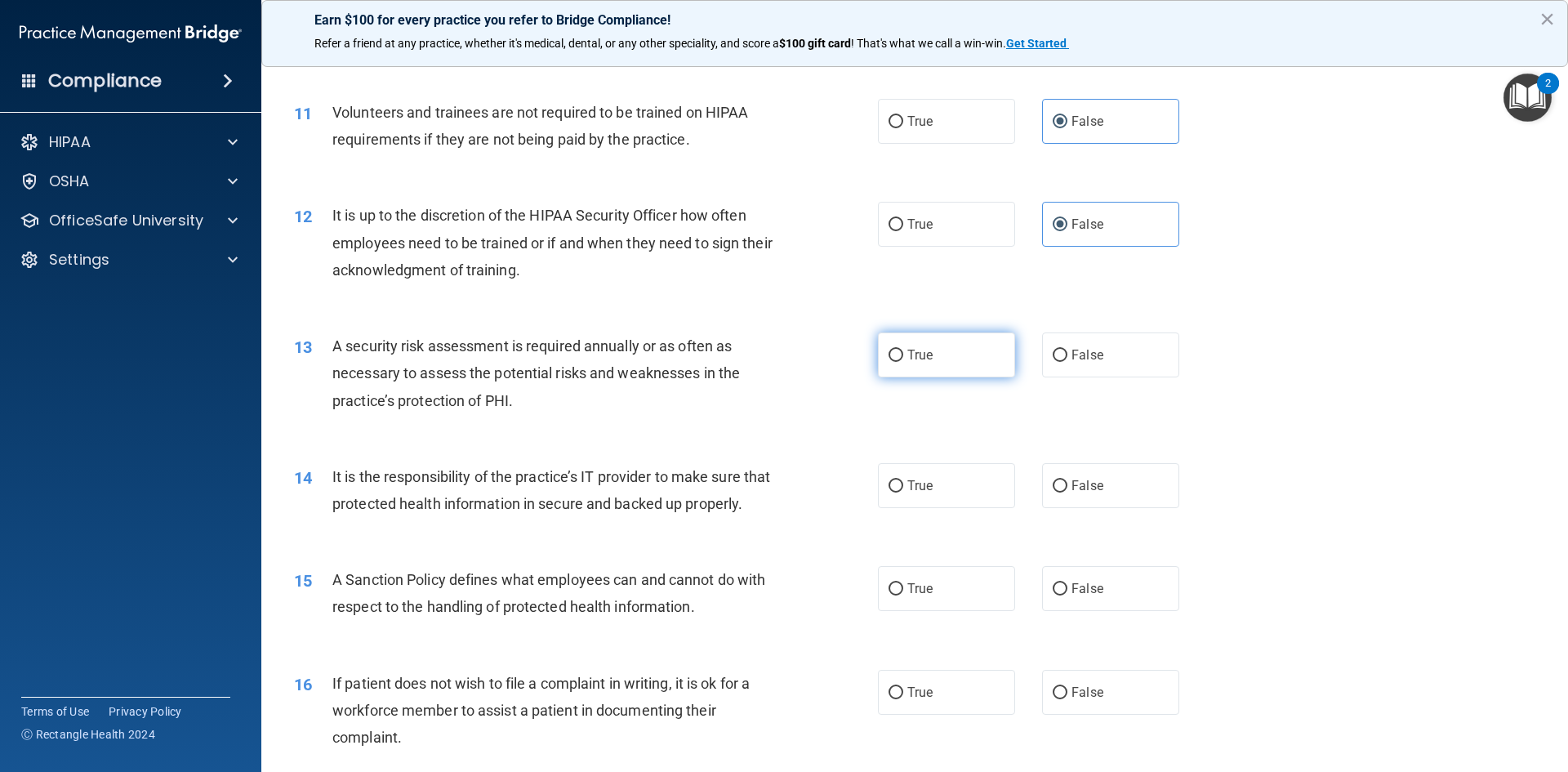
radio input "true"
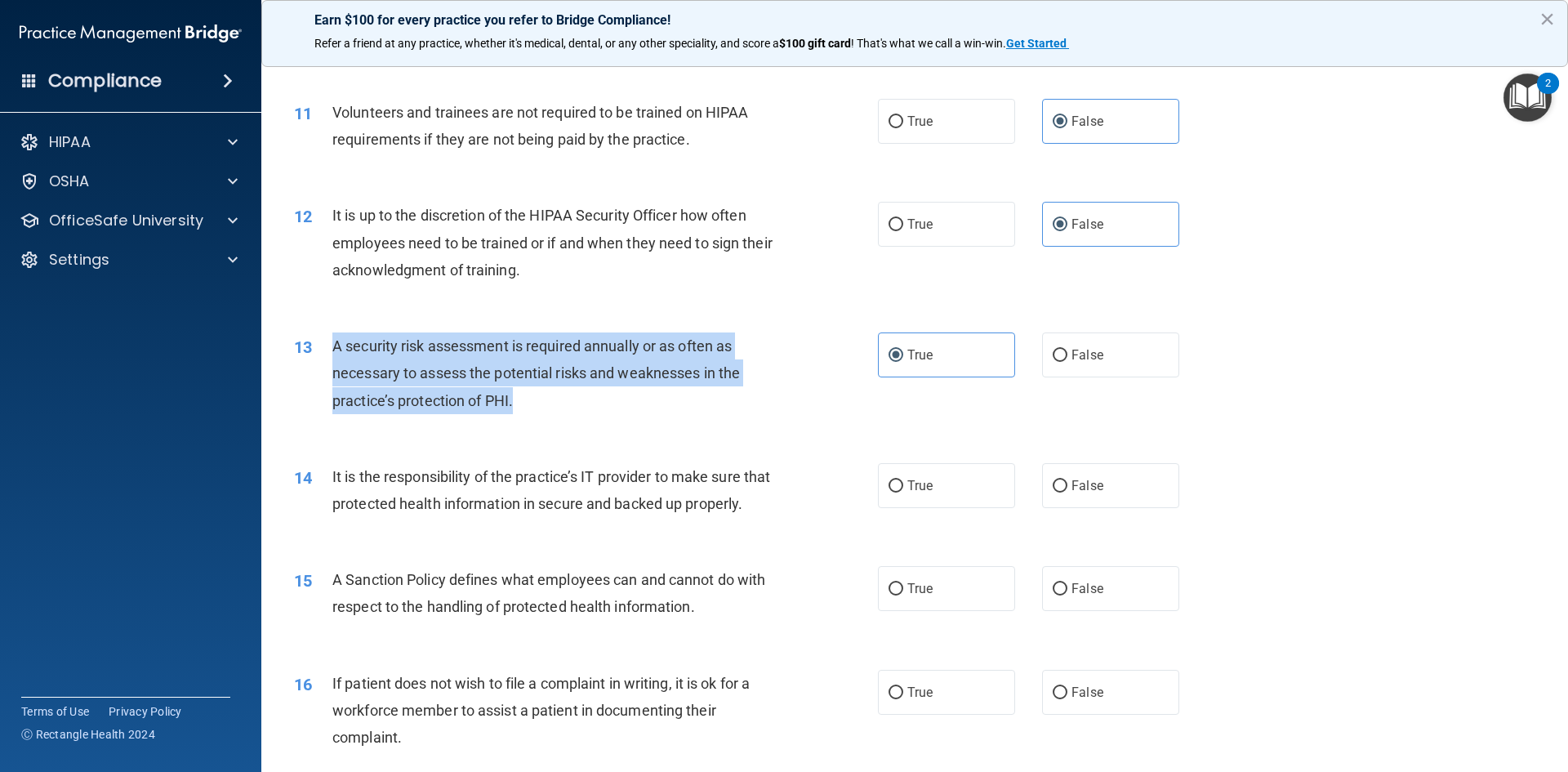
drag, startPoint x: 516, startPoint y: 408, endPoint x: 317, endPoint y: 353, distance: 206.5
click at [314, 353] on div "13 A security risk assessment is required annually or as often as necessary to …" at bounding box center [586, 377] width 633 height 90
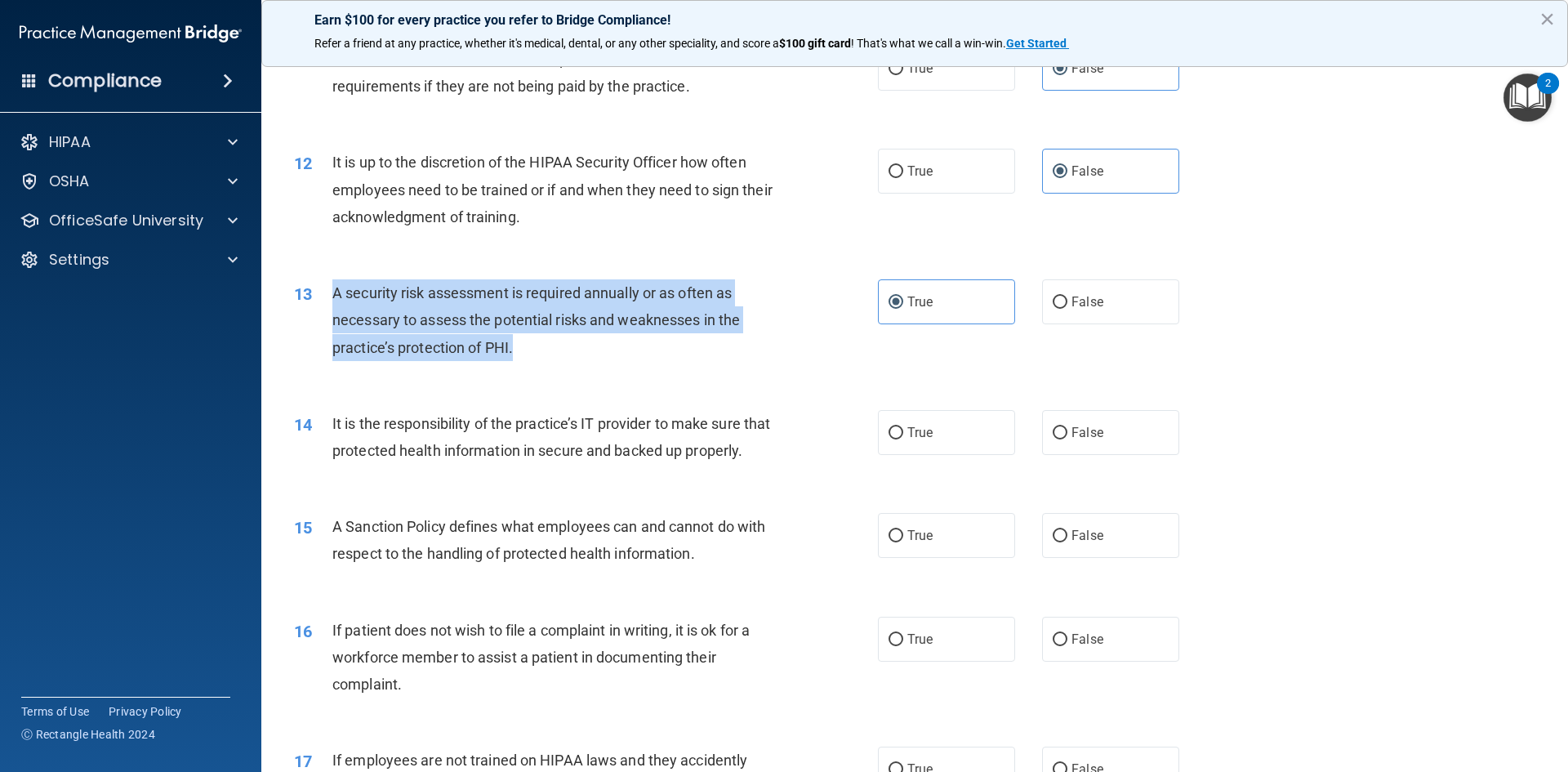
scroll to position [1551, 0]
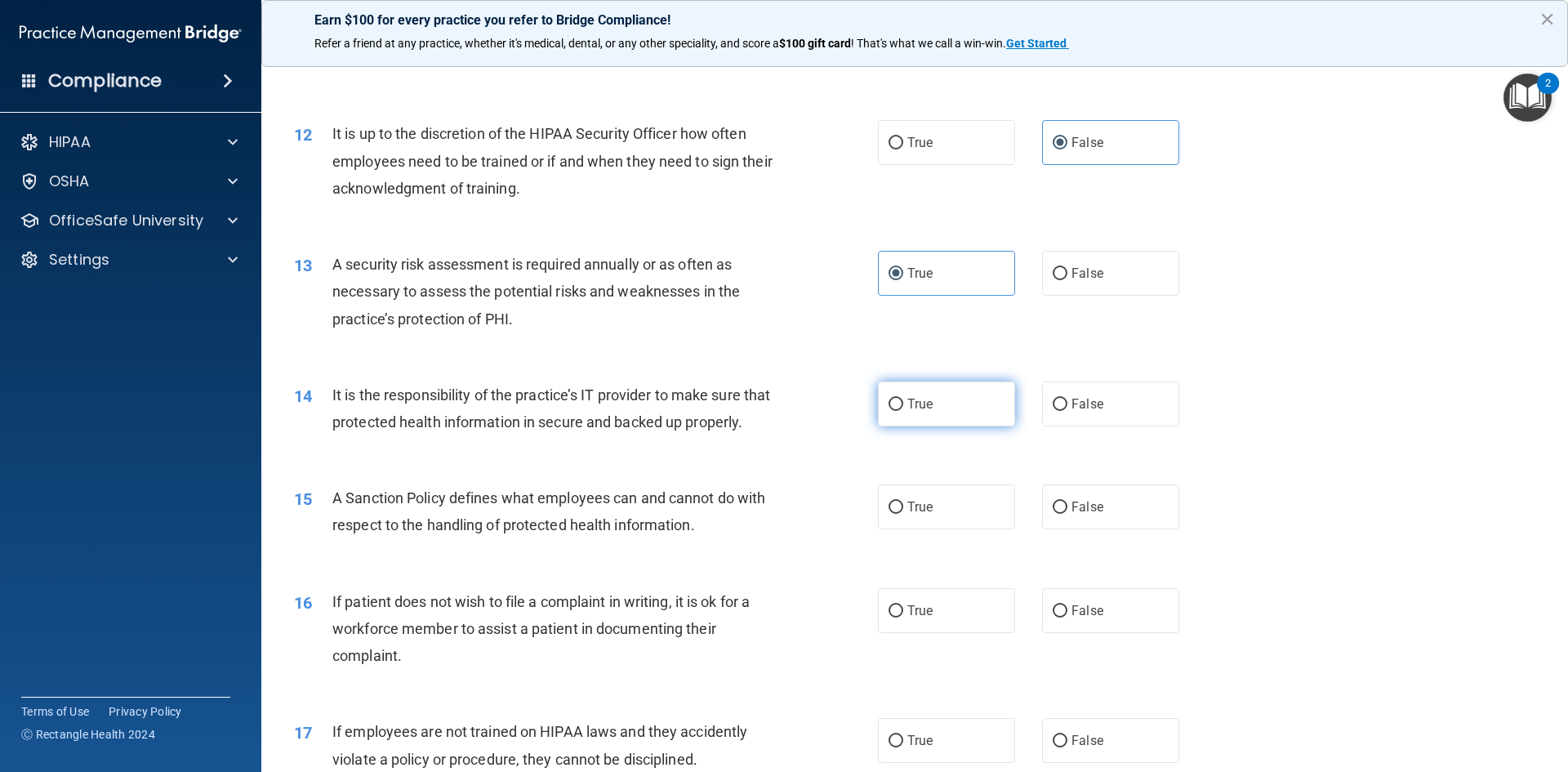
click at [910, 414] on label "True" at bounding box center [946, 404] width 138 height 45
click at [903, 411] on input "True" at bounding box center [895, 405] width 14 height 13
radio input "true"
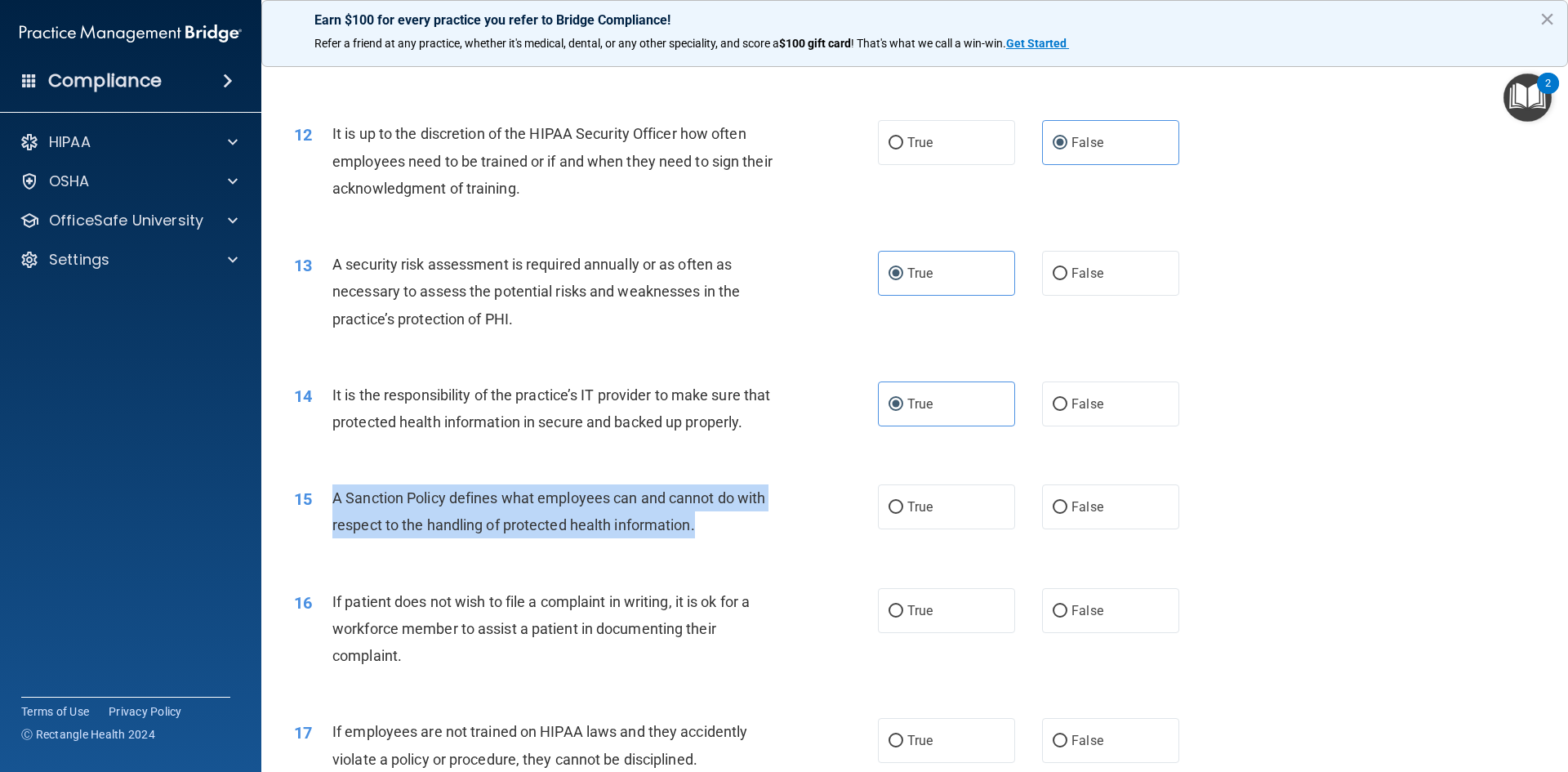
drag, startPoint x: 695, startPoint y: 552, endPoint x: 336, endPoint y: 522, distance: 360.3
click at [324, 523] on div "15 A Sanction Policy defines what employees can and cannot do with respect to t…" at bounding box center [586, 515] width 633 height 62
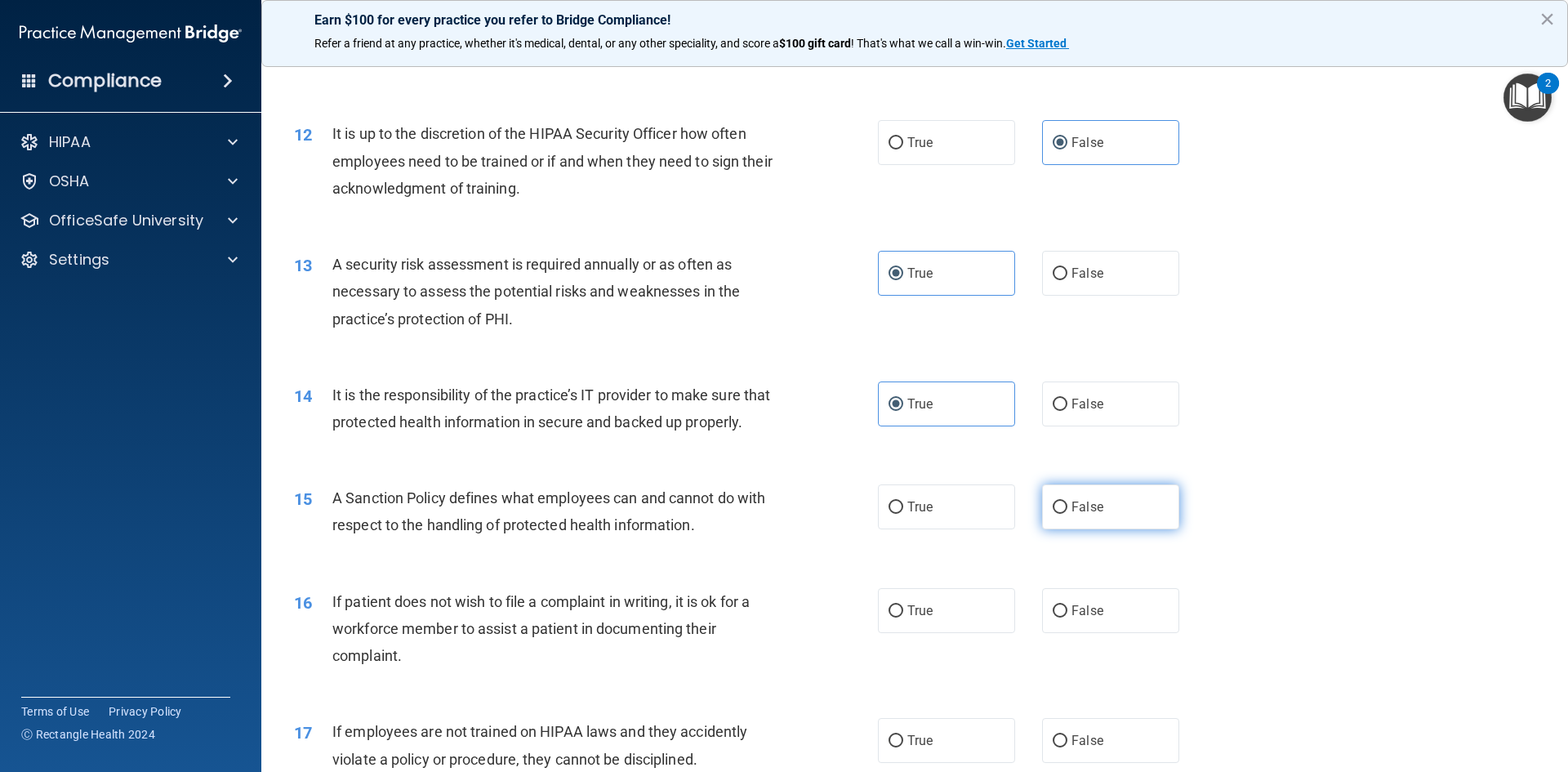
click at [1098, 529] on label "False" at bounding box center [1111, 507] width 138 height 45
click at [1067, 514] on input "False" at bounding box center [1060, 508] width 14 height 13
radio input "true"
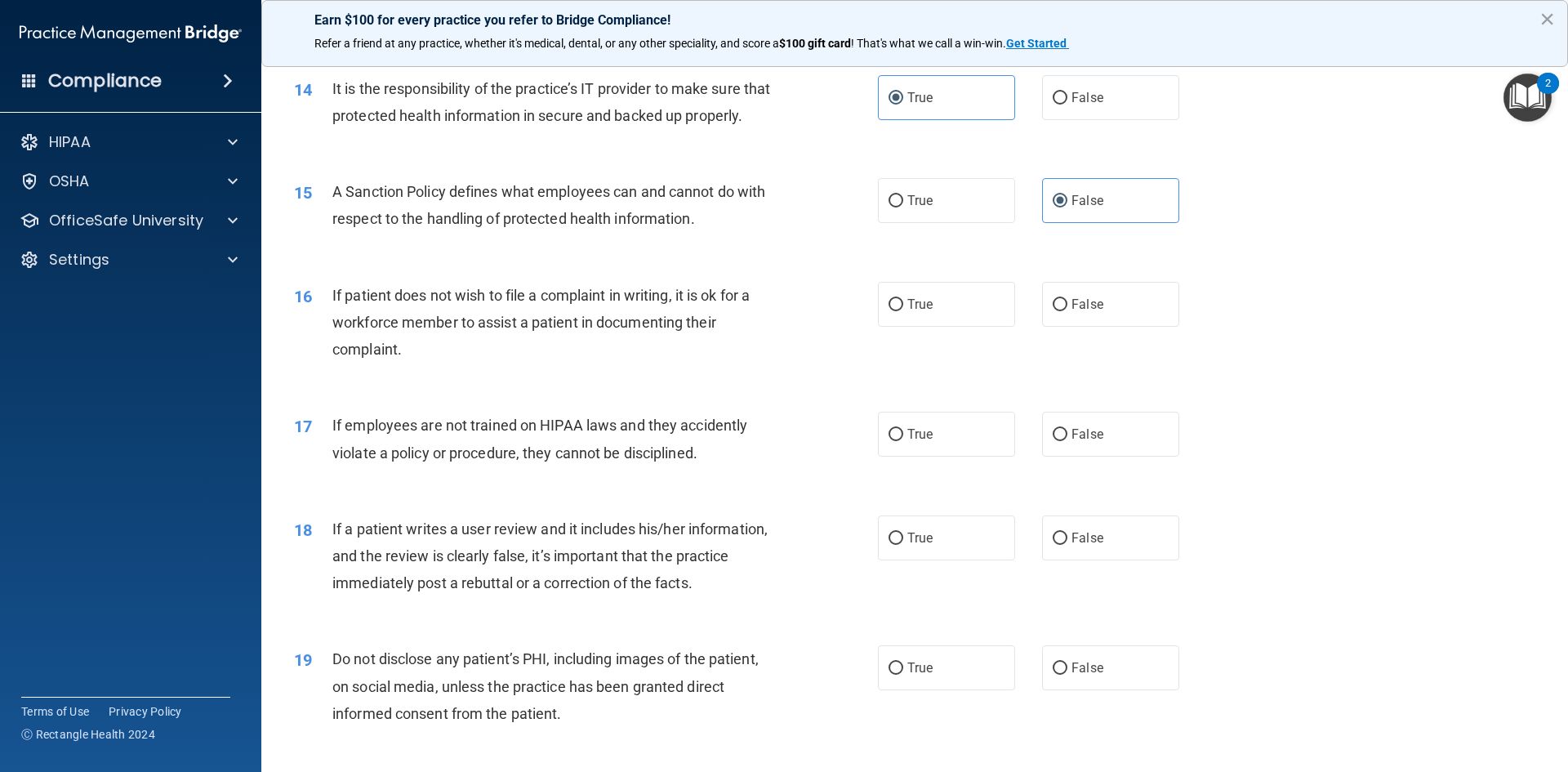
scroll to position [1776, 0]
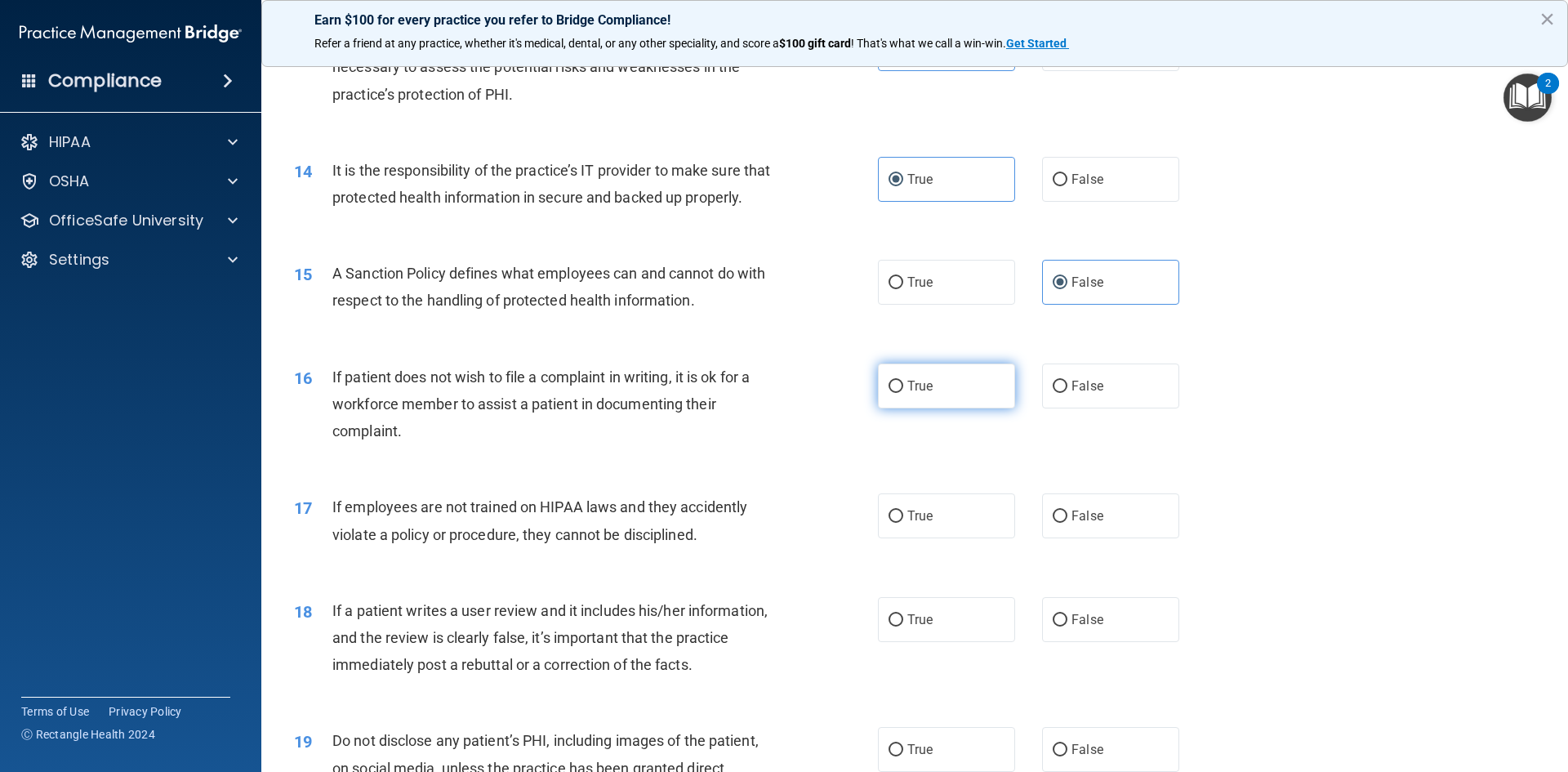
click at [927, 393] on span "True" at bounding box center [919, 385] width 25 height 15
click at [903, 393] on input "True" at bounding box center [895, 387] width 14 height 13
radio input "true"
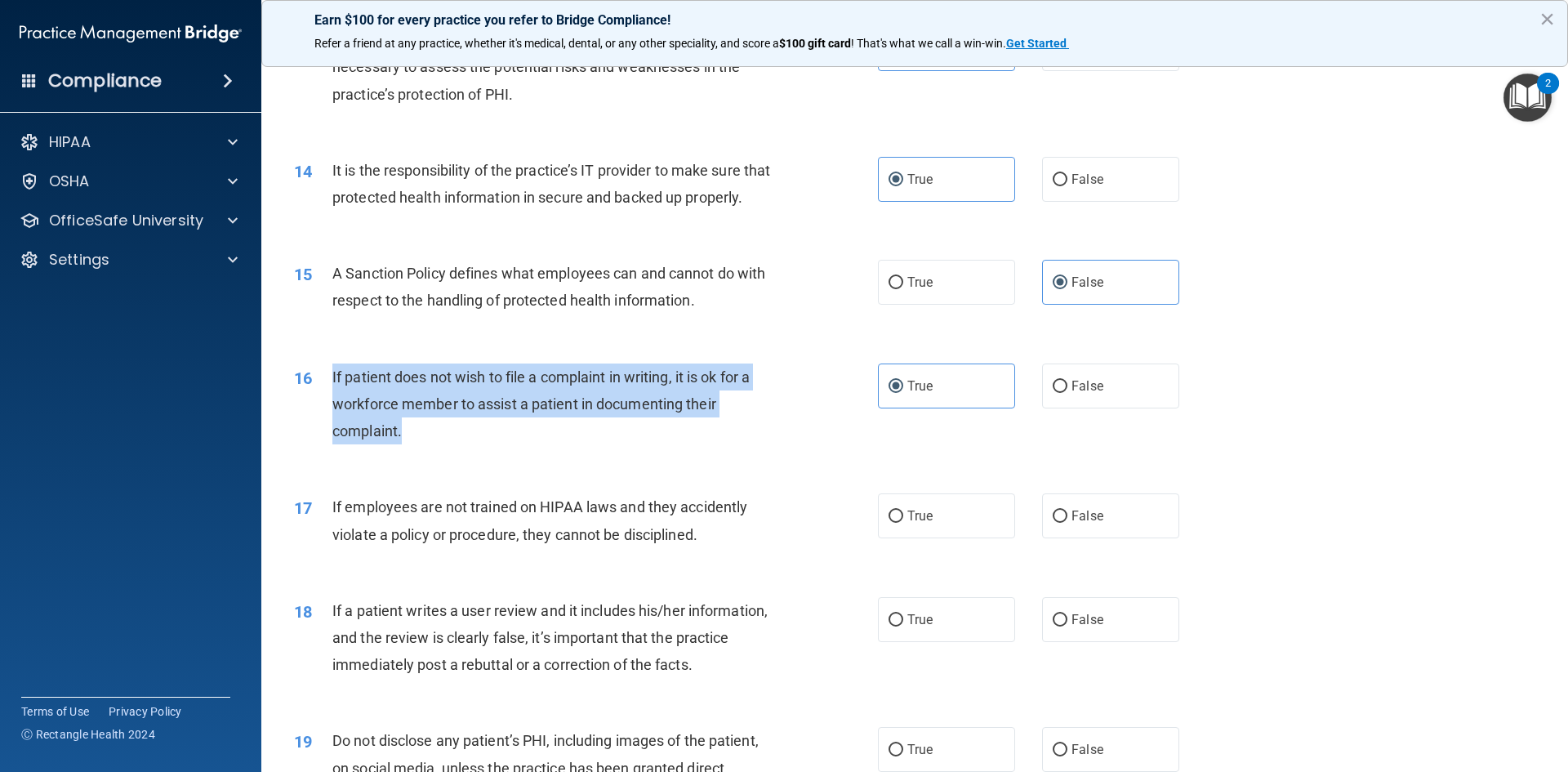
drag, startPoint x: 460, startPoint y: 463, endPoint x: 326, endPoint y: 406, distance: 145.6
click at [326, 406] on div "16 If patient does not wish to file a complaint in writing, it is ok for a work…" at bounding box center [586, 408] width 633 height 90
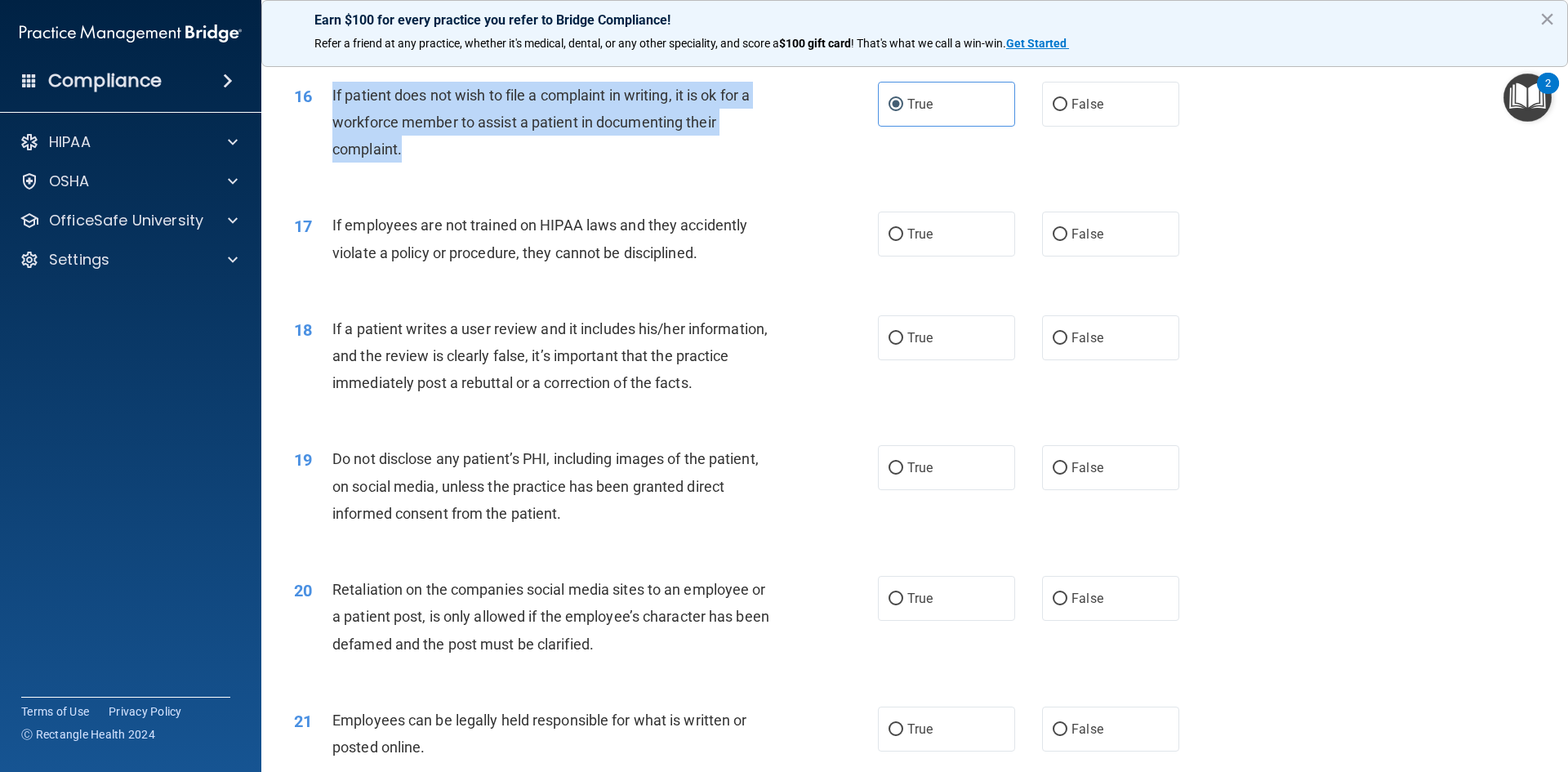
scroll to position [2102, 0]
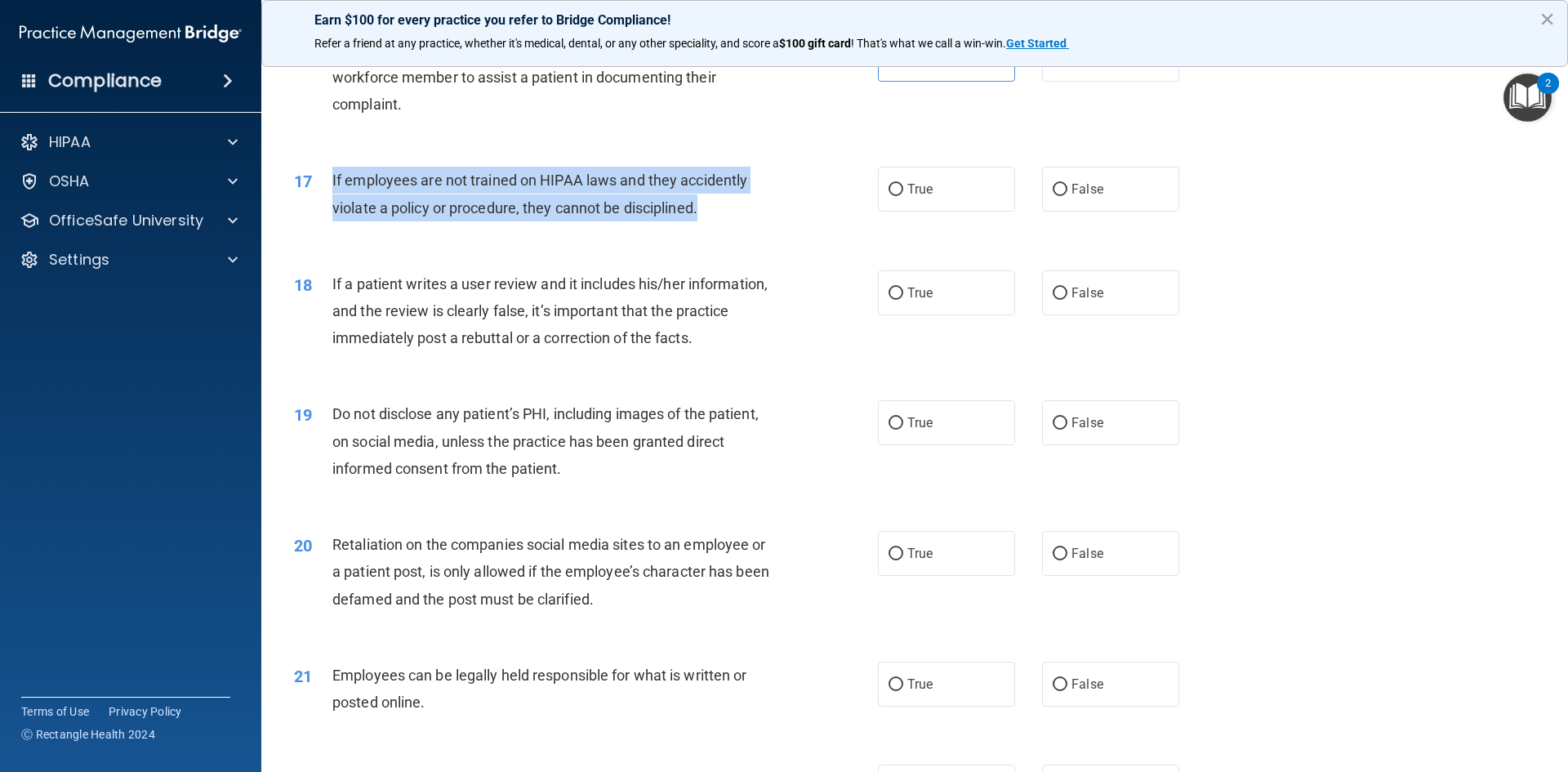
drag, startPoint x: 677, startPoint y: 232, endPoint x: 367, endPoint y: 209, distance: 310.9
click at [336, 213] on div "If employees are not trained on HIPAA laws and they accidently violate a policy…" at bounding box center [560, 193] width 457 height 54
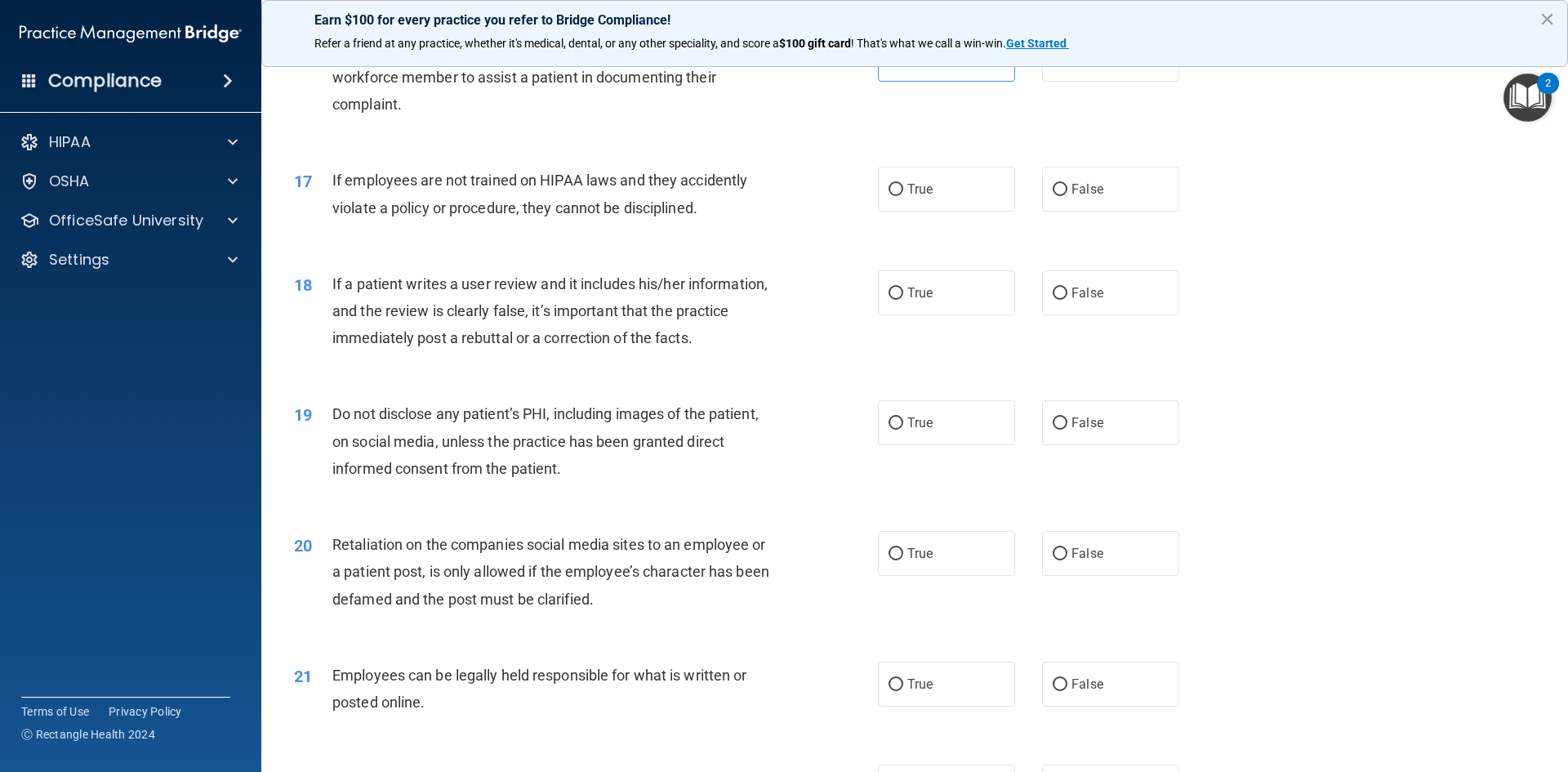
drag, startPoint x: 368, startPoint y: 209, endPoint x: 339, endPoint y: 256, distance: 55.2
click at [339, 249] on div "17 If employees are not trained on HIPAA laws and they accidently violate a pol…" at bounding box center [914, 197] width 1265 height 103
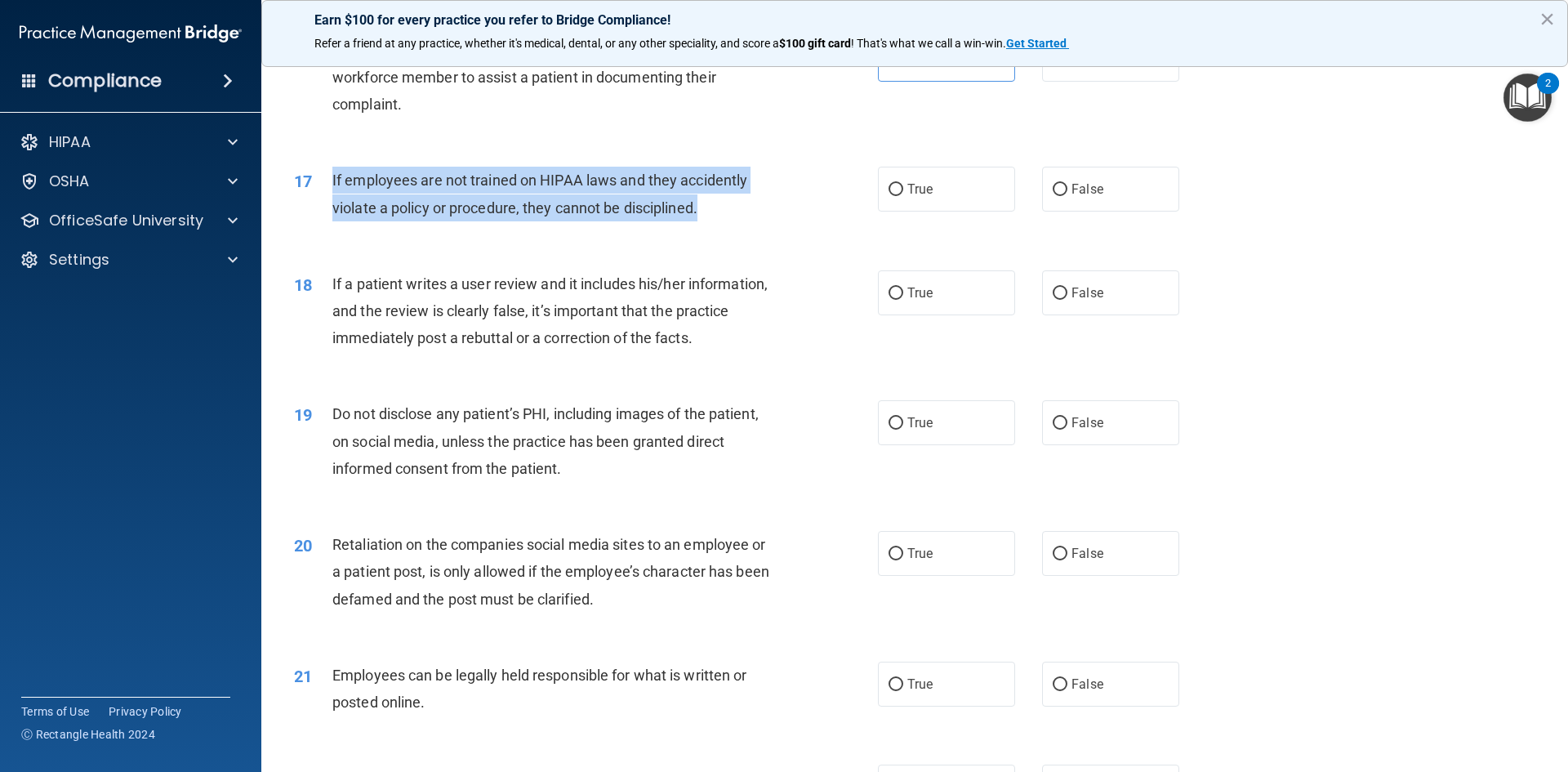
drag, startPoint x: 332, startPoint y: 205, endPoint x: 774, endPoint y: 231, distance: 442.8
click at [774, 221] on div "If employees are not trained on HIPAA laws and they accidently violate a policy…" at bounding box center [560, 193] width 457 height 54
drag, startPoint x: 642, startPoint y: 241, endPoint x: 876, endPoint y: 204, distance: 236.9
click at [792, 199] on div "17 If employees are not trained on HIPAA laws and they accidently violate a pol…" at bounding box center [586, 197] width 633 height 62
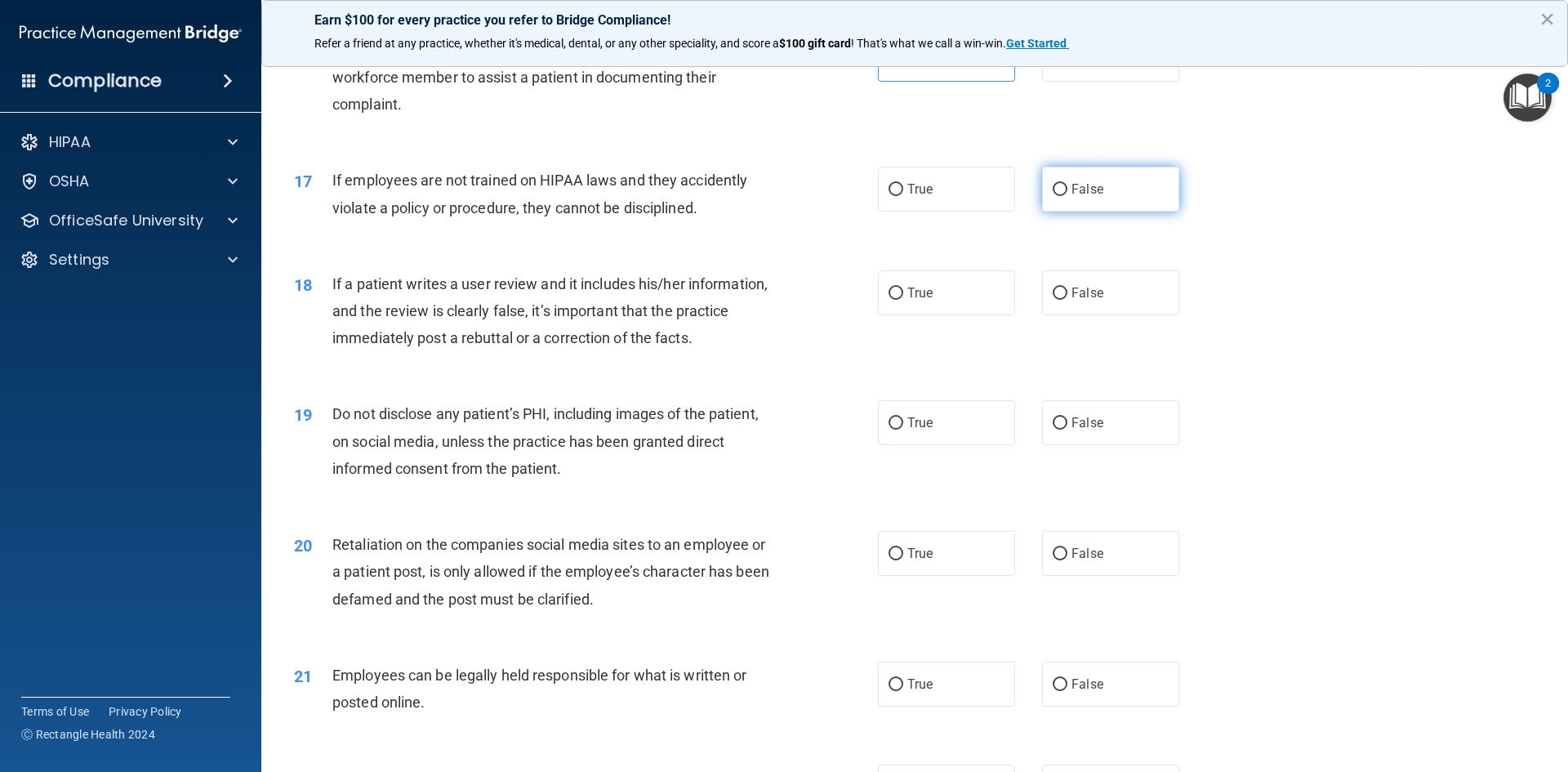
click at [1061, 212] on label "False" at bounding box center [1111, 189] width 138 height 45
click at [1061, 196] on input "False" at bounding box center [1060, 190] width 14 height 13
radio input "true"
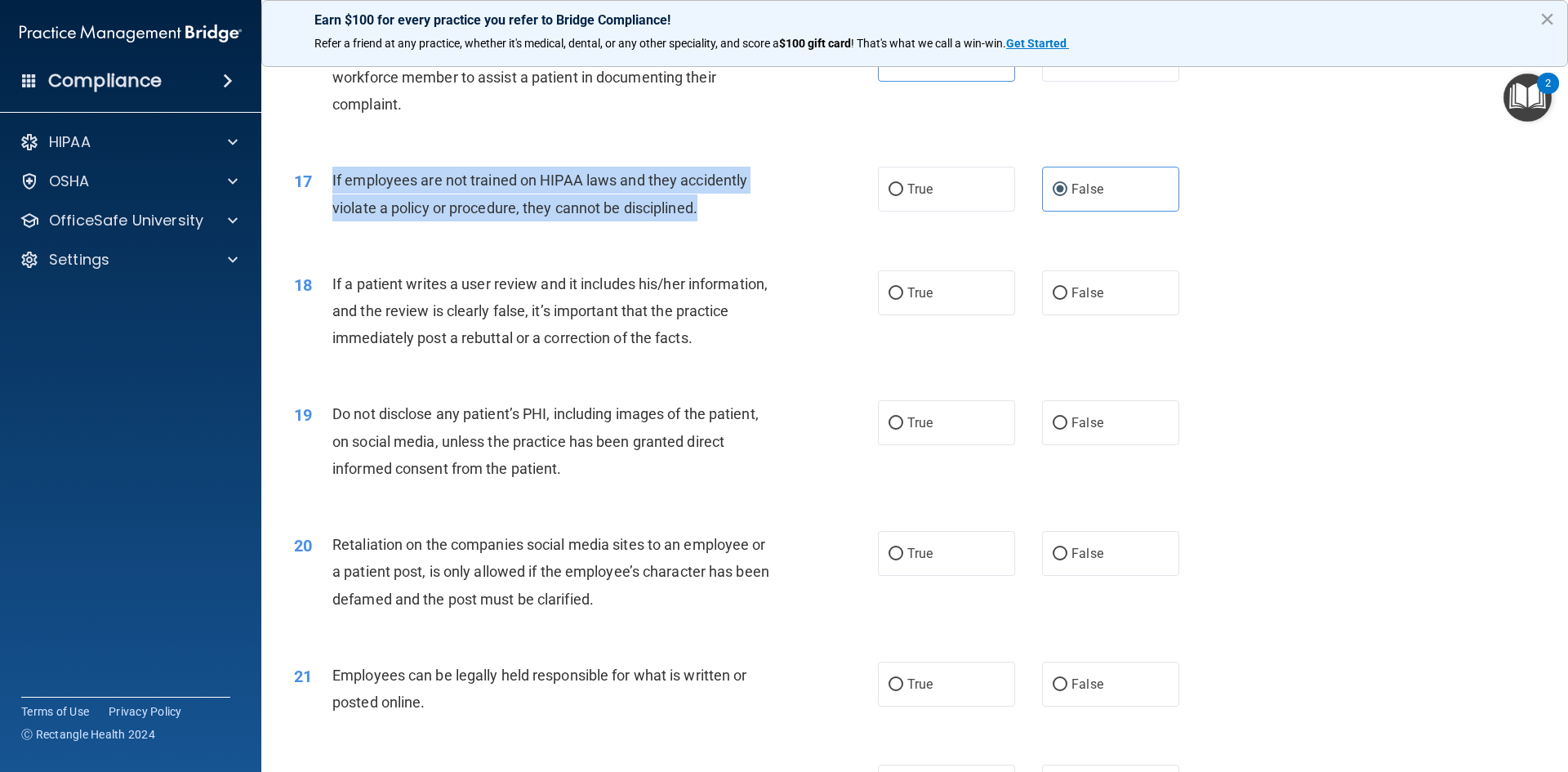
drag, startPoint x: 681, startPoint y: 251, endPoint x: 359, endPoint y: 207, distance: 325.0
click at [339, 201] on div "17 If employees are not trained on HIPAA laws and they accidently violate a pol…" at bounding box center [586, 197] width 633 height 62
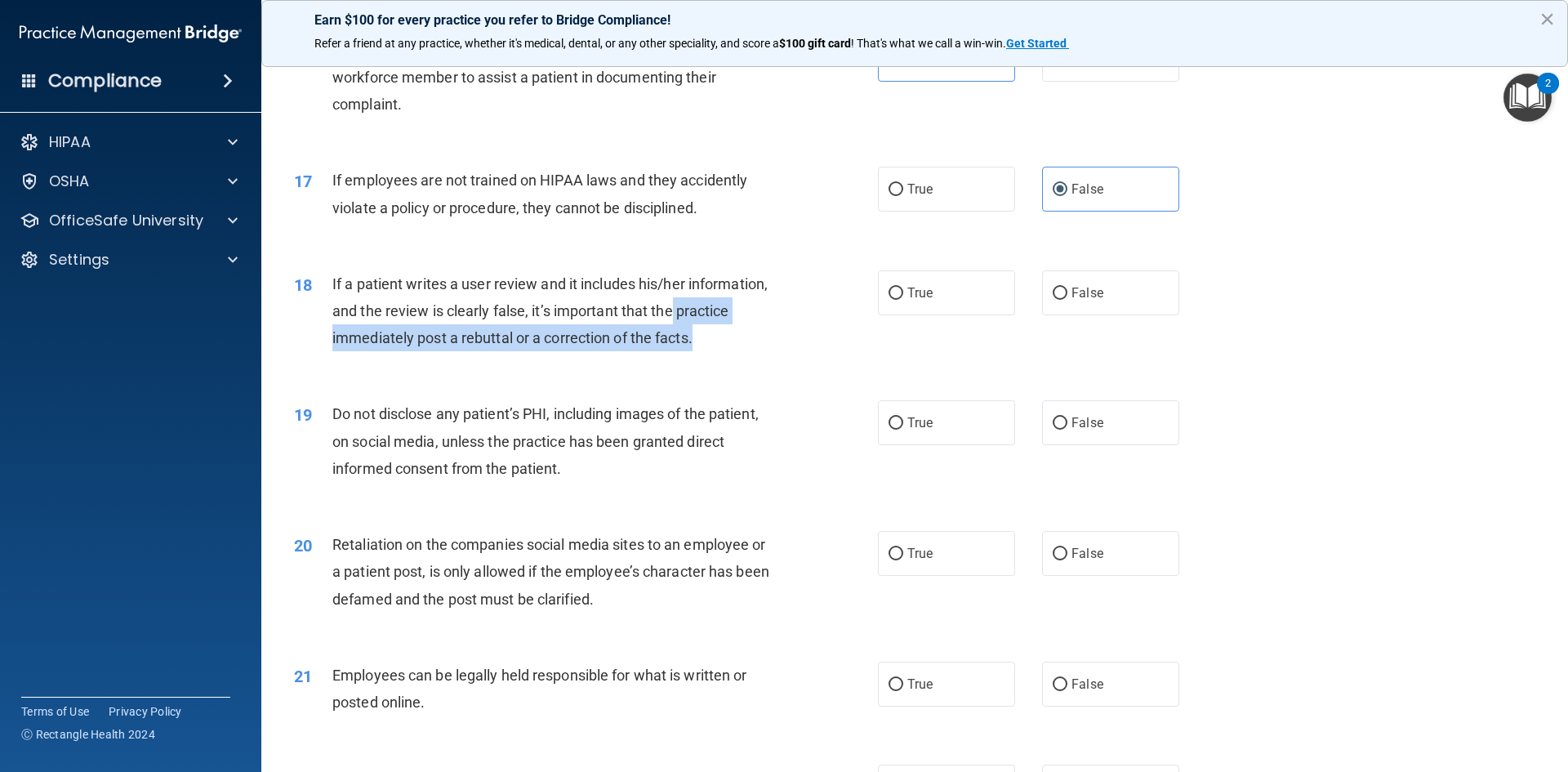
drag, startPoint x: 698, startPoint y: 357, endPoint x: 689, endPoint y: 365, distance: 12.0
click at [677, 352] on div "If a patient writes a user review and it includes his/her information, and the …" at bounding box center [560, 310] width 457 height 81
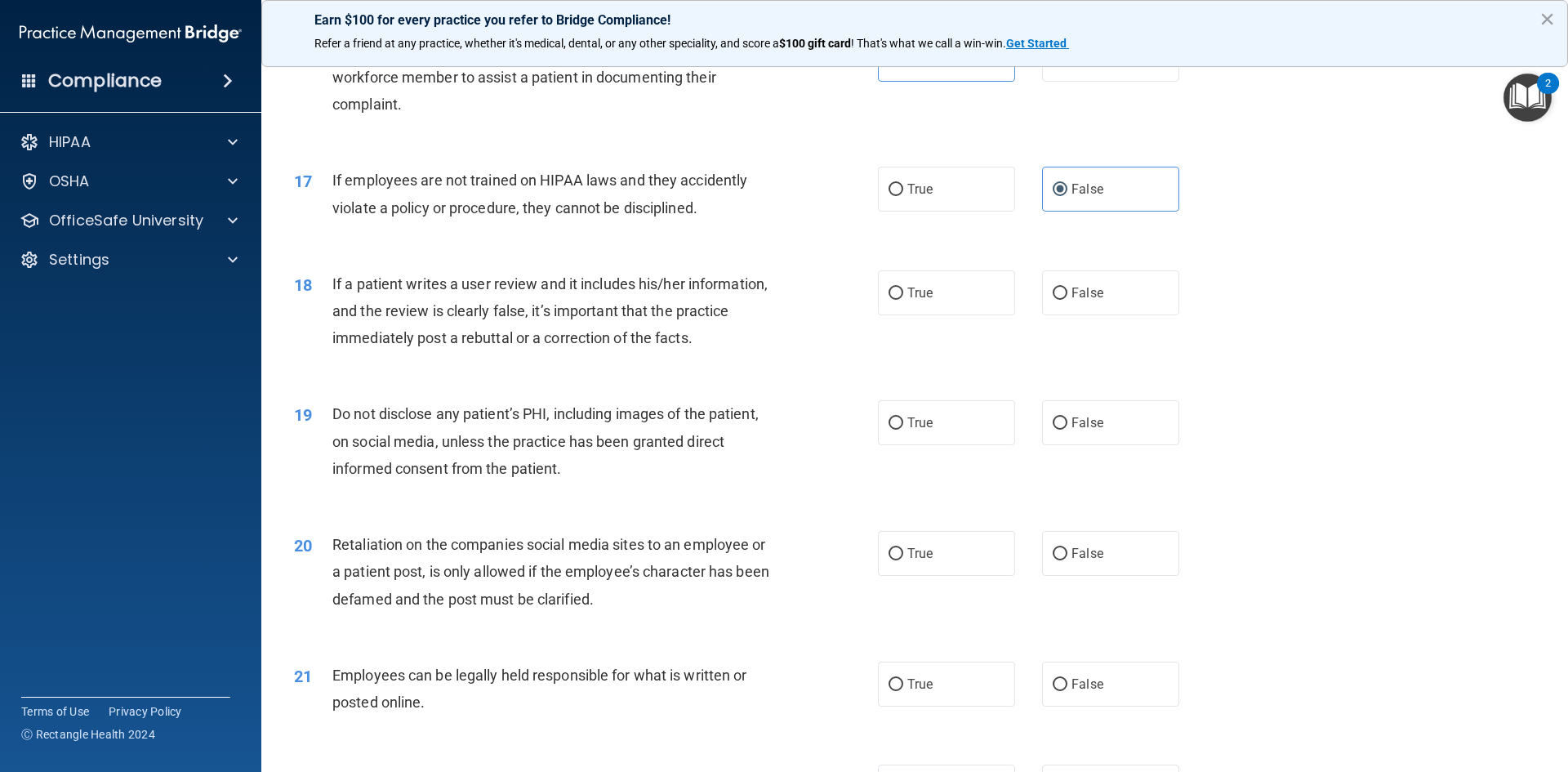
click at [852, 415] on div "19 Do not disclose any patient’s PHI, including images of the patient, on socia…" at bounding box center [914, 445] width 1265 height 130
click at [897, 315] on label "True" at bounding box center [946, 292] width 138 height 45
click at [897, 299] on input "True" at bounding box center [895, 294] width 14 height 13
radio input "true"
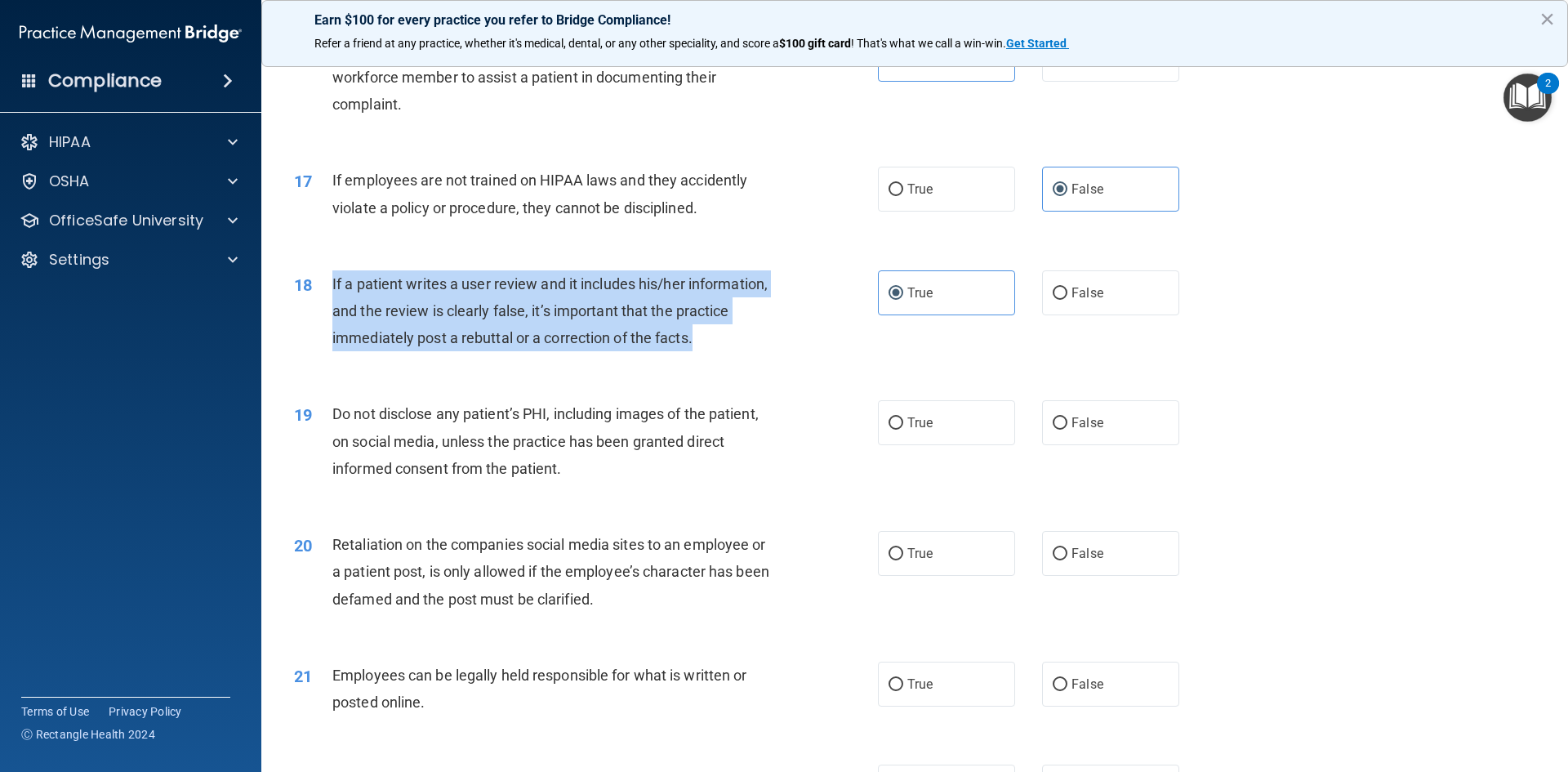
drag, startPoint x: 709, startPoint y: 368, endPoint x: 317, endPoint y: 331, distance: 393.7
click at [317, 331] on div "18 If a patient writes a user review and it includes his/her information, and t…" at bounding box center [586, 315] width 633 height 90
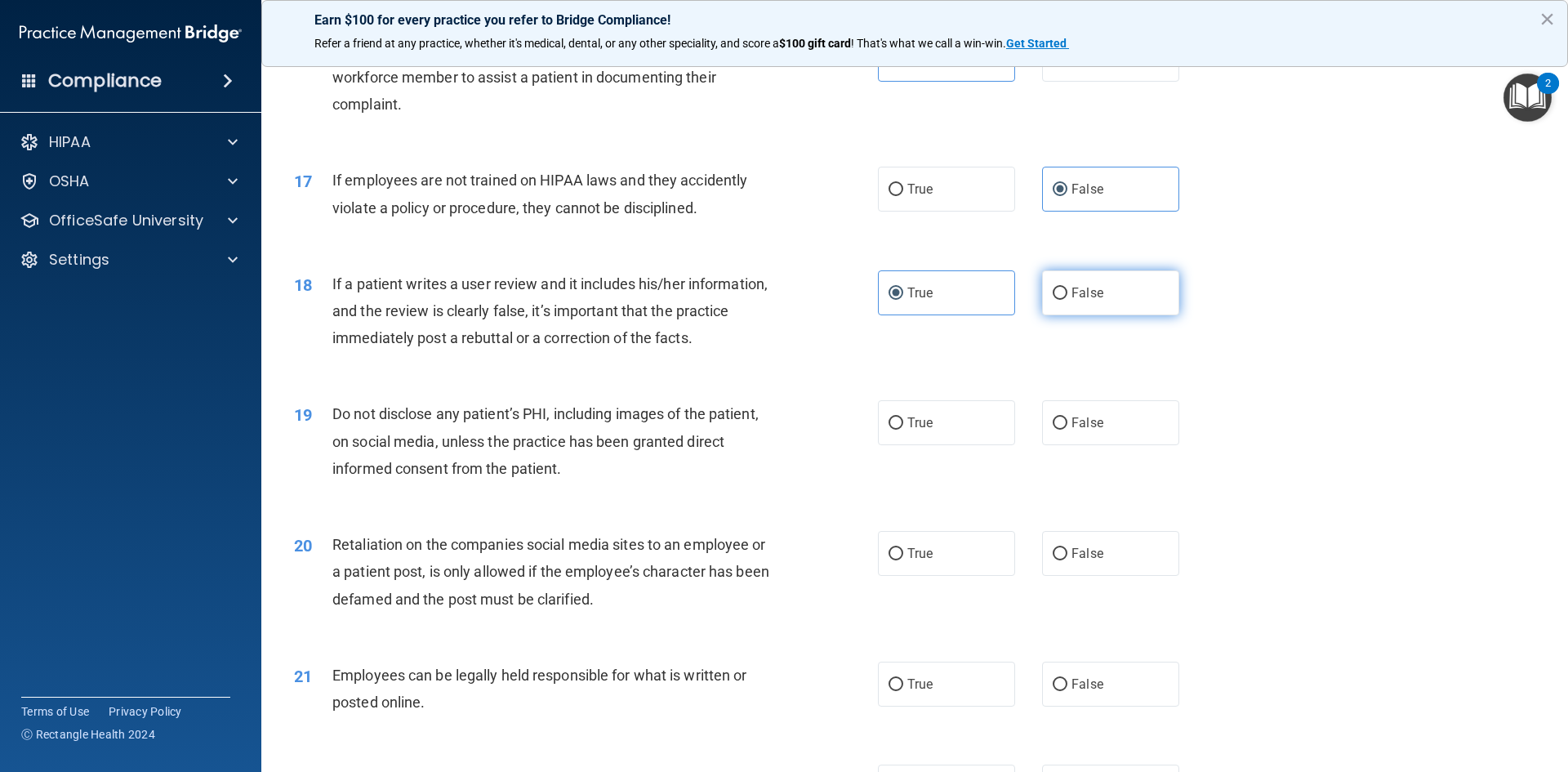
click at [1060, 315] on label "False" at bounding box center [1111, 292] width 138 height 45
click at [1060, 299] on input "False" at bounding box center [1060, 294] width 14 height 13
radio input "true"
radio input "false"
click at [877, 445] on label "True" at bounding box center [946, 423] width 138 height 45
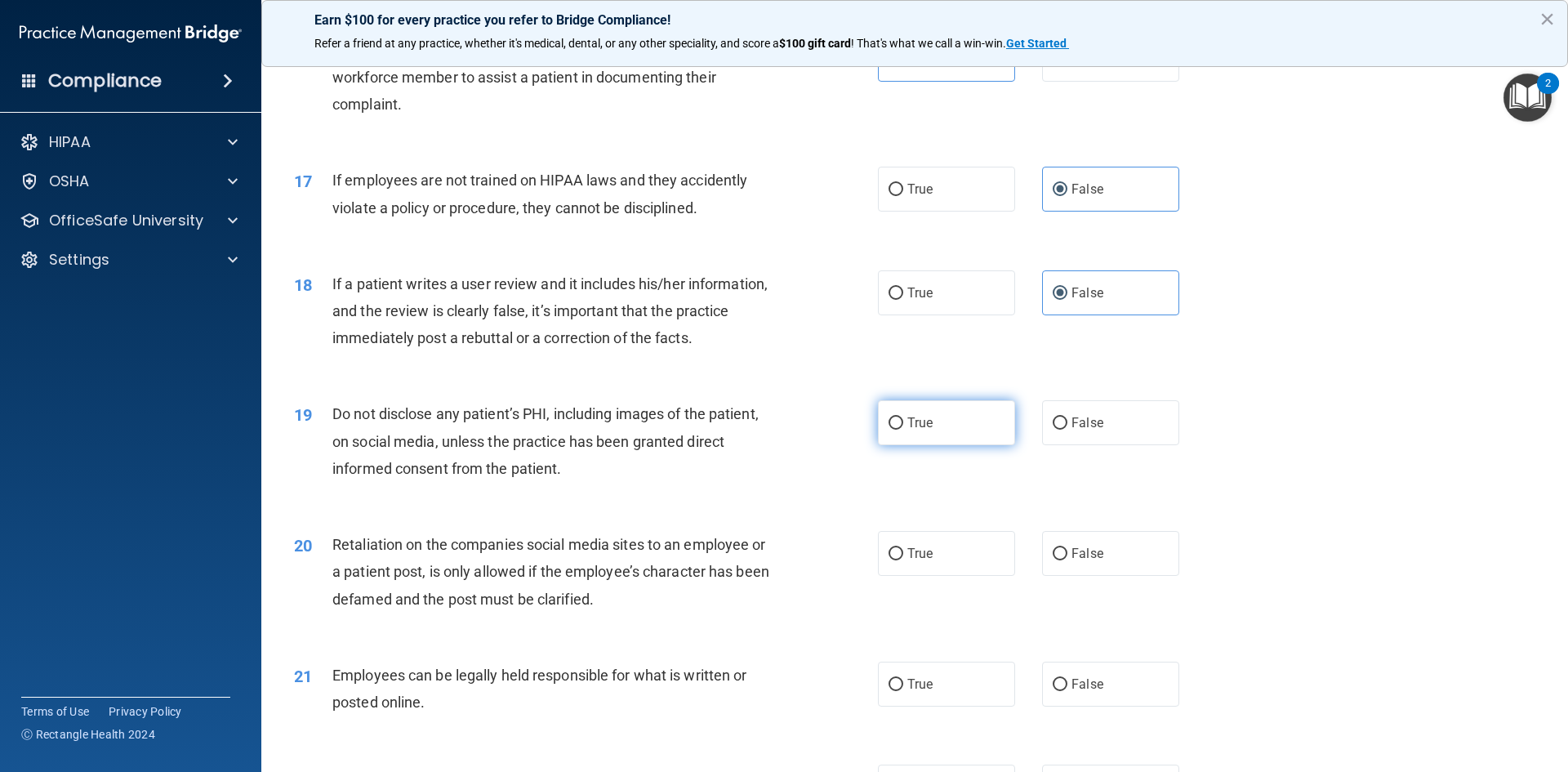
click at [888, 430] on input "True" at bounding box center [895, 424] width 14 height 13
radio input "true"
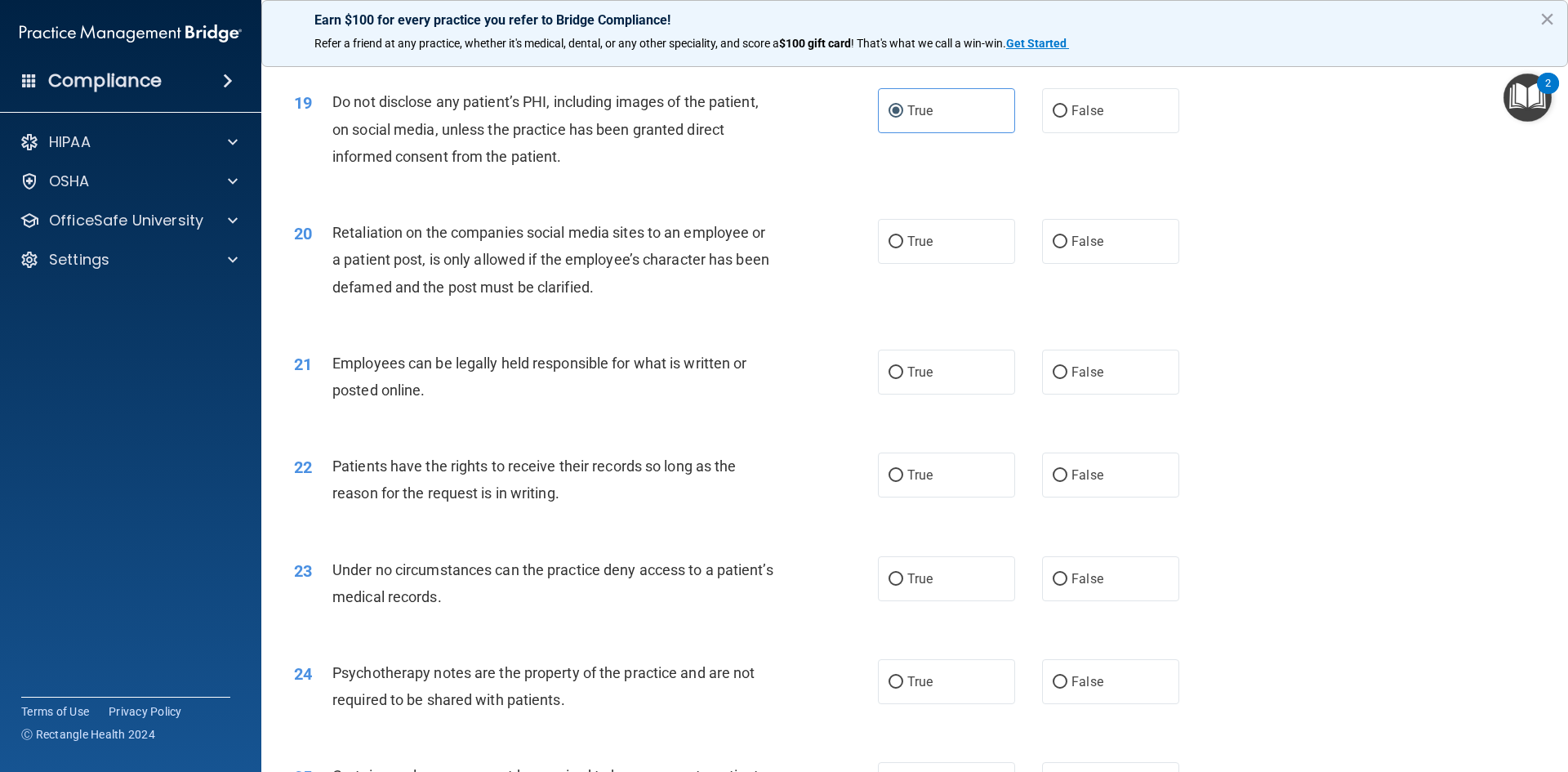
scroll to position [2429, 0]
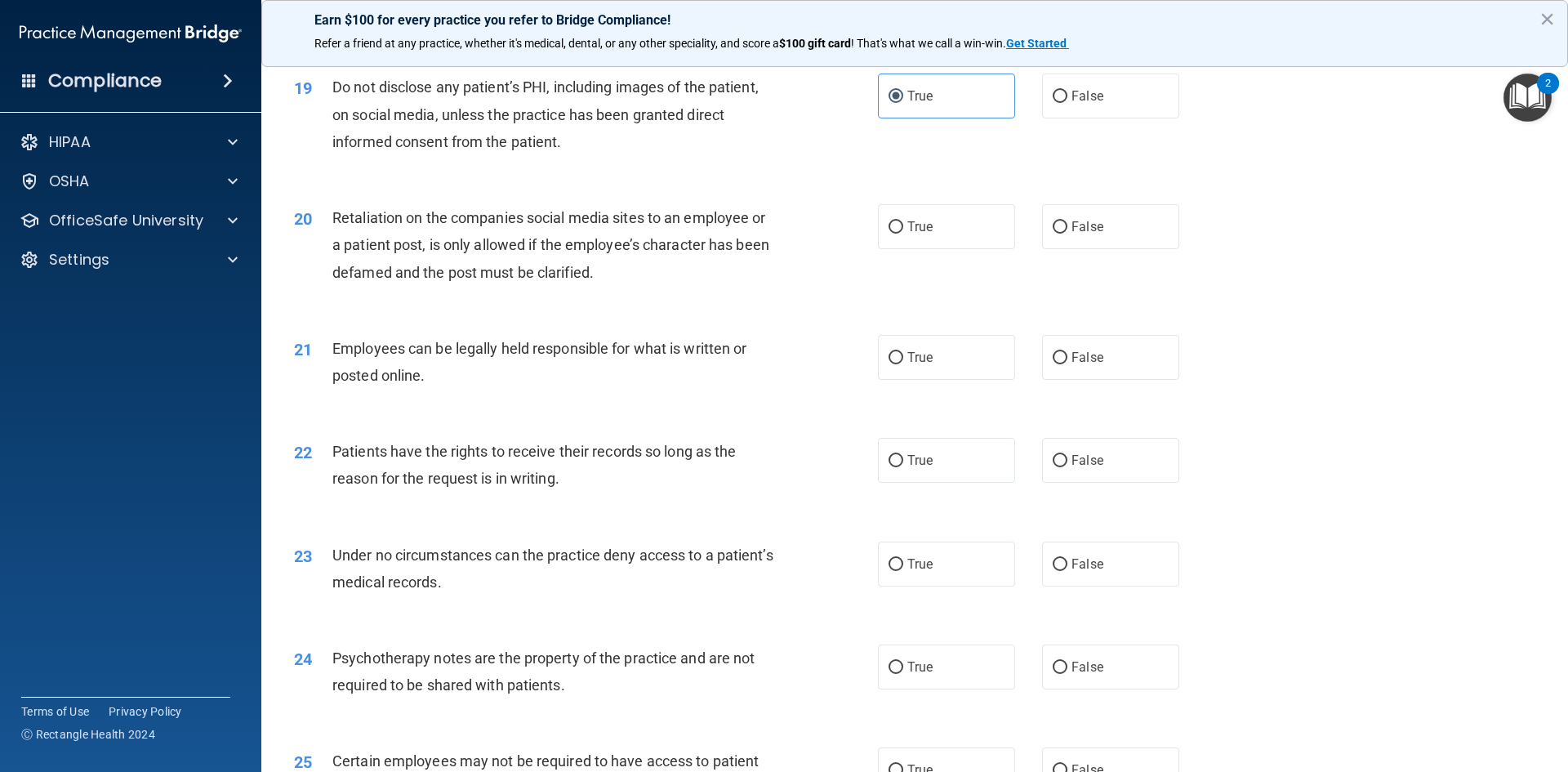
click at [1016, 247] on div "True False" at bounding box center [1042, 226] width 329 height 45
click at [1052, 233] on input "False" at bounding box center [1060, 228] width 14 height 13
radio input "true"
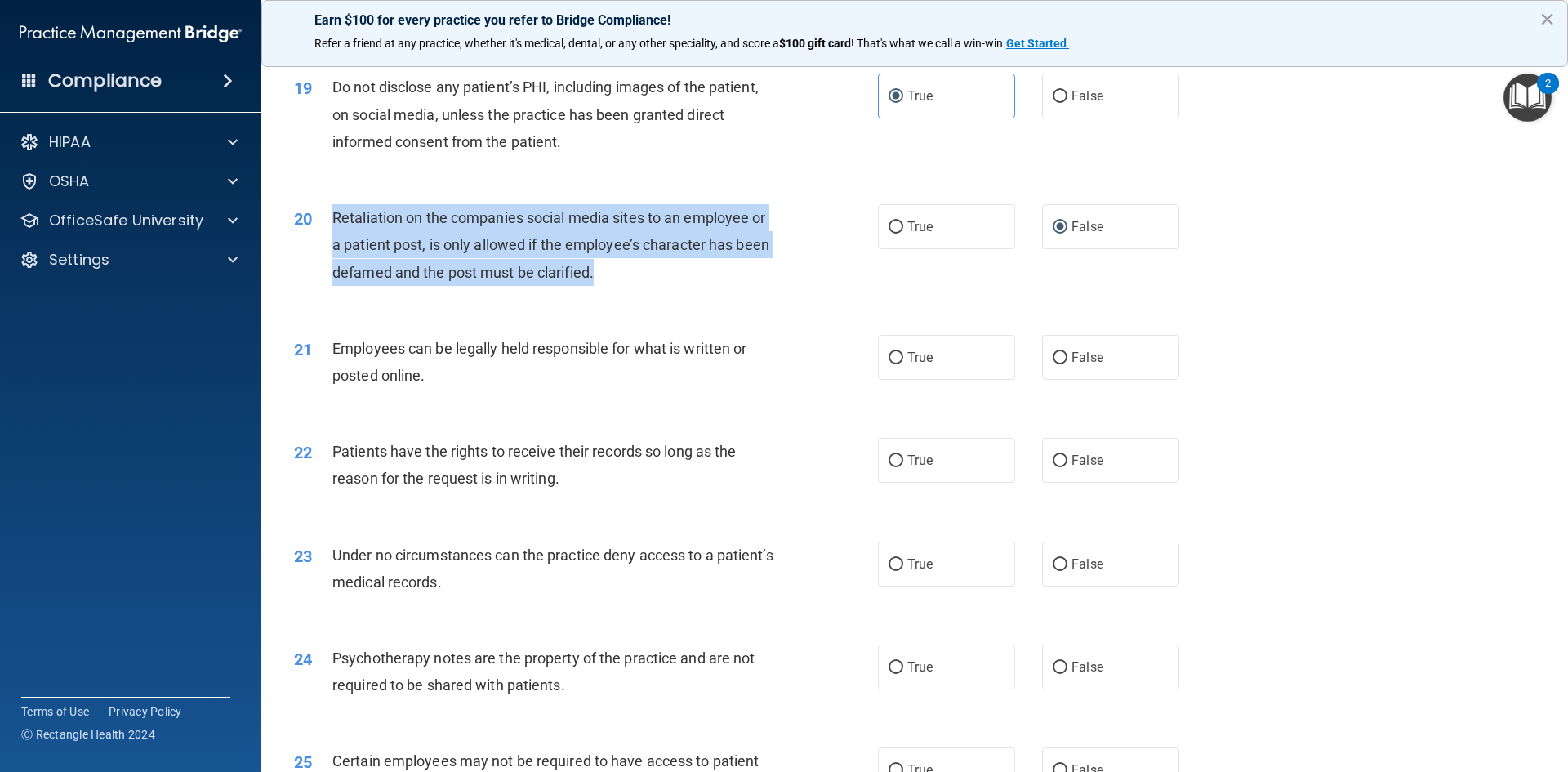
drag, startPoint x: 679, startPoint y: 306, endPoint x: 345, endPoint y: 247, distance: 339.2
click at [333, 242] on div "Retaliation on the companies social media sites to an employee or a patient pos…" at bounding box center [560, 244] width 457 height 81
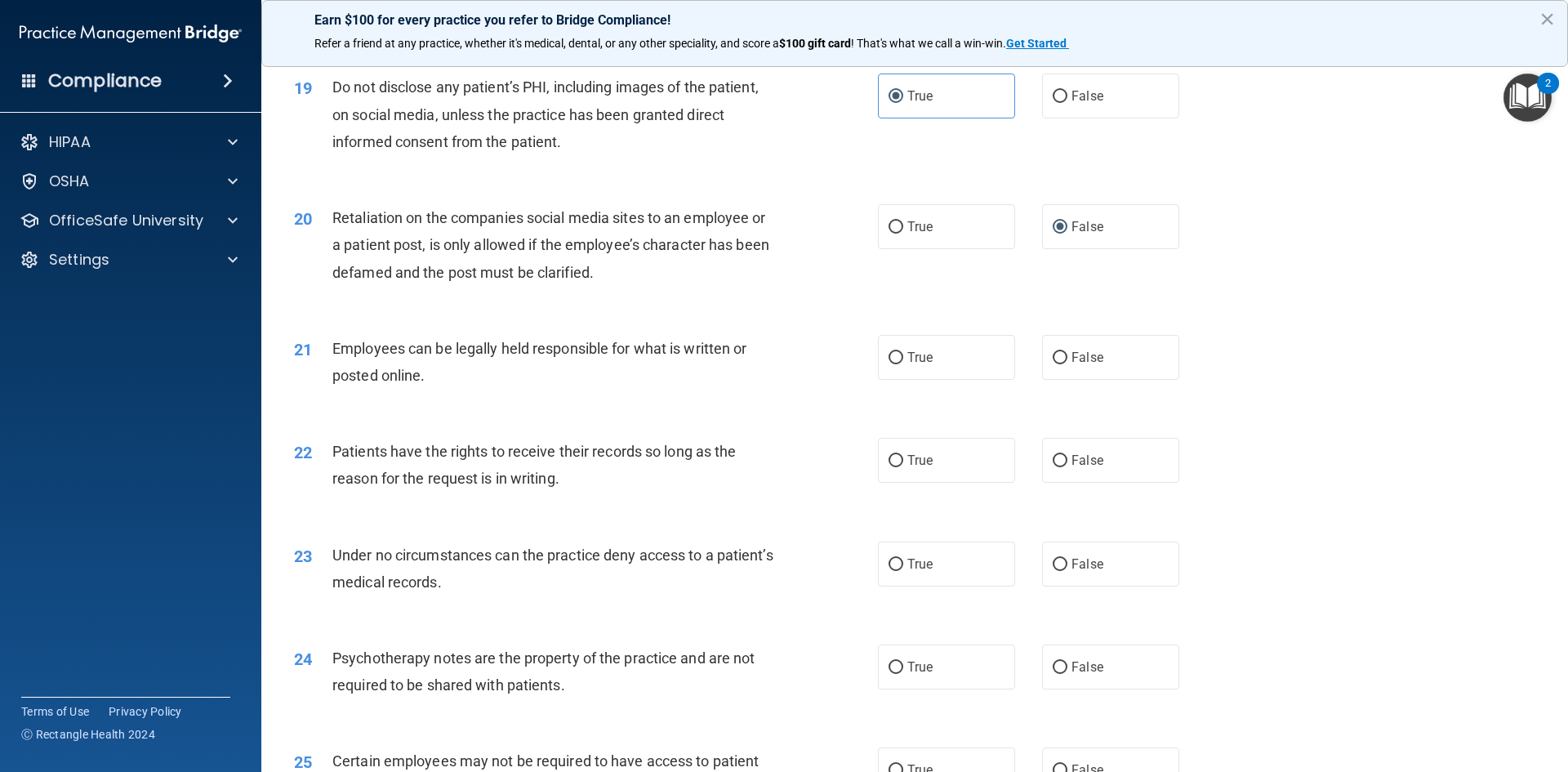
click at [476, 389] on div "Employees can be legally held responsible for what is written or posted online." at bounding box center [560, 362] width 457 height 54
click at [896, 380] on label "True" at bounding box center [946, 357] width 138 height 45
click at [913, 365] on span "True" at bounding box center [919, 357] width 25 height 15
click at [903, 365] on input "True" at bounding box center [895, 358] width 14 height 13
radio input "true"
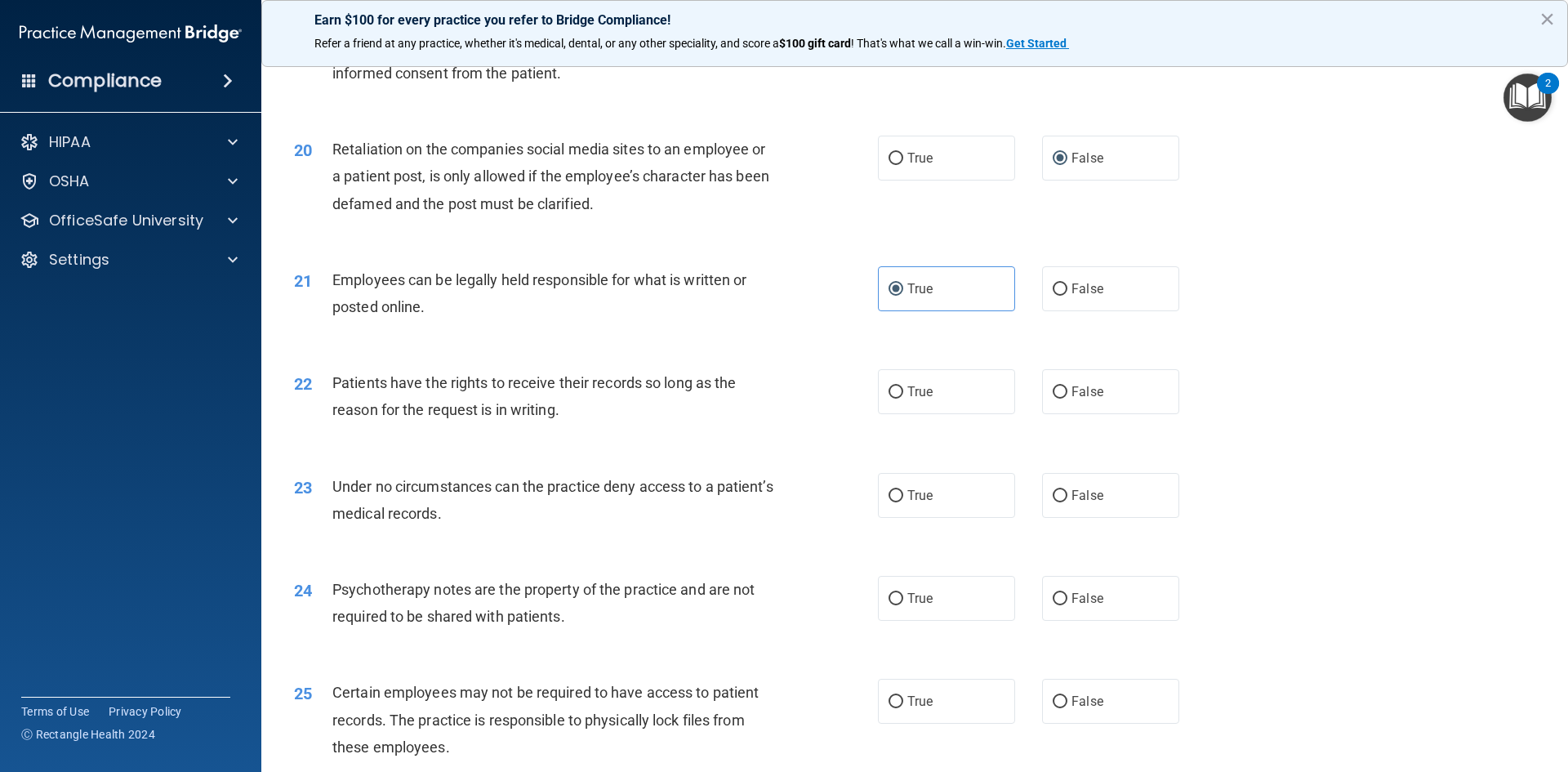
scroll to position [2592, 0]
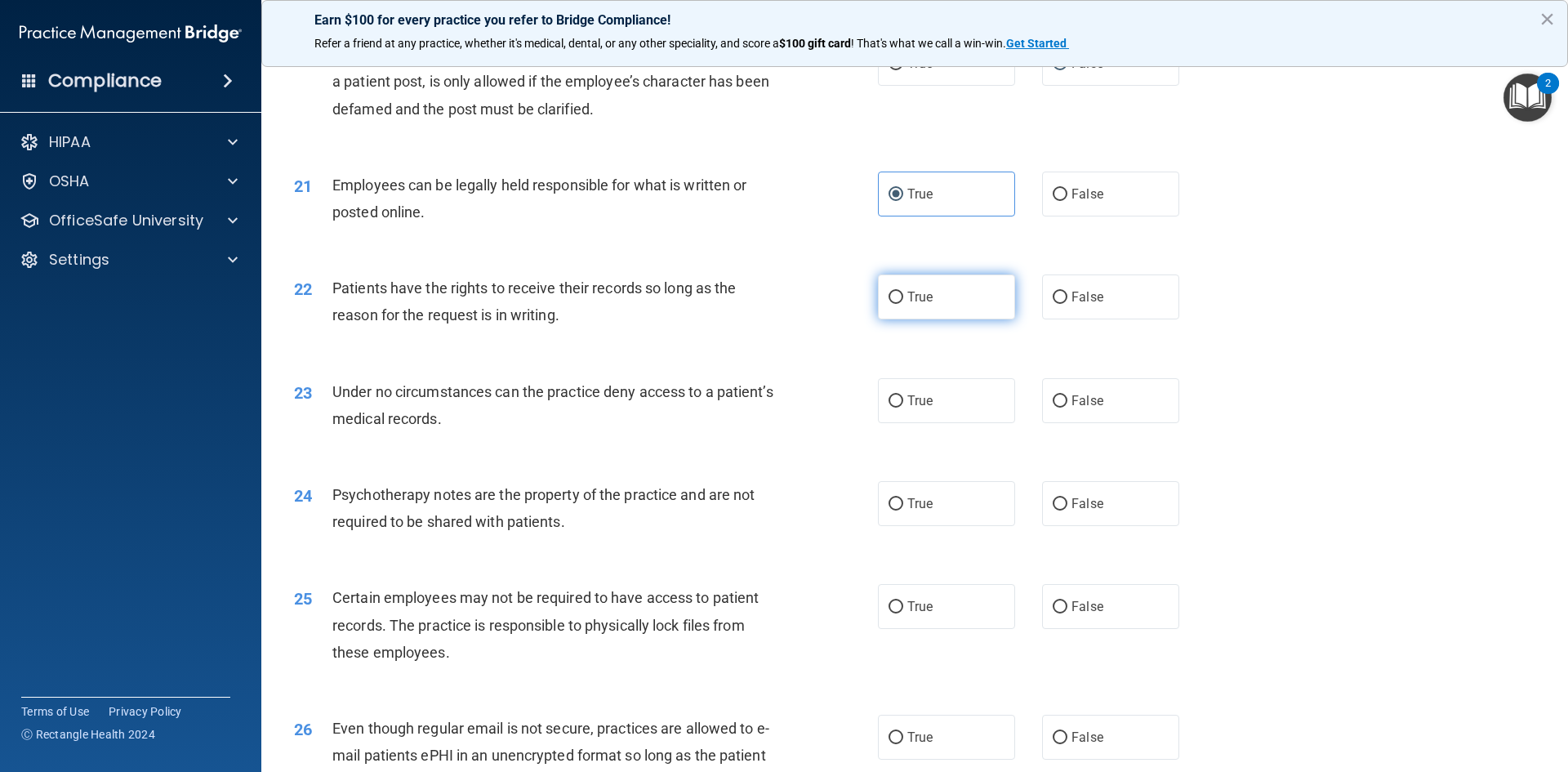
click at [888, 304] on input "True" at bounding box center [895, 298] width 14 height 13
radio input "true"
click at [1096, 419] on label "False" at bounding box center [1111, 400] width 138 height 45
click at [1067, 407] on input "False" at bounding box center [1060, 401] width 14 height 13
radio input "true"
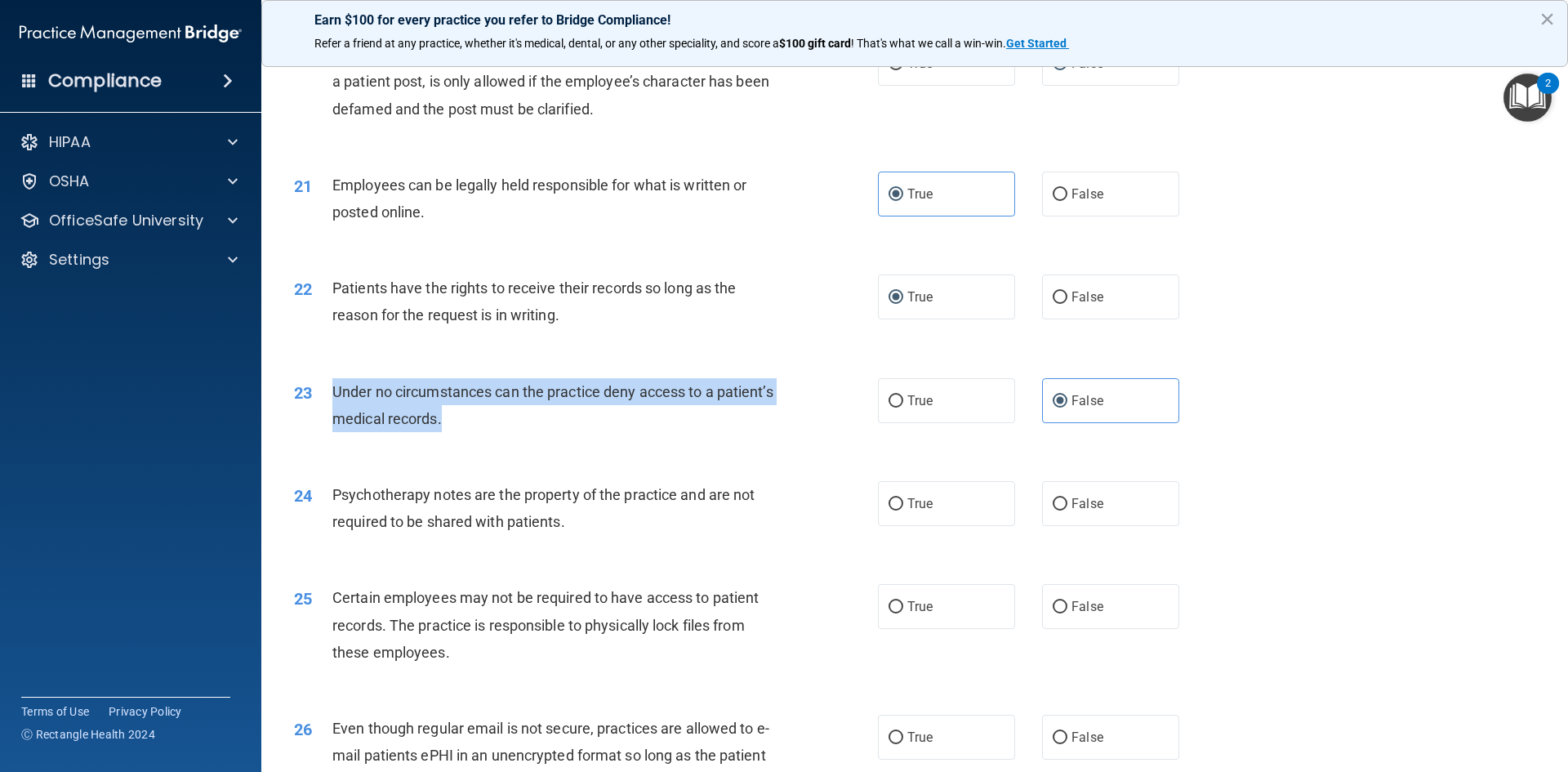
drag, startPoint x: 572, startPoint y: 436, endPoint x: 345, endPoint y: 408, distance: 228.7
click at [336, 407] on div "Under no circumstances can the practice deny access to a patient’s medical reco…" at bounding box center [560, 405] width 457 height 54
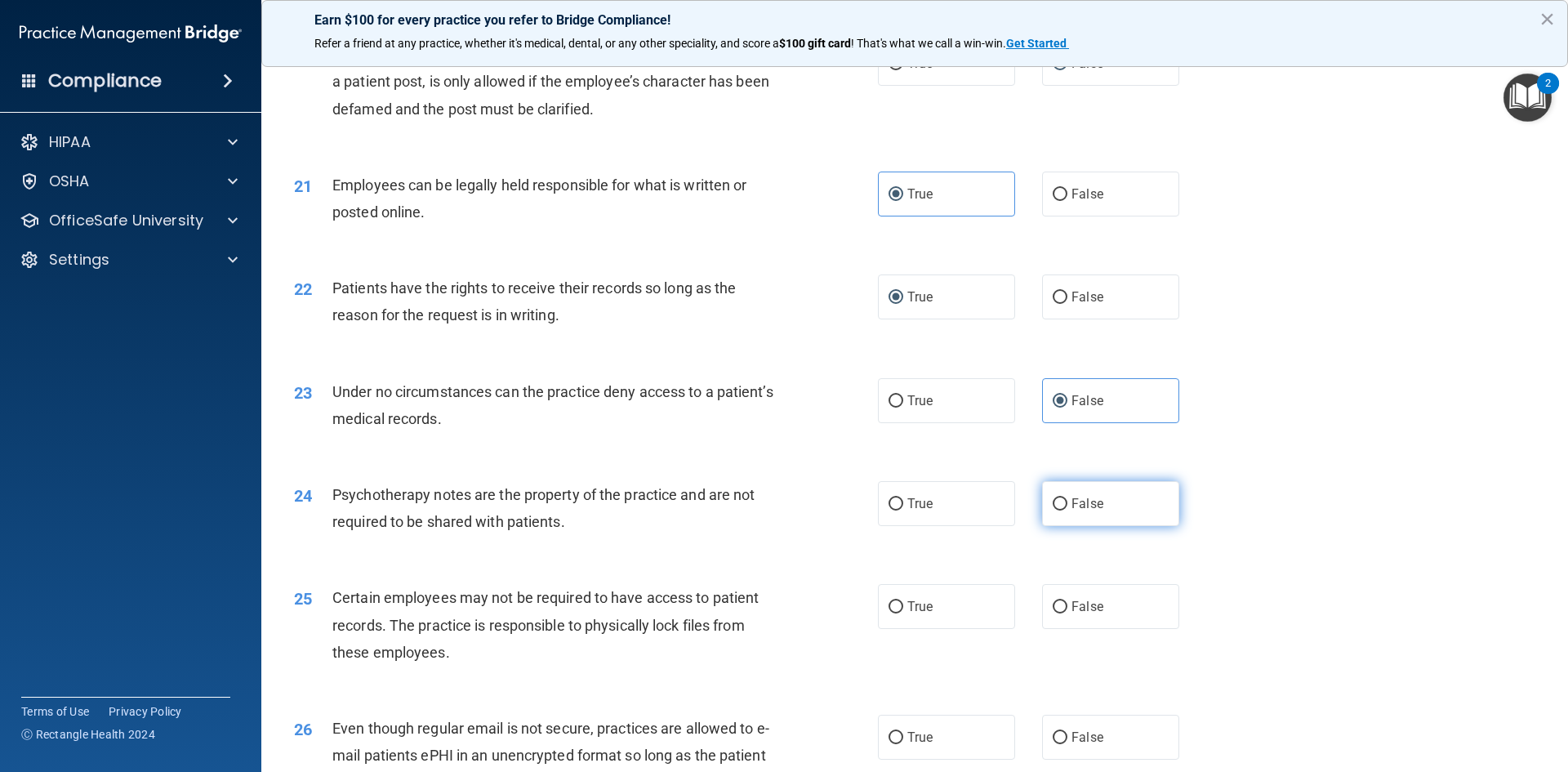
click at [1139, 525] on label "False" at bounding box center [1111, 503] width 138 height 45
click at [1067, 510] on input "False" at bounding box center [1060, 504] width 14 height 13
radio input "true"
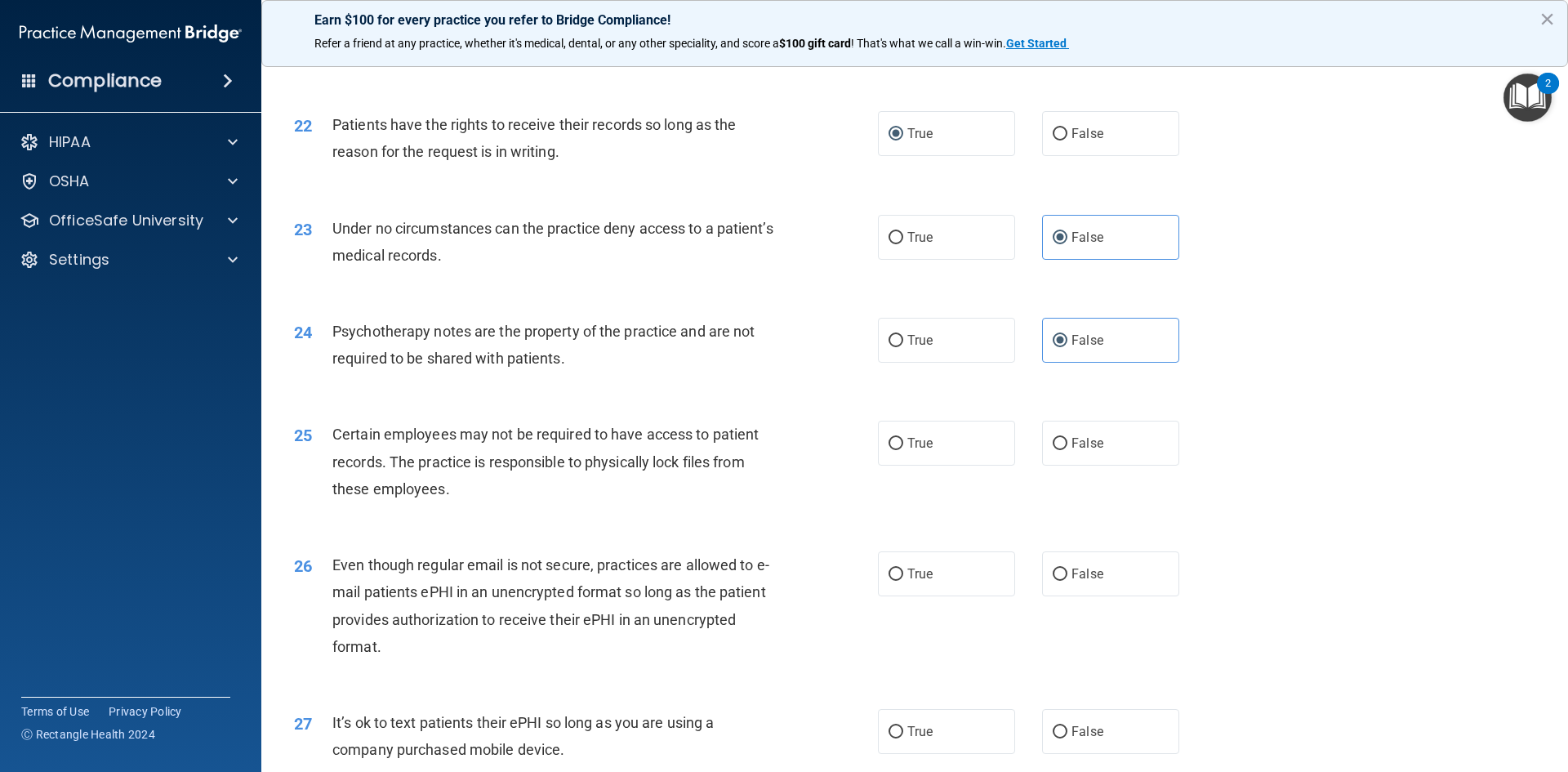
scroll to position [3000, 0]
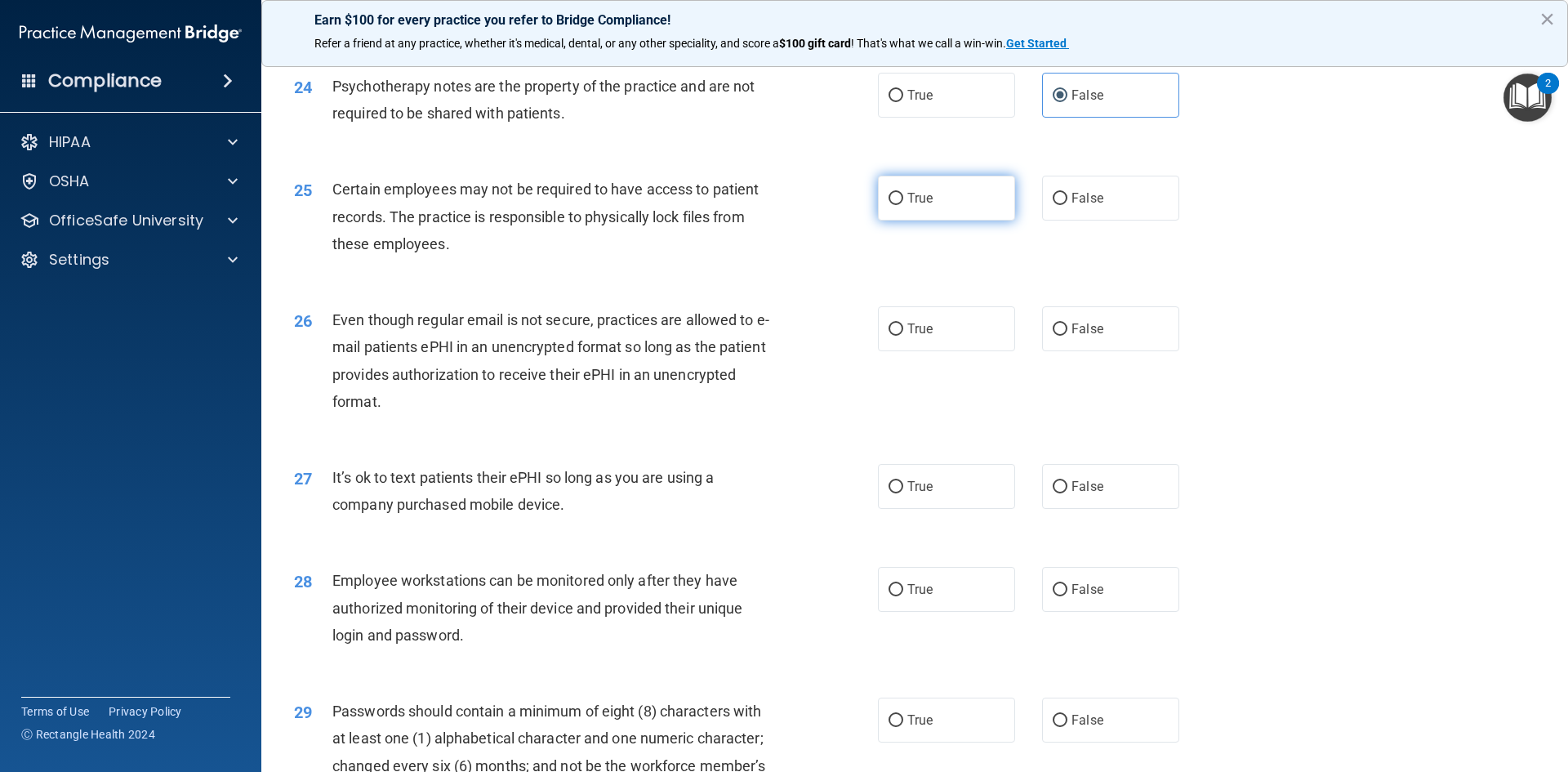
click at [983, 221] on label "True" at bounding box center [946, 197] width 138 height 45
click at [903, 205] on input "True" at bounding box center [895, 199] width 14 height 13
radio input "true"
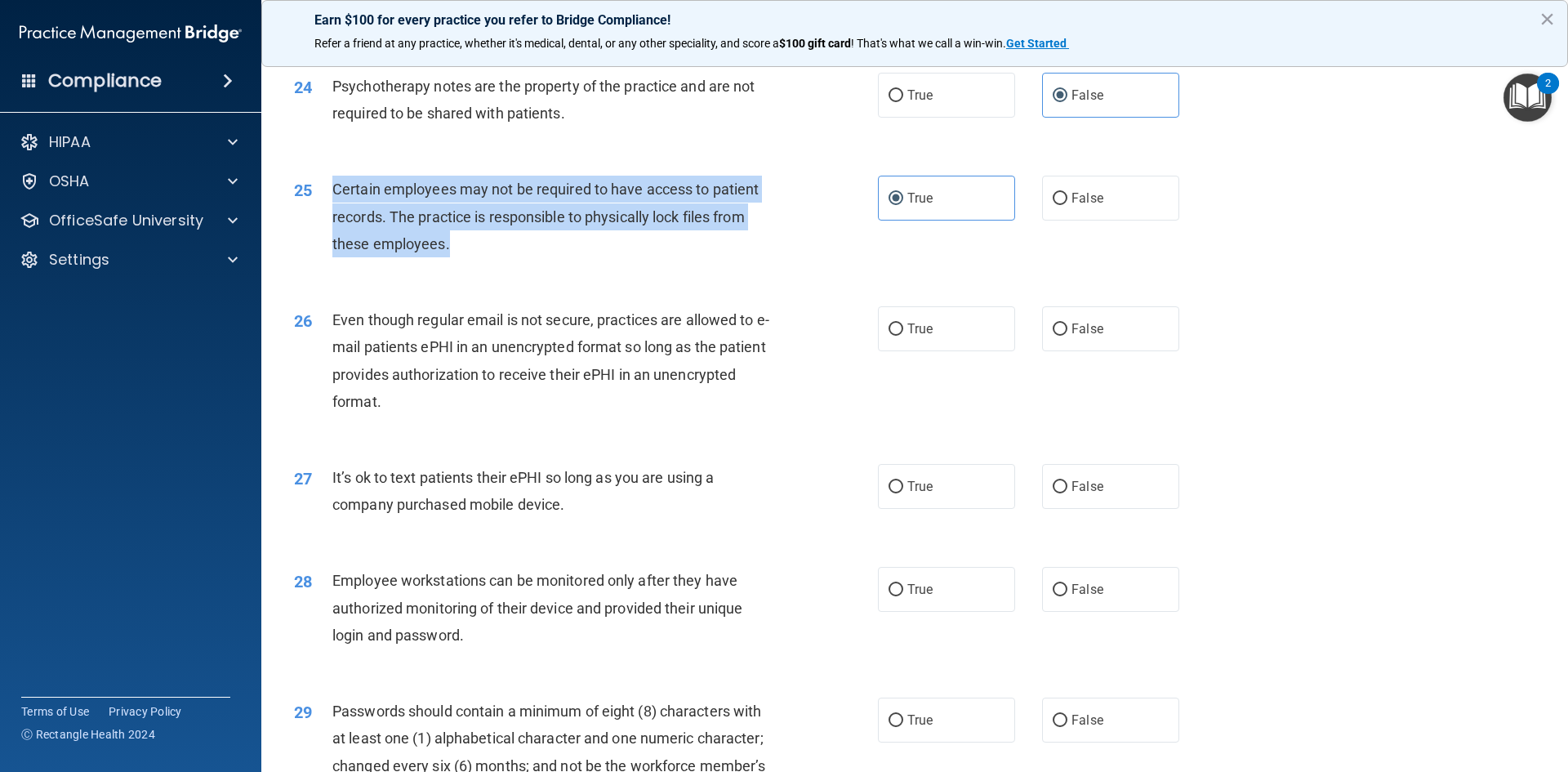
drag, startPoint x: 535, startPoint y: 265, endPoint x: 312, endPoint y: 224, distance: 226.7
click at [312, 224] on div "25 Certain employees may not be required to have access to patient records. The…" at bounding box center [586, 220] width 633 height 90
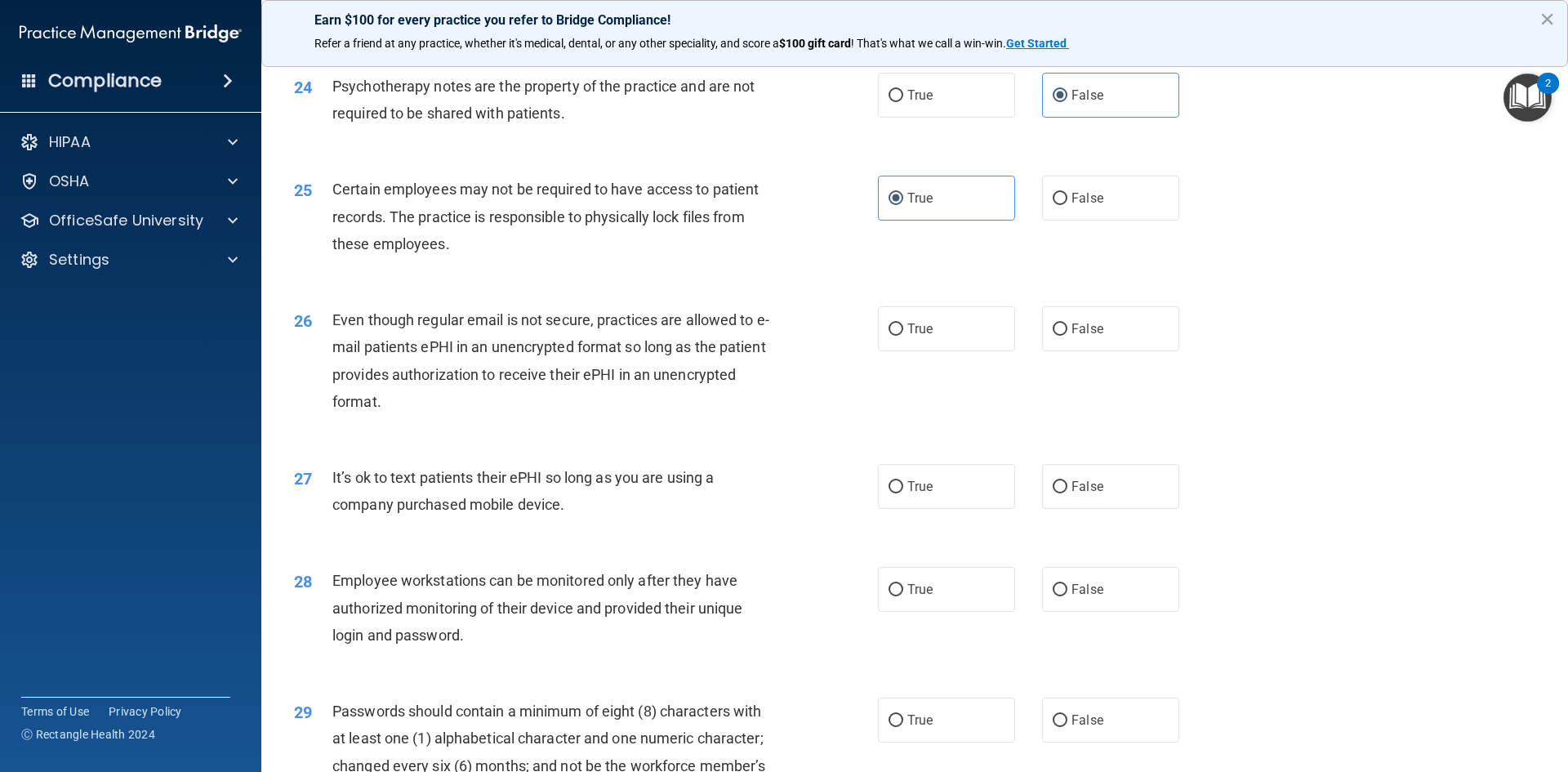
click at [432, 415] on div "Even though regular email is not secure, practices are allowed to e-mail patien…" at bounding box center [560, 361] width 457 height 109
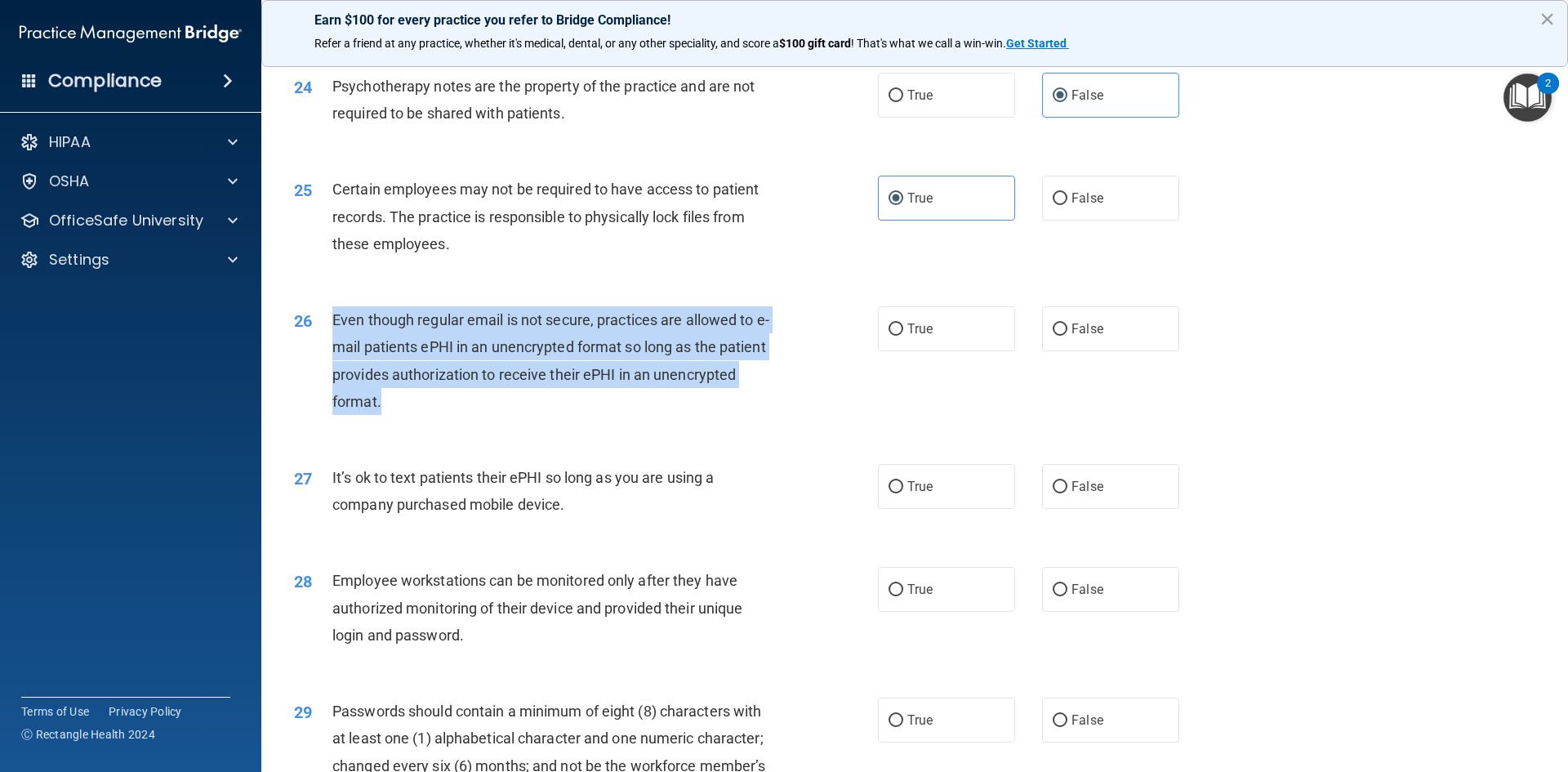
drag, startPoint x: 409, startPoint y: 425, endPoint x: 346, endPoint y: 355, distance: 94.2
click at [332, 355] on div "Even though regular email is not secure, practices are allowed to e-mail patien…" at bounding box center [560, 361] width 457 height 109
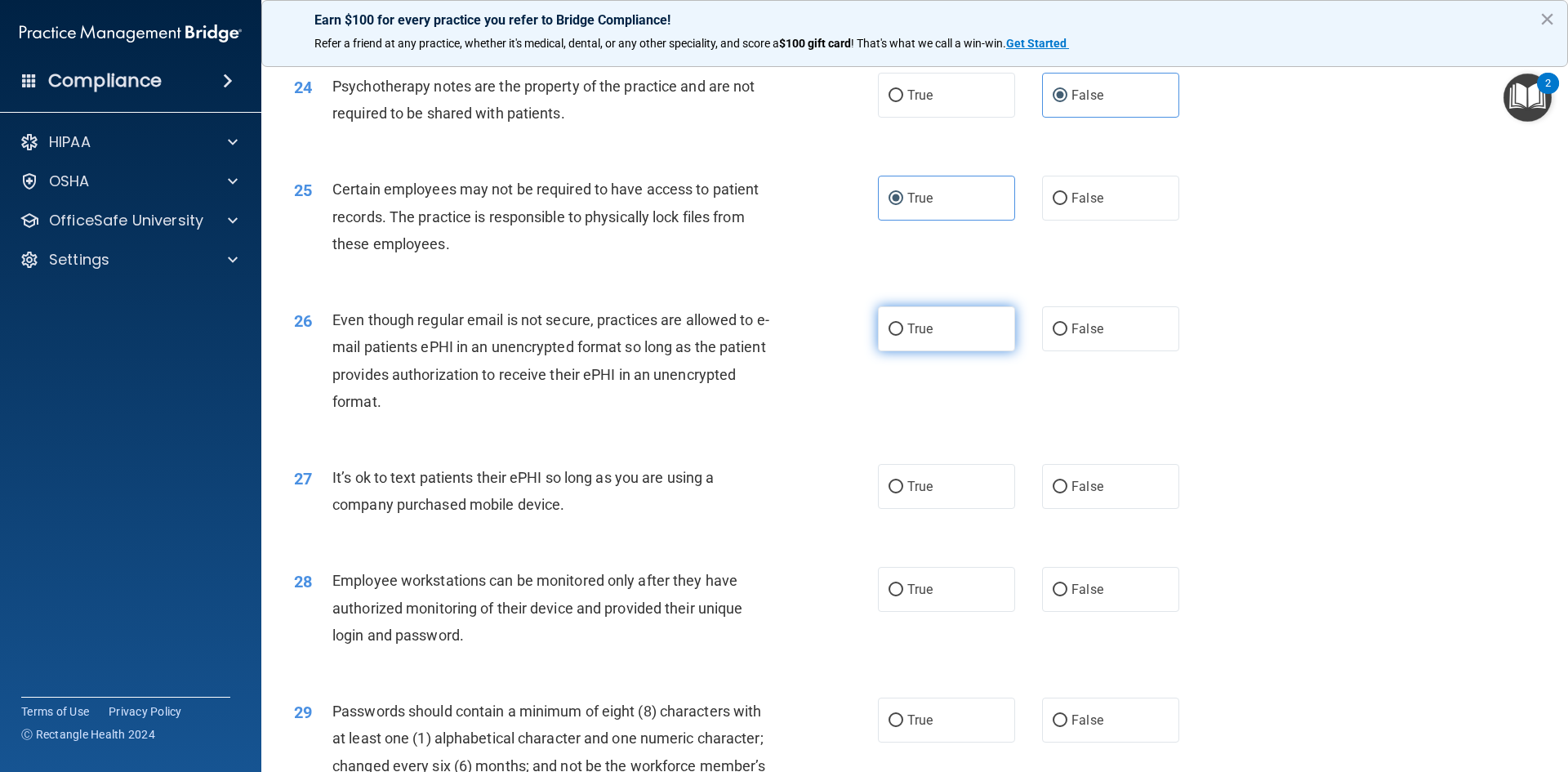
click at [967, 351] on label "True" at bounding box center [946, 329] width 138 height 45
click at [903, 336] on input "True" at bounding box center [895, 330] width 14 height 13
radio input "true"
drag, startPoint x: 1078, startPoint y: 520, endPoint x: 896, endPoint y: 551, distance: 184.6
click at [1077, 494] on span "False" at bounding box center [1087, 485] width 32 height 15
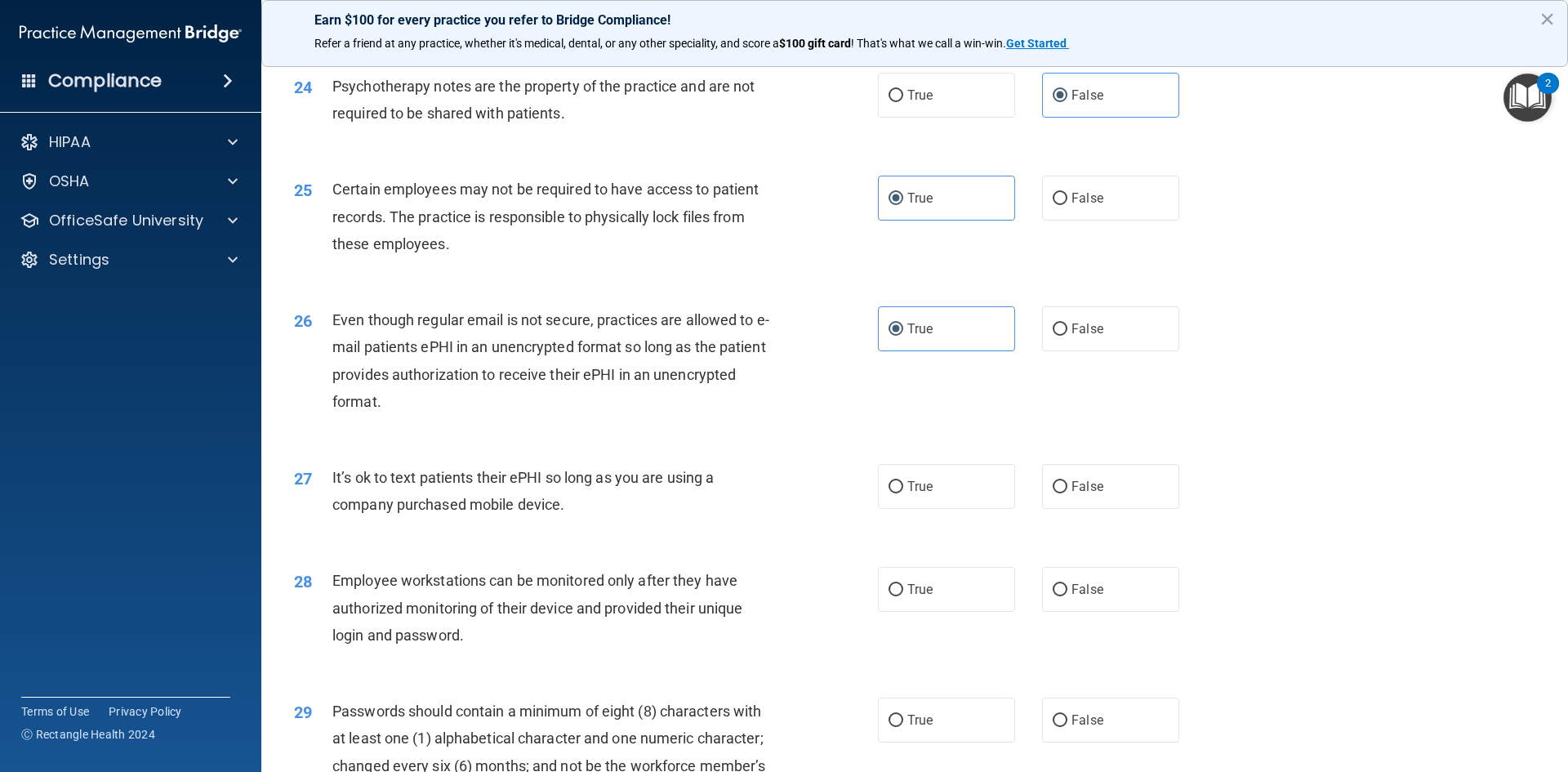
click at [1067, 493] on input "False" at bounding box center [1060, 487] width 14 height 13
radio input "true"
drag, startPoint x: 623, startPoint y: 532, endPoint x: 355, endPoint y: 504, distance: 269.5
click at [331, 502] on div "27 It’s ok to text patients their ePHI so long as you are using a company purch…" at bounding box center [586, 494] width 633 height 62
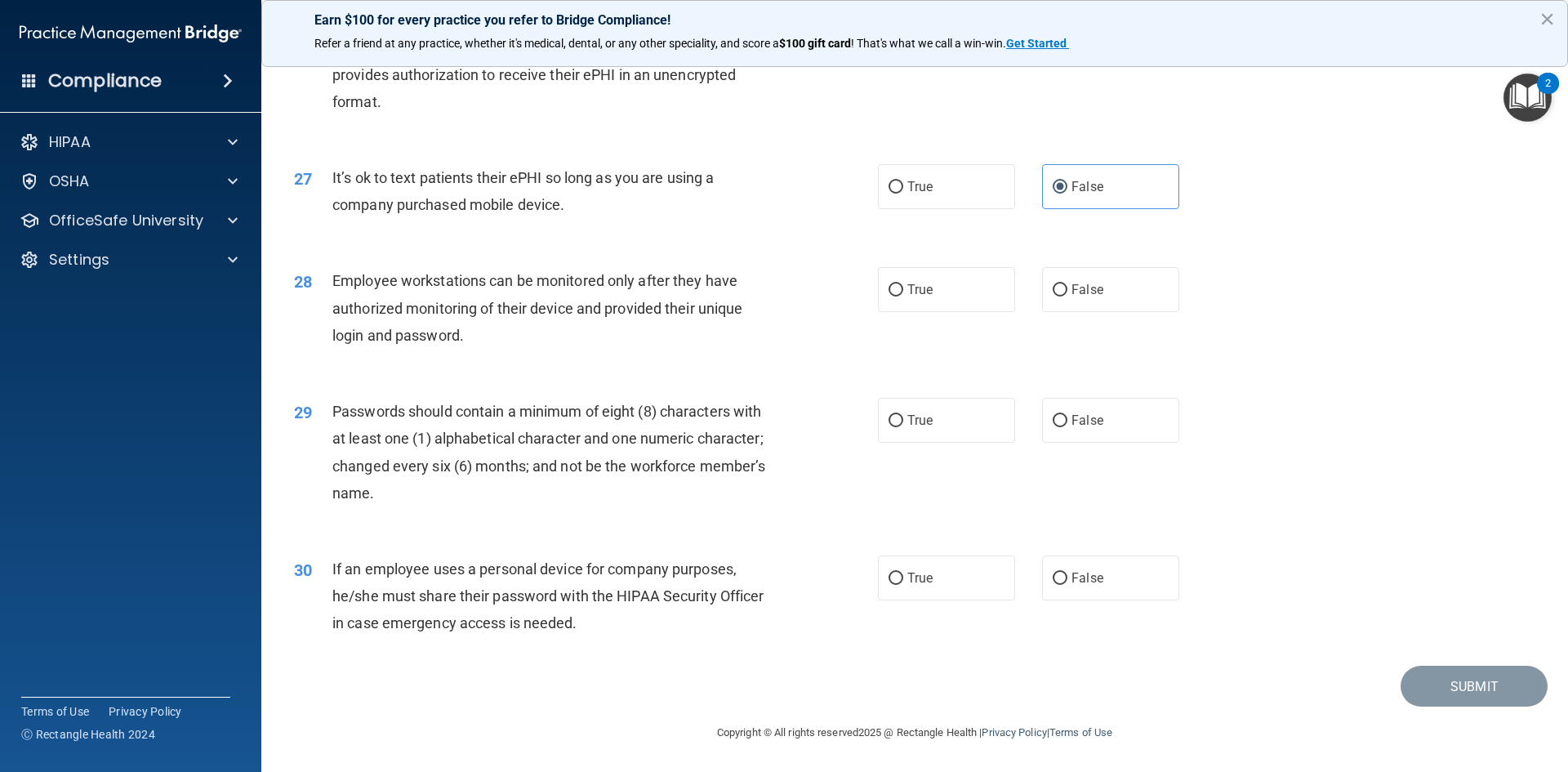
scroll to position [3327, 0]
click at [482, 340] on div "Employee workstations can be monitored only after they have authorized monitori…" at bounding box center [560, 307] width 457 height 81
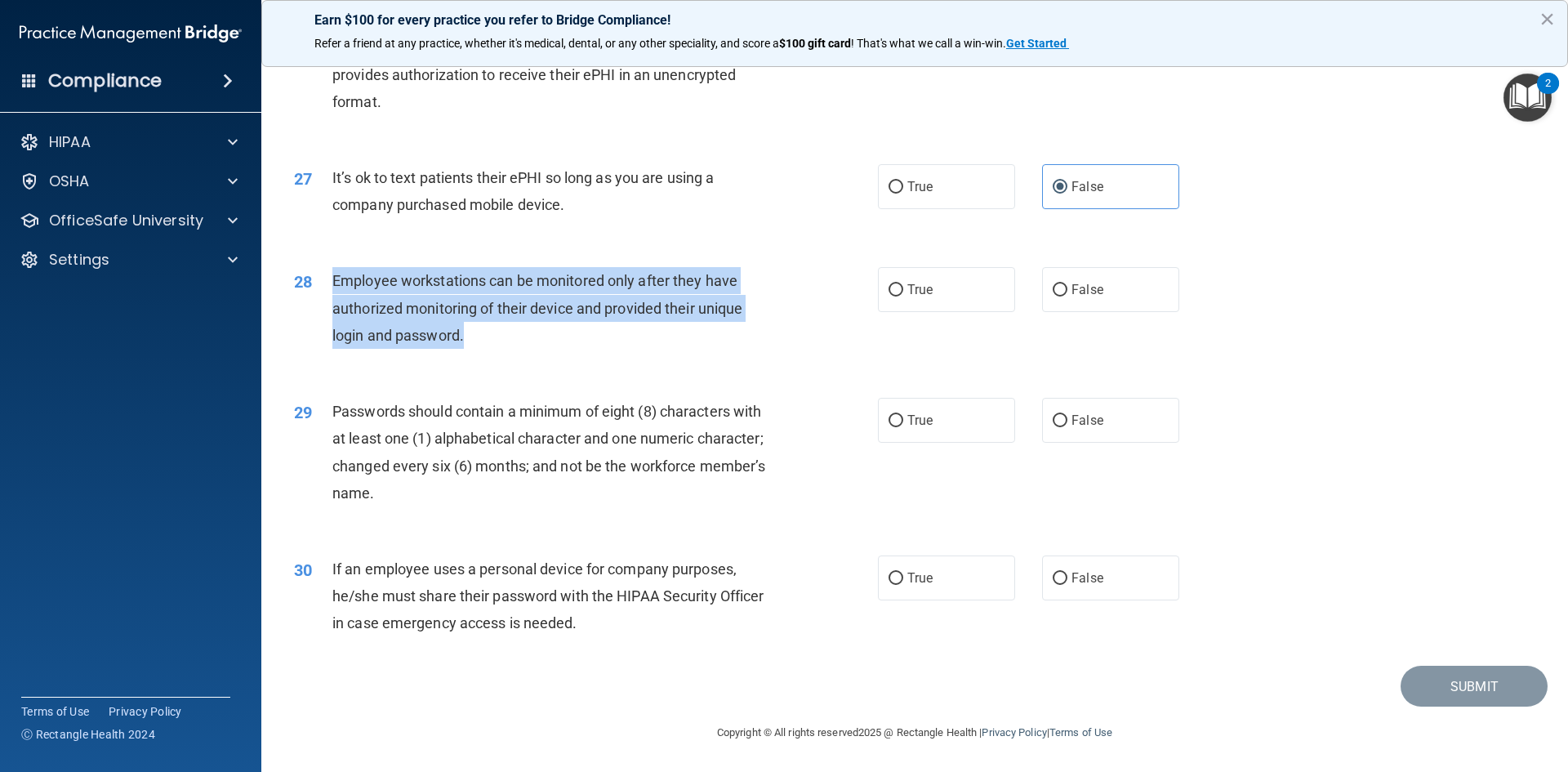
drag, startPoint x: 468, startPoint y: 337, endPoint x: 320, endPoint y: 285, distance: 156.9
click at [320, 285] on div "28 Employee workstations can be monitored only after they have authorized monit…" at bounding box center [586, 312] width 633 height 90
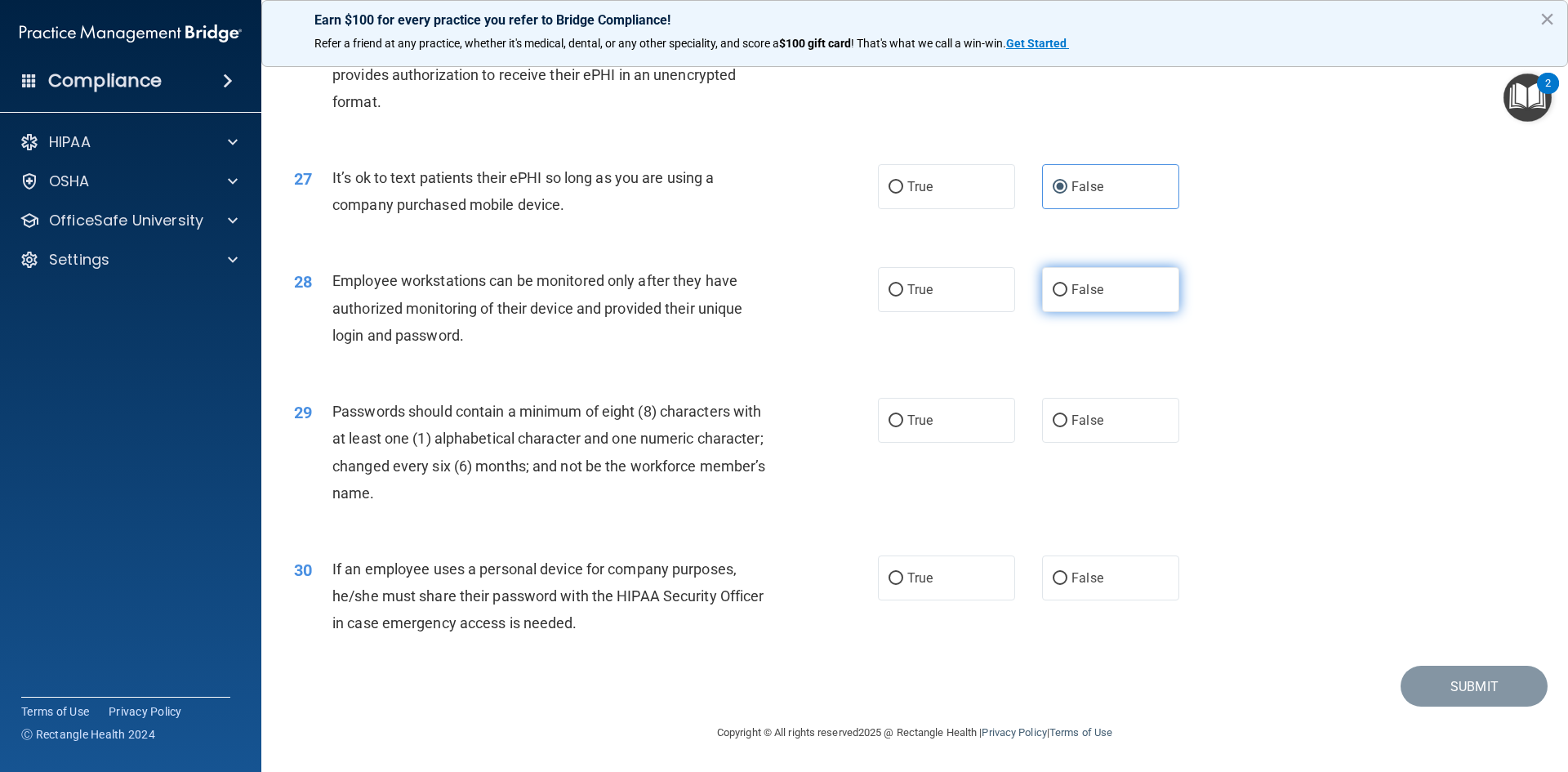
click at [1103, 298] on label "False" at bounding box center [1111, 290] width 138 height 45
click at [1067, 297] on input "False" at bounding box center [1060, 290] width 14 height 13
radio input "true"
click at [901, 431] on label "True" at bounding box center [946, 420] width 138 height 45
click at [901, 427] on input "True" at bounding box center [895, 421] width 14 height 13
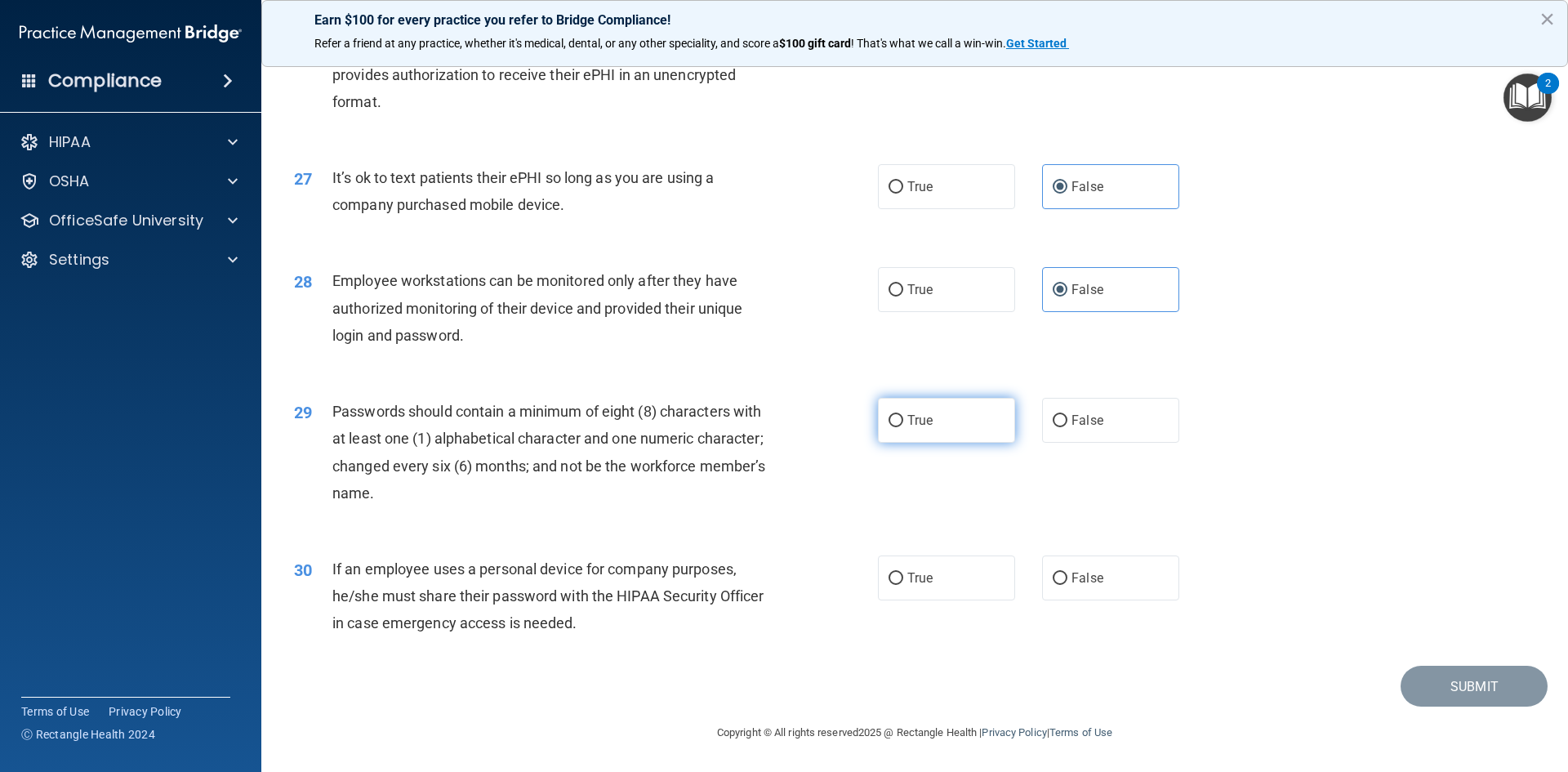
radio input "true"
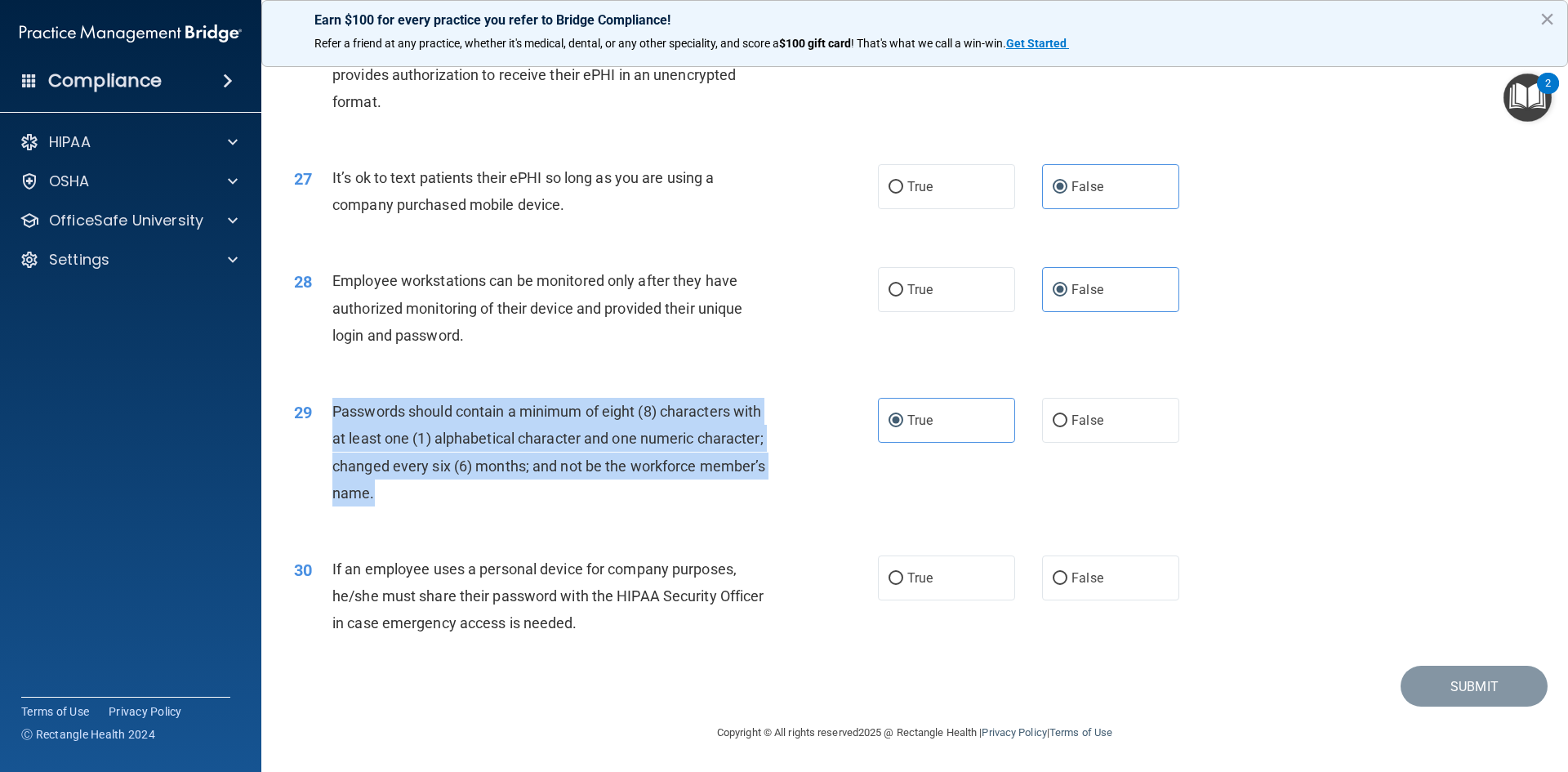
drag, startPoint x: 434, startPoint y: 499, endPoint x: 373, endPoint y: 422, distance: 98.2
click at [327, 423] on div "29 Passwords should contain a minimum of eight (8) characters with at least one…" at bounding box center [586, 456] width 633 height 117
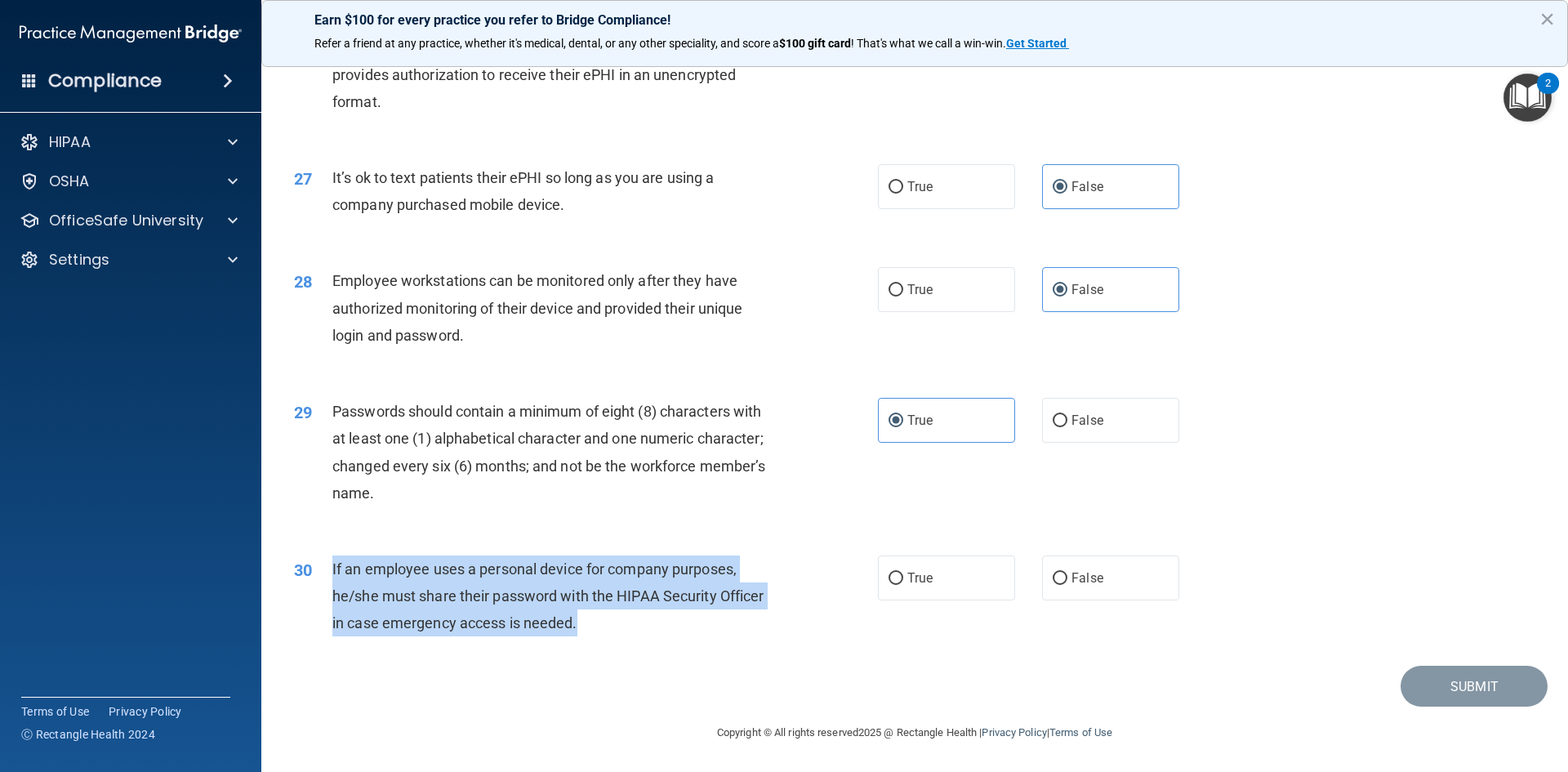
drag, startPoint x: 580, startPoint y: 624, endPoint x: 331, endPoint y: 568, distance: 255.2
click at [331, 568] on div "30 If an employee uses a personal device for company purposes, he/she must shar…" at bounding box center [586, 600] width 633 height 90
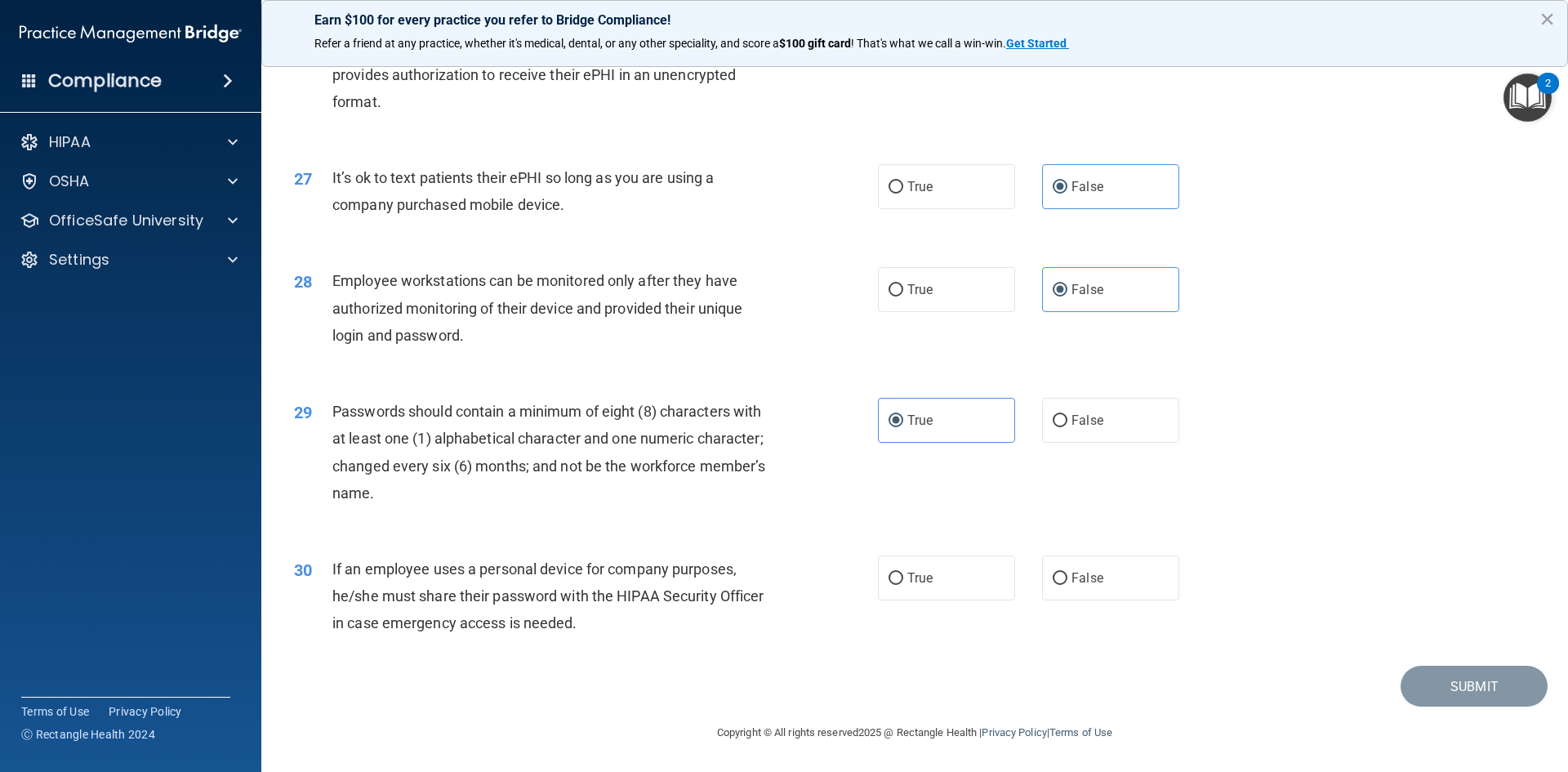
drag, startPoint x: 362, startPoint y: 581, endPoint x: 505, endPoint y: 692, distance: 181.0
click at [506, 691] on div "Submit" at bounding box center [914, 686] width 1265 height 42
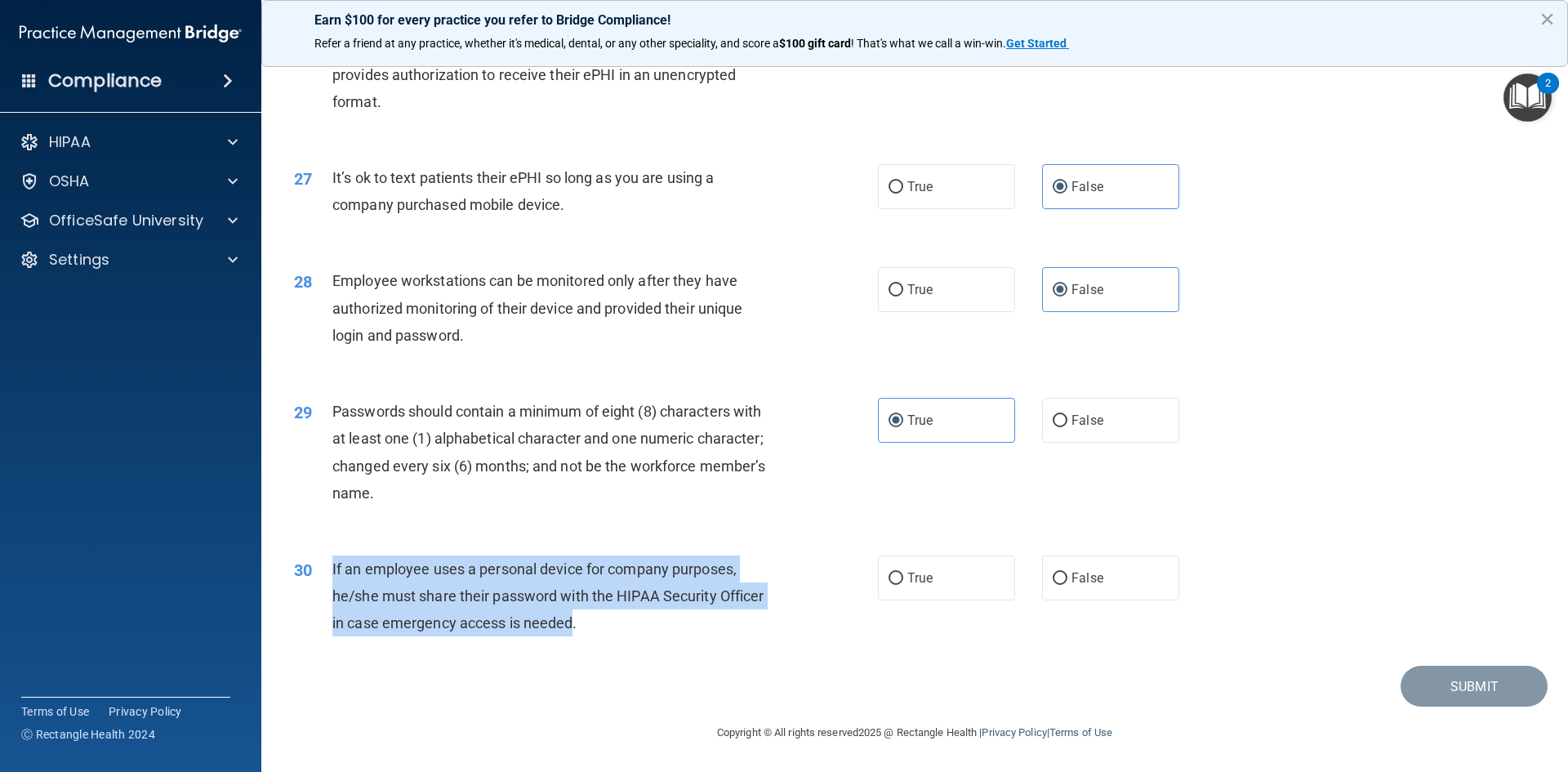
drag, startPoint x: 574, startPoint y: 623, endPoint x: 331, endPoint y: 564, distance: 250.1
click at [329, 564] on div "30 If an employee uses a personal device for company purposes, he/she must shar…" at bounding box center [586, 600] width 633 height 90
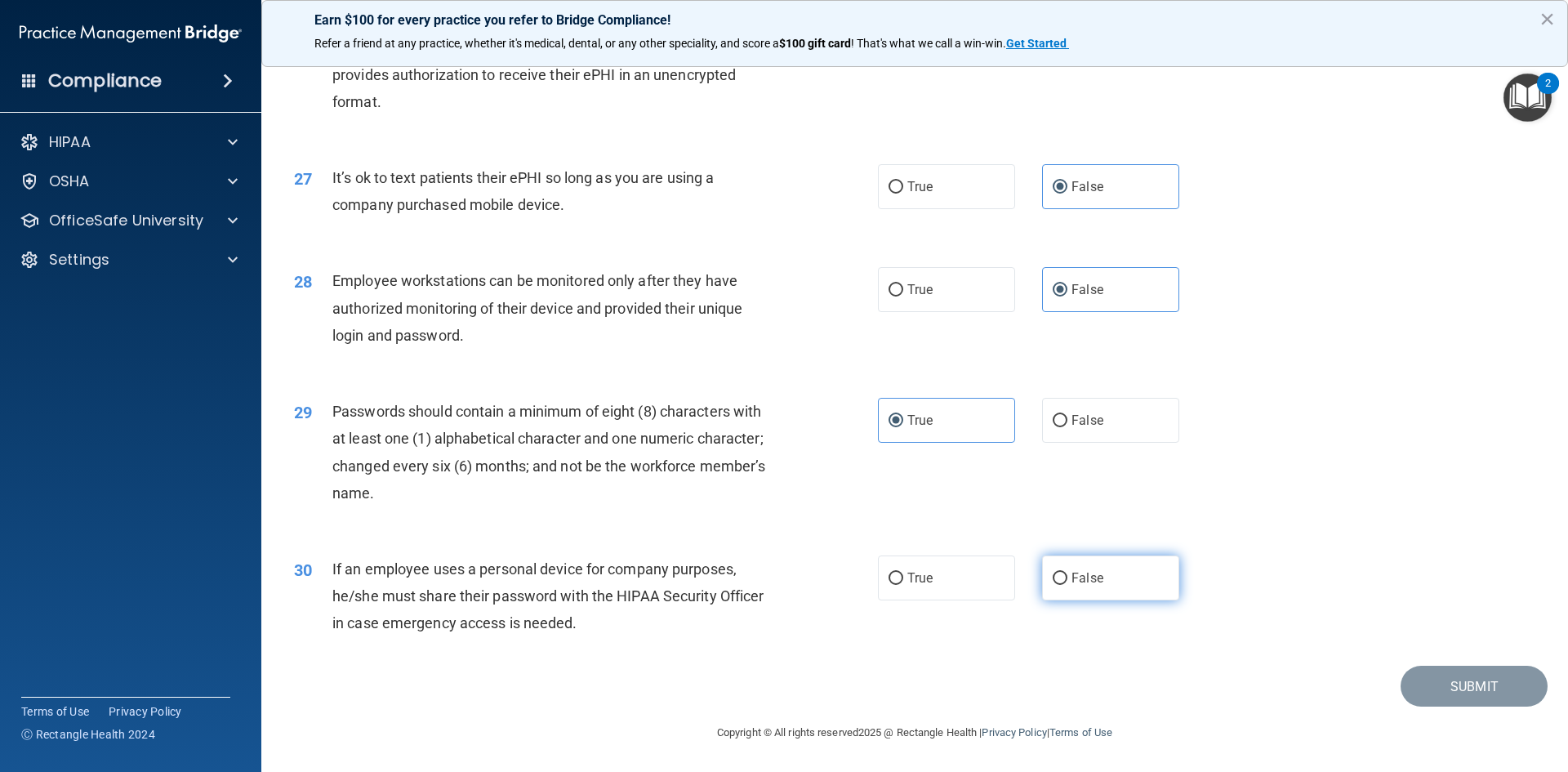
drag, startPoint x: 1103, startPoint y: 573, endPoint x: 1131, endPoint y: 583, distance: 29.7
click at [1104, 573] on label "False" at bounding box center [1111, 577] width 138 height 45
click at [1067, 573] on input "False" at bounding box center [1060, 579] width 14 height 13
radio input "true"
click at [1488, 687] on button "Submit" at bounding box center [1473, 686] width 147 height 42
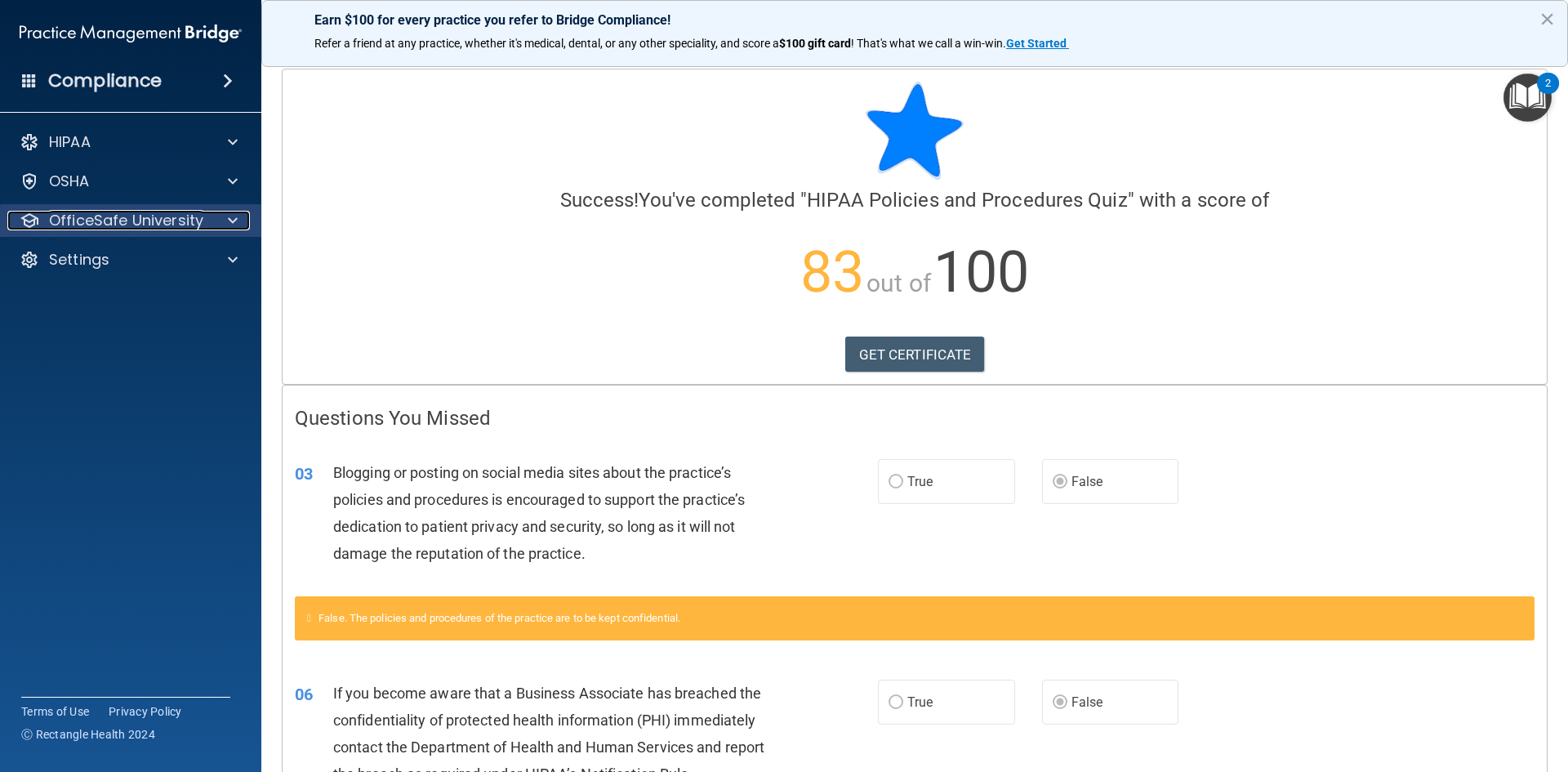
click at [225, 212] on div at bounding box center [231, 221] width 41 height 20
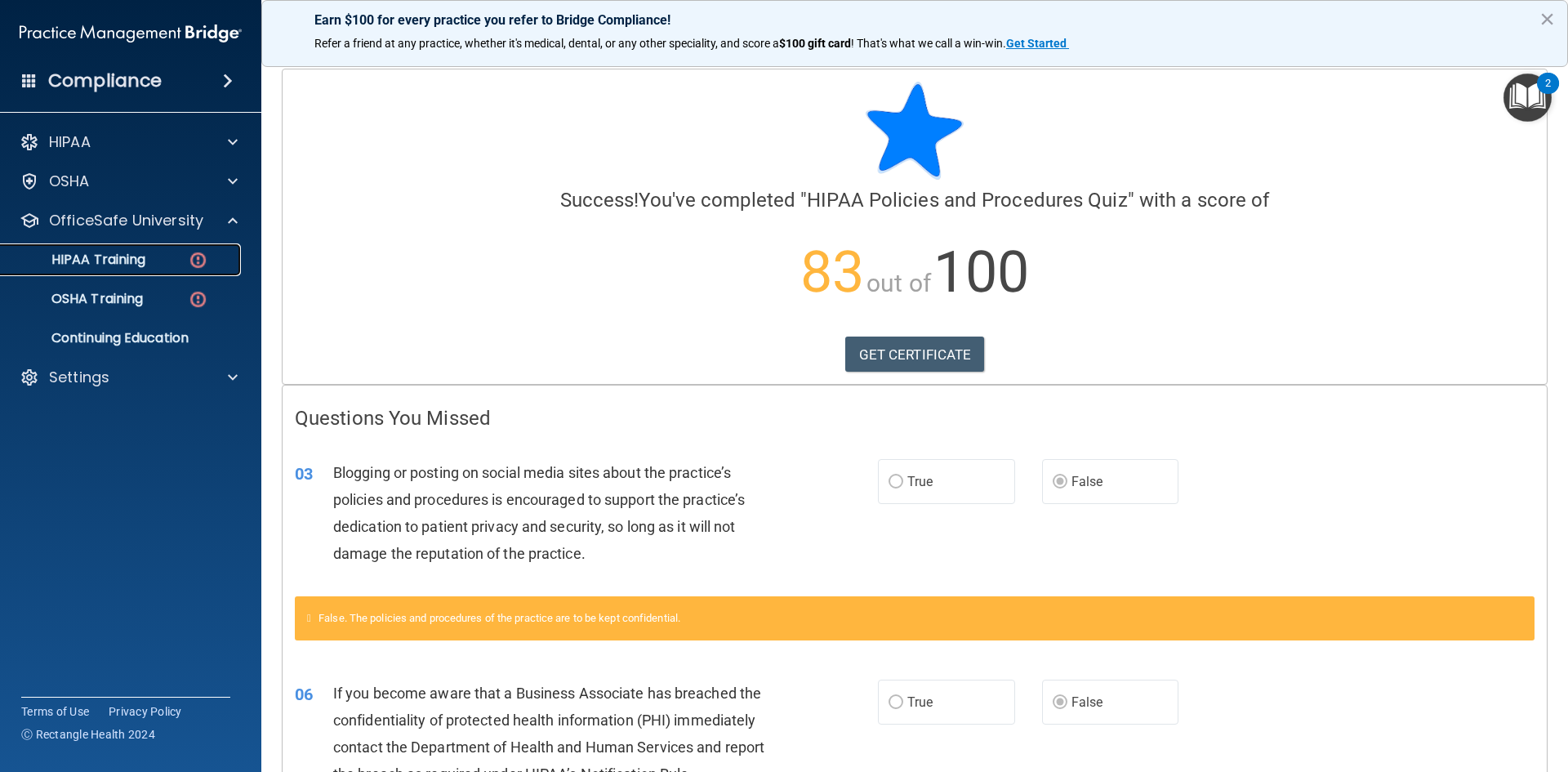
click at [141, 266] on p "HIPAA Training" at bounding box center [78, 259] width 135 height 16
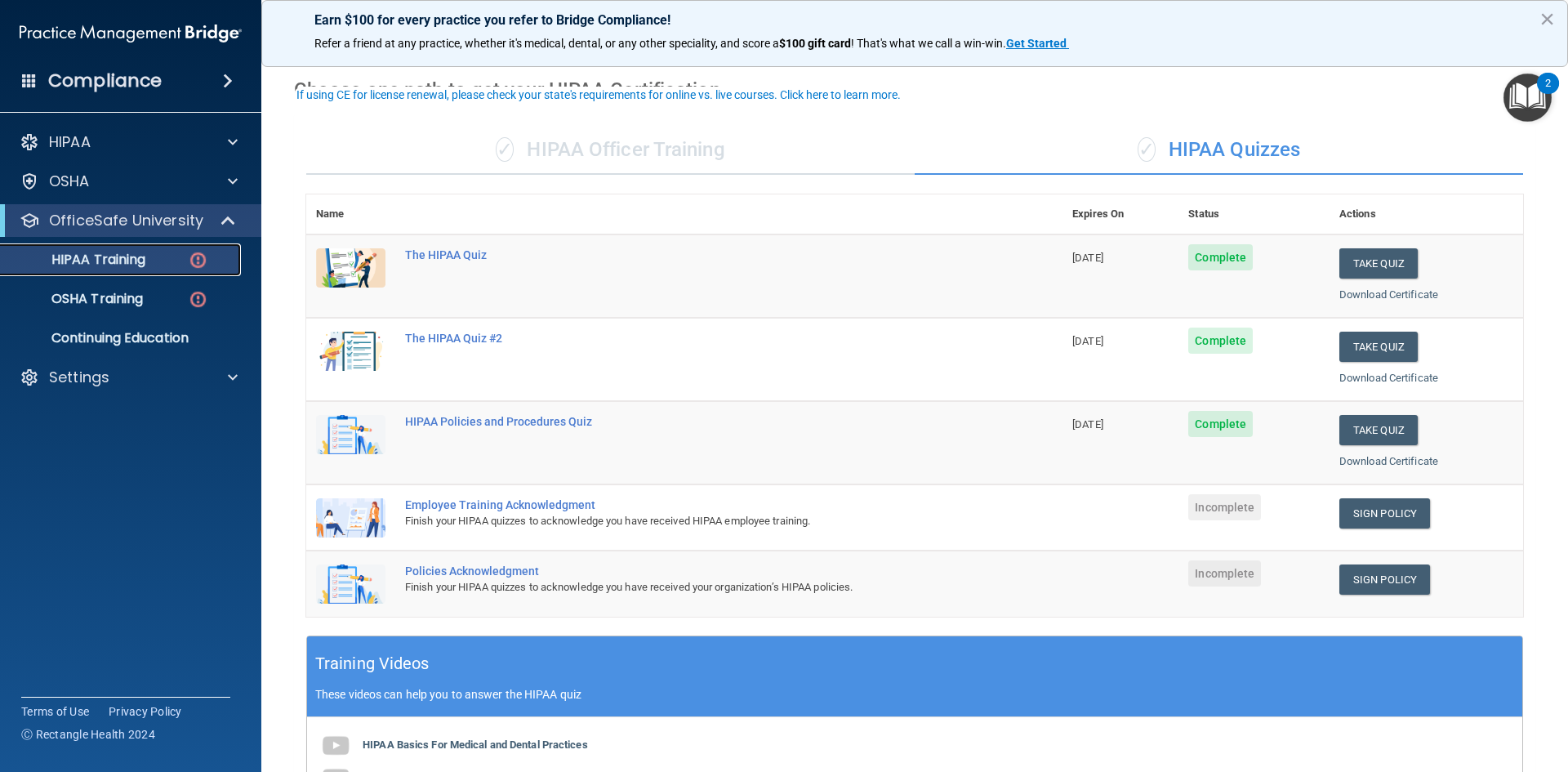
scroll to position [81, 0]
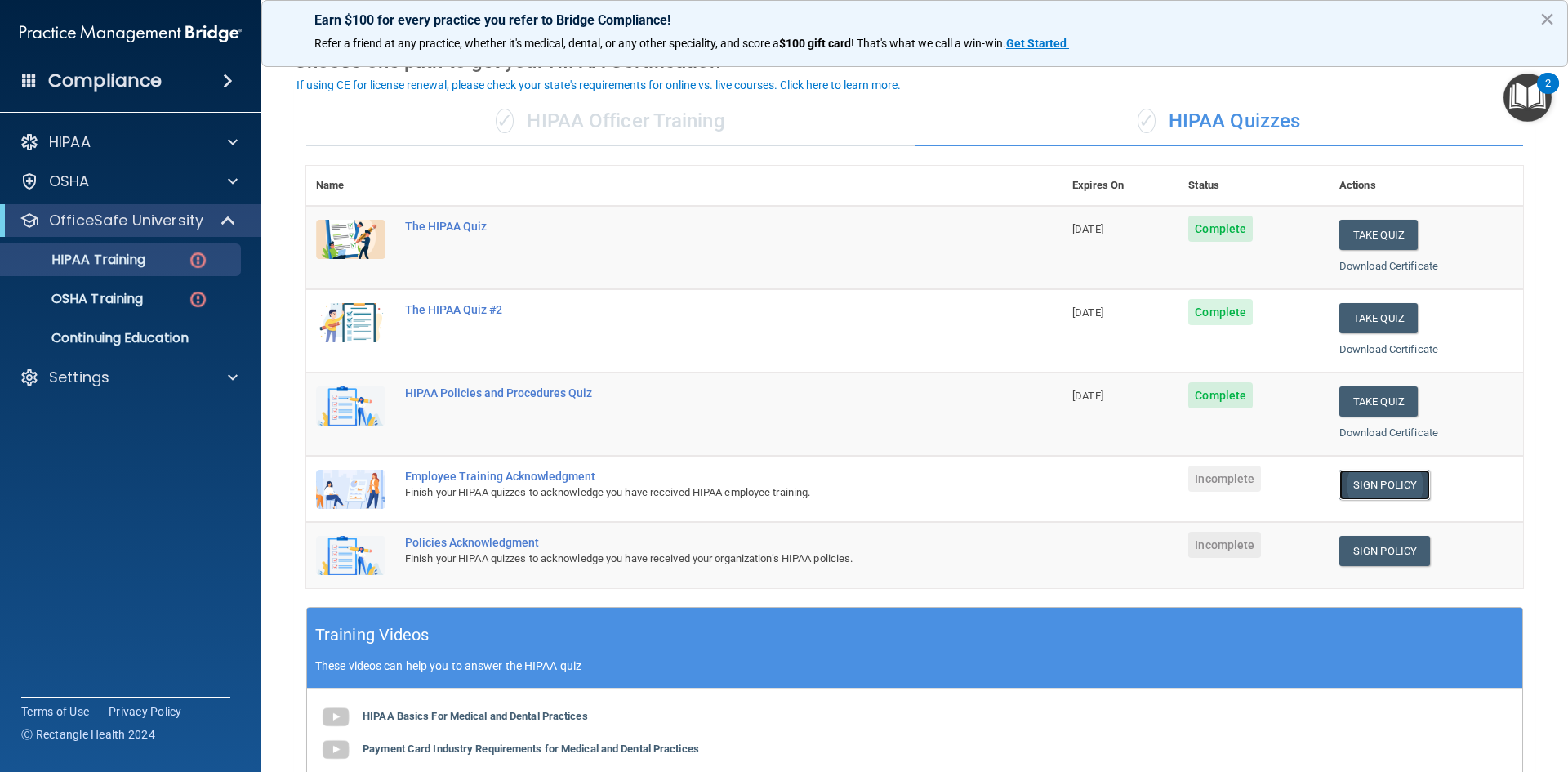
click at [1367, 480] on link "Sign Policy" at bounding box center [1384, 484] width 90 height 30
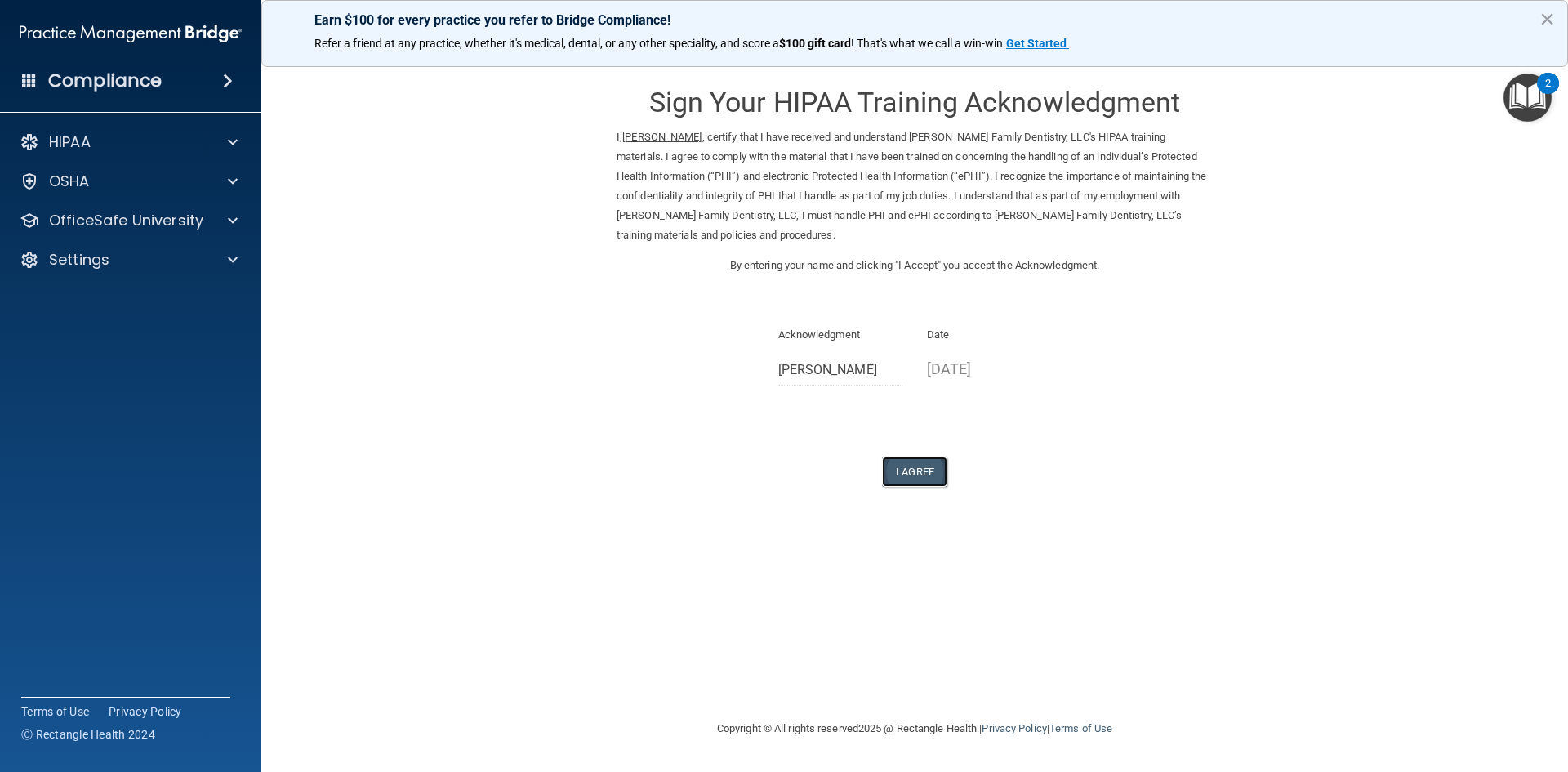
click at [917, 468] on button "I Agree" at bounding box center [914, 472] width 65 height 30
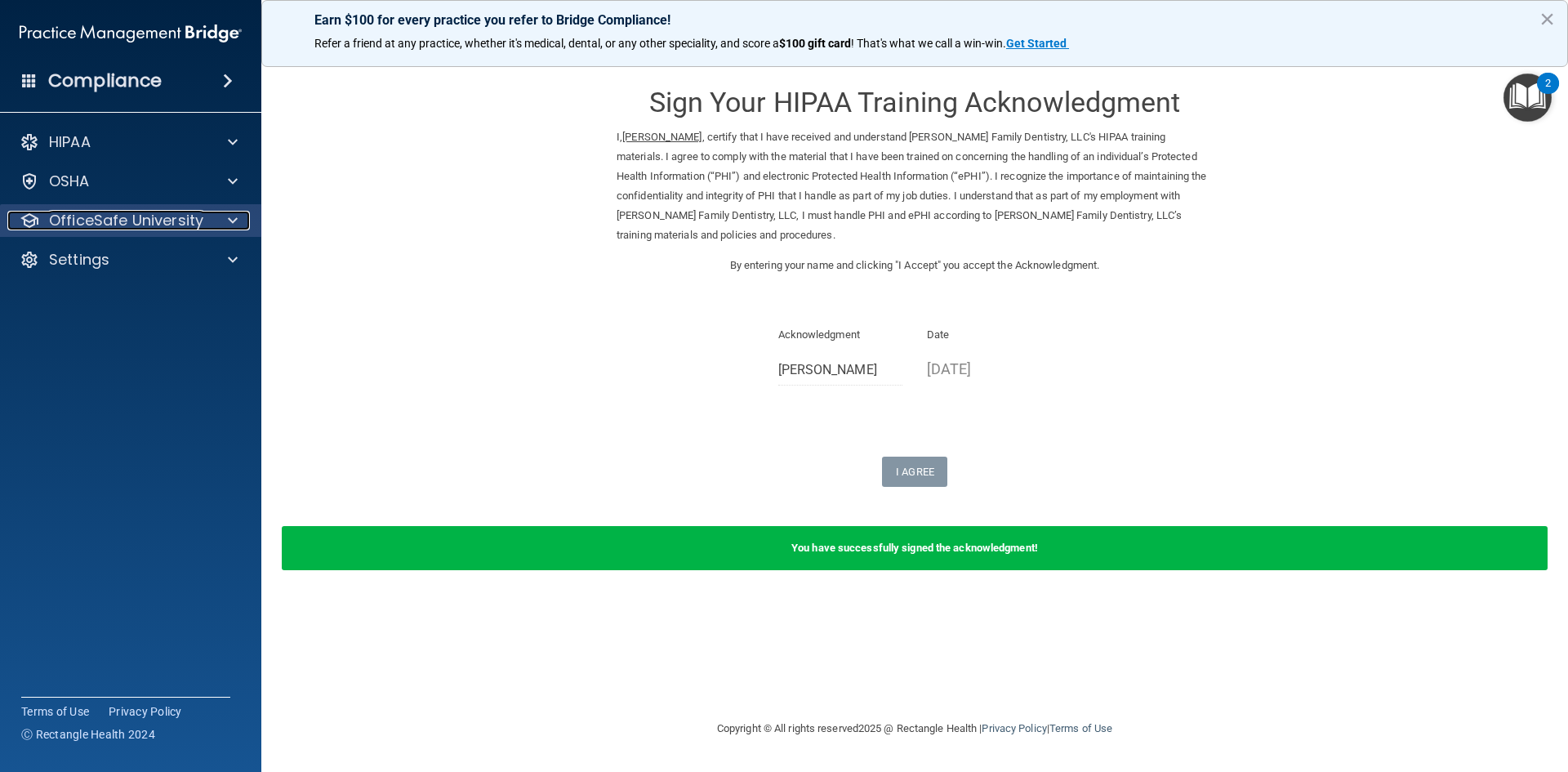
click at [138, 216] on p "OfficeSafe University" at bounding box center [126, 221] width 155 height 20
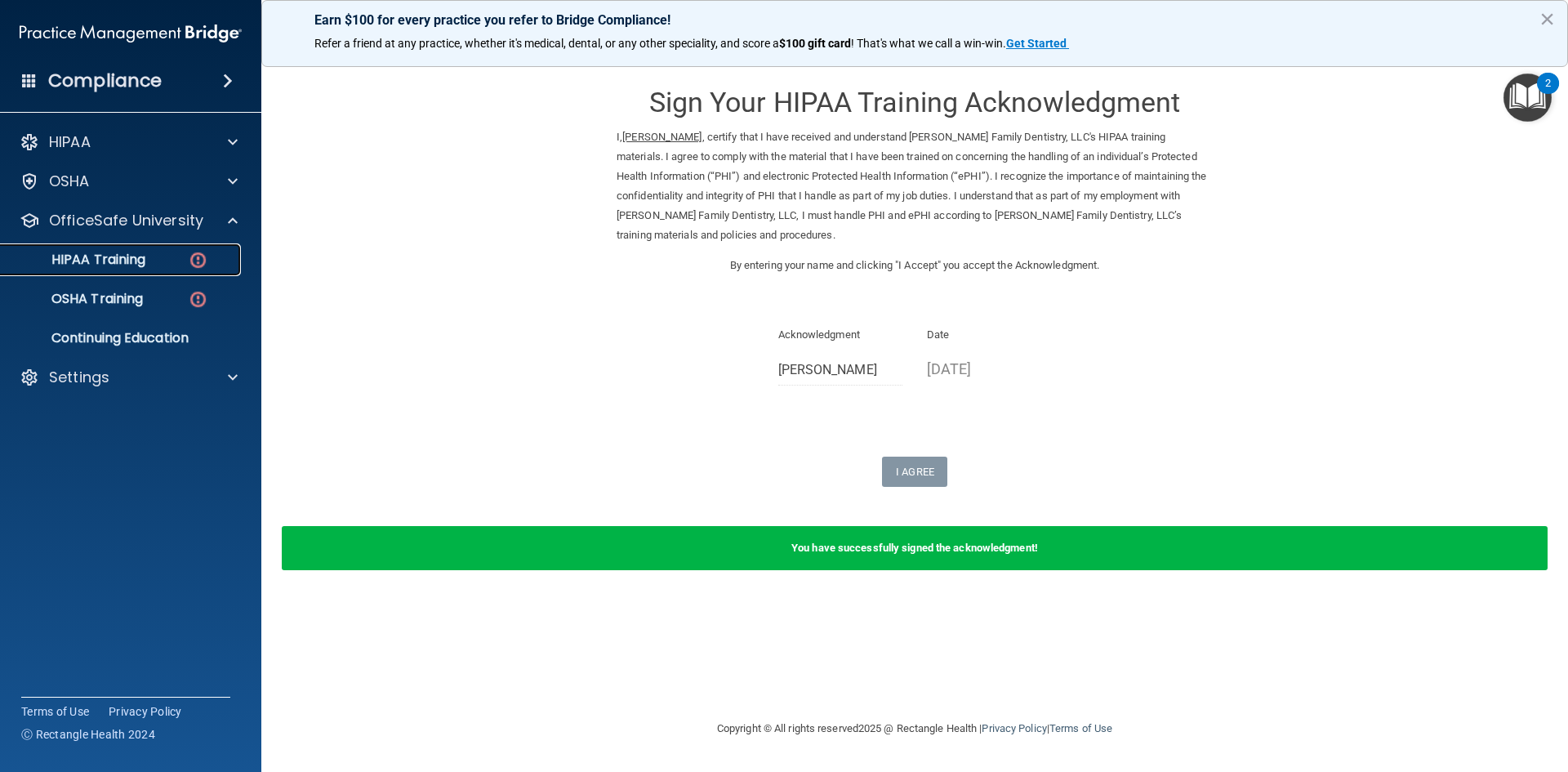
click at [175, 256] on div "HIPAA Training" at bounding box center [122, 259] width 222 height 16
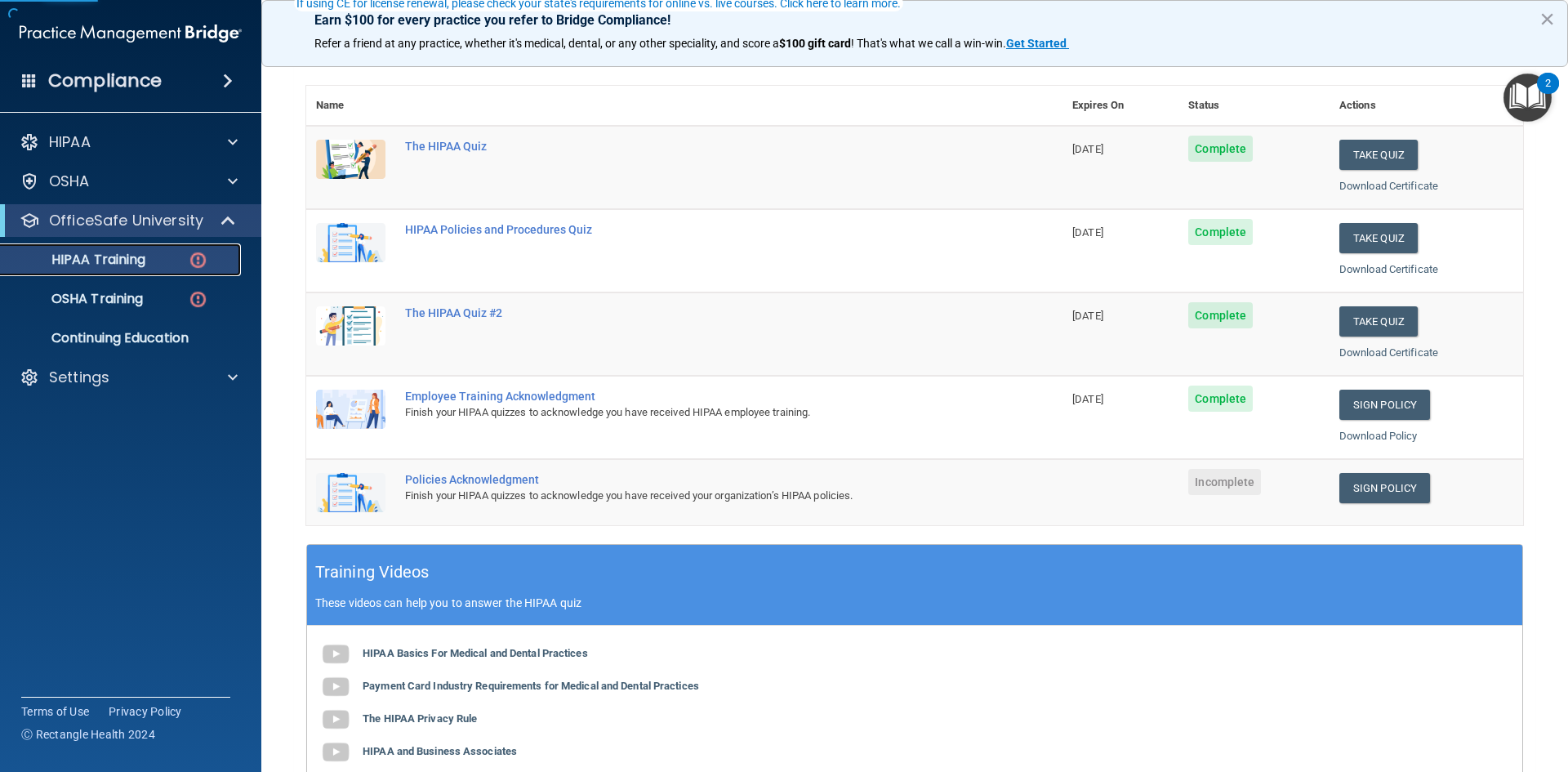
scroll to position [164, 0]
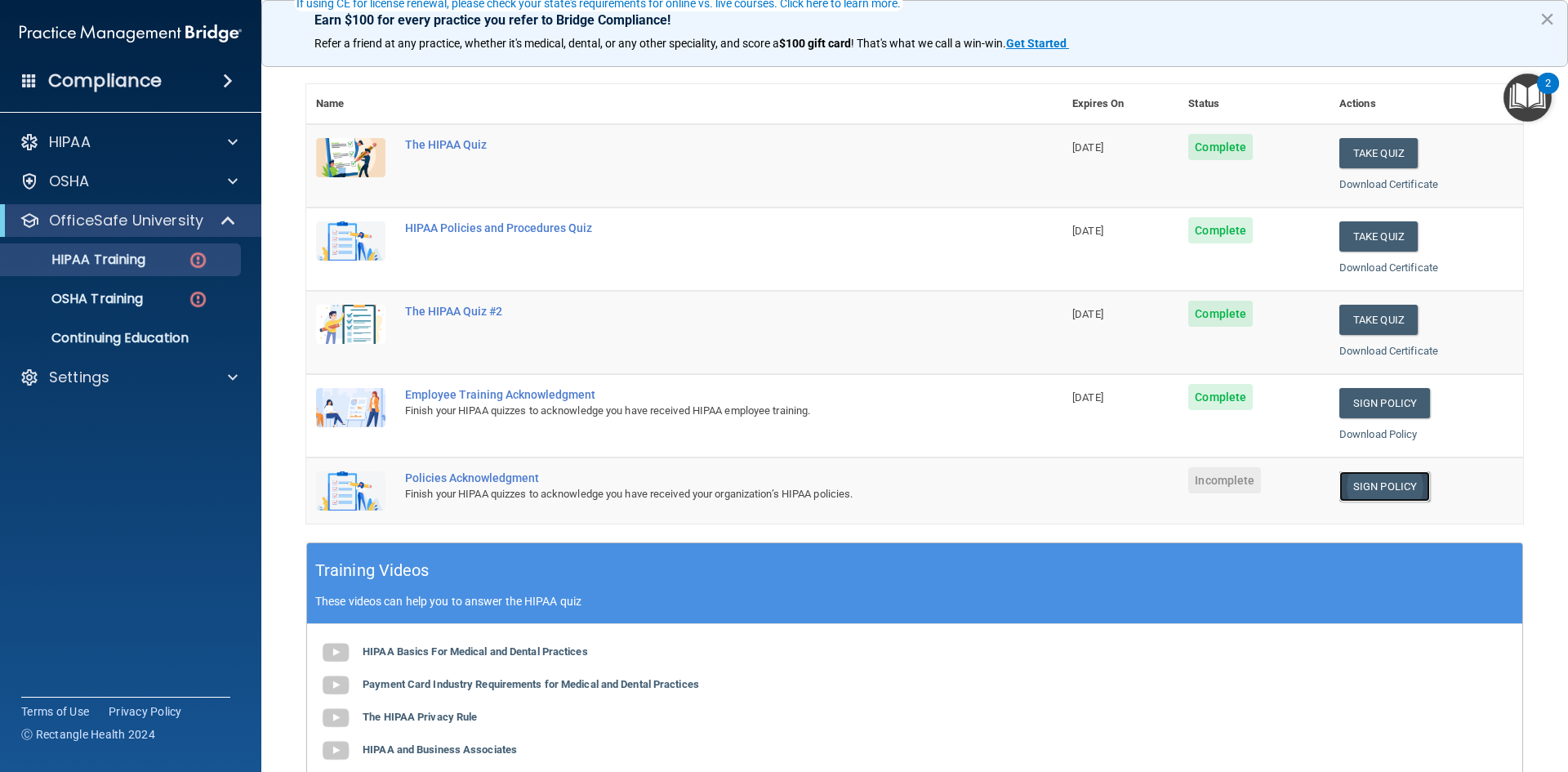
click at [1363, 482] on link "Sign Policy" at bounding box center [1384, 486] width 90 height 30
click at [1360, 491] on link "Sign Policy" at bounding box center [1384, 486] width 90 height 30
click at [1359, 484] on link "Sign Policy" at bounding box center [1384, 486] width 90 height 30
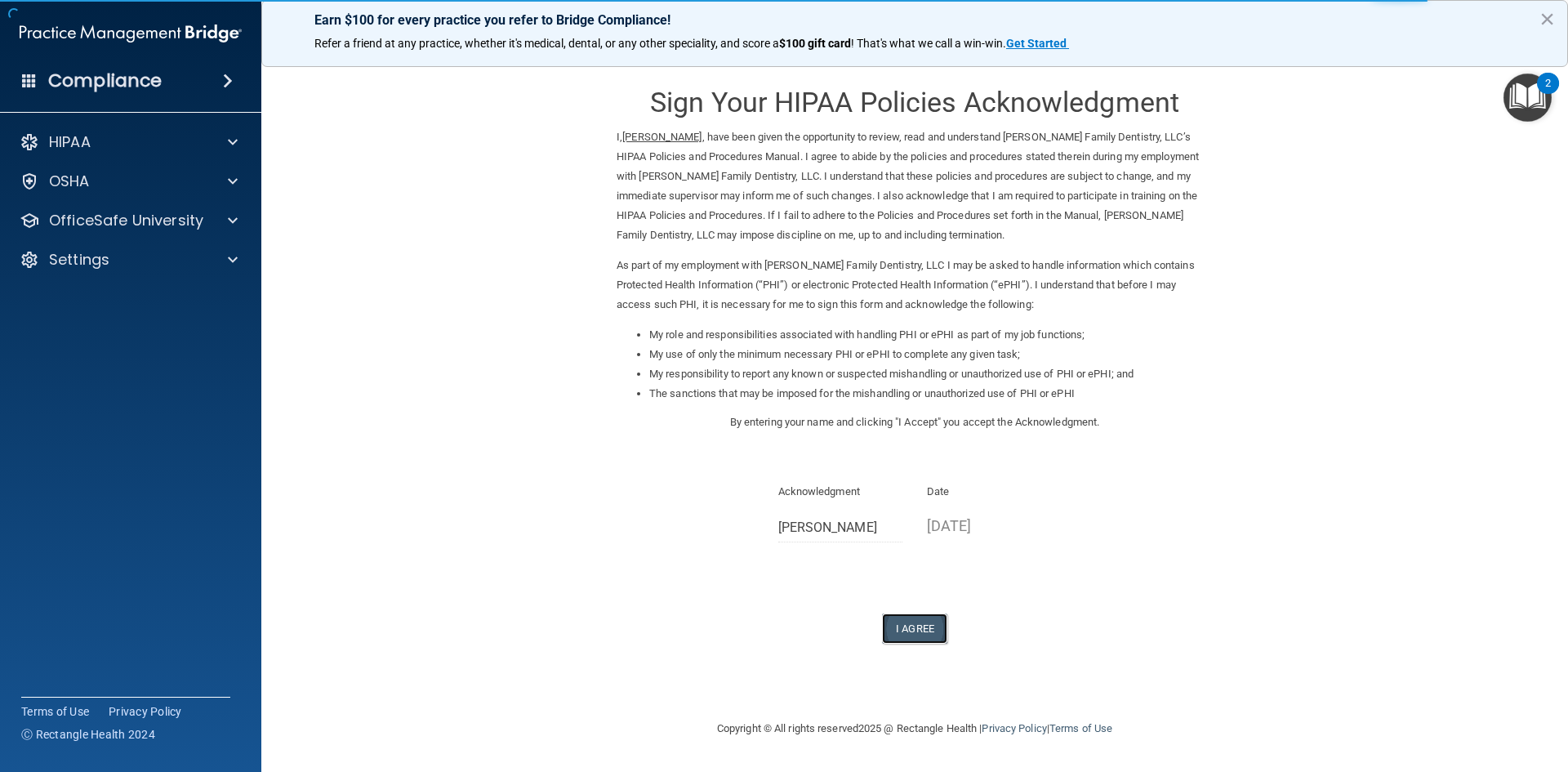
click at [925, 625] on button "I Agree" at bounding box center [914, 628] width 65 height 30
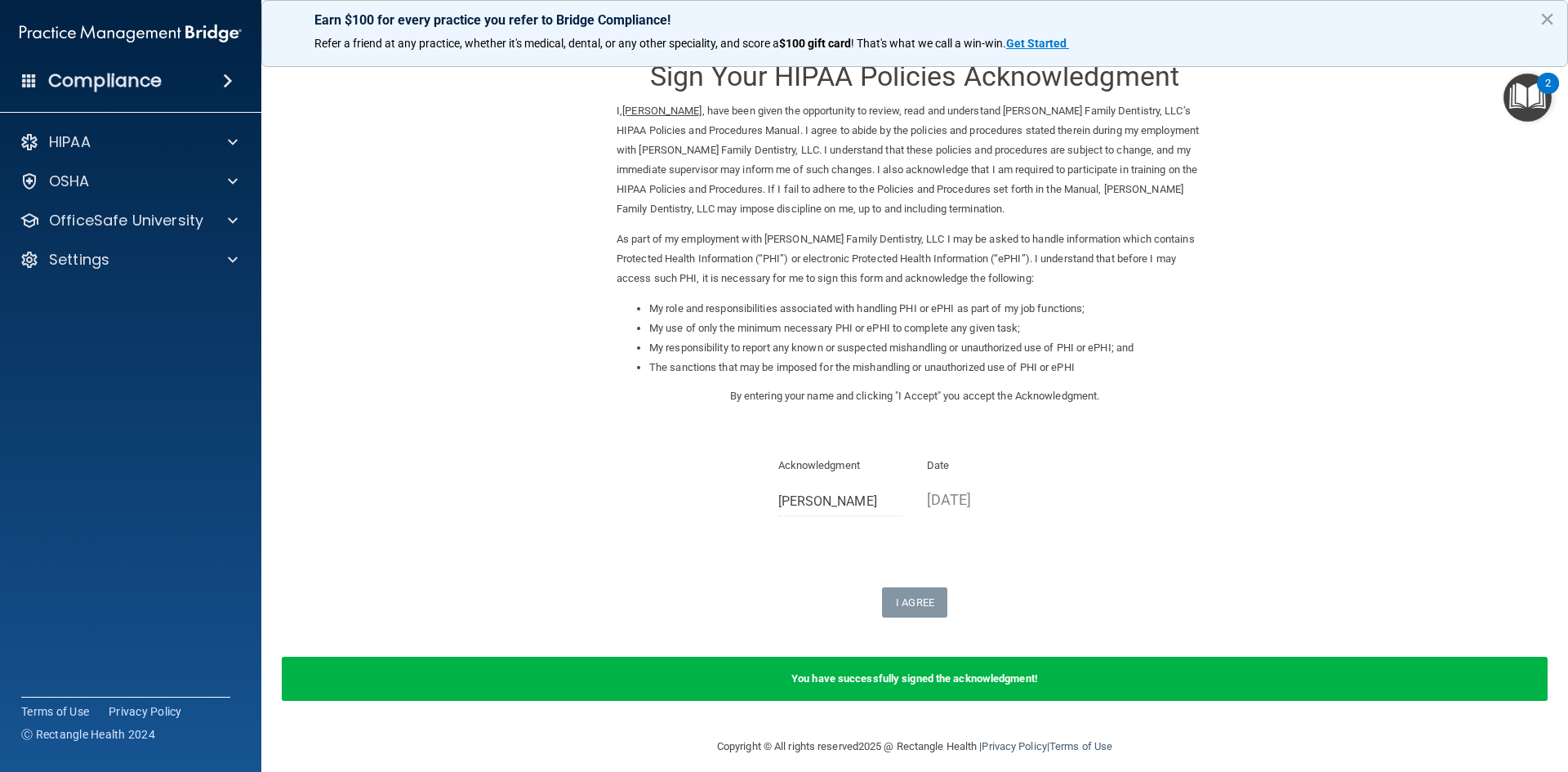
scroll to position [40, 0]
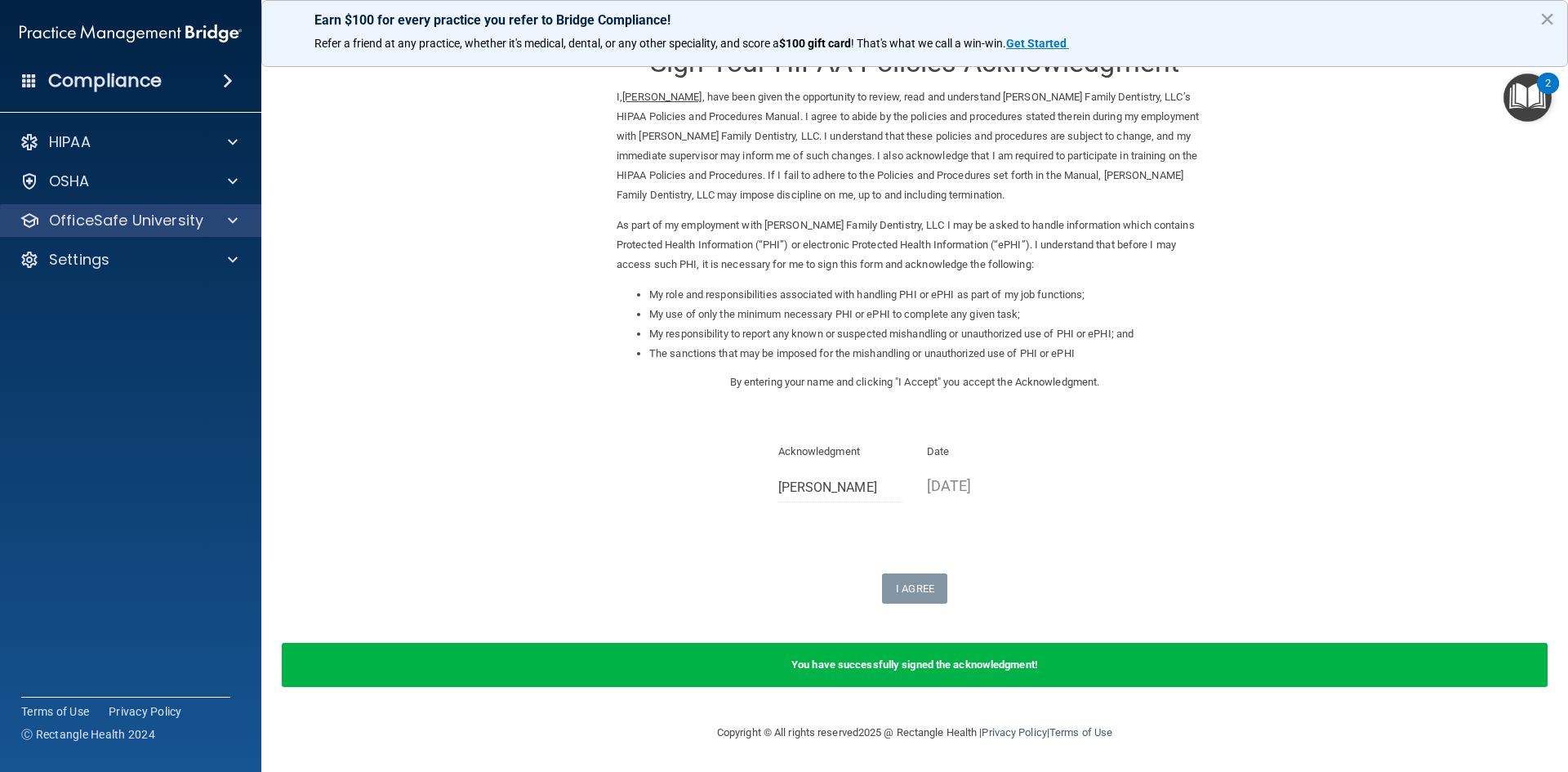
click at [160, 206] on div "OfficeSafe University" at bounding box center [130, 220] width 262 height 33
click at [231, 229] on span at bounding box center [232, 221] width 10 height 20
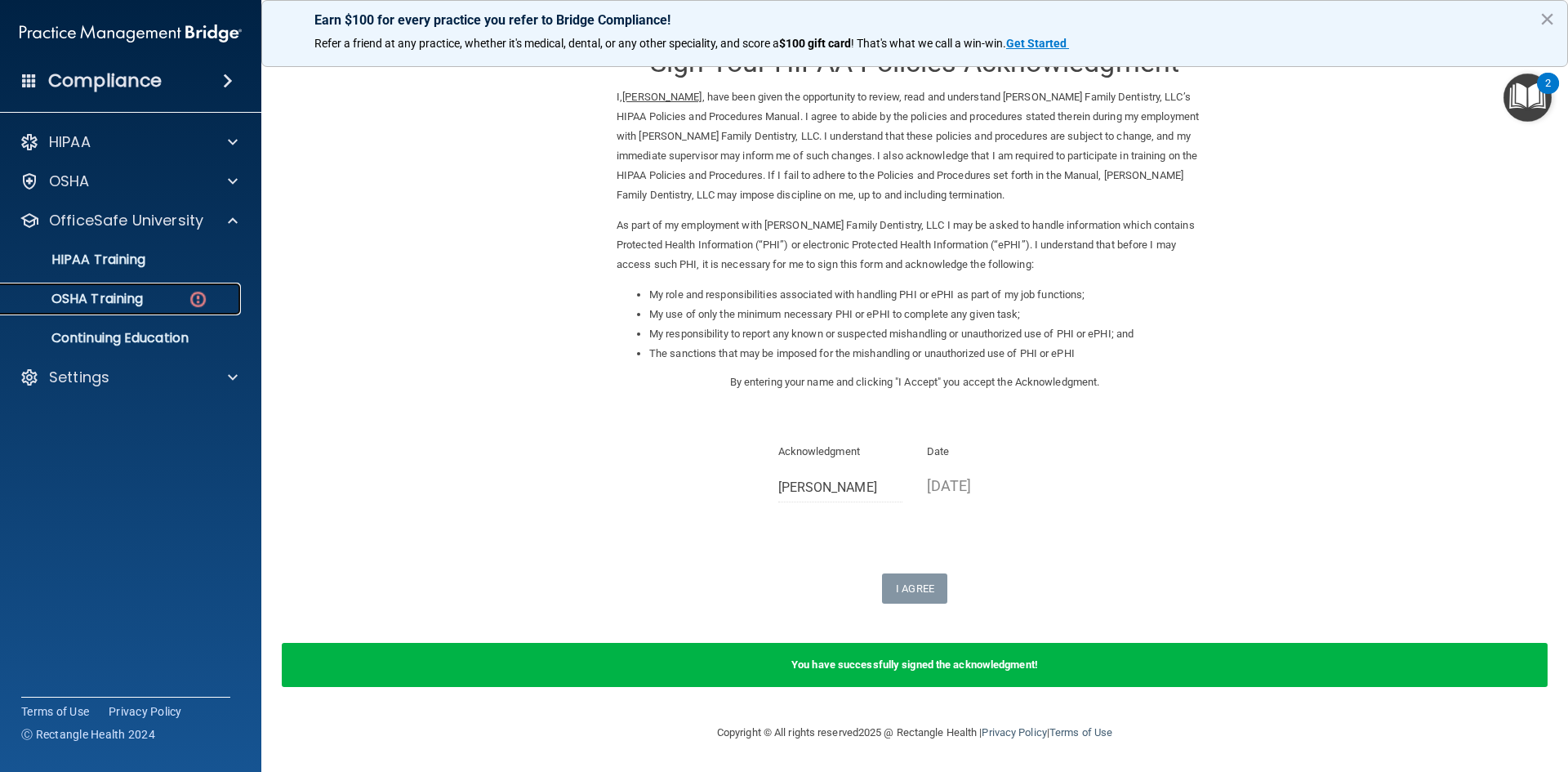
click at [143, 291] on p "OSHA Training" at bounding box center [77, 298] width 132 height 16
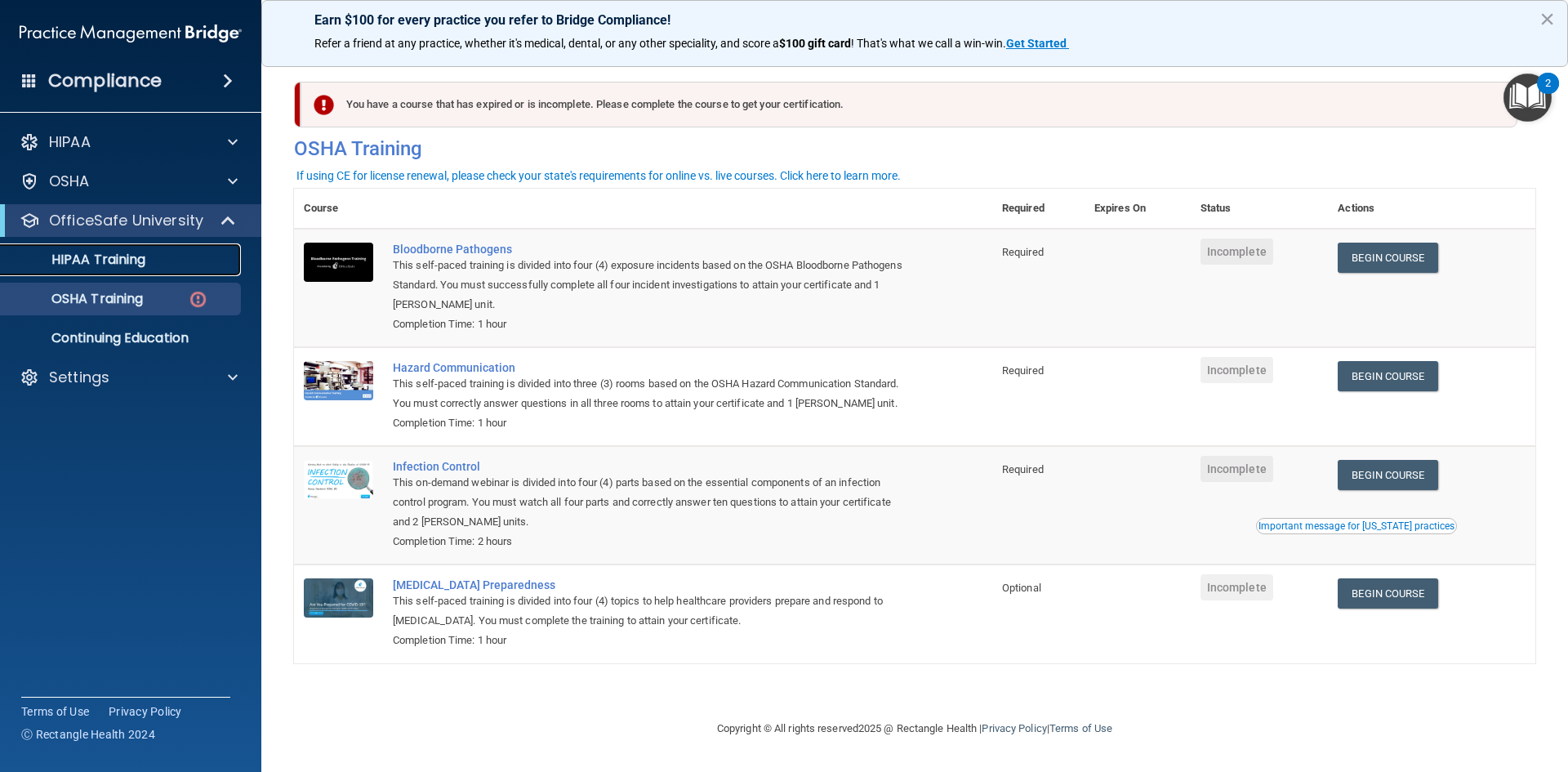
click at [153, 262] on div "HIPAA Training" at bounding box center [122, 259] width 222 height 16
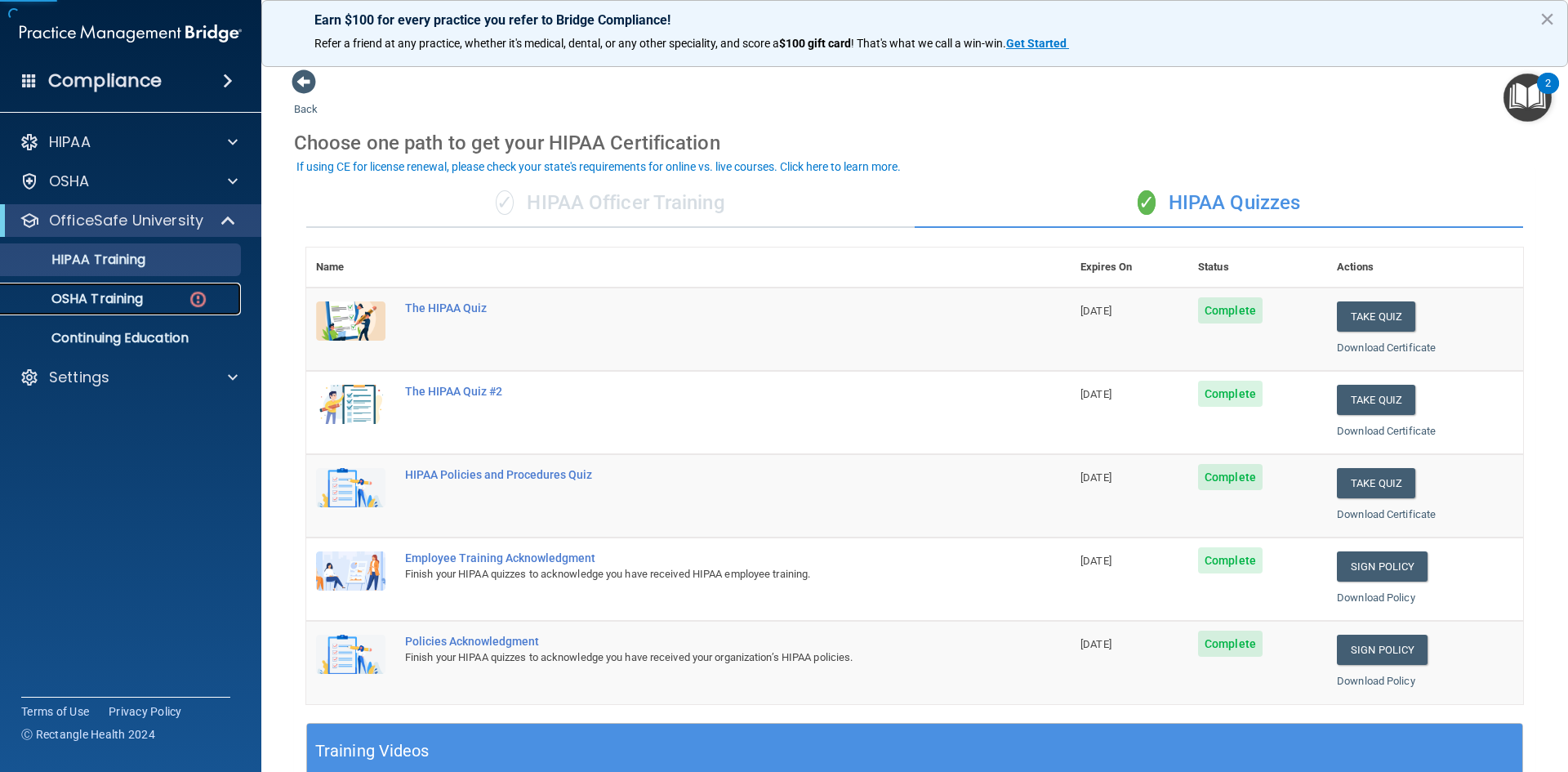
click at [158, 289] on link "OSHA Training" at bounding box center [113, 298] width 257 height 33
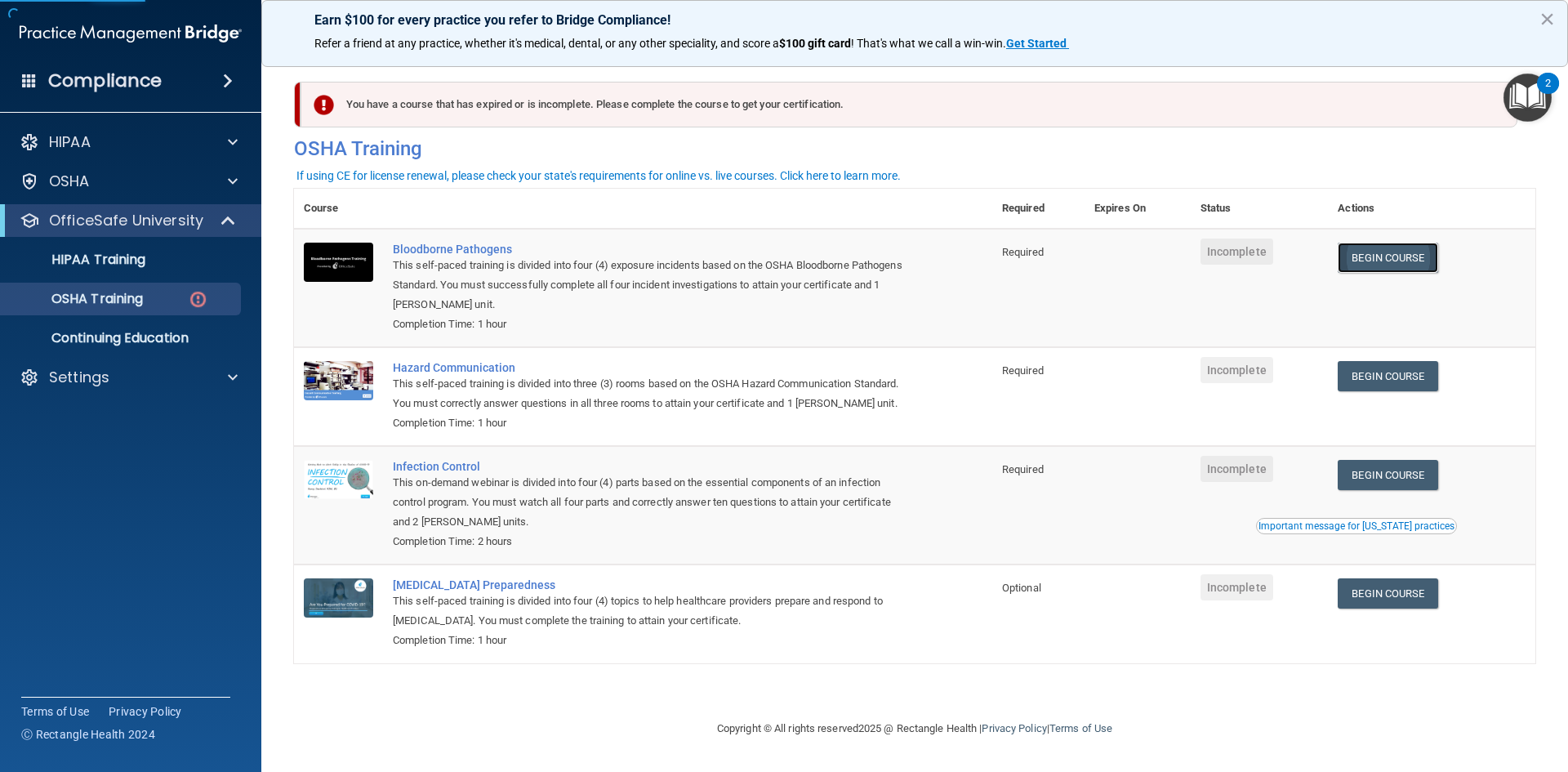
click at [1433, 261] on link "Begin Course" at bounding box center [1387, 257] width 99 height 30
click at [88, 267] on p "HIPAA Training" at bounding box center [78, 259] width 135 height 16
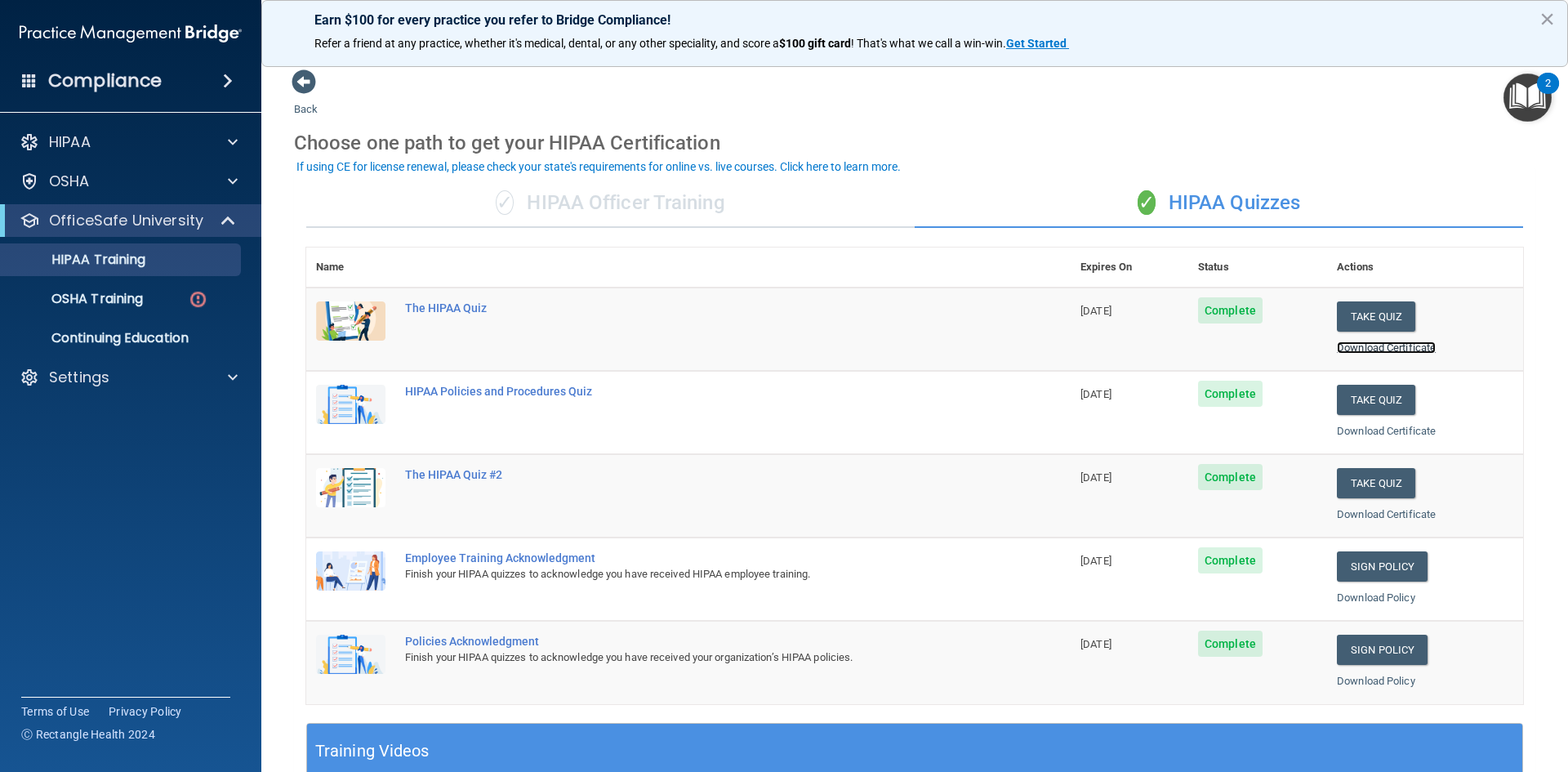
click at [1354, 344] on link "Download Certificate" at bounding box center [1386, 348] width 99 height 13
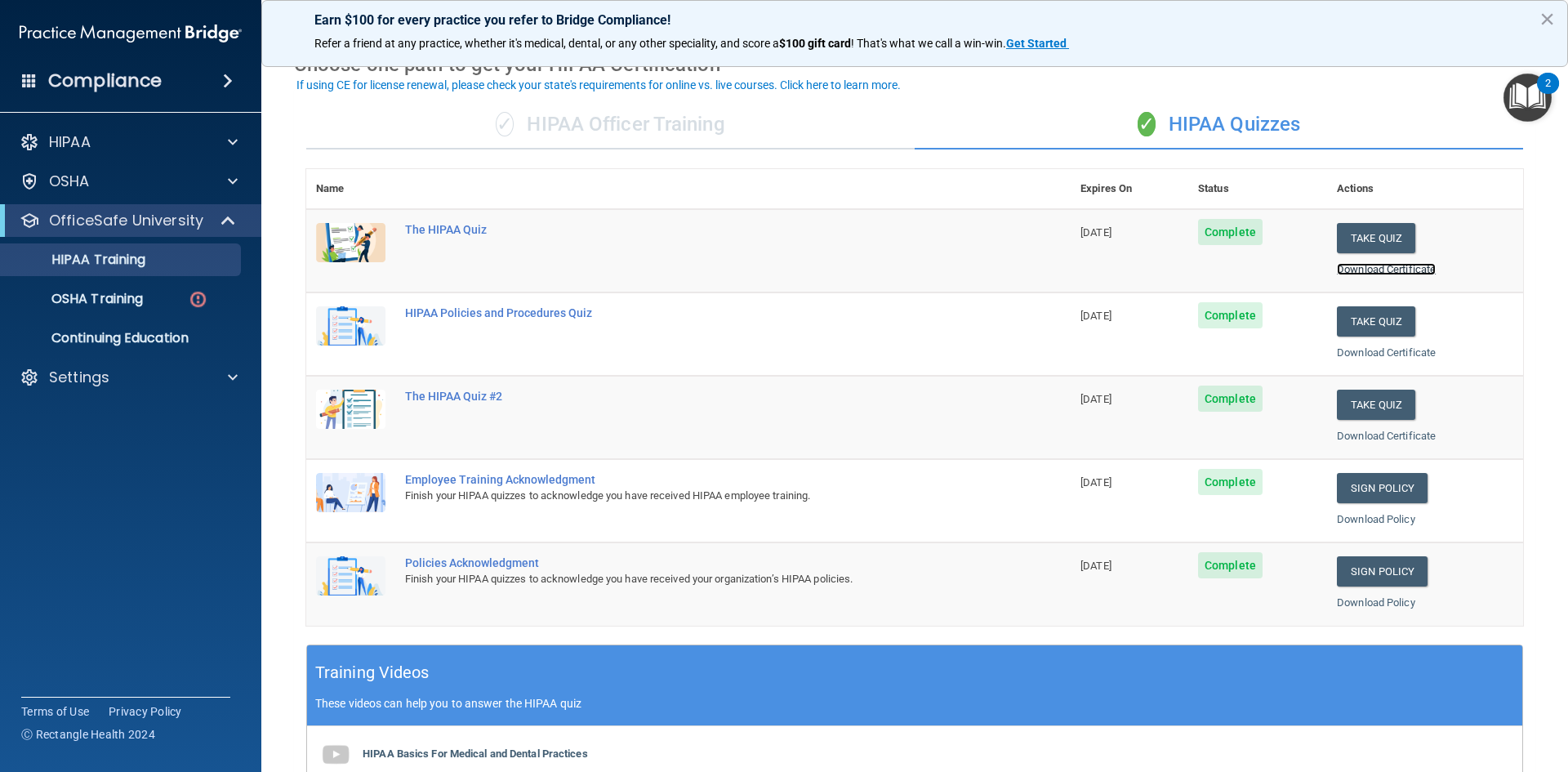
scroll to position [81, 0]
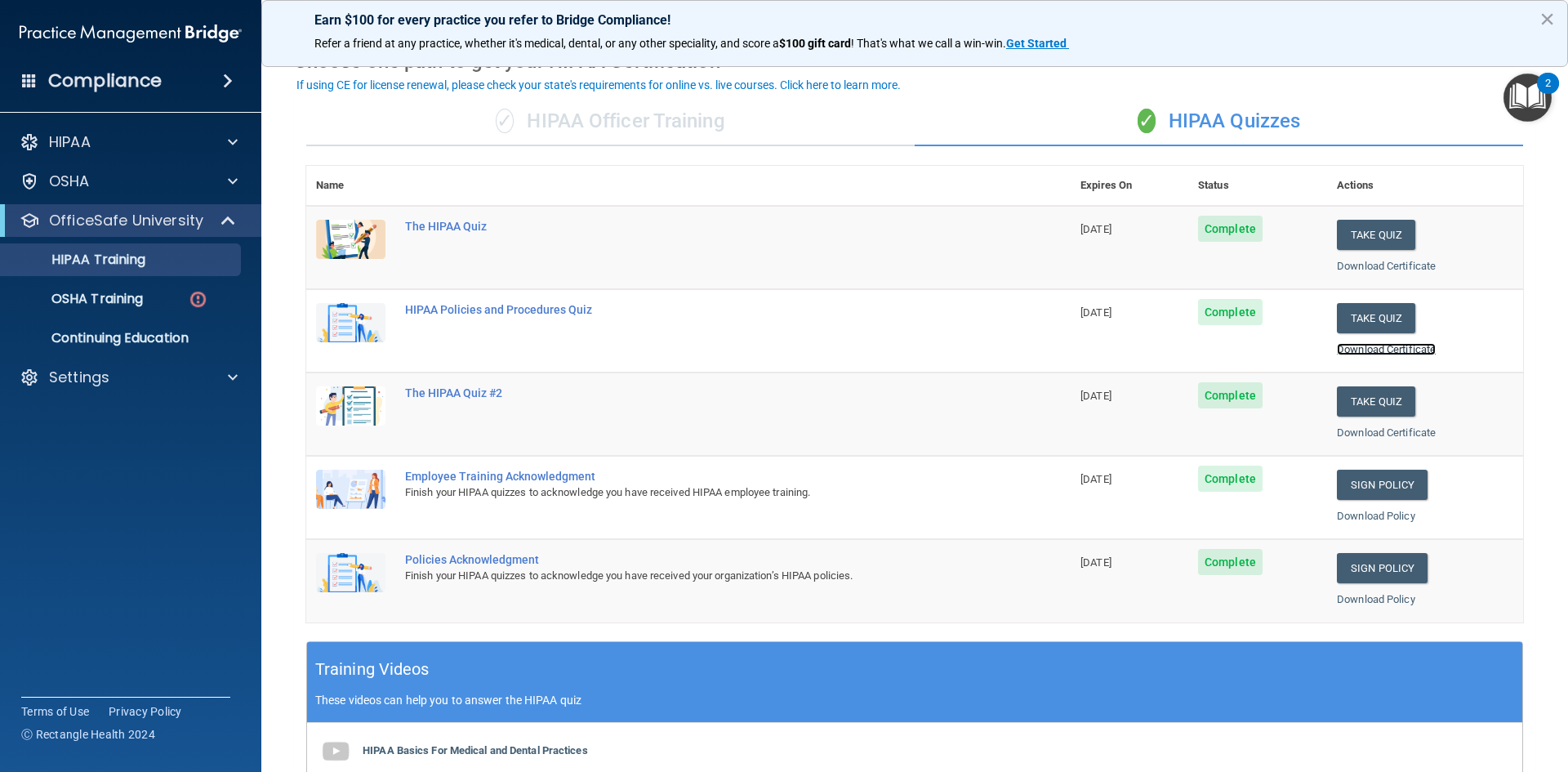
click at [1386, 347] on link "Download Certificate" at bounding box center [1386, 349] width 99 height 13
click at [1374, 431] on link "Download Certificate" at bounding box center [1386, 432] width 99 height 13
click at [1363, 347] on link "Download Certificate" at bounding box center [1386, 349] width 99 height 13
click at [1349, 516] on link "Download Policy" at bounding box center [1376, 516] width 79 height 13
click at [1356, 601] on link "Download Policy" at bounding box center [1376, 599] width 79 height 13
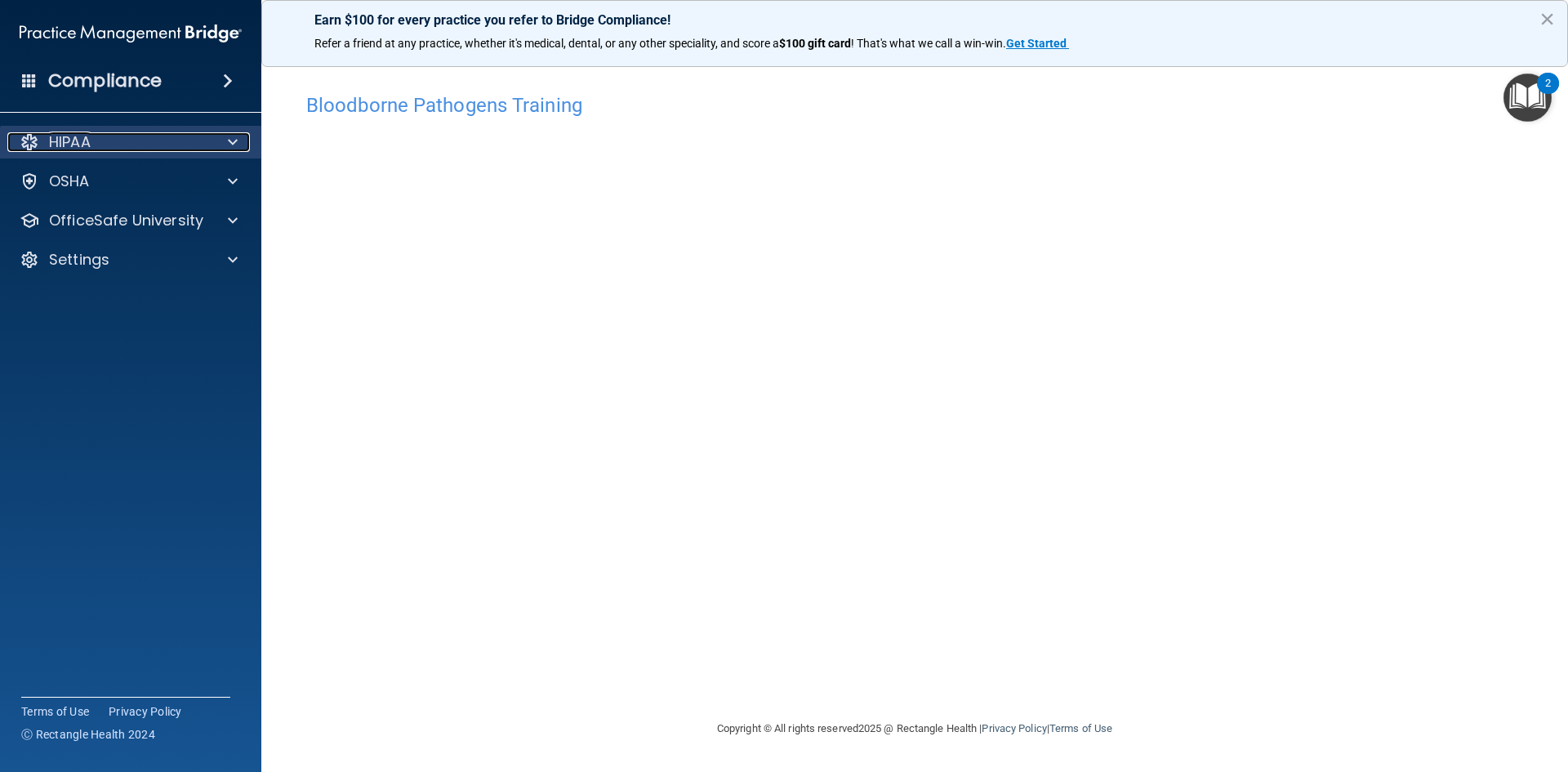
click at [203, 147] on div "HIPAA" at bounding box center [108, 142] width 203 height 20
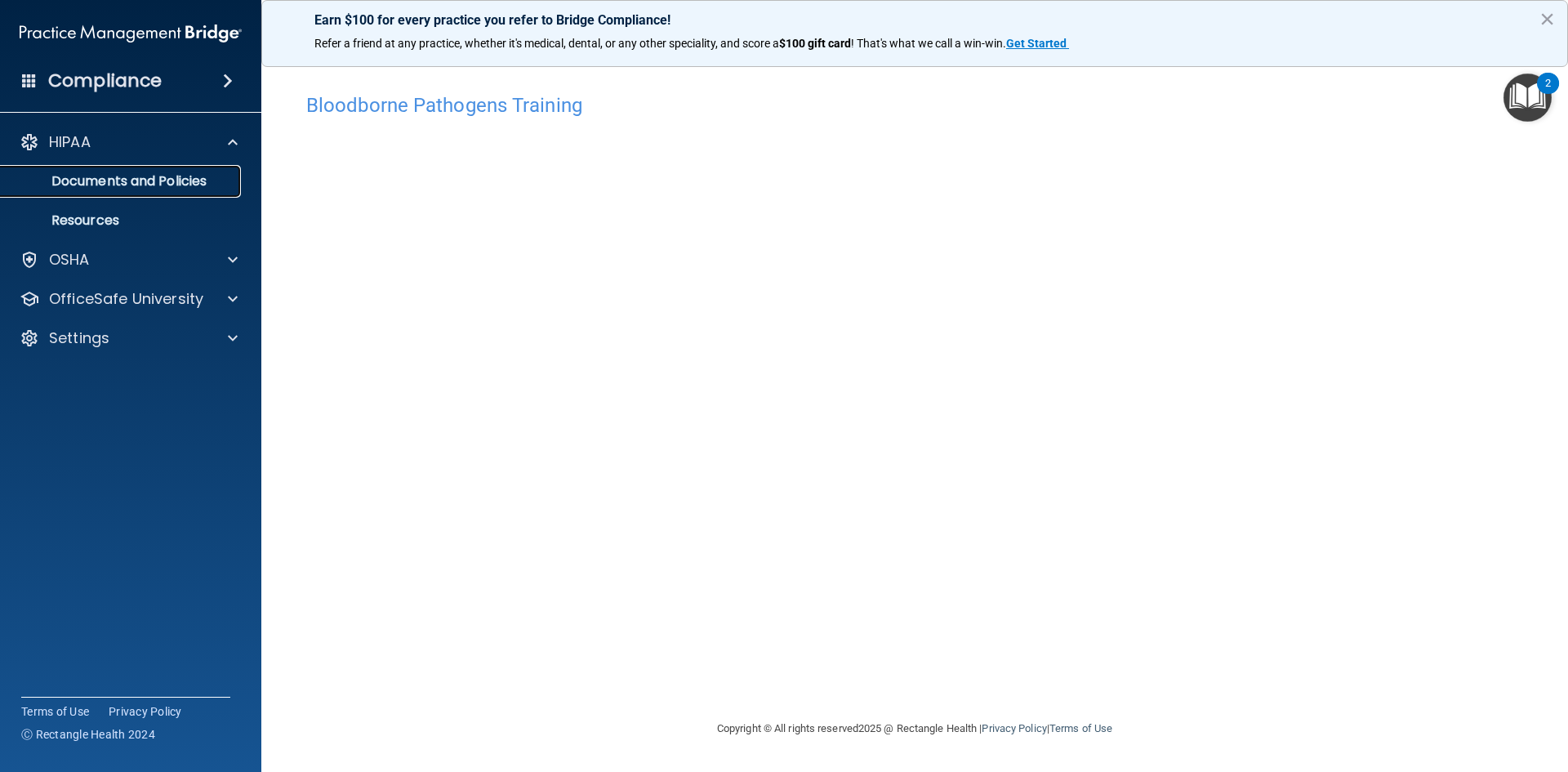
click at [203, 175] on p "Documents and Policies" at bounding box center [122, 181] width 222 height 16
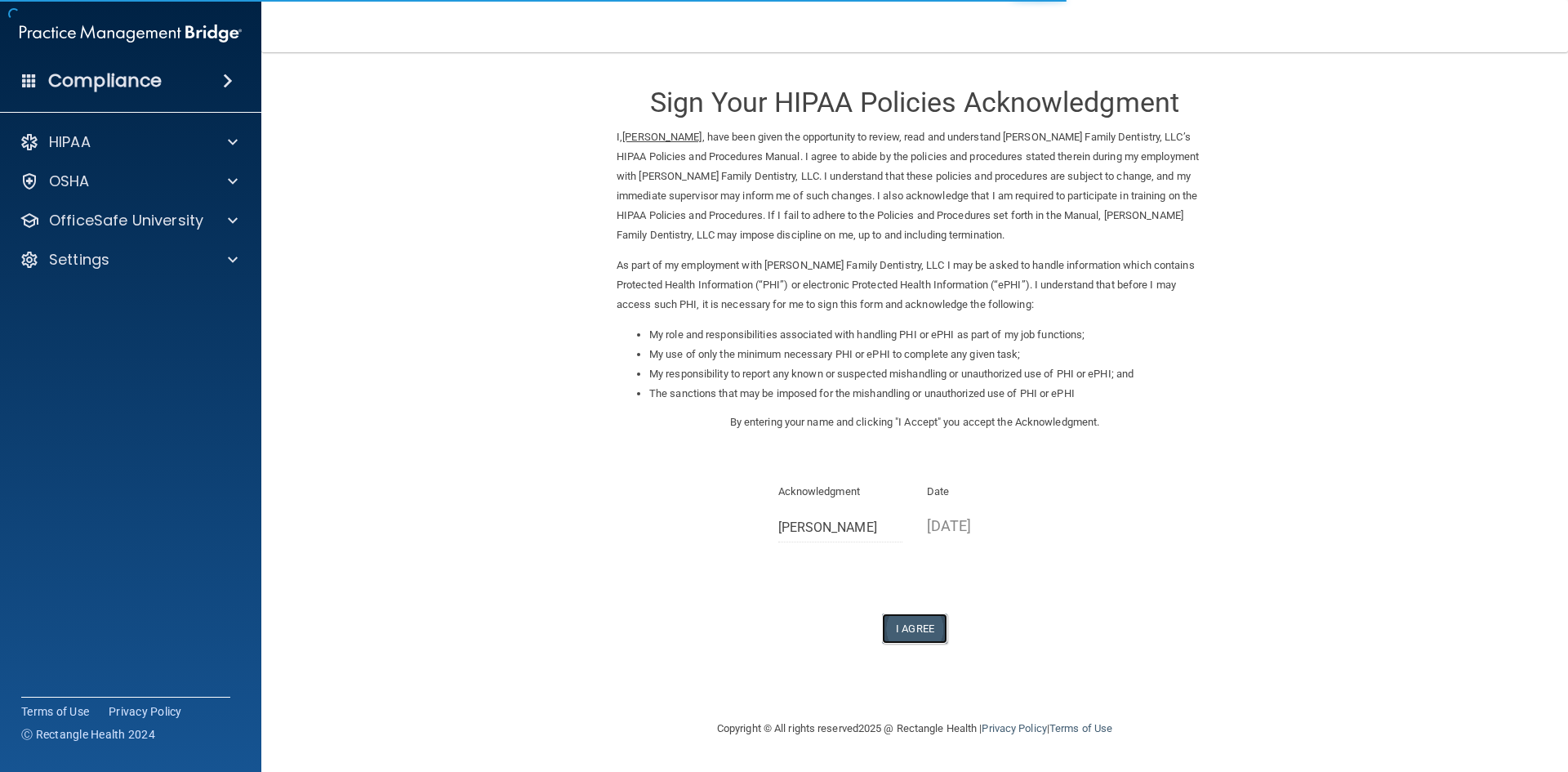
click at [940, 626] on button "I Agree" at bounding box center [914, 628] width 65 height 30
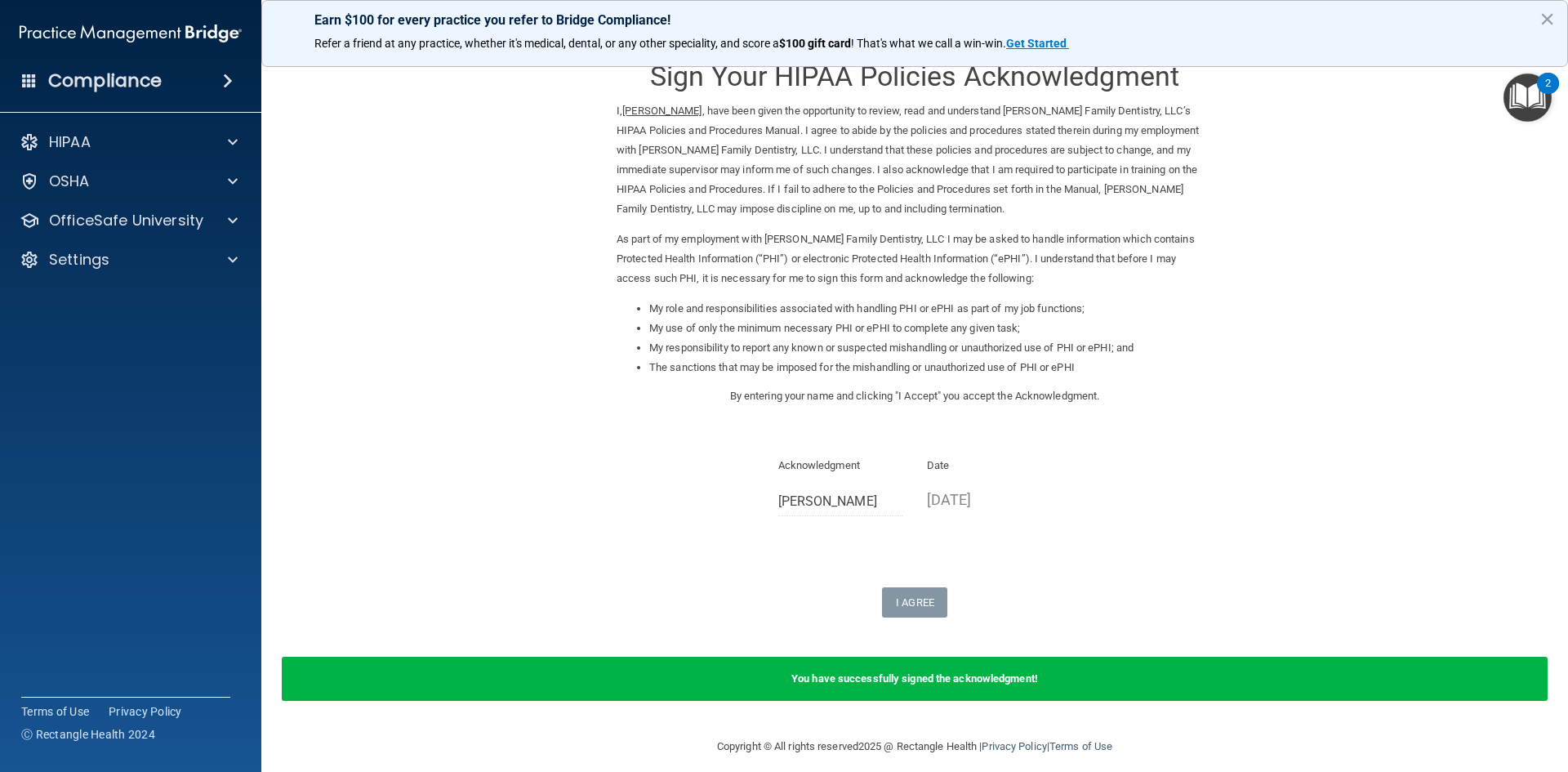
scroll to position [40, 0]
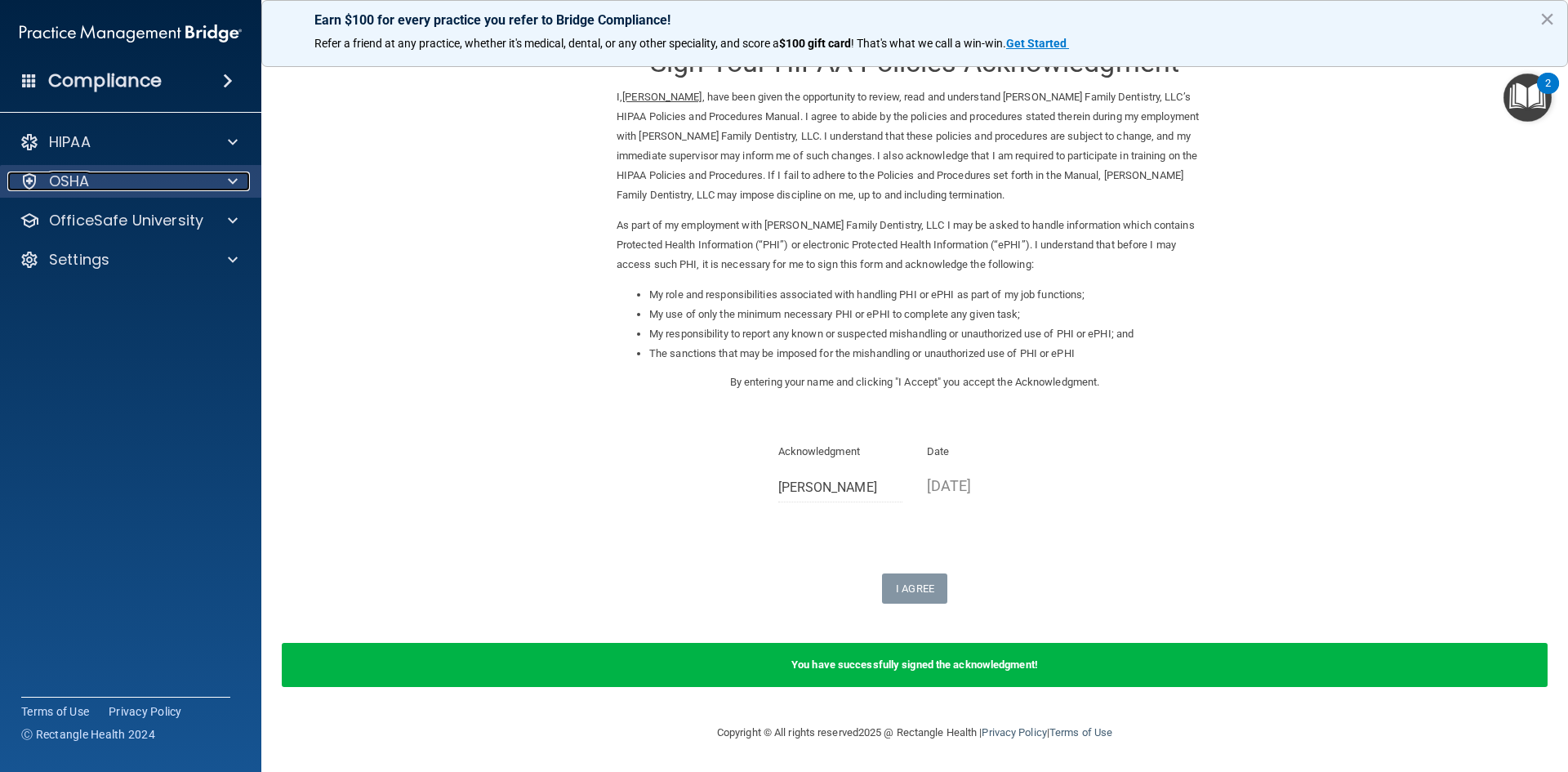
click at [186, 185] on div "OSHA" at bounding box center [108, 181] width 203 height 20
click at [218, 182] on div at bounding box center [231, 181] width 41 height 20
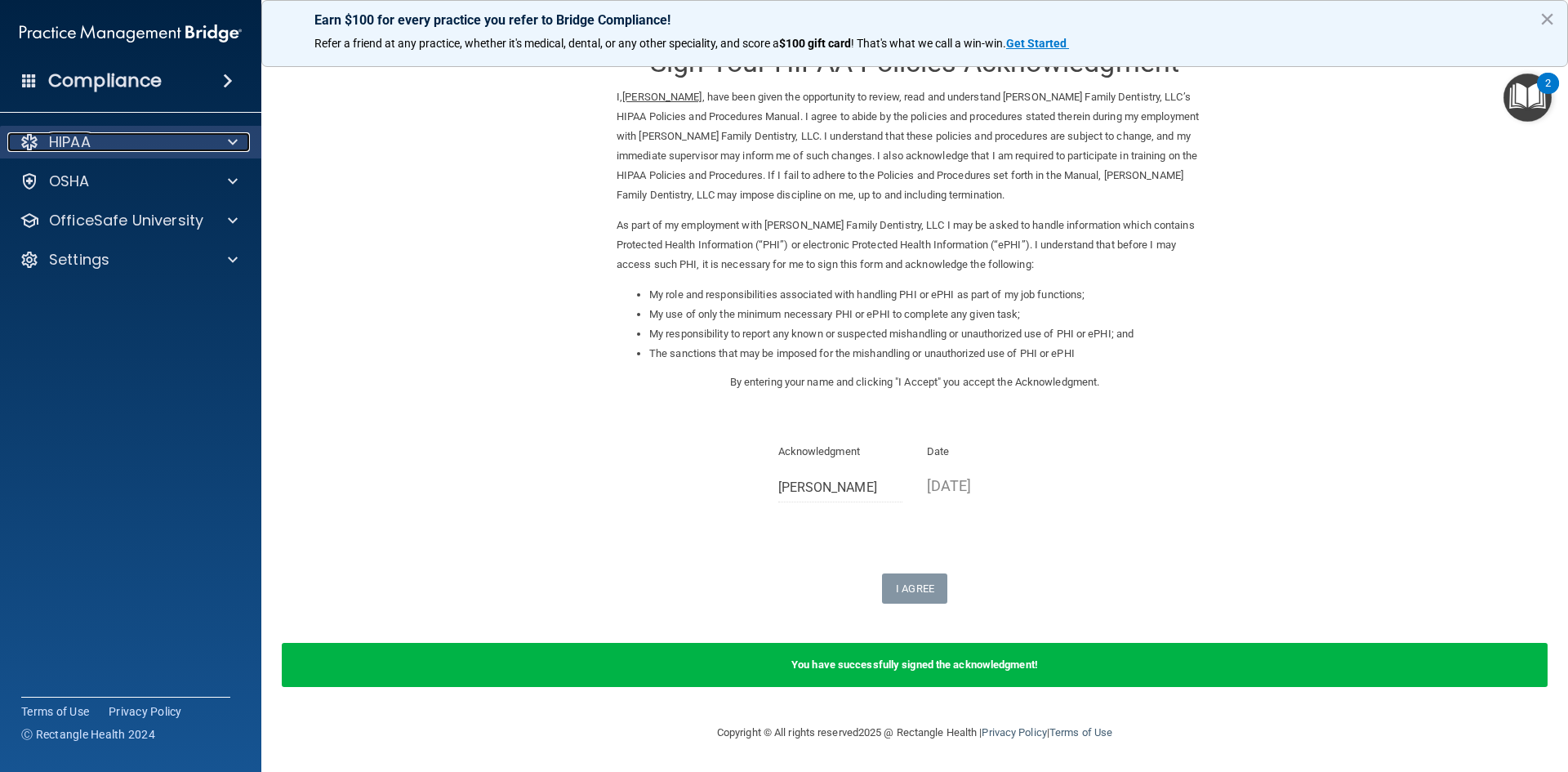
click at [232, 138] on span at bounding box center [232, 142] width 10 height 20
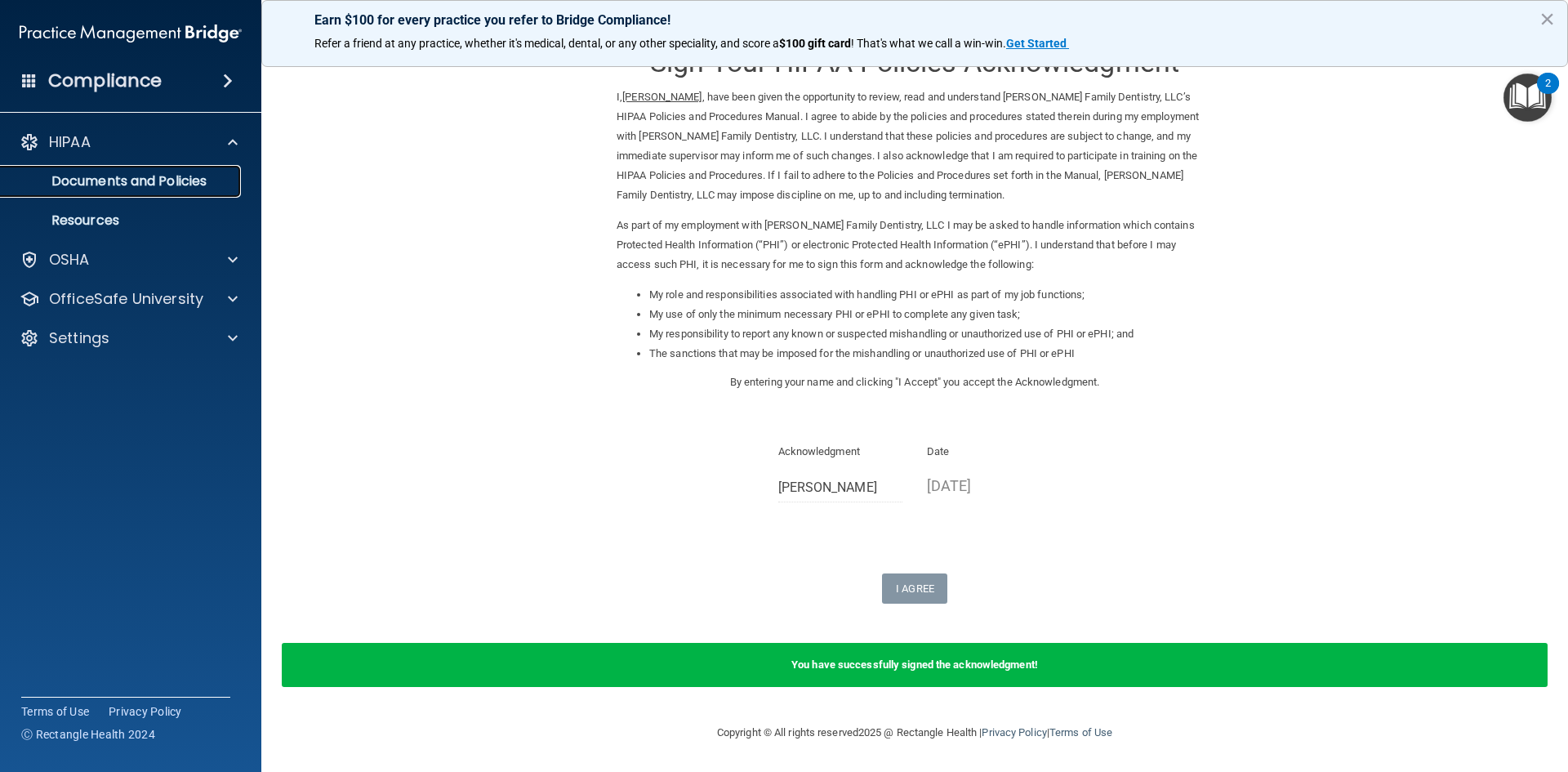
click at [180, 180] on p "Documents and Policies" at bounding box center [122, 181] width 222 height 16
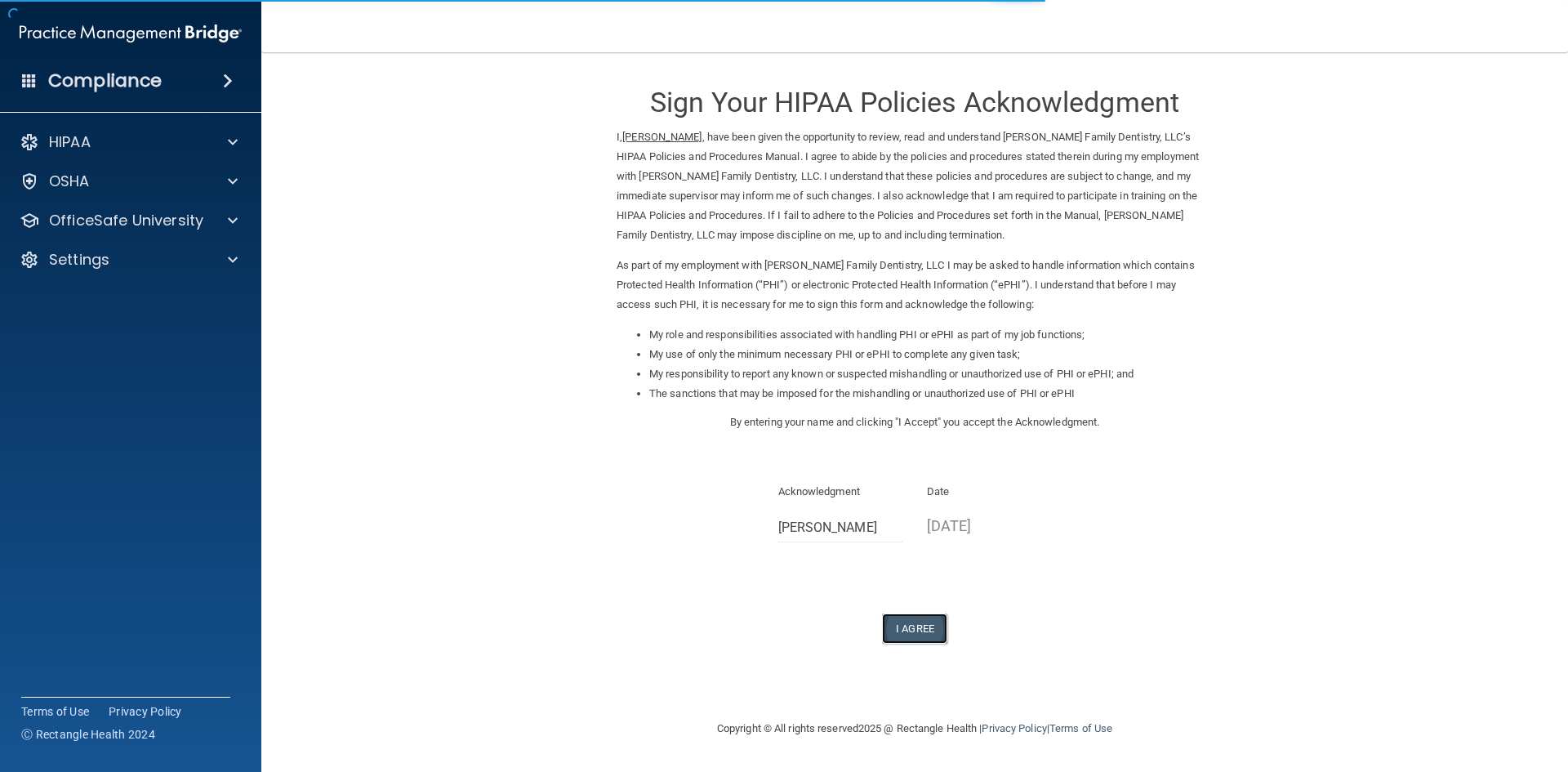
click at [919, 630] on button "I Agree" at bounding box center [914, 628] width 65 height 30
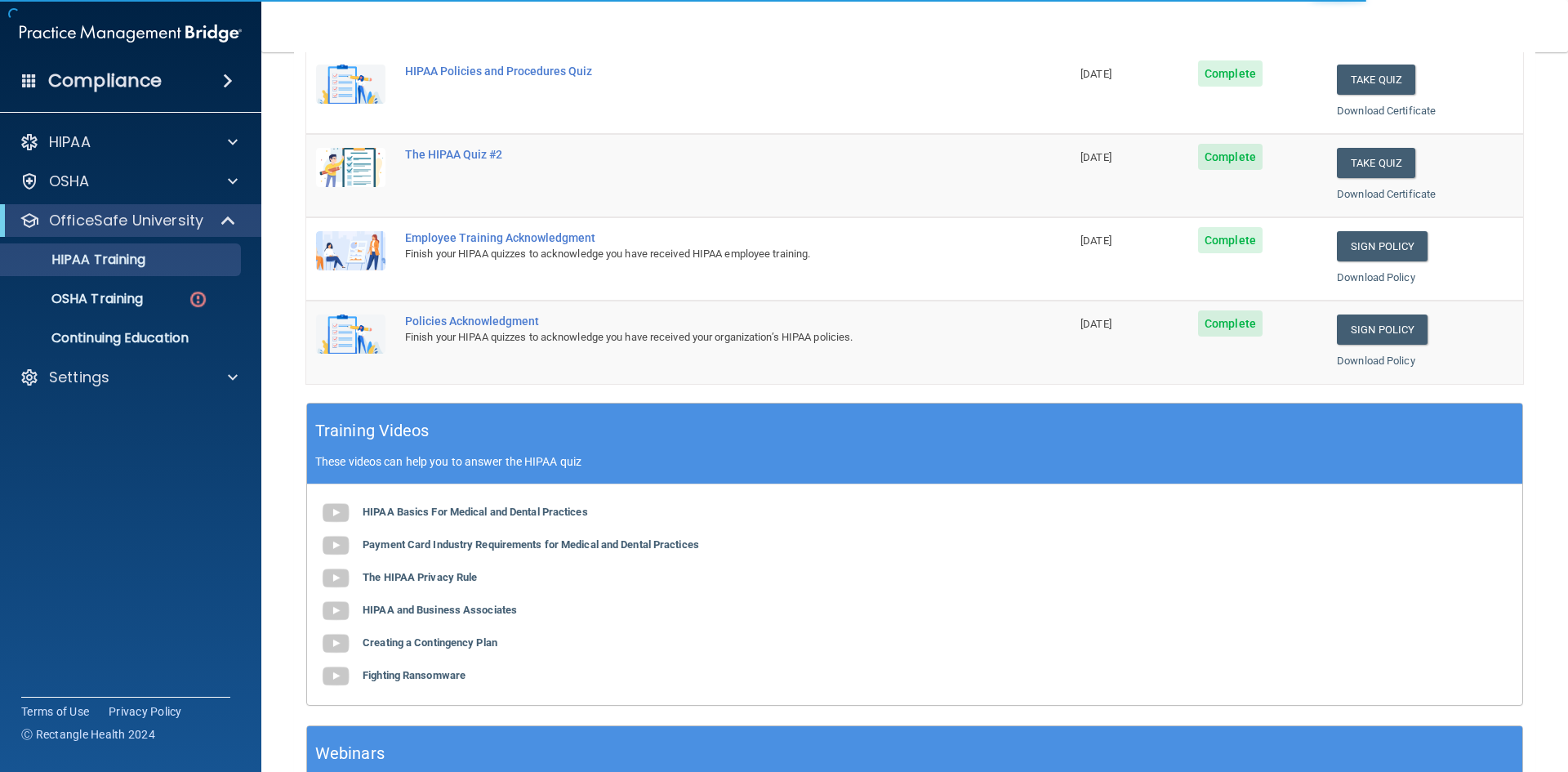
scroll to position [327, 0]
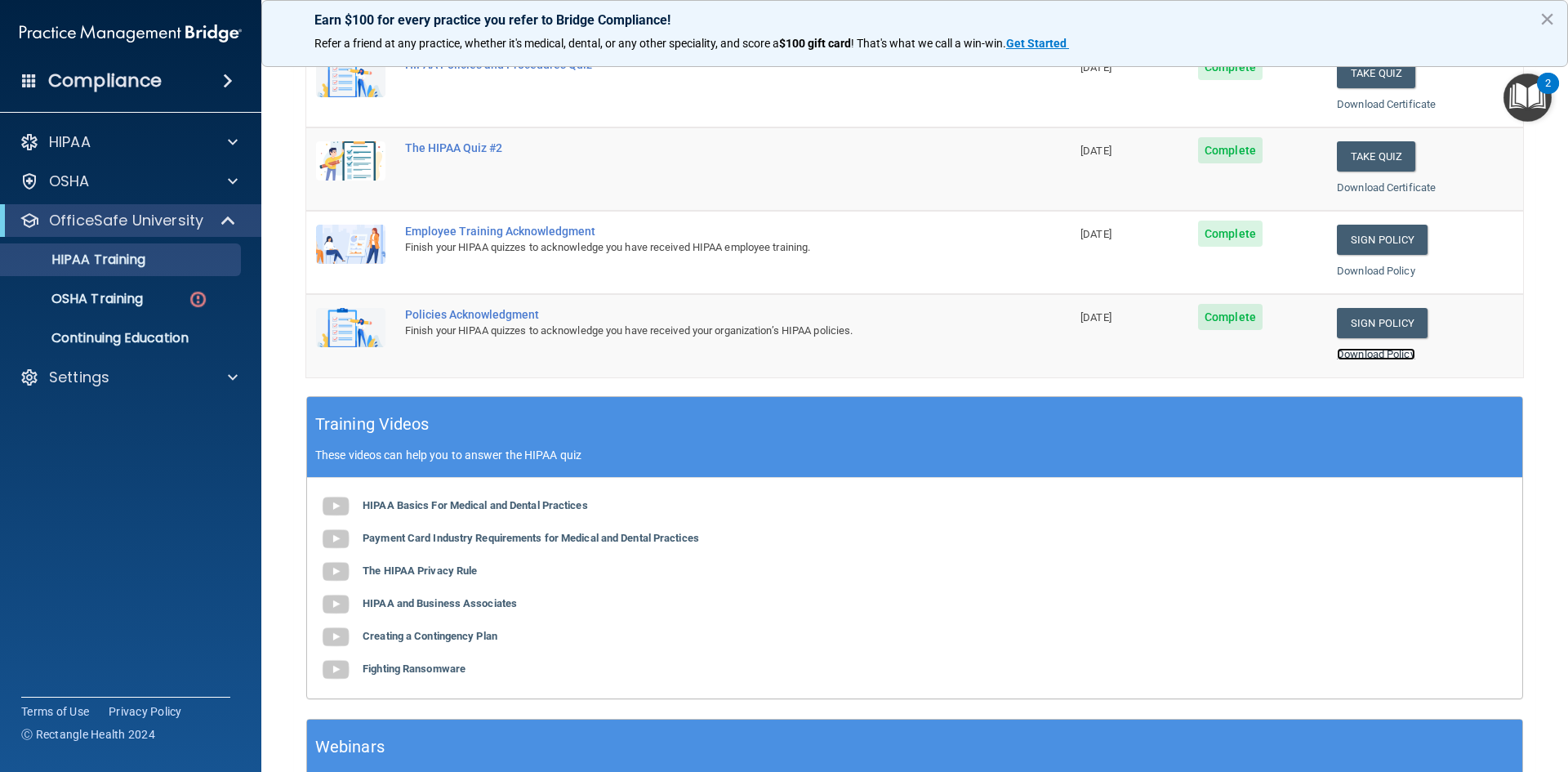
click at [1378, 353] on link "Download Policy" at bounding box center [1376, 354] width 79 height 13
click at [147, 293] on div "OSHA Training" at bounding box center [122, 298] width 222 height 16
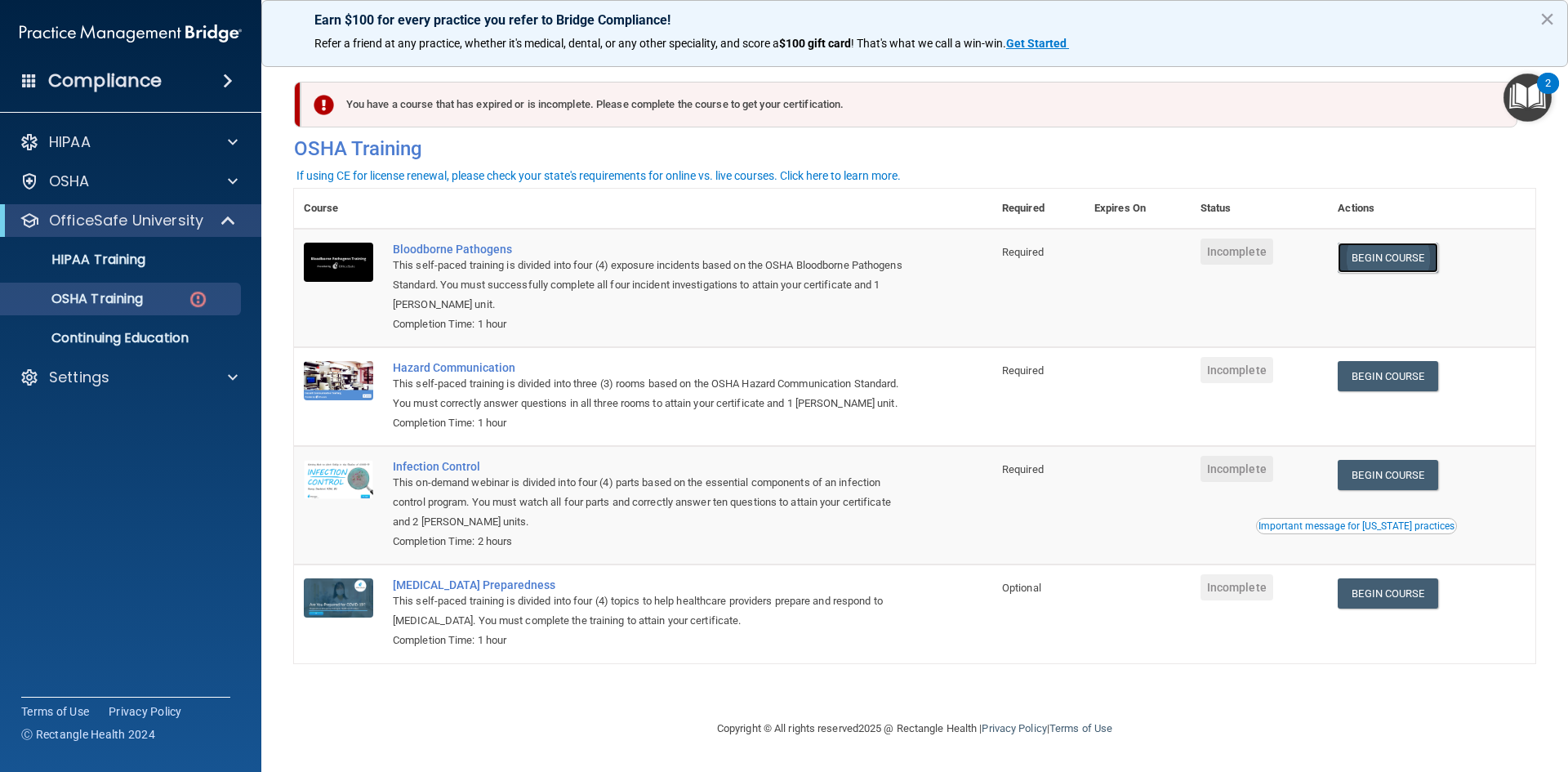
click at [1379, 258] on link "Begin Course" at bounding box center [1387, 257] width 99 height 30
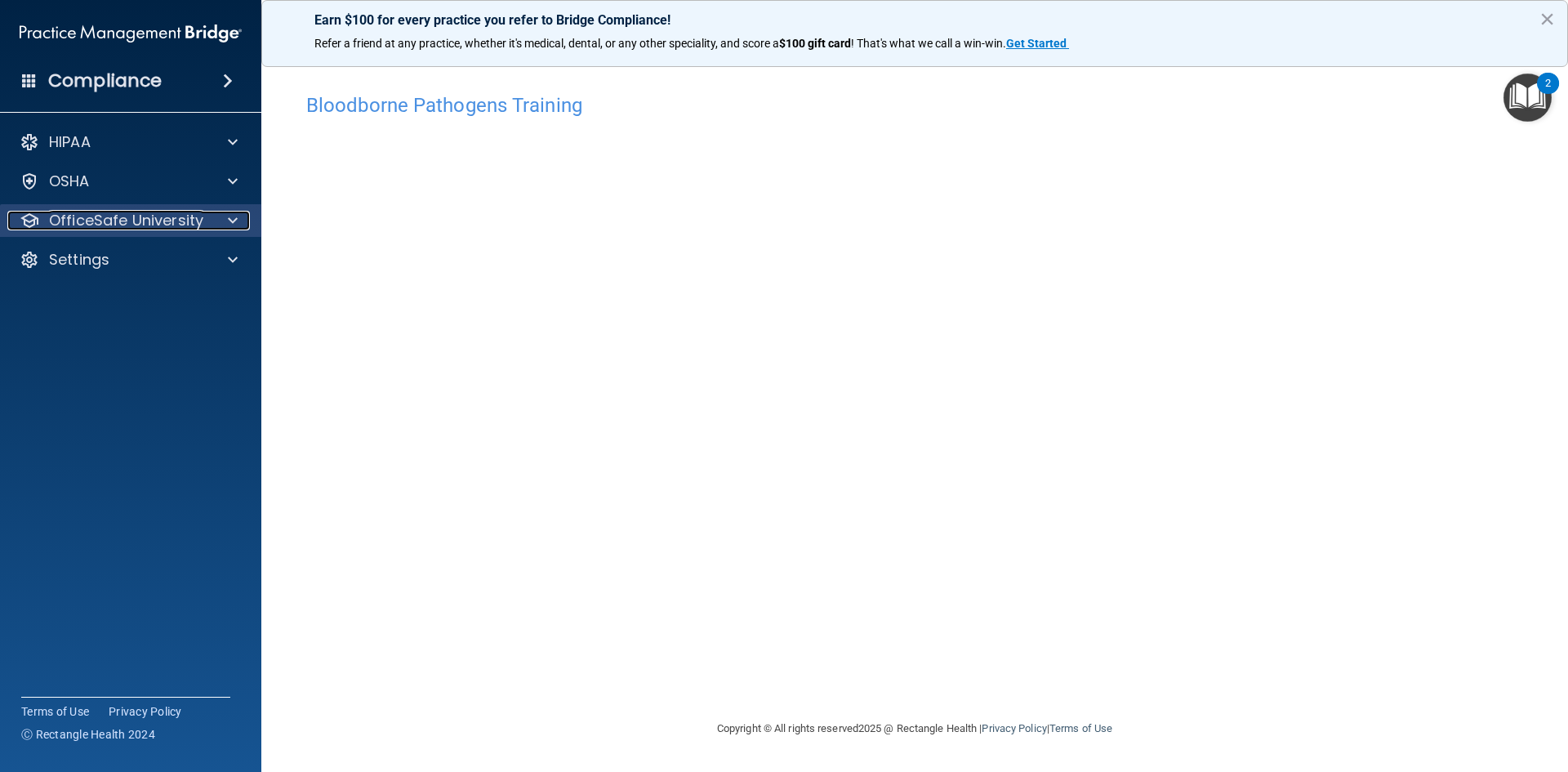
click at [221, 217] on div at bounding box center [231, 221] width 41 height 20
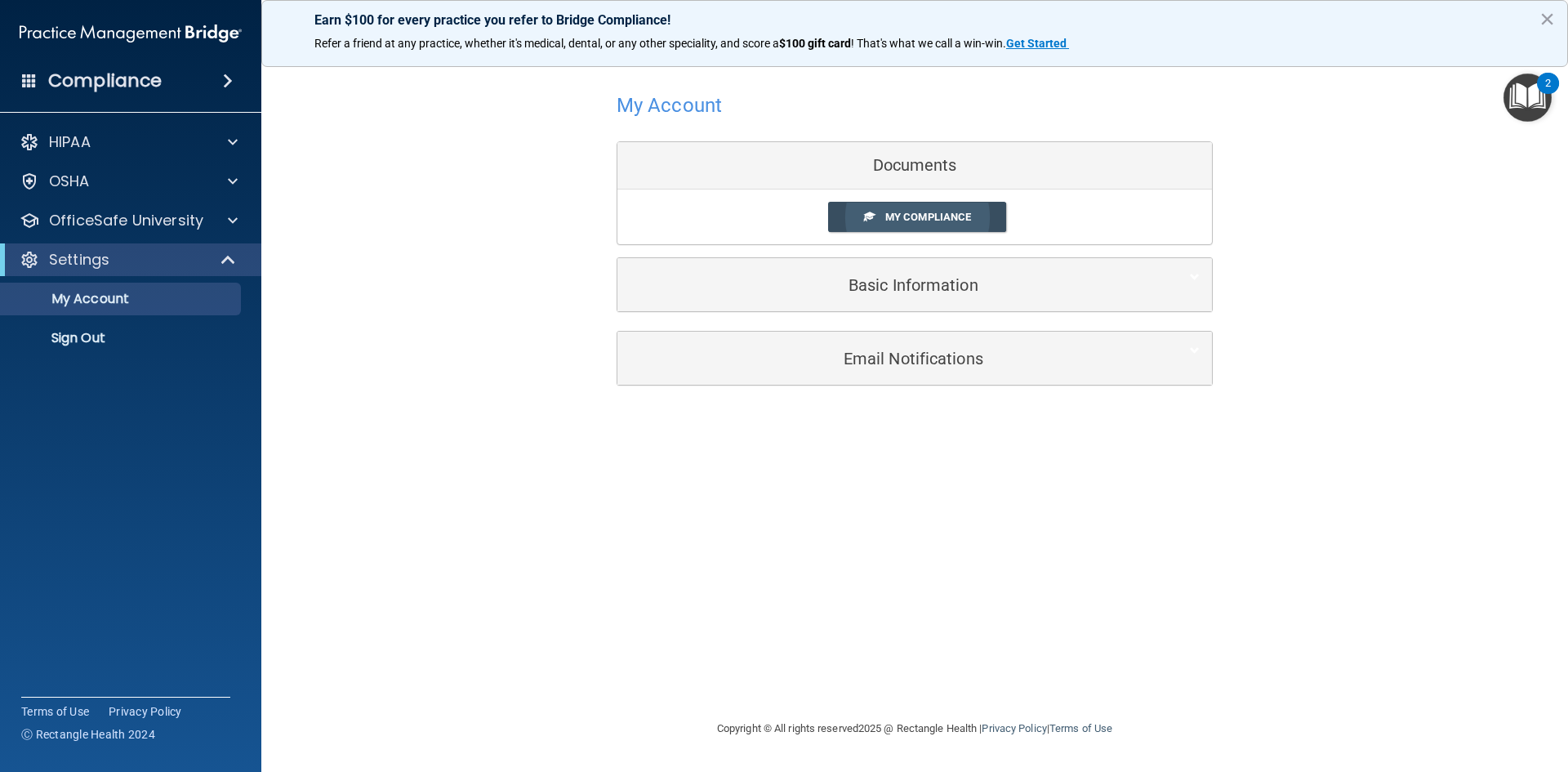
click at [966, 214] on span "My Compliance" at bounding box center [928, 217] width 86 height 13
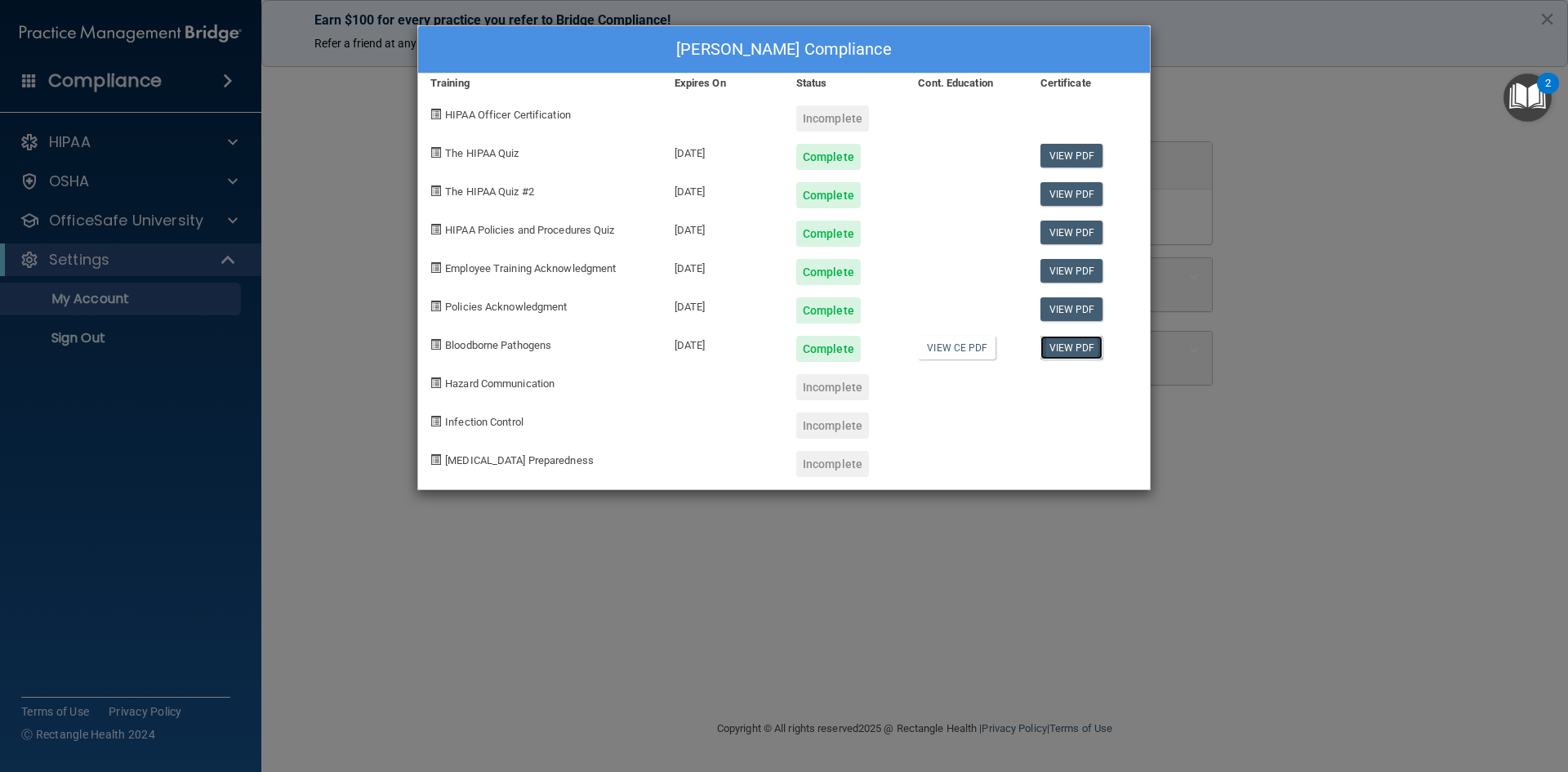
click at [1071, 348] on link "View PDF" at bounding box center [1071, 348] width 63 height 24
click at [883, 541] on div "[PERSON_NAME] Compliance Training Expires On Status Cont. Education Certificate…" at bounding box center [784, 386] width 1568 height 772
